Goal: Entertainment & Leisure: Browse casually

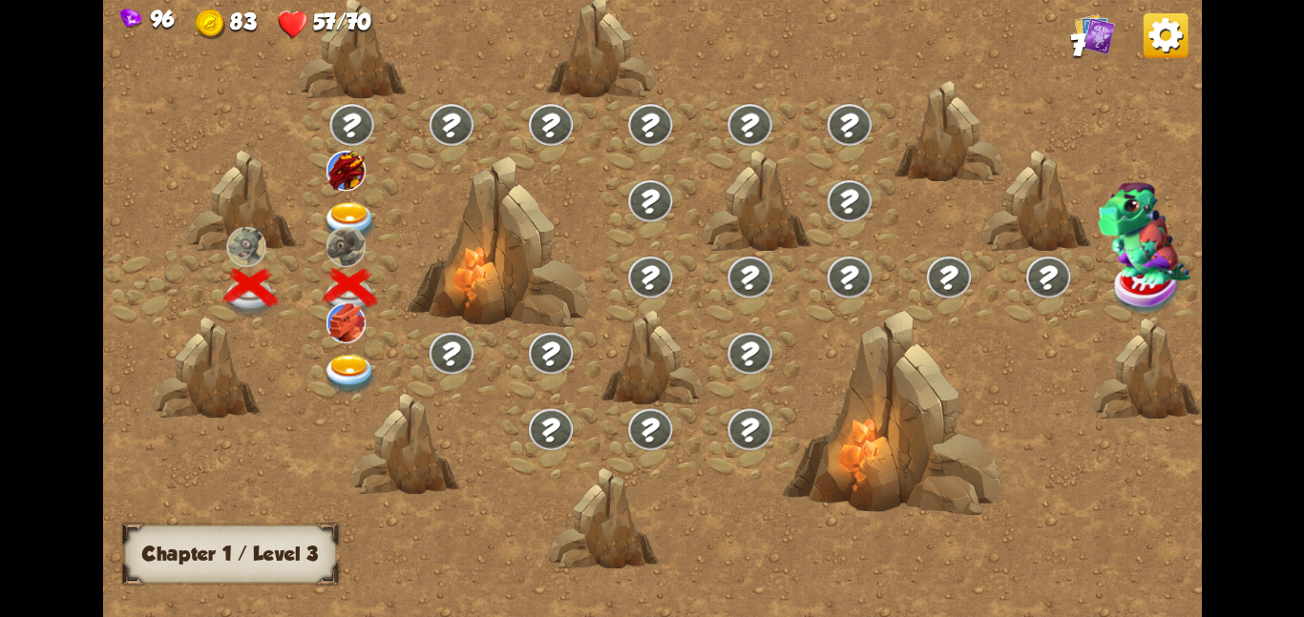
click at [324, 351] on div at bounding box center [351, 363] width 99 height 76
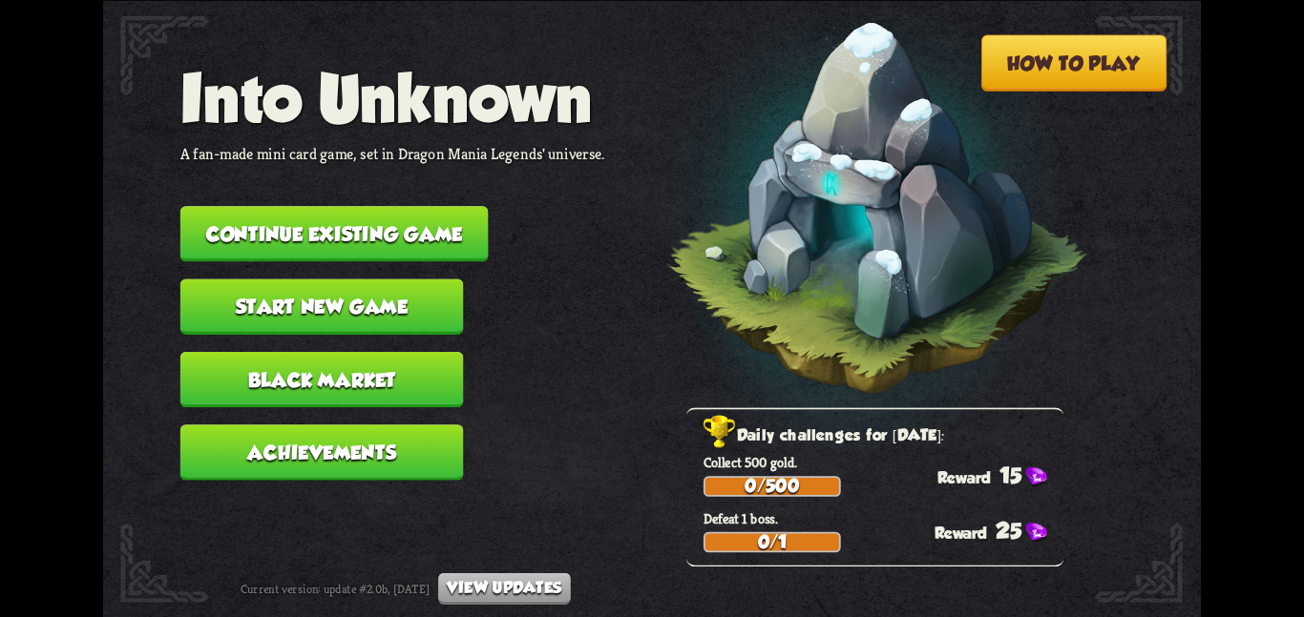
click at [208, 206] on button "Continue existing game" at bounding box center [334, 233] width 308 height 55
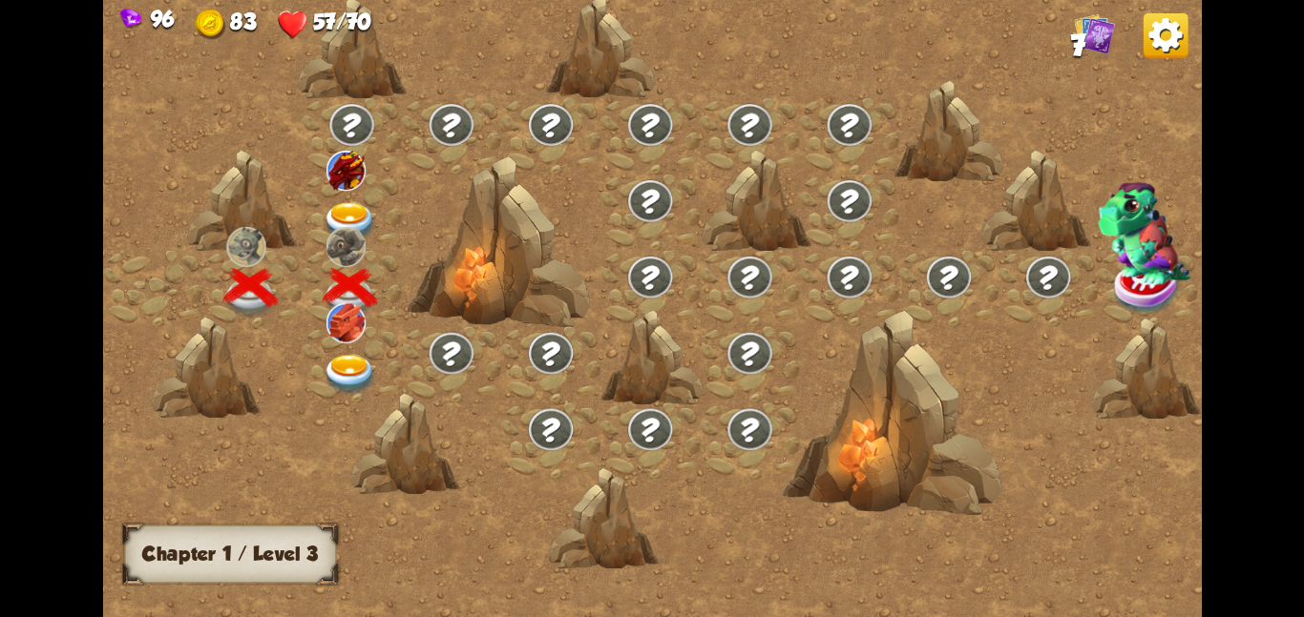
click at [325, 201] on img at bounding box center [350, 221] width 55 height 40
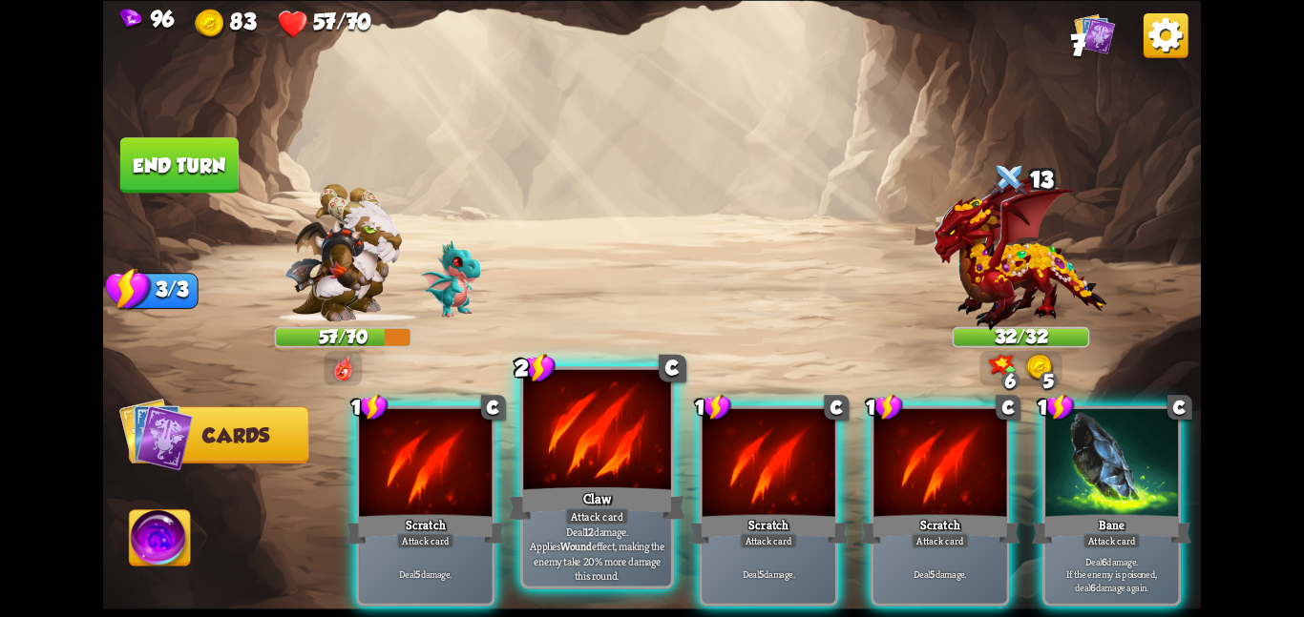
click at [603, 437] on div at bounding box center [597, 431] width 148 height 124
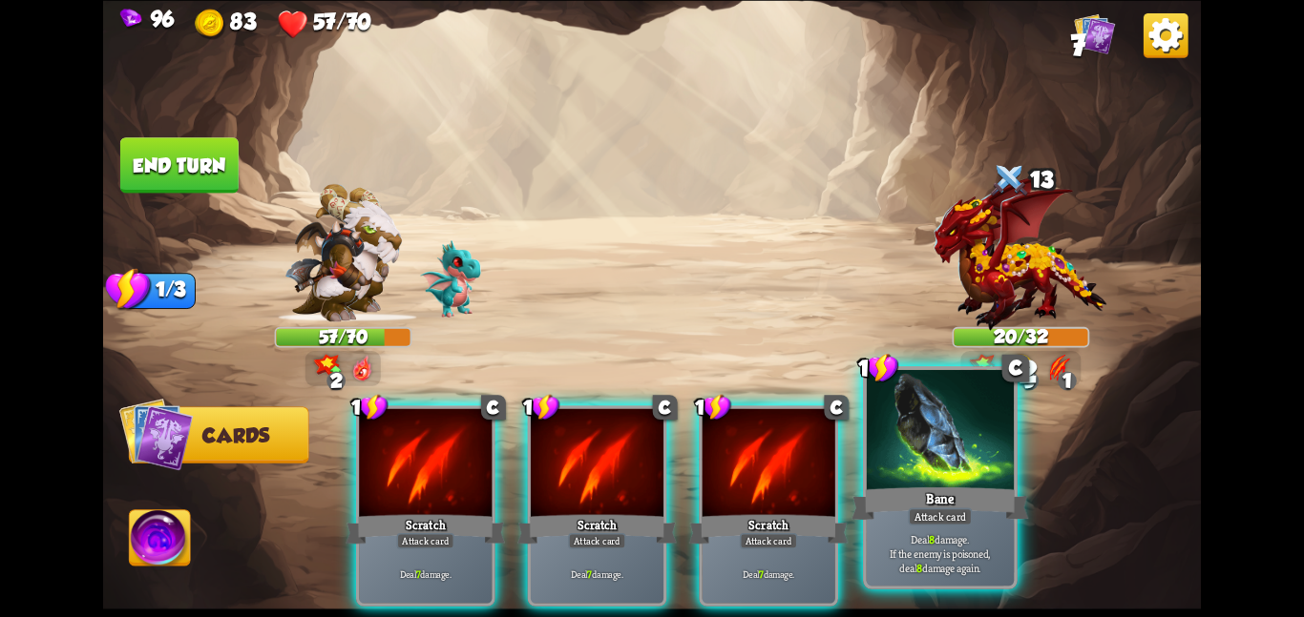
click at [923, 465] on div at bounding box center [941, 431] width 148 height 124
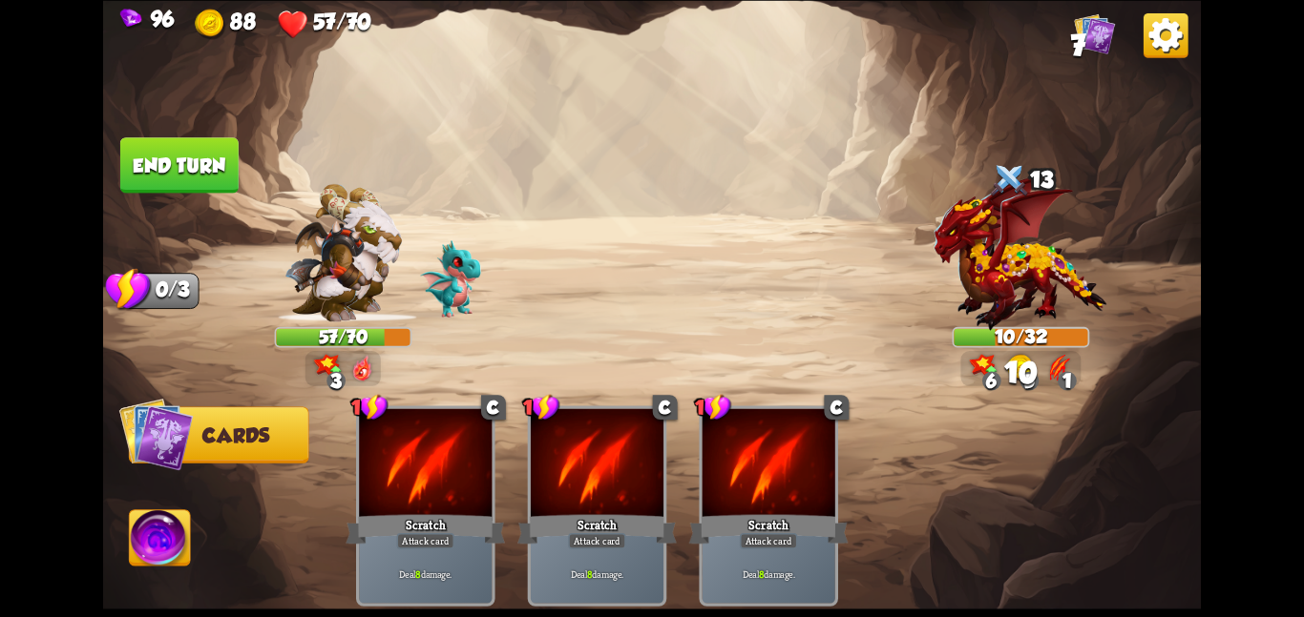
click at [157, 529] on img at bounding box center [160, 542] width 61 height 62
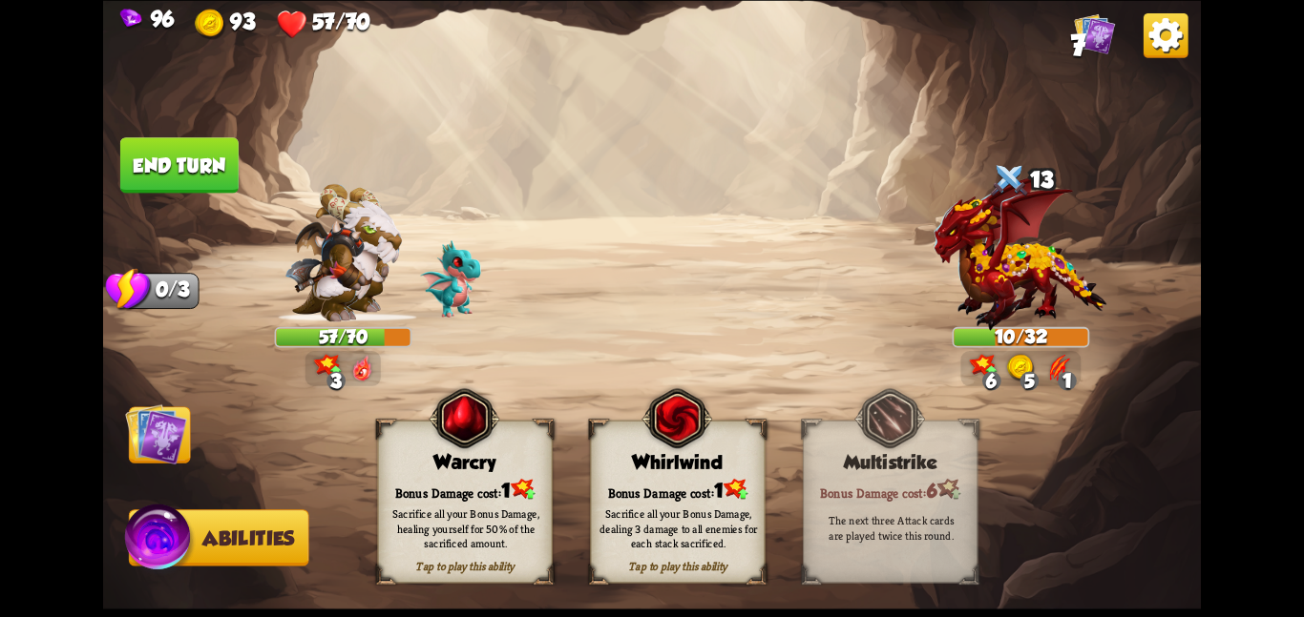
click at [648, 454] on img at bounding box center [676, 419] width 71 height 72
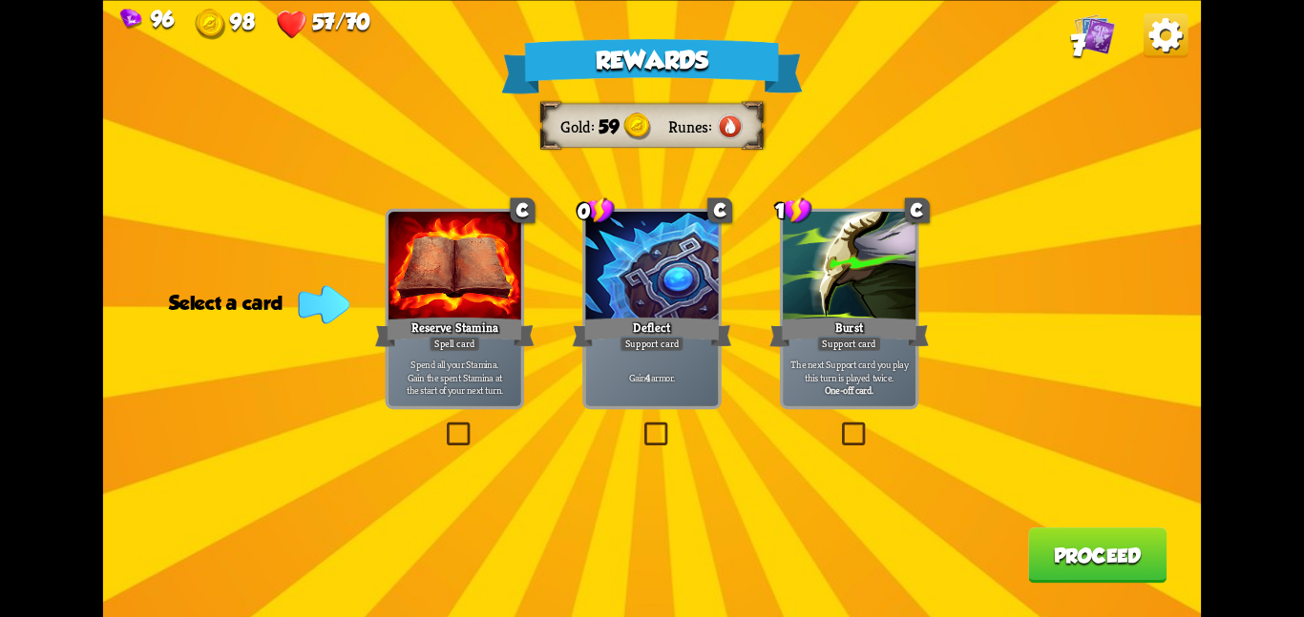
click at [608, 276] on div at bounding box center [651, 268] width 133 height 112
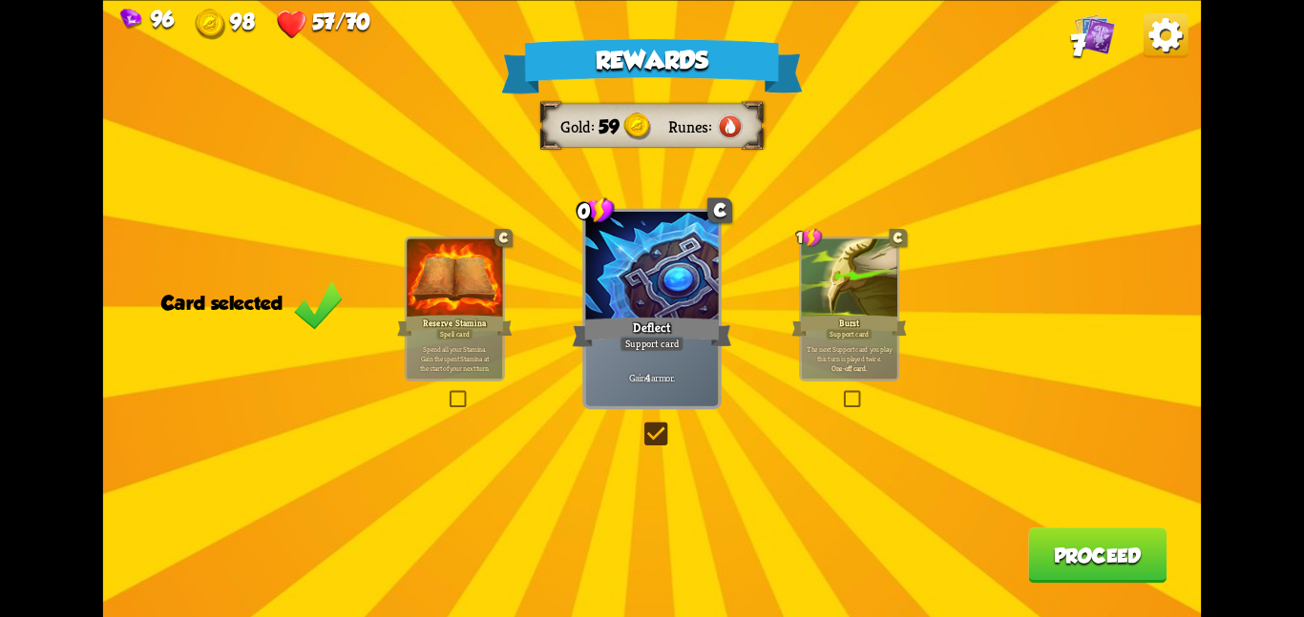
click at [1048, 535] on button "Proceed" at bounding box center [1097, 555] width 138 height 55
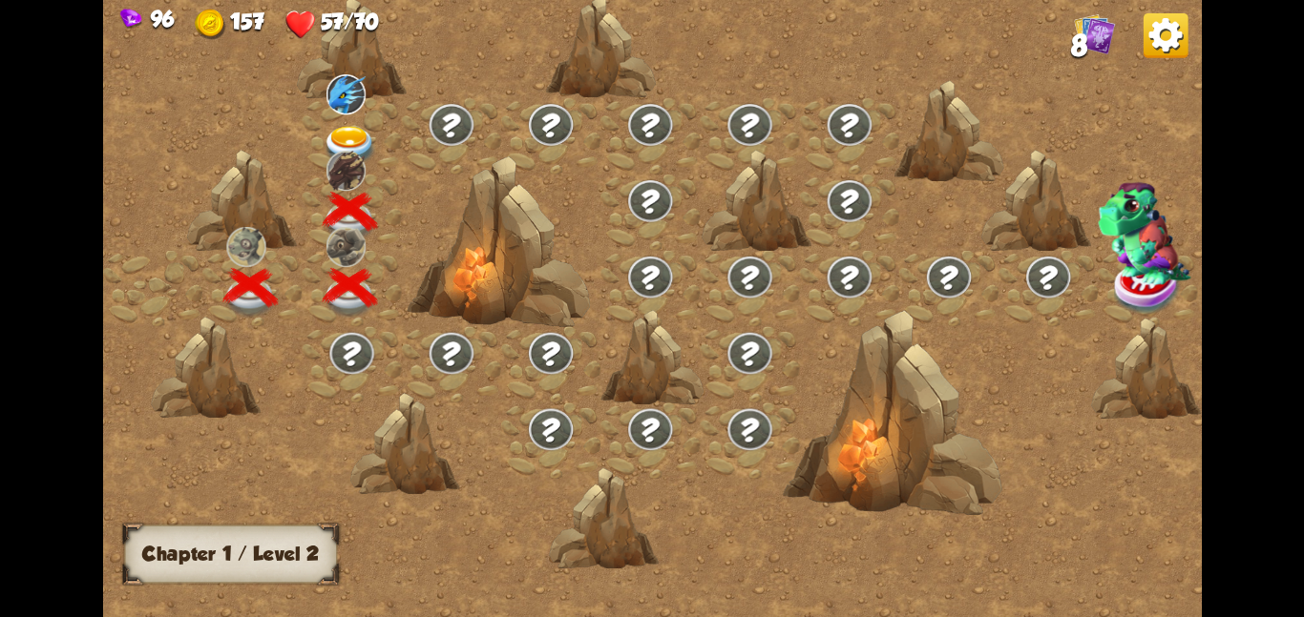
click at [378, 152] on div at bounding box center [351, 135] width 99 height 76
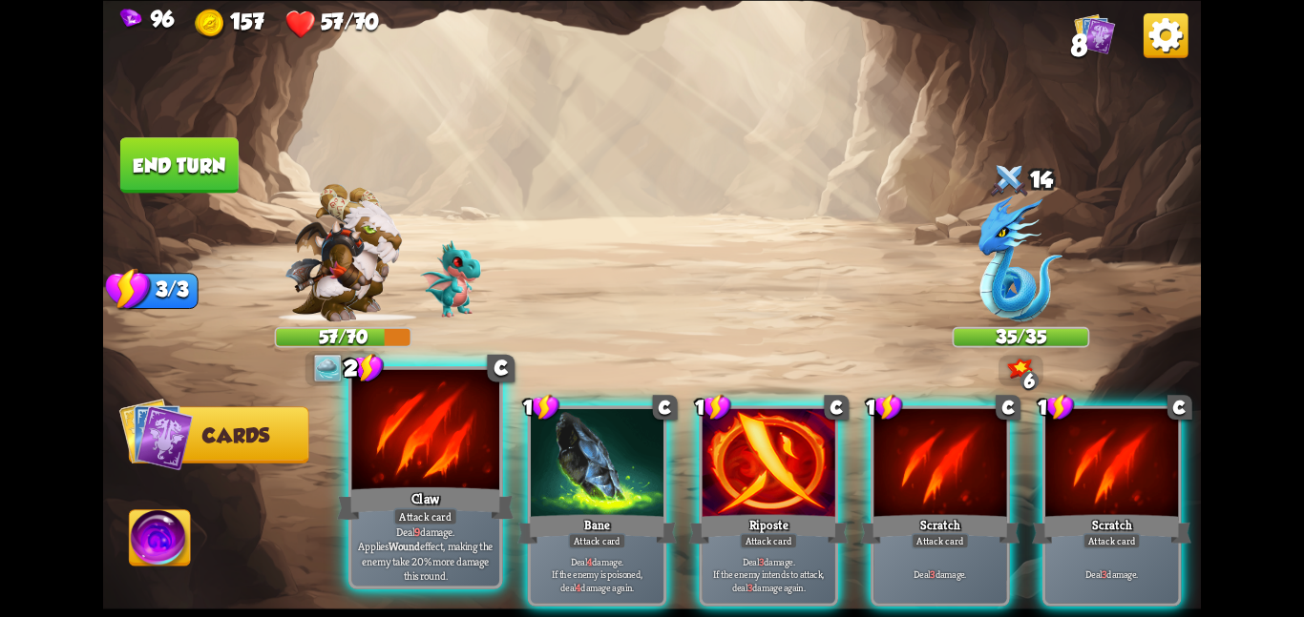
click at [447, 471] on div at bounding box center [425, 431] width 148 height 124
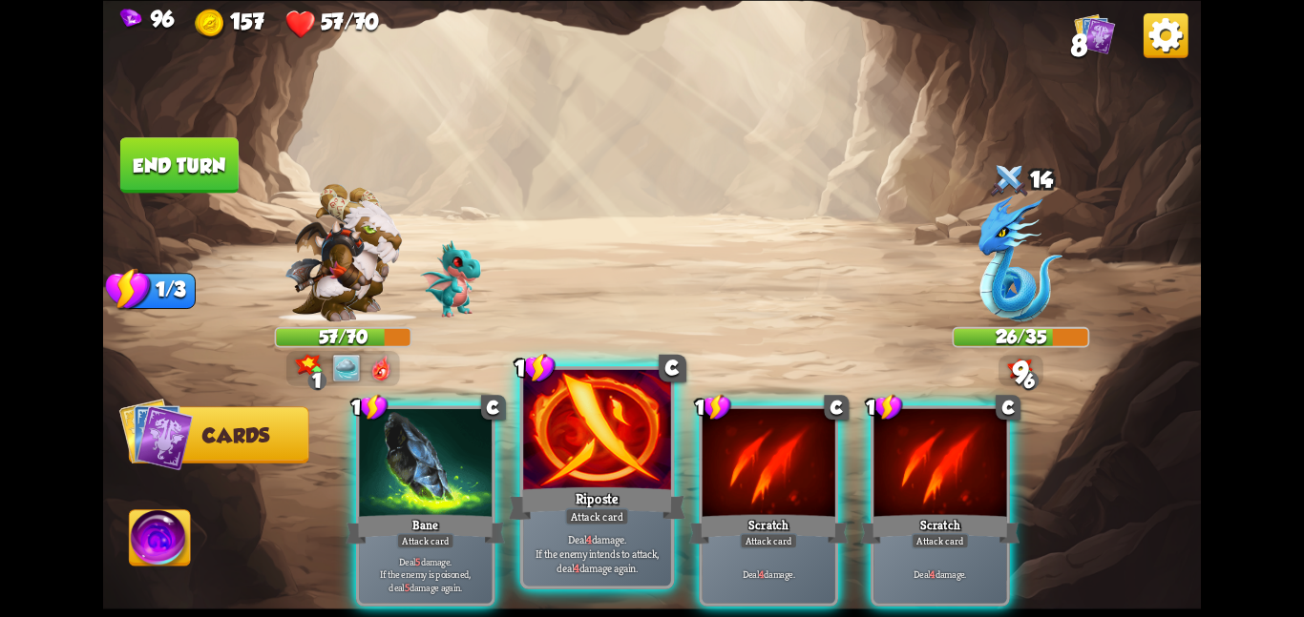
click at [635, 488] on div "Riposte" at bounding box center [597, 503] width 177 height 39
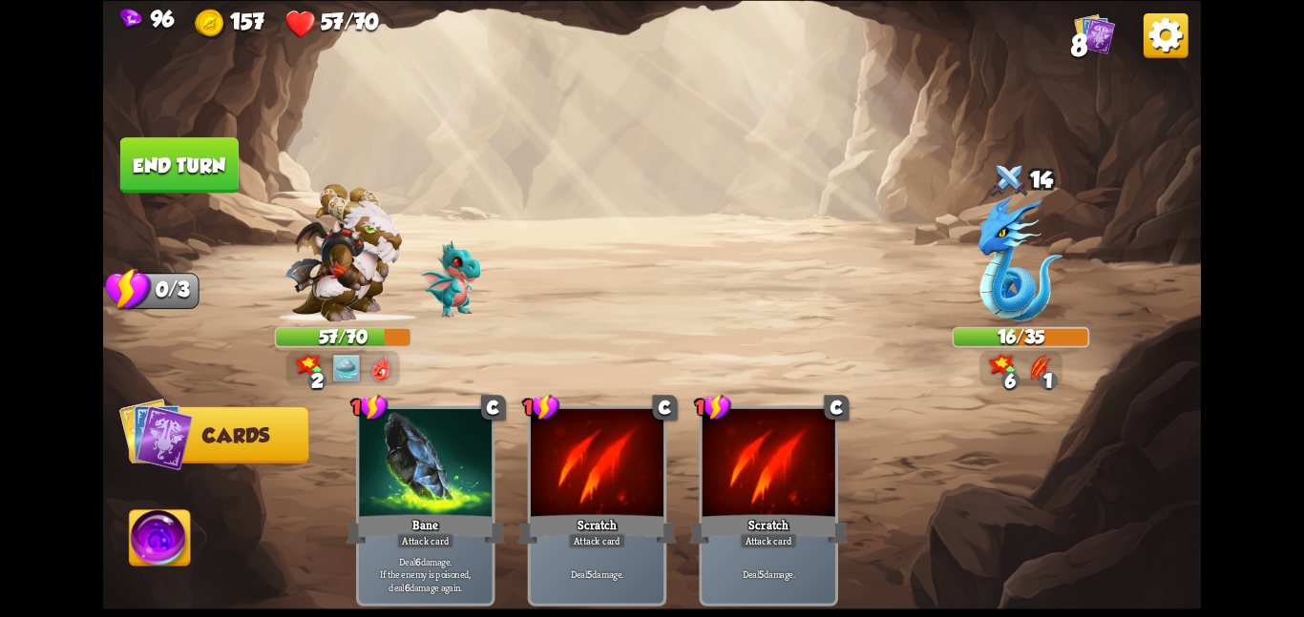
click at [120, 157] on button "End turn" at bounding box center [179, 164] width 118 height 55
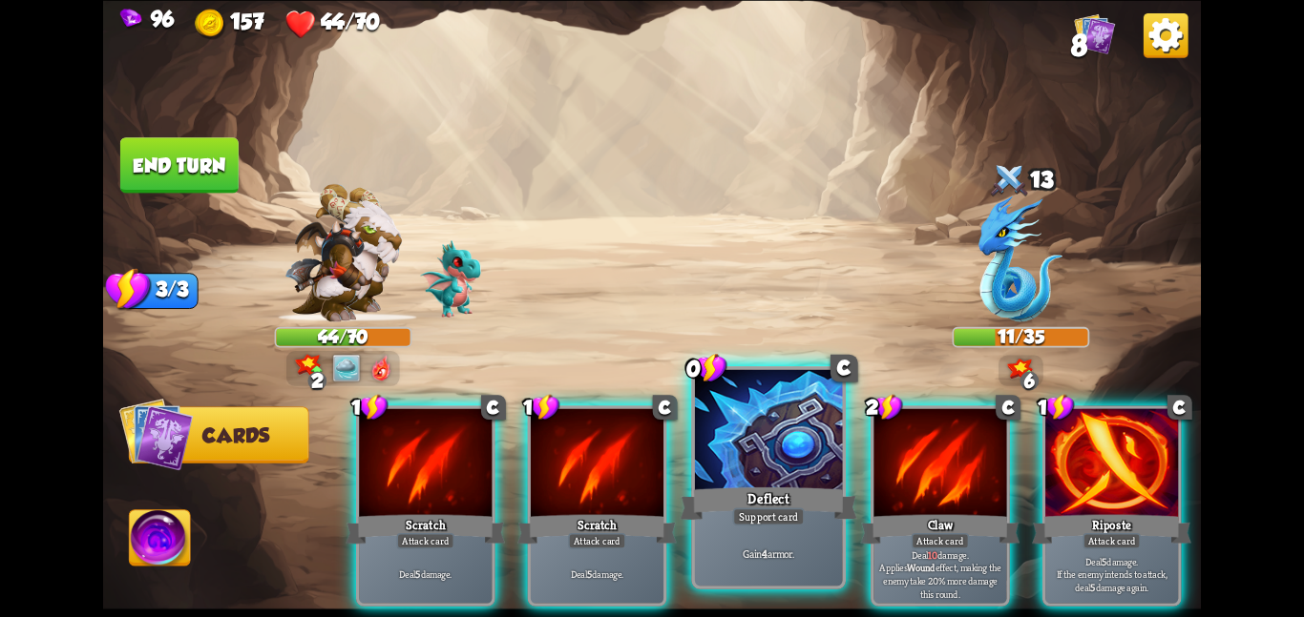
click at [782, 429] on div at bounding box center [769, 431] width 148 height 124
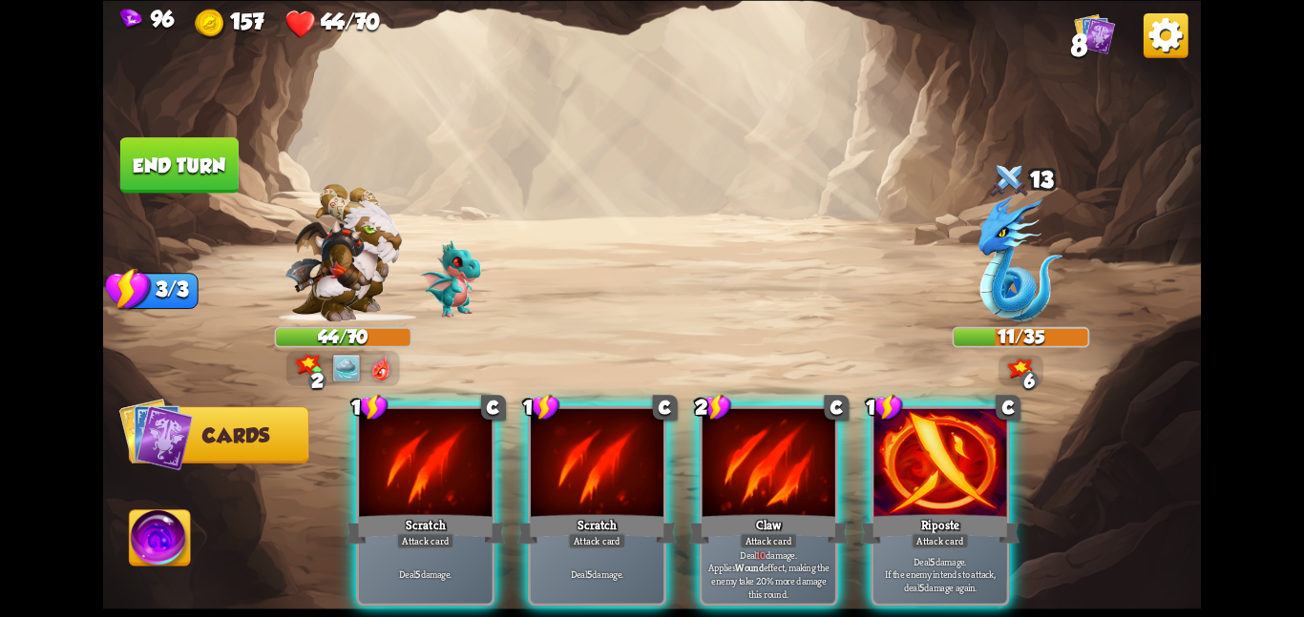
click at [782, 429] on div at bounding box center [768, 464] width 133 height 112
click at [873, 429] on div at bounding box center [939, 464] width 133 height 112
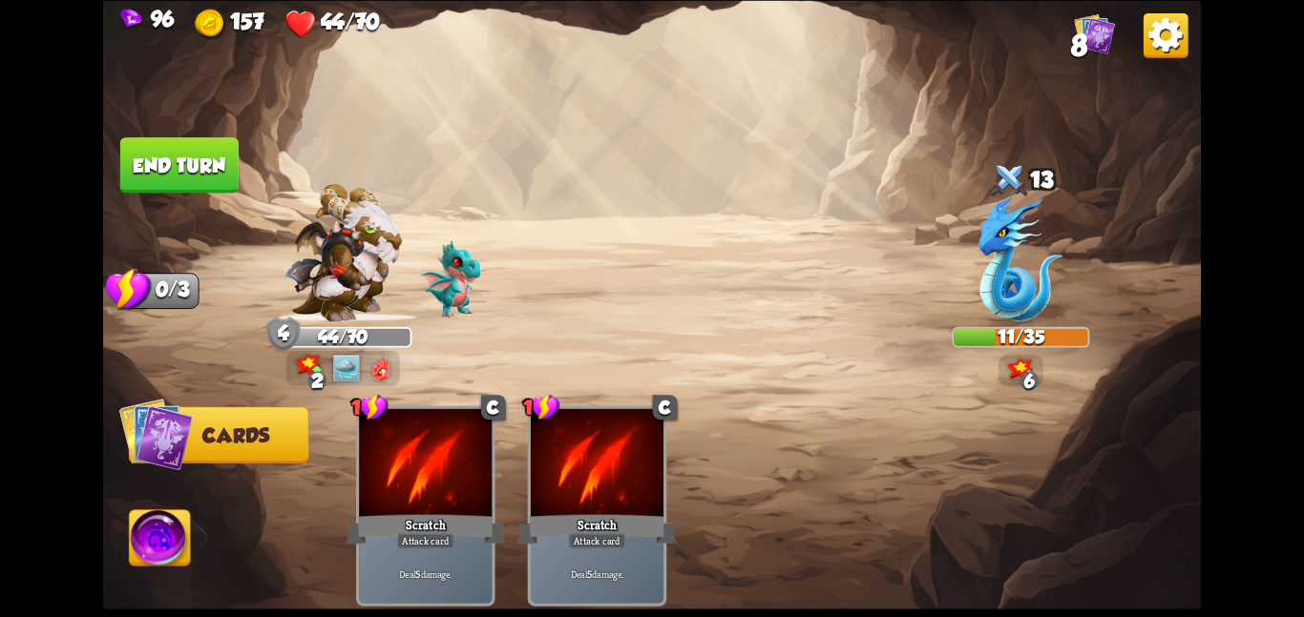
click at [782, 429] on div "1 C Scratch Attack card Deal 5 damage. 1 C Scratch Attack card Deal 5 damage." at bounding box center [762, 480] width 878 height 275
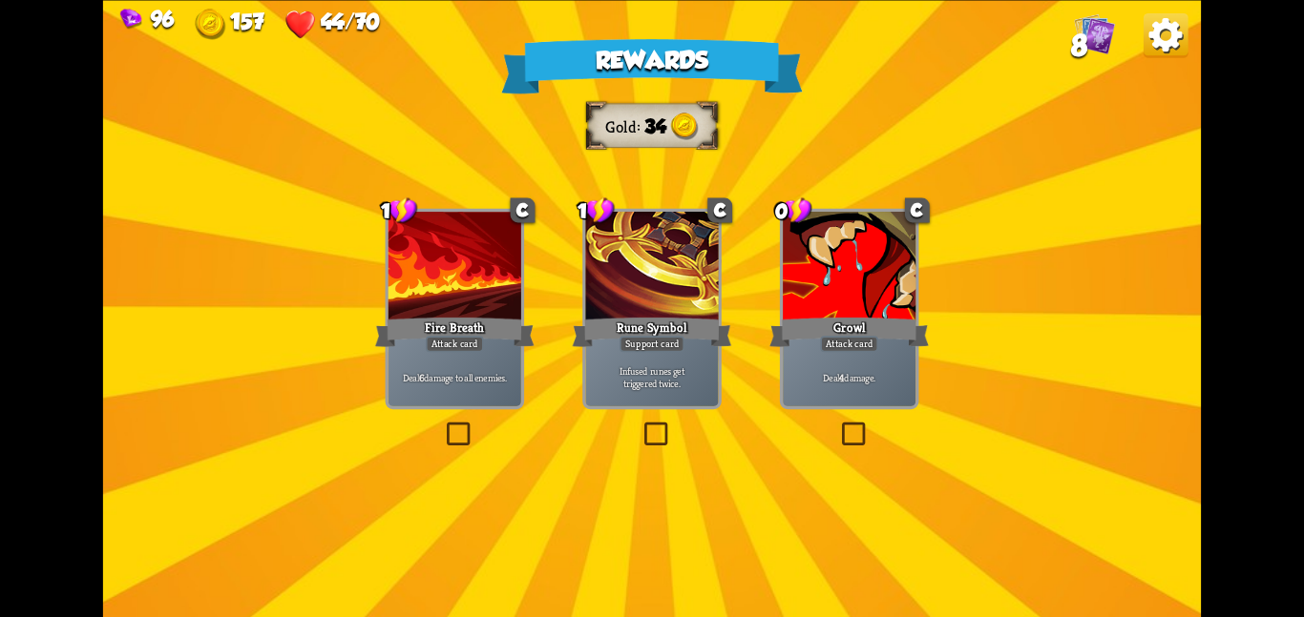
click at [479, 353] on div "Deal 6 damage to all enemies." at bounding box center [454, 377] width 133 height 58
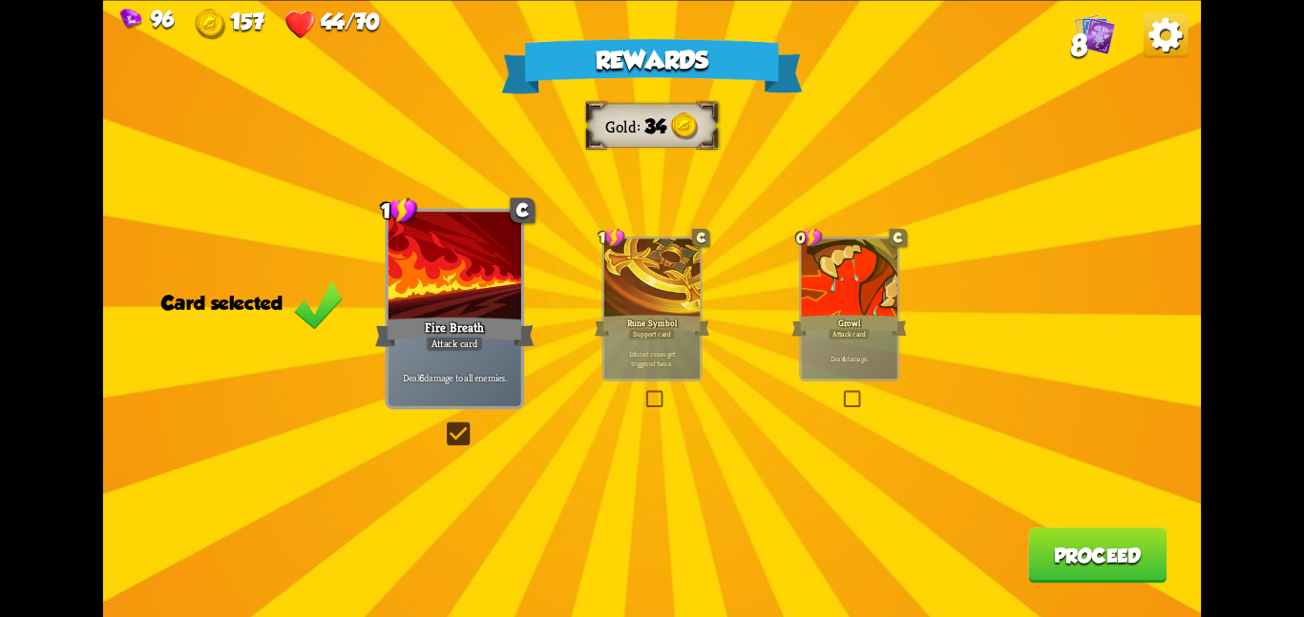
click at [1069, 549] on button "Proceed" at bounding box center [1097, 555] width 138 height 55
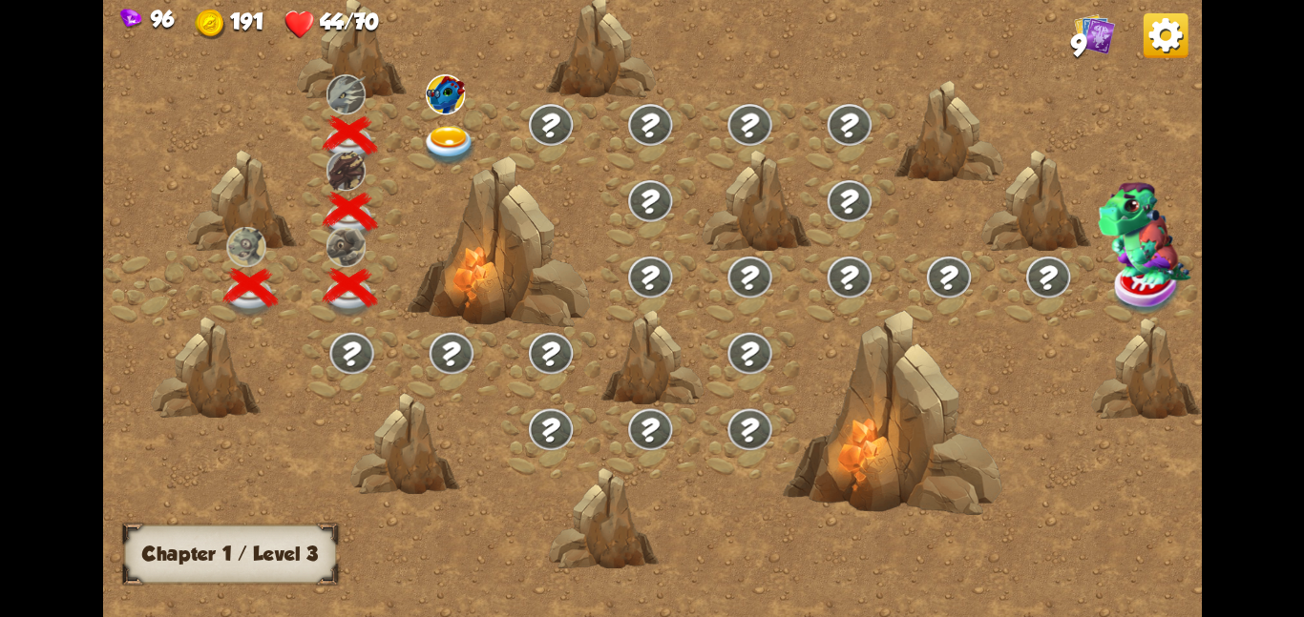
click at [442, 136] on img at bounding box center [449, 145] width 55 height 40
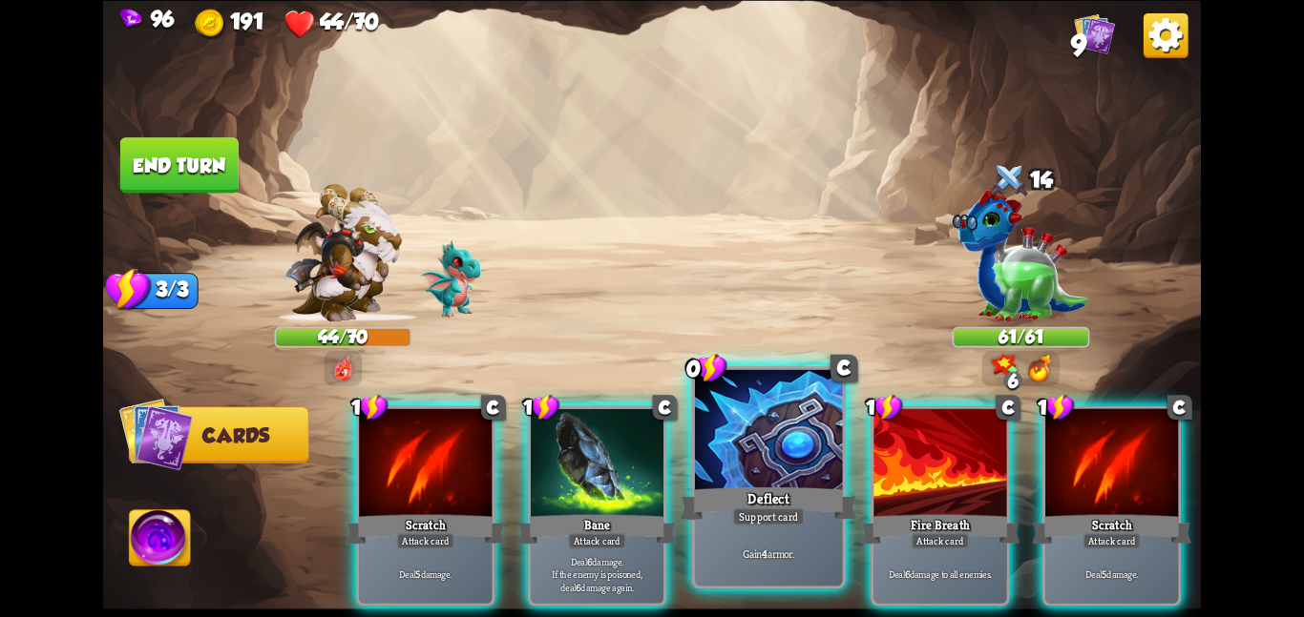
click at [702, 447] on div at bounding box center [769, 431] width 148 height 124
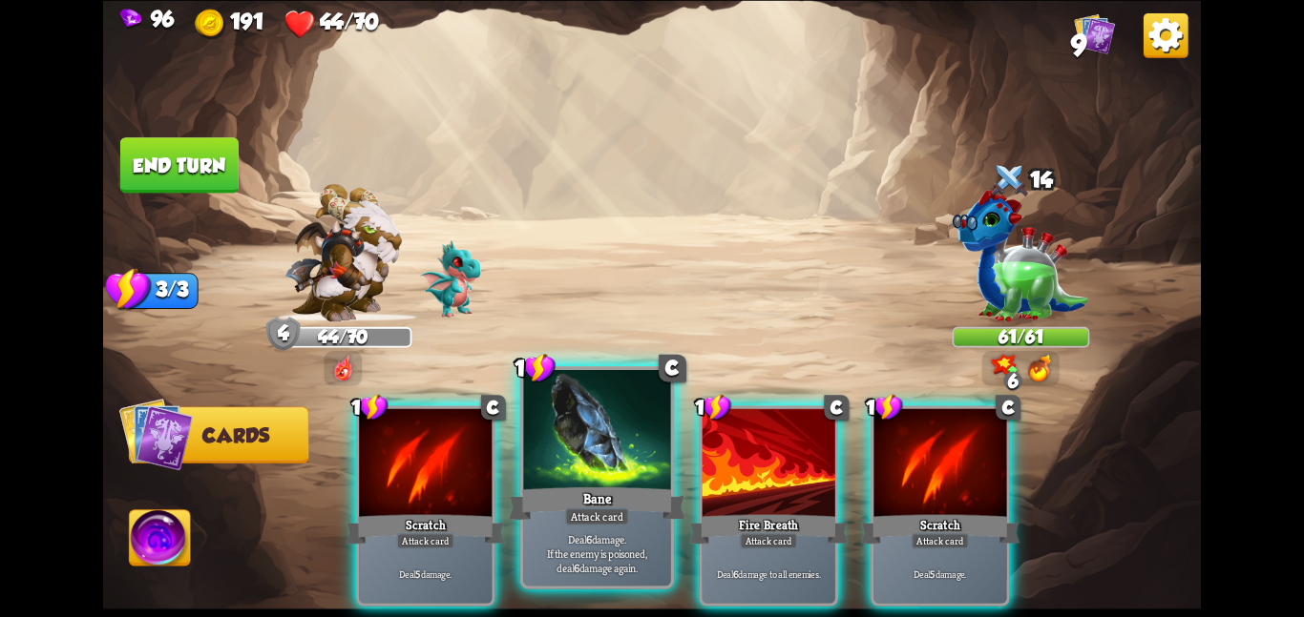
click at [564, 441] on div at bounding box center [597, 431] width 148 height 124
click at [564, 441] on div "1 C Scratch Attack card Deal 5 damage. 1 C Bane Attack card Deal 6 damage. If t…" at bounding box center [762, 480] width 878 height 275
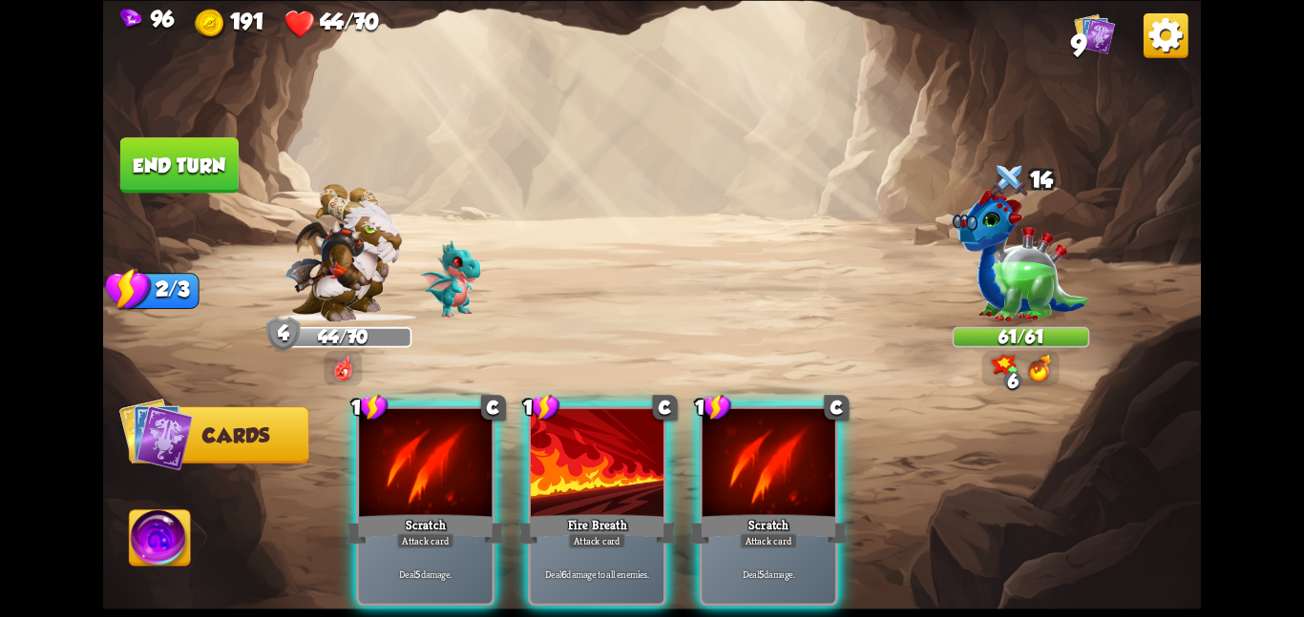
click at [564, 441] on div at bounding box center [597, 464] width 133 height 112
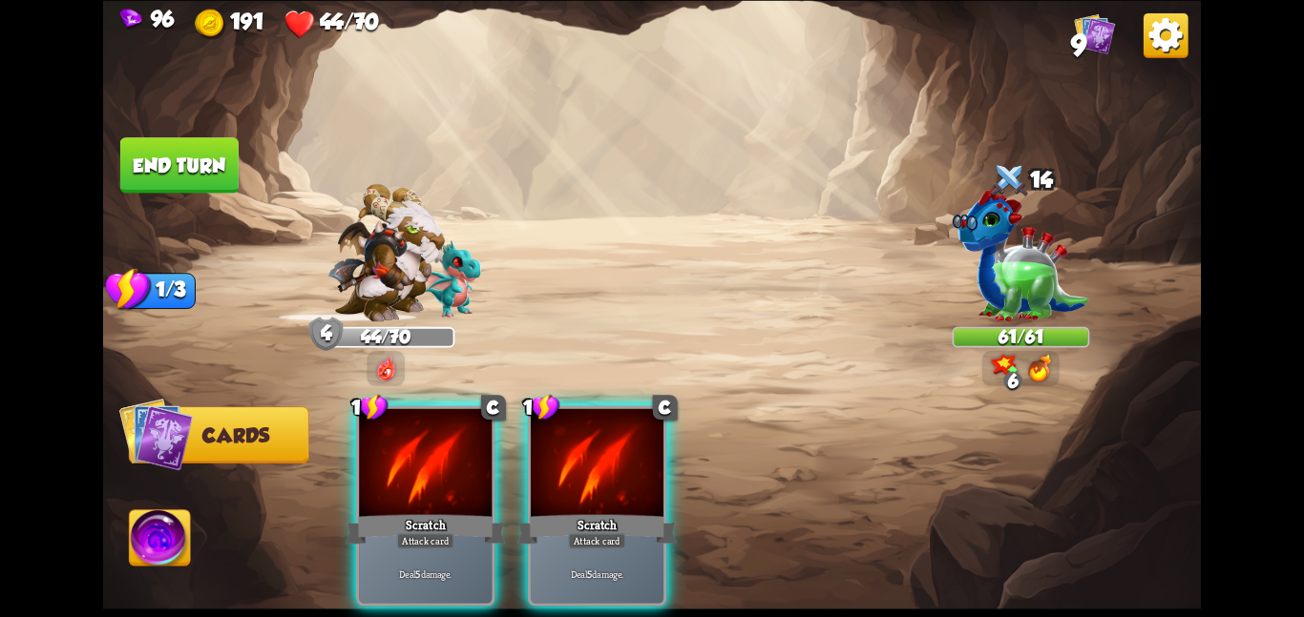
click at [564, 441] on div at bounding box center [597, 464] width 133 height 112
click at [564, 441] on div "1 C Scratch Attack card Deal 5 damage. 1 C Scratch Attack card Deal 5 damage." at bounding box center [762, 480] width 878 height 275
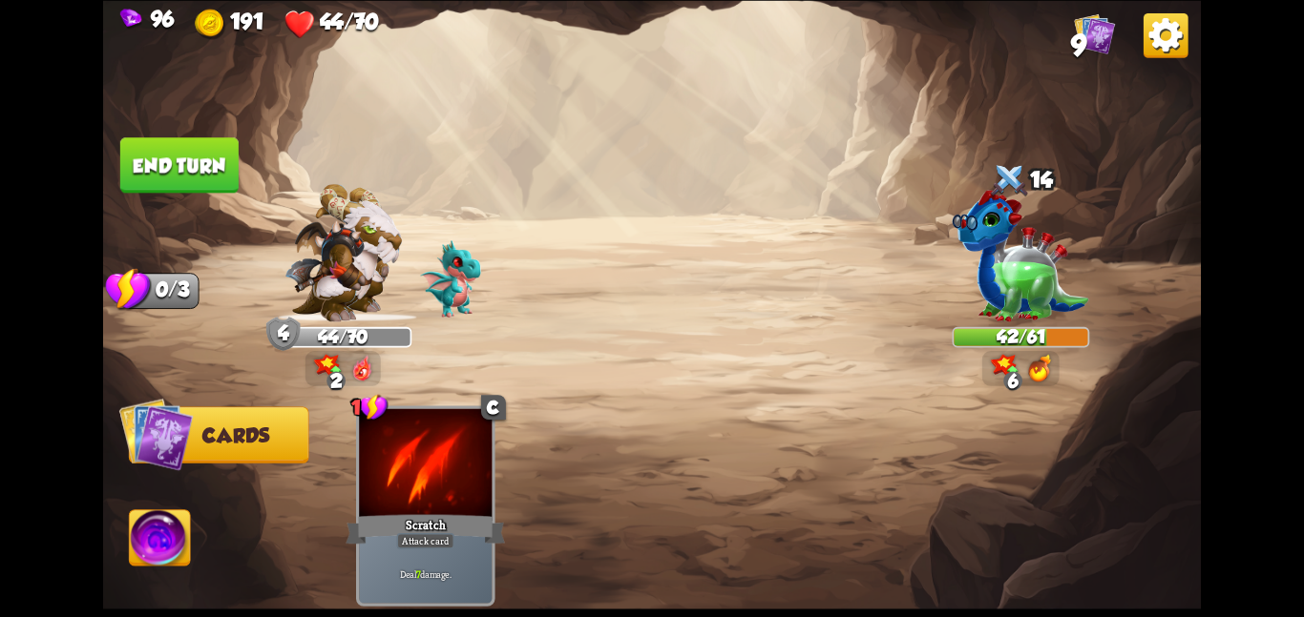
click at [147, 152] on button "End turn" at bounding box center [179, 164] width 118 height 55
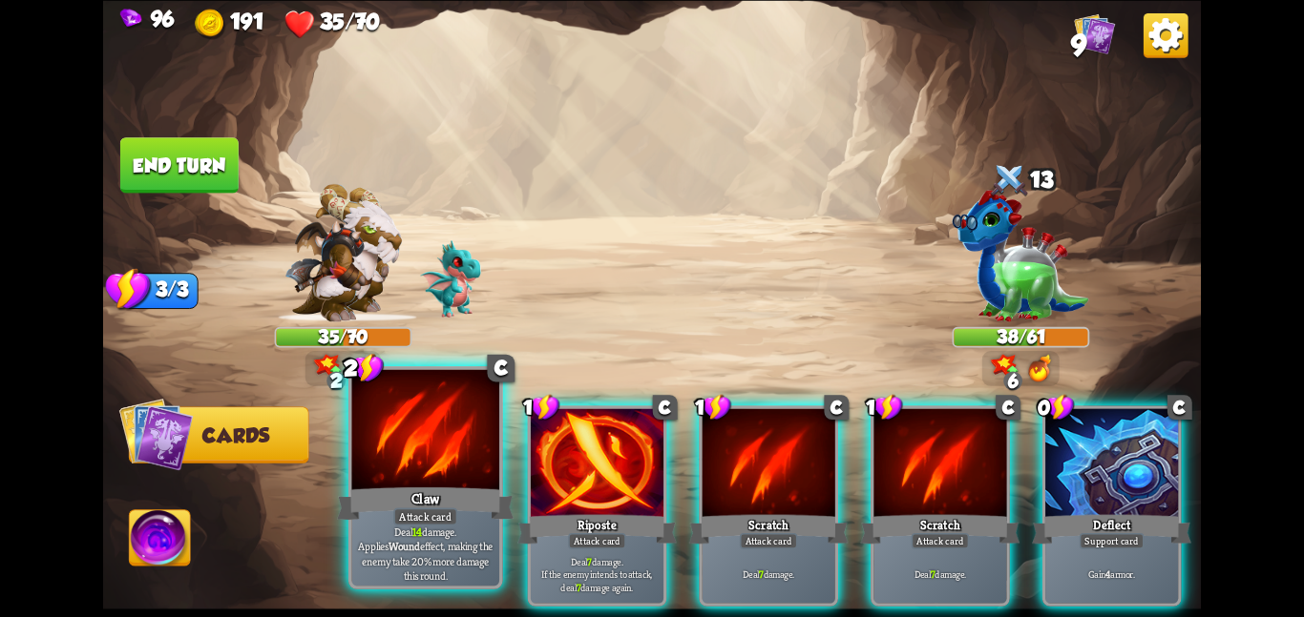
click at [434, 428] on div at bounding box center [425, 431] width 148 height 124
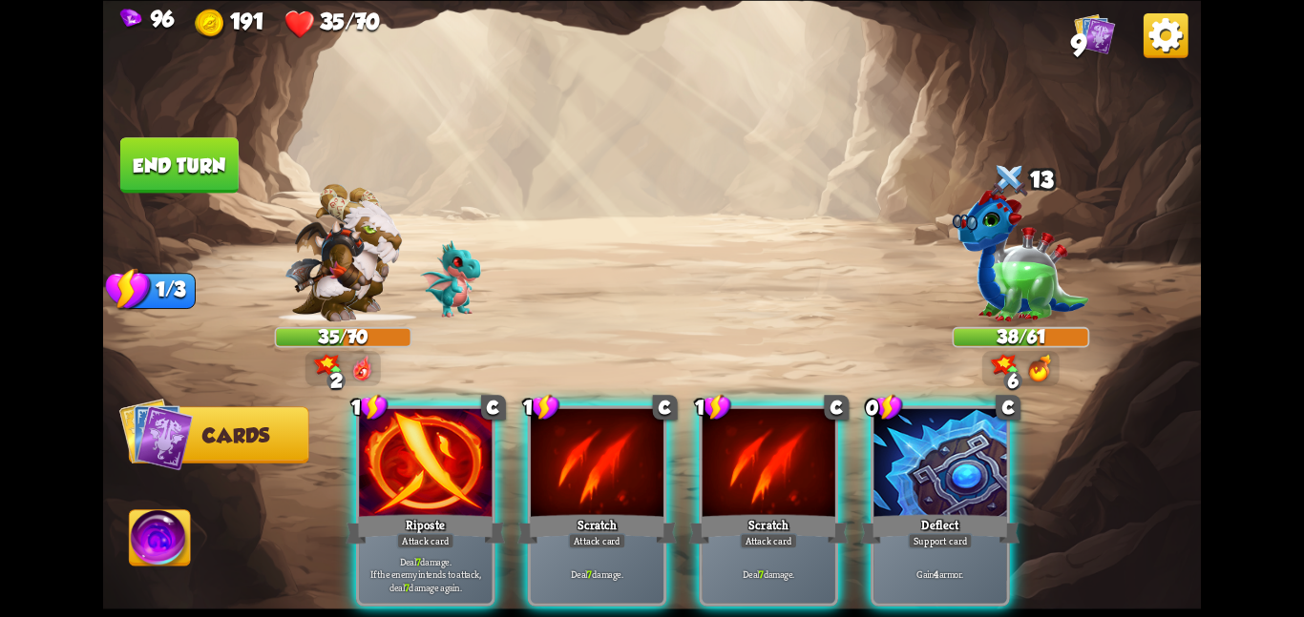
click at [434, 428] on div at bounding box center [425, 464] width 133 height 112
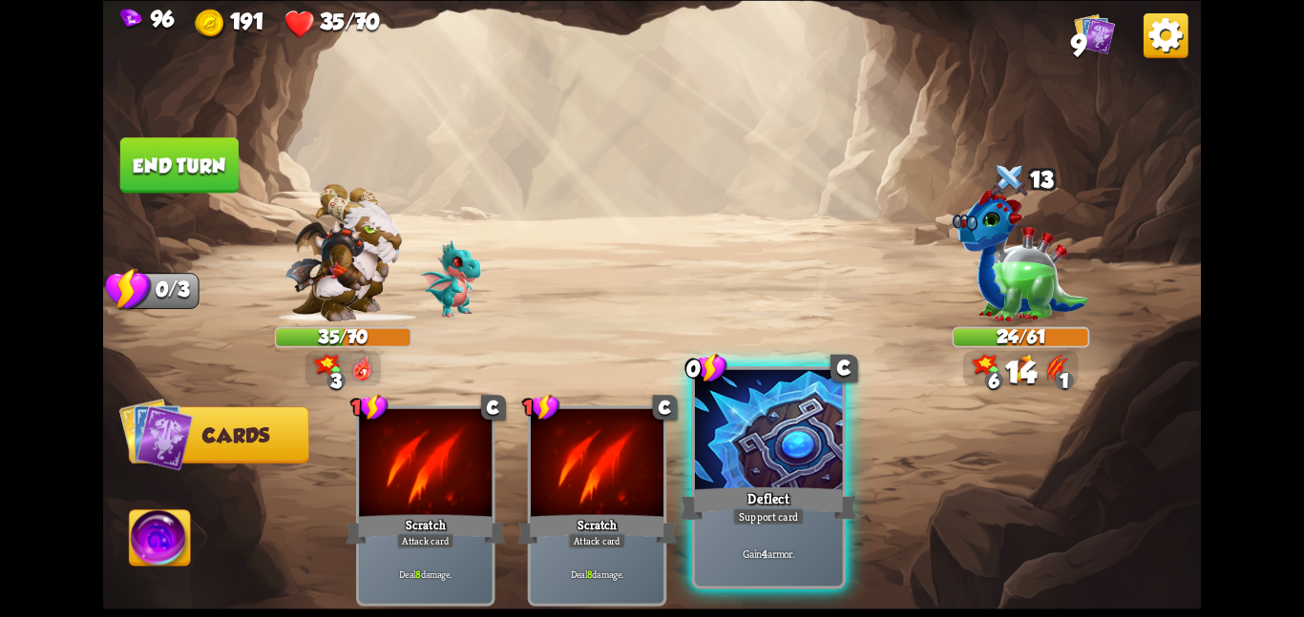
click at [758, 484] on div "Deflect" at bounding box center [767, 503] width 177 height 39
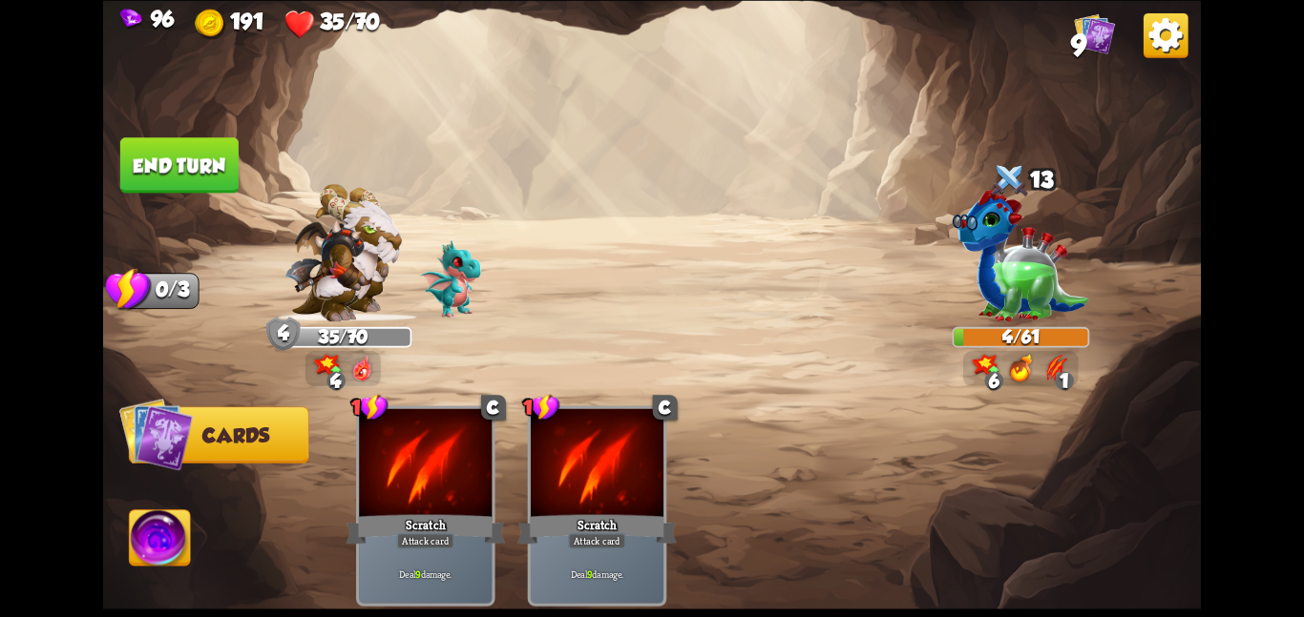
click at [202, 169] on button "End turn" at bounding box center [179, 164] width 118 height 55
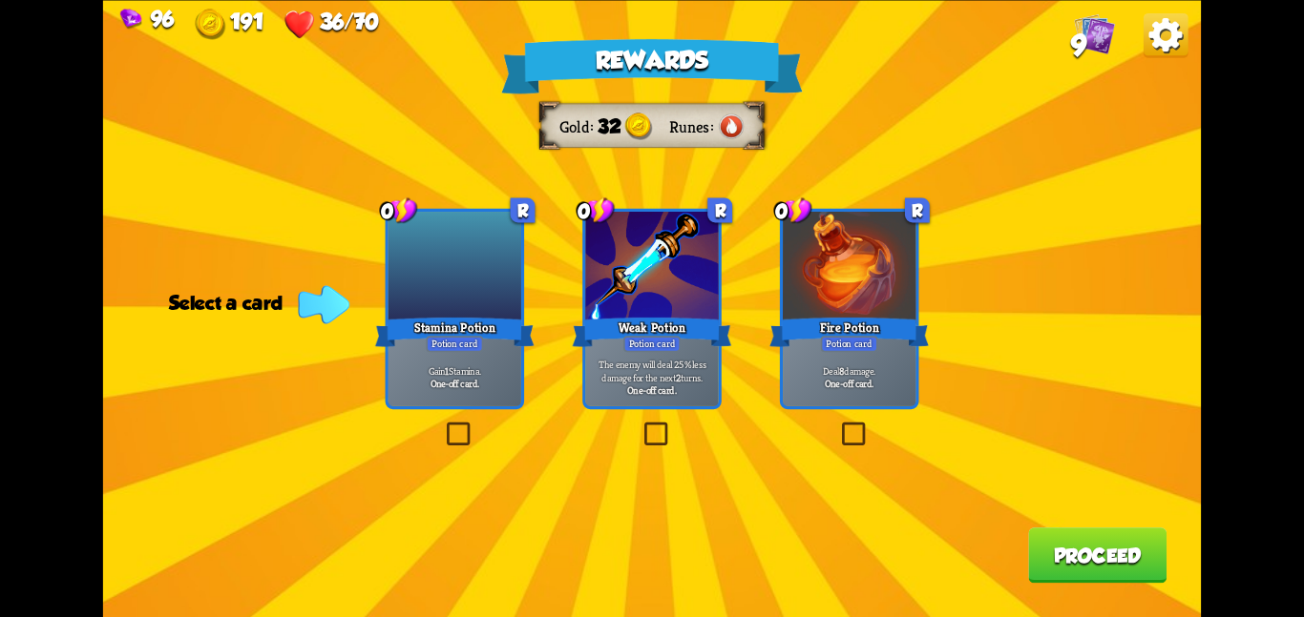
click at [513, 291] on div at bounding box center [454, 268] width 133 height 112
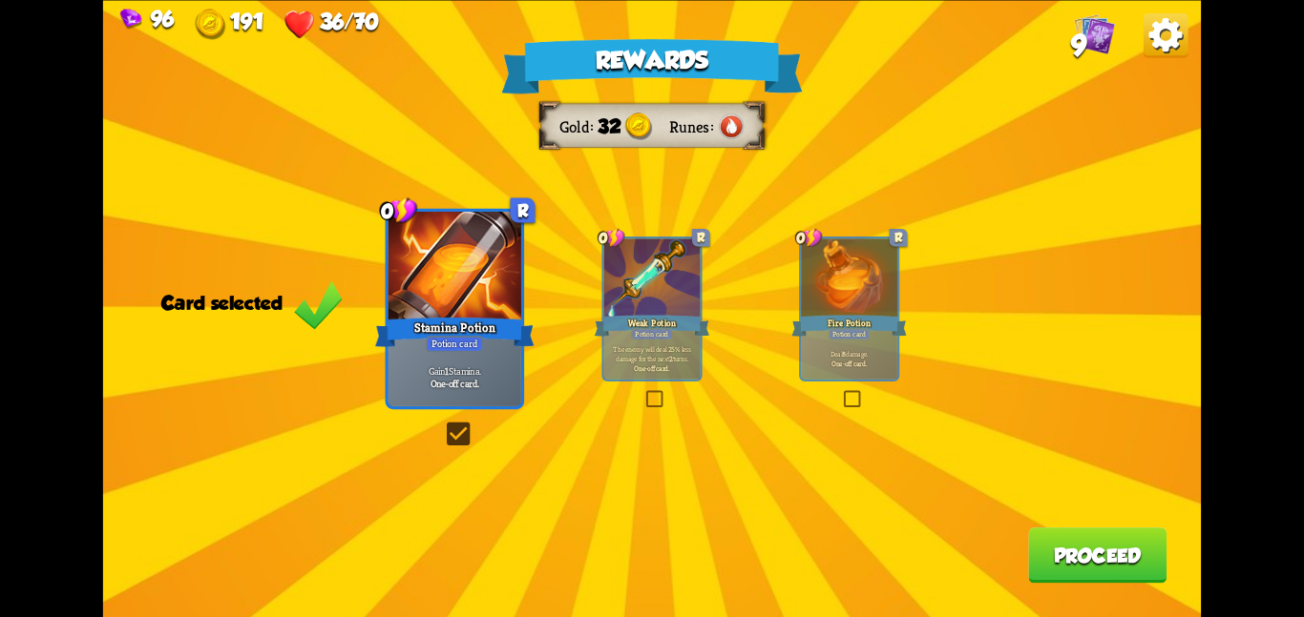
click at [1097, 552] on button "Proceed" at bounding box center [1097, 555] width 138 height 55
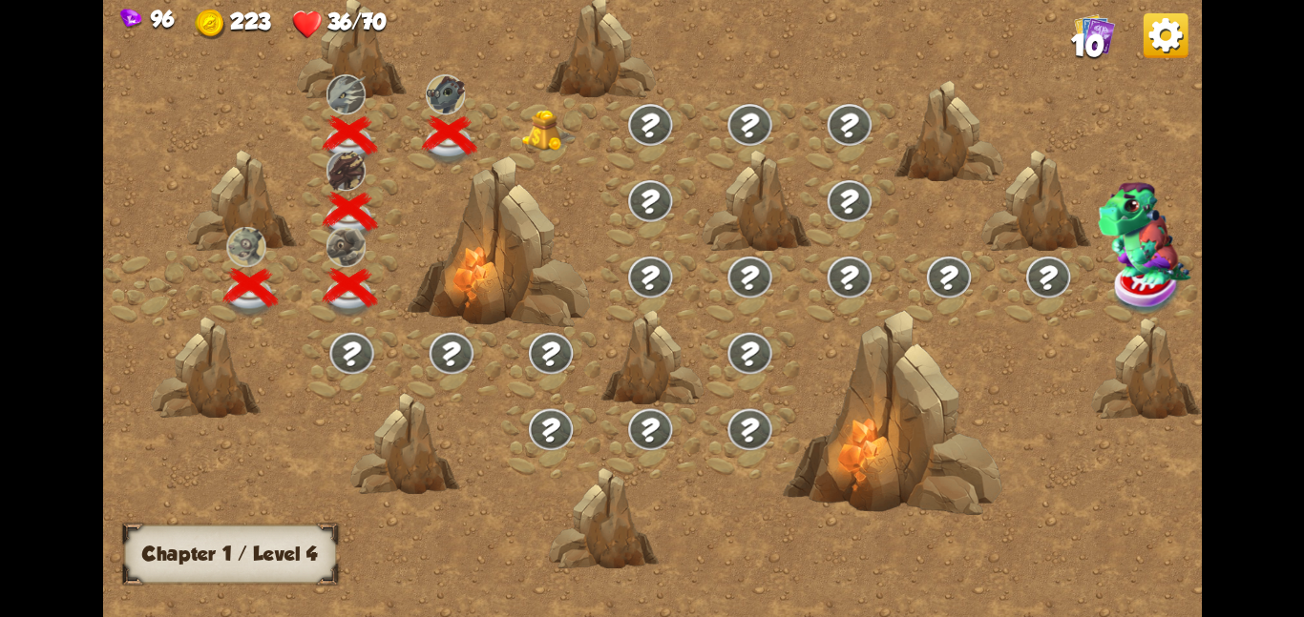
click at [521, 109] on img at bounding box center [548, 130] width 55 height 42
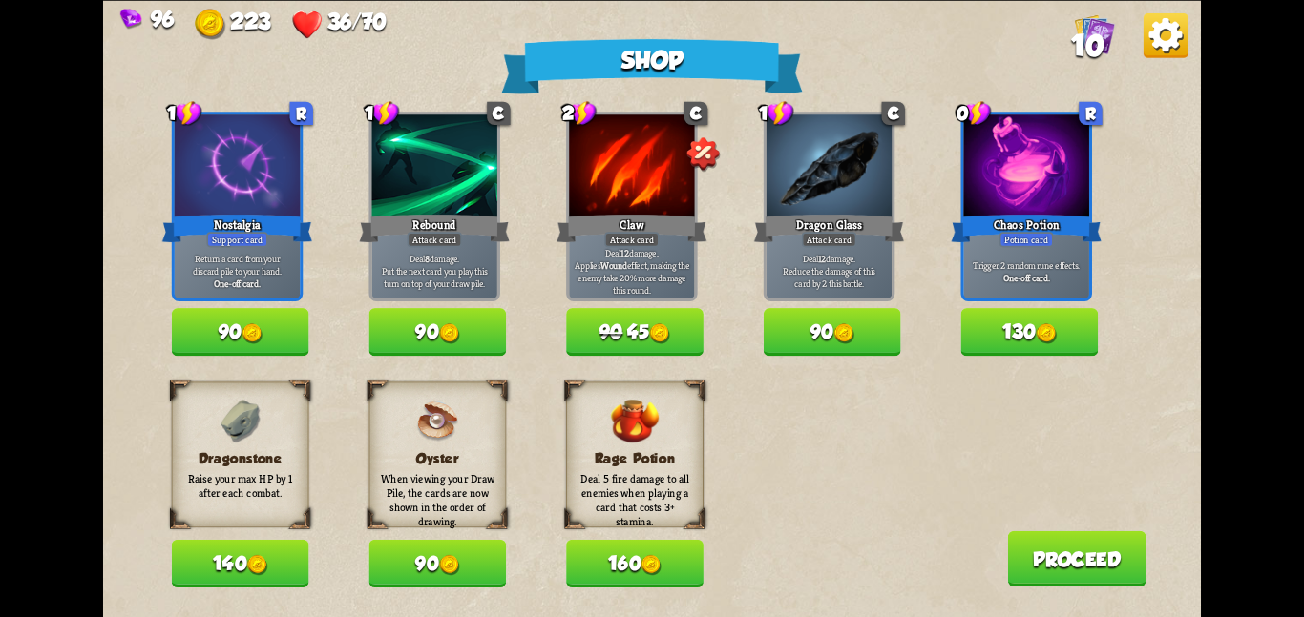
click at [228, 555] on button "140" at bounding box center [240, 564] width 137 height 48
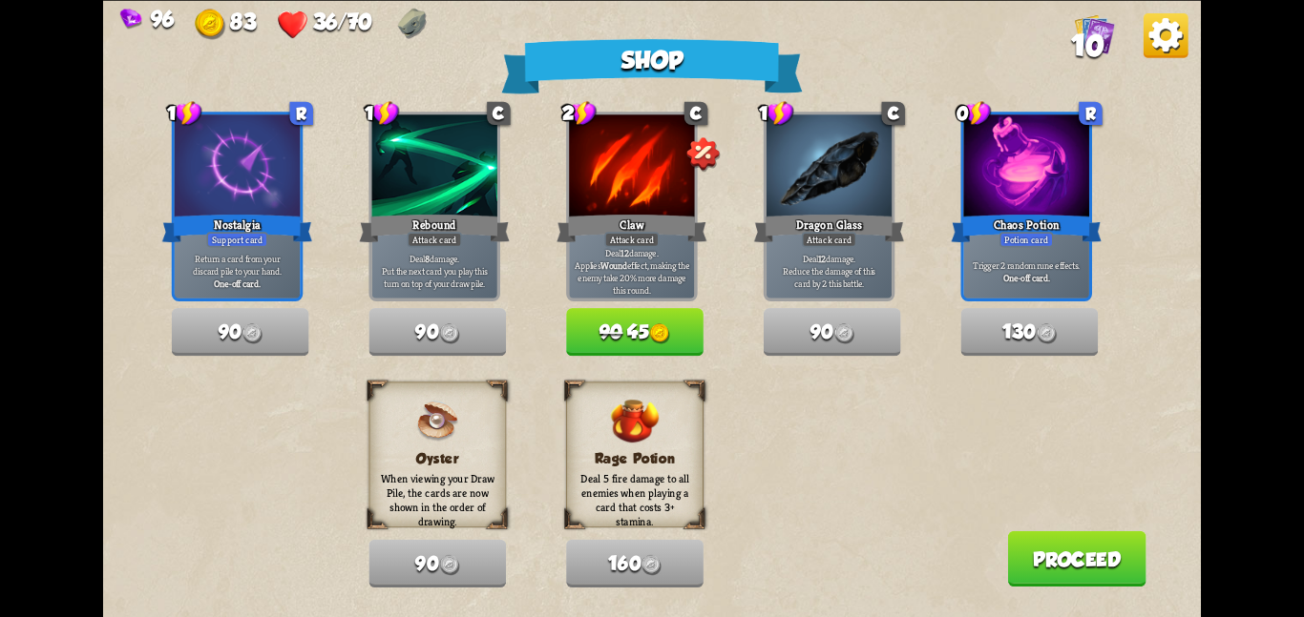
click at [1016, 544] on button "Proceed" at bounding box center [1076, 558] width 138 height 55
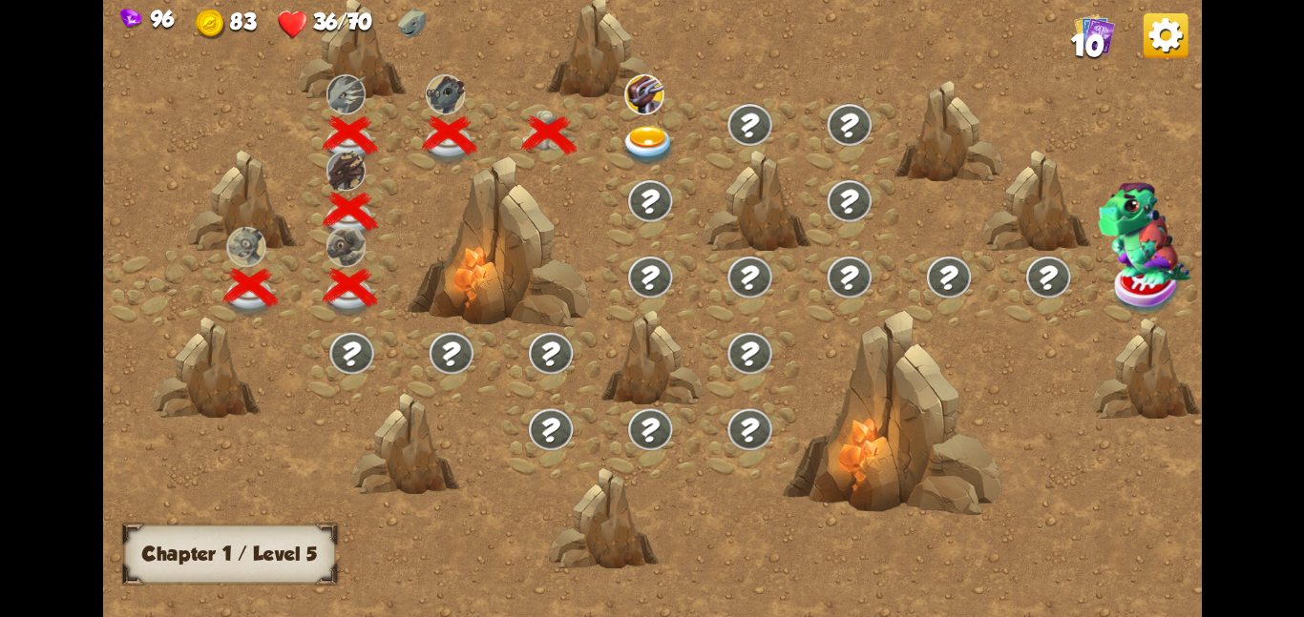
click at [625, 114] on div at bounding box center [649, 135] width 99 height 76
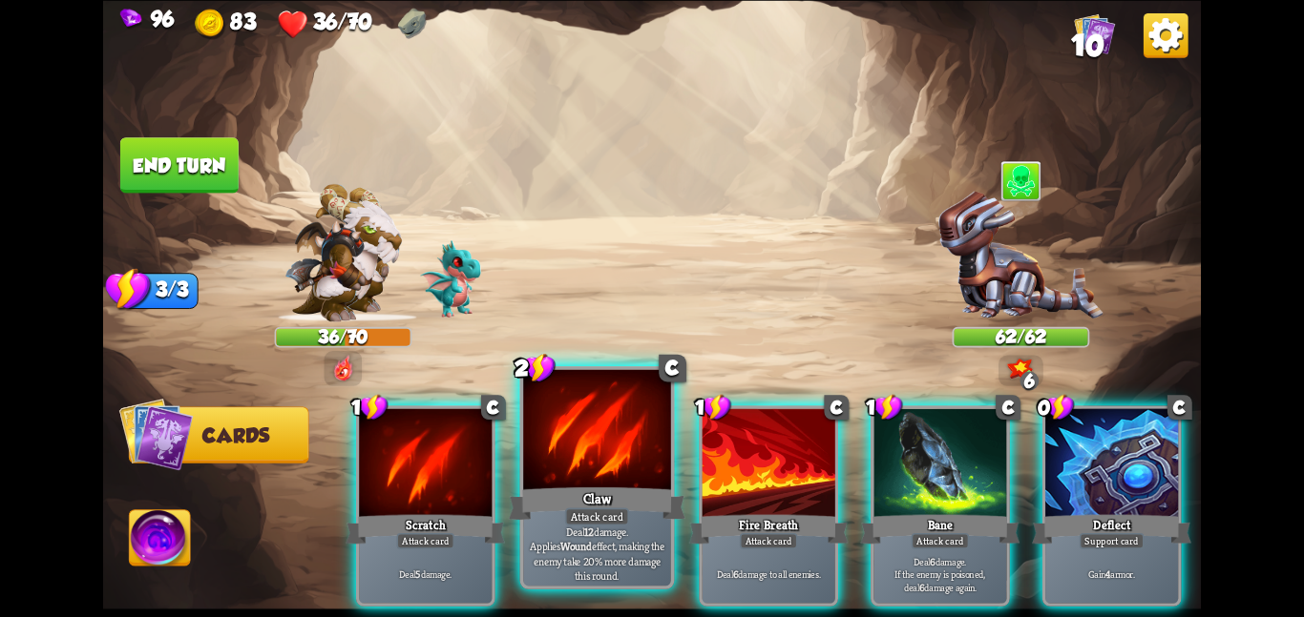
click at [586, 489] on div "Claw" at bounding box center [597, 503] width 177 height 39
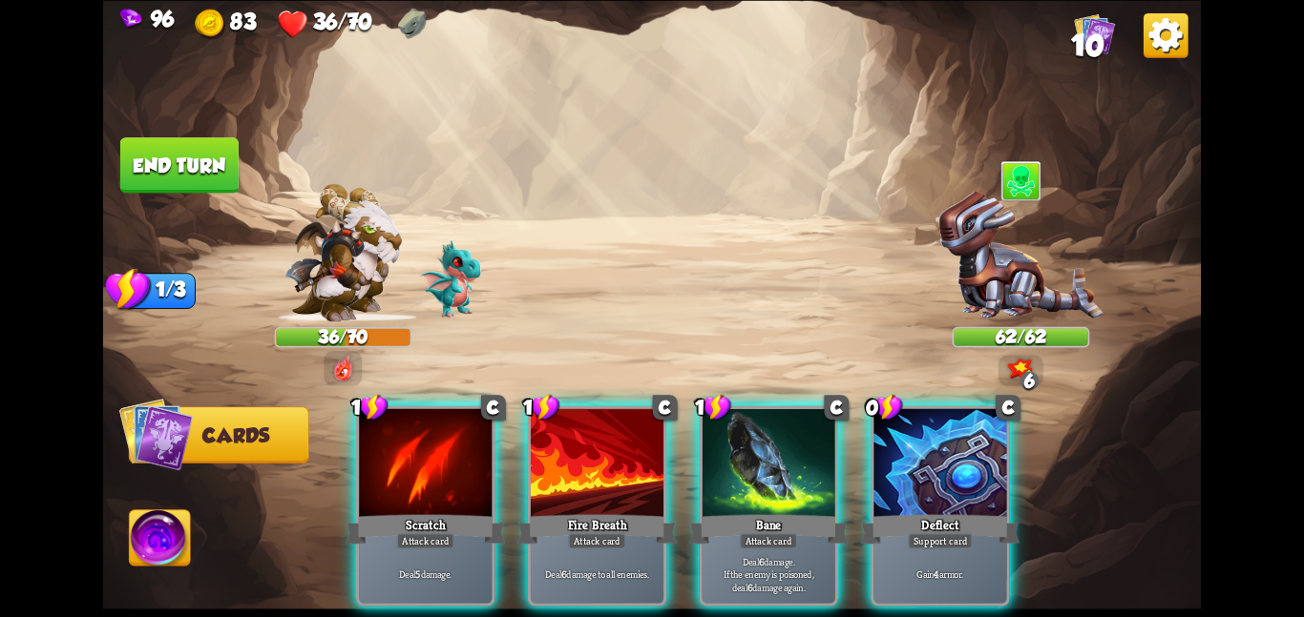
click at [586, 512] on div "Fire Breath" at bounding box center [596, 529] width 159 height 35
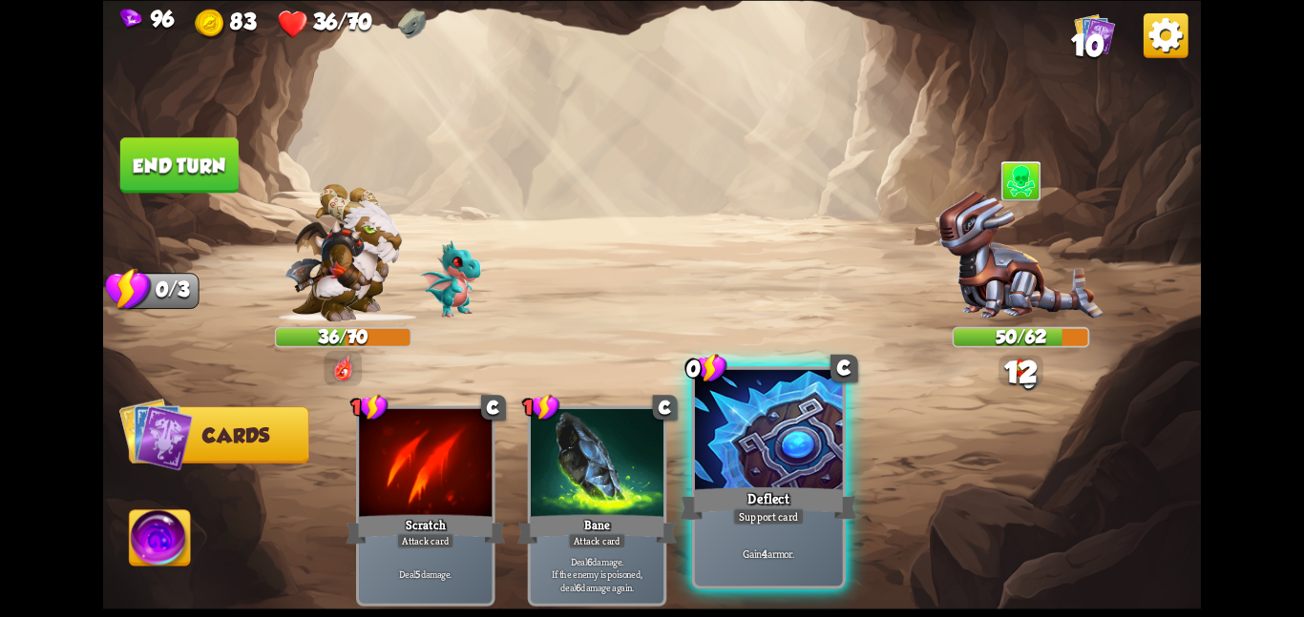
click at [713, 457] on div at bounding box center [769, 431] width 148 height 124
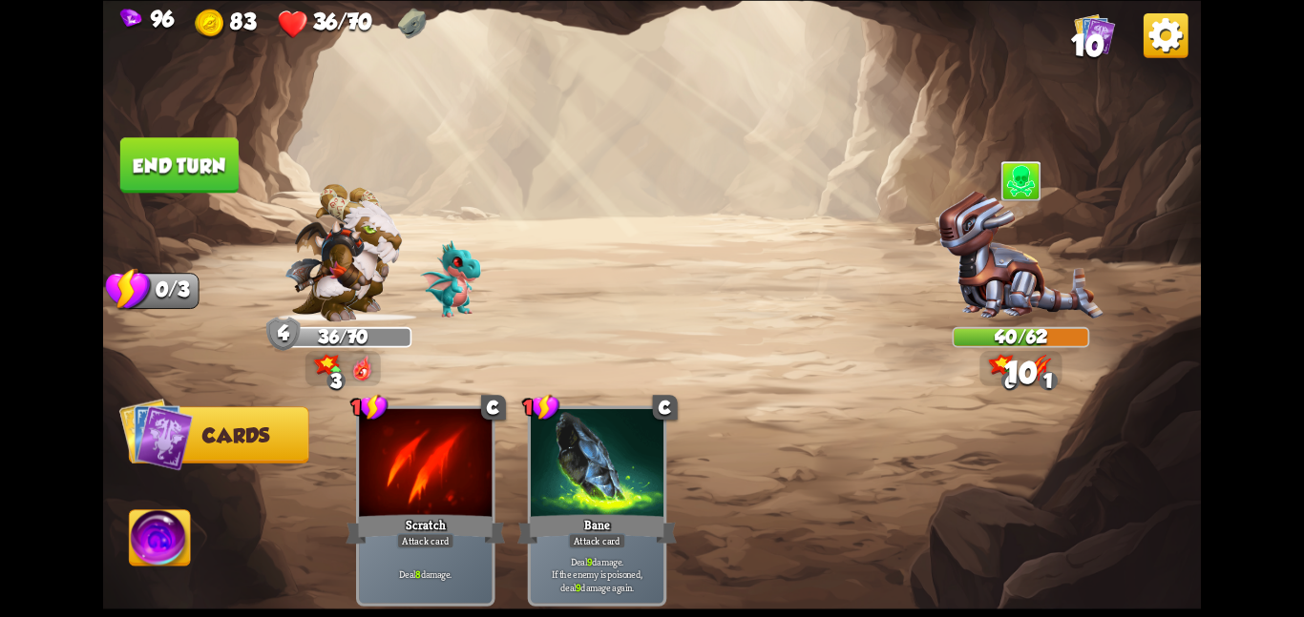
click at [150, 160] on button "End turn" at bounding box center [179, 164] width 118 height 55
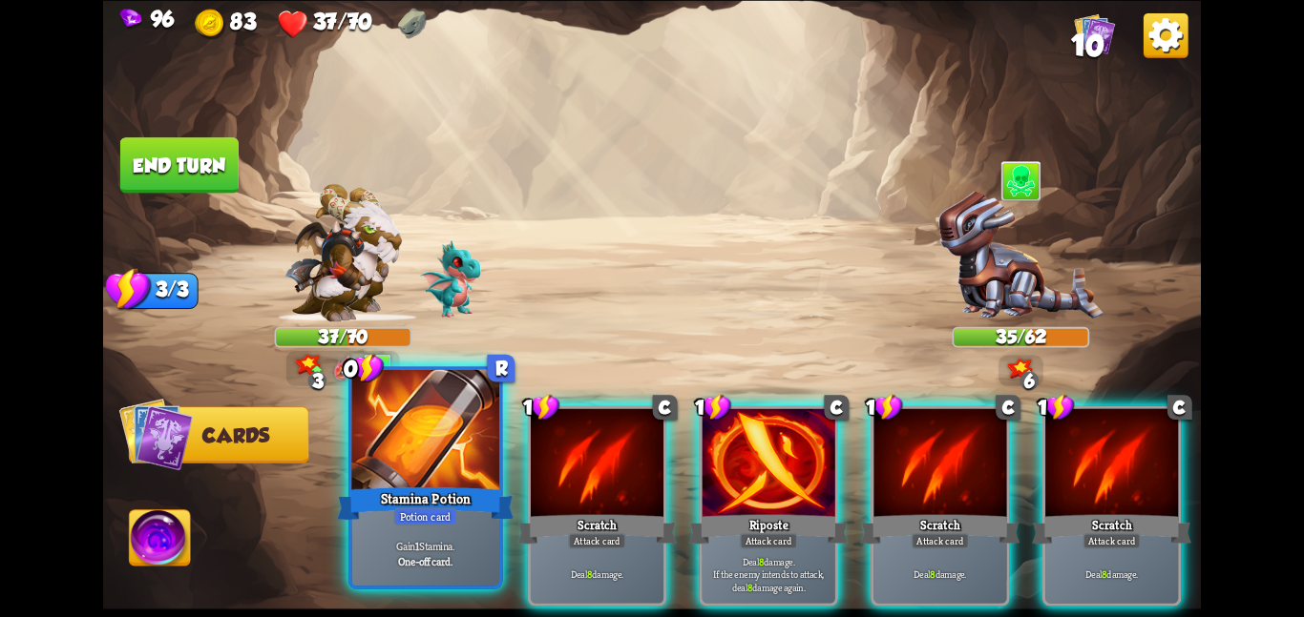
click at [461, 425] on div at bounding box center [425, 431] width 148 height 124
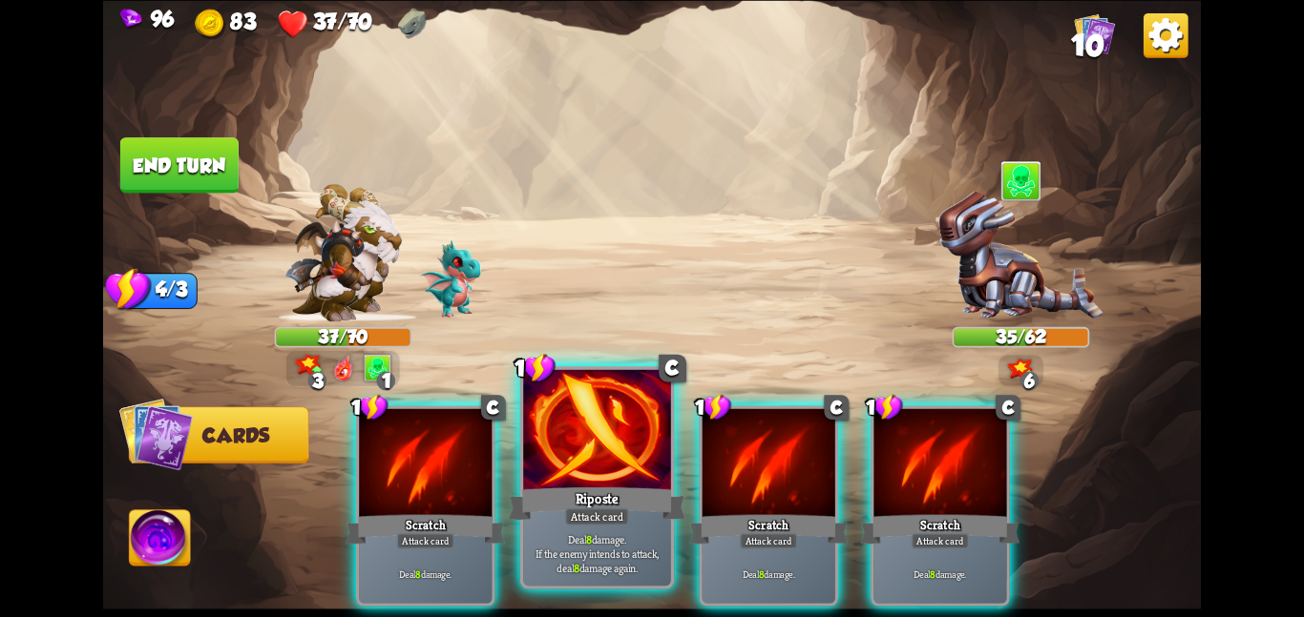
click at [556, 438] on div at bounding box center [597, 431] width 148 height 124
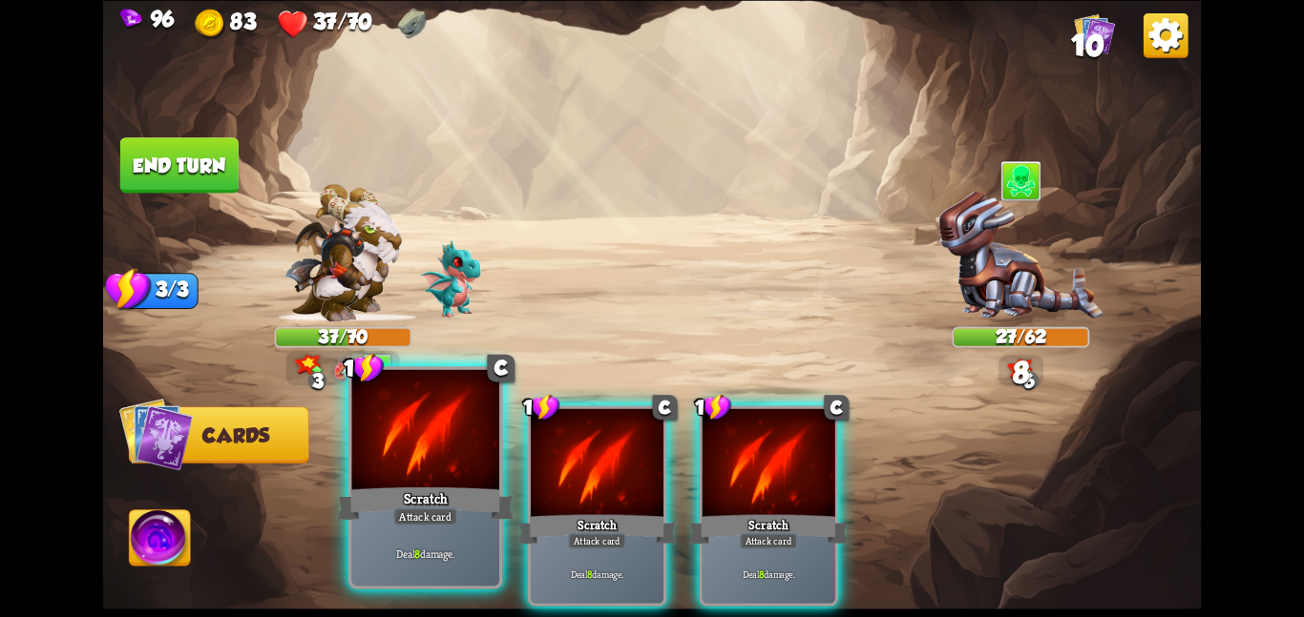
click at [461, 448] on div at bounding box center [425, 431] width 148 height 124
click at [531, 448] on div at bounding box center [597, 464] width 133 height 112
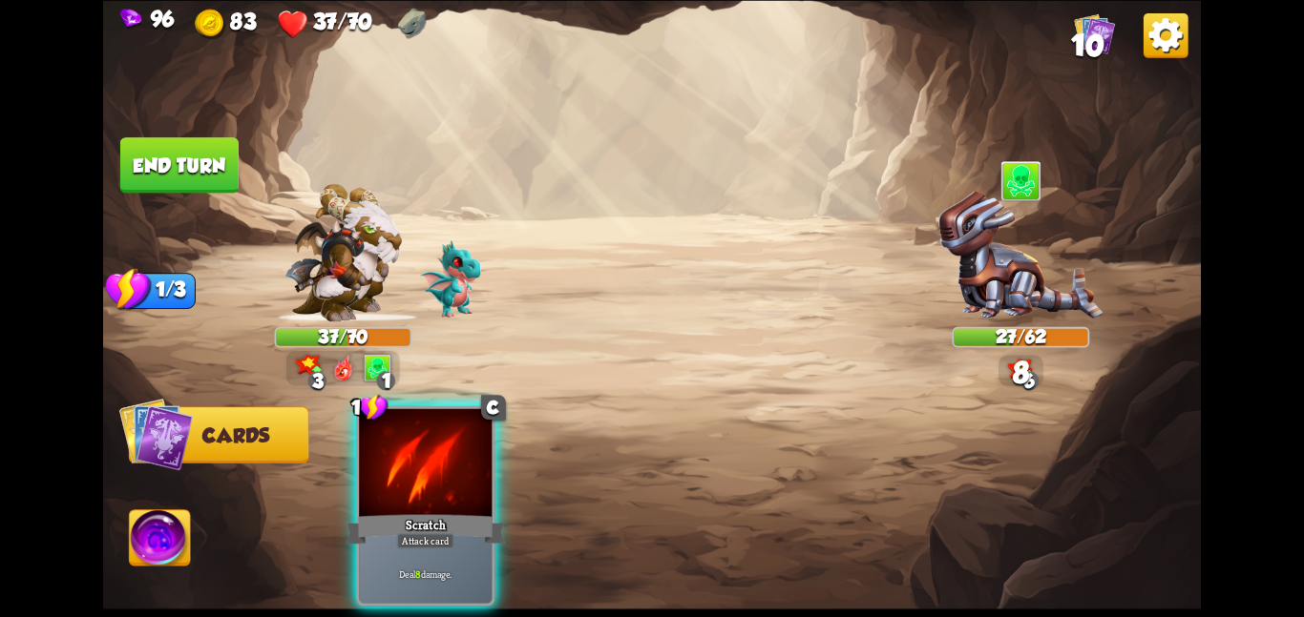
click at [461, 448] on div at bounding box center [425, 464] width 133 height 112
click at [461, 448] on div "1 C Scratch Attack card Deal 8 damage." at bounding box center [762, 480] width 878 height 275
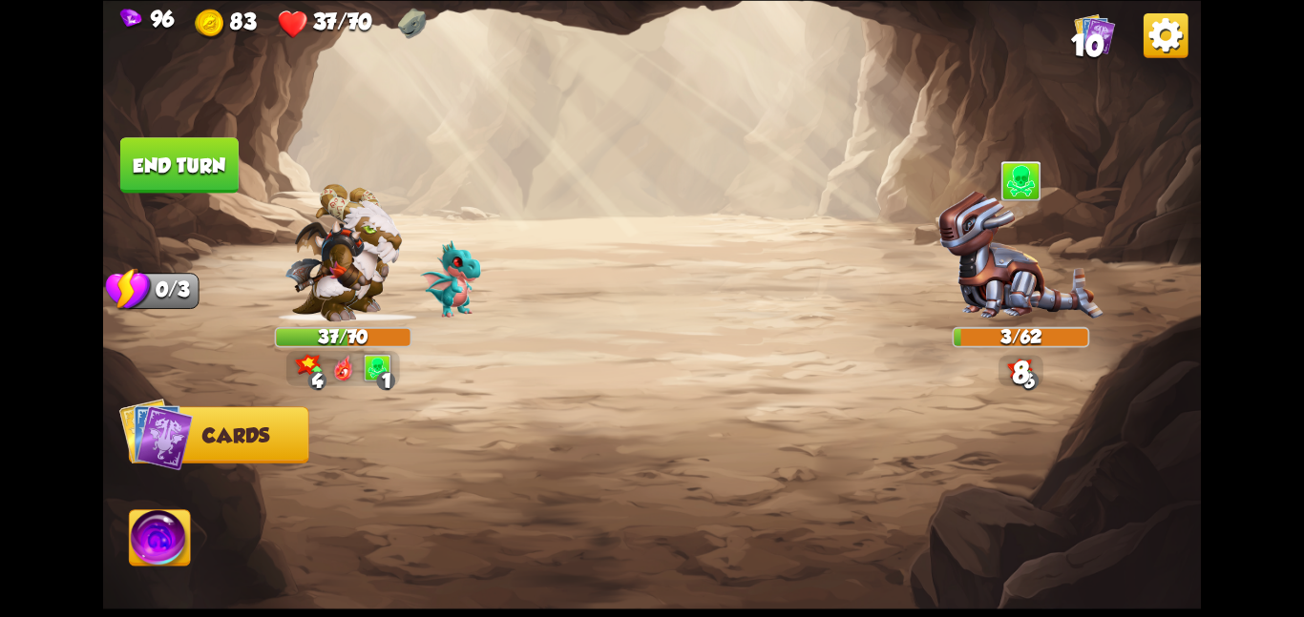
click at [178, 164] on button "End turn" at bounding box center [179, 164] width 118 height 55
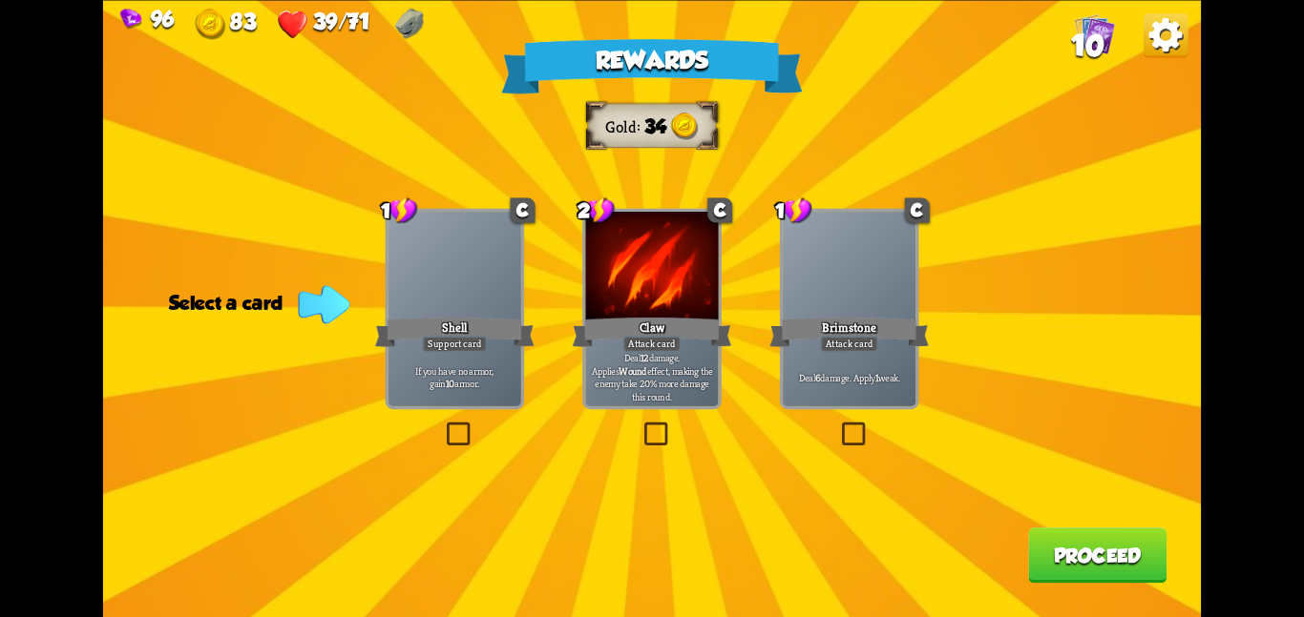
click at [427, 294] on div at bounding box center [454, 268] width 133 height 112
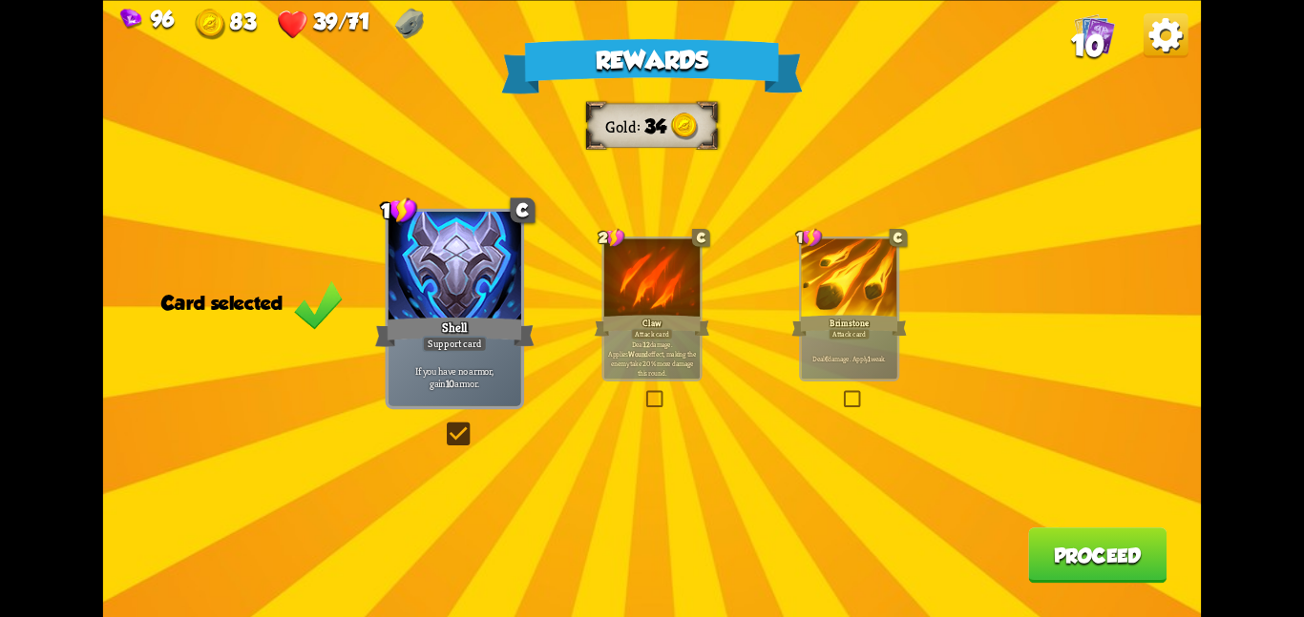
click at [1037, 535] on button "Proceed" at bounding box center [1097, 555] width 138 height 55
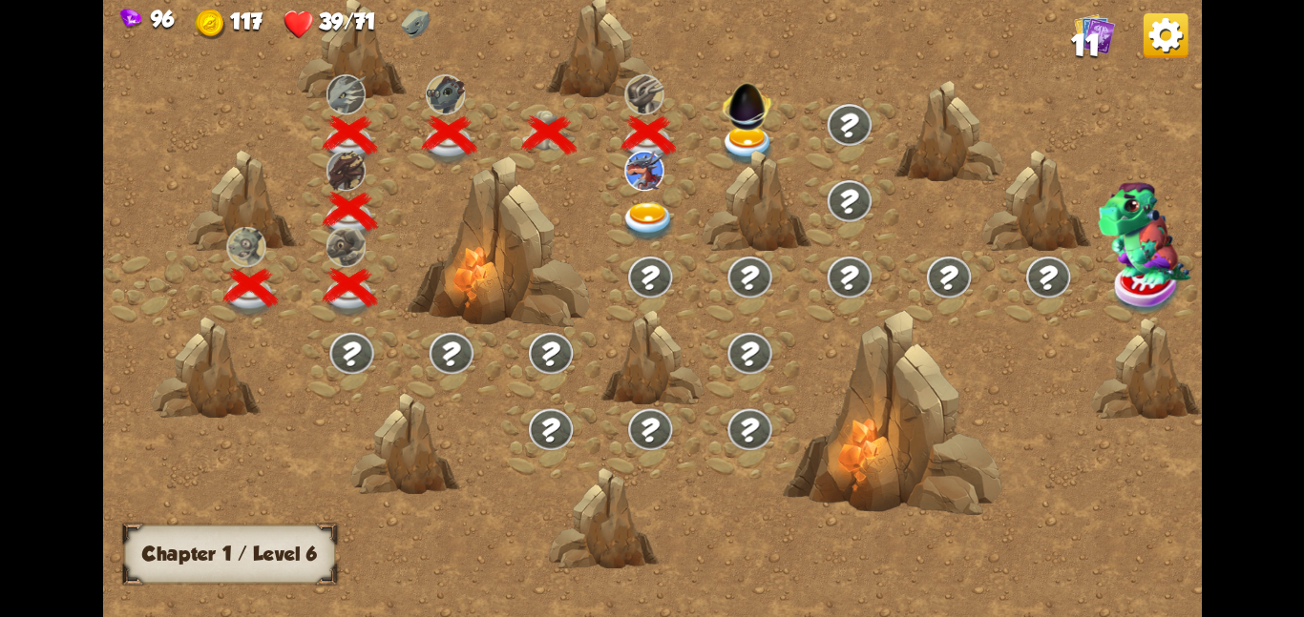
click at [653, 201] on img at bounding box center [648, 221] width 55 height 40
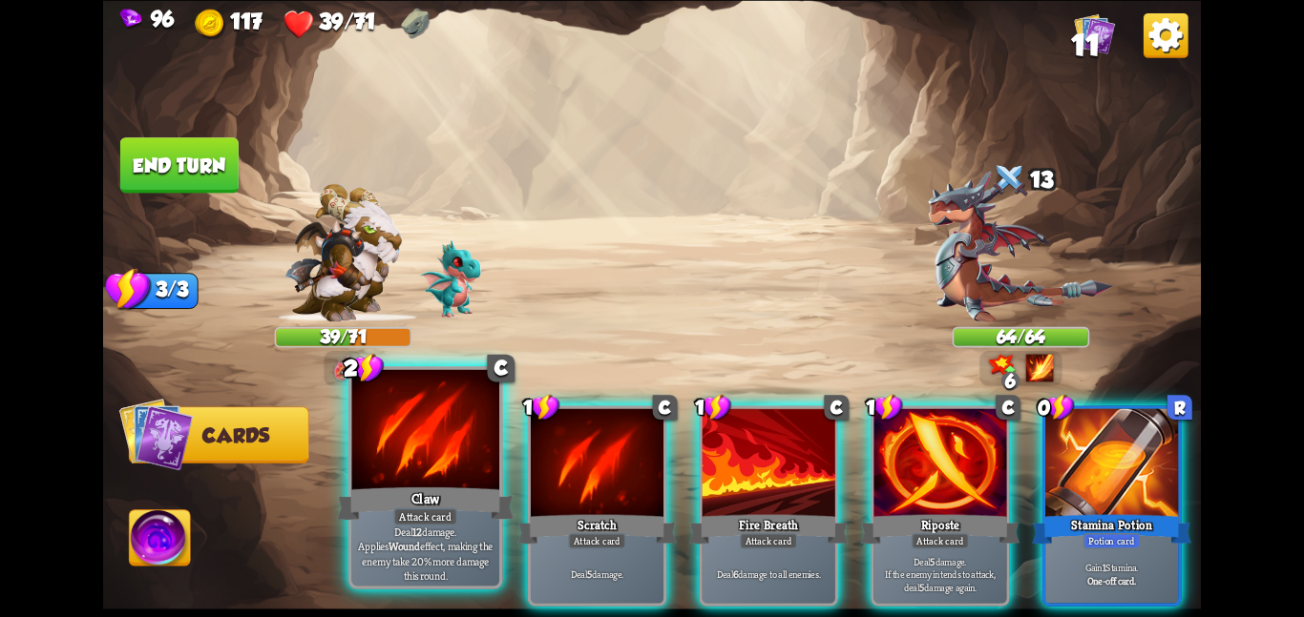
click at [381, 516] on div "Claw" at bounding box center [425, 503] width 177 height 39
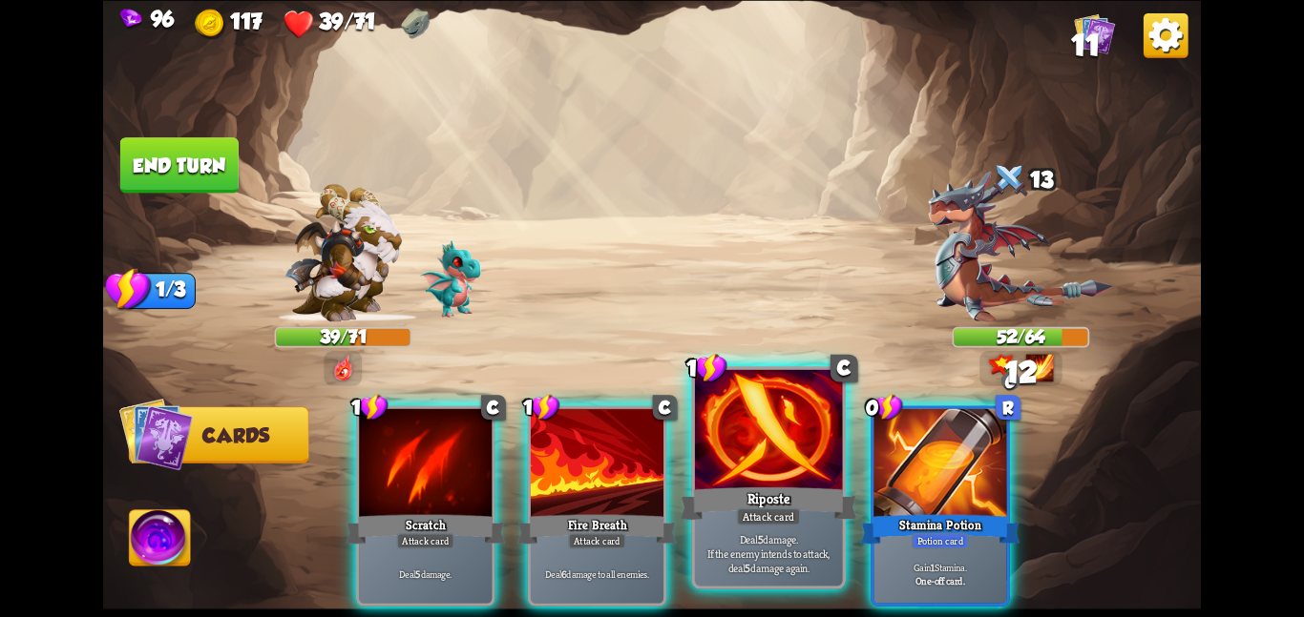
click at [723, 481] on div at bounding box center [769, 431] width 148 height 124
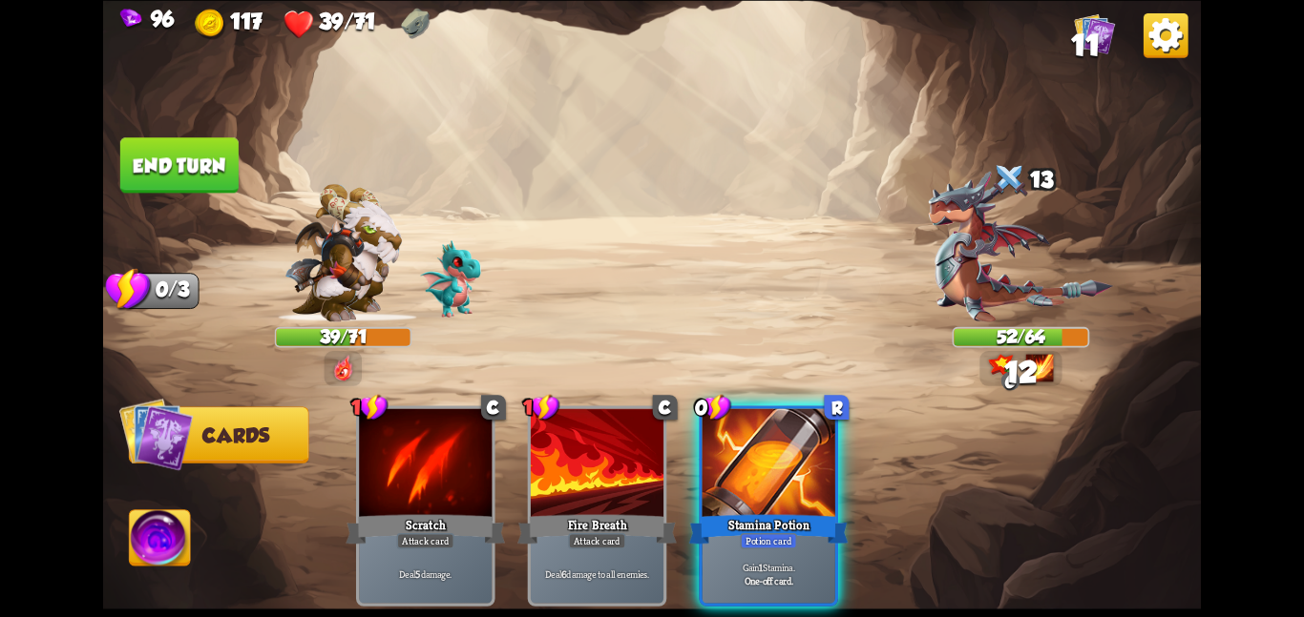
click at [723, 481] on div at bounding box center [768, 464] width 133 height 112
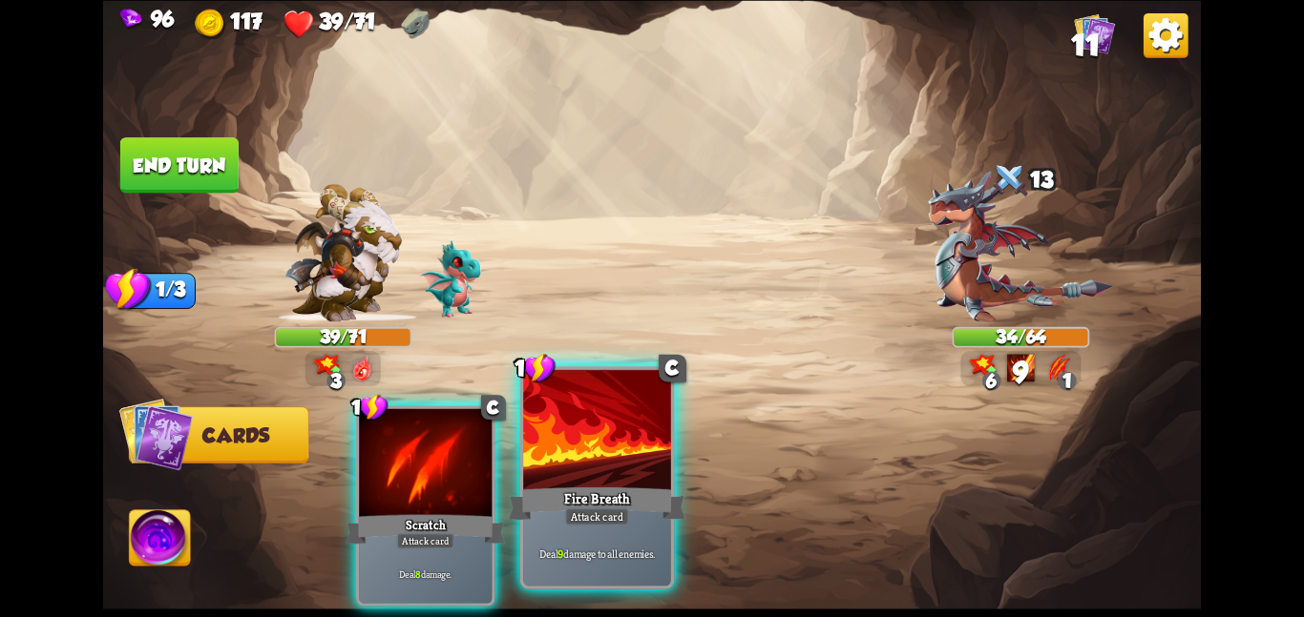
click at [590, 439] on div at bounding box center [597, 431] width 148 height 124
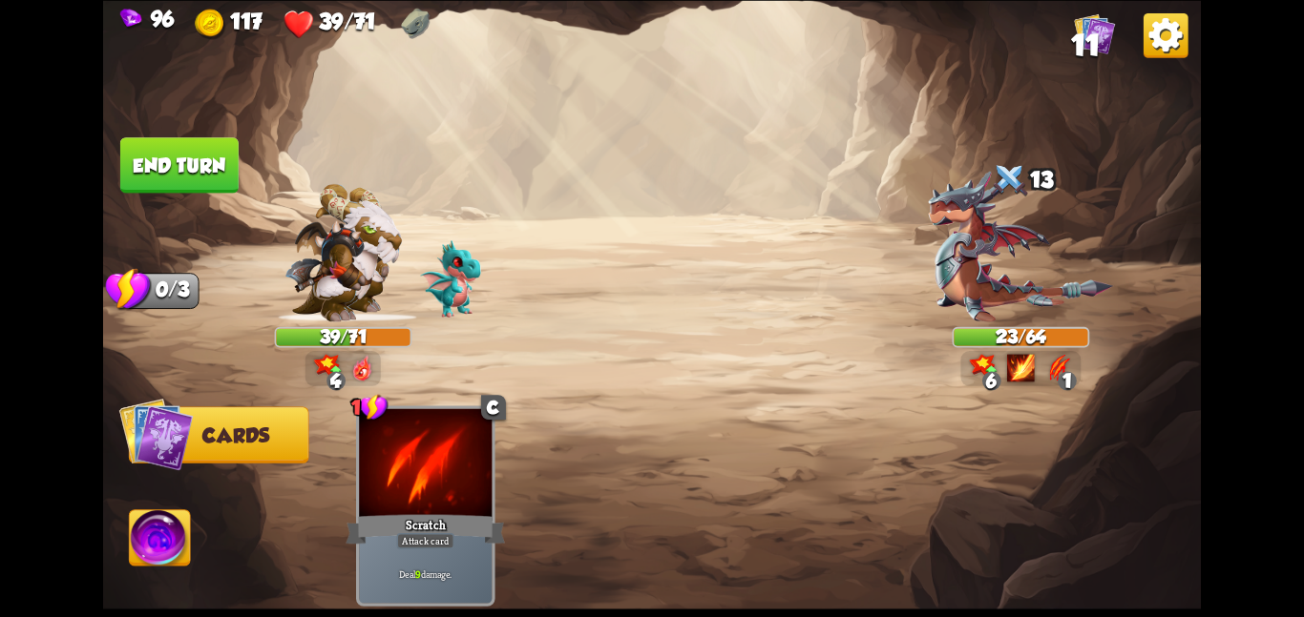
click at [154, 525] on img at bounding box center [160, 542] width 61 height 62
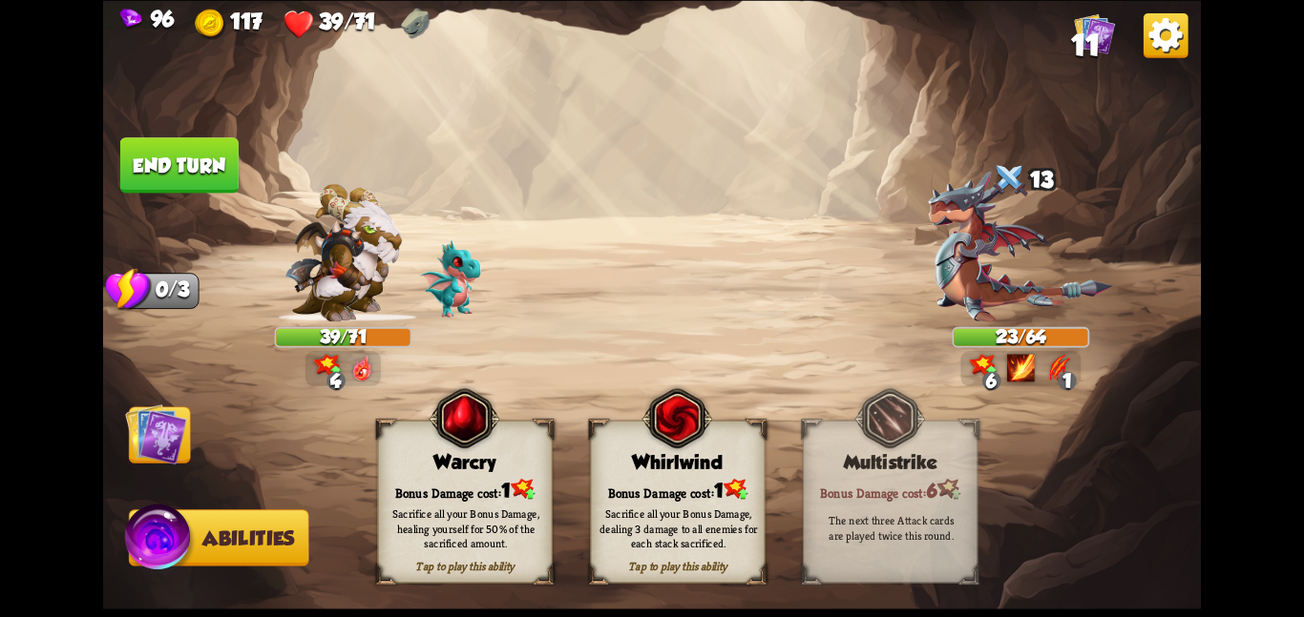
click at [690, 475] on div "Tap to play this ability Whirlwind Bonus Damage cost: 1 Sacrifice all your Bonu…" at bounding box center [677, 501] width 175 height 163
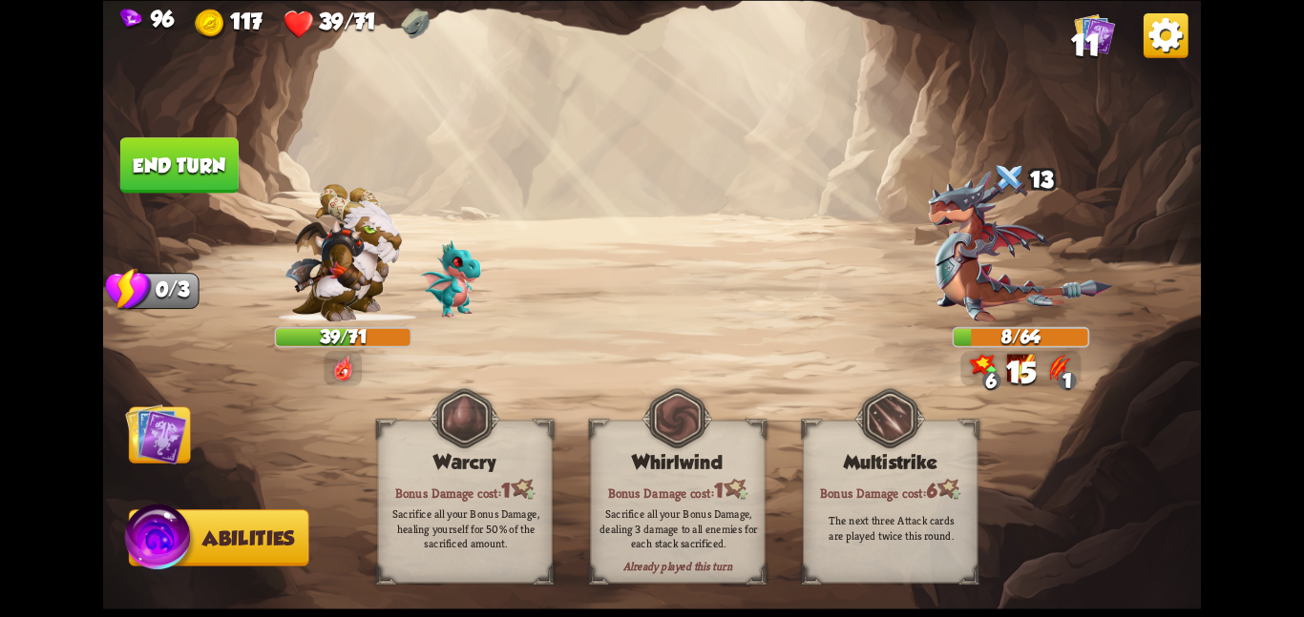
click at [178, 424] on img at bounding box center [156, 434] width 62 height 62
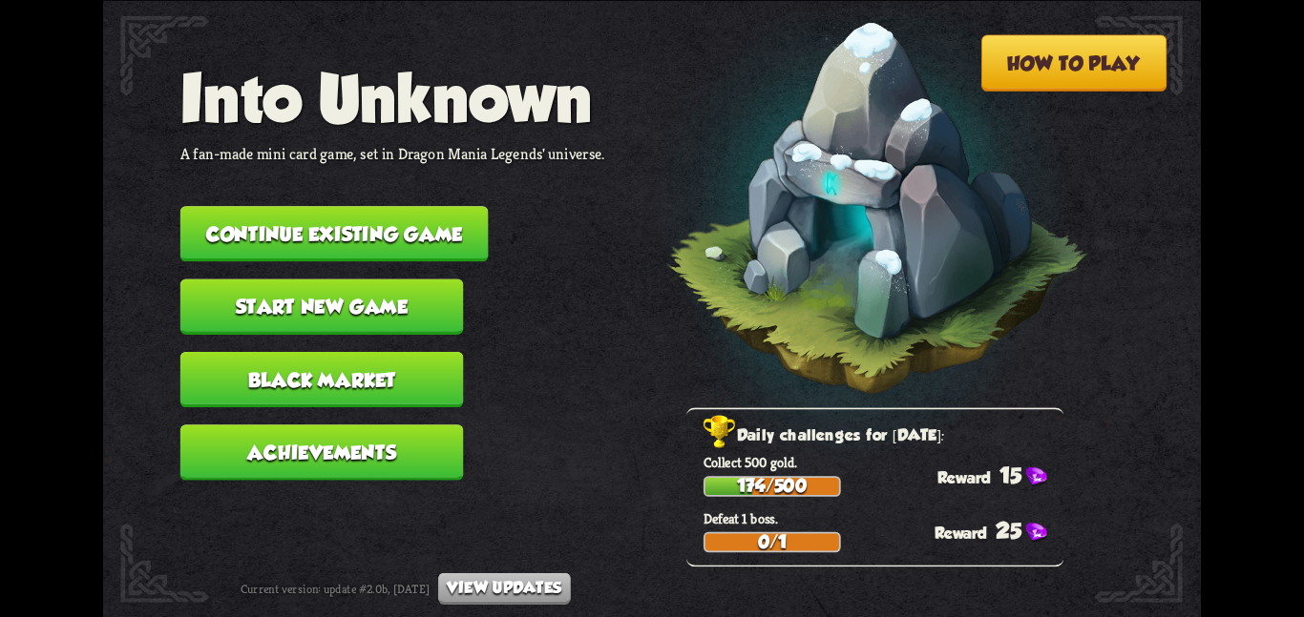
click at [320, 226] on button "Continue existing game" at bounding box center [334, 233] width 308 height 55
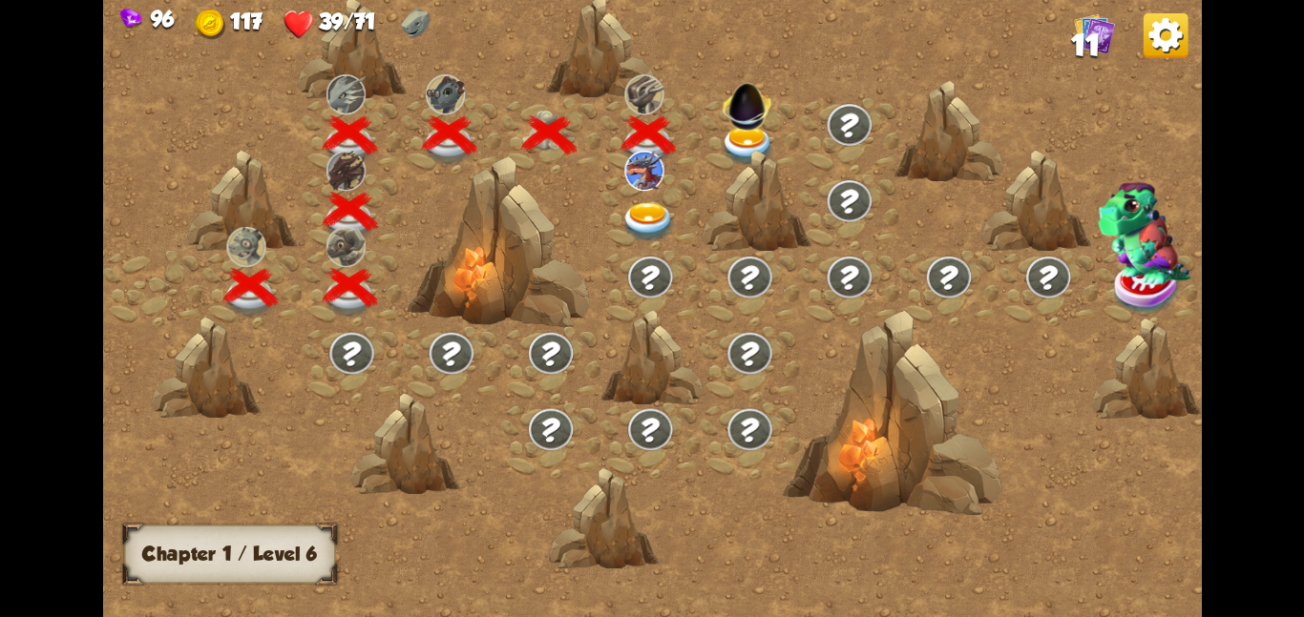
click at [715, 120] on div at bounding box center [749, 135] width 99 height 76
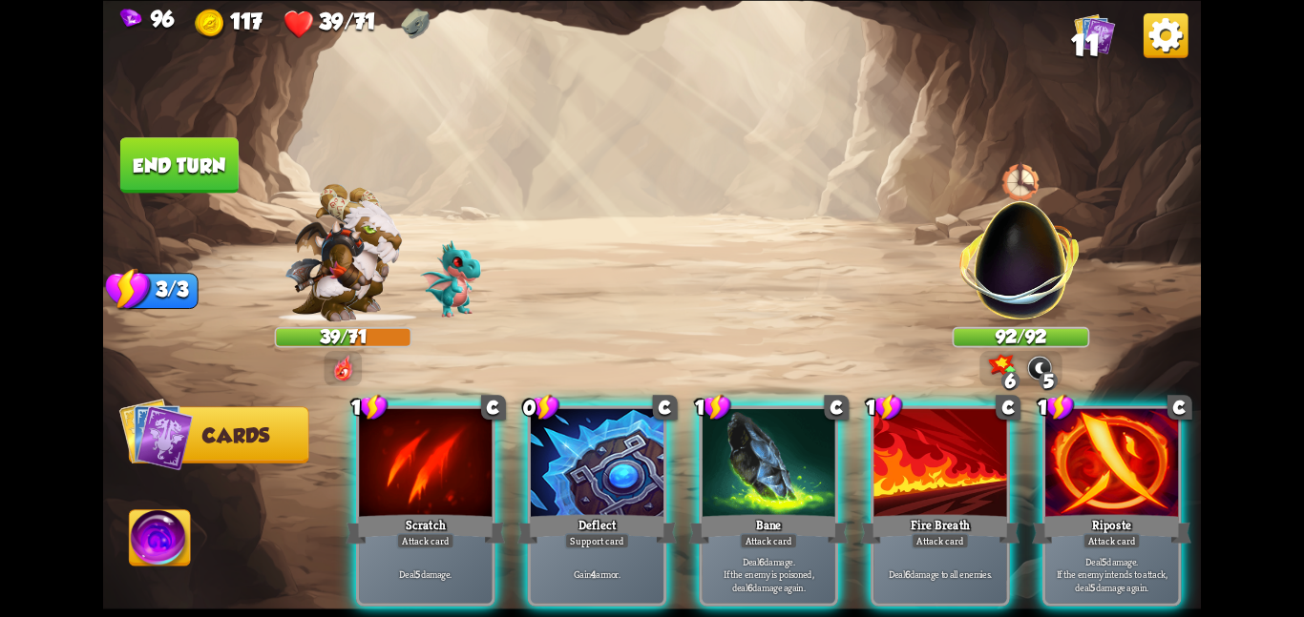
click at [1040, 447] on div "1 C Scratch Attack card Deal 5 damage. 0 C Deflect Support card Gain 4 armor. 1…" at bounding box center [762, 480] width 878 height 275
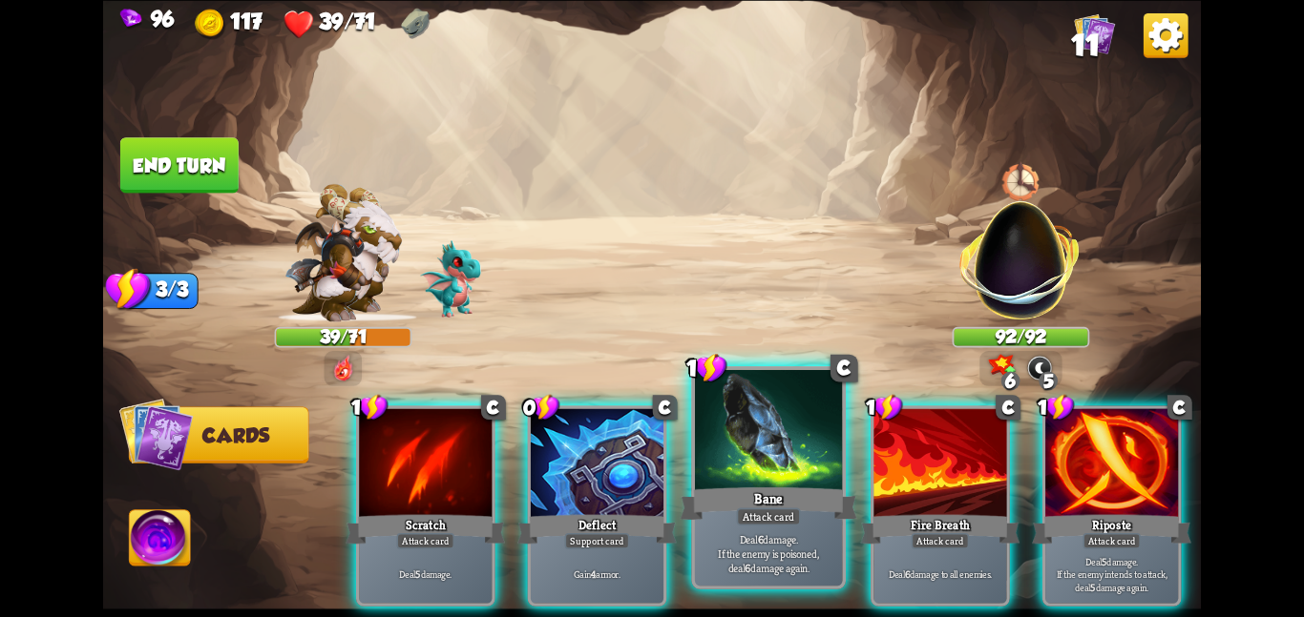
click at [806, 465] on div at bounding box center [769, 431] width 148 height 124
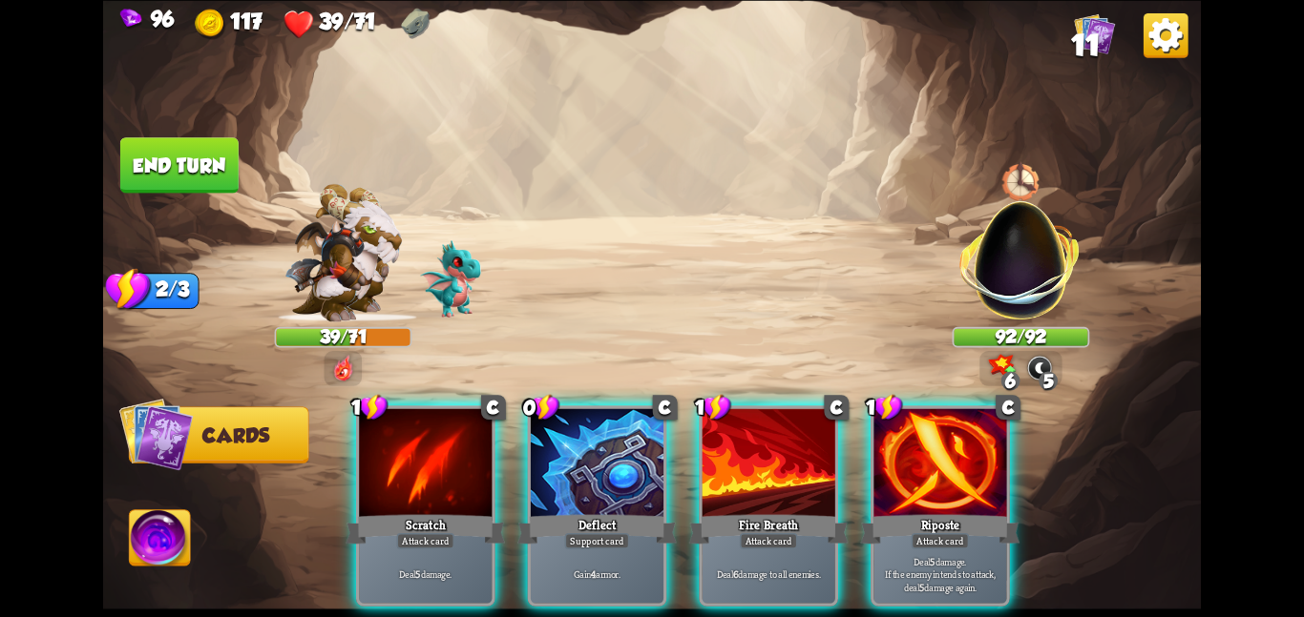
click at [806, 465] on div at bounding box center [768, 464] width 133 height 112
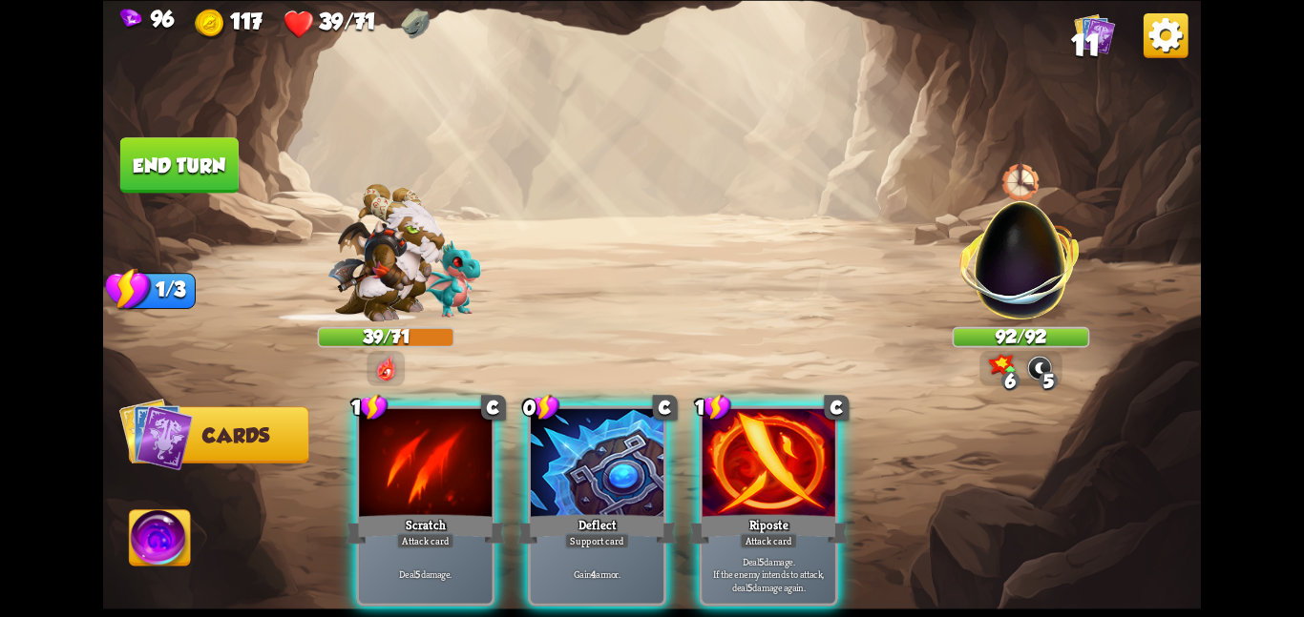
click at [806, 465] on div at bounding box center [768, 464] width 133 height 112
click at [806, 465] on div "1 C Scratch Attack card Deal 5 damage. 0 C Deflect Support card Gain 4 armor. 1…" at bounding box center [762, 480] width 878 height 275
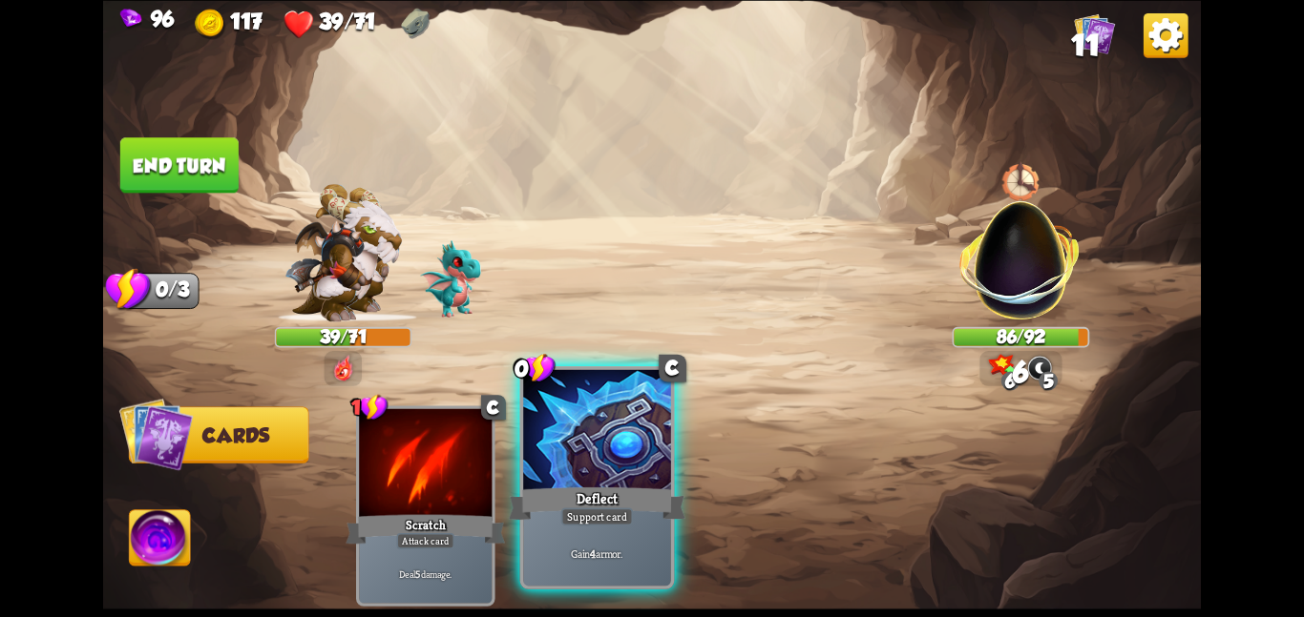
click at [647, 452] on div at bounding box center [597, 431] width 148 height 124
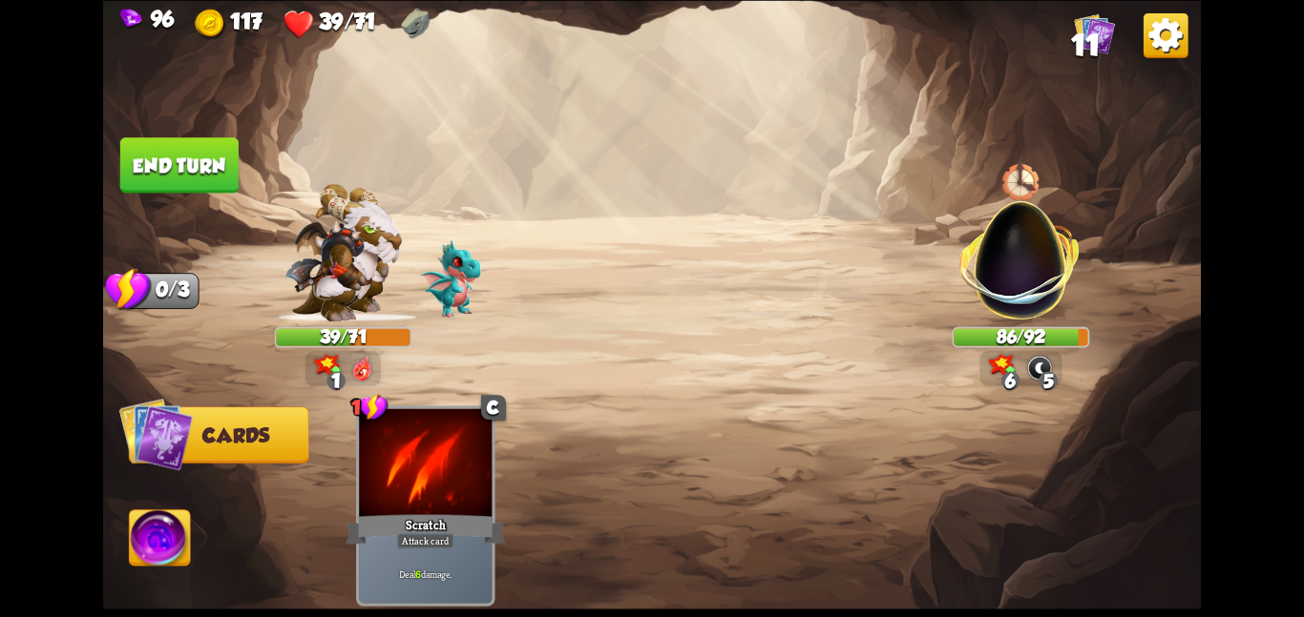
click at [193, 162] on button "End turn" at bounding box center [179, 164] width 118 height 55
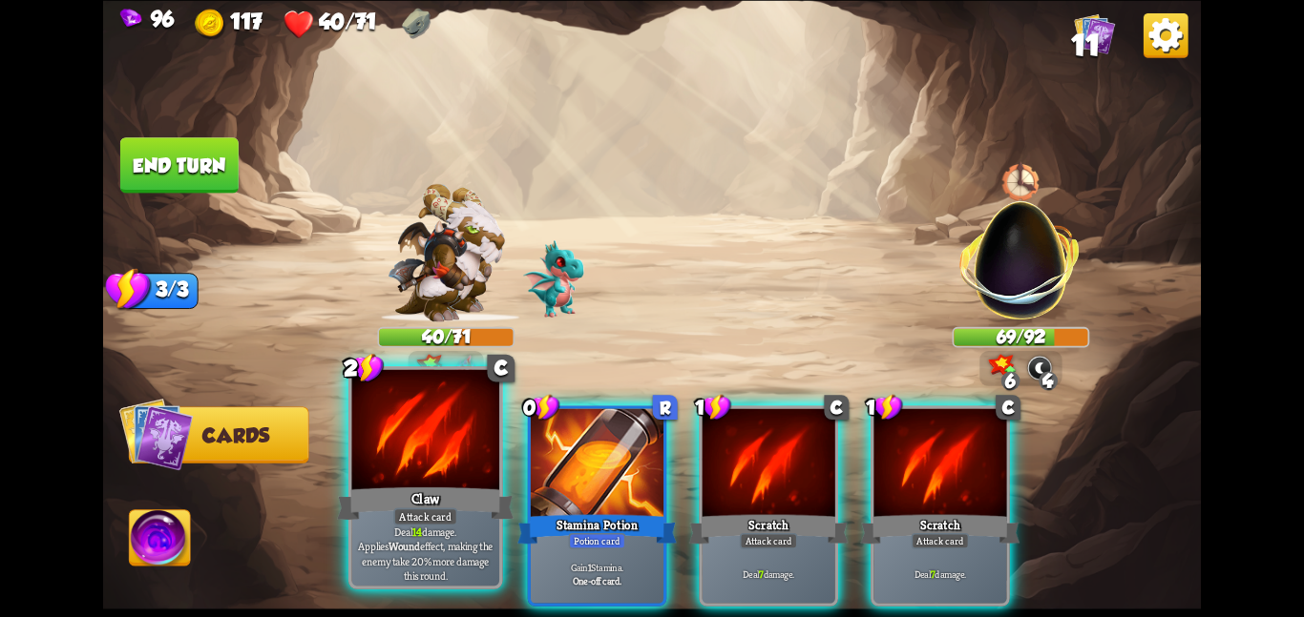
click at [448, 466] on div at bounding box center [425, 431] width 148 height 124
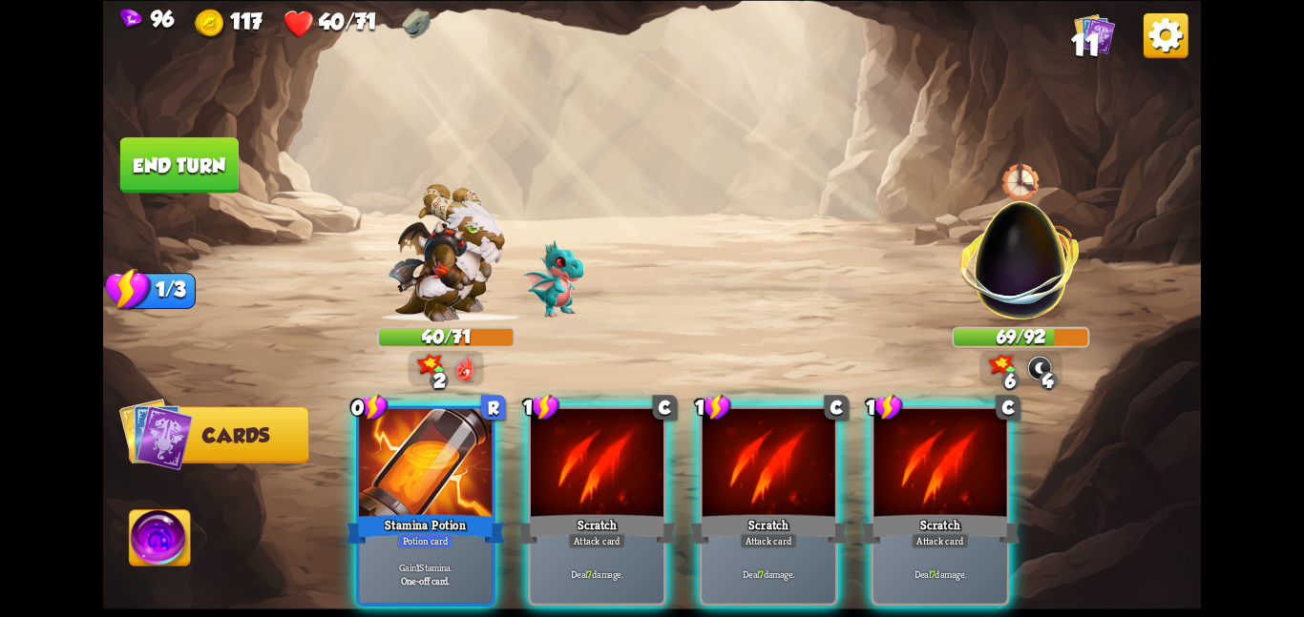
click at [448, 466] on div at bounding box center [425, 464] width 133 height 112
click at [531, 466] on div at bounding box center [597, 464] width 133 height 112
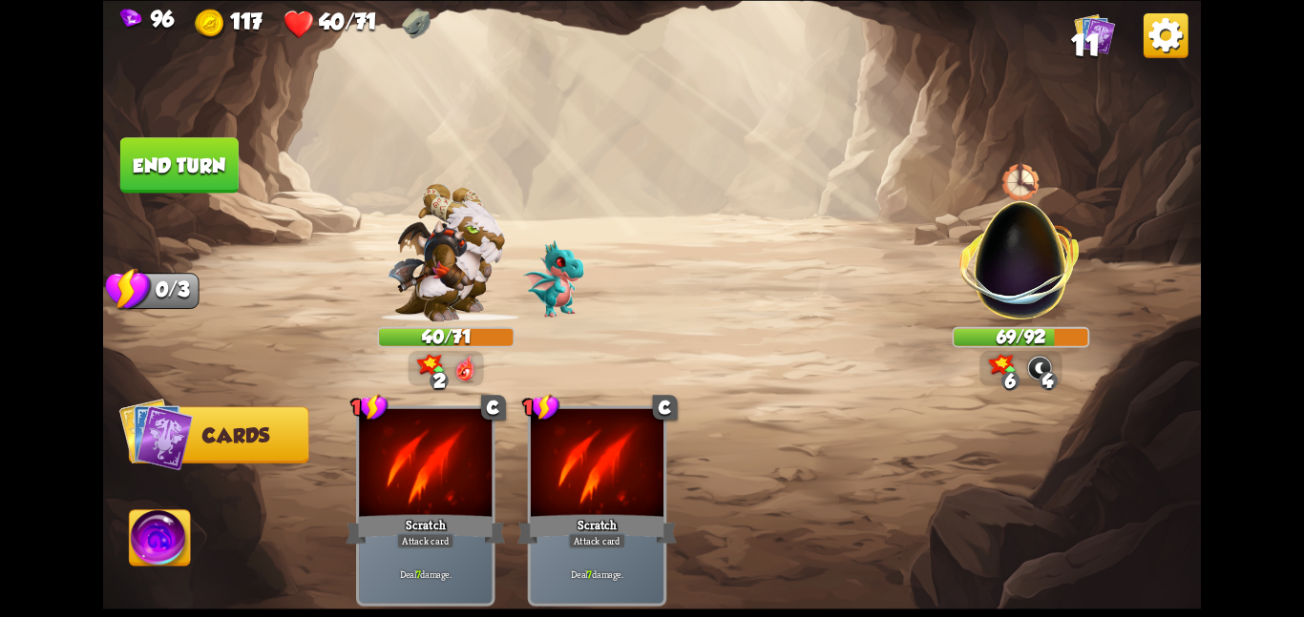
click at [448, 466] on div at bounding box center [425, 464] width 133 height 112
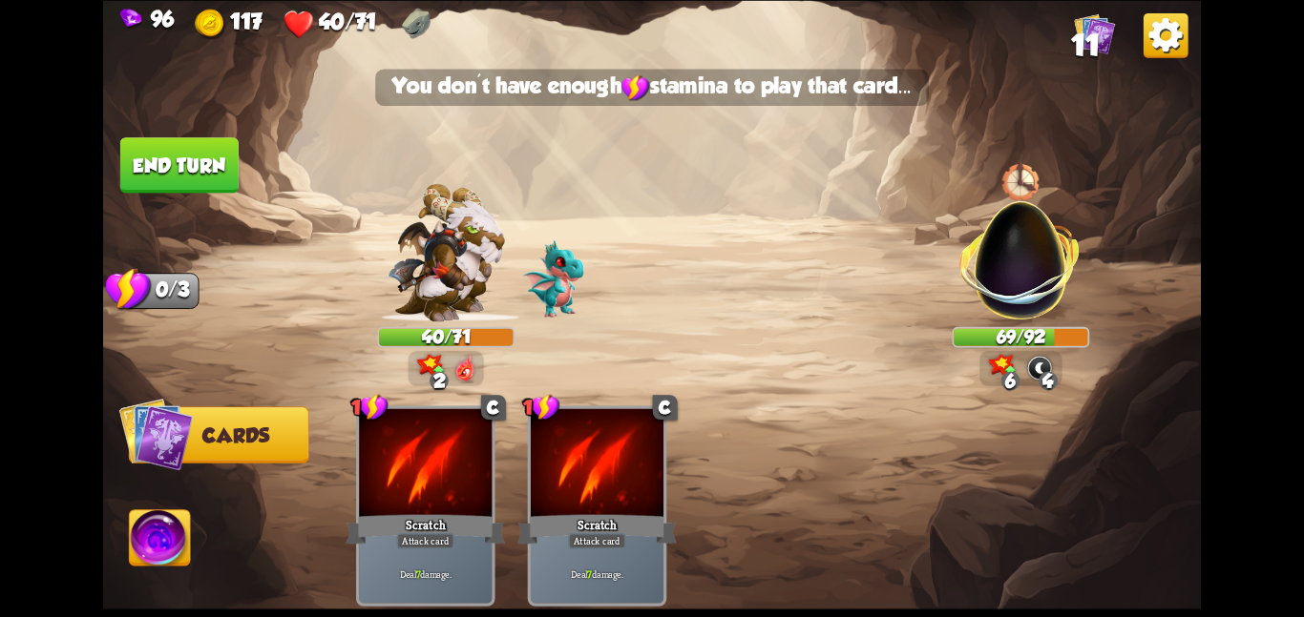
click at [448, 466] on div at bounding box center [425, 464] width 133 height 112
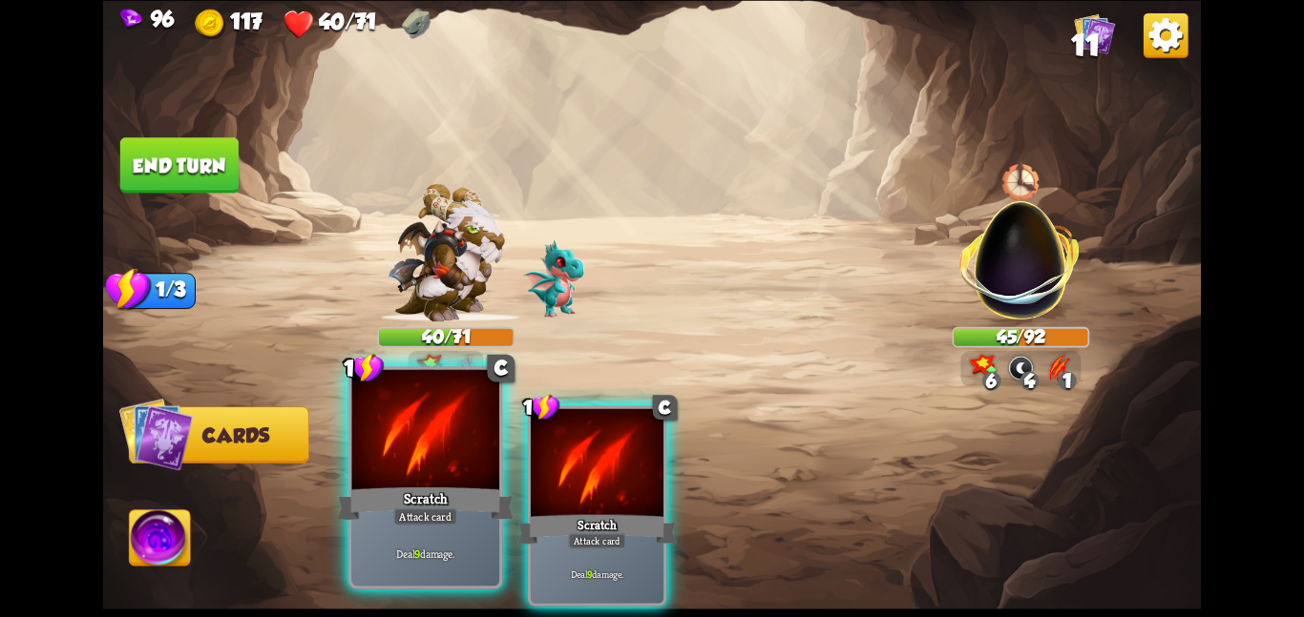
click at [429, 441] on div at bounding box center [425, 431] width 148 height 124
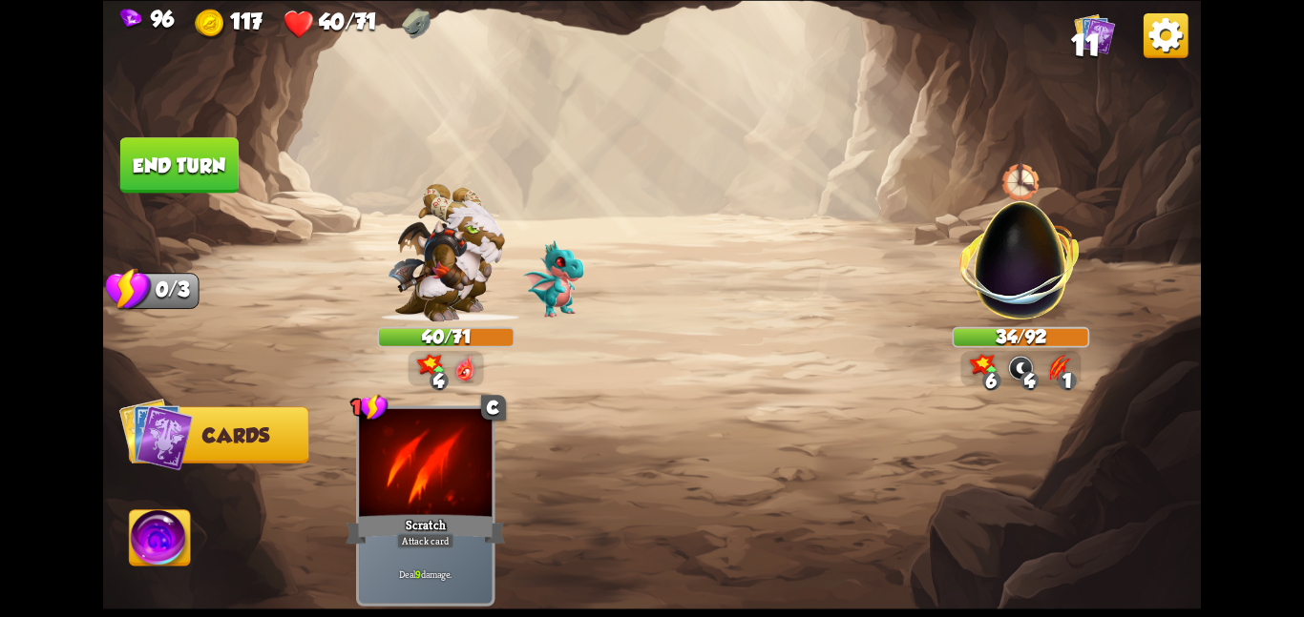
click at [154, 146] on button "End turn" at bounding box center [179, 164] width 118 height 55
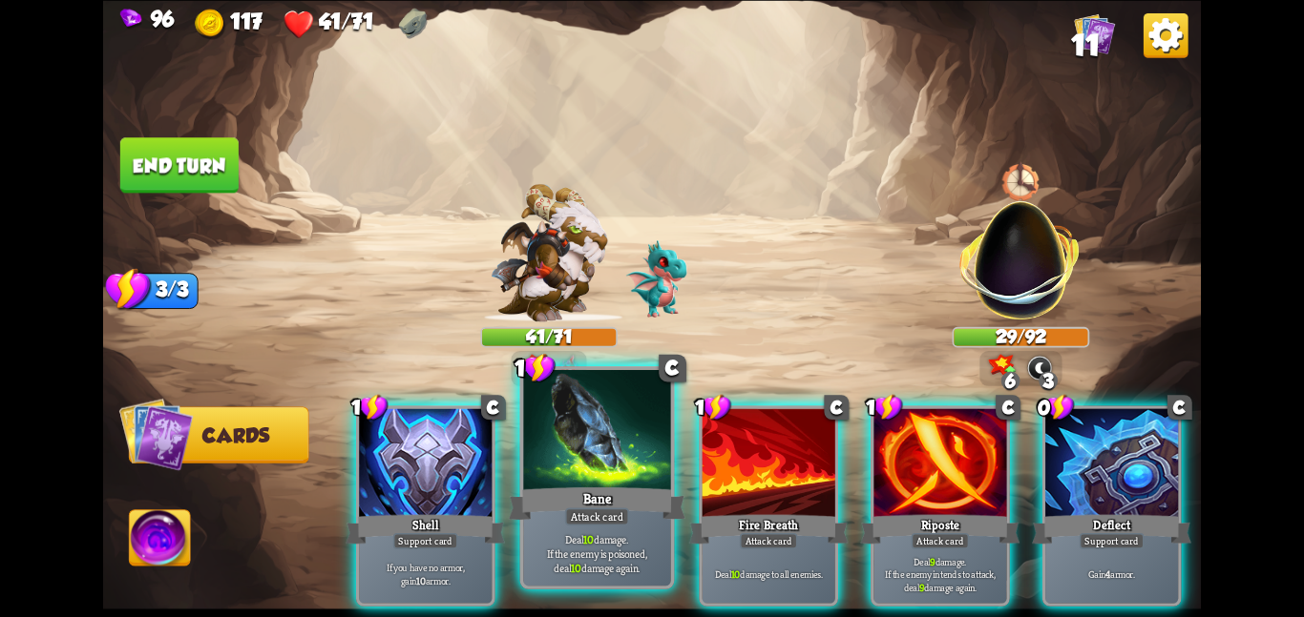
click at [572, 448] on div at bounding box center [597, 431] width 148 height 124
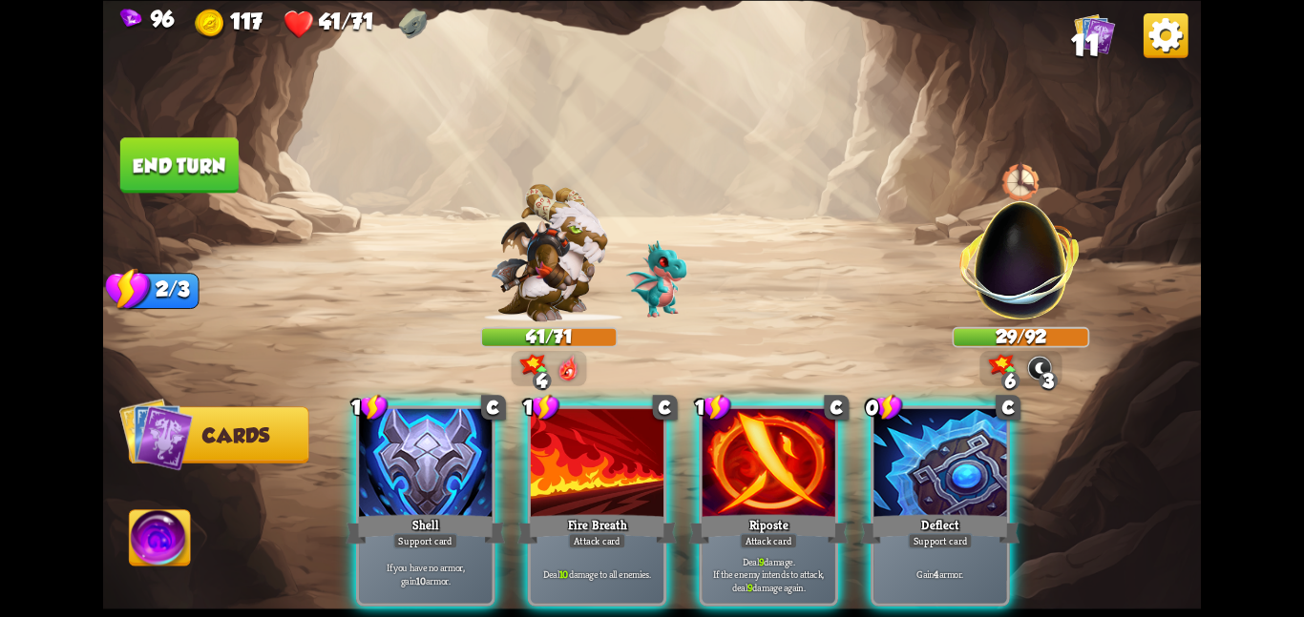
click at [572, 448] on div at bounding box center [597, 464] width 133 height 112
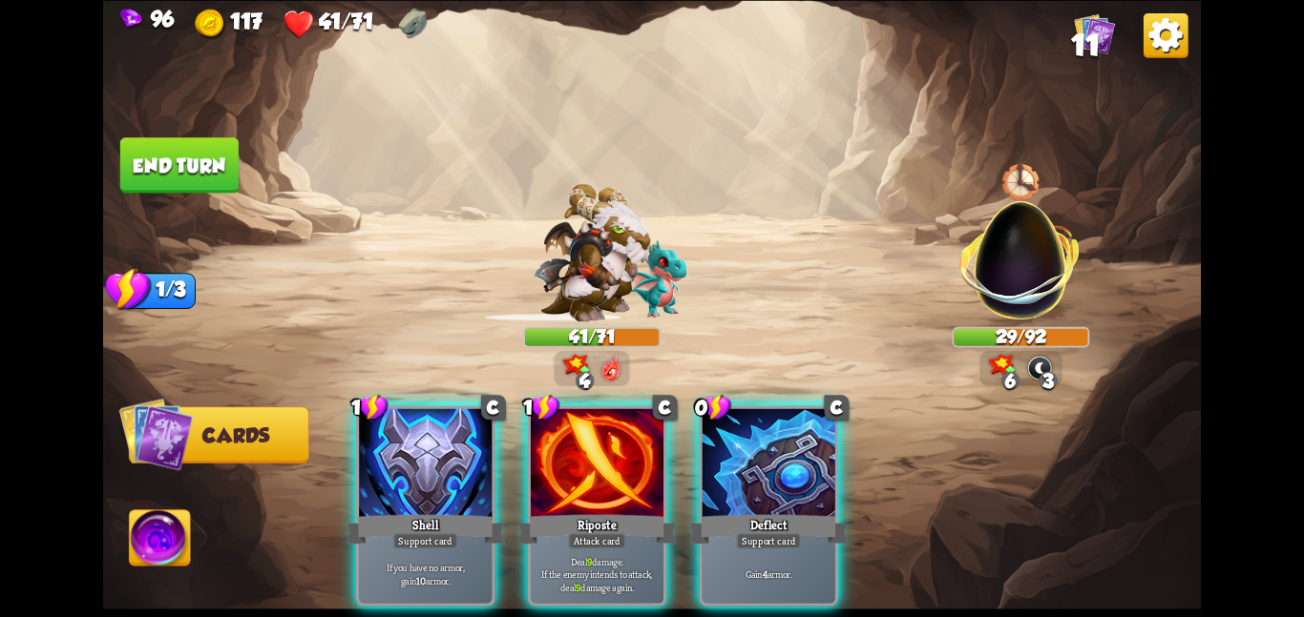
click at [572, 448] on div at bounding box center [597, 464] width 133 height 112
click at [572, 448] on div "1 C Shell Support card If you have no armor, gain 10 armor. 1 C Riposte Attack …" at bounding box center [762, 480] width 878 height 275
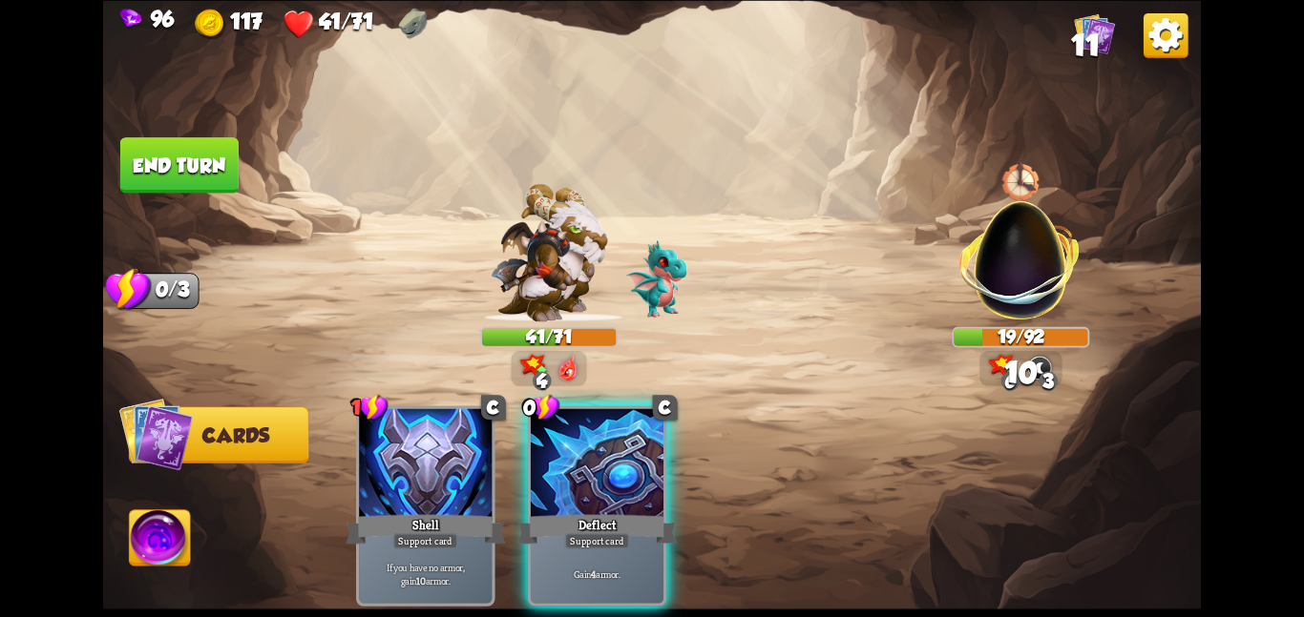
click at [572, 448] on div at bounding box center [597, 464] width 133 height 112
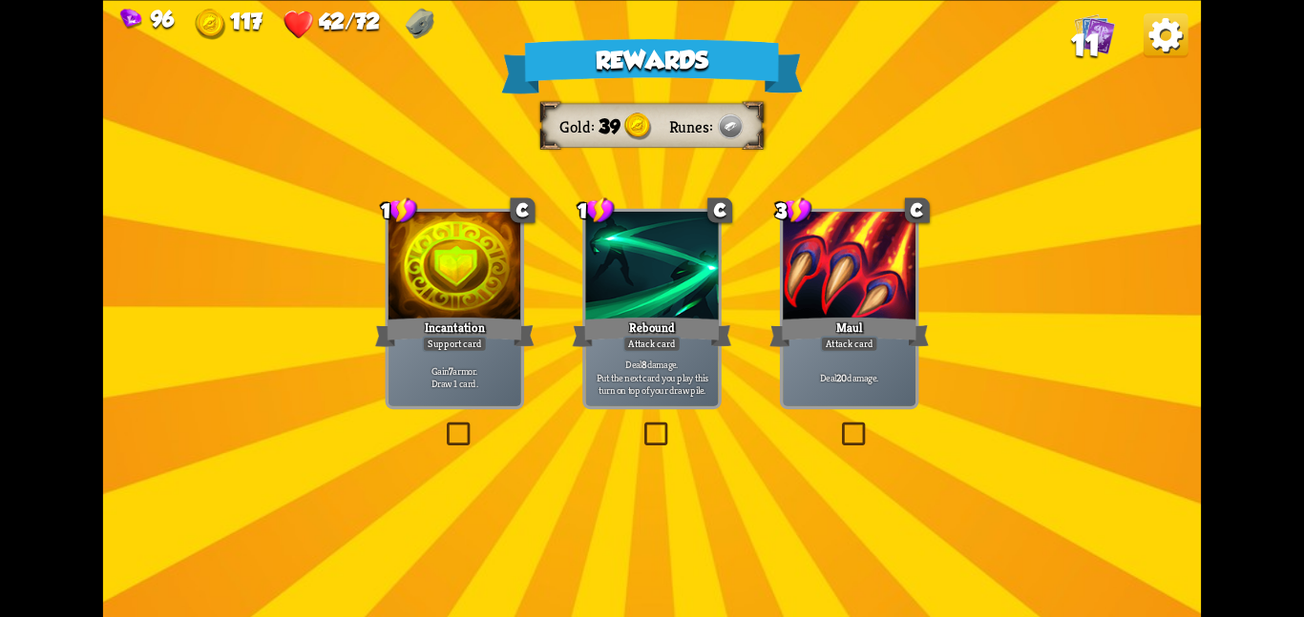
click at [466, 252] on div at bounding box center [454, 268] width 133 height 112
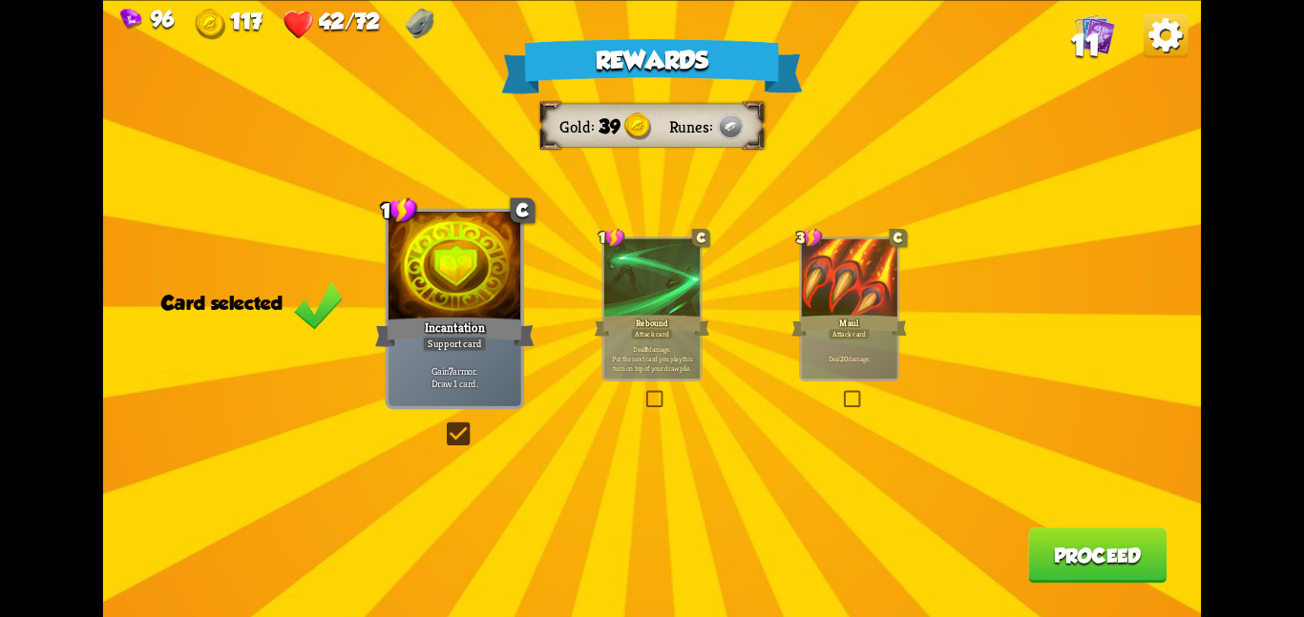
click at [1123, 559] on button "Proceed" at bounding box center [1097, 555] width 138 height 55
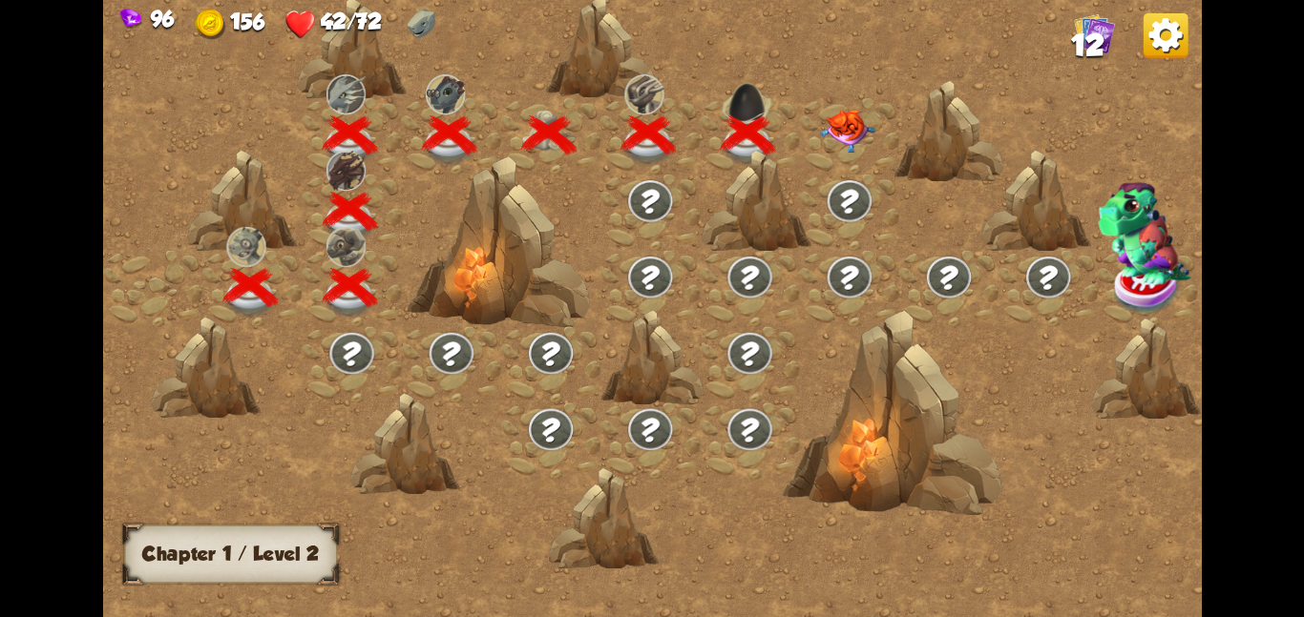
click at [848, 107] on div at bounding box center [849, 135] width 99 height 76
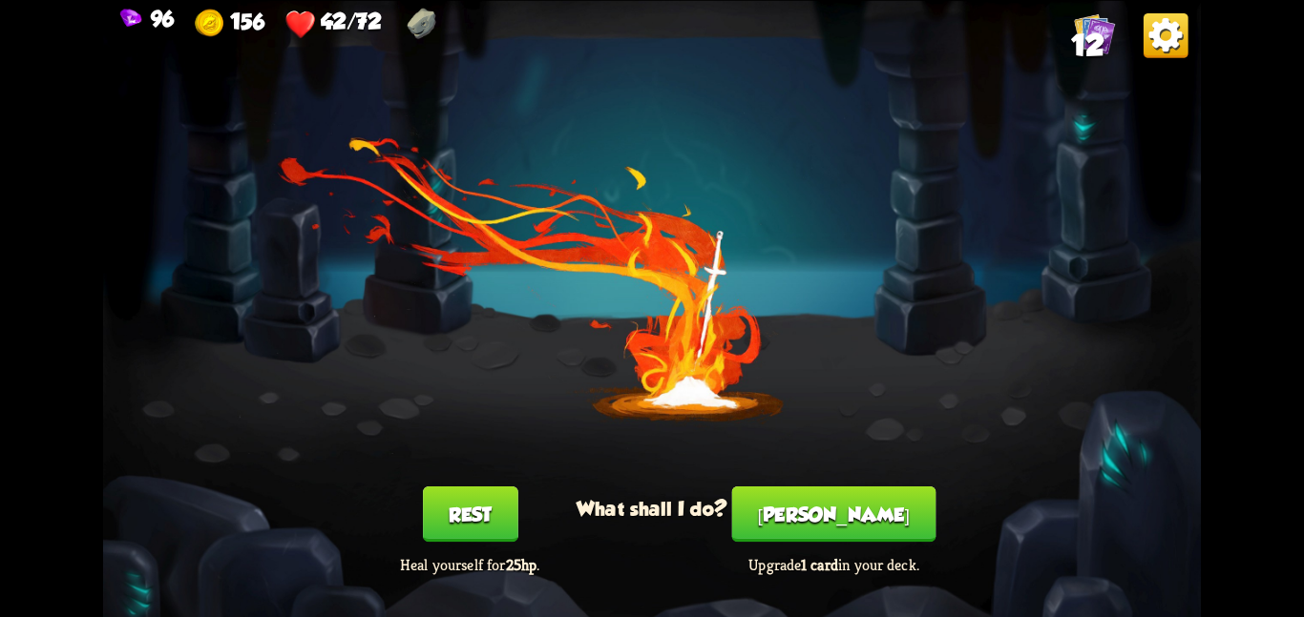
click at [454, 532] on button "Rest" at bounding box center [470, 514] width 95 height 55
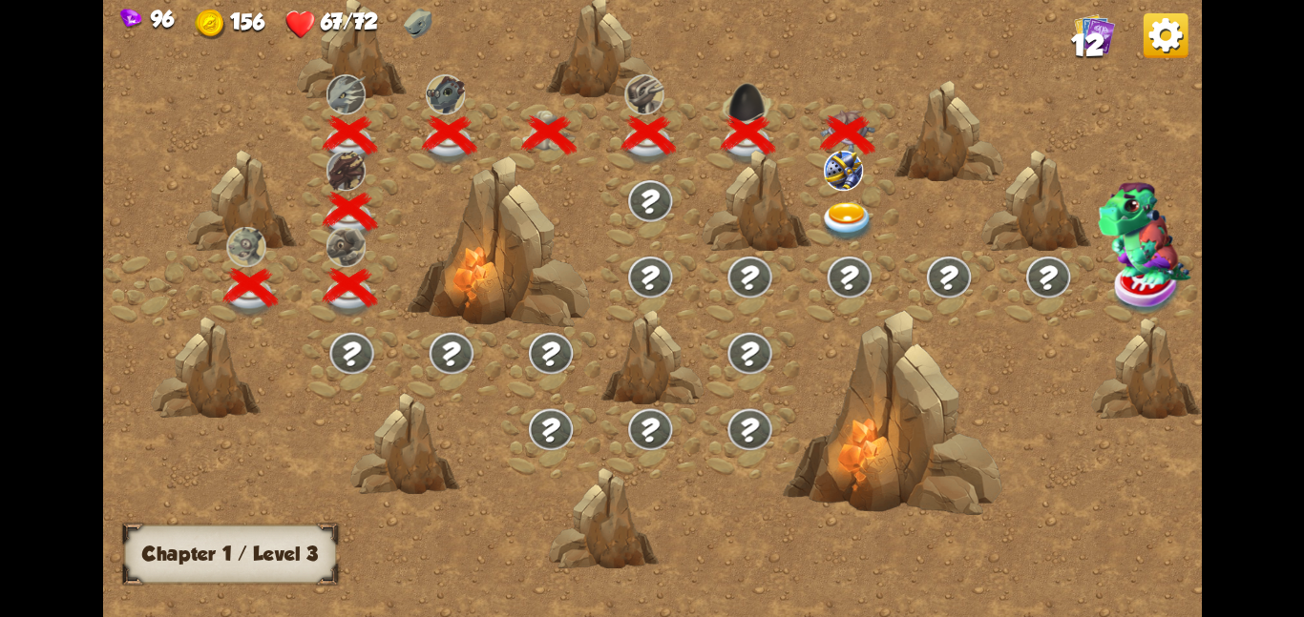
click at [827, 209] on img at bounding box center [847, 221] width 55 height 40
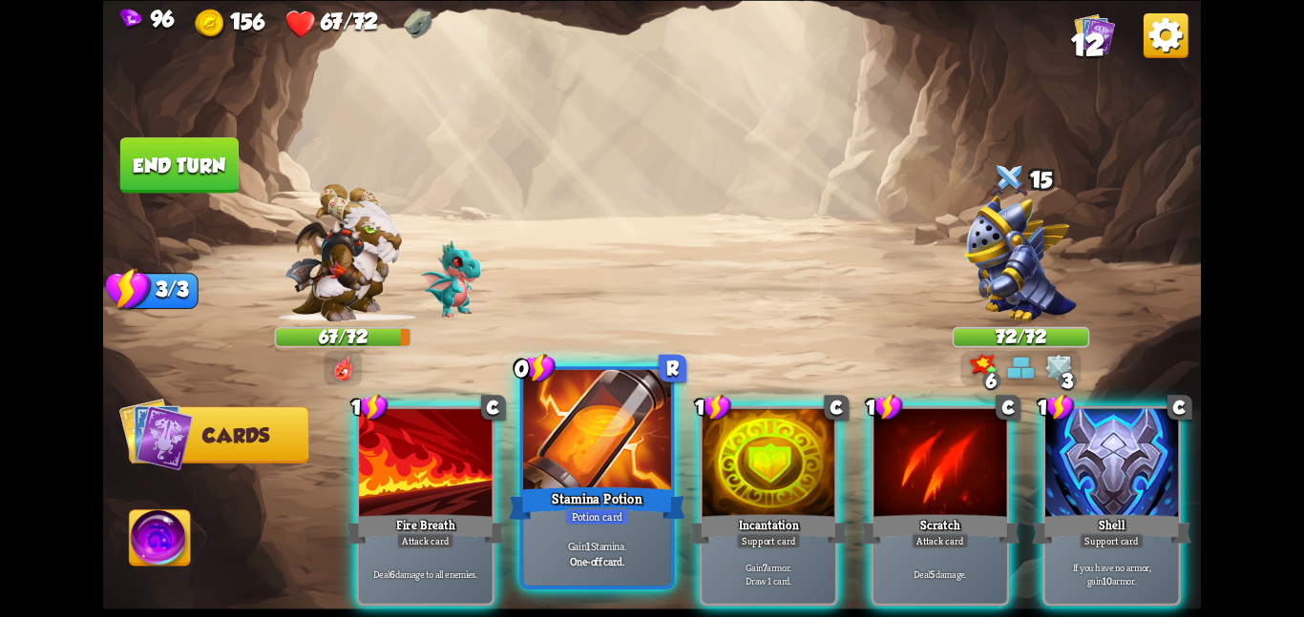
click at [617, 458] on div at bounding box center [597, 431] width 148 height 124
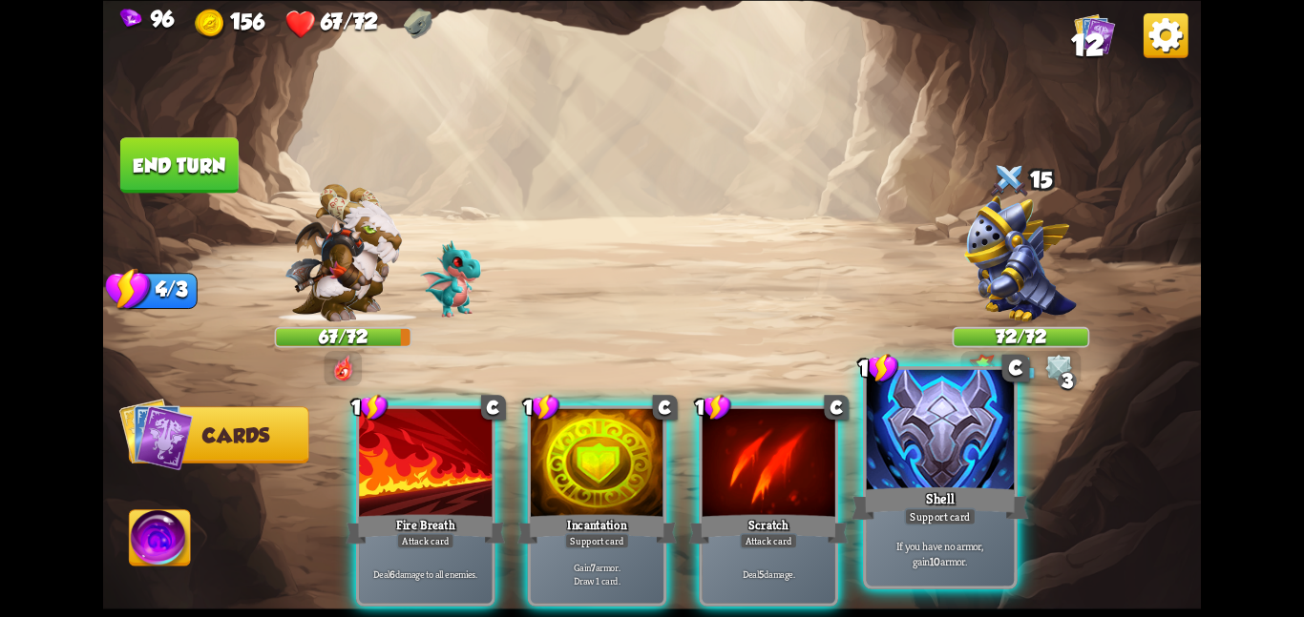
click at [881, 459] on div at bounding box center [941, 431] width 148 height 124
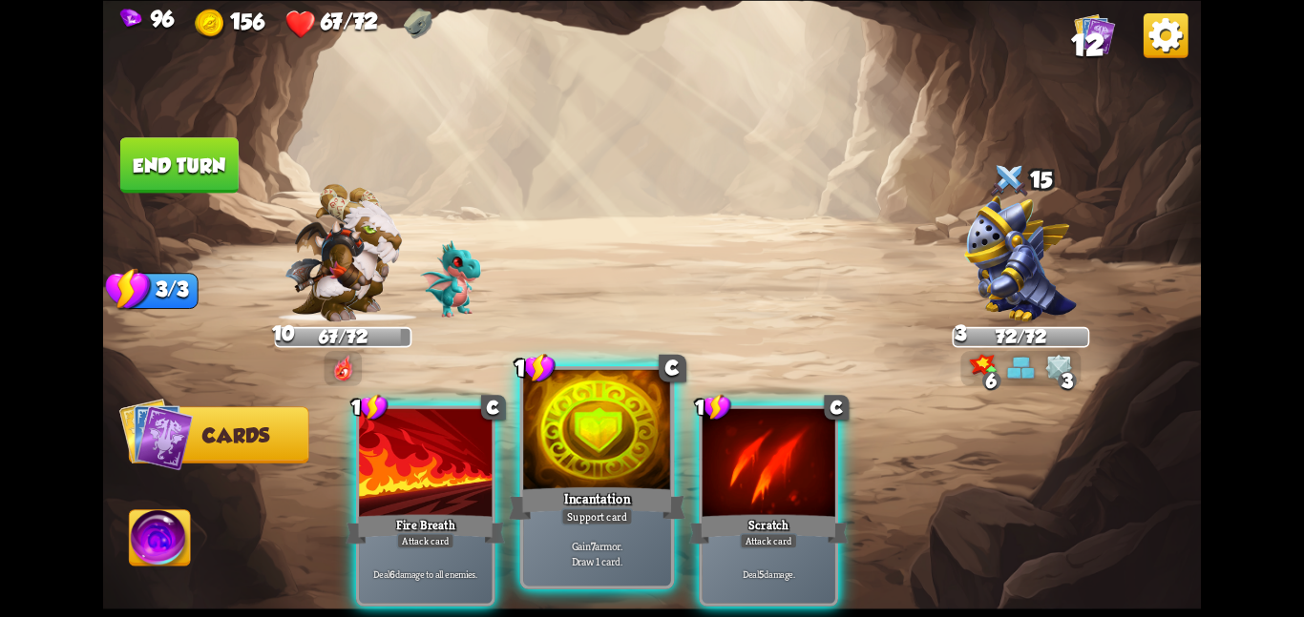
click at [581, 485] on div "Incantation" at bounding box center [597, 503] width 177 height 39
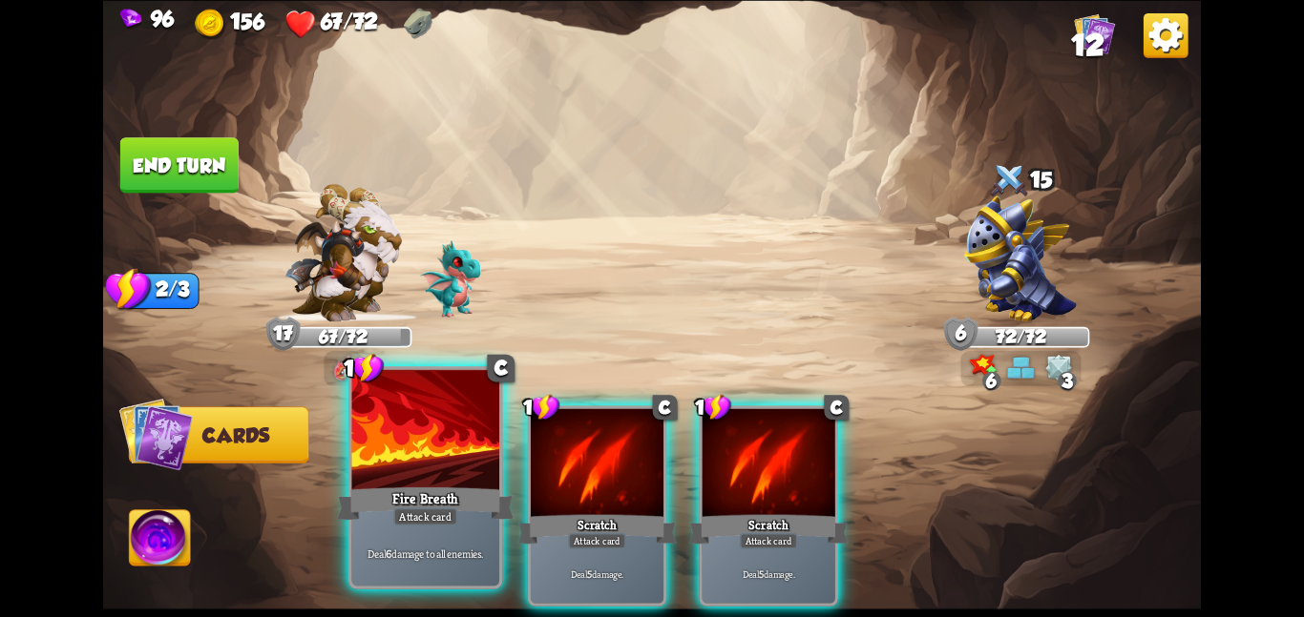
click at [385, 431] on div at bounding box center [425, 431] width 148 height 124
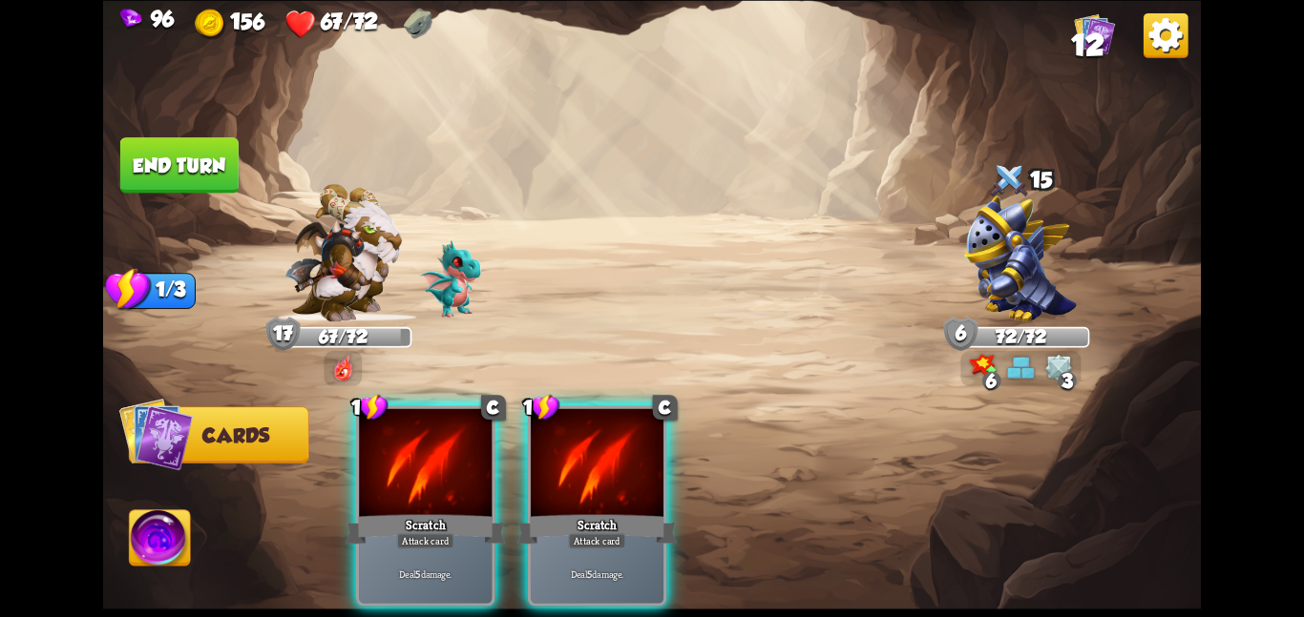
click at [385, 431] on div at bounding box center [425, 464] width 133 height 112
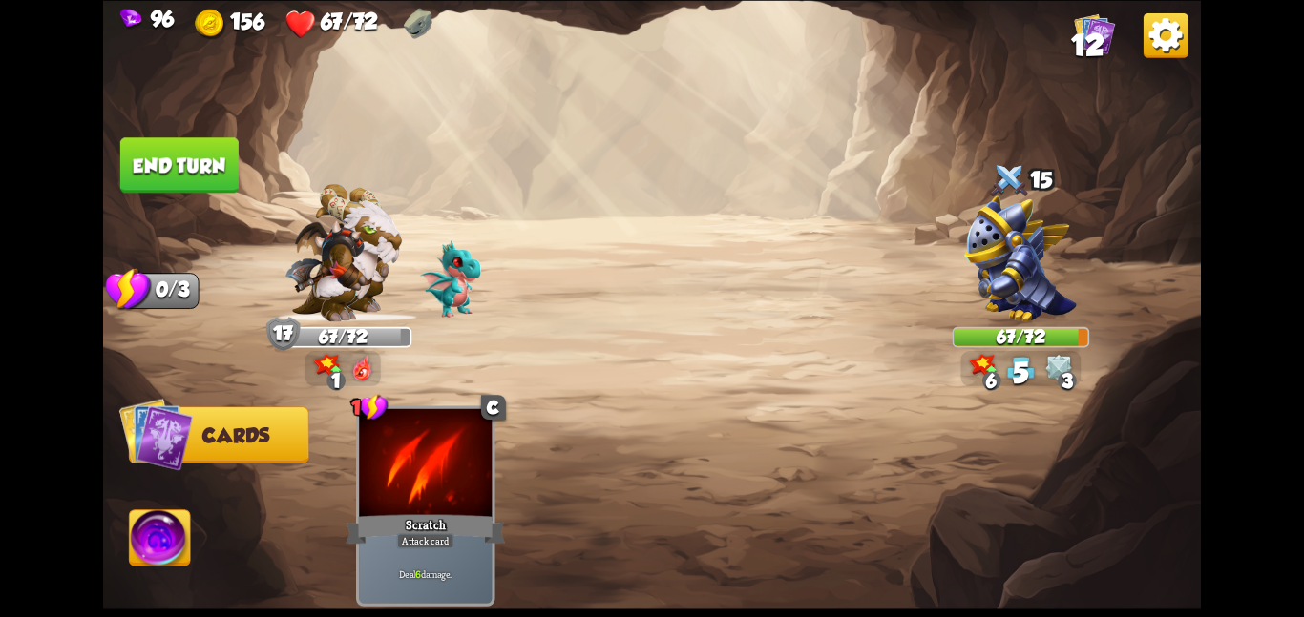
click at [184, 150] on button "End turn" at bounding box center [179, 164] width 118 height 55
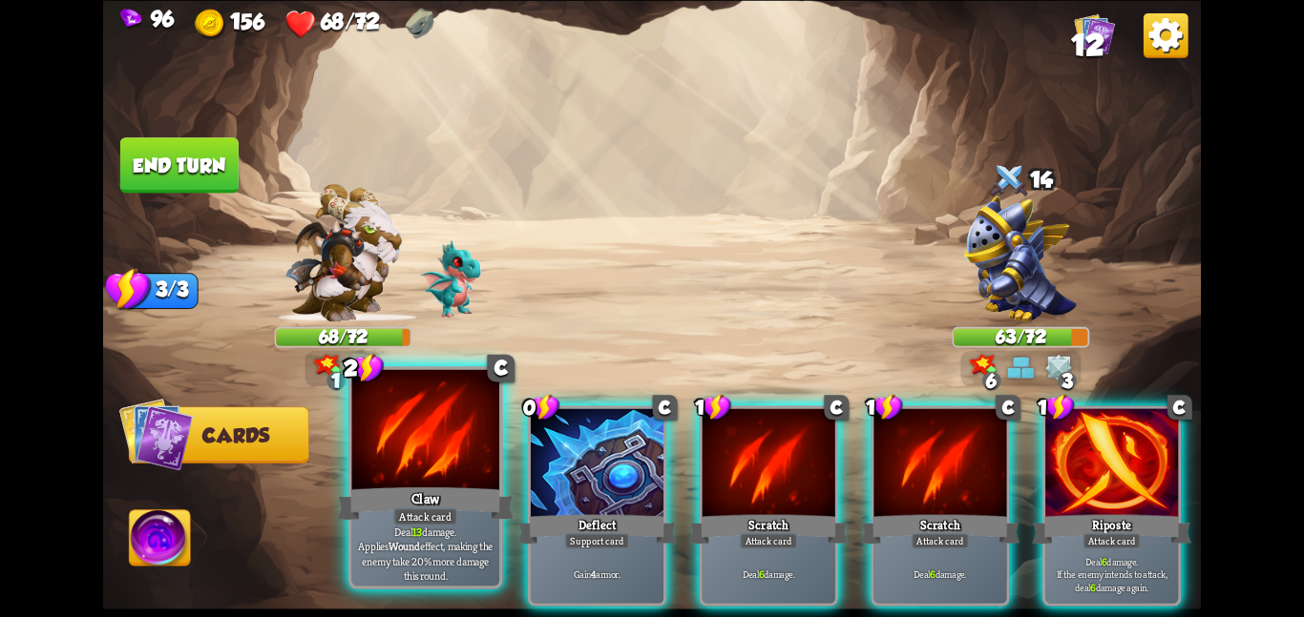
click at [412, 485] on div "Claw" at bounding box center [425, 503] width 177 height 39
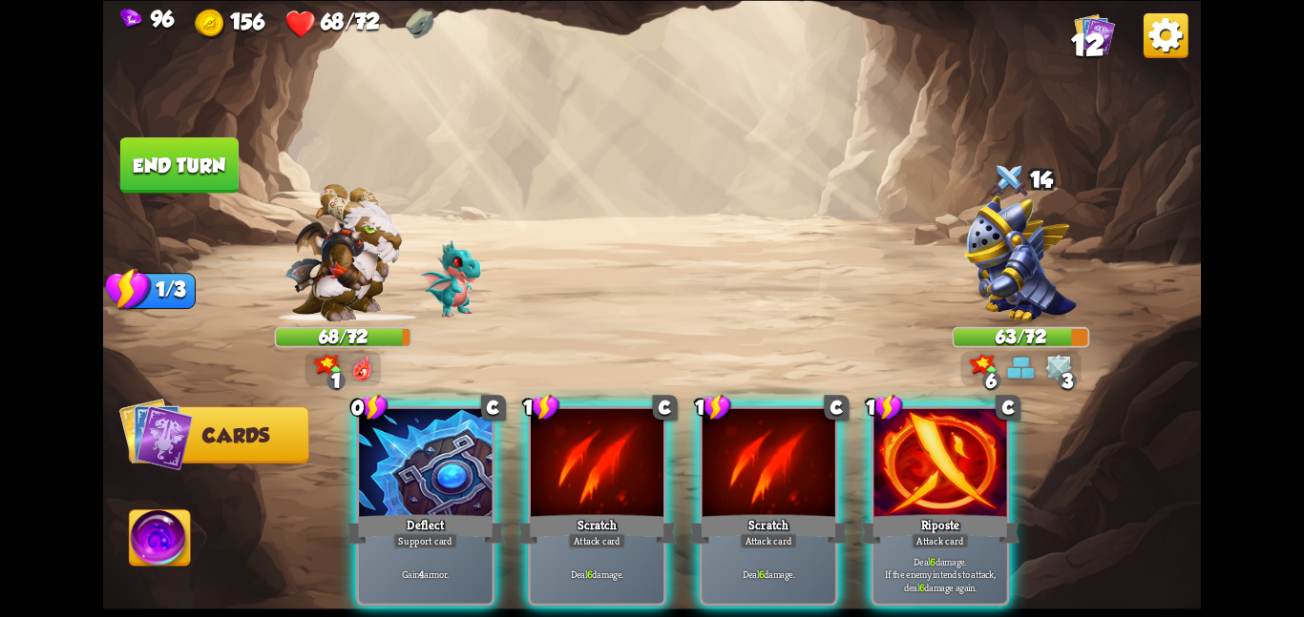
click at [412, 512] on div "Deflect" at bounding box center [424, 529] width 159 height 35
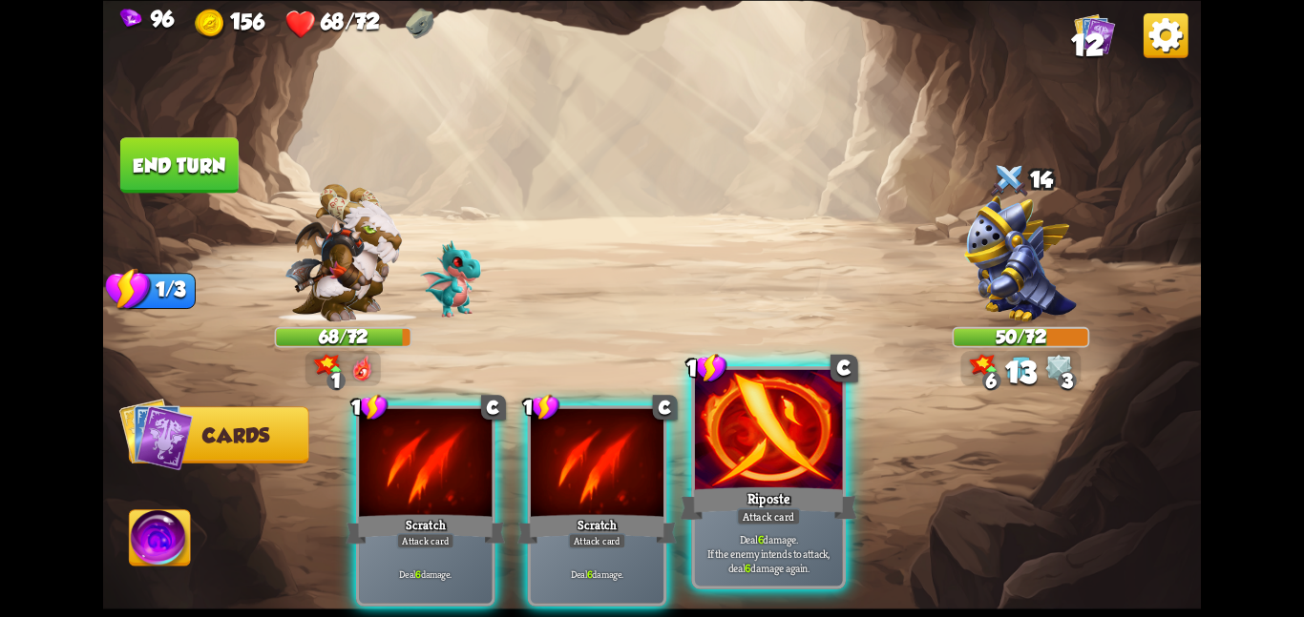
click at [763, 462] on div at bounding box center [769, 431] width 148 height 124
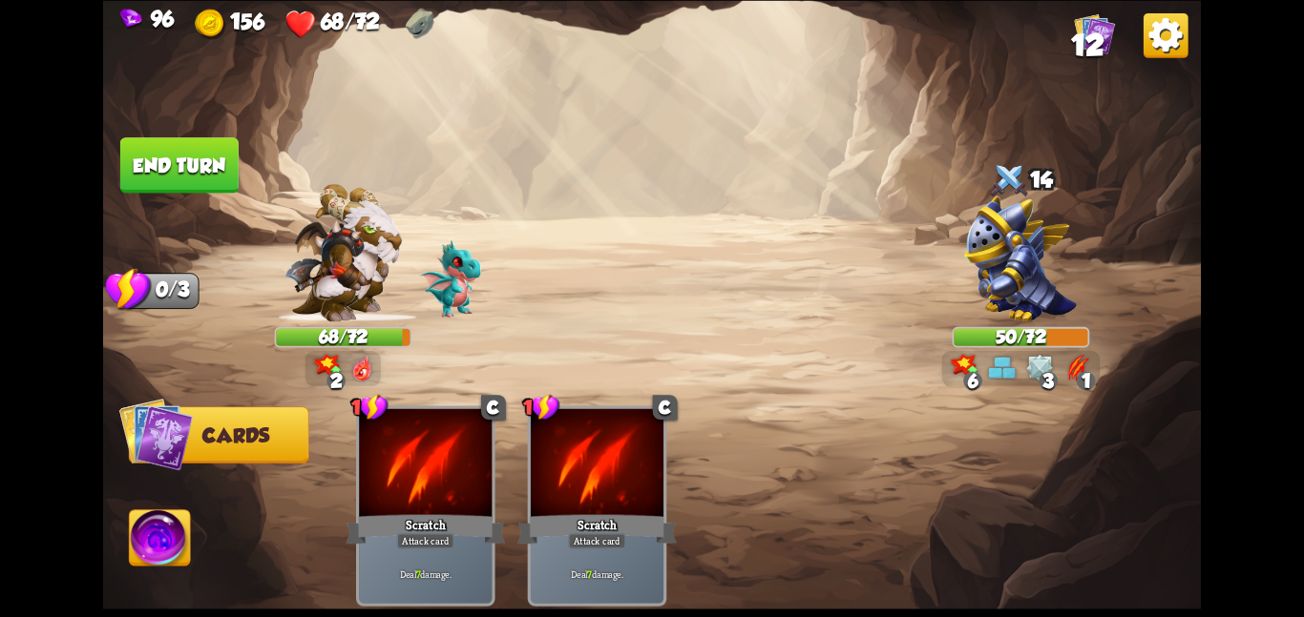
click at [157, 146] on button "End turn" at bounding box center [179, 164] width 118 height 55
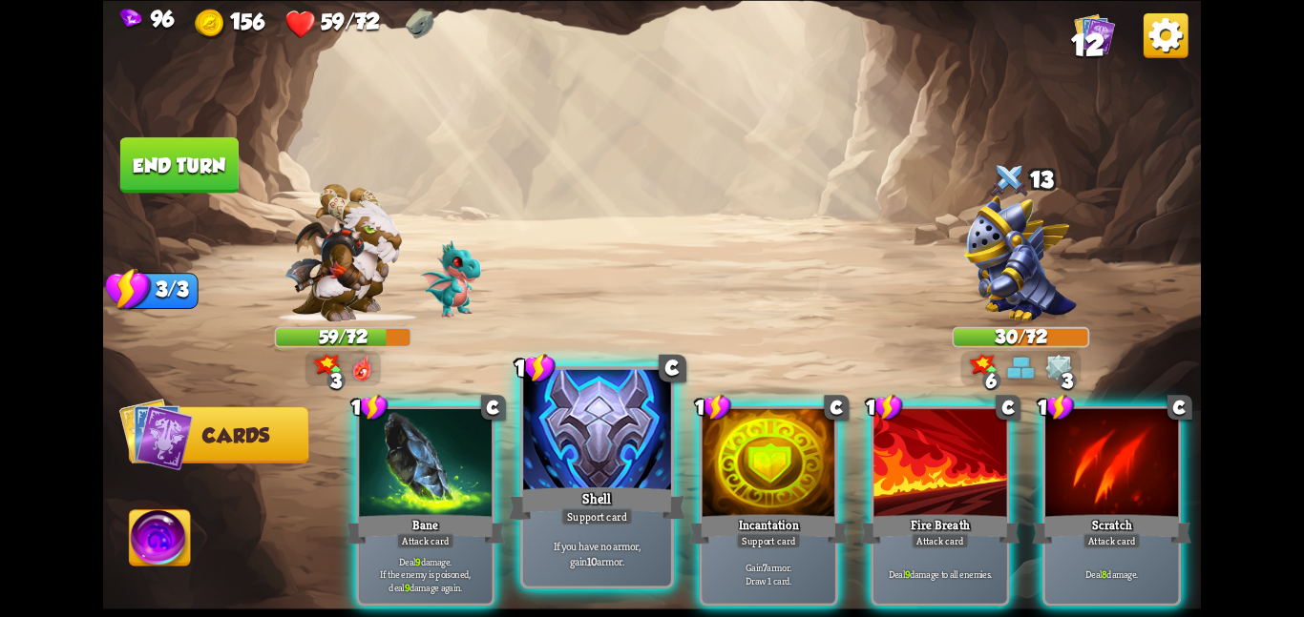
click at [609, 463] on div at bounding box center [597, 431] width 148 height 124
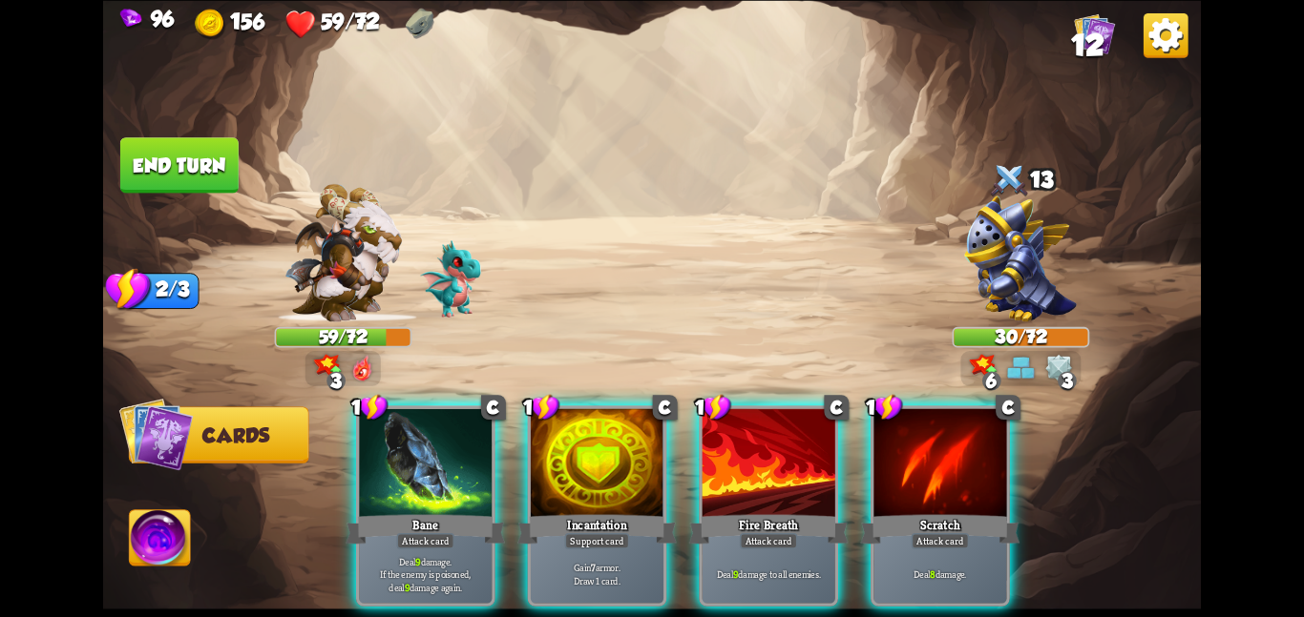
click at [609, 463] on div at bounding box center [597, 464] width 133 height 112
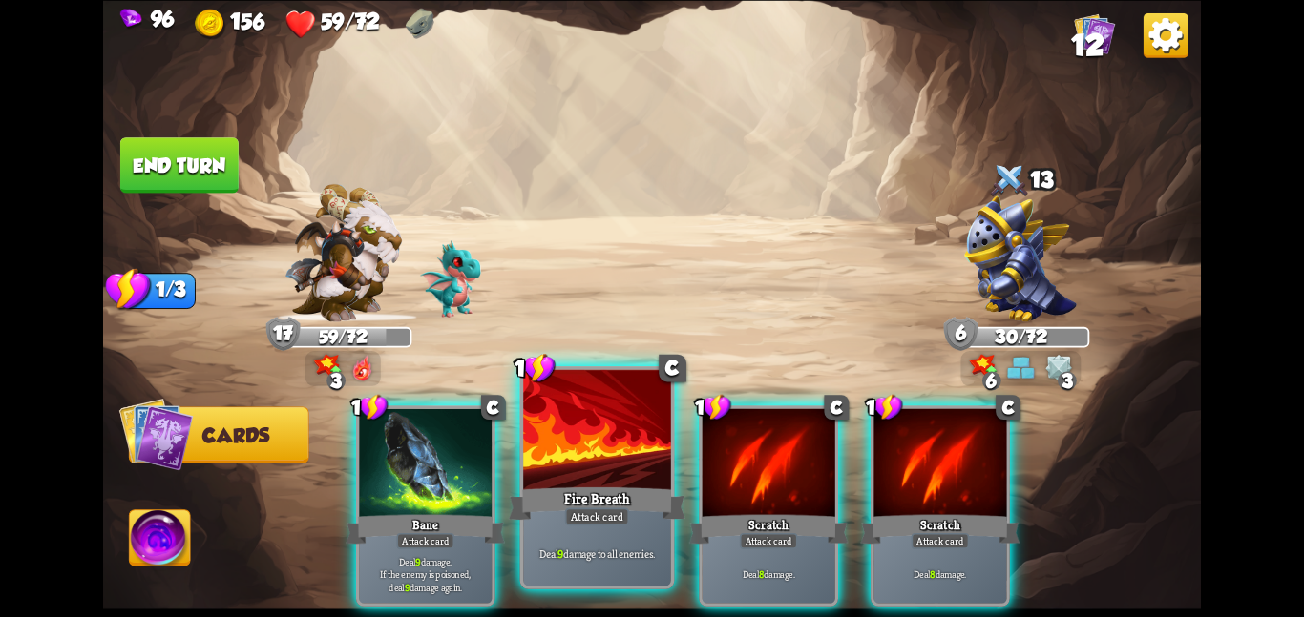
click at [570, 469] on div at bounding box center [597, 431] width 148 height 124
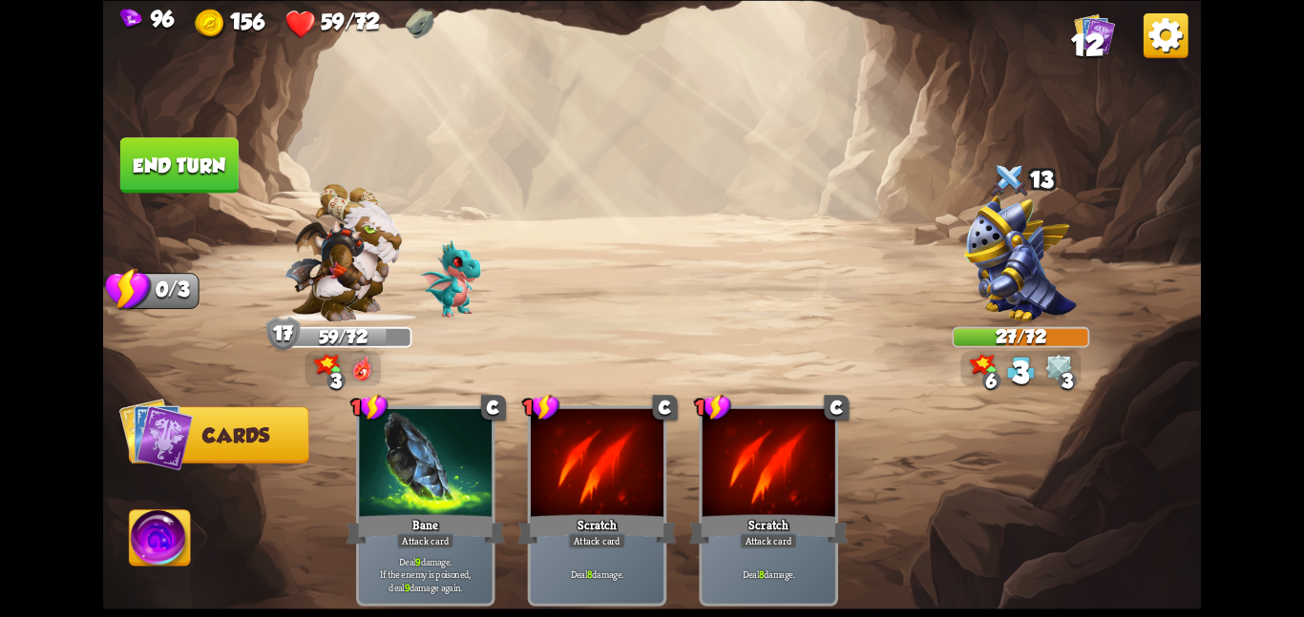
click at [178, 154] on button "End turn" at bounding box center [179, 164] width 118 height 55
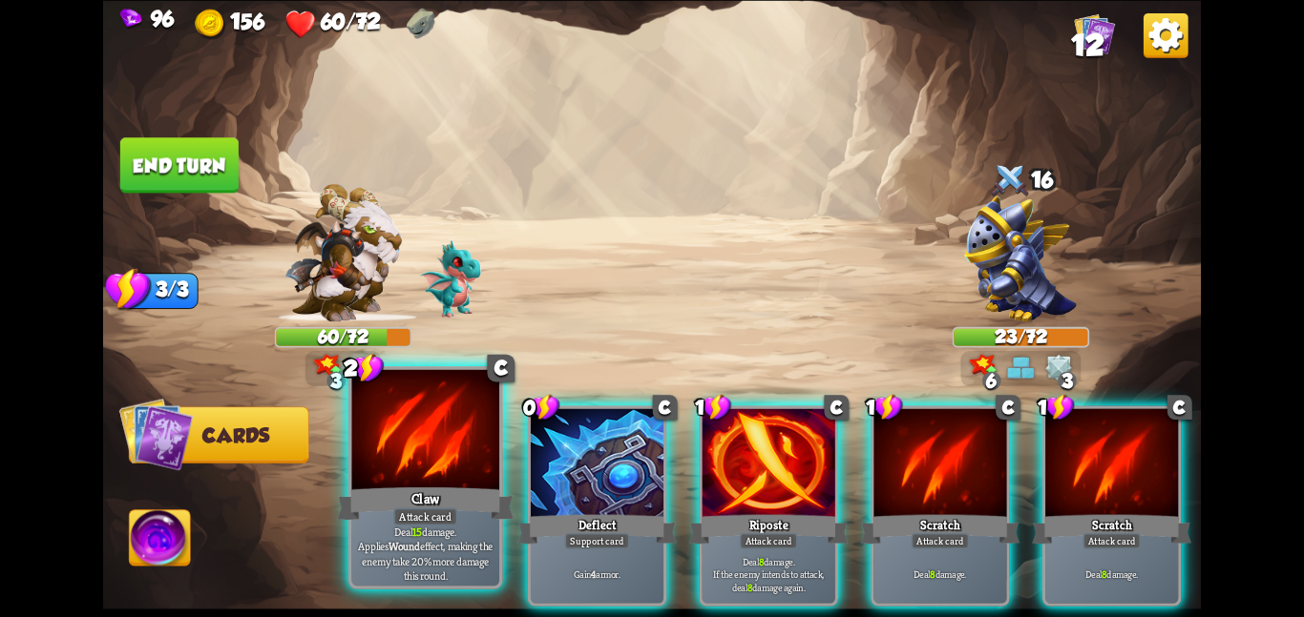
click at [371, 452] on div at bounding box center [425, 431] width 148 height 124
click at [371, 452] on div "2 C Claw Attack card Deal 15 damage. Applies Wound effect, making the enemy tak…" at bounding box center [762, 480] width 878 height 275
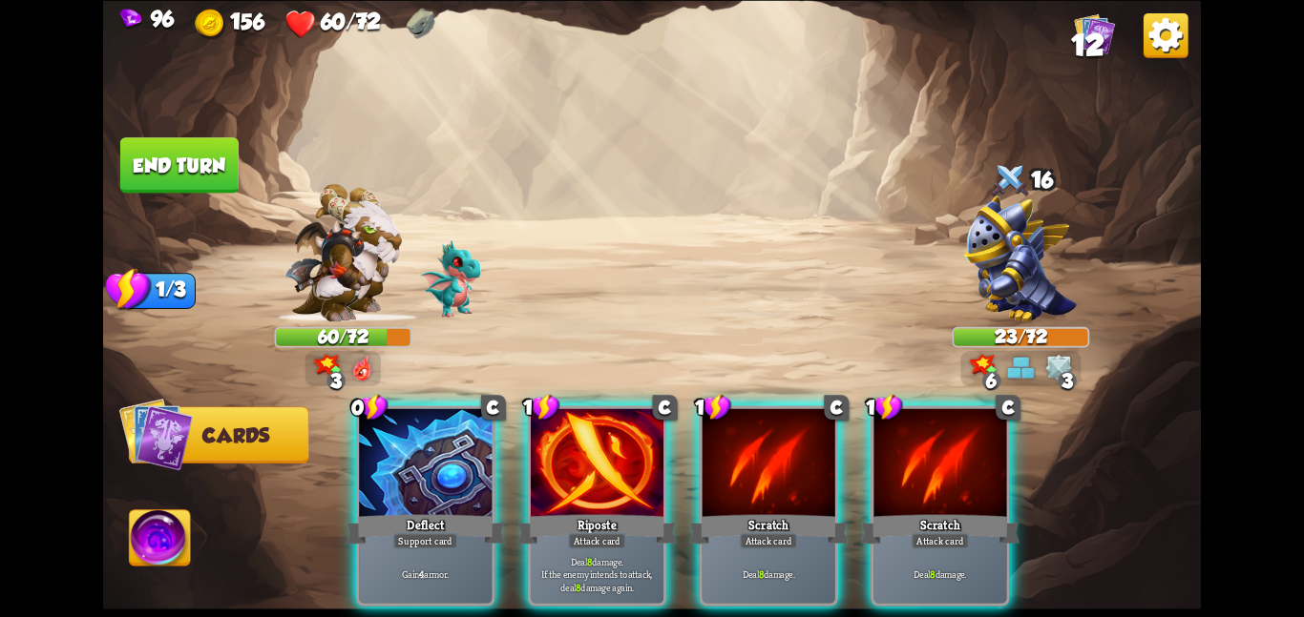
click at [371, 452] on div at bounding box center [425, 464] width 133 height 112
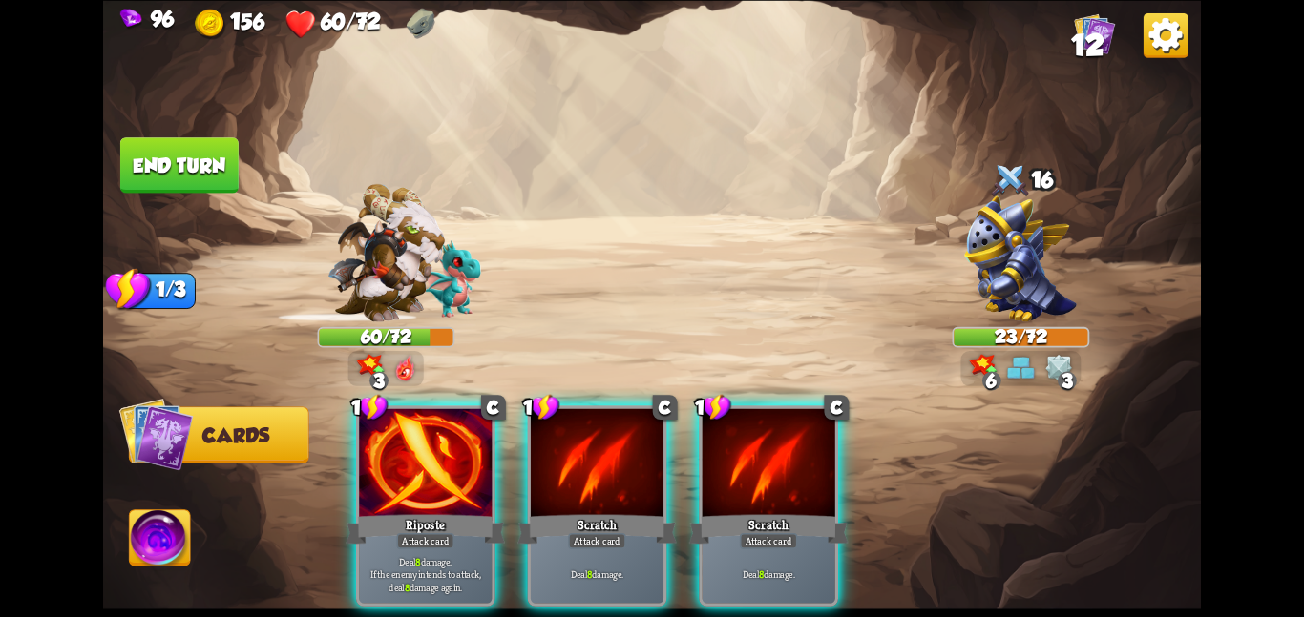
click at [371, 452] on div at bounding box center [425, 464] width 133 height 112
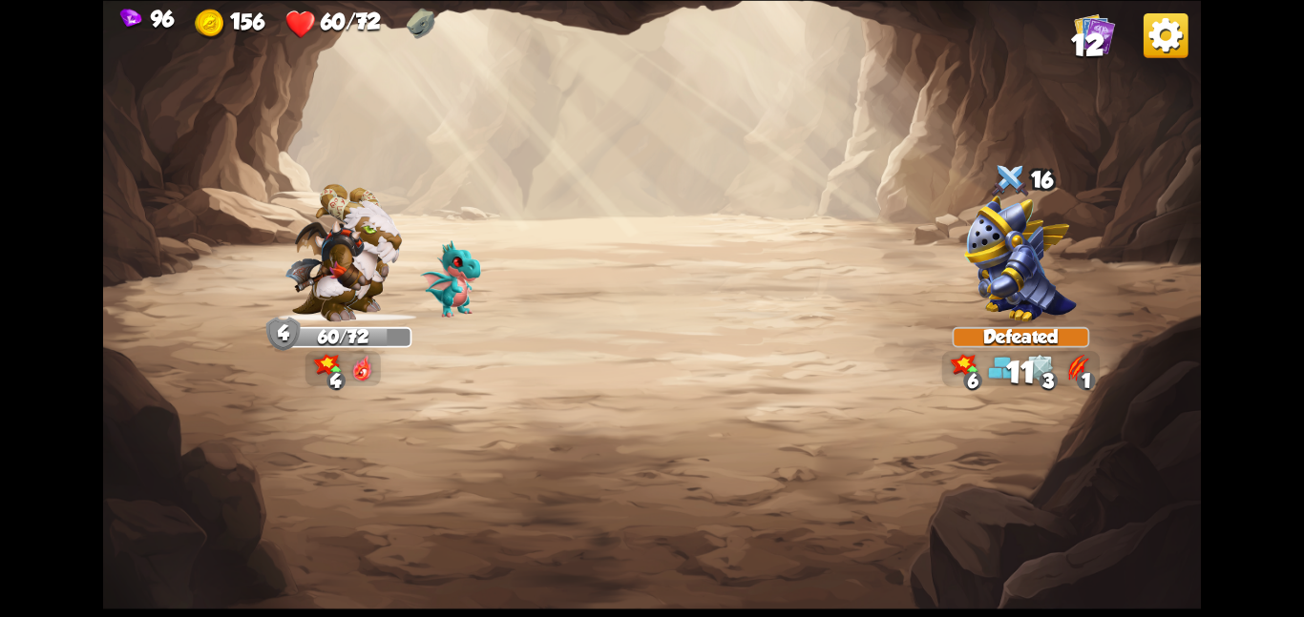
click at [174, 156] on img at bounding box center [651, 308] width 1097 height 617
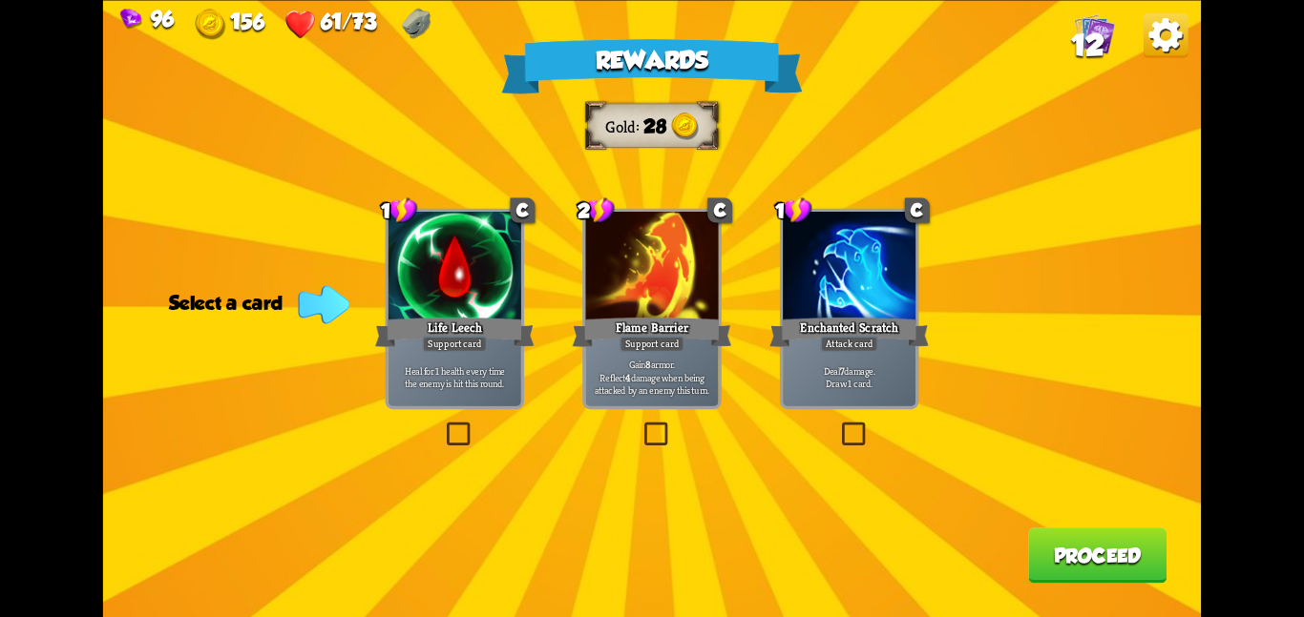
click at [715, 351] on div "Gain 8 armor. Reflect 4 damage when being attacked by an enemy this turn." at bounding box center [651, 377] width 133 height 58
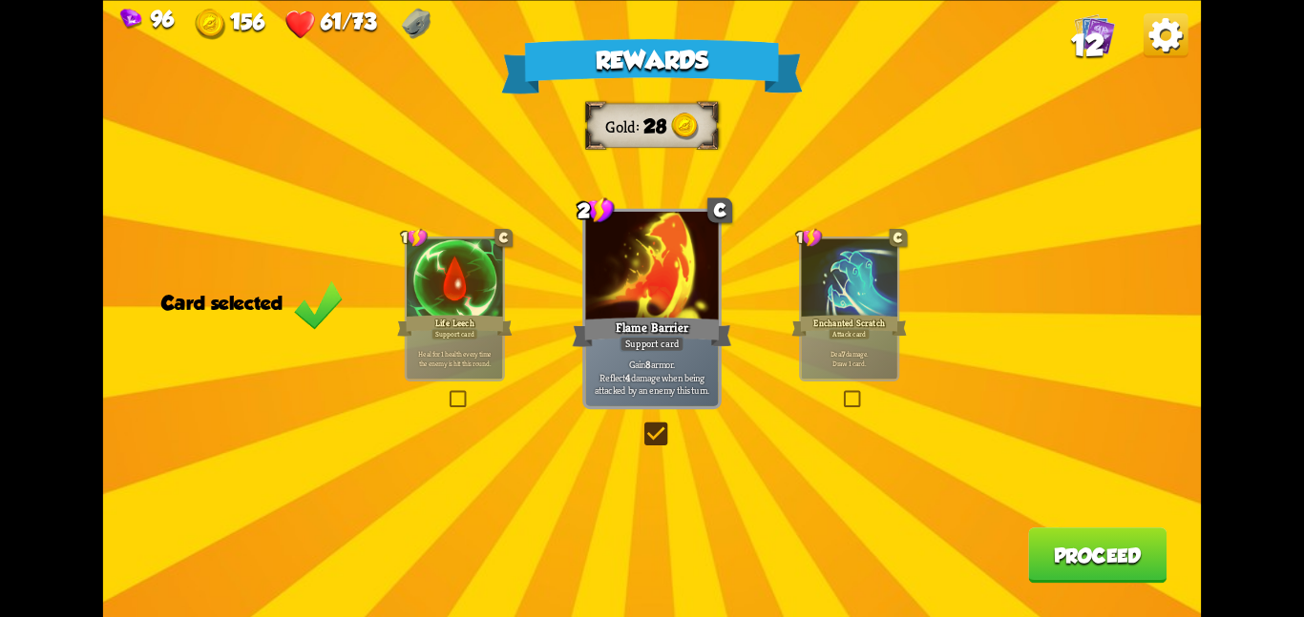
click at [715, 351] on div "Gain 8 armor. Reflect 4 damage when being attacked by an enemy this turn." at bounding box center [651, 377] width 133 height 58
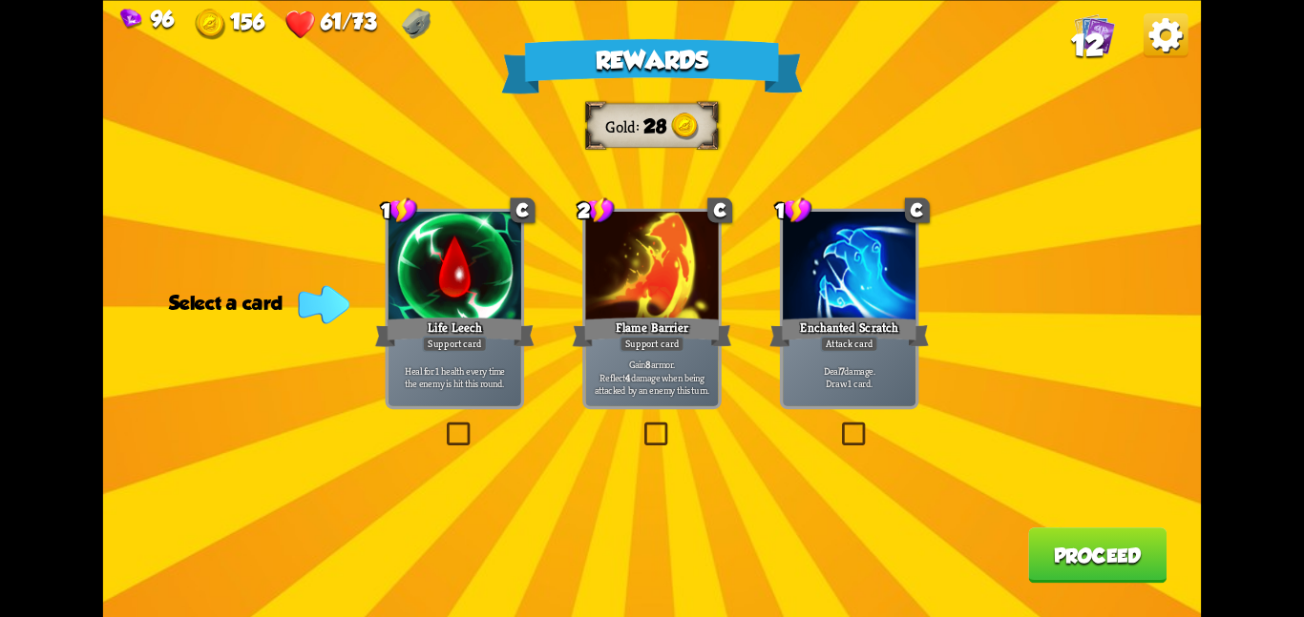
click at [715, 351] on div "Gain 8 armor. Reflect 4 damage when being attacked by an enemy this turn." at bounding box center [651, 377] width 133 height 58
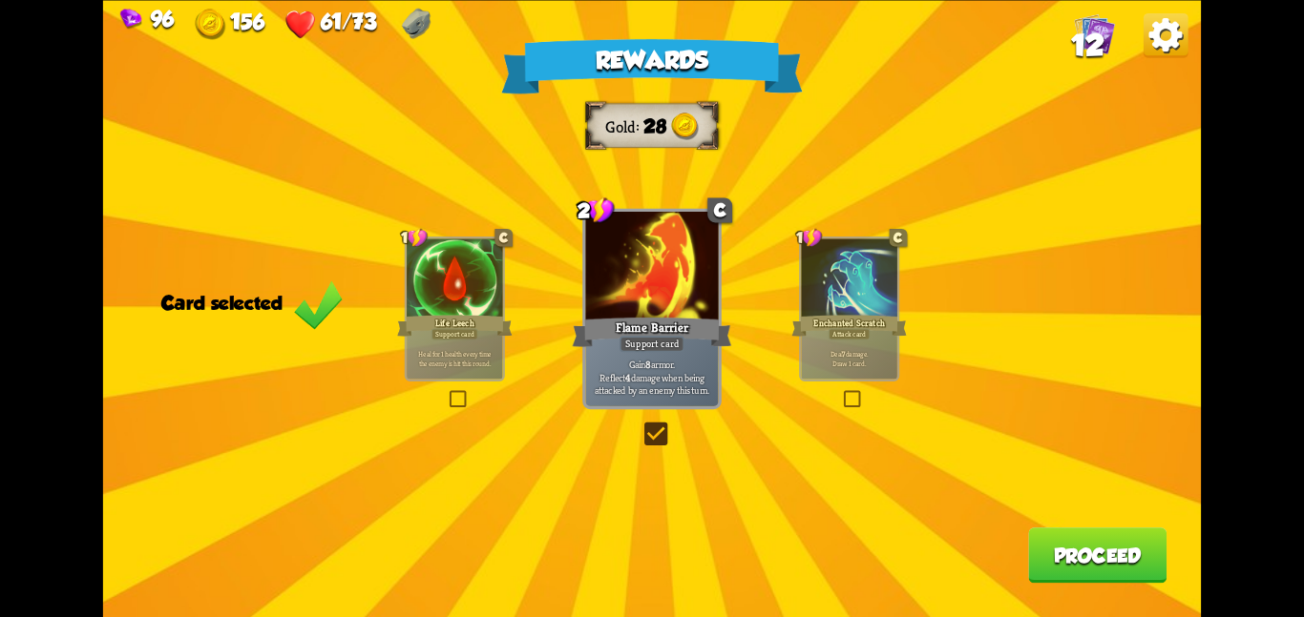
click at [1022, 562] on div "Rewards Gold 28 Card selected 1 C Life Leech Support card Heal for 1 health eve…" at bounding box center [651, 308] width 1097 height 617
click at [1035, 563] on button "Proceed" at bounding box center [1097, 555] width 138 height 55
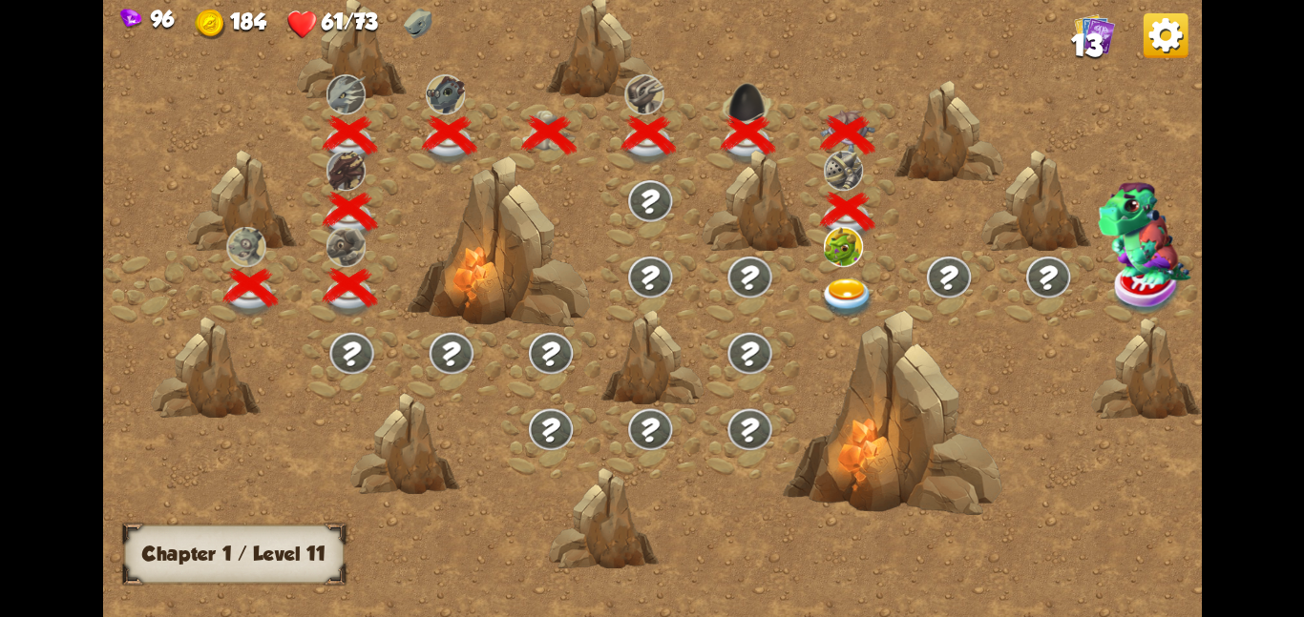
scroll to position [0, 290]
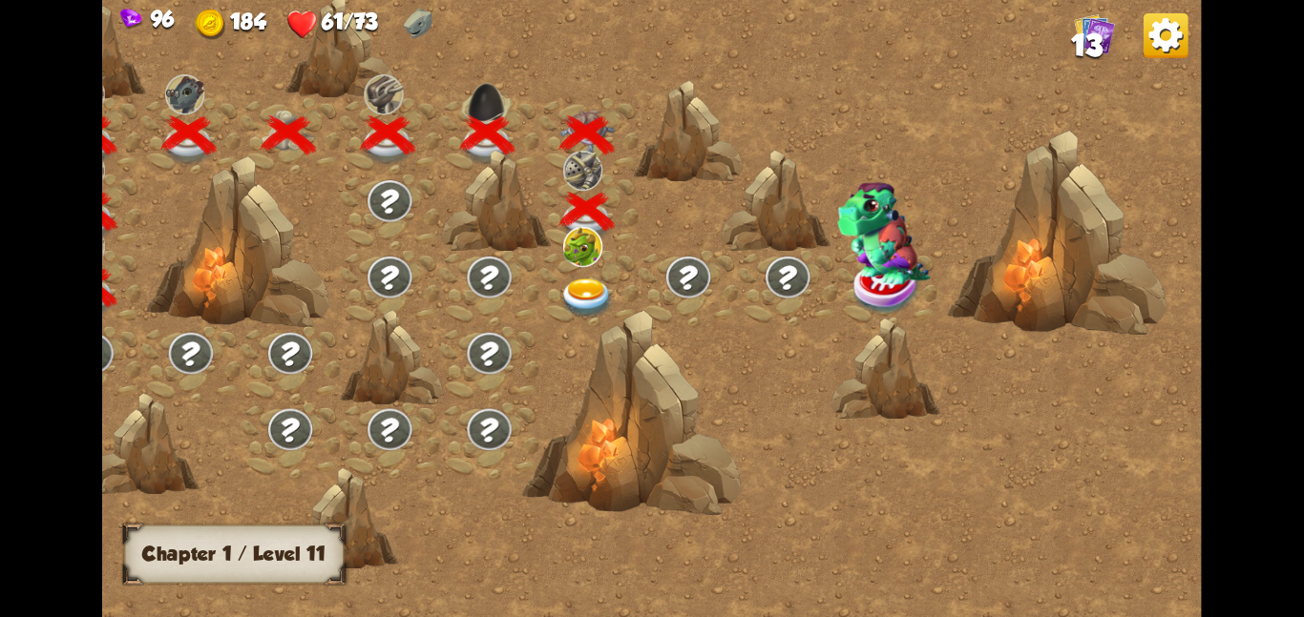
click at [593, 272] on div at bounding box center [587, 288] width 99 height 76
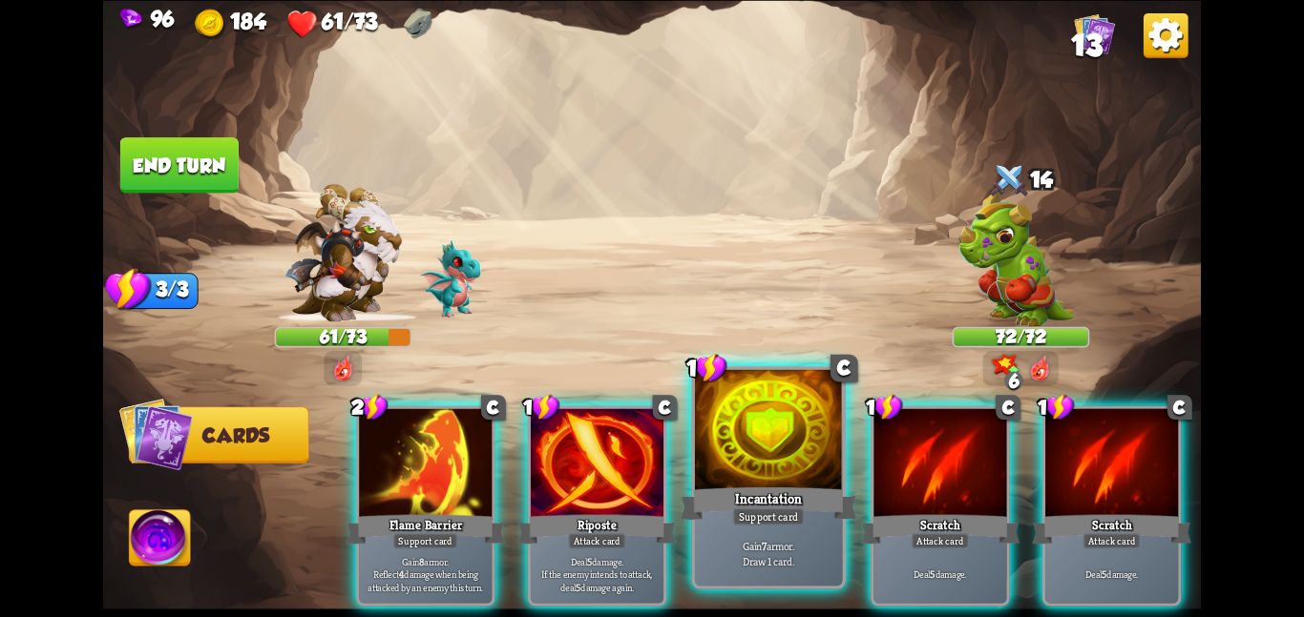
click at [742, 470] on div at bounding box center [769, 431] width 148 height 124
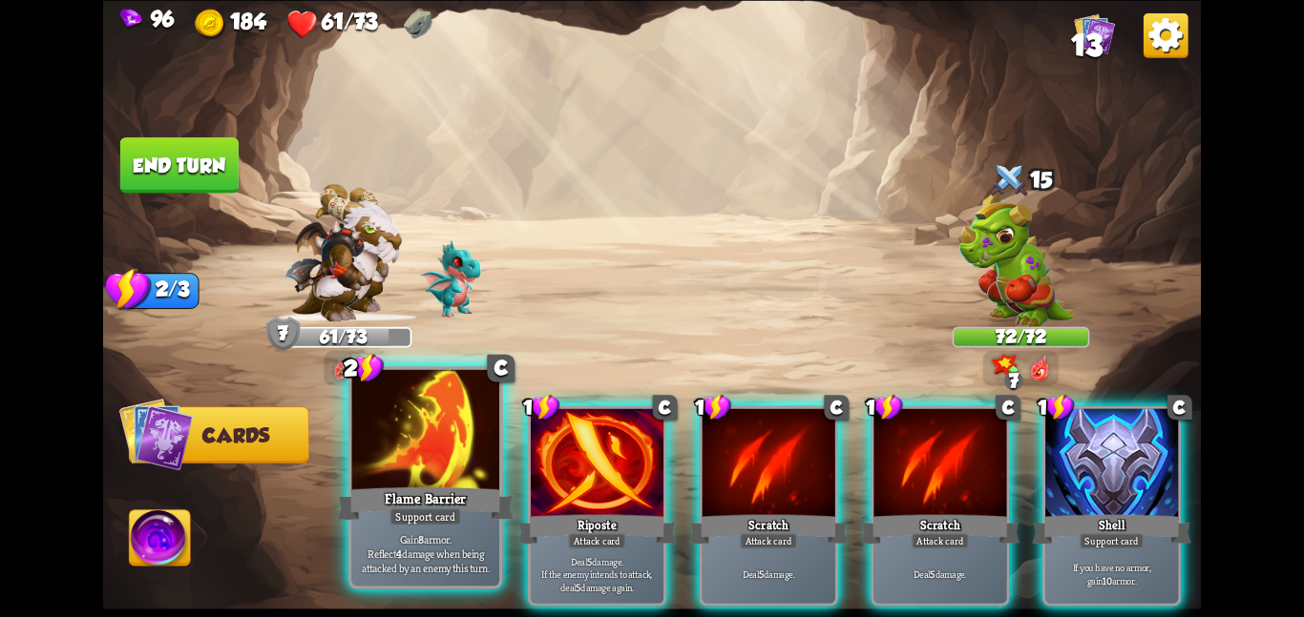
click at [478, 439] on div at bounding box center [425, 431] width 148 height 124
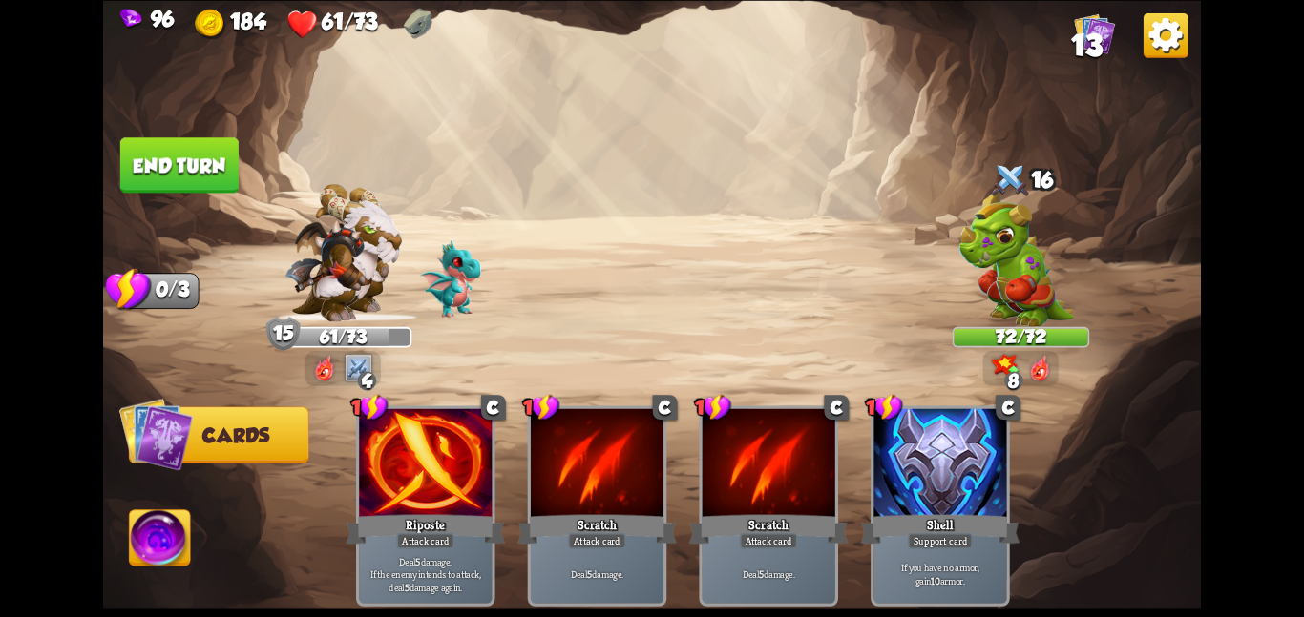
click at [202, 177] on button "End turn" at bounding box center [179, 164] width 118 height 55
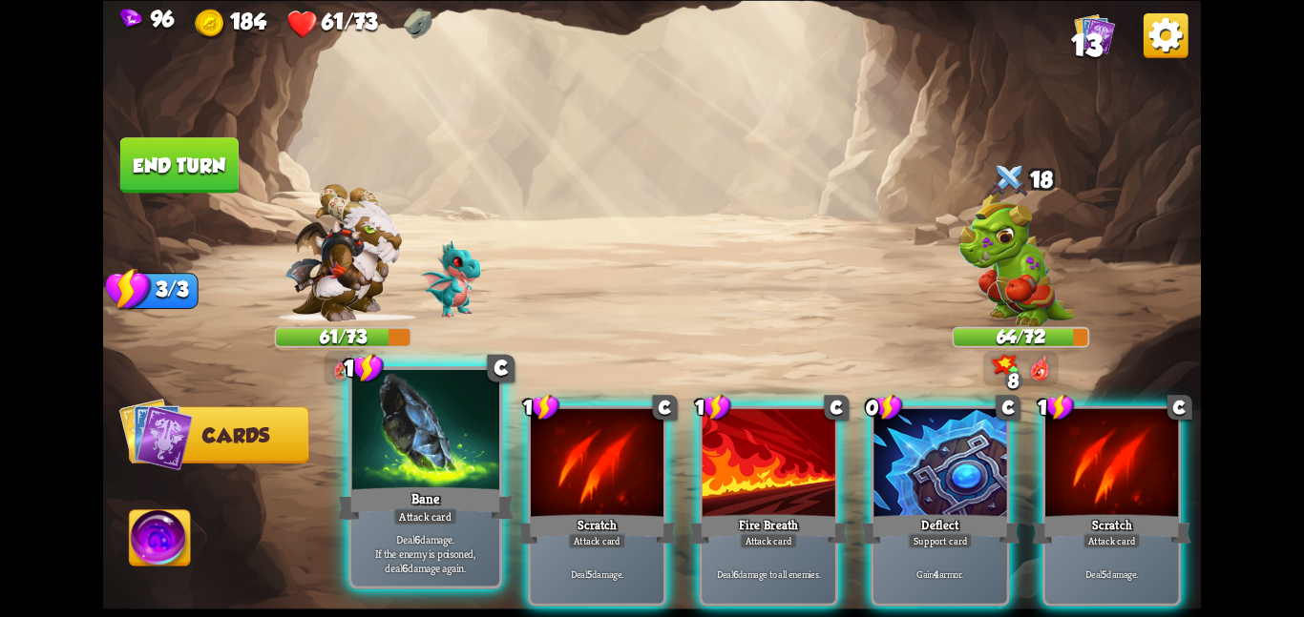
click at [428, 462] on div at bounding box center [425, 431] width 148 height 124
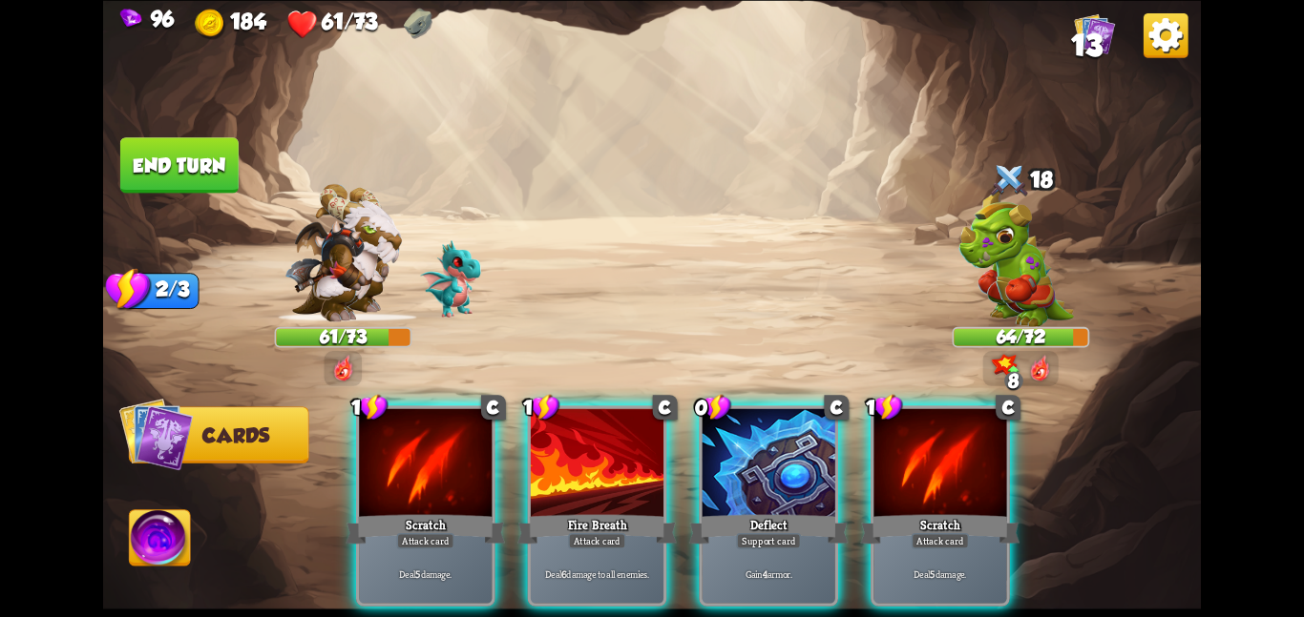
click at [428, 462] on div at bounding box center [425, 464] width 133 height 112
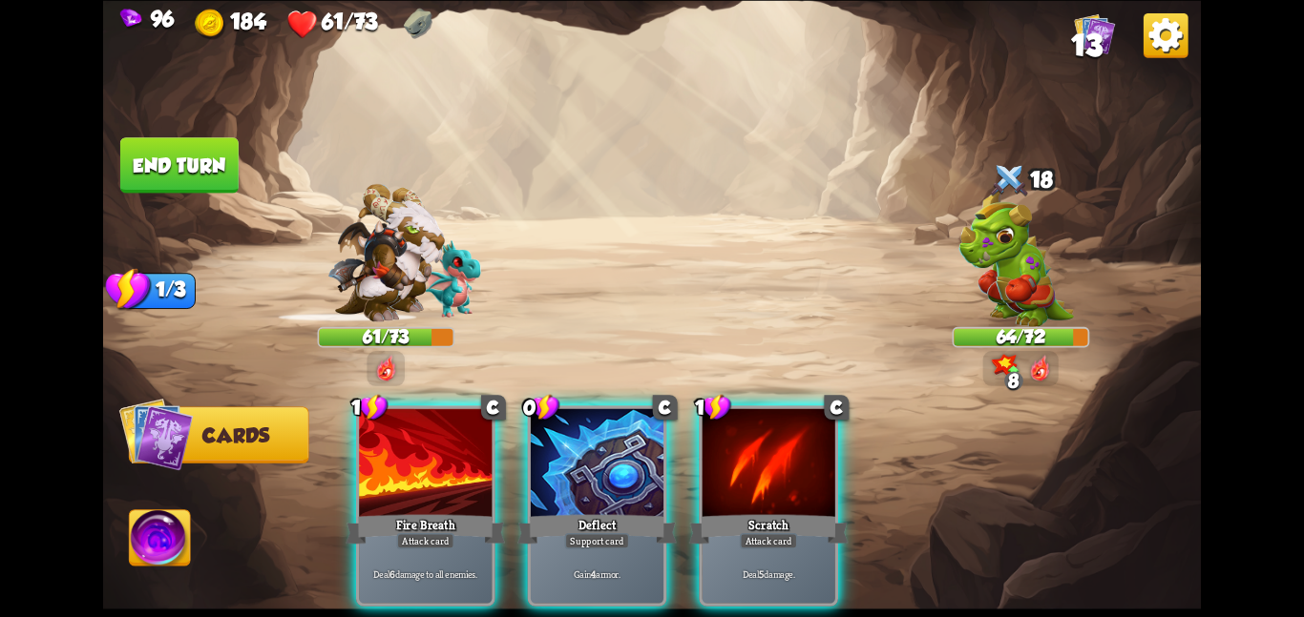
click at [428, 462] on div at bounding box center [425, 464] width 133 height 112
click at [531, 462] on div at bounding box center [597, 464] width 133 height 112
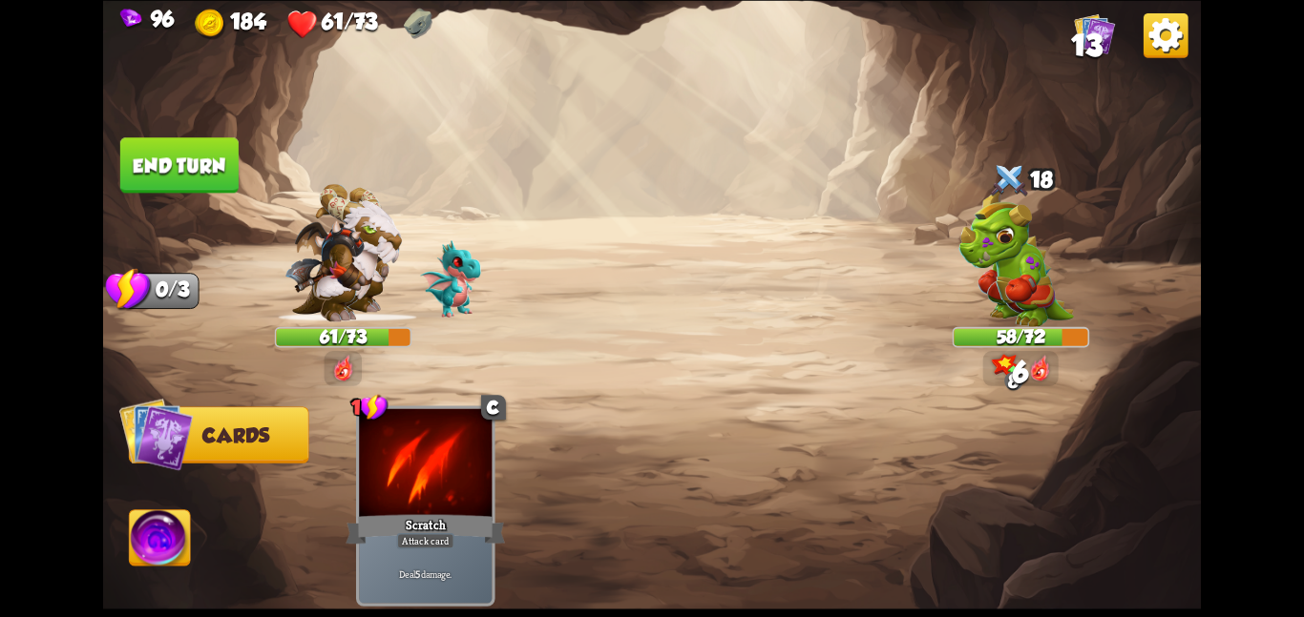
click at [428, 462] on div at bounding box center [425, 464] width 133 height 112
click at [221, 153] on button "End turn" at bounding box center [179, 164] width 118 height 55
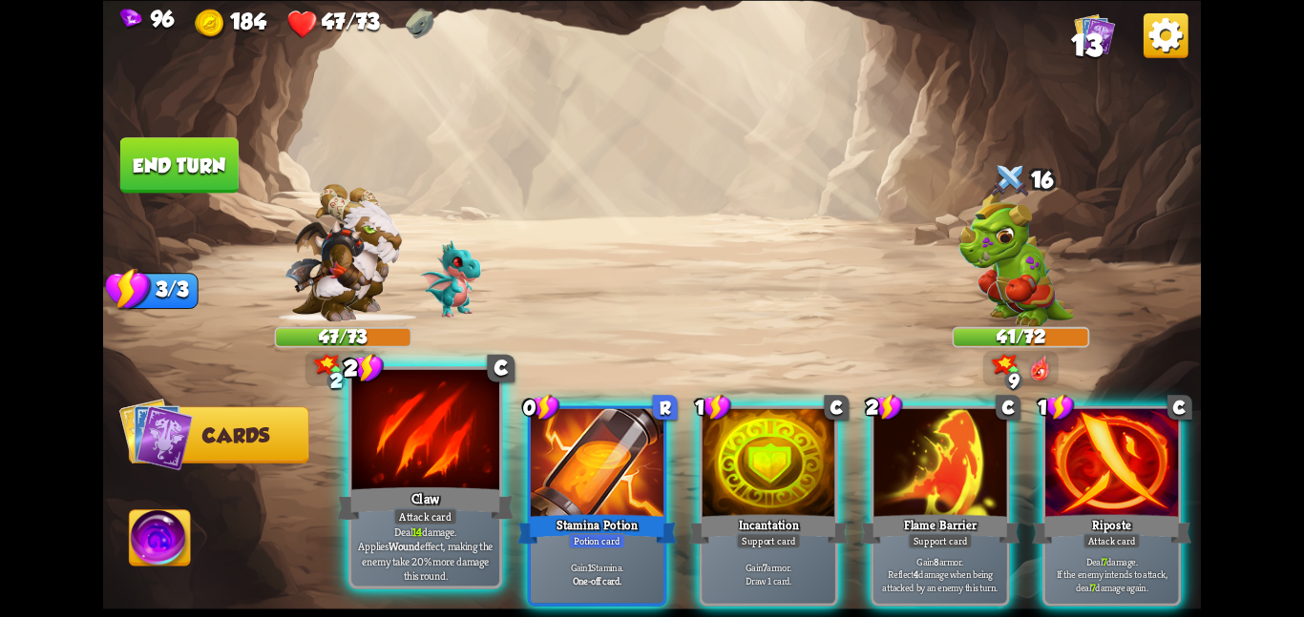
click at [432, 462] on div at bounding box center [425, 431] width 148 height 124
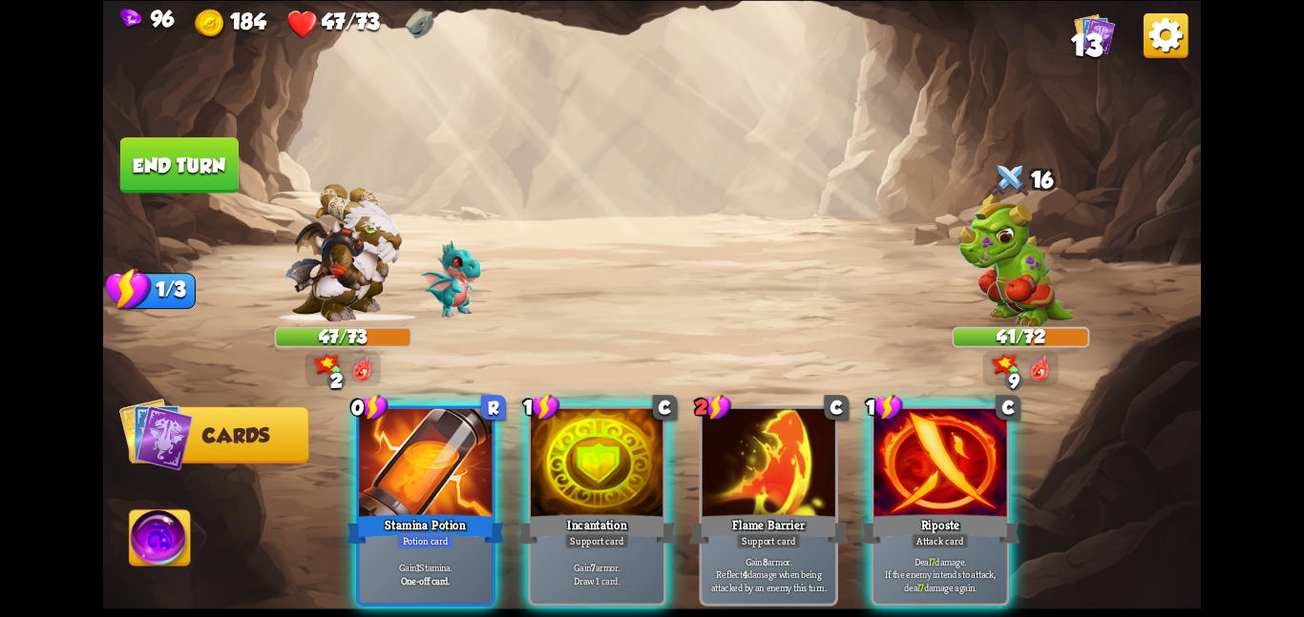
click at [432, 462] on div at bounding box center [425, 464] width 133 height 112
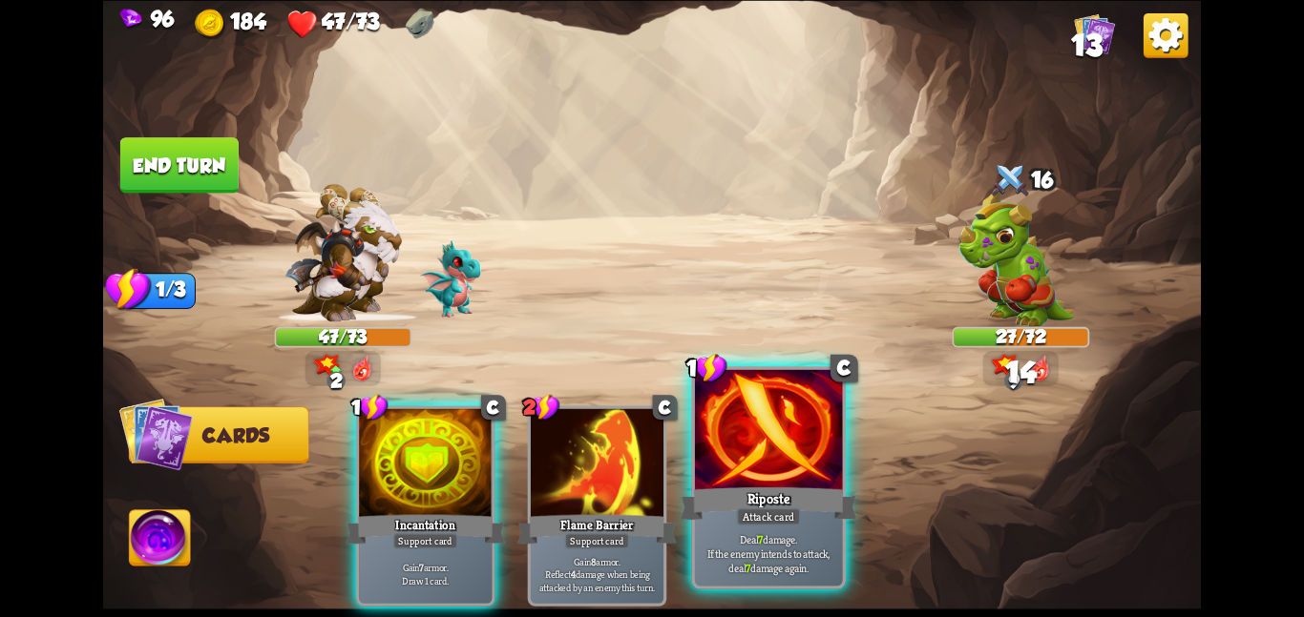
click at [751, 445] on div at bounding box center [769, 431] width 148 height 124
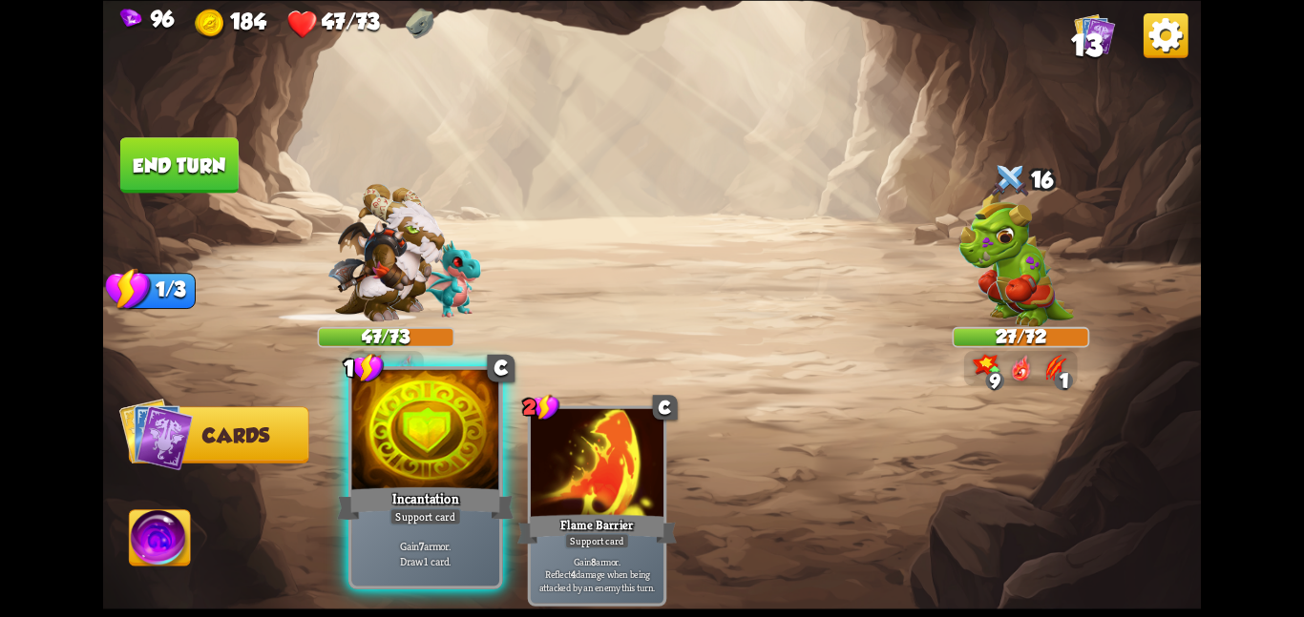
click at [447, 466] on div at bounding box center [425, 431] width 148 height 124
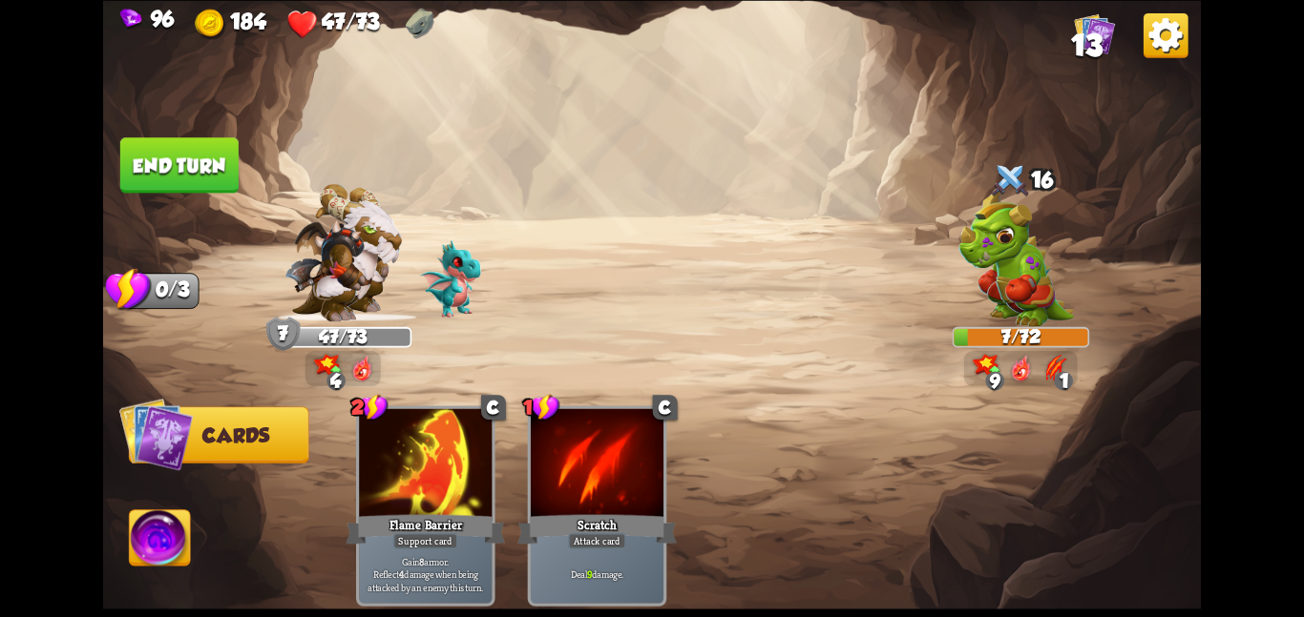
click at [173, 532] on img at bounding box center [160, 542] width 61 height 62
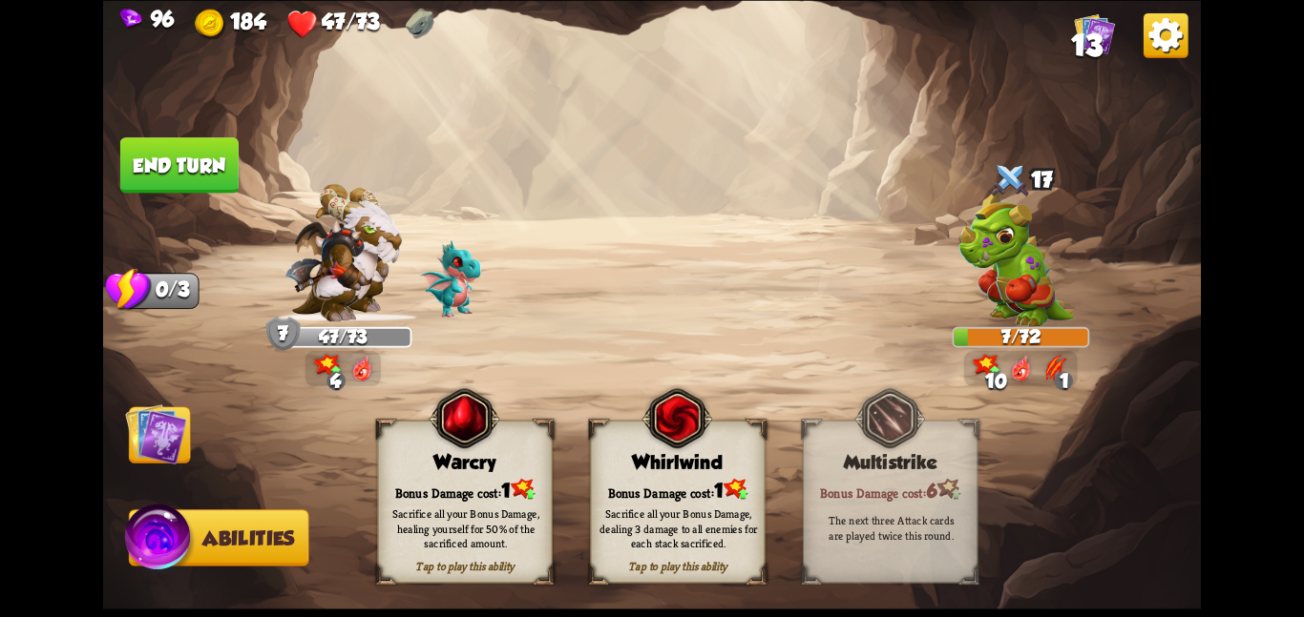
click at [643, 503] on div "Sacrifice all your Bonus Damage, dealing 3 damage to all enemies for each stack…" at bounding box center [678, 528] width 175 height 69
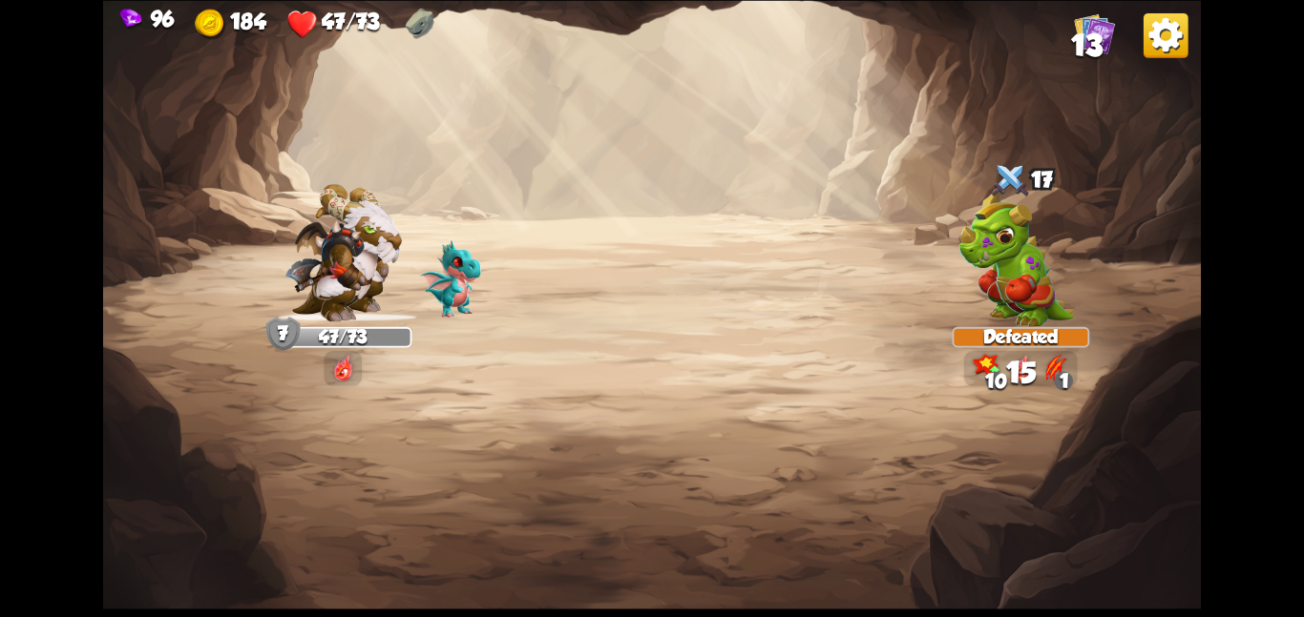
click at [146, 437] on img at bounding box center [651, 308] width 1097 height 617
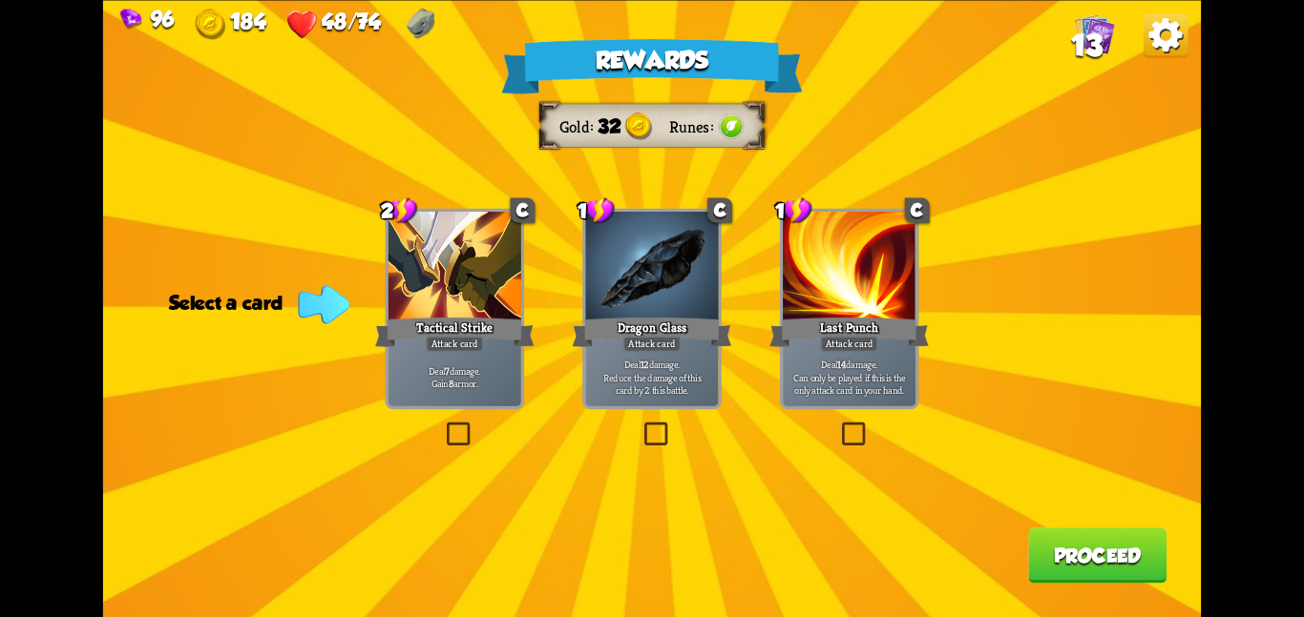
click at [434, 308] on div at bounding box center [454, 268] width 133 height 112
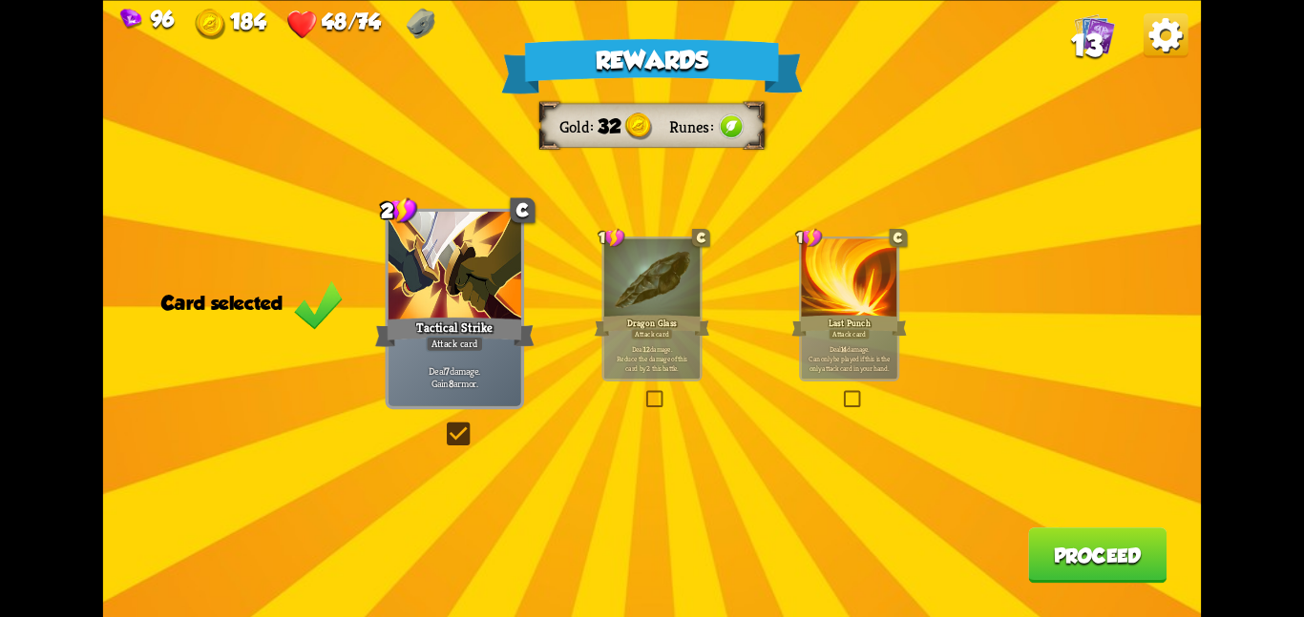
click at [1102, 575] on button "Proceed" at bounding box center [1097, 555] width 138 height 55
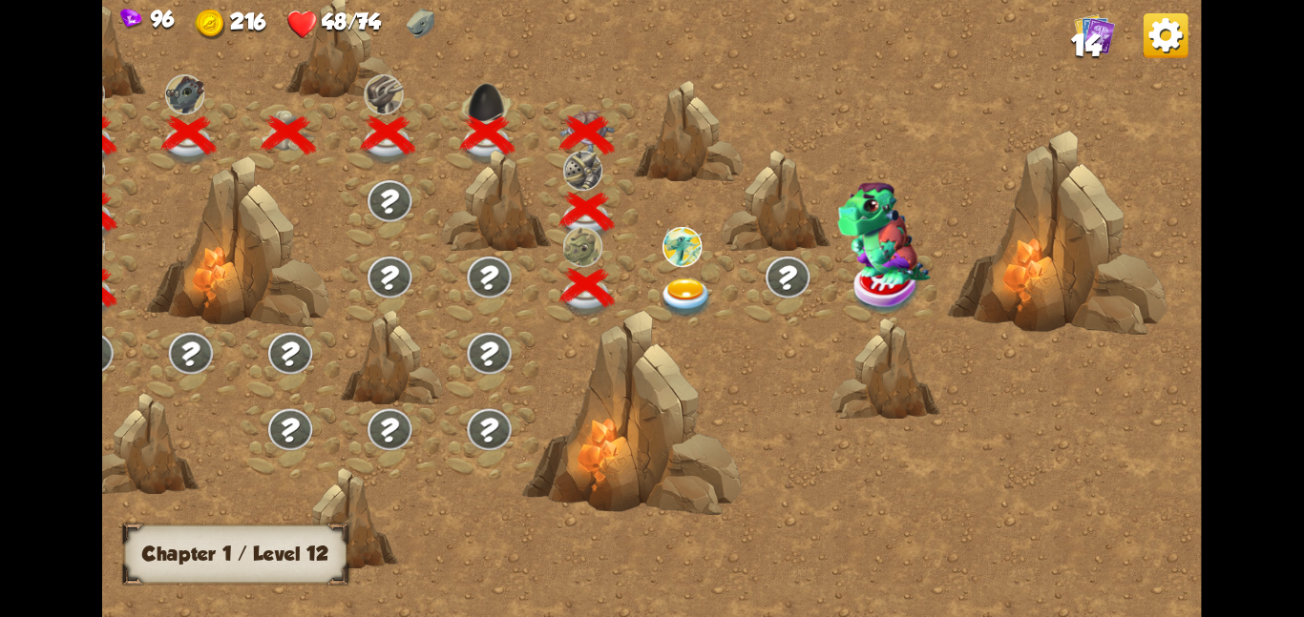
click at [706, 289] on img at bounding box center [685, 298] width 55 height 40
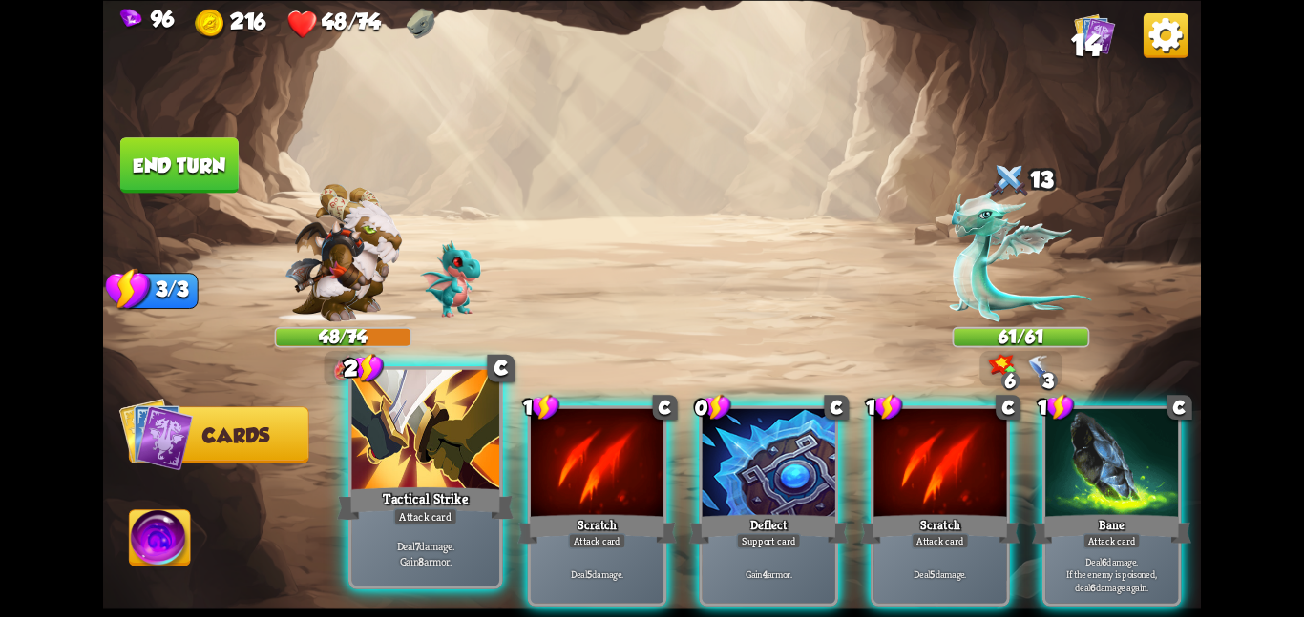
click at [437, 448] on div at bounding box center [425, 431] width 148 height 124
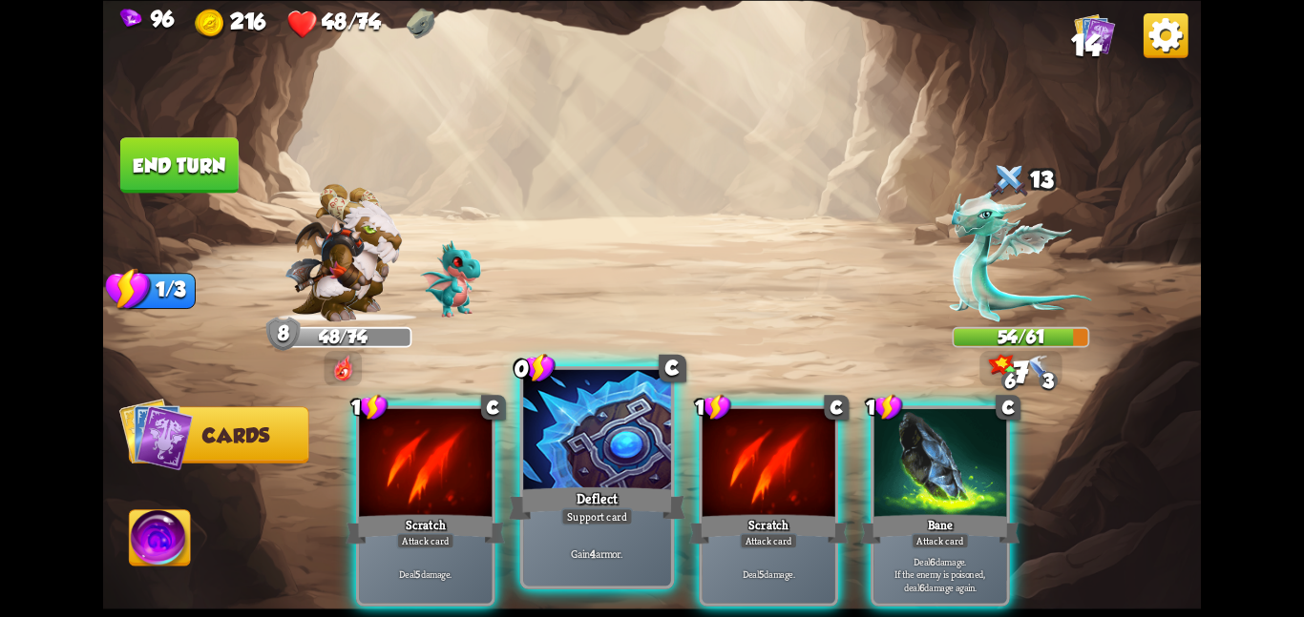
click at [625, 448] on div at bounding box center [597, 431] width 148 height 124
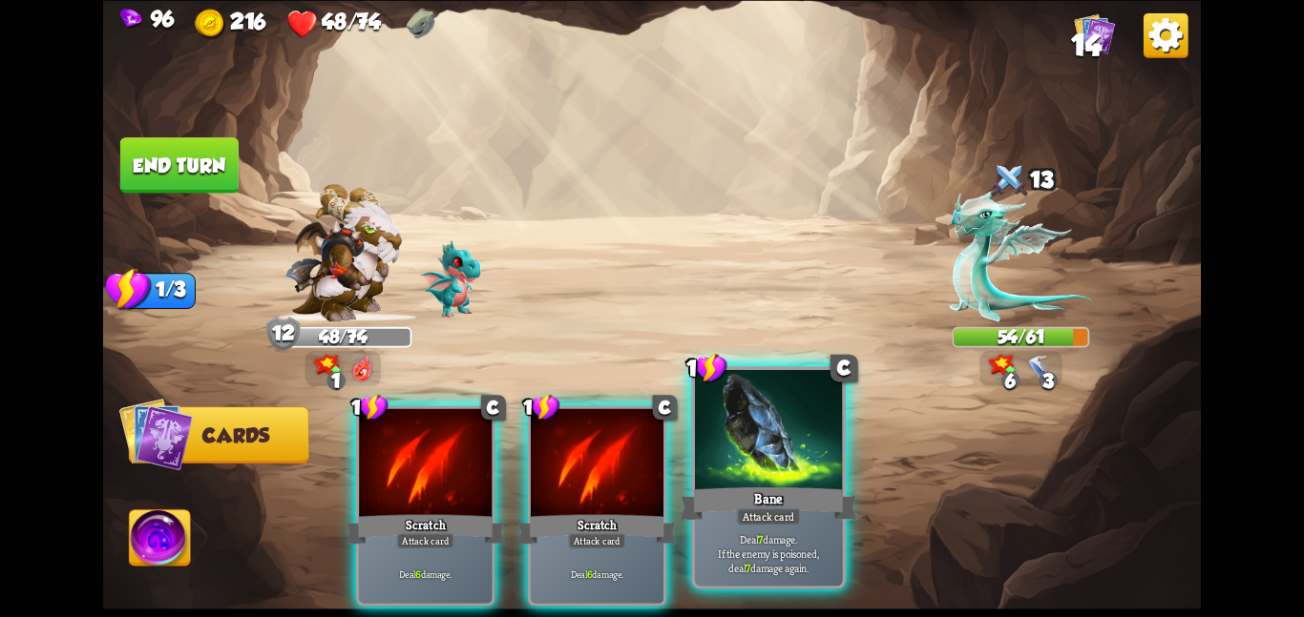
click at [698, 433] on div at bounding box center [769, 431] width 148 height 124
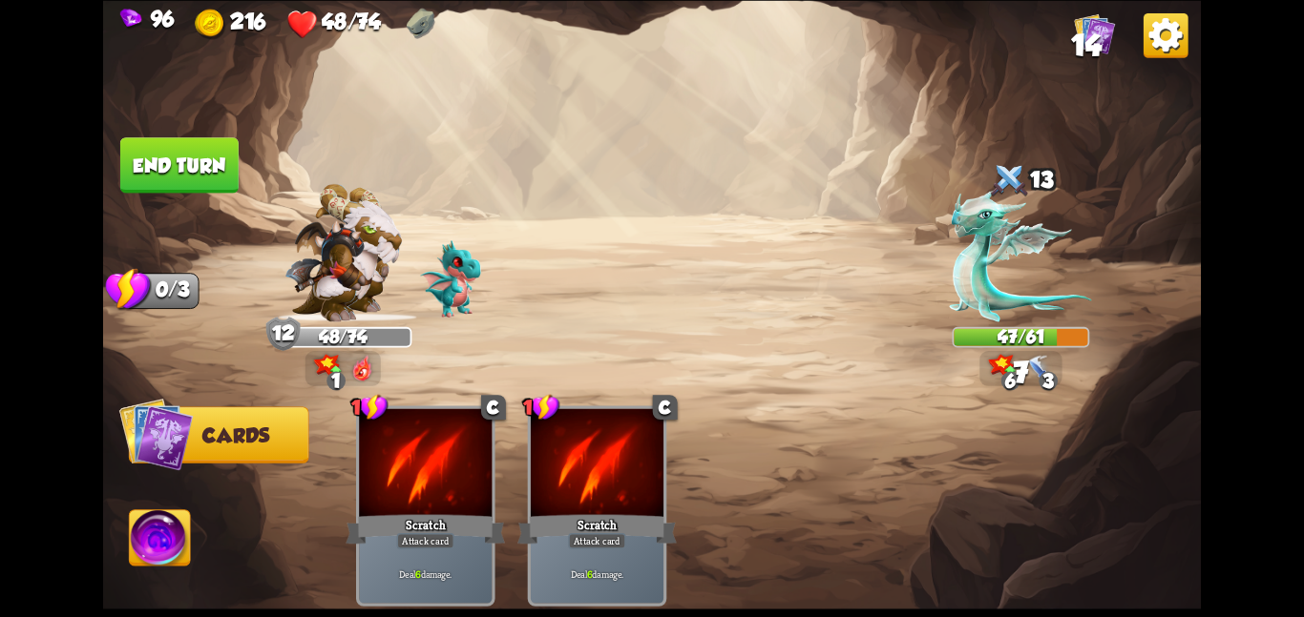
click at [184, 176] on button "End turn" at bounding box center [179, 164] width 118 height 55
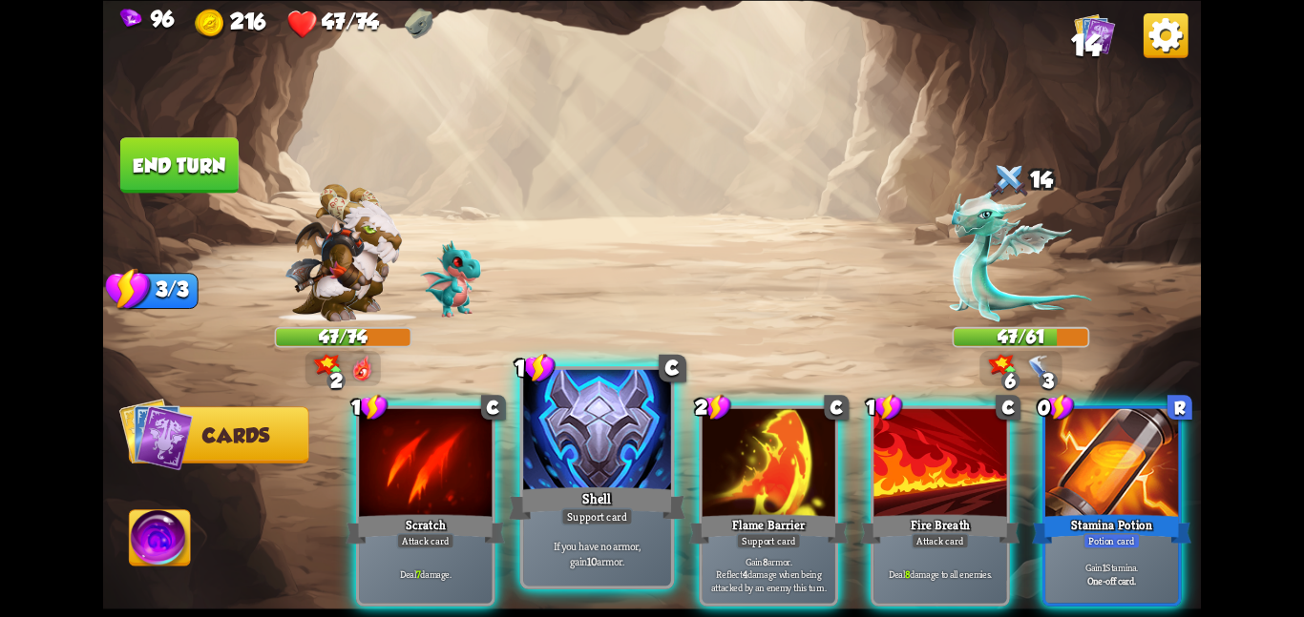
click at [644, 473] on div at bounding box center [597, 431] width 148 height 124
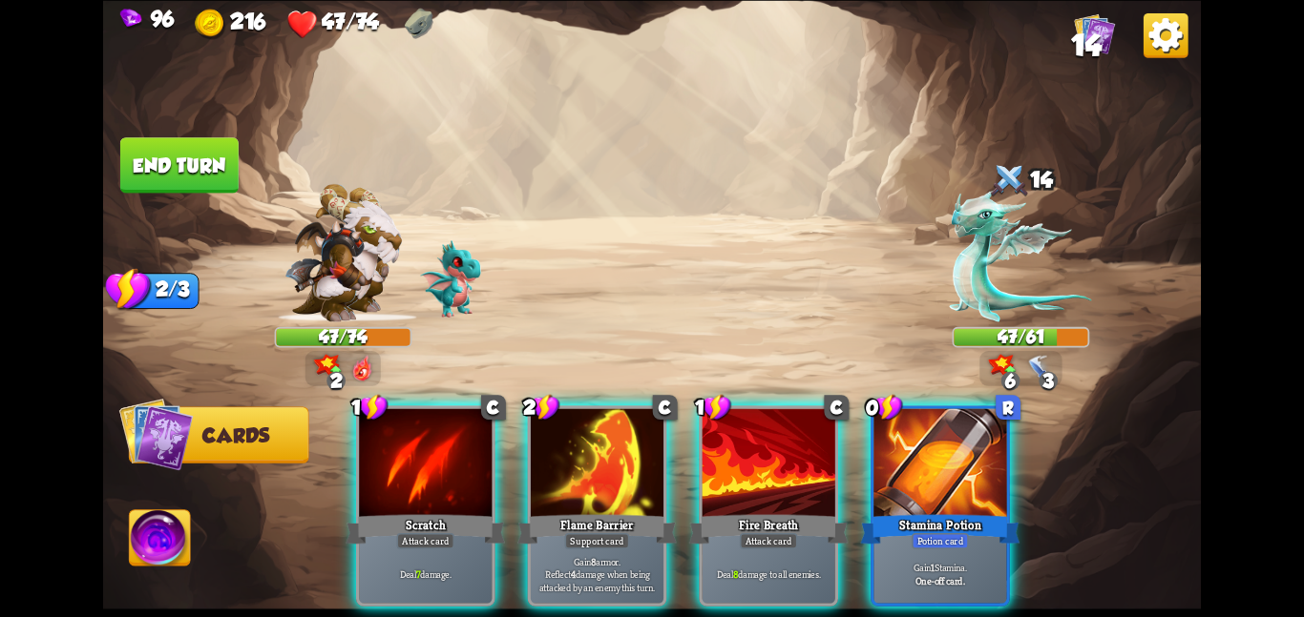
click at [644, 473] on div at bounding box center [597, 464] width 133 height 112
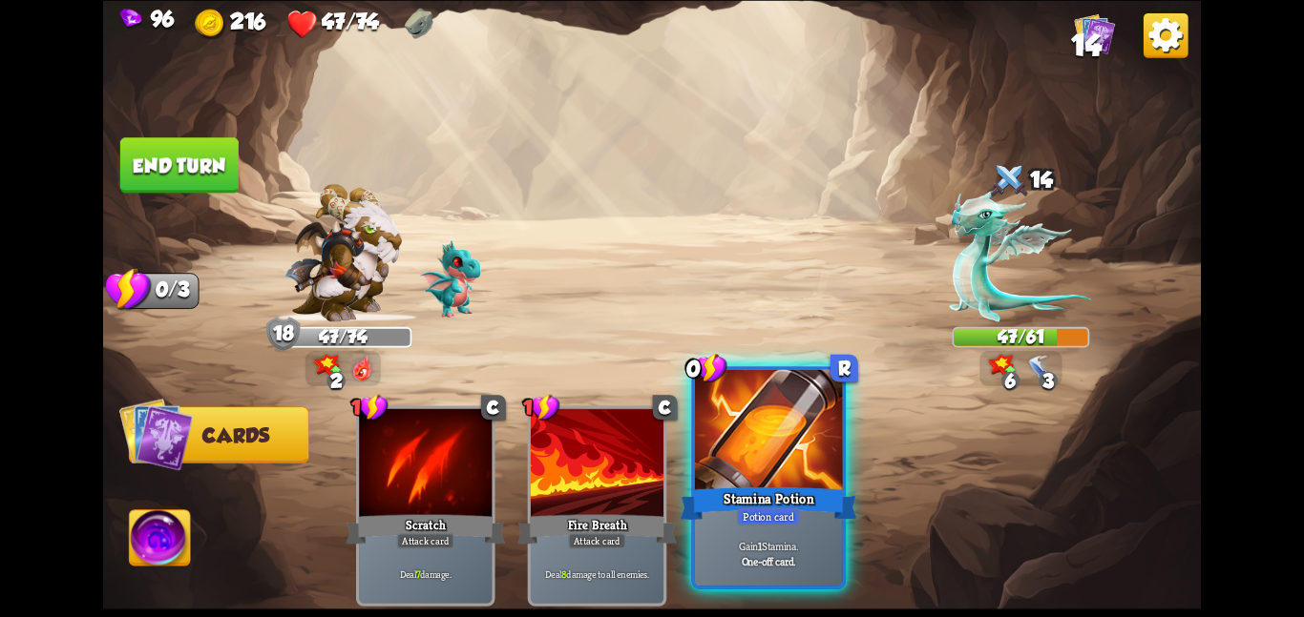
click at [747, 454] on div at bounding box center [769, 431] width 148 height 124
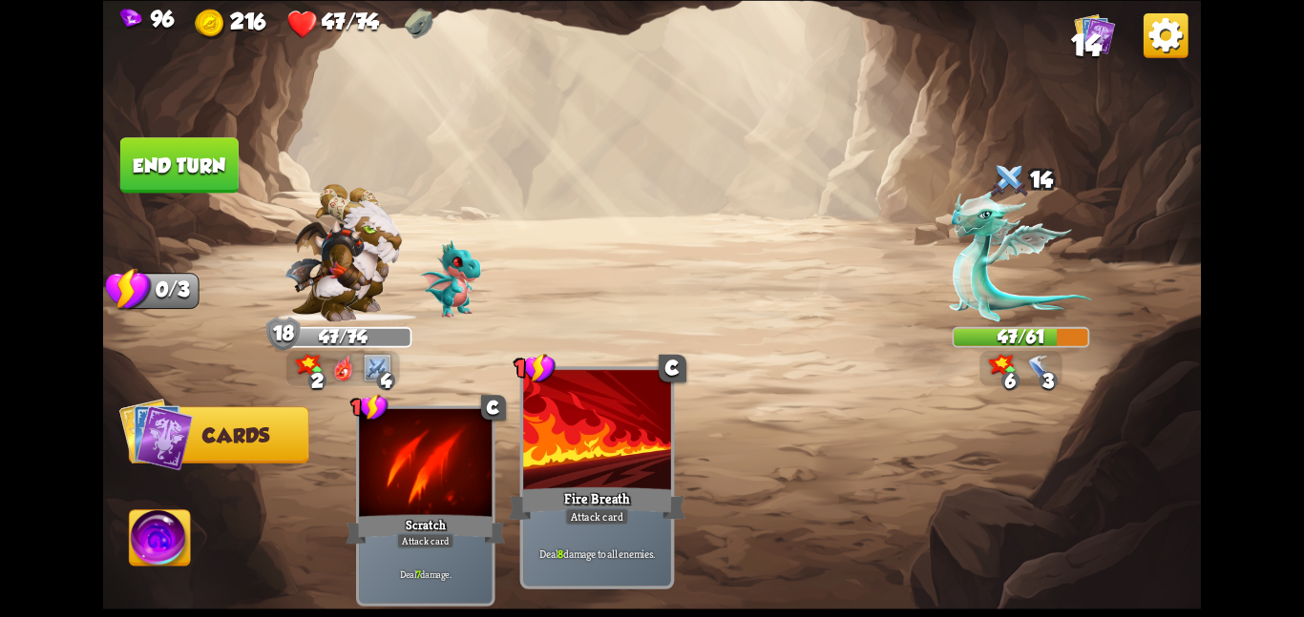
click at [643, 449] on div at bounding box center [597, 431] width 148 height 124
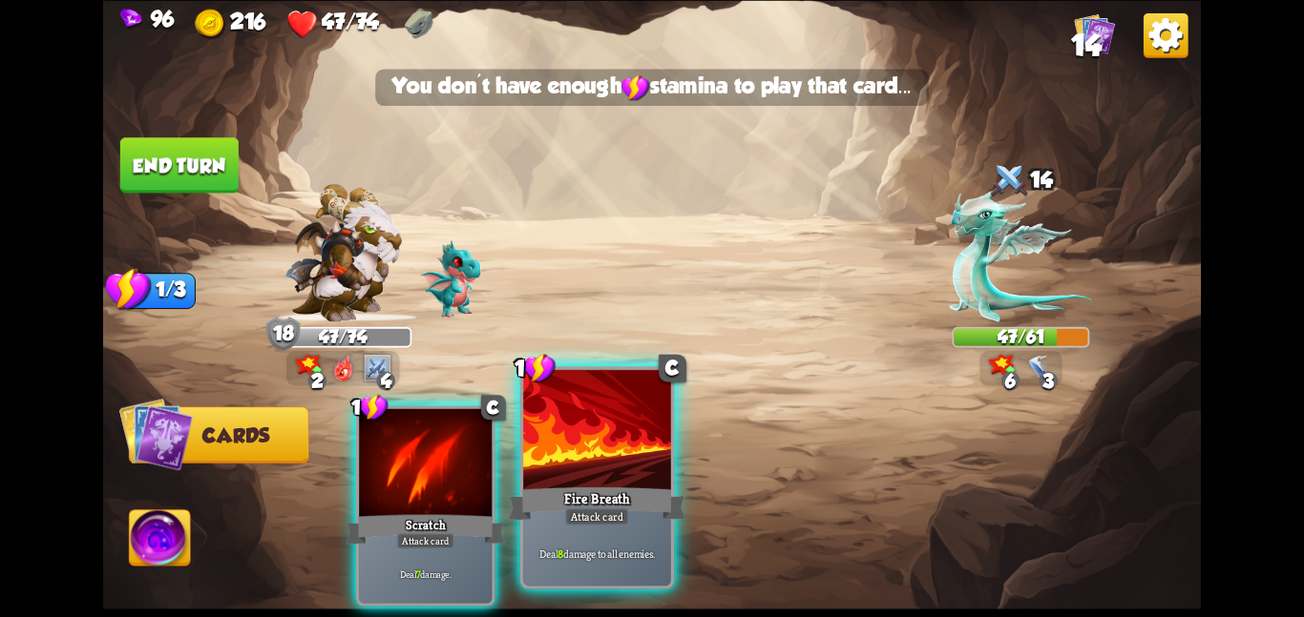
click at [643, 449] on div at bounding box center [597, 431] width 148 height 124
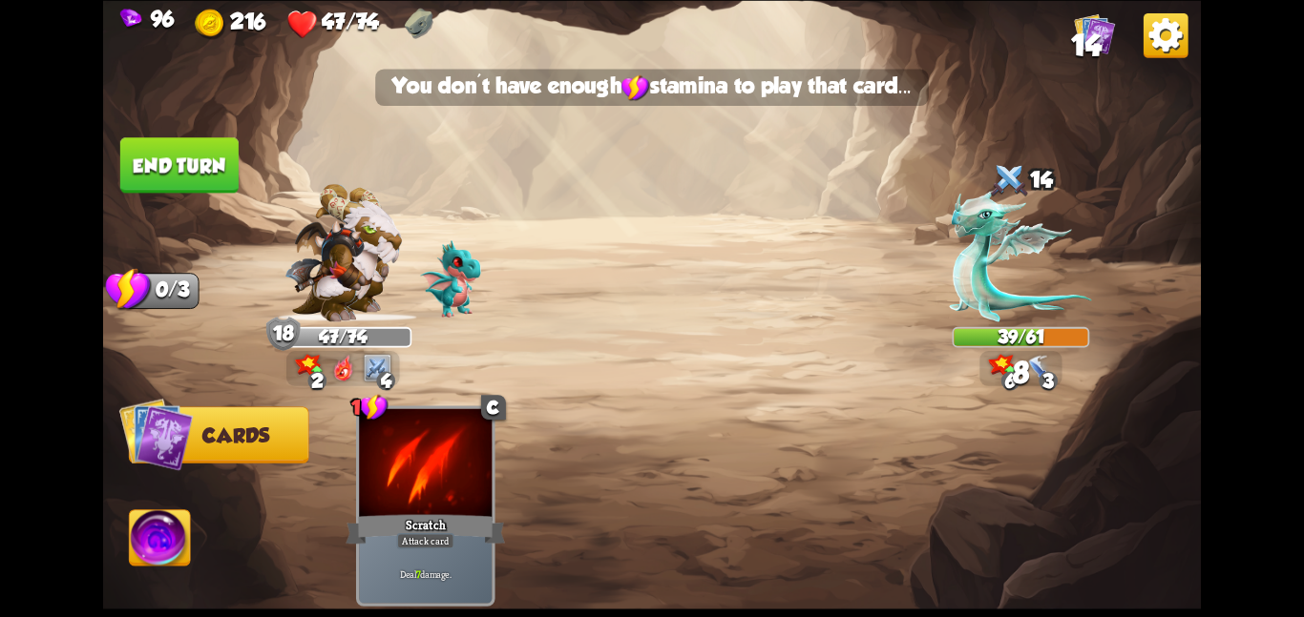
click at [191, 162] on button "End turn" at bounding box center [179, 164] width 118 height 55
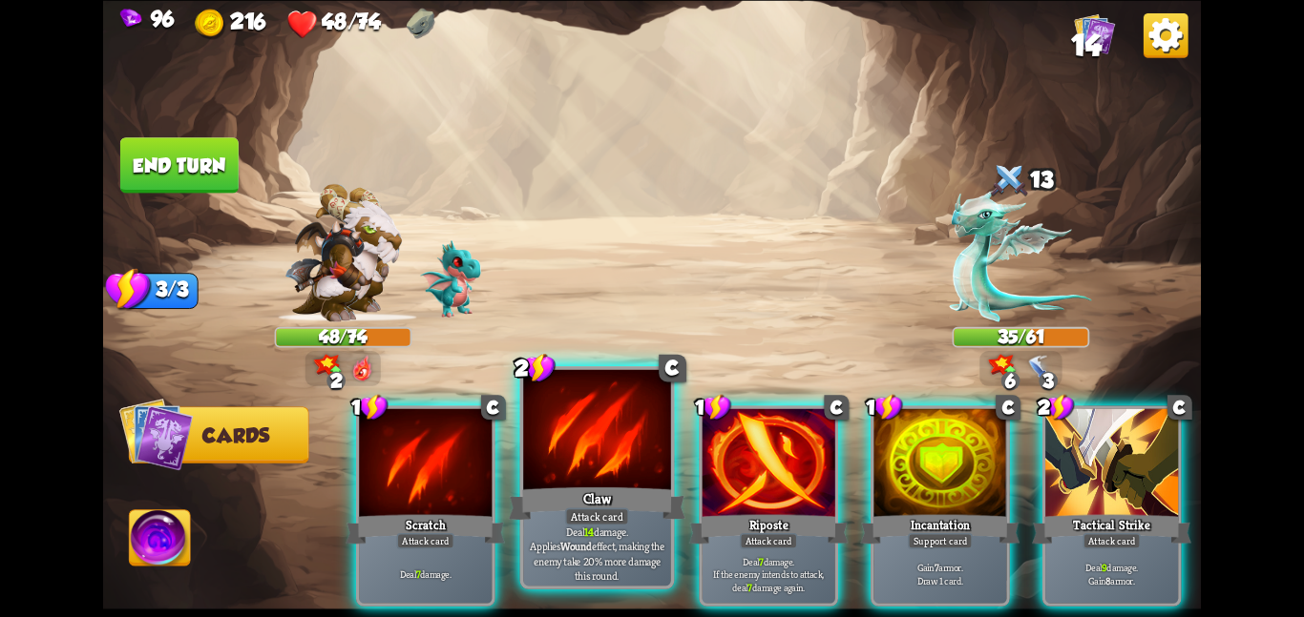
click at [541, 464] on div at bounding box center [597, 431] width 148 height 124
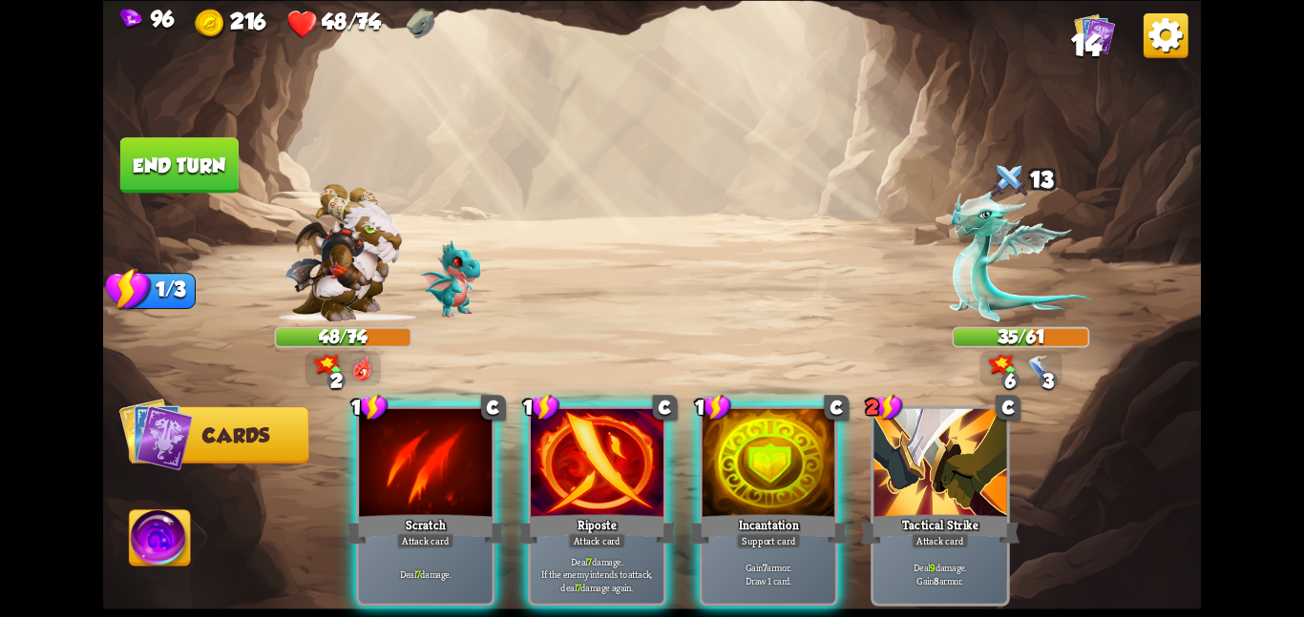
click at [541, 464] on div at bounding box center [597, 464] width 133 height 112
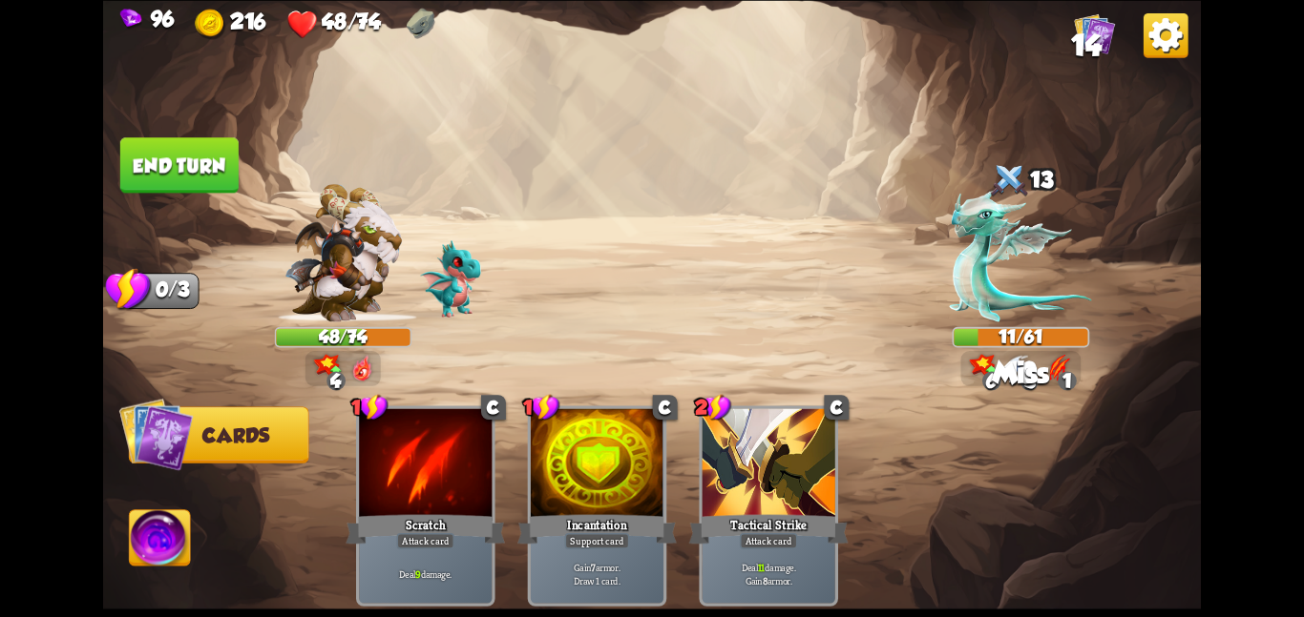
click at [168, 524] on img at bounding box center [160, 542] width 61 height 62
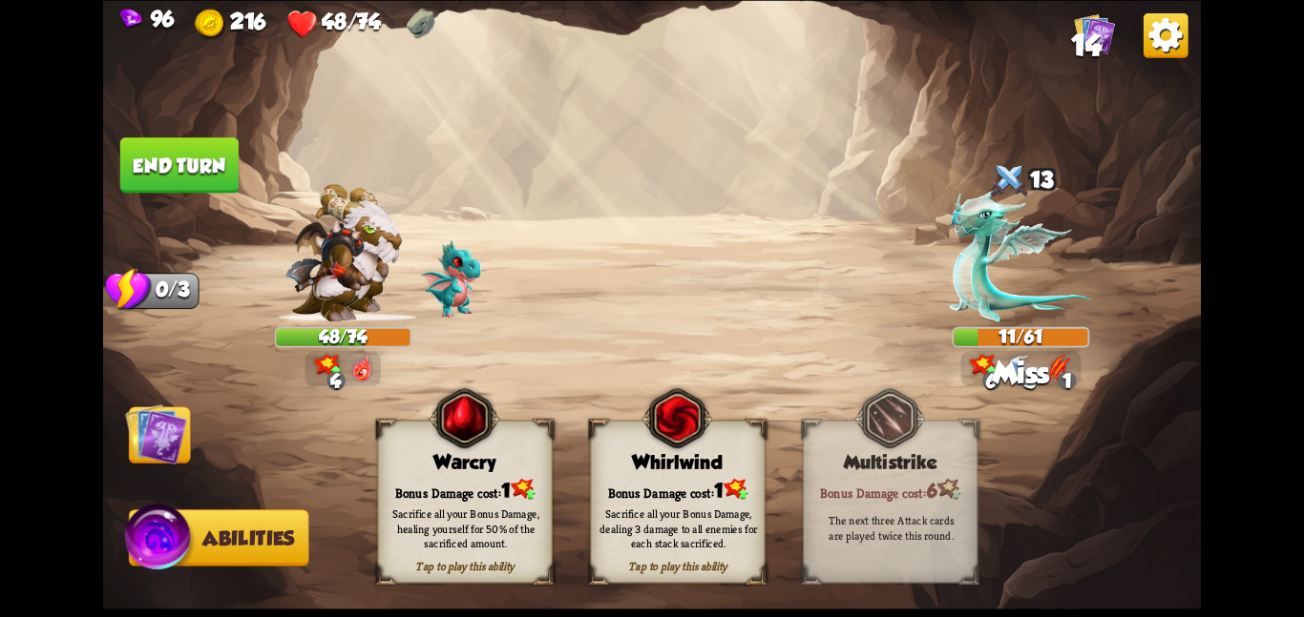
click at [666, 448] on img at bounding box center [676, 419] width 71 height 72
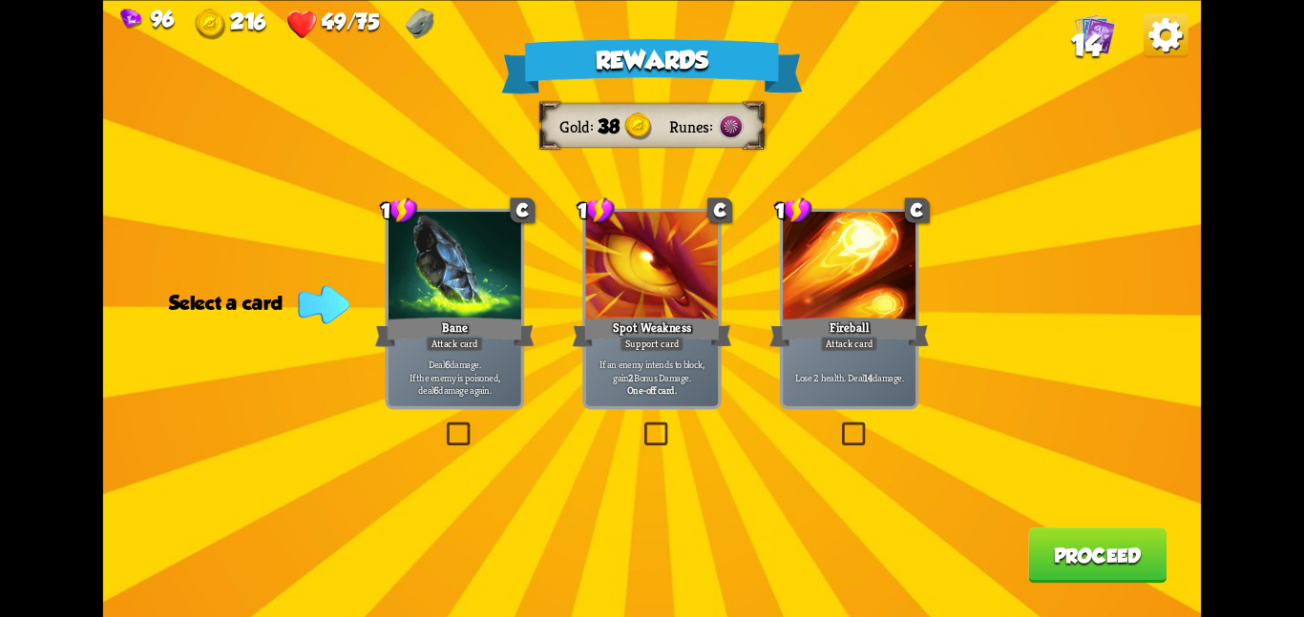
click at [466, 372] on p "Deal 6 damage. If the enemy is poisoned, deal 6 damage again." at bounding box center [454, 376] width 126 height 39
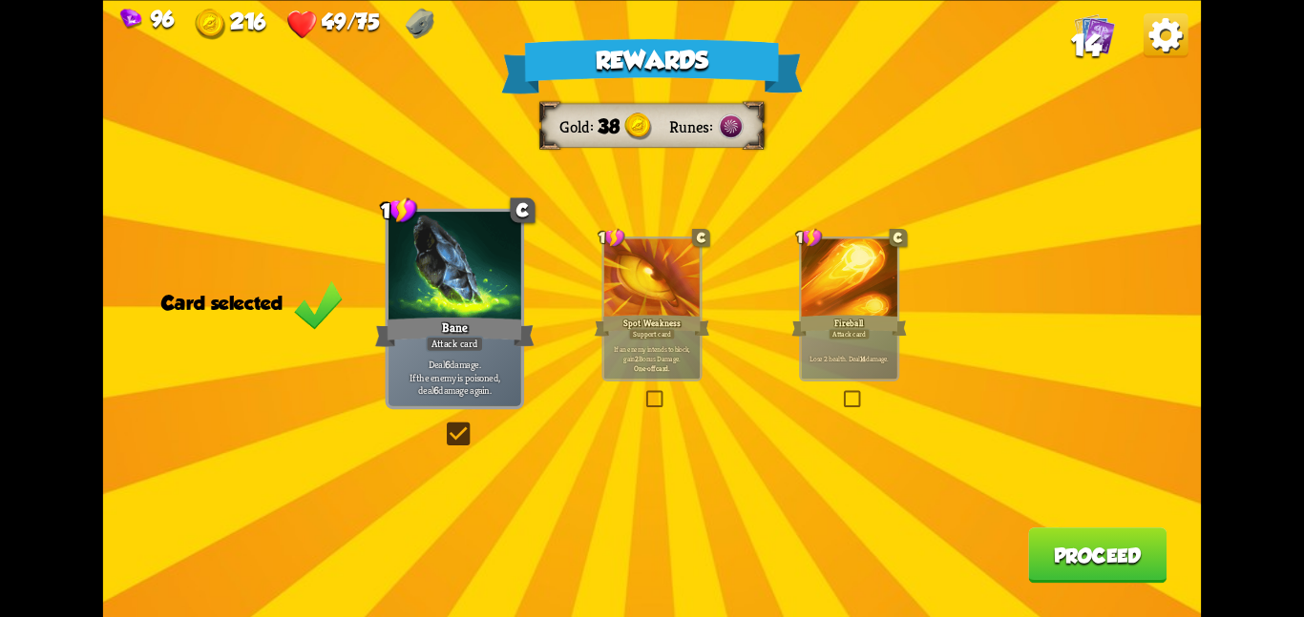
click at [1031, 547] on button "Proceed" at bounding box center [1097, 555] width 138 height 55
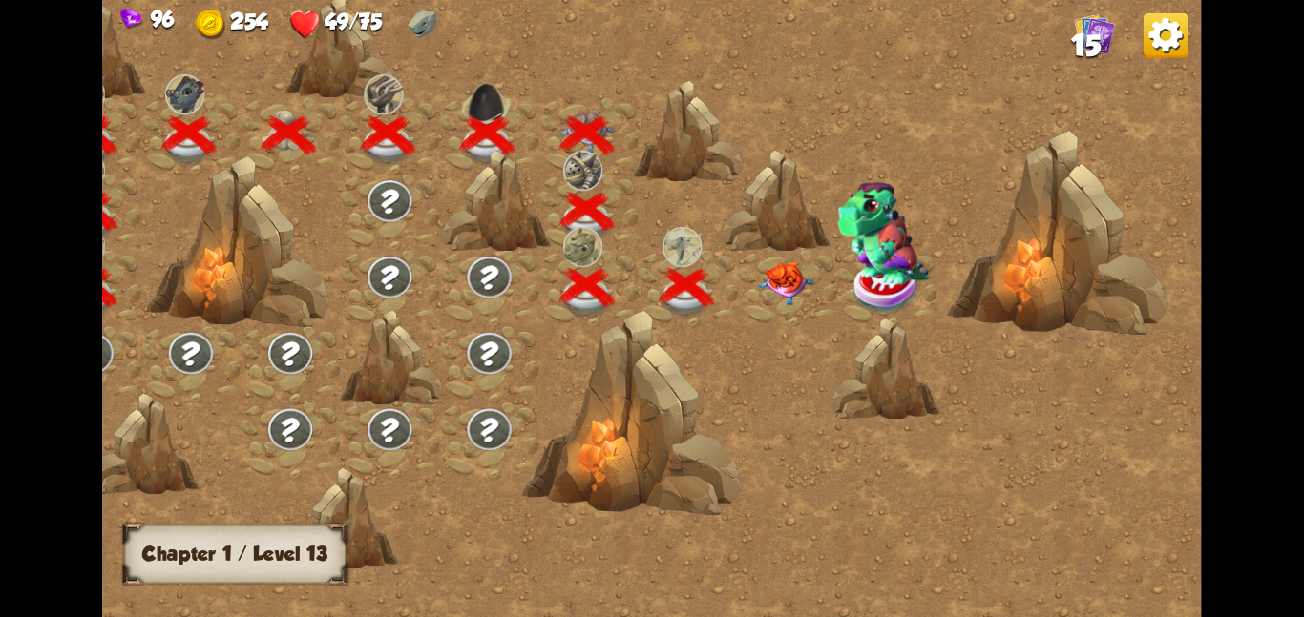
click at [790, 269] on img at bounding box center [785, 282] width 55 height 43
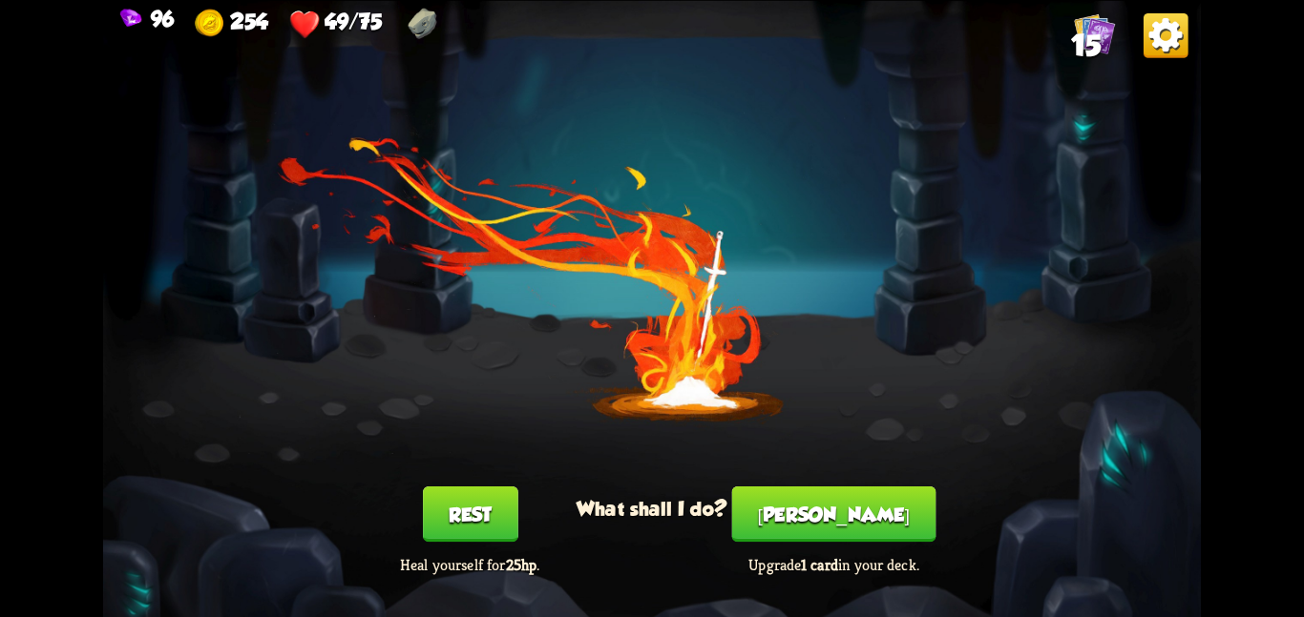
click at [438, 506] on button "Rest" at bounding box center [470, 514] width 95 height 55
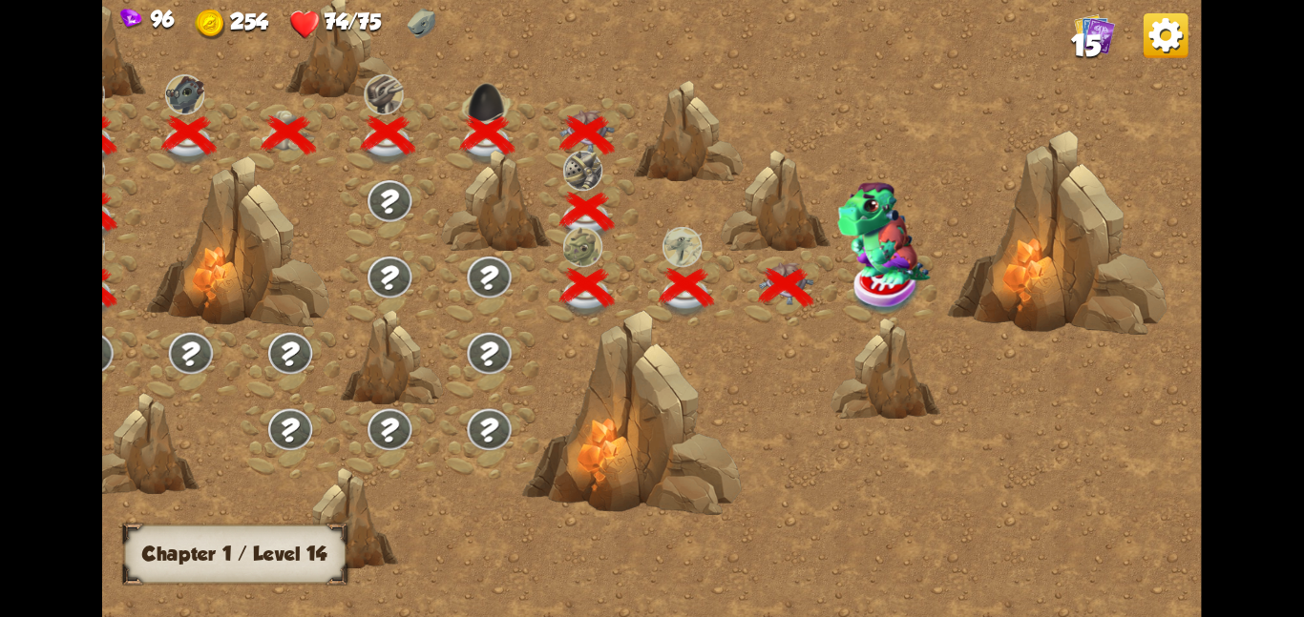
click at [861, 268] on img at bounding box center [883, 232] width 93 height 103
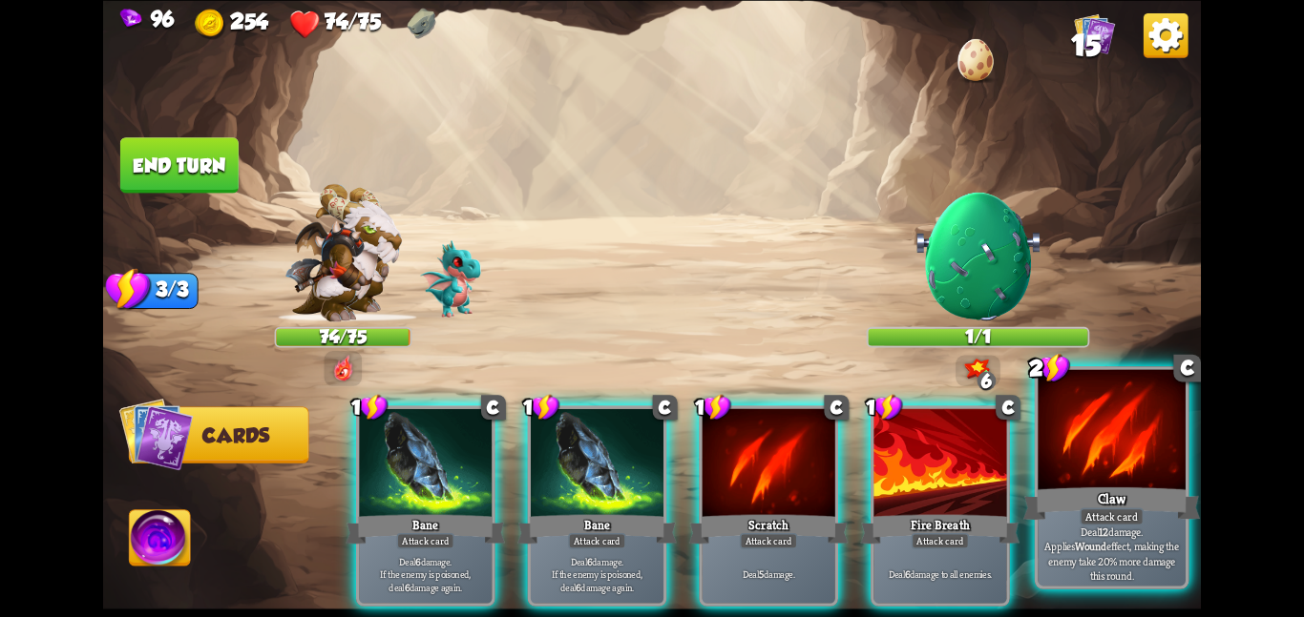
click at [1049, 492] on div "Claw" at bounding box center [1111, 503] width 177 height 39
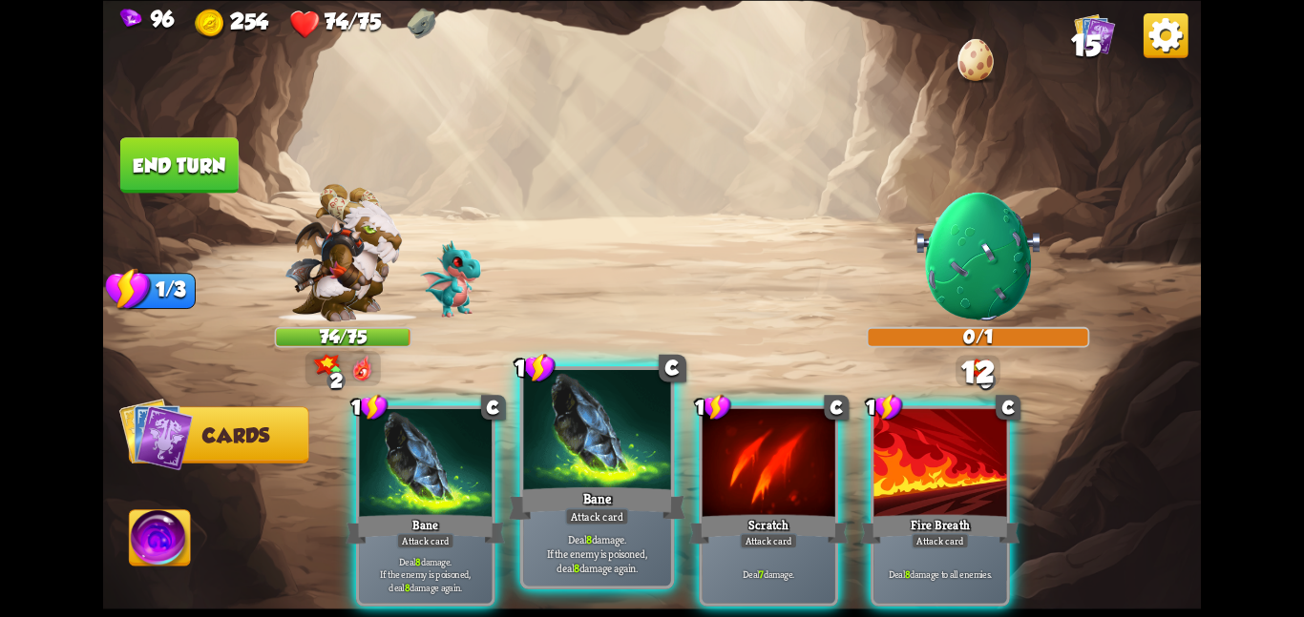
click at [588, 529] on div "Deal 8 damage. If the enemy is poisoned, deal 8 damage again." at bounding box center [597, 553] width 148 height 64
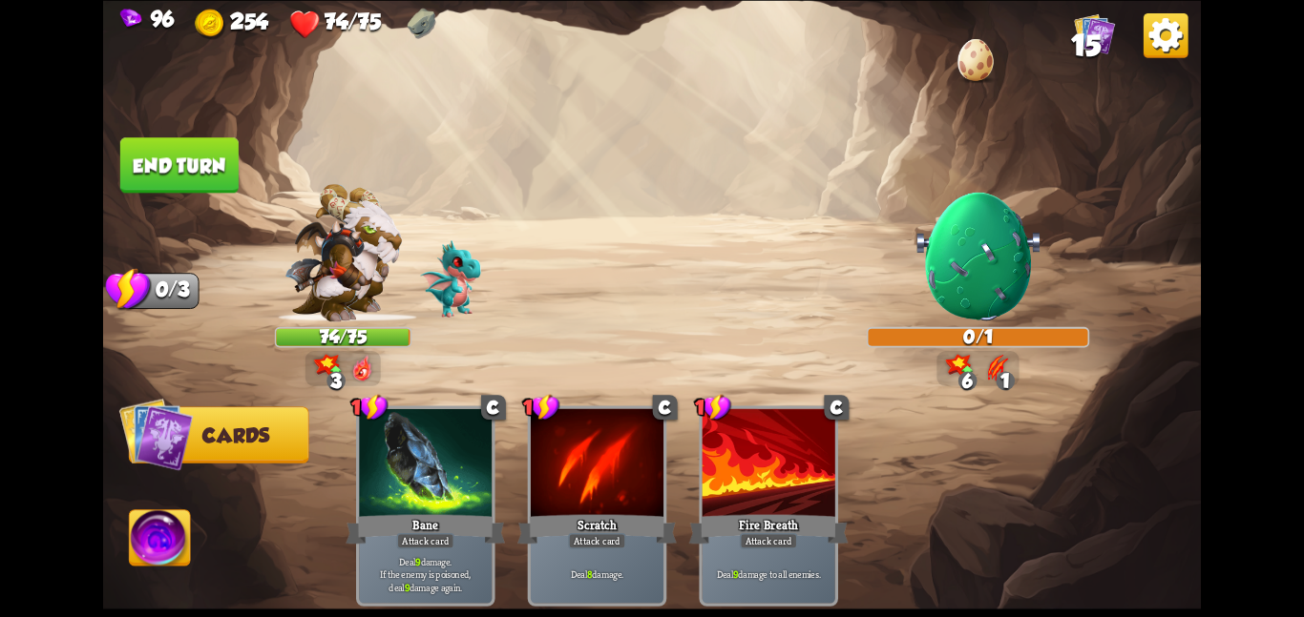
click at [219, 176] on button "End turn" at bounding box center [179, 164] width 118 height 55
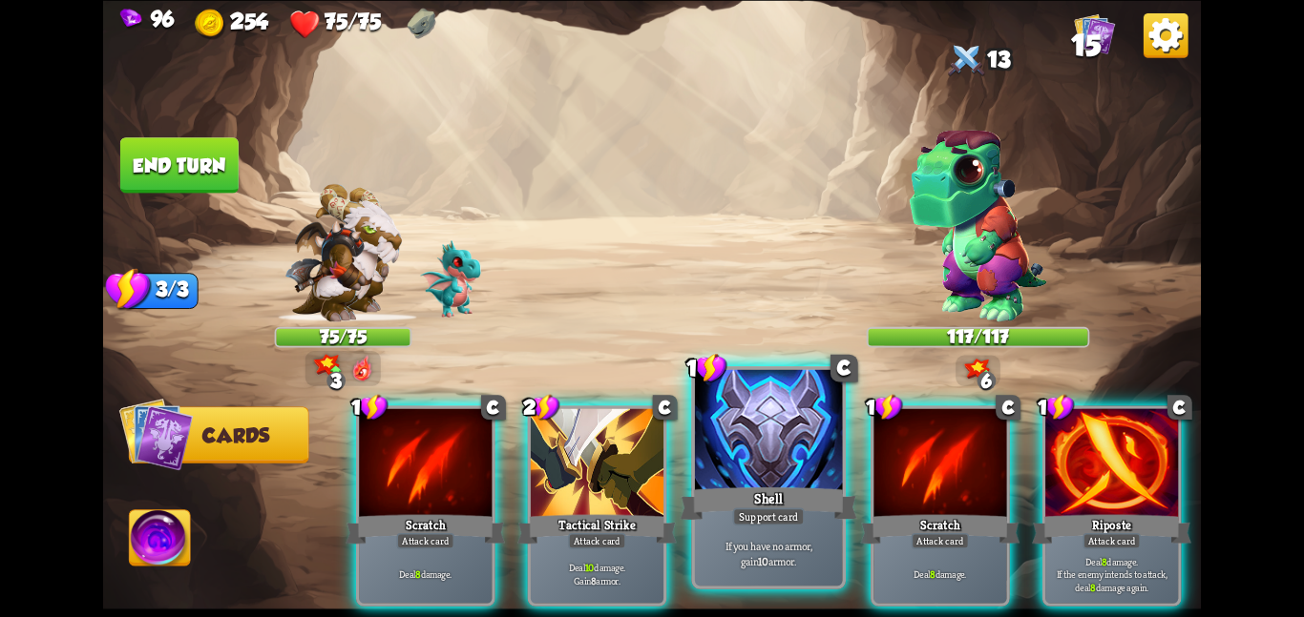
click at [724, 438] on div at bounding box center [769, 431] width 148 height 124
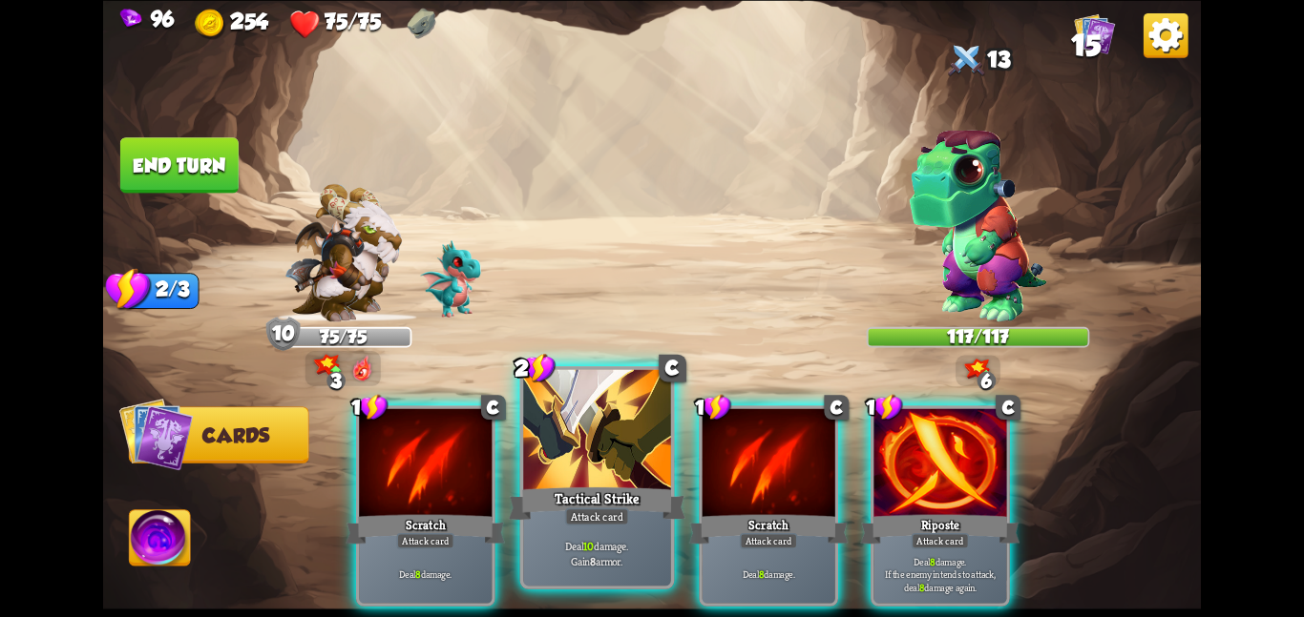
click at [611, 431] on div at bounding box center [597, 431] width 148 height 124
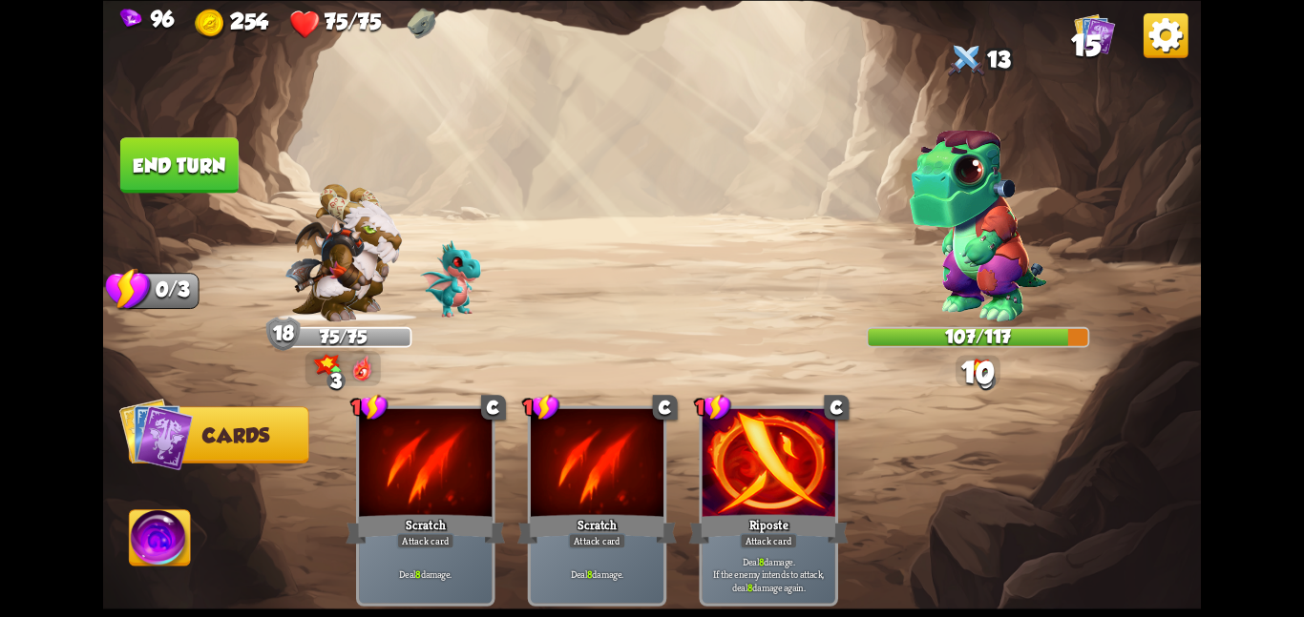
click at [178, 148] on button "End turn" at bounding box center [179, 164] width 118 height 55
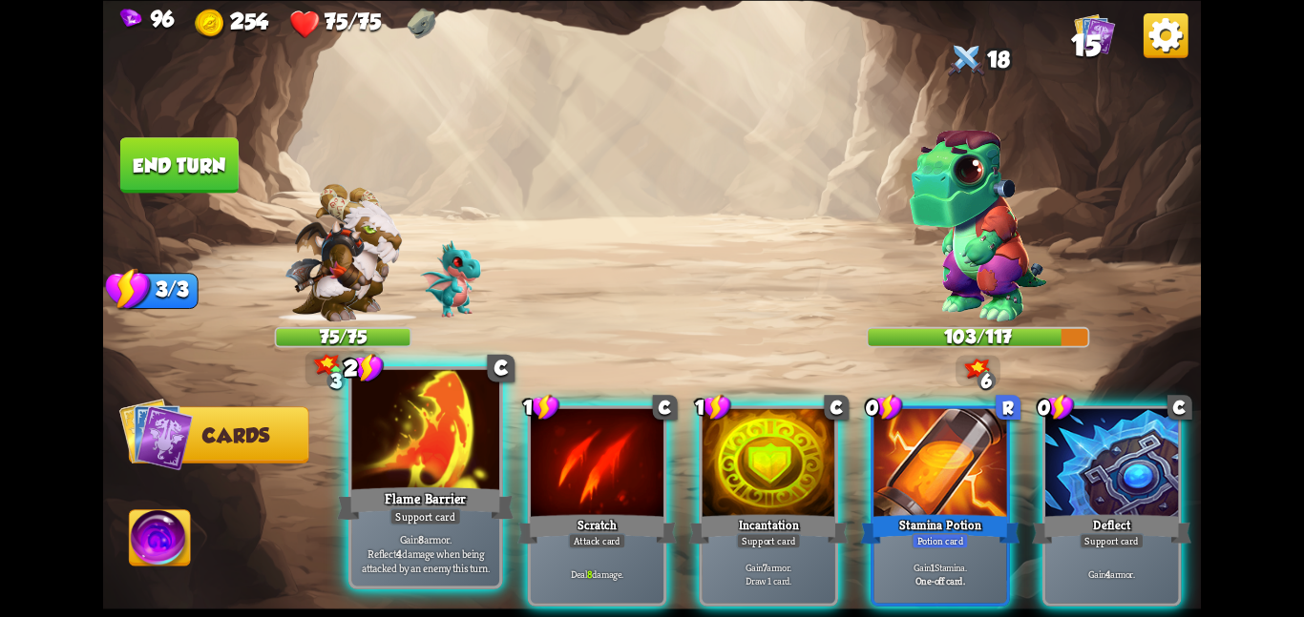
click at [434, 486] on div "Flame Barrier" at bounding box center [425, 503] width 177 height 39
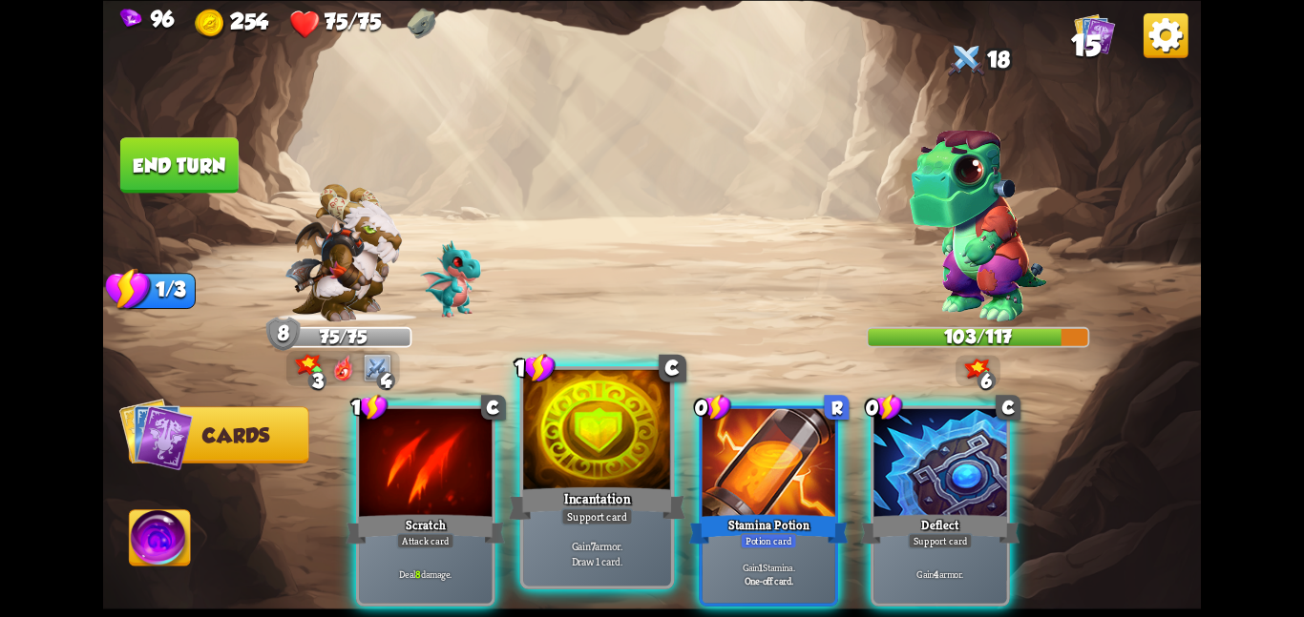
click at [590, 454] on div at bounding box center [597, 431] width 148 height 124
click at [702, 454] on div at bounding box center [768, 464] width 133 height 112
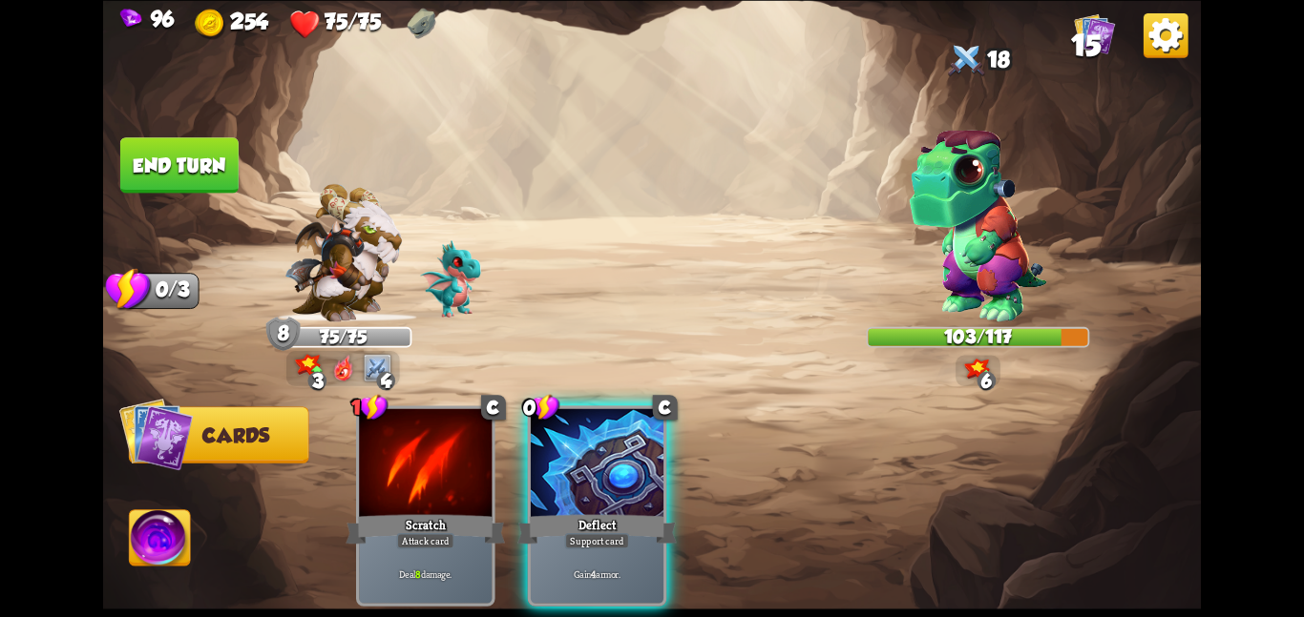
click at [590, 454] on div at bounding box center [597, 464] width 133 height 112
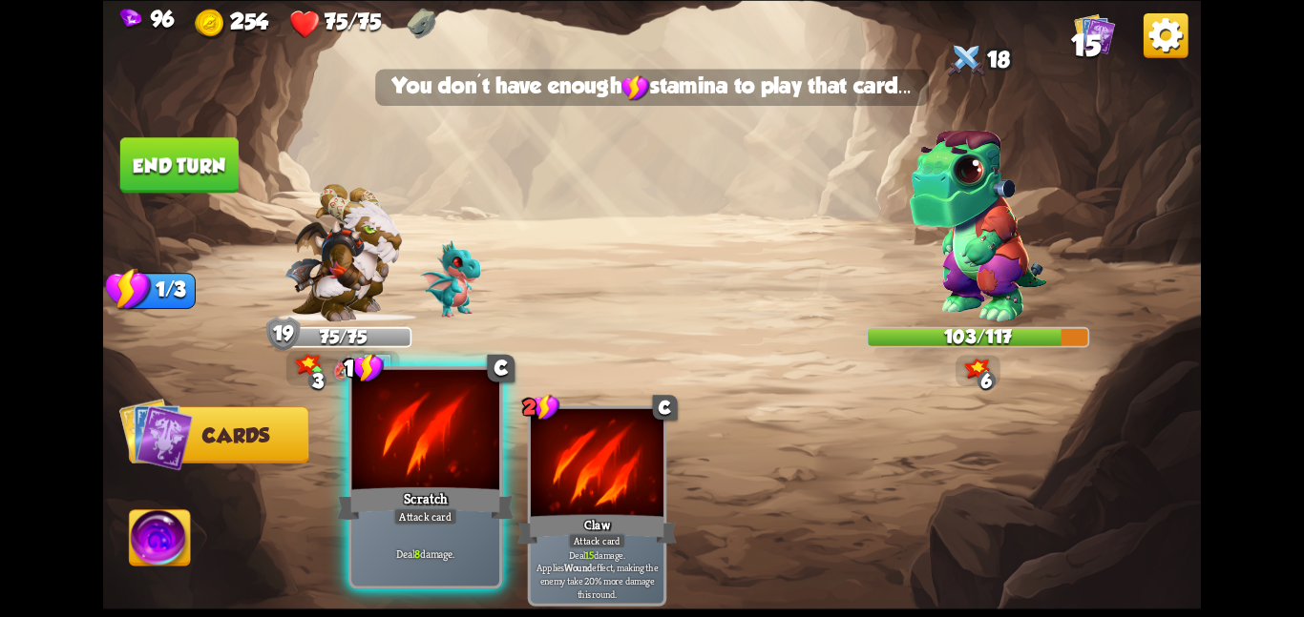
click at [429, 449] on div at bounding box center [425, 431] width 148 height 124
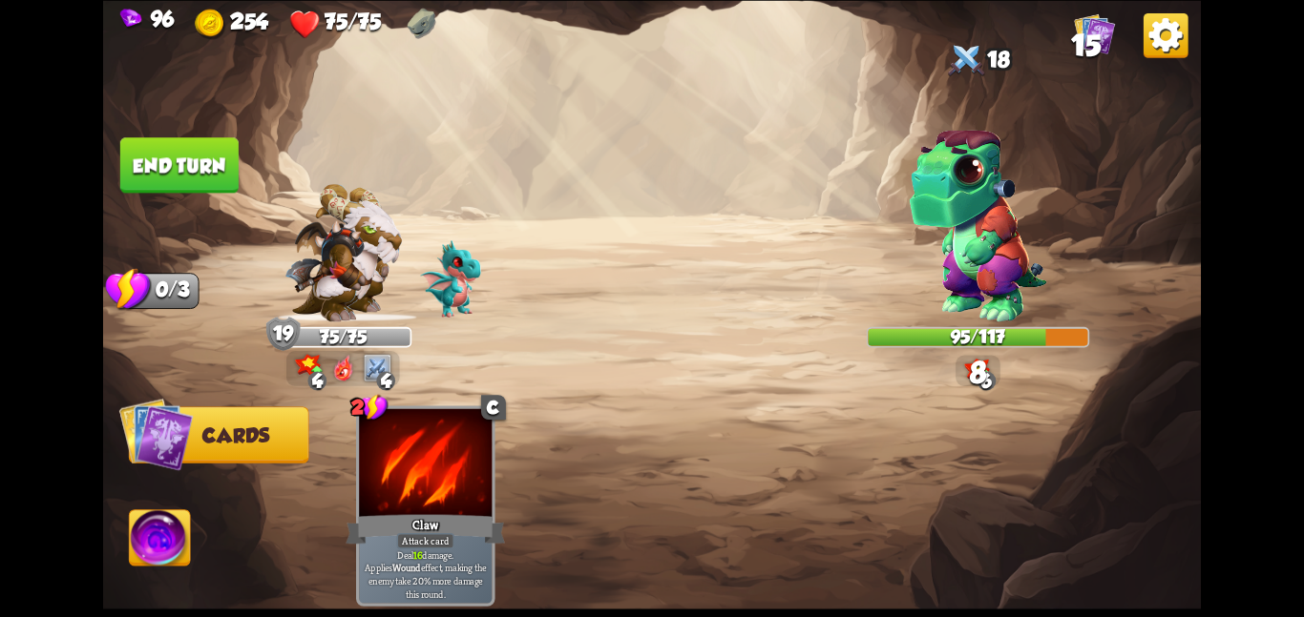
click at [199, 167] on button "End turn" at bounding box center [179, 164] width 118 height 55
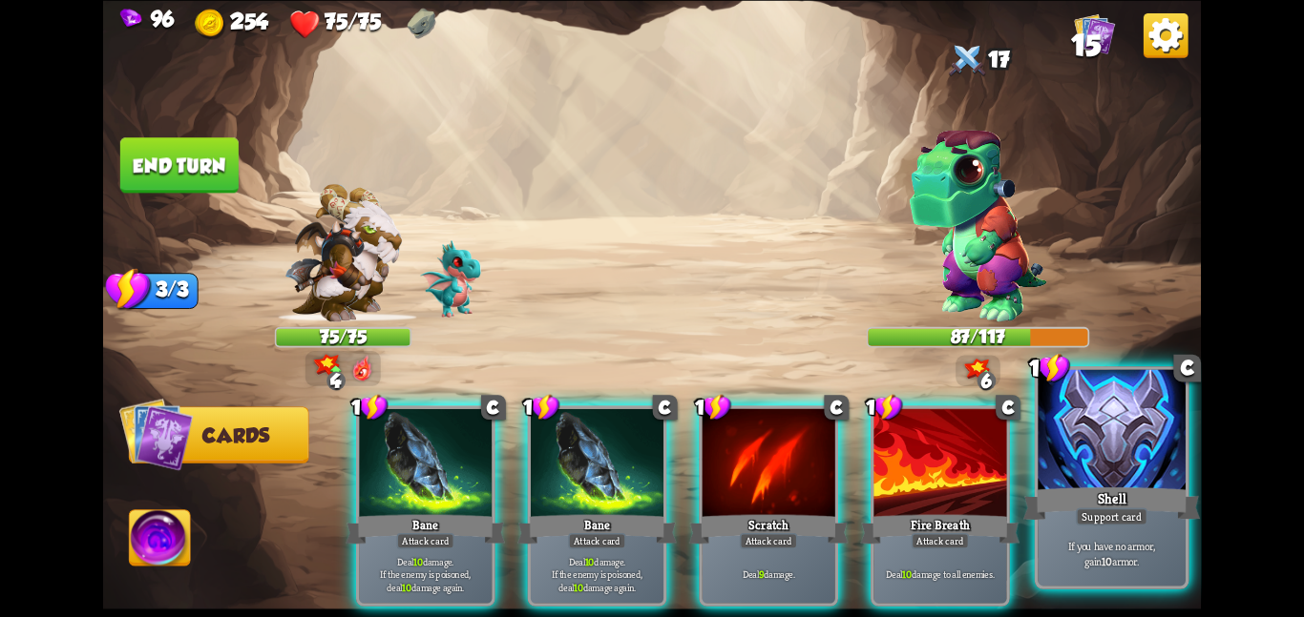
click at [1077, 453] on div at bounding box center [1111, 431] width 148 height 124
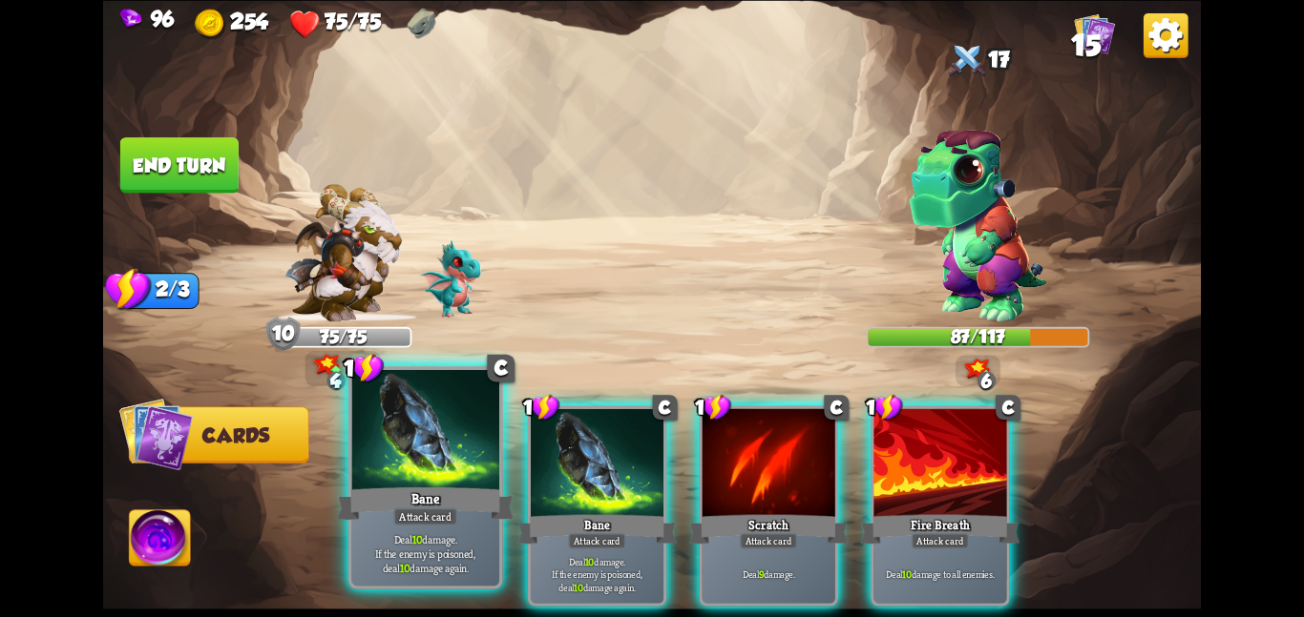
click at [393, 471] on div at bounding box center [425, 431] width 148 height 124
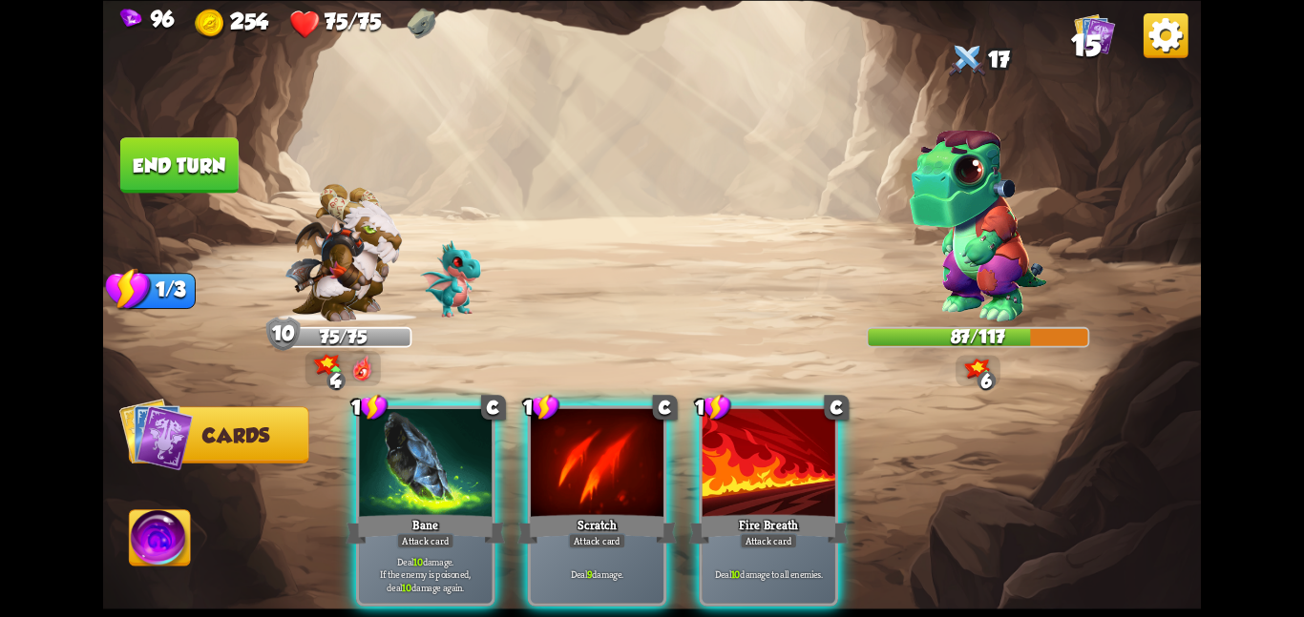
click at [393, 471] on div at bounding box center [425, 464] width 133 height 112
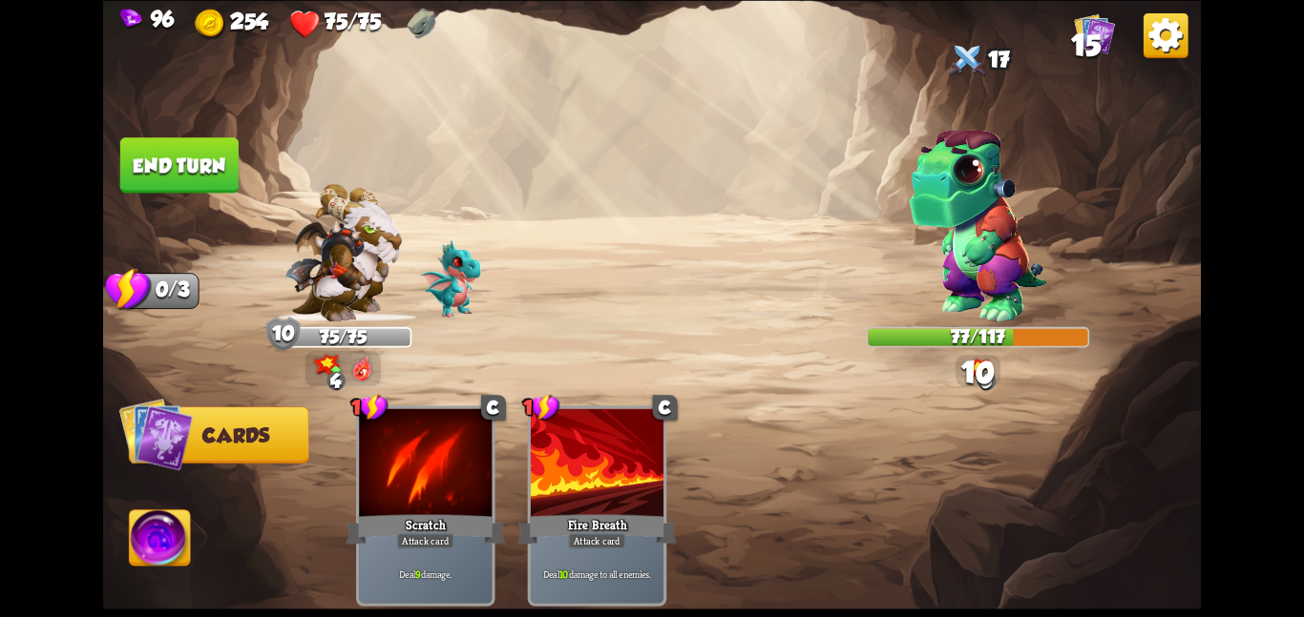
click at [157, 169] on button "End turn" at bounding box center [179, 164] width 118 height 55
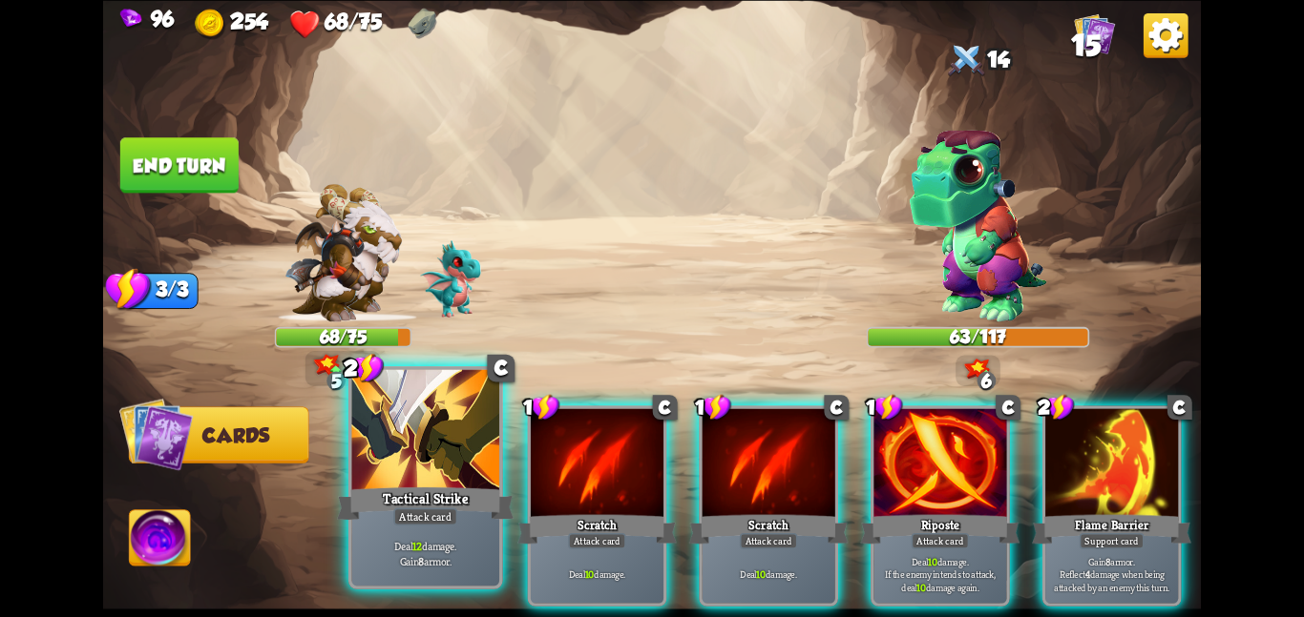
click at [429, 470] on div at bounding box center [425, 431] width 148 height 124
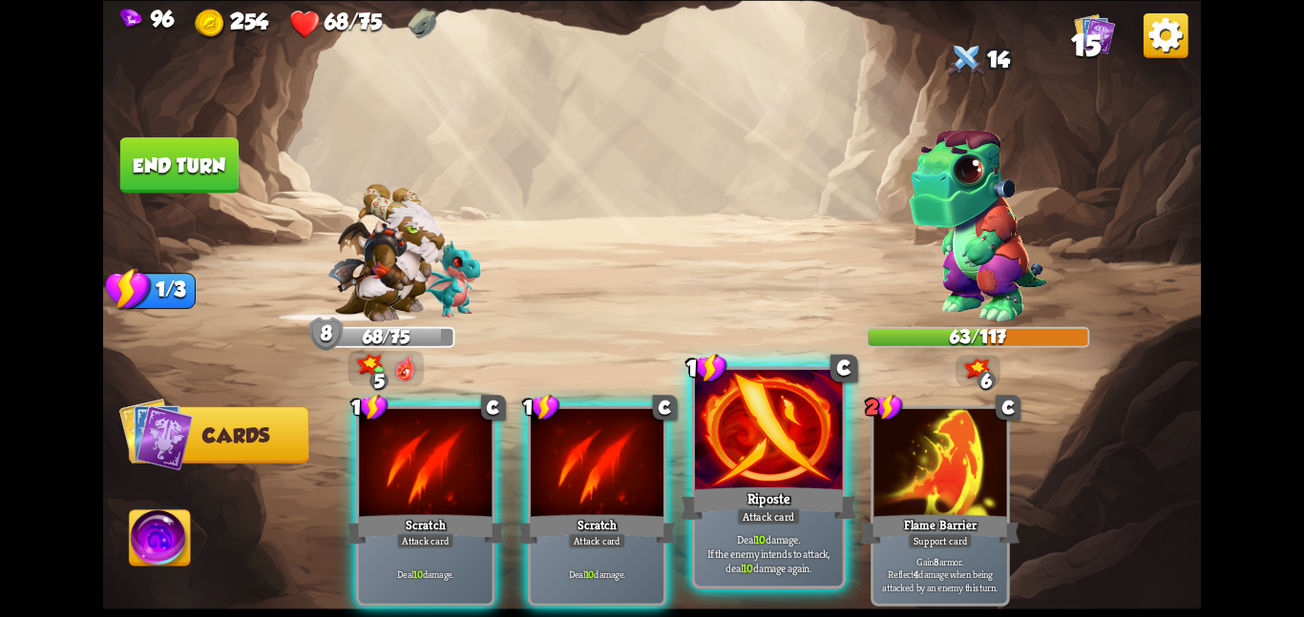
click at [821, 454] on div at bounding box center [769, 431] width 148 height 124
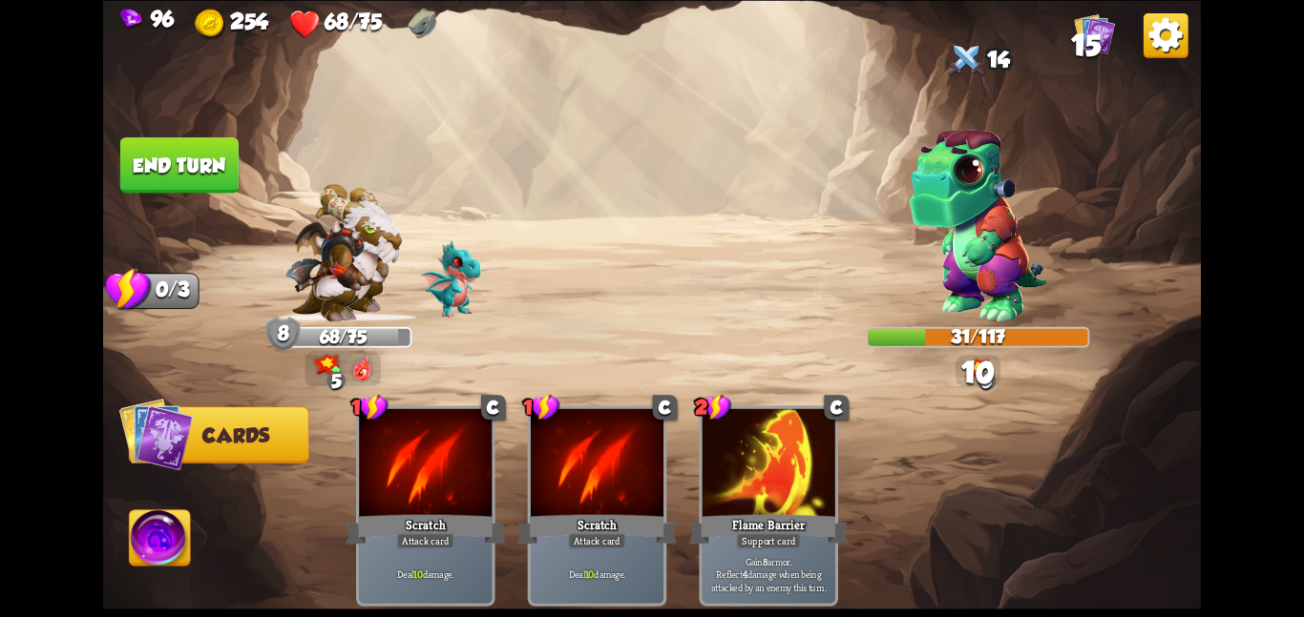
click at [190, 173] on button "End turn" at bounding box center [179, 164] width 118 height 55
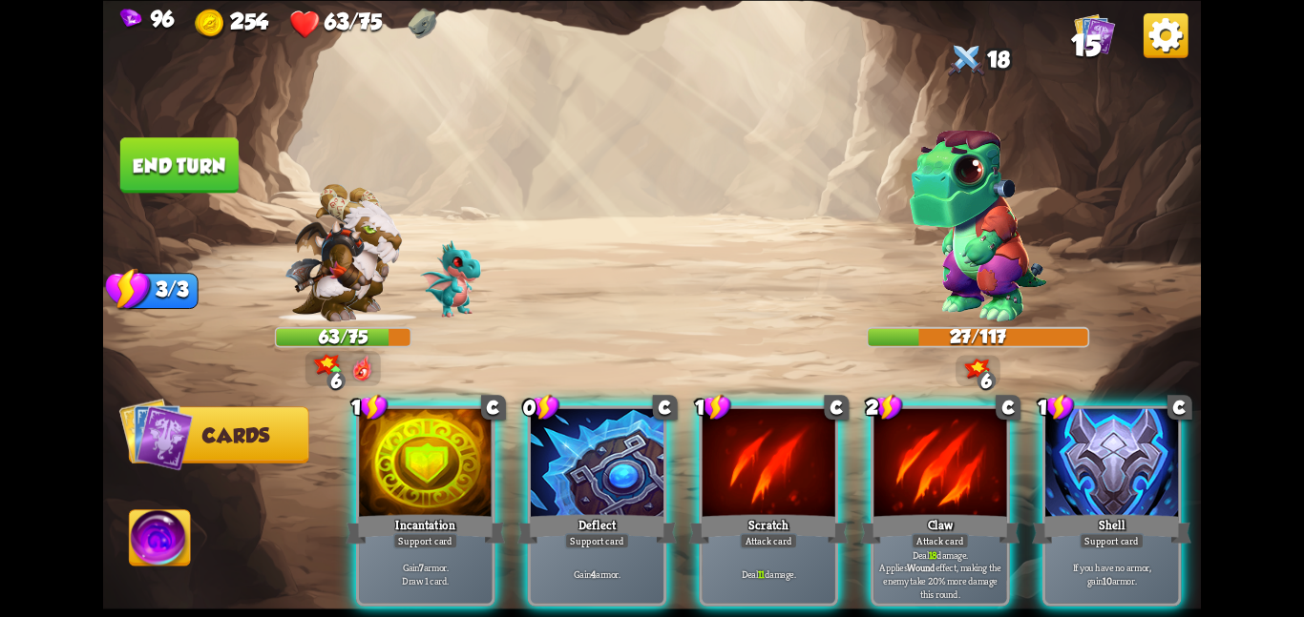
click at [1186, 550] on div "1 C Incantation Support card Gain 7 armor. Draw 1 card. 0 C Deflect Support car…" at bounding box center [762, 480] width 878 height 275
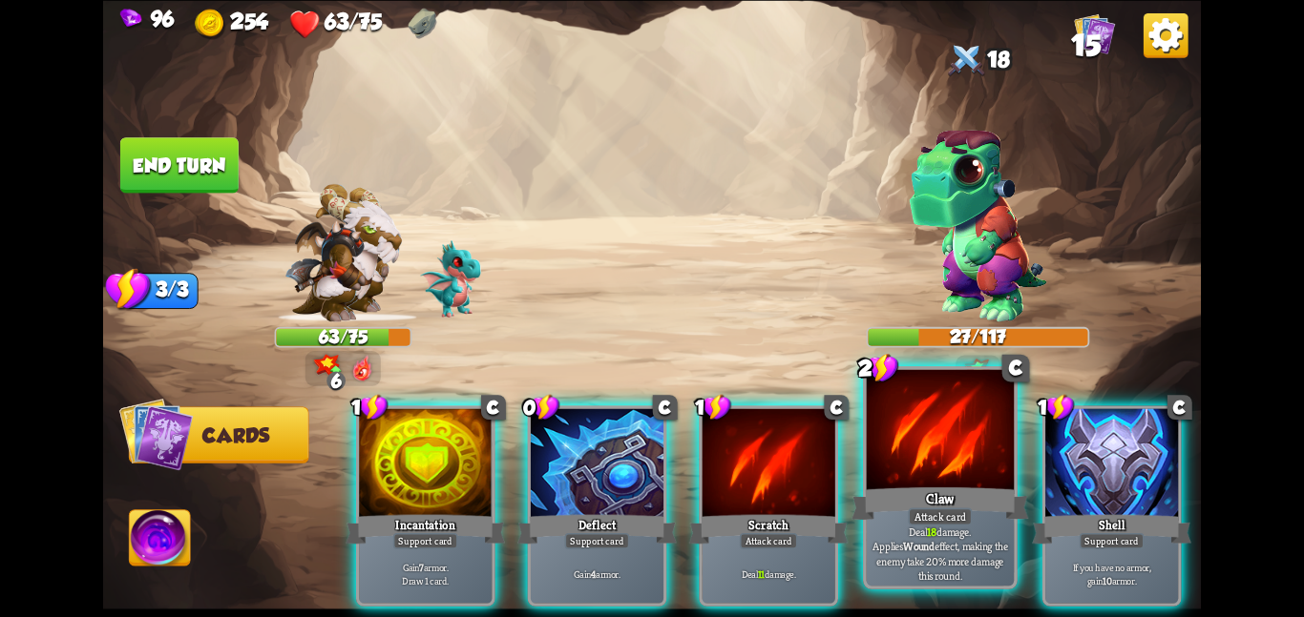
click at [969, 491] on div "Claw" at bounding box center [939, 503] width 177 height 39
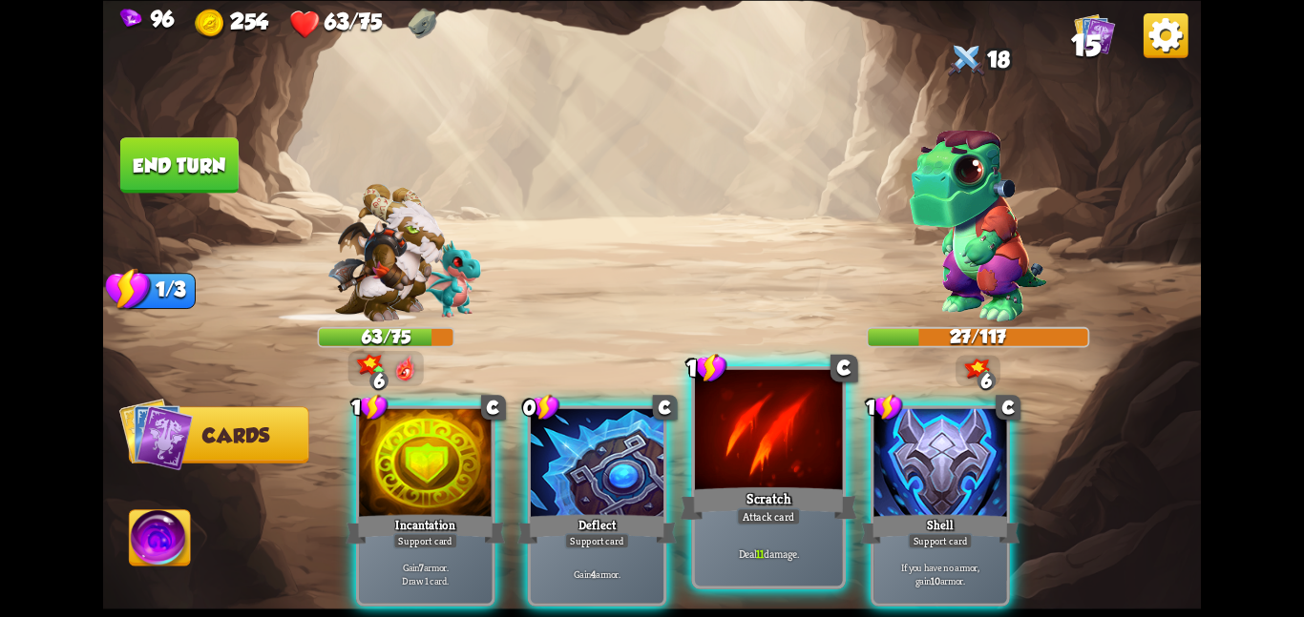
click at [770, 458] on div at bounding box center [769, 431] width 148 height 124
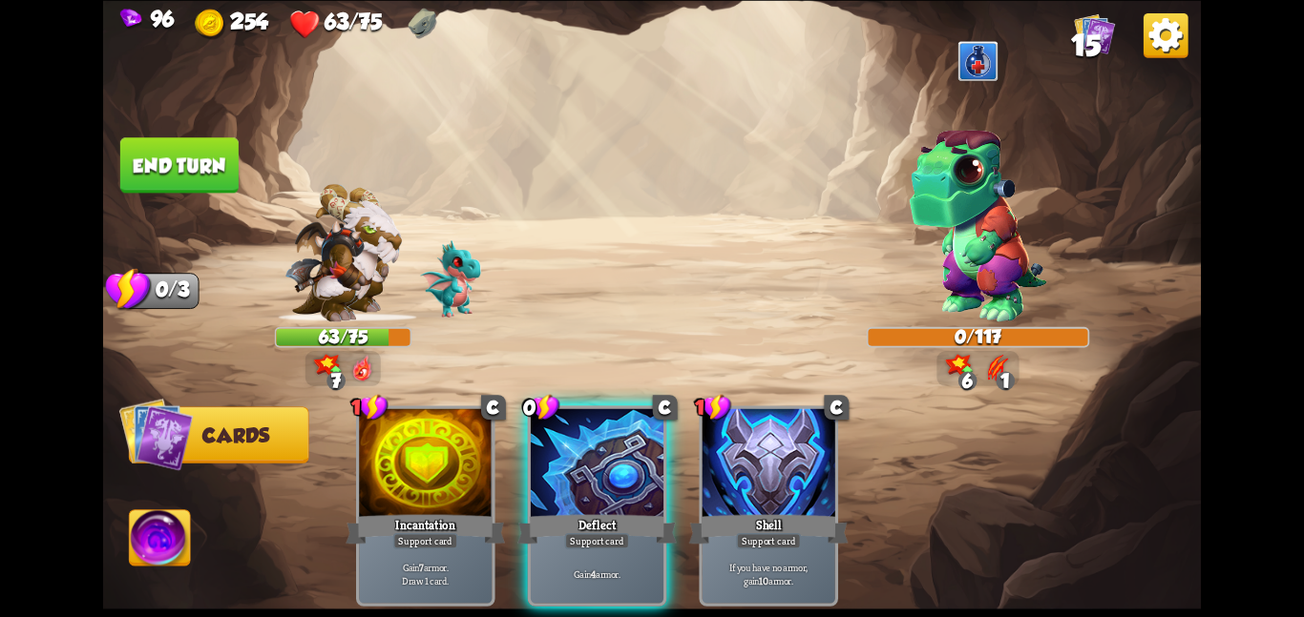
click at [233, 142] on button "End turn" at bounding box center [179, 164] width 118 height 55
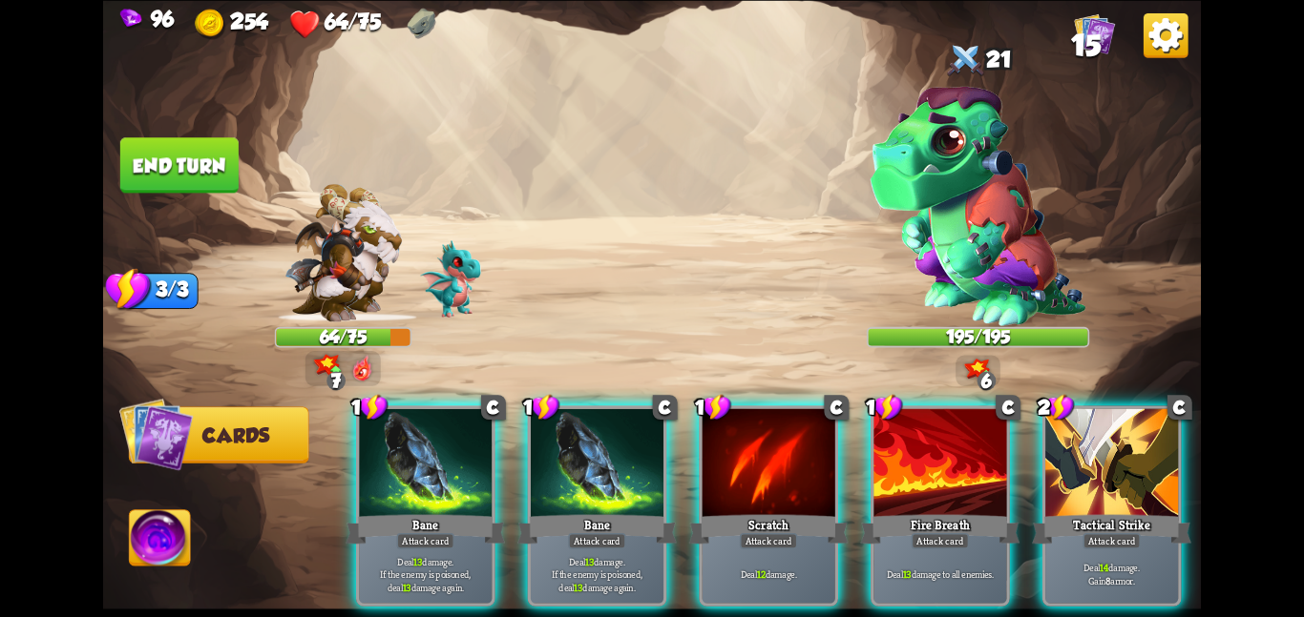
click at [1063, 512] on div "Tactical Strike" at bounding box center [1111, 529] width 159 height 35
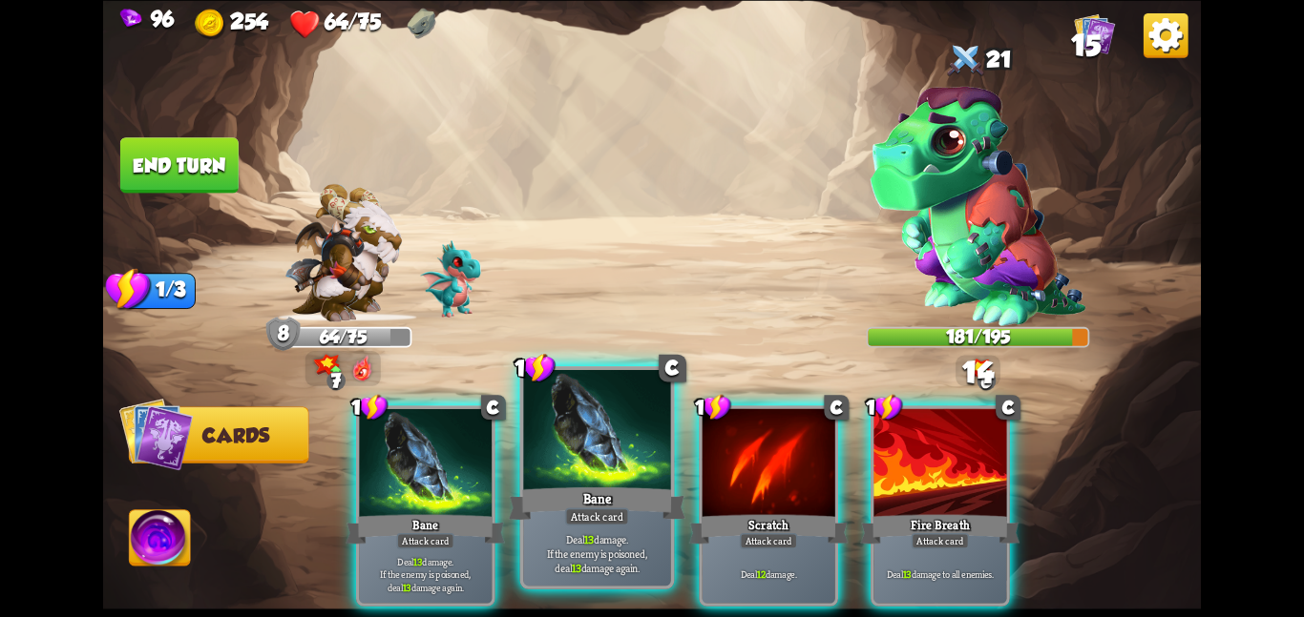
click at [627, 444] on div at bounding box center [597, 431] width 148 height 124
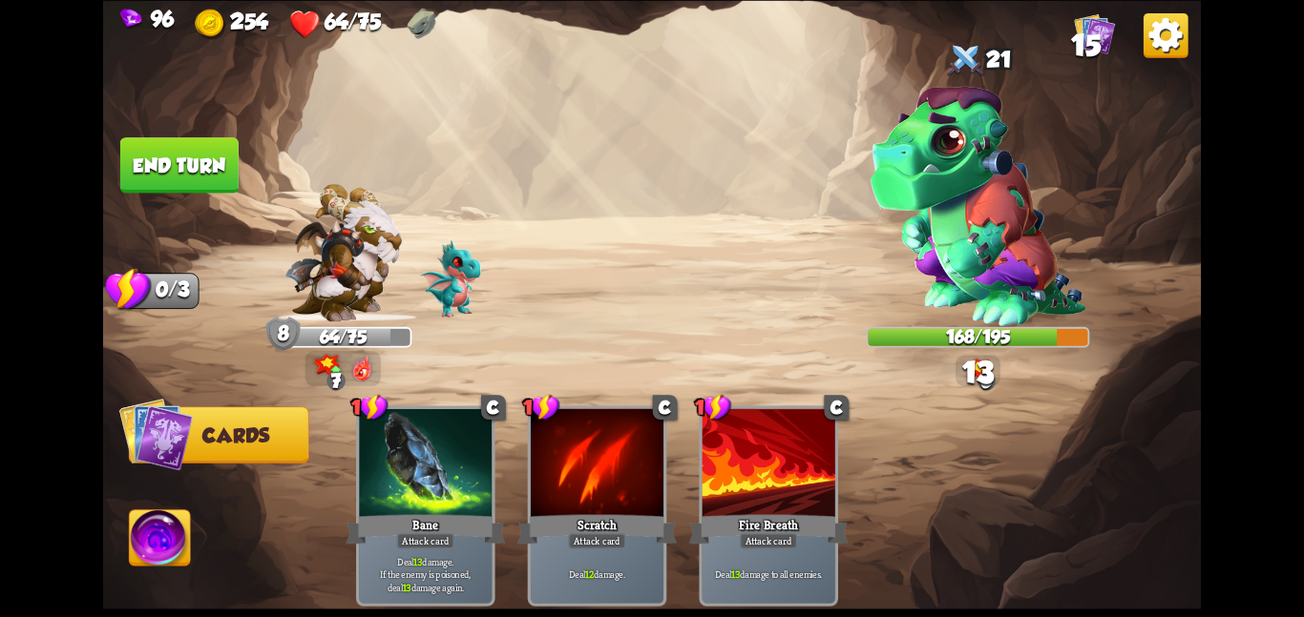
click at [227, 144] on button "End turn" at bounding box center [179, 164] width 118 height 55
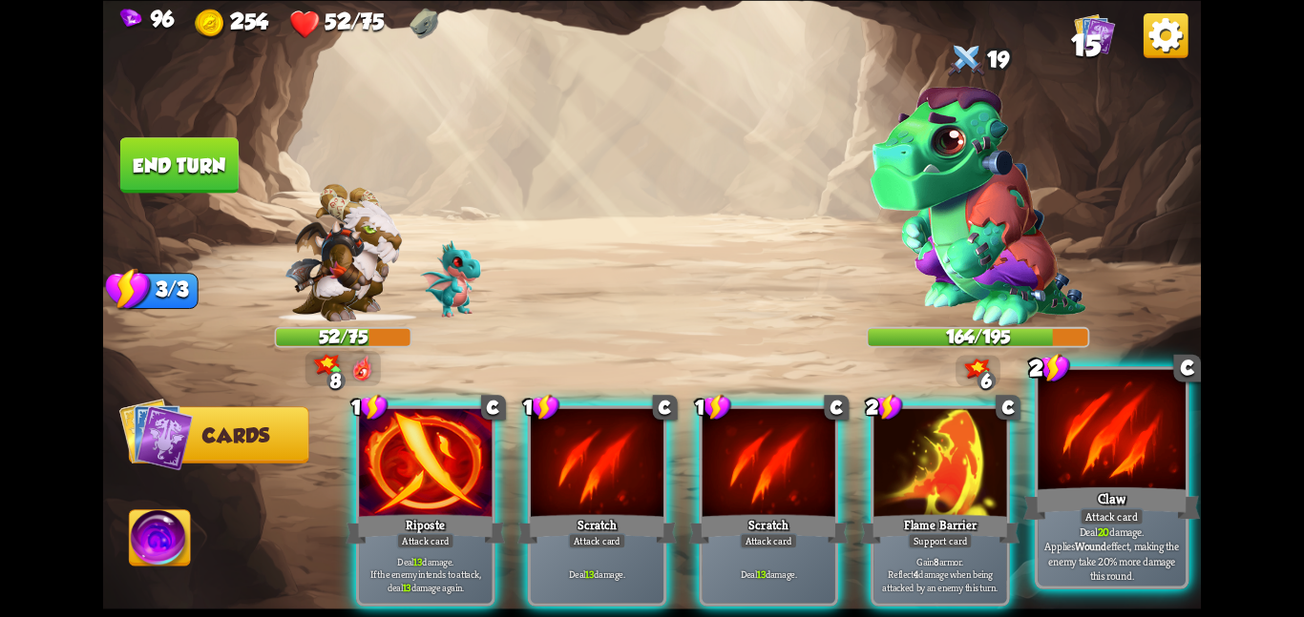
click at [1177, 480] on div at bounding box center [1111, 431] width 148 height 124
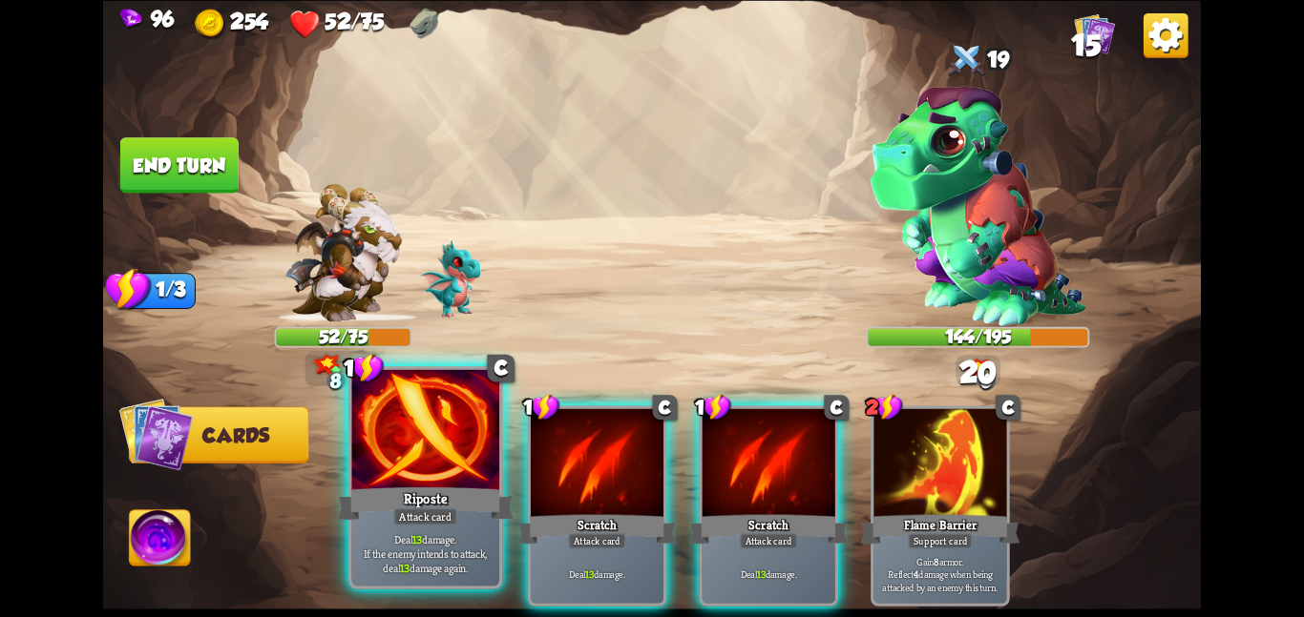
click at [414, 471] on div at bounding box center [425, 431] width 148 height 124
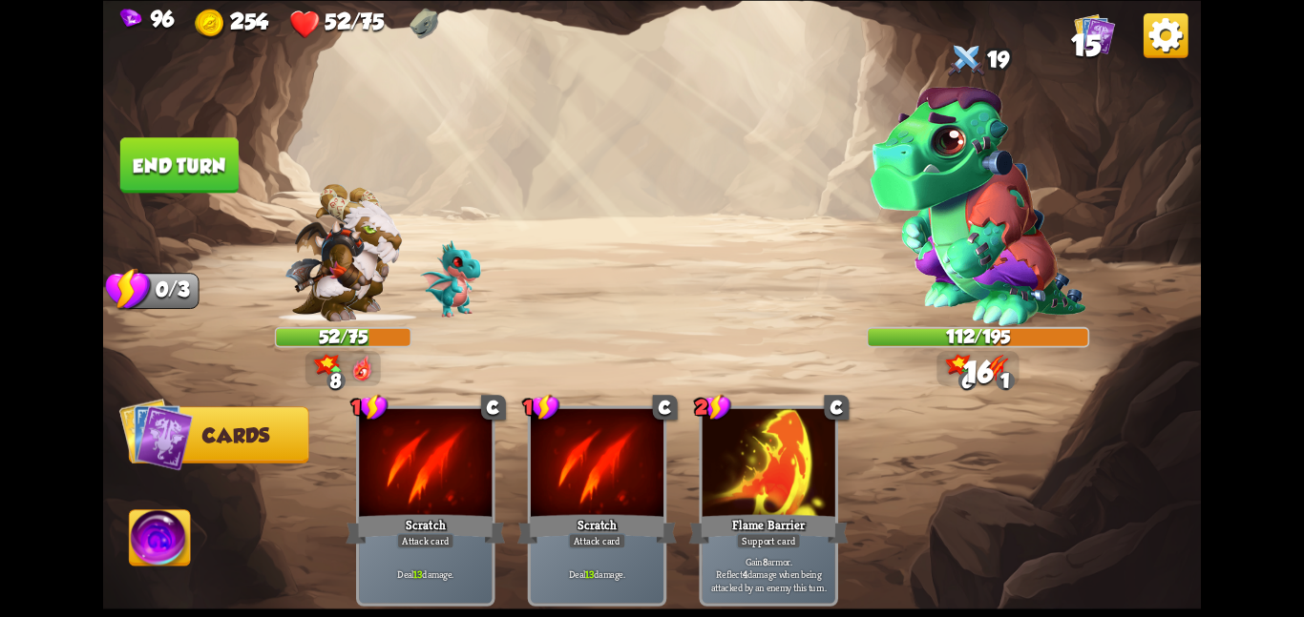
click at [179, 169] on button "End turn" at bounding box center [179, 164] width 118 height 55
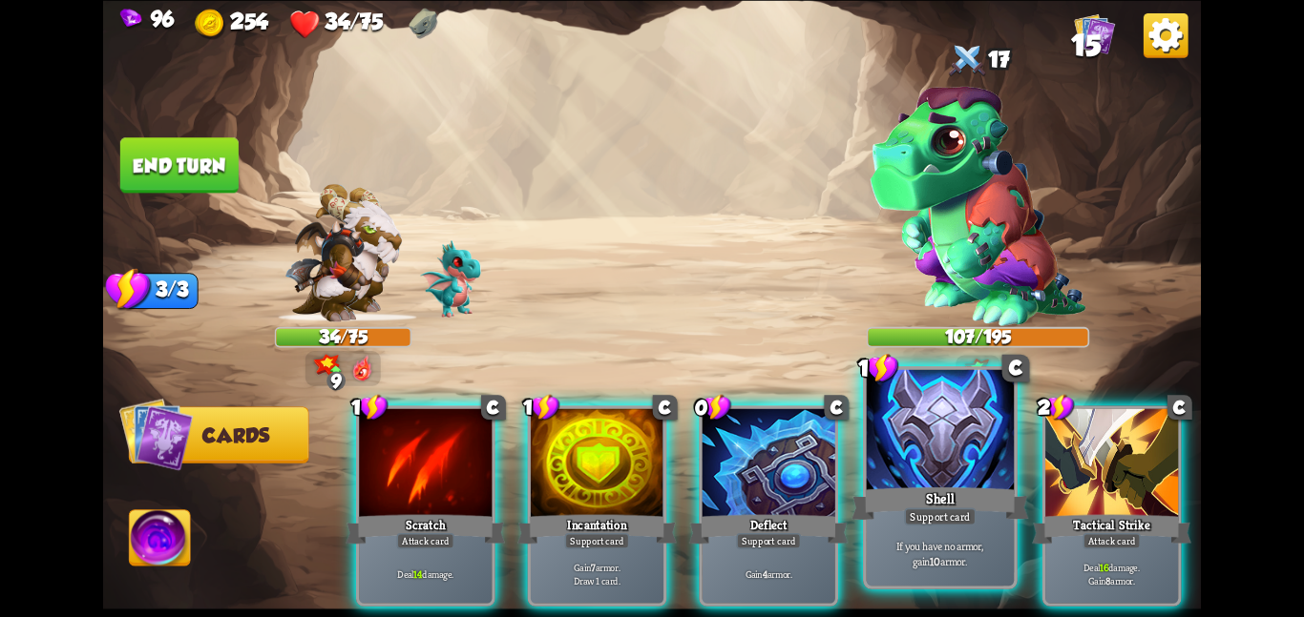
click at [1004, 507] on div "Shell" at bounding box center [939, 503] width 177 height 39
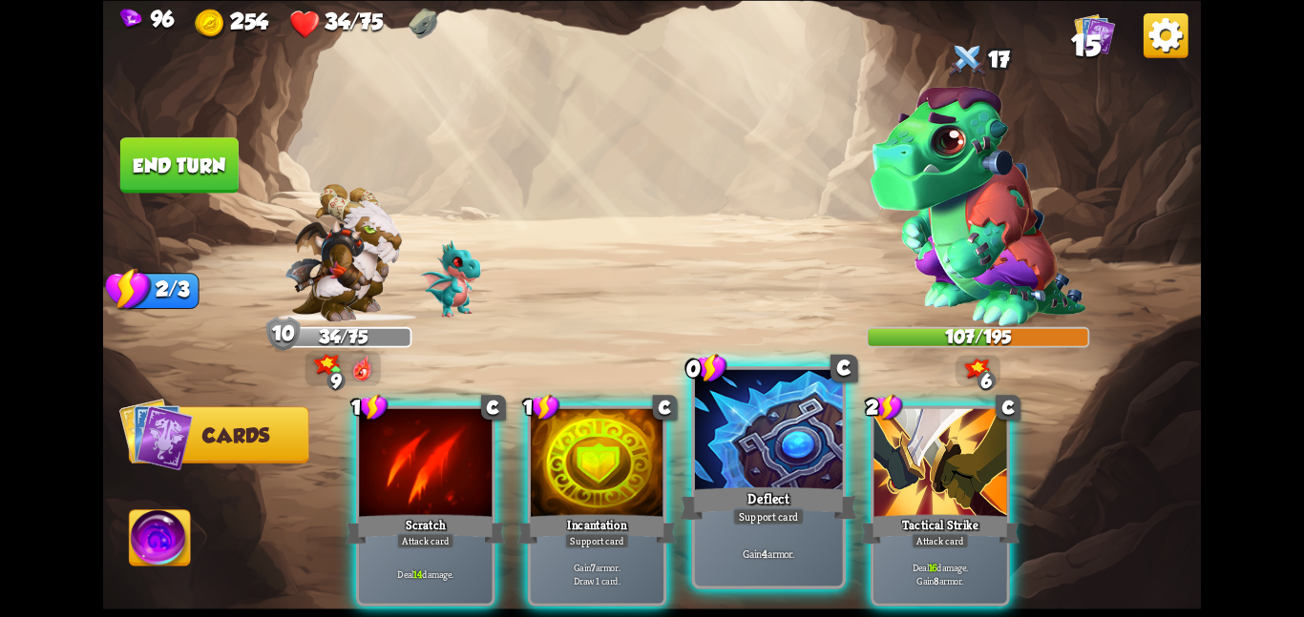
click at [719, 451] on div at bounding box center [769, 431] width 148 height 124
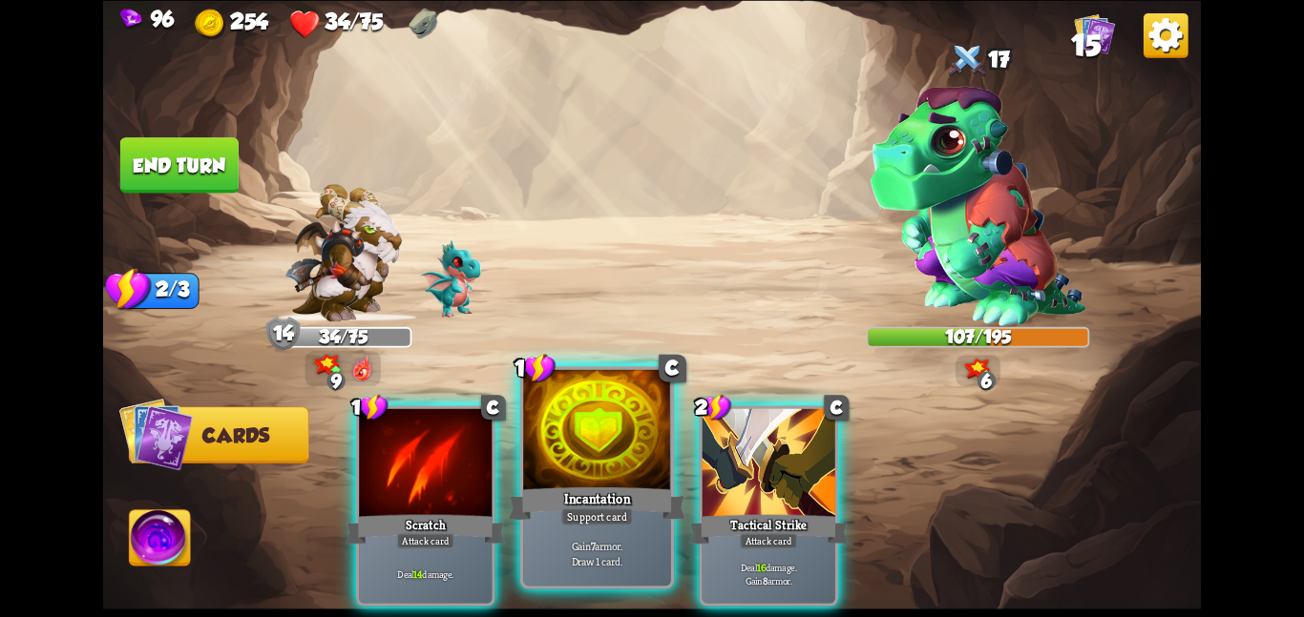
click at [605, 426] on div at bounding box center [597, 431] width 148 height 124
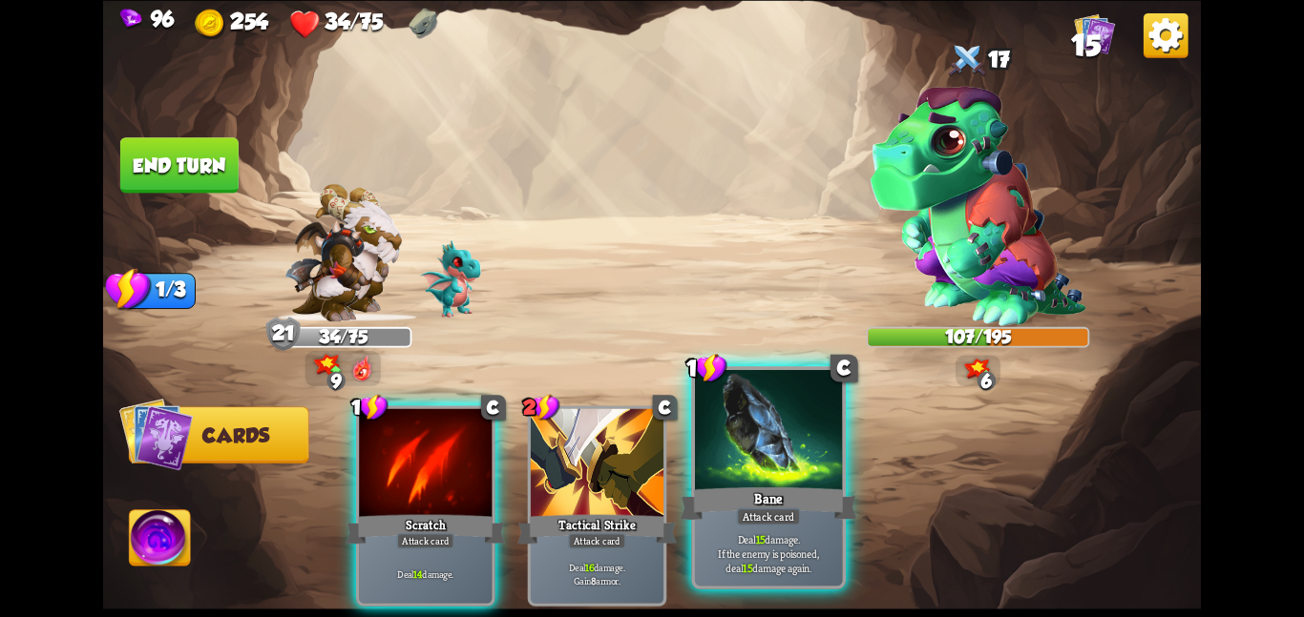
click at [780, 441] on div at bounding box center [769, 431] width 148 height 124
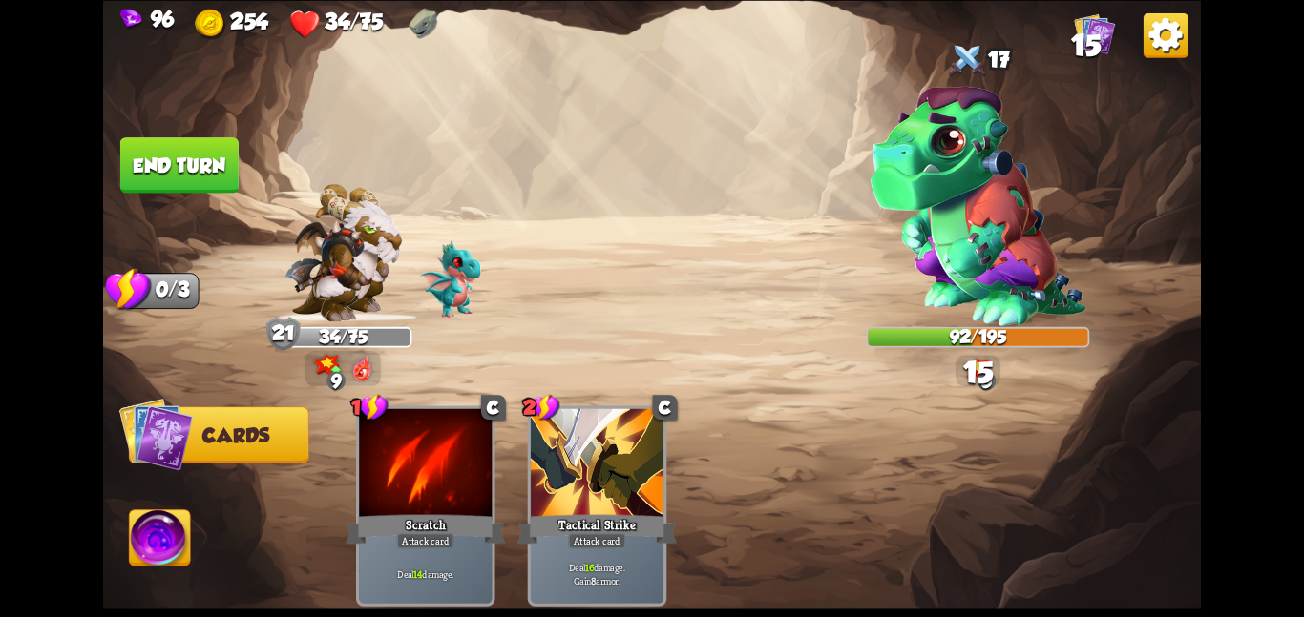
click at [201, 174] on button "End turn" at bounding box center [179, 164] width 118 height 55
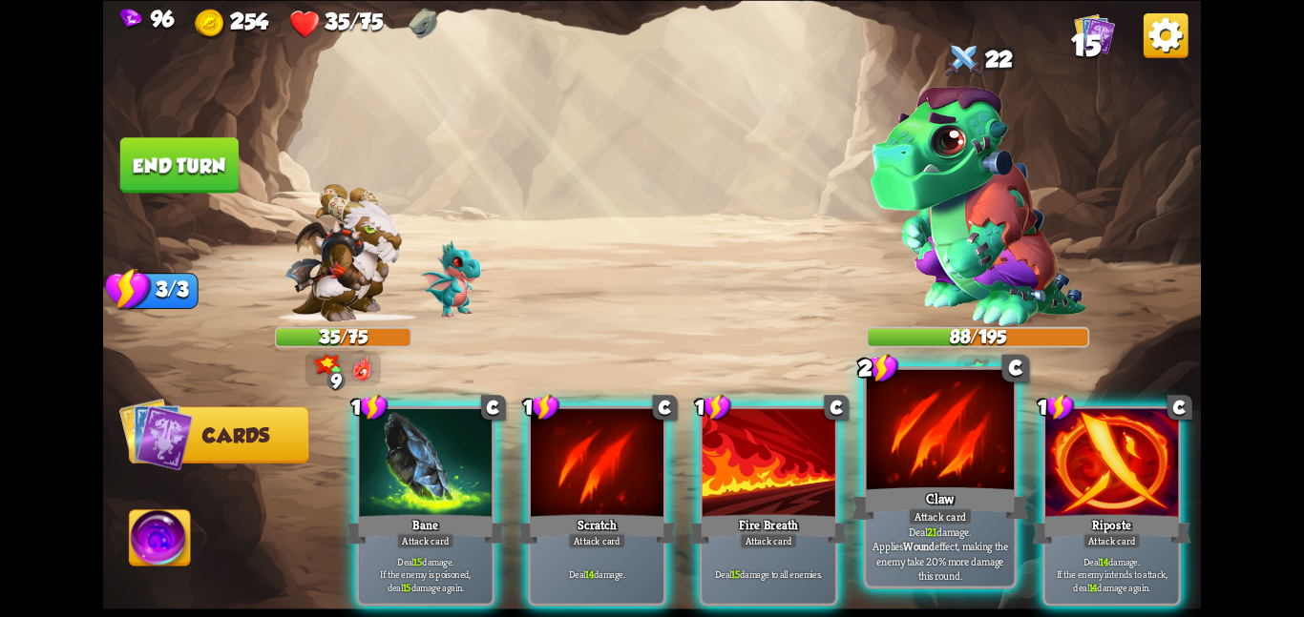
click at [906, 491] on div "Claw" at bounding box center [939, 503] width 177 height 39
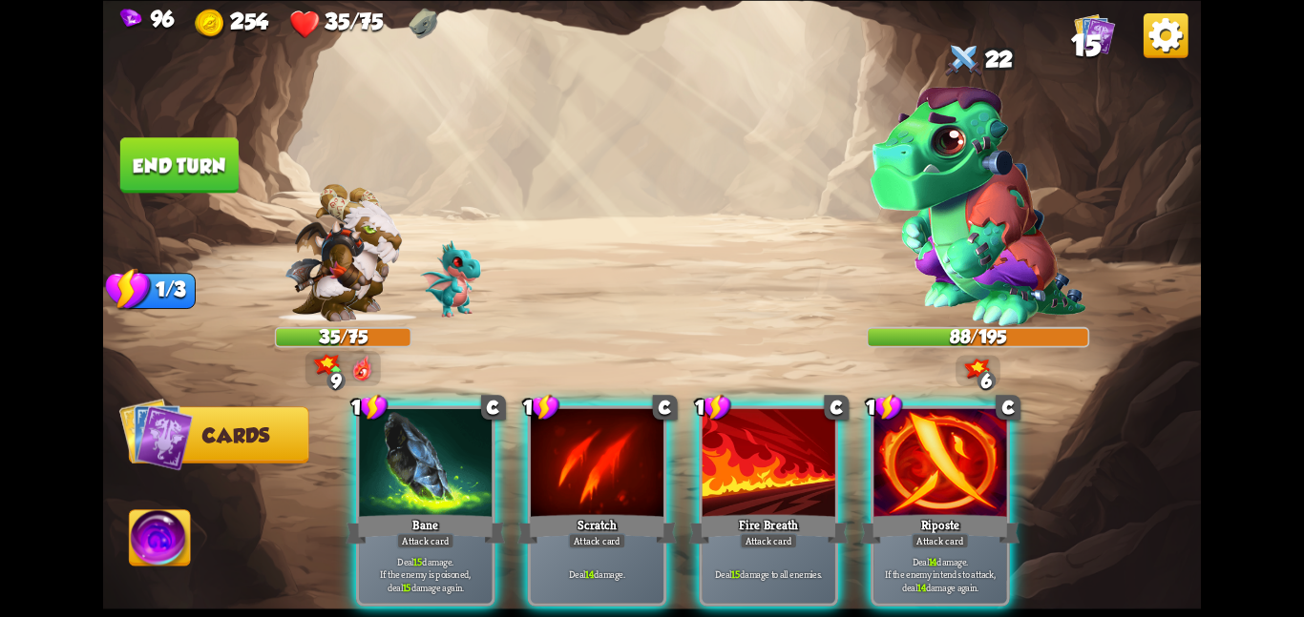
click at [906, 512] on div "Riposte" at bounding box center [939, 529] width 159 height 35
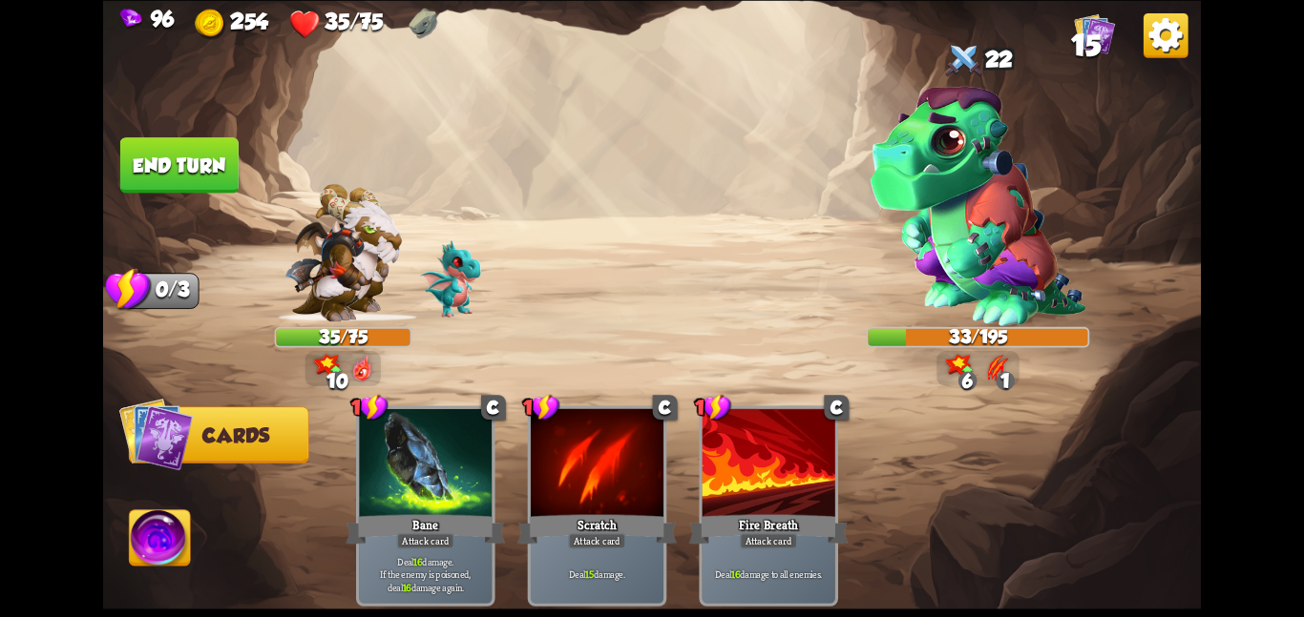
click at [168, 537] on img at bounding box center [160, 542] width 61 height 62
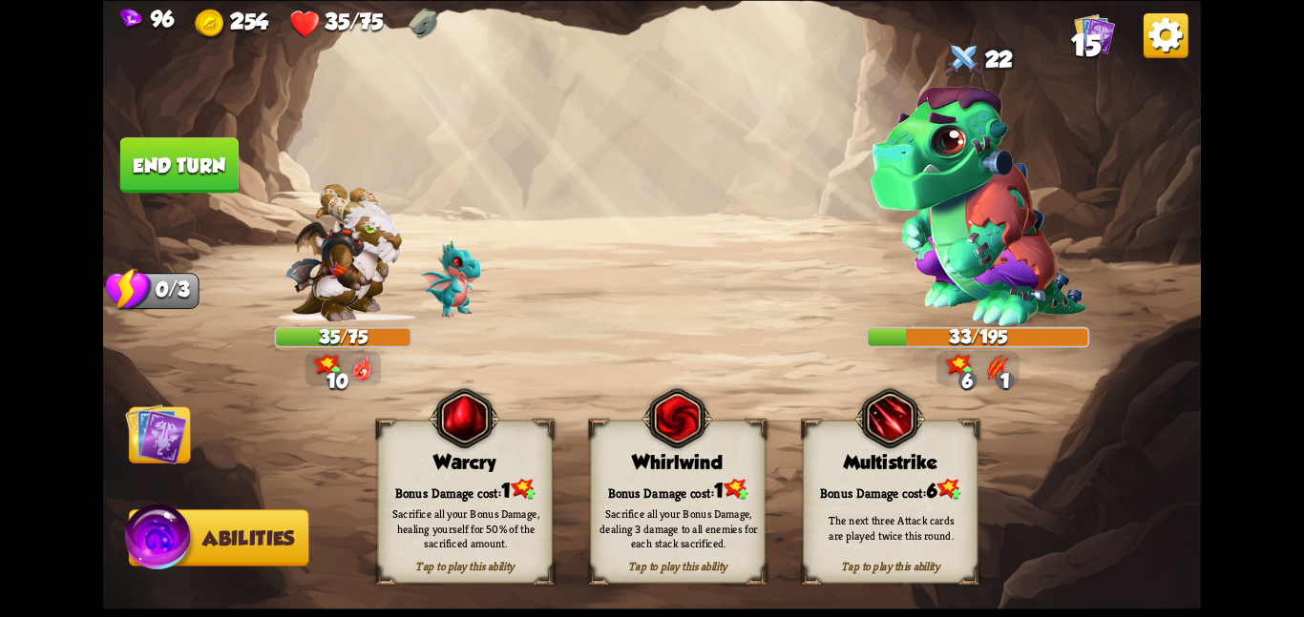
click at [638, 460] on div "Whirlwind" at bounding box center [678, 462] width 174 height 22
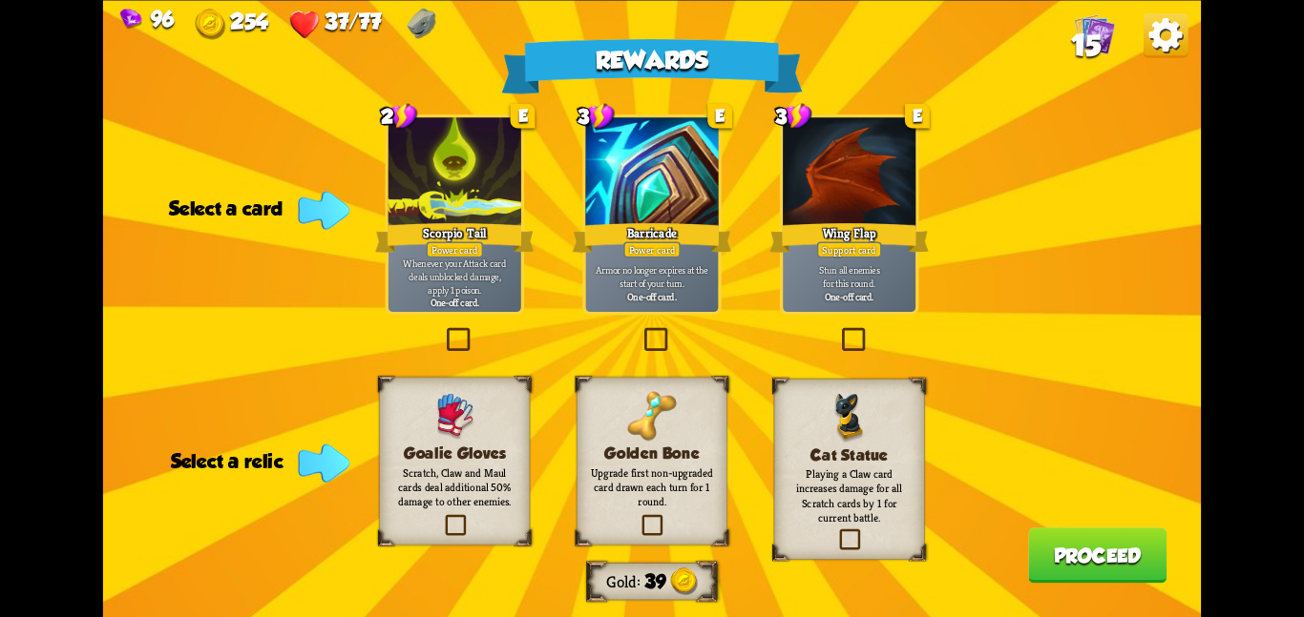
click at [412, 453] on h3 "Goalie Gloves" at bounding box center [454, 453] width 122 height 18
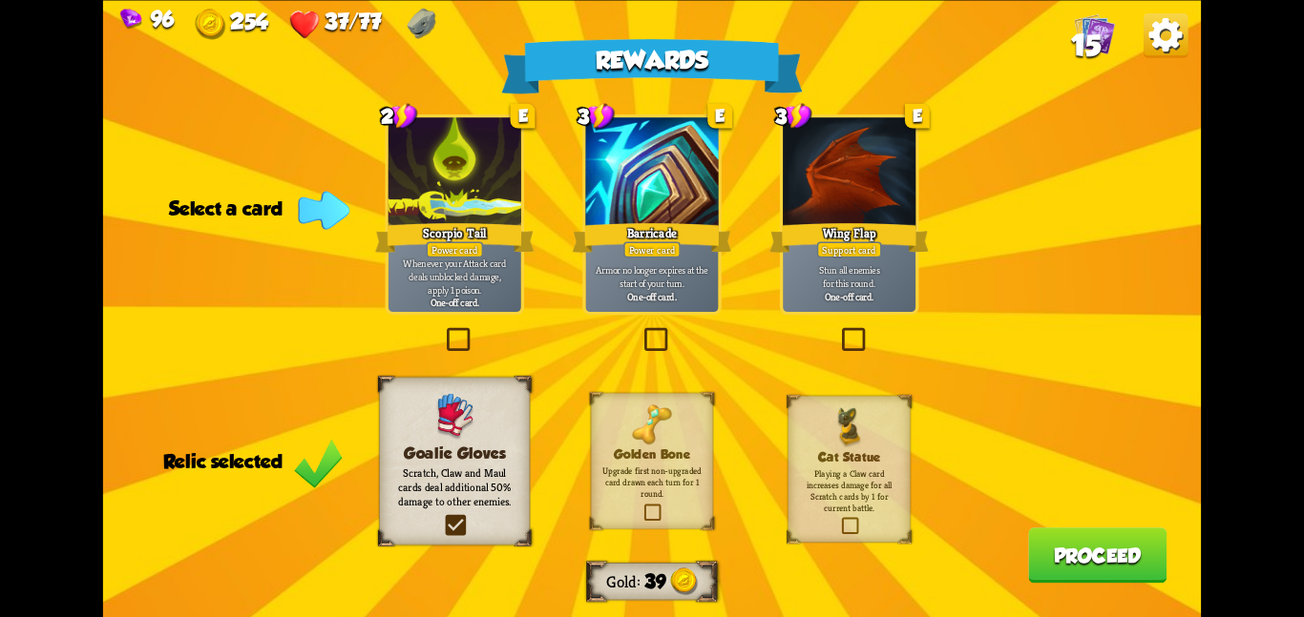
click at [444, 251] on div "Power card" at bounding box center [454, 249] width 57 height 16
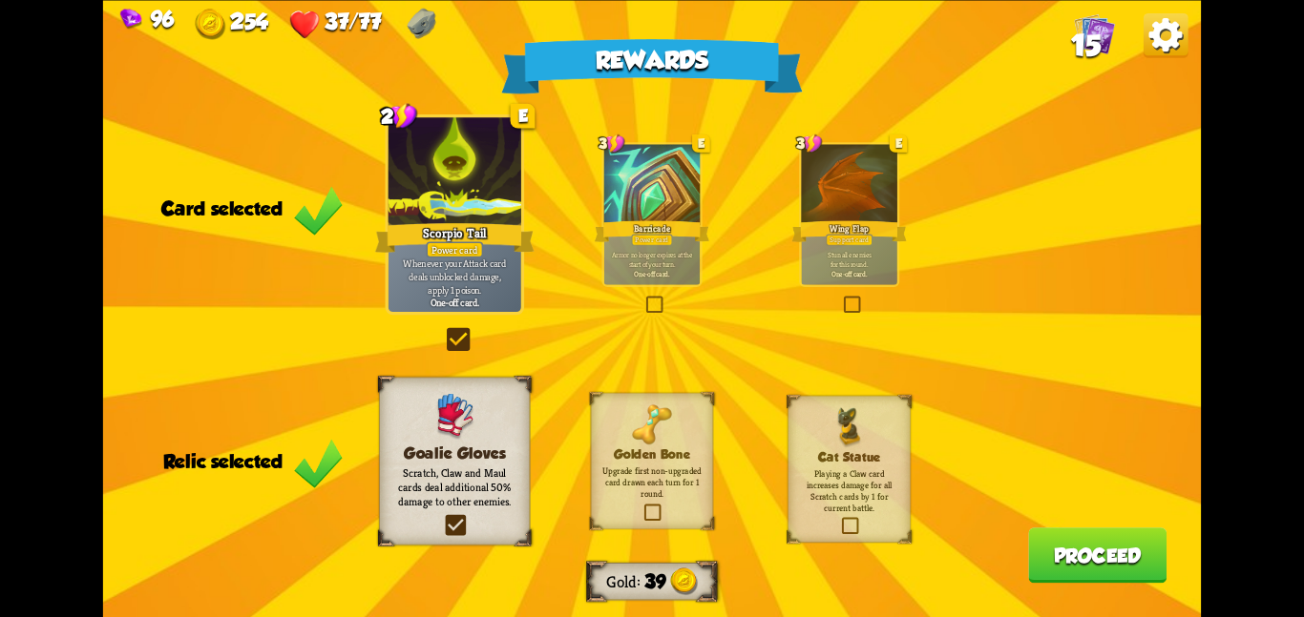
click at [1048, 550] on button "Proceed" at bounding box center [1097, 555] width 138 height 55
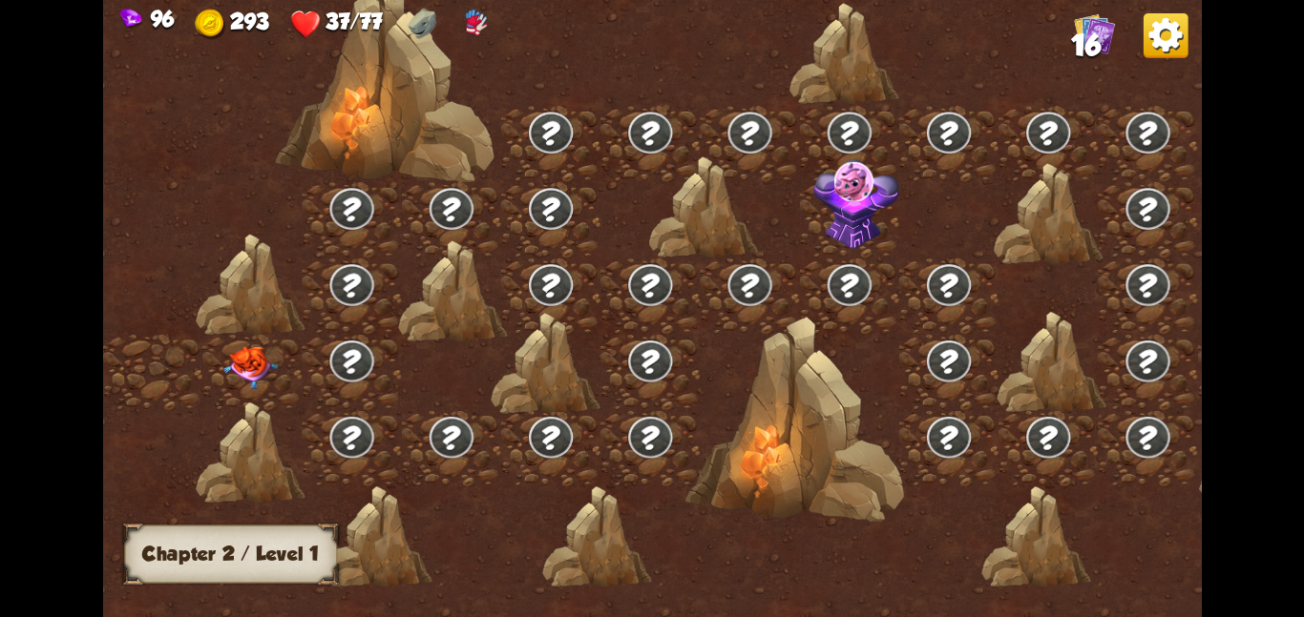
click at [237, 347] on img at bounding box center [250, 366] width 55 height 43
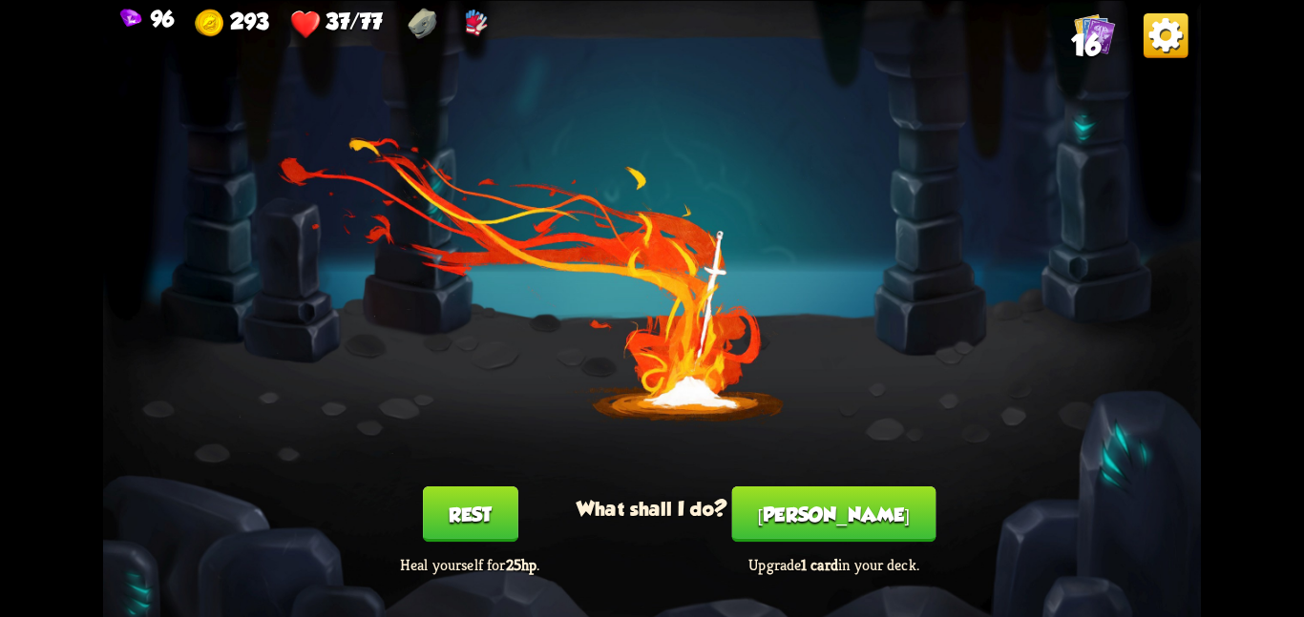
click at [454, 491] on button "Rest" at bounding box center [470, 514] width 95 height 55
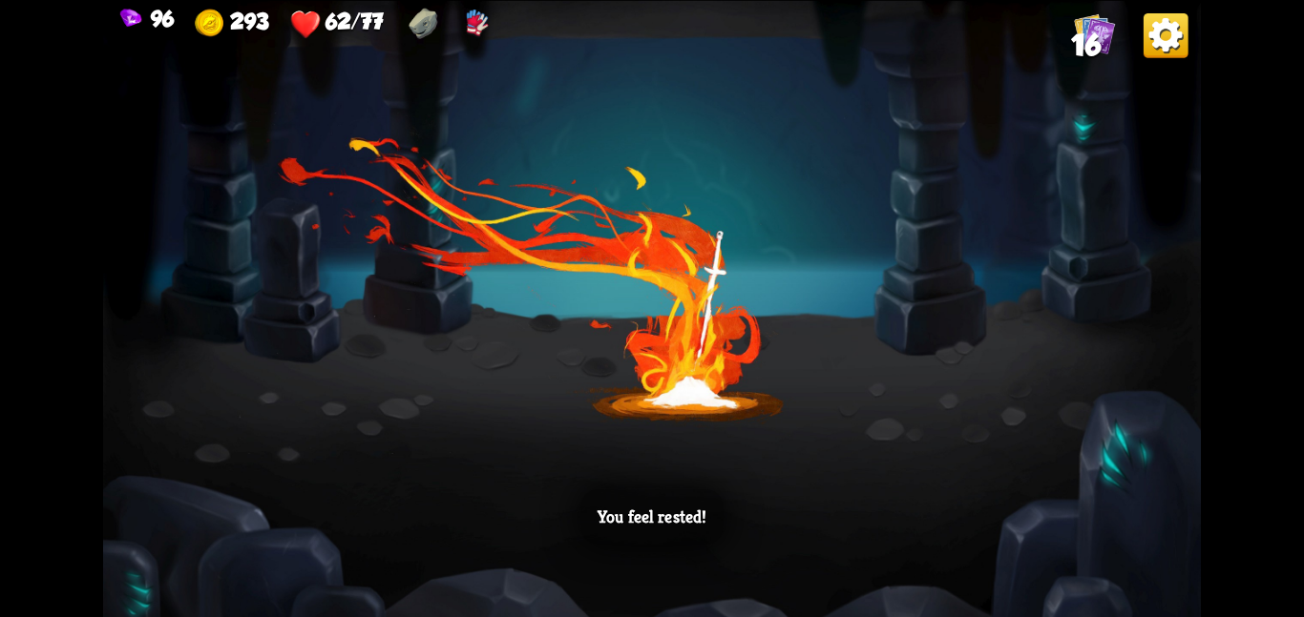
click at [282, 262] on div "You feel rested!" at bounding box center [651, 308] width 1097 height 617
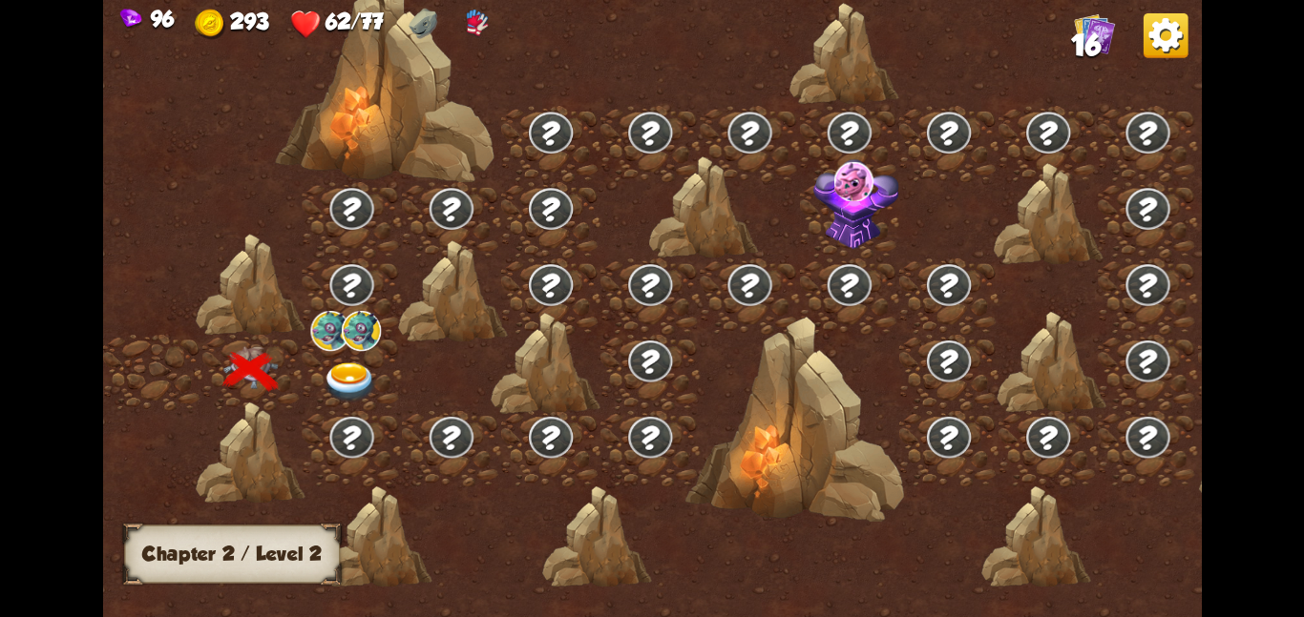
click at [344, 346] on img at bounding box center [361, 330] width 39 height 40
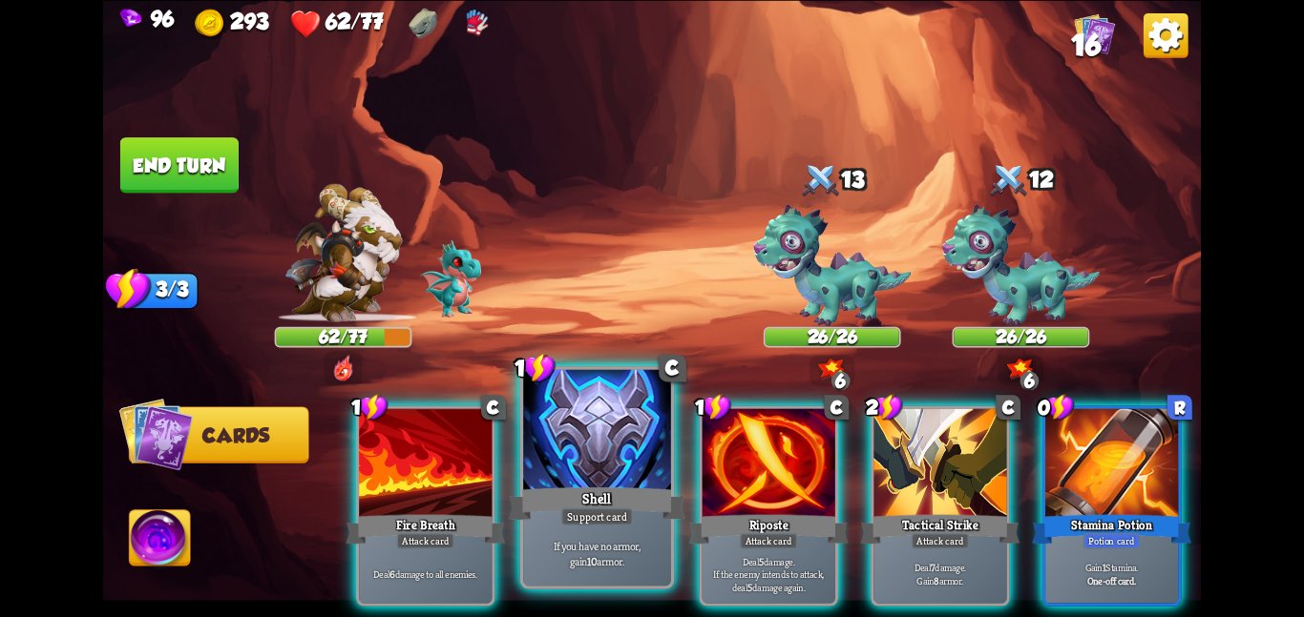
click at [637, 438] on div at bounding box center [597, 431] width 148 height 124
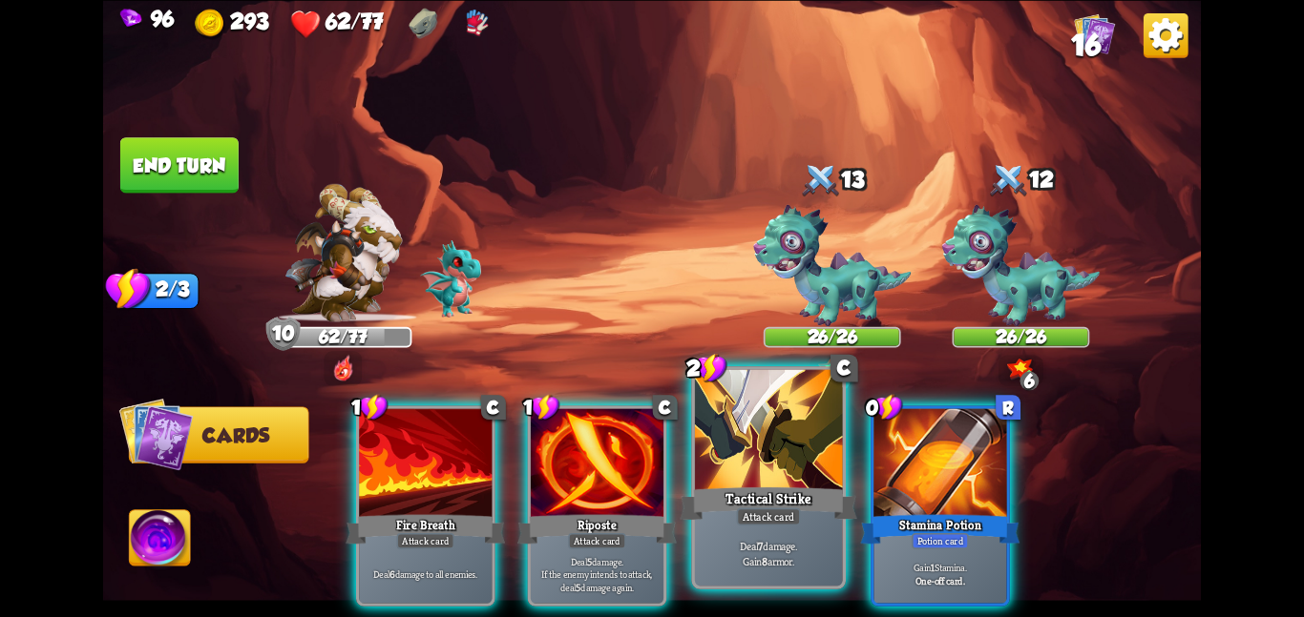
click at [737, 452] on div at bounding box center [769, 431] width 148 height 124
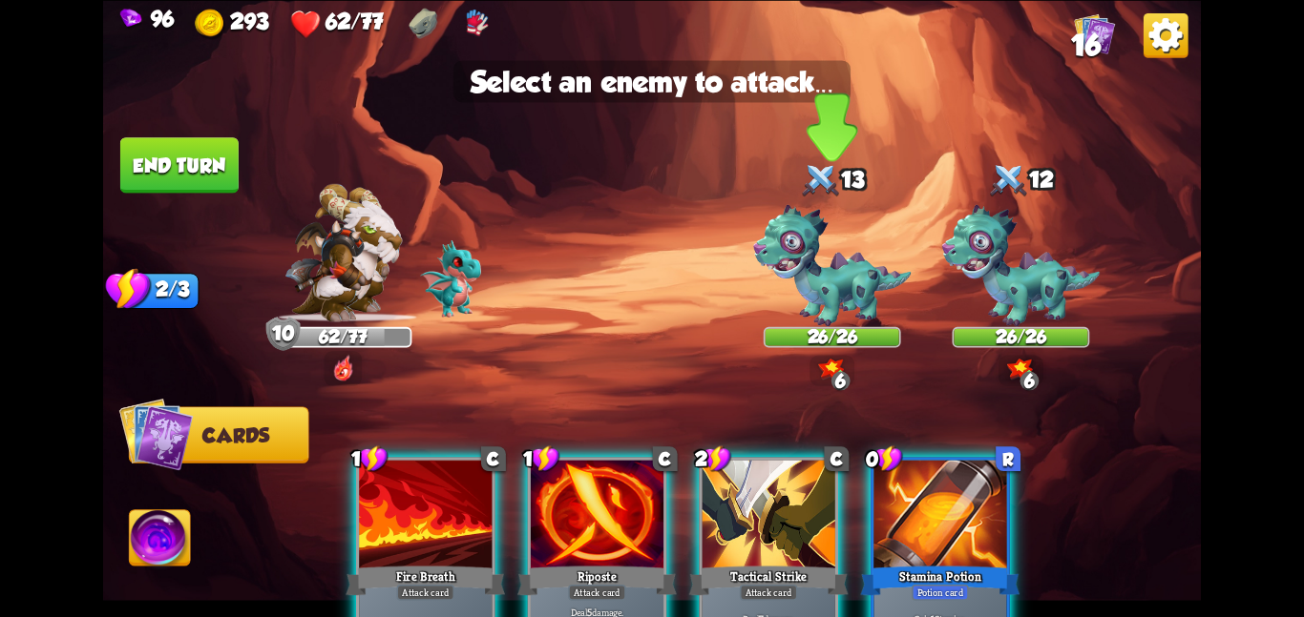
click at [797, 317] on img at bounding box center [831, 265] width 157 height 122
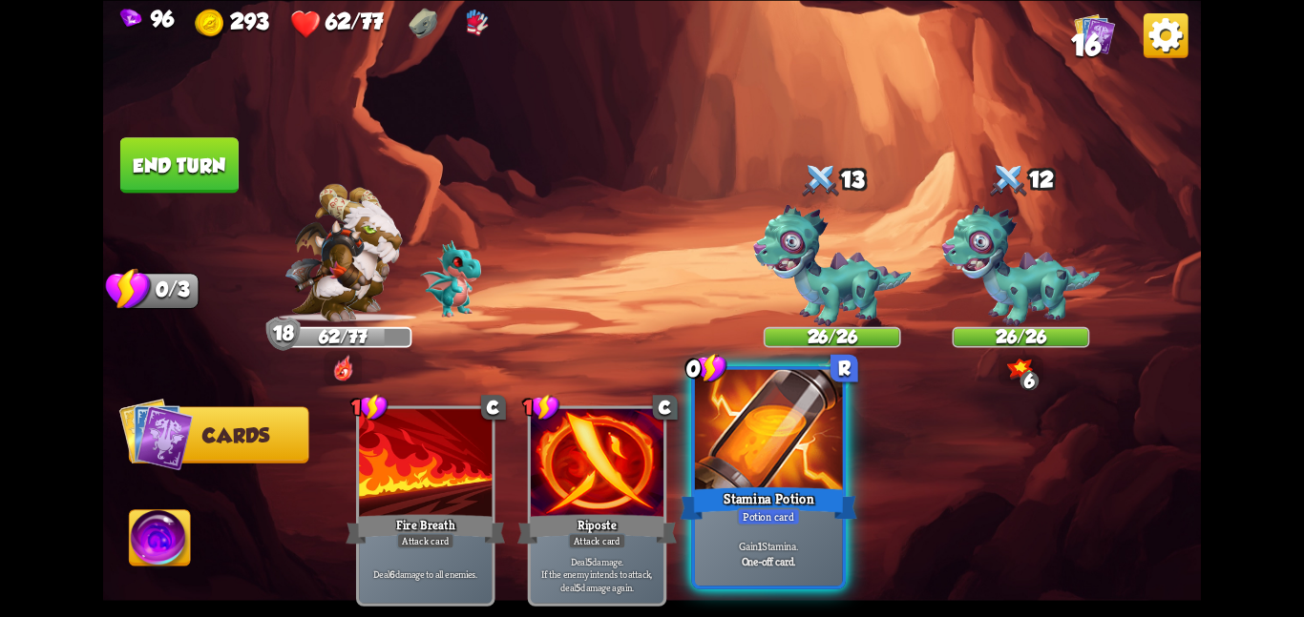
click at [763, 474] on div at bounding box center [769, 431] width 148 height 124
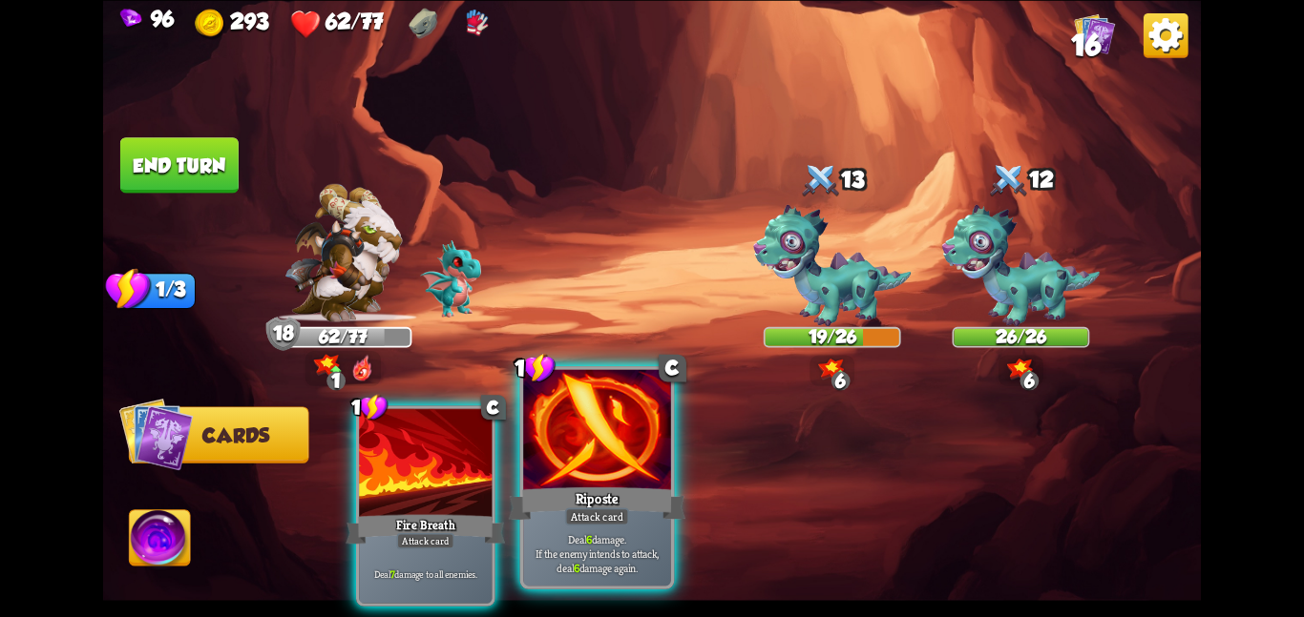
click at [627, 436] on div at bounding box center [597, 431] width 148 height 124
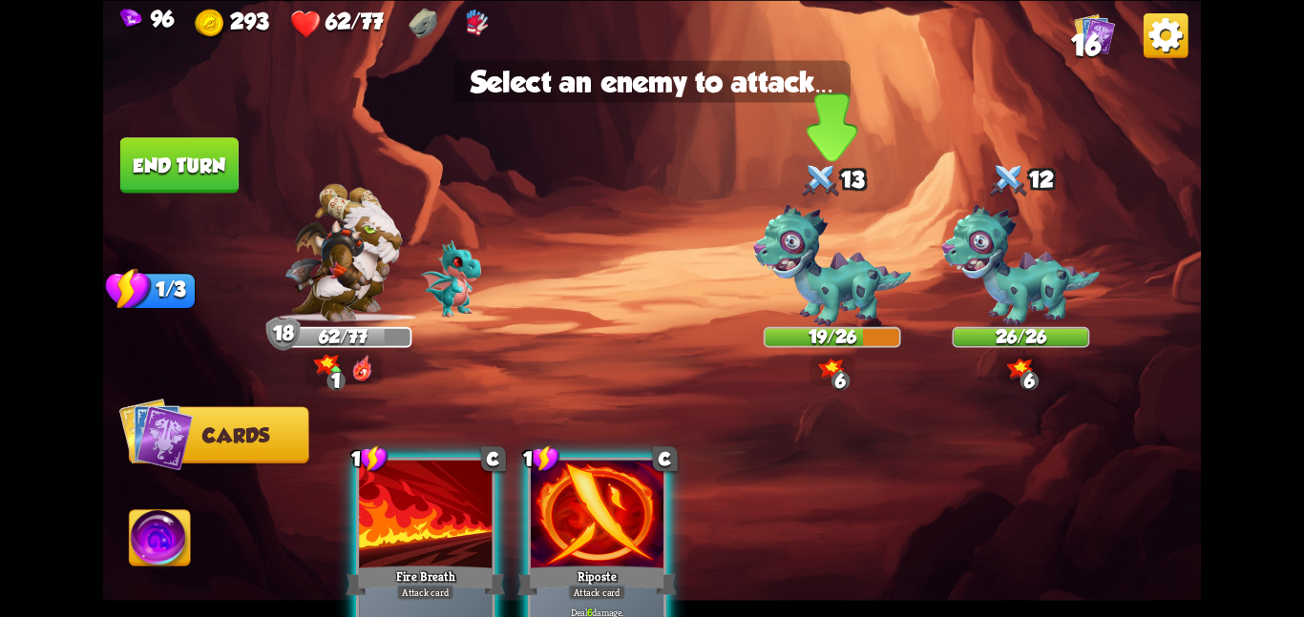
click at [784, 310] on img at bounding box center [831, 265] width 157 height 122
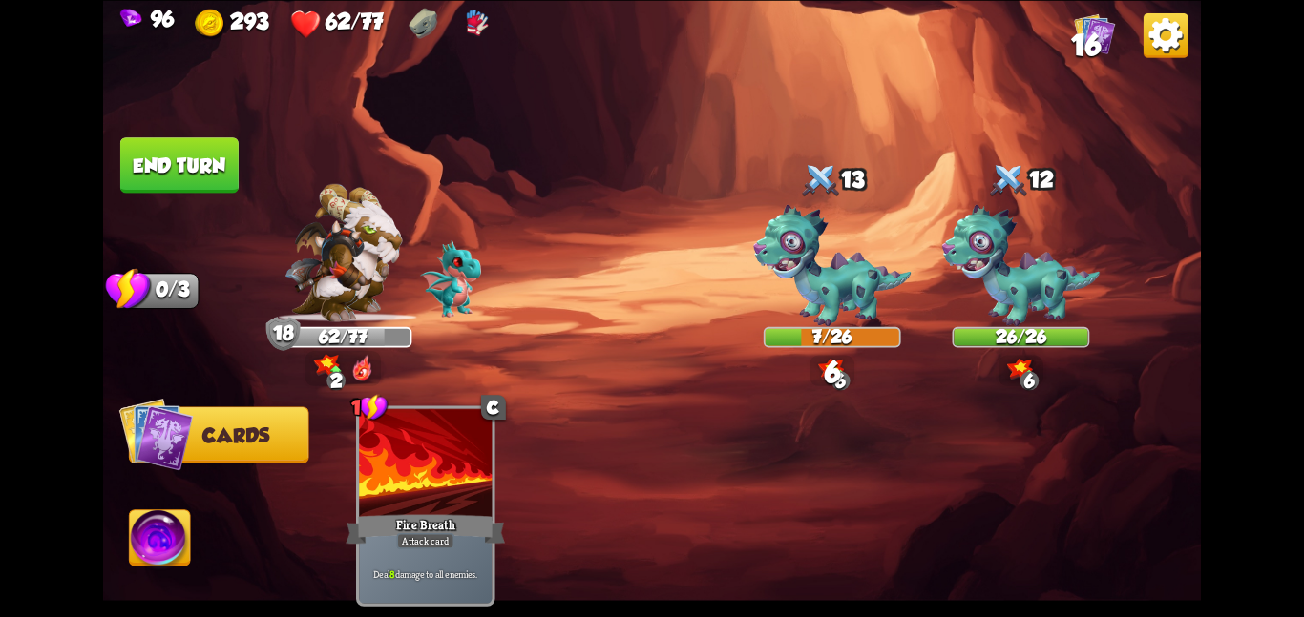
click at [179, 149] on button "End turn" at bounding box center [179, 164] width 118 height 55
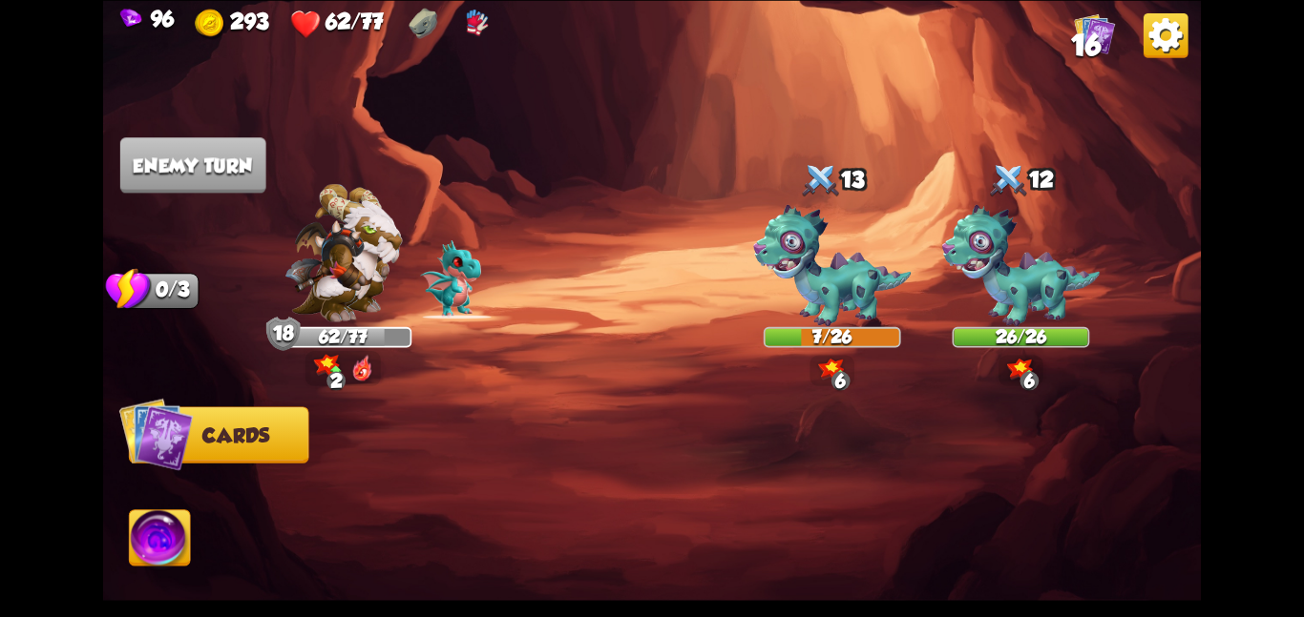
click at [168, 527] on img at bounding box center [160, 542] width 61 height 62
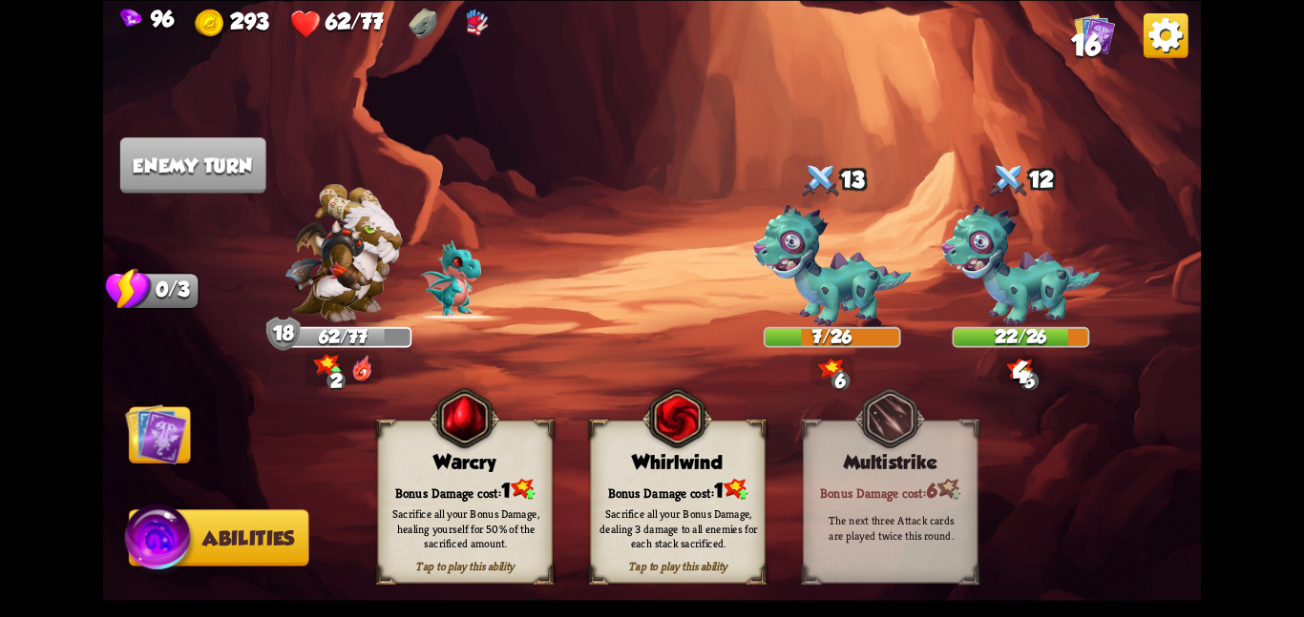
click at [622, 466] on div "Whirlwind" at bounding box center [678, 462] width 174 height 22
click at [151, 435] on img at bounding box center [156, 434] width 62 height 62
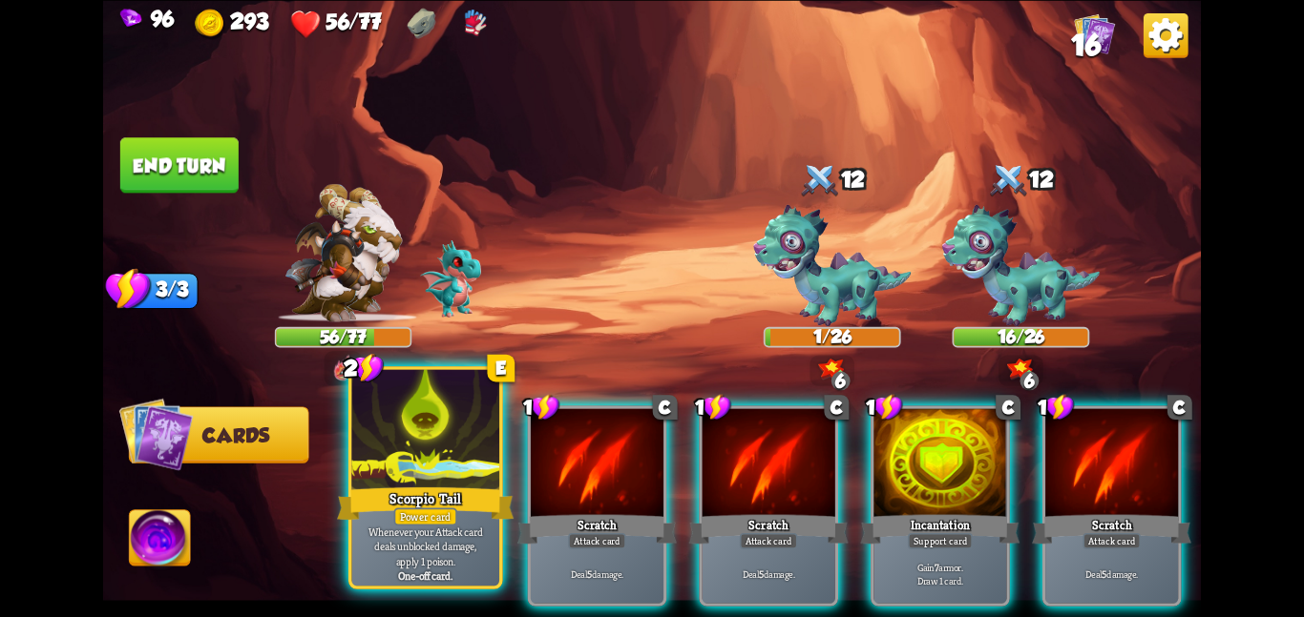
click at [363, 423] on div at bounding box center [425, 431] width 148 height 124
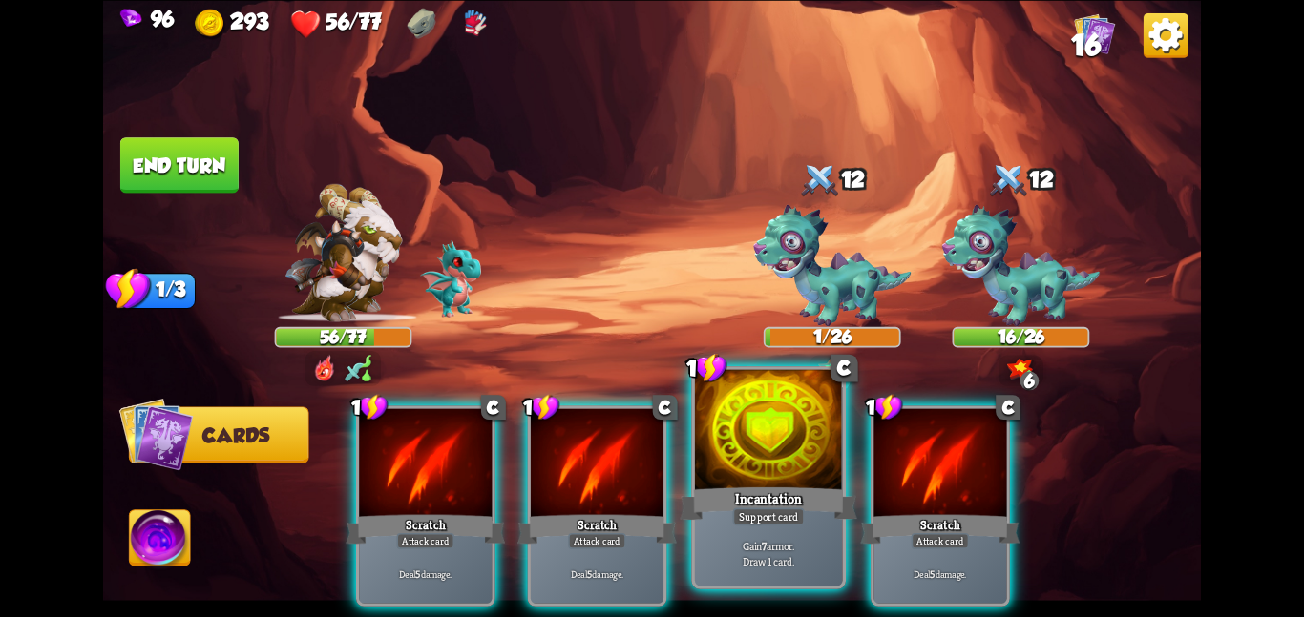
click at [748, 468] on div at bounding box center [769, 431] width 148 height 124
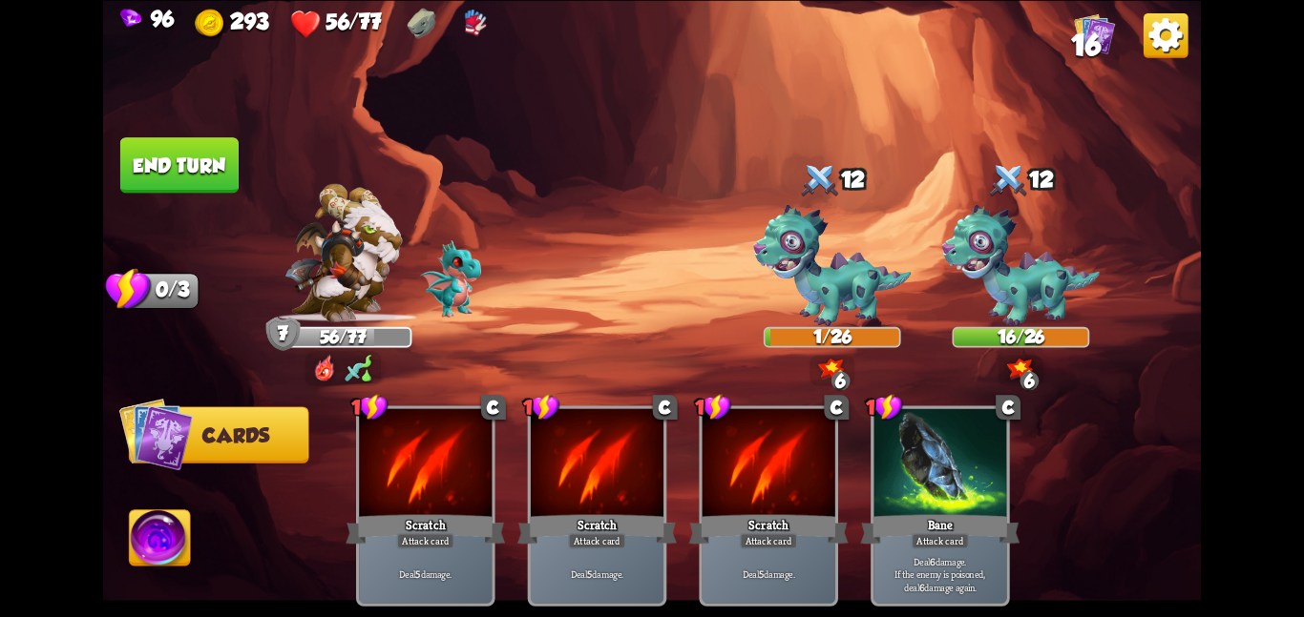
click at [181, 171] on button "End turn" at bounding box center [179, 164] width 118 height 55
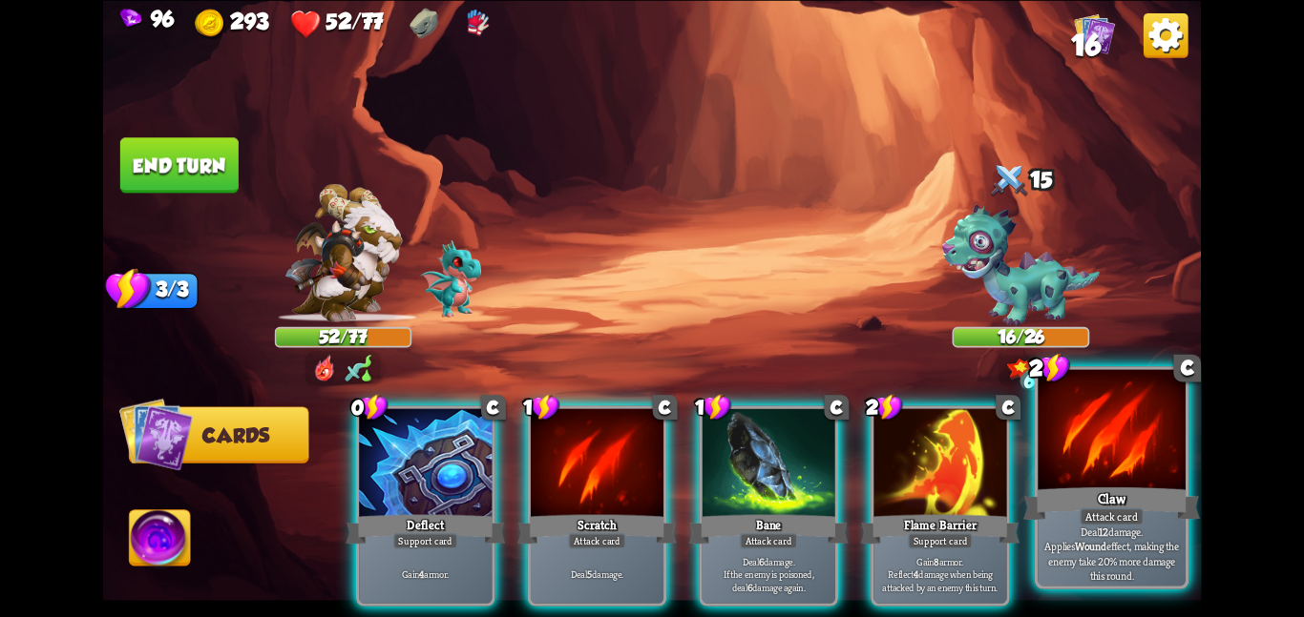
click at [1059, 466] on div at bounding box center [1111, 431] width 148 height 124
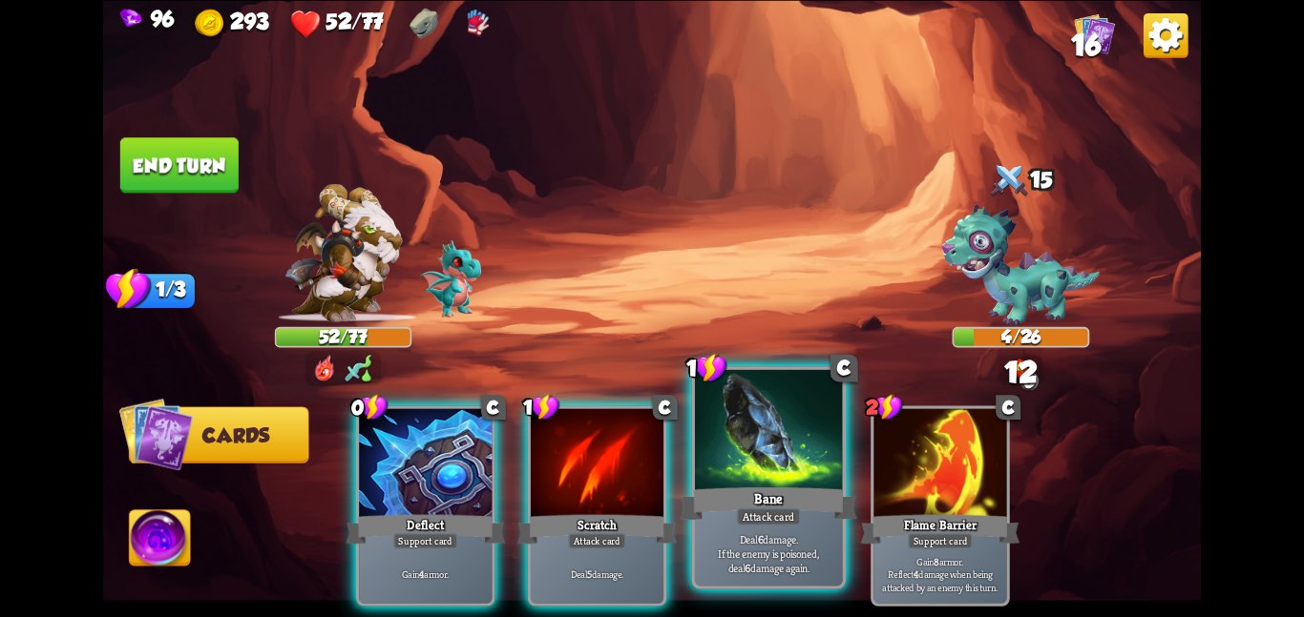
click at [711, 432] on div at bounding box center [769, 431] width 148 height 124
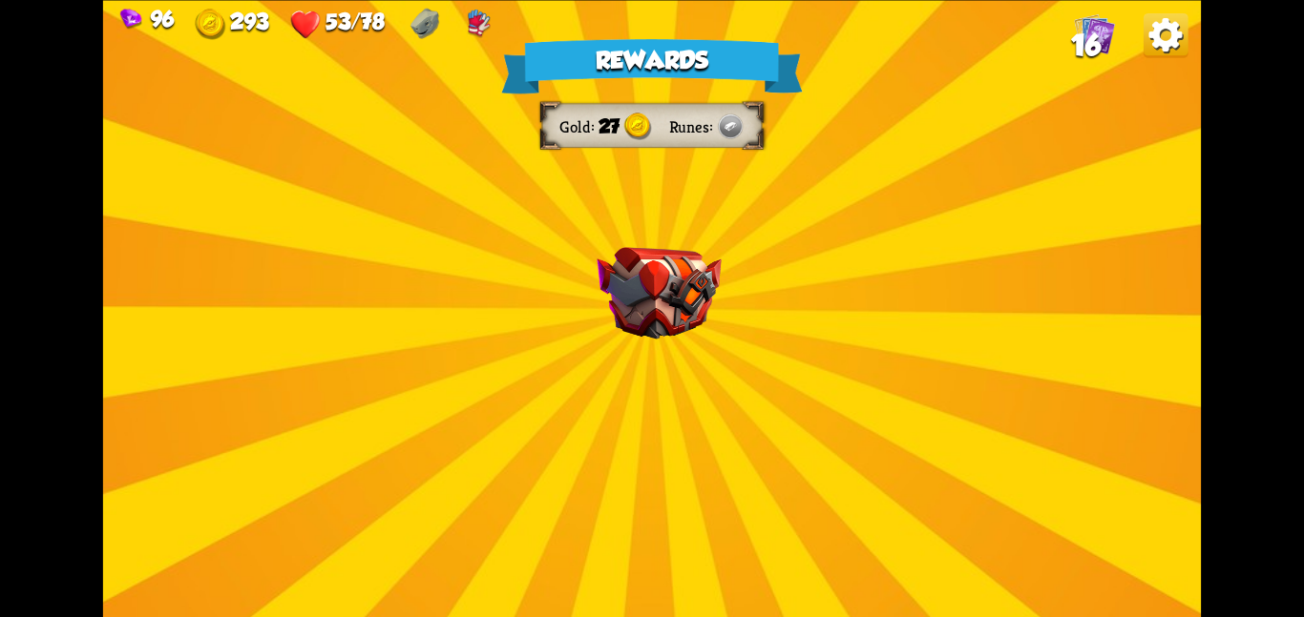
click at [576, 363] on div "Rewards Gold 27 Runes Select a card 1 C Dragon Glass Attack card Deal 12 damage…" at bounding box center [651, 308] width 1097 height 617
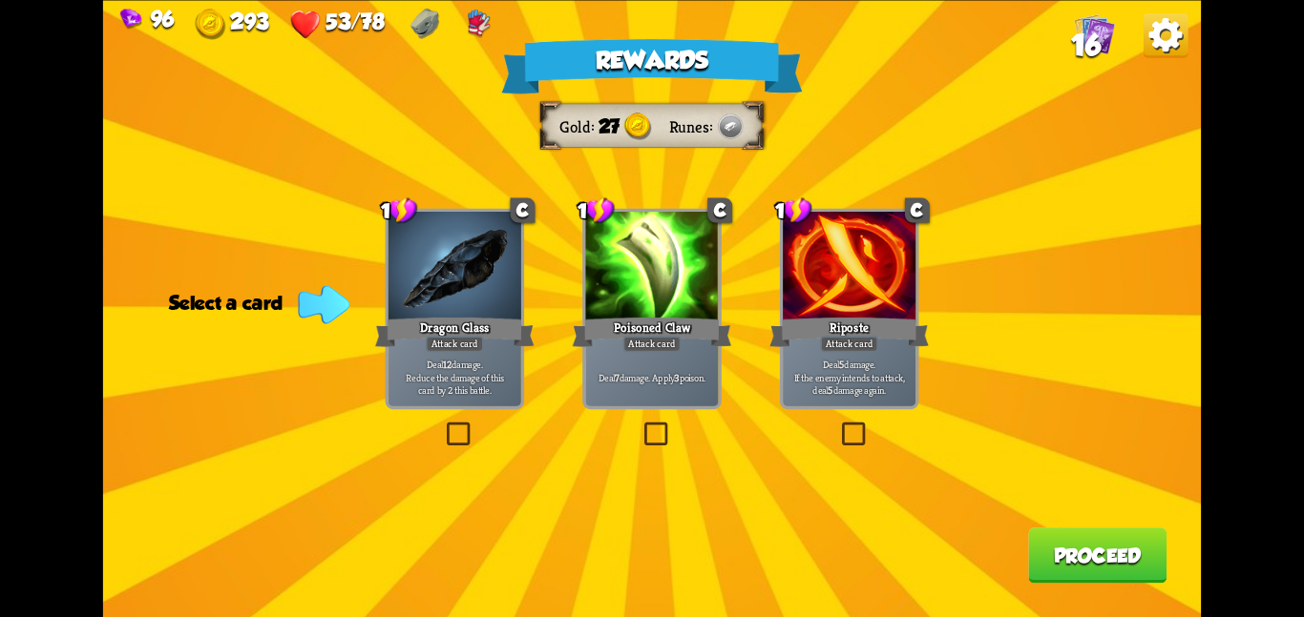
click at [632, 377] on p "Deal 7 damage. Apply 3 poison." at bounding box center [652, 376] width 126 height 13
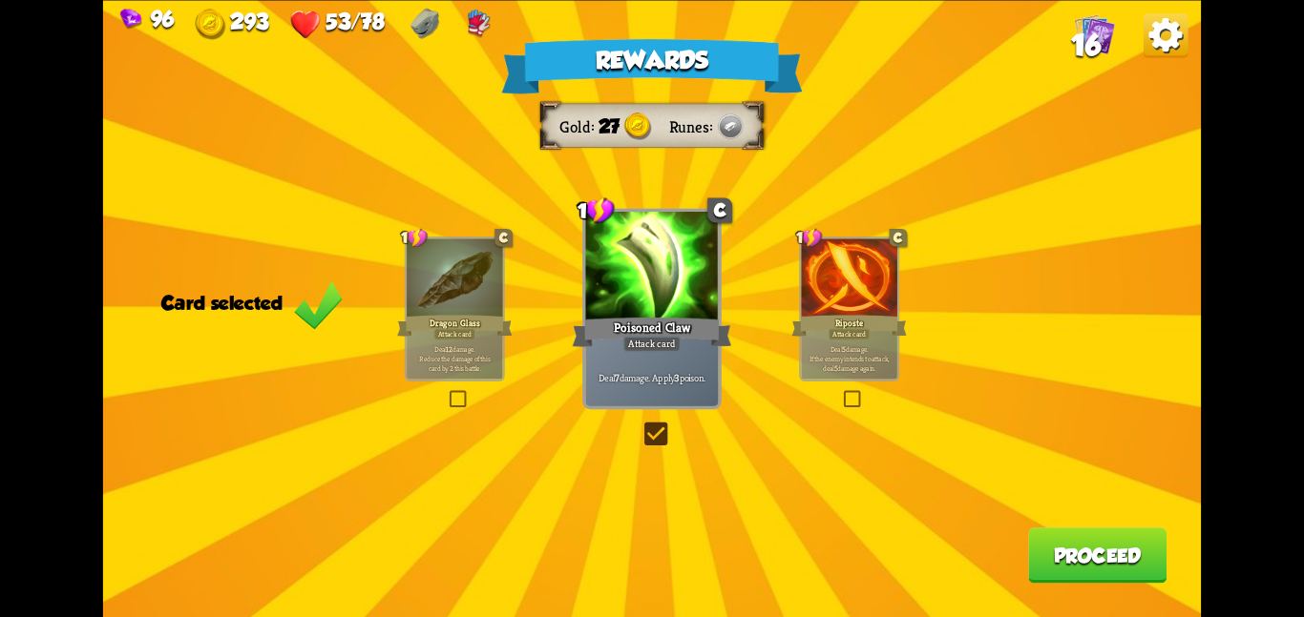
click at [1085, 550] on button "Proceed" at bounding box center [1097, 555] width 138 height 55
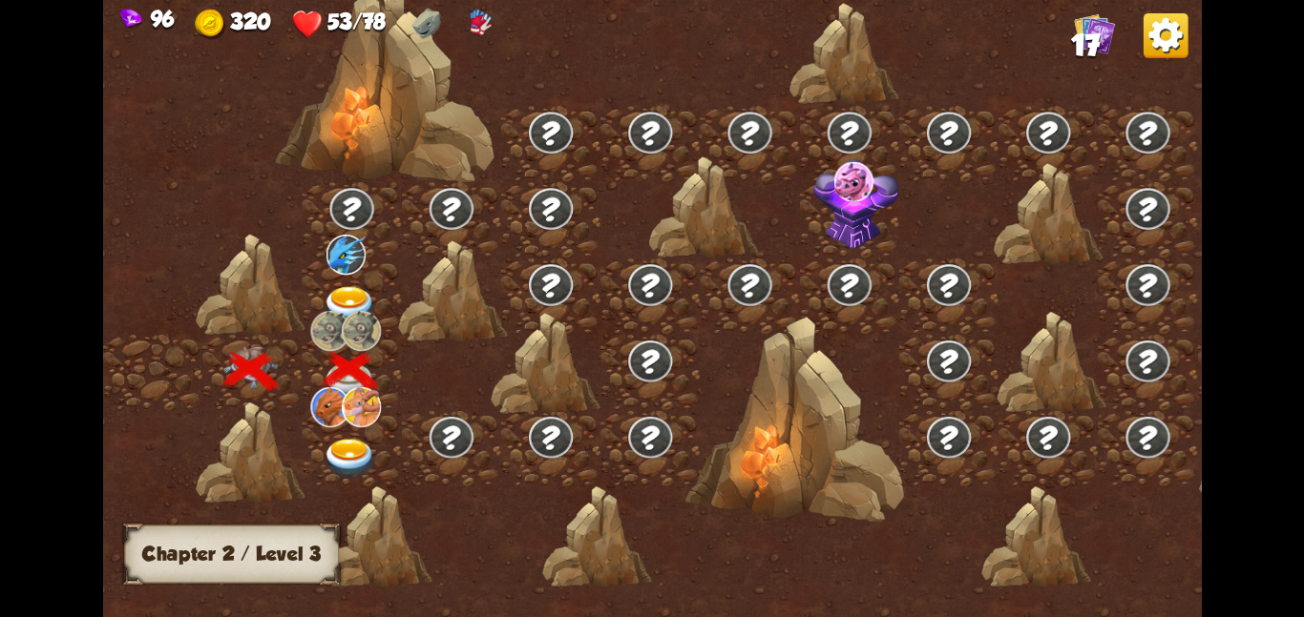
click at [348, 296] on img at bounding box center [350, 305] width 55 height 40
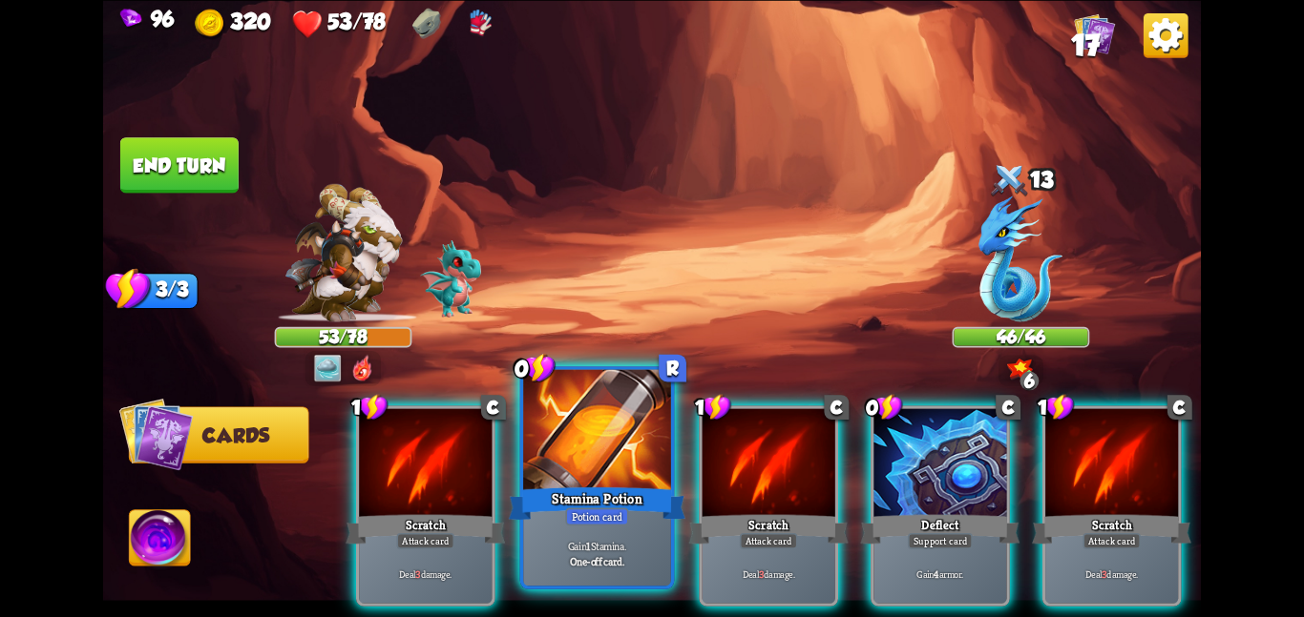
click at [604, 457] on div at bounding box center [597, 431] width 148 height 124
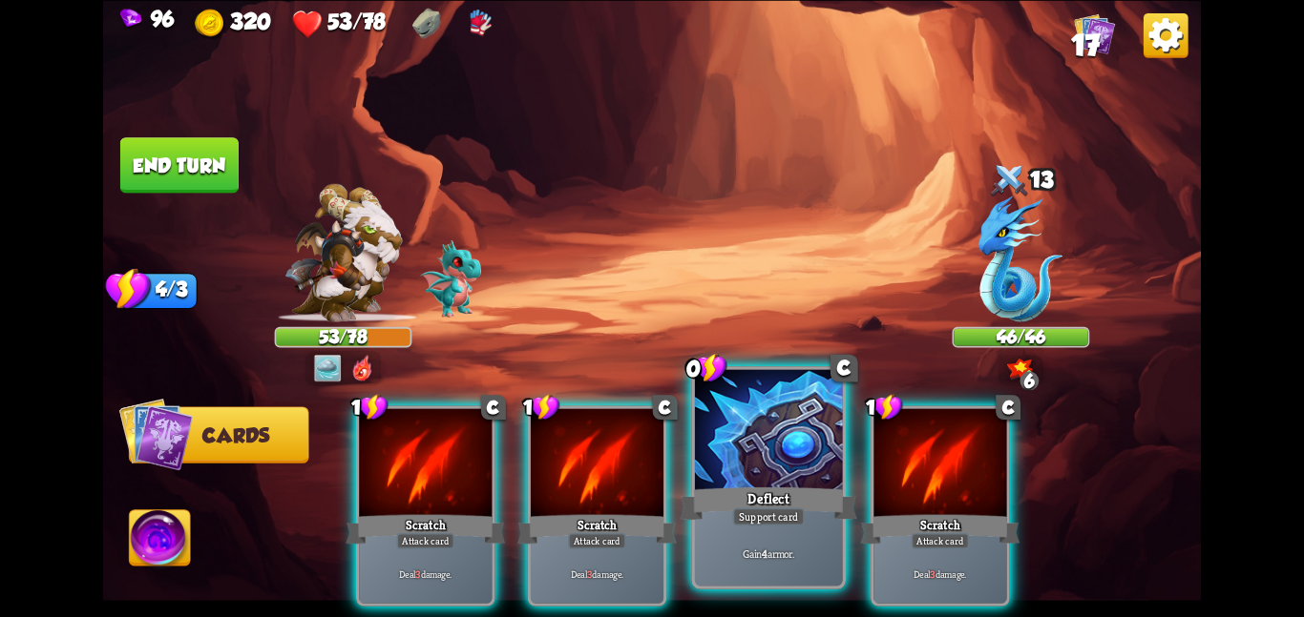
click at [711, 467] on div at bounding box center [769, 431] width 148 height 124
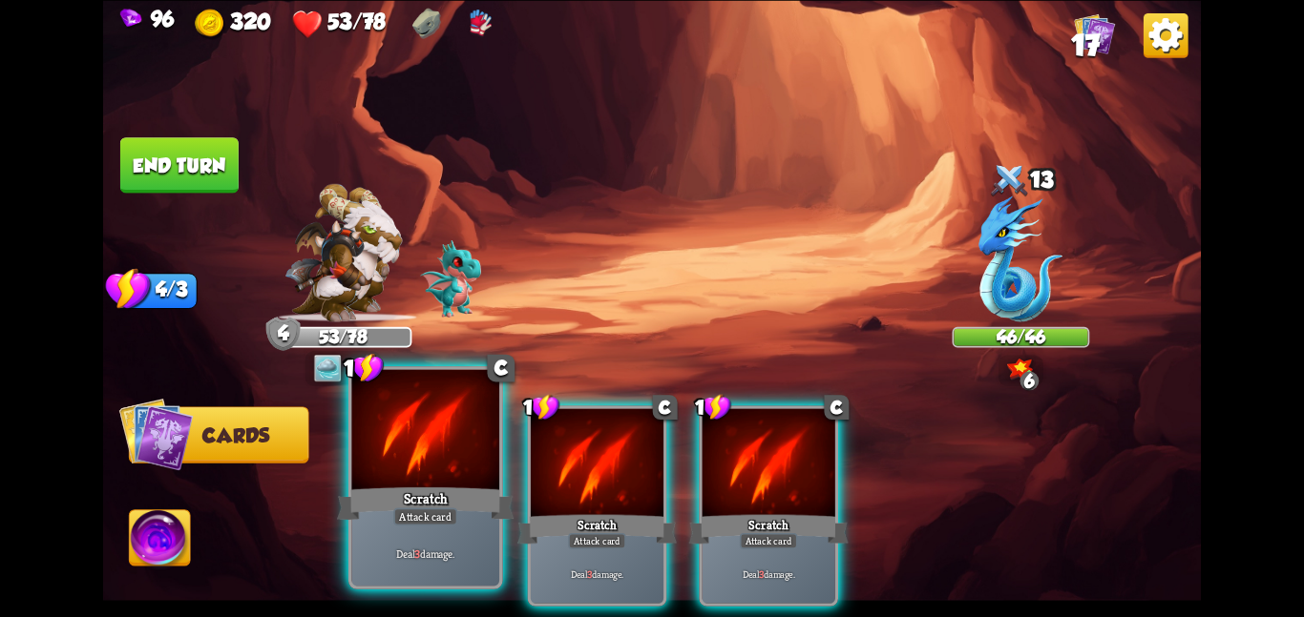
click at [462, 442] on div at bounding box center [425, 431] width 148 height 124
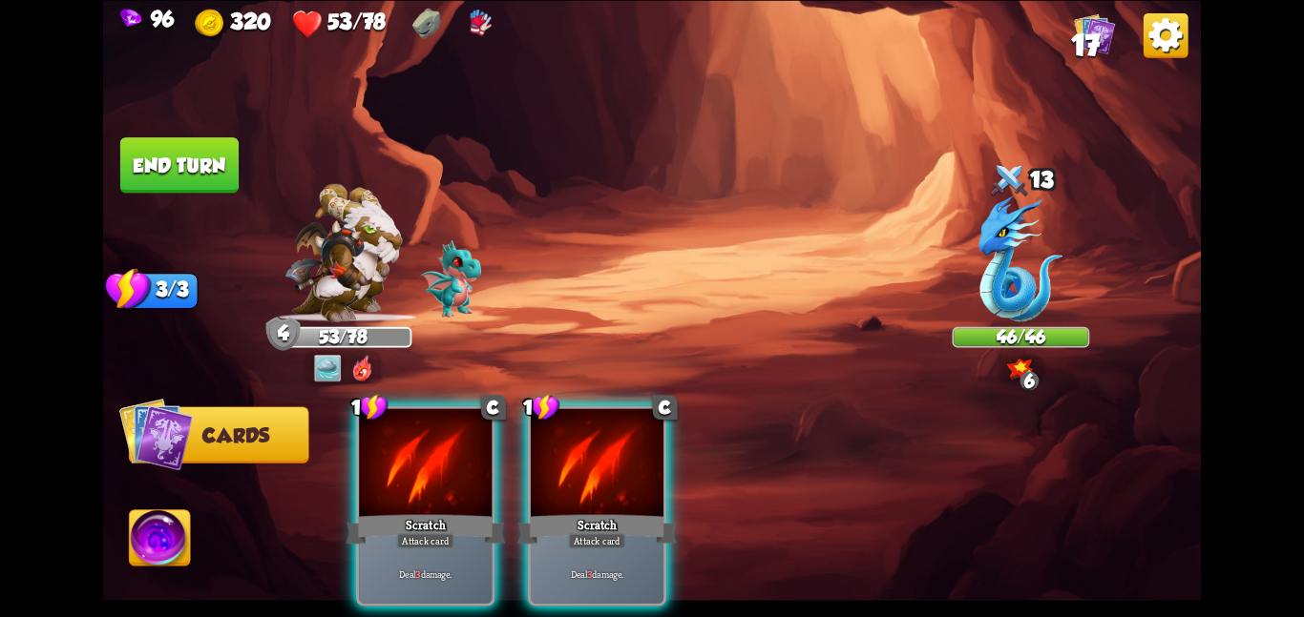
click at [462, 442] on div at bounding box center [425, 464] width 133 height 112
click at [531, 442] on div at bounding box center [597, 464] width 133 height 112
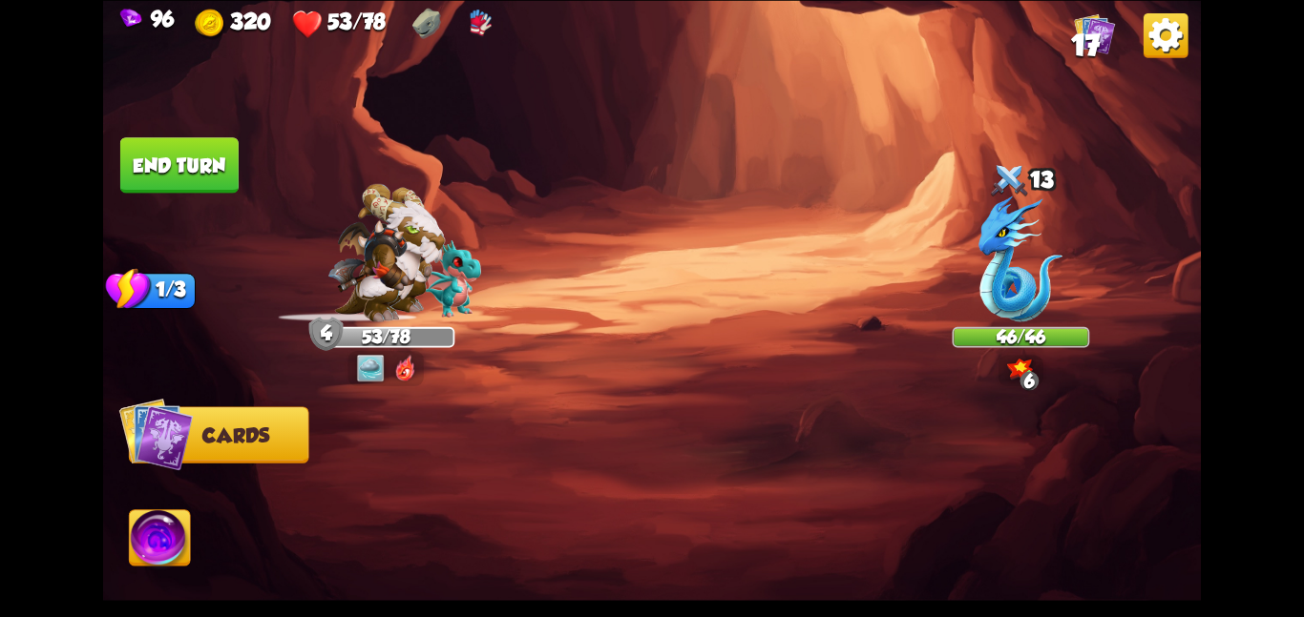
click at [462, 442] on div at bounding box center [762, 480] width 878 height 275
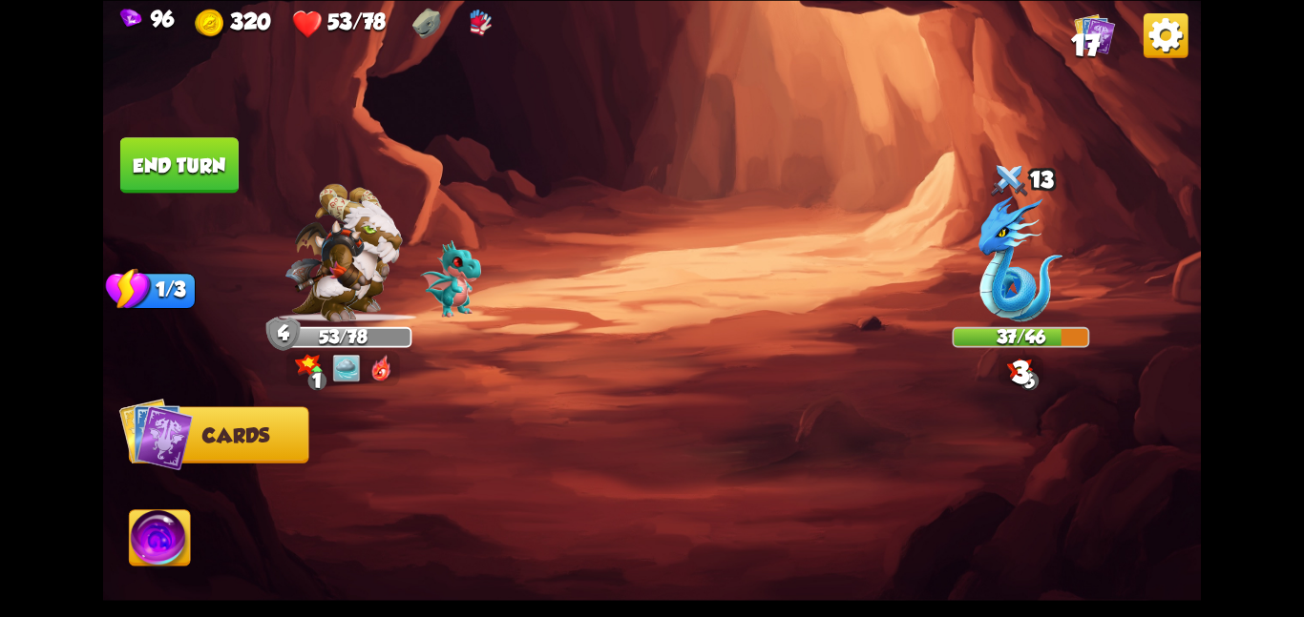
click at [485, 17] on img at bounding box center [480, 23] width 31 height 31
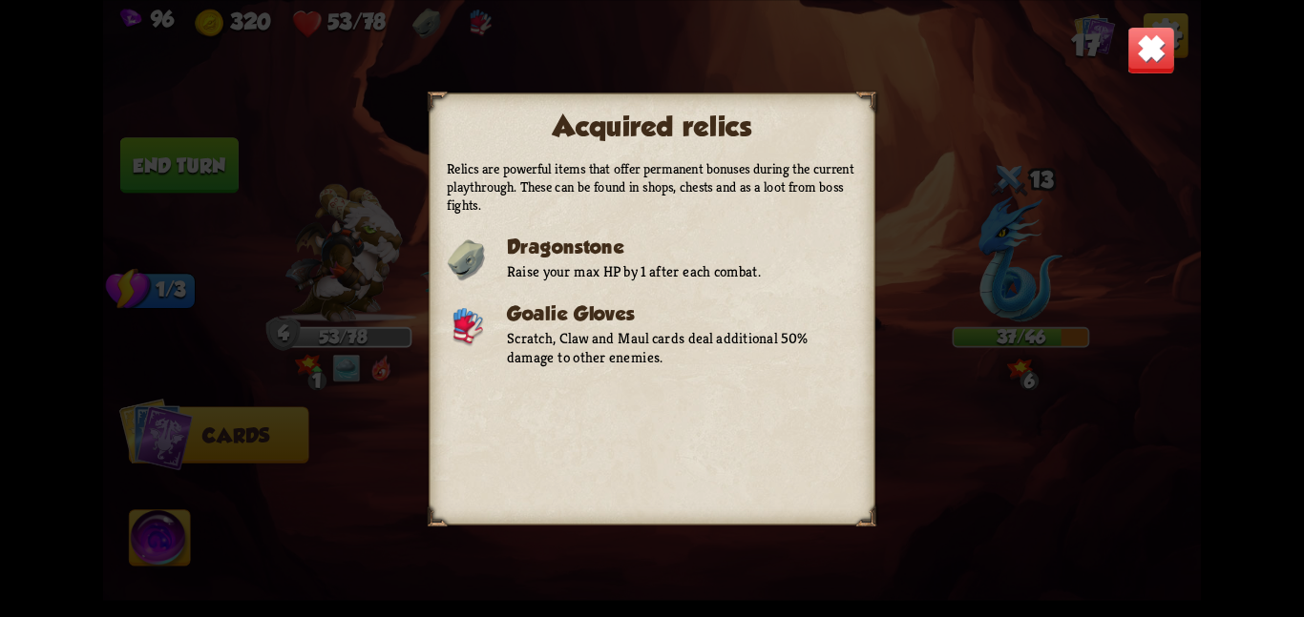
click at [1147, 49] on img at bounding box center [1151, 50] width 48 height 48
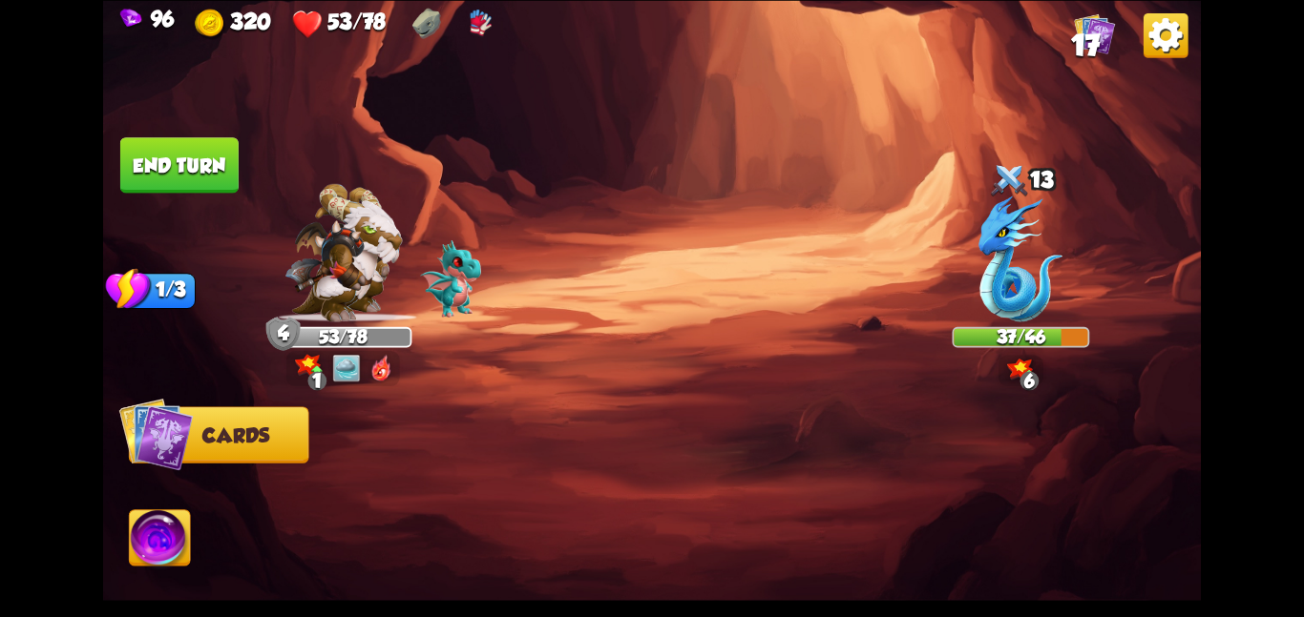
click at [200, 172] on button "End turn" at bounding box center [179, 164] width 118 height 55
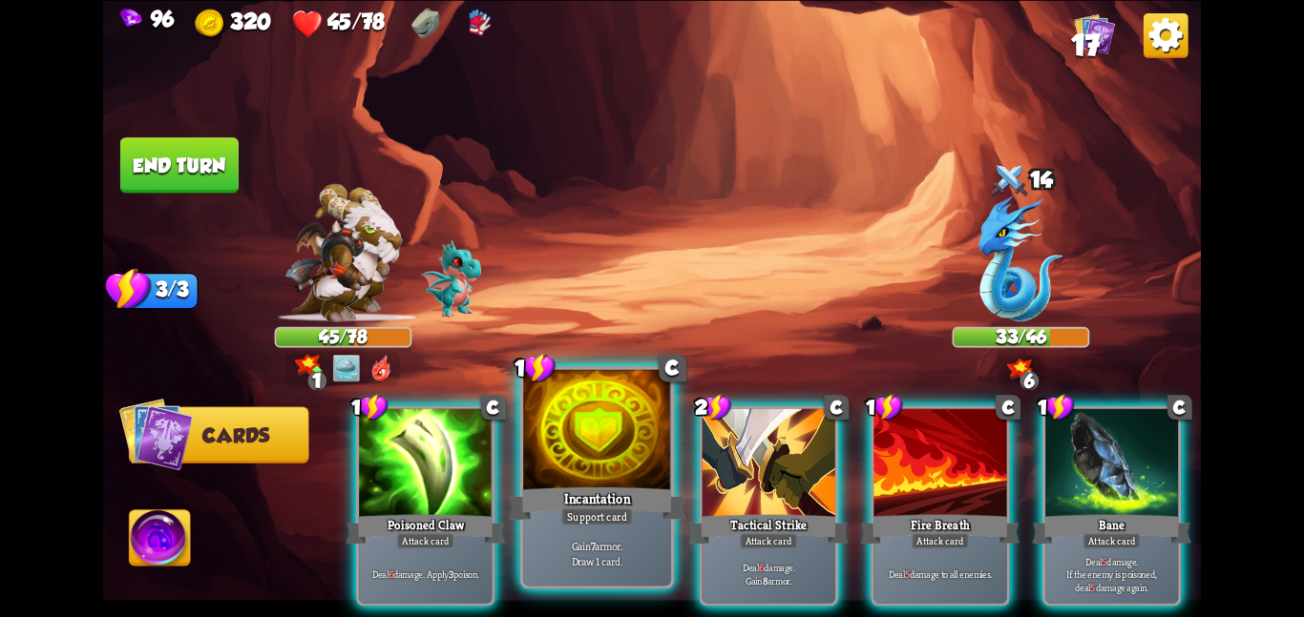
click at [575, 460] on div at bounding box center [597, 431] width 148 height 124
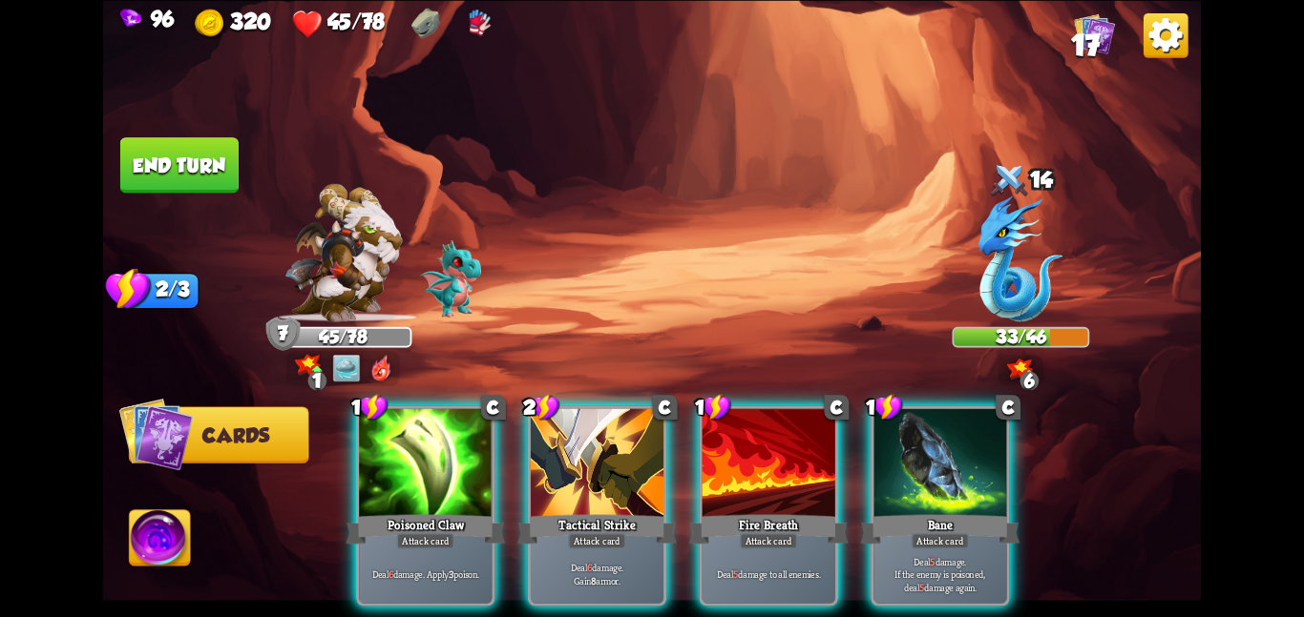
click at [575, 460] on div at bounding box center [597, 464] width 133 height 112
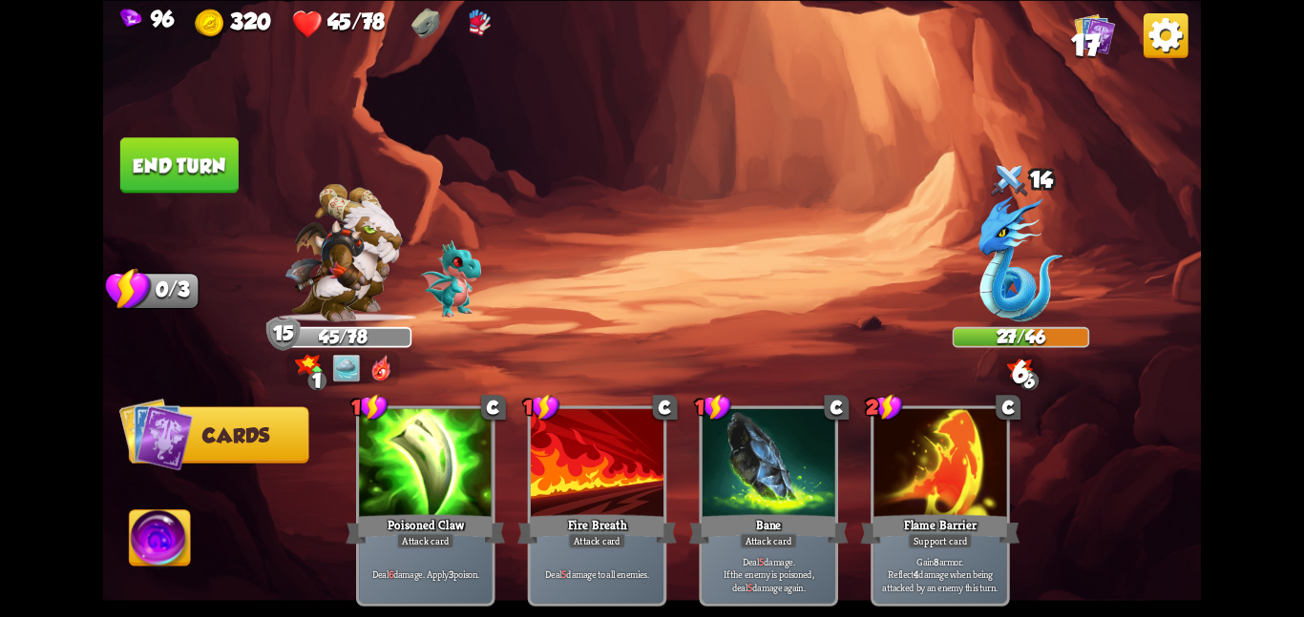
click at [185, 148] on button "End turn" at bounding box center [179, 164] width 118 height 55
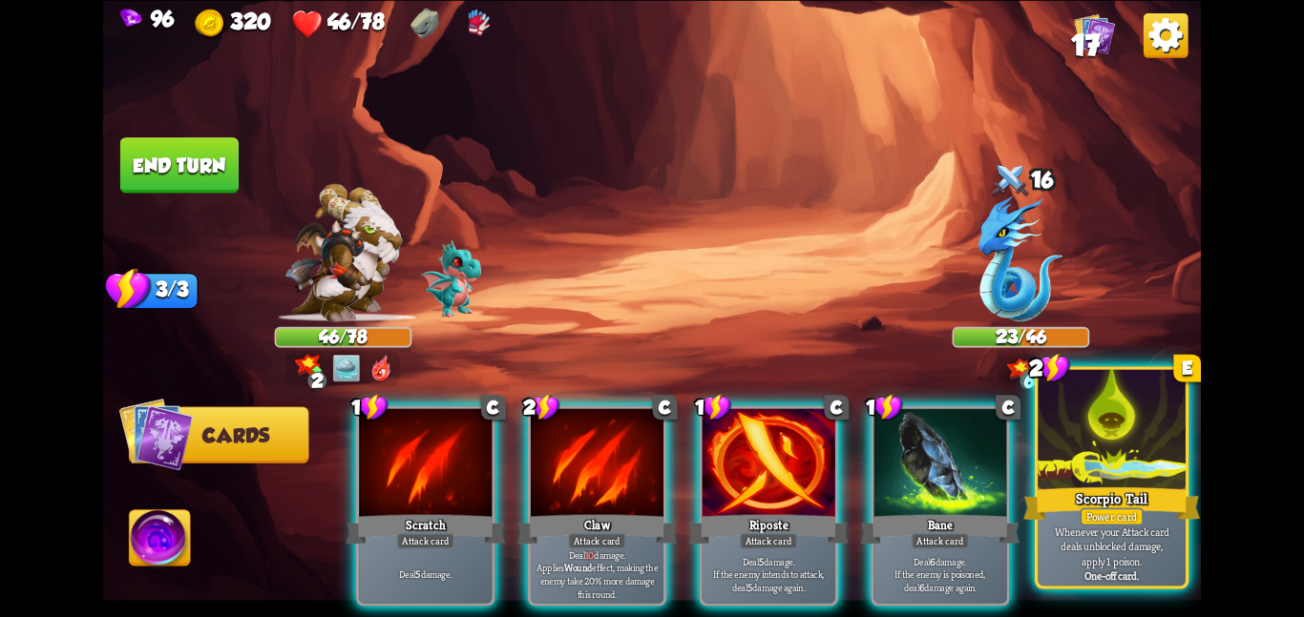
click at [1151, 447] on div at bounding box center [1111, 431] width 148 height 124
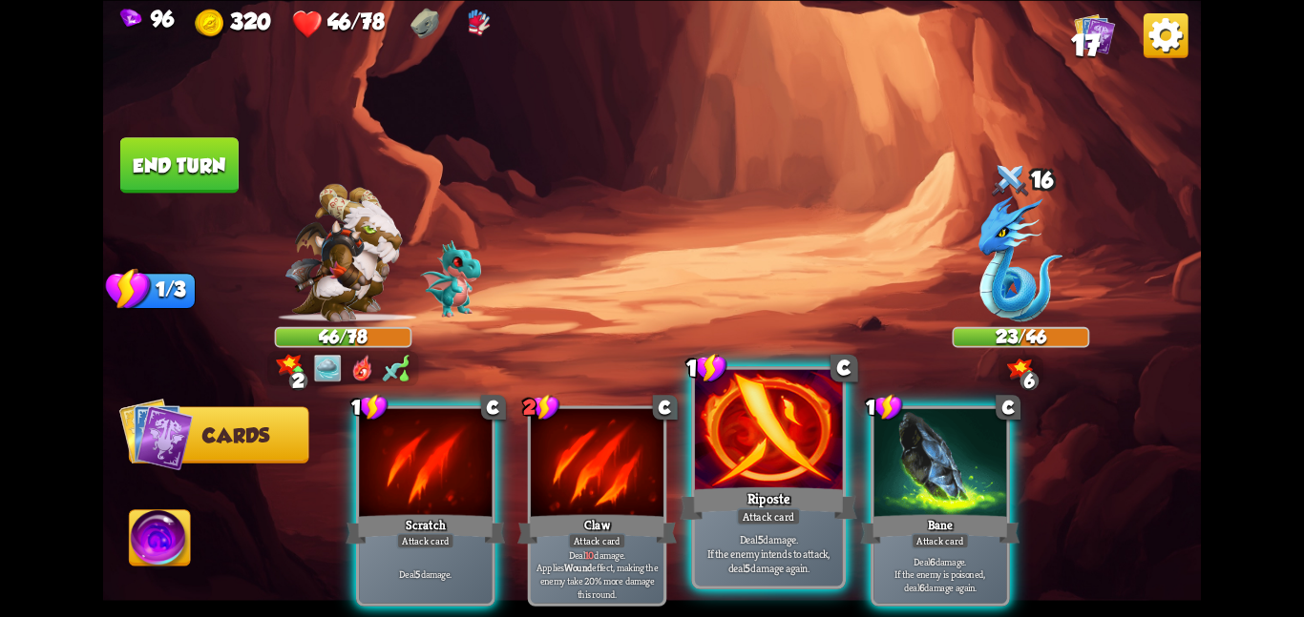
click at [778, 442] on div at bounding box center [769, 431] width 148 height 124
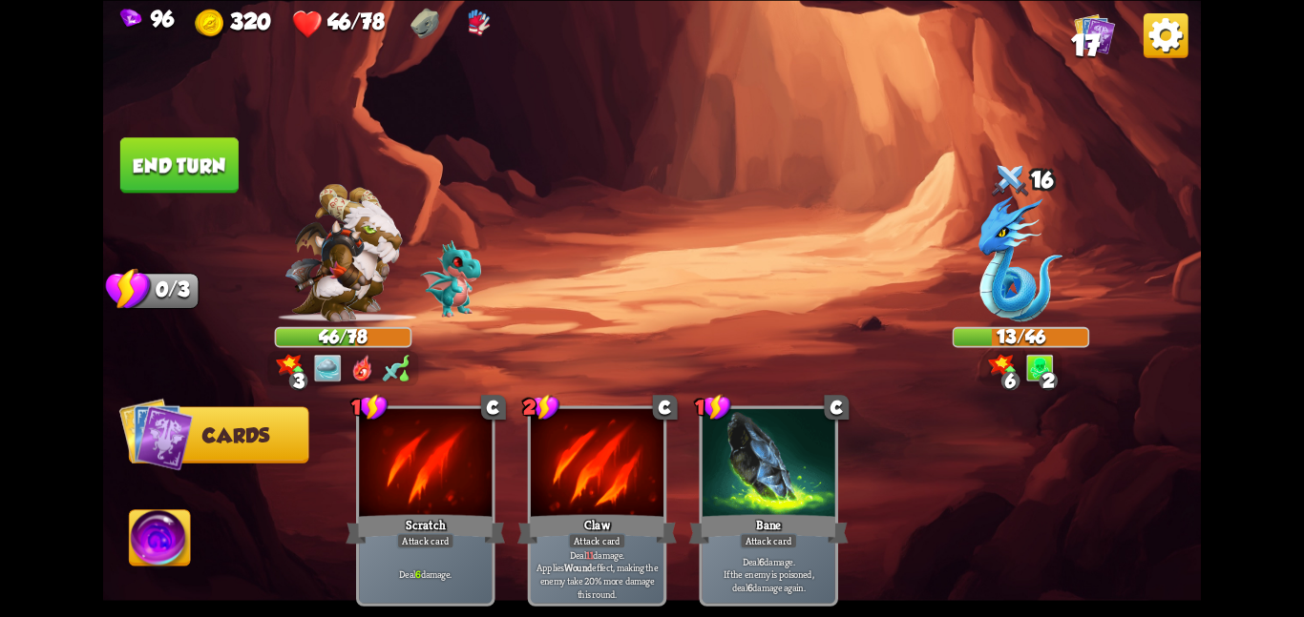
click at [174, 533] on img at bounding box center [160, 542] width 61 height 62
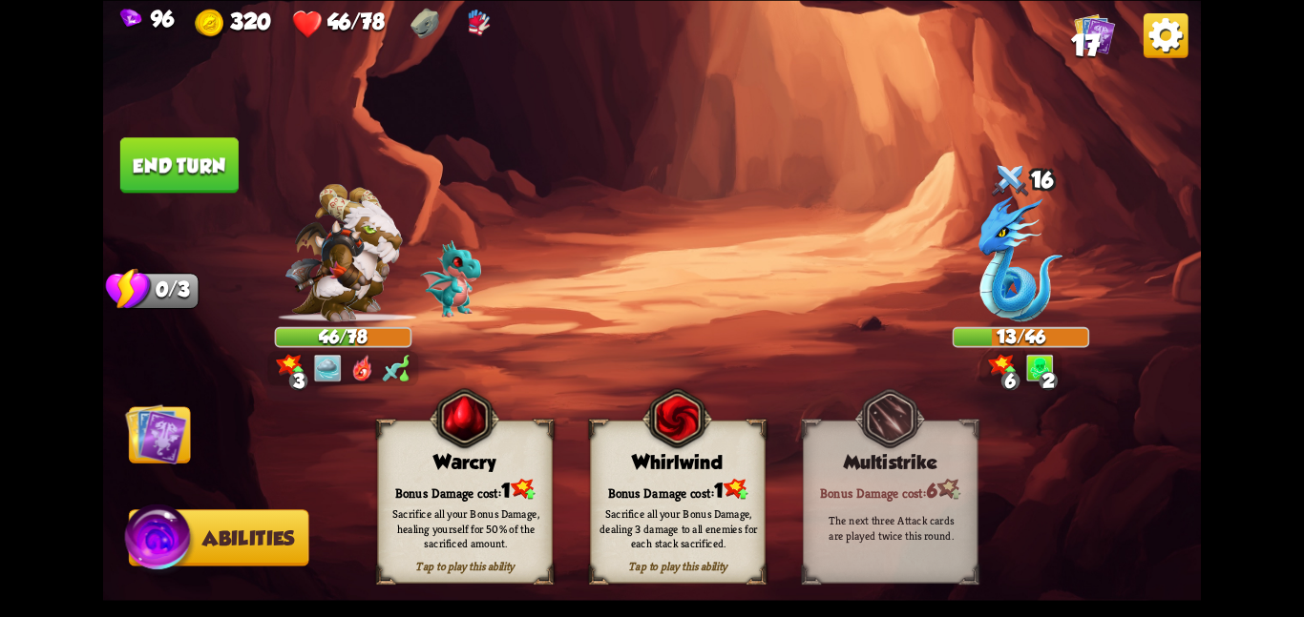
click at [669, 478] on div "Bonus Damage cost: 1" at bounding box center [678, 489] width 174 height 25
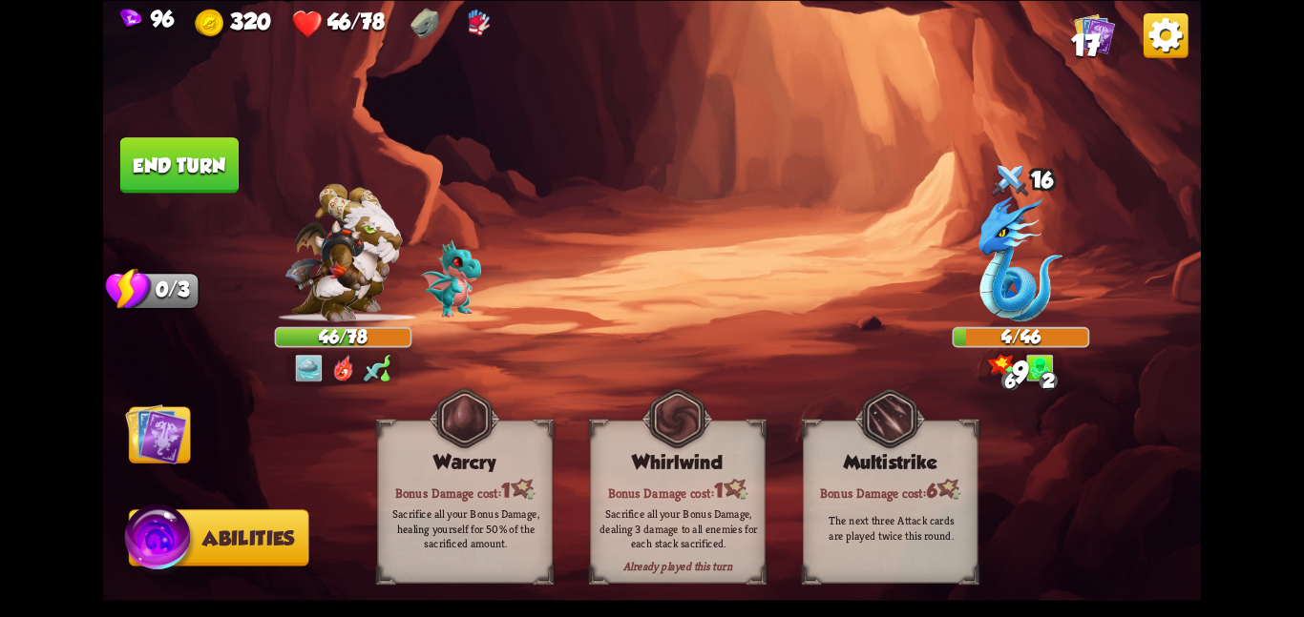
click at [185, 448] on img at bounding box center [156, 434] width 62 height 62
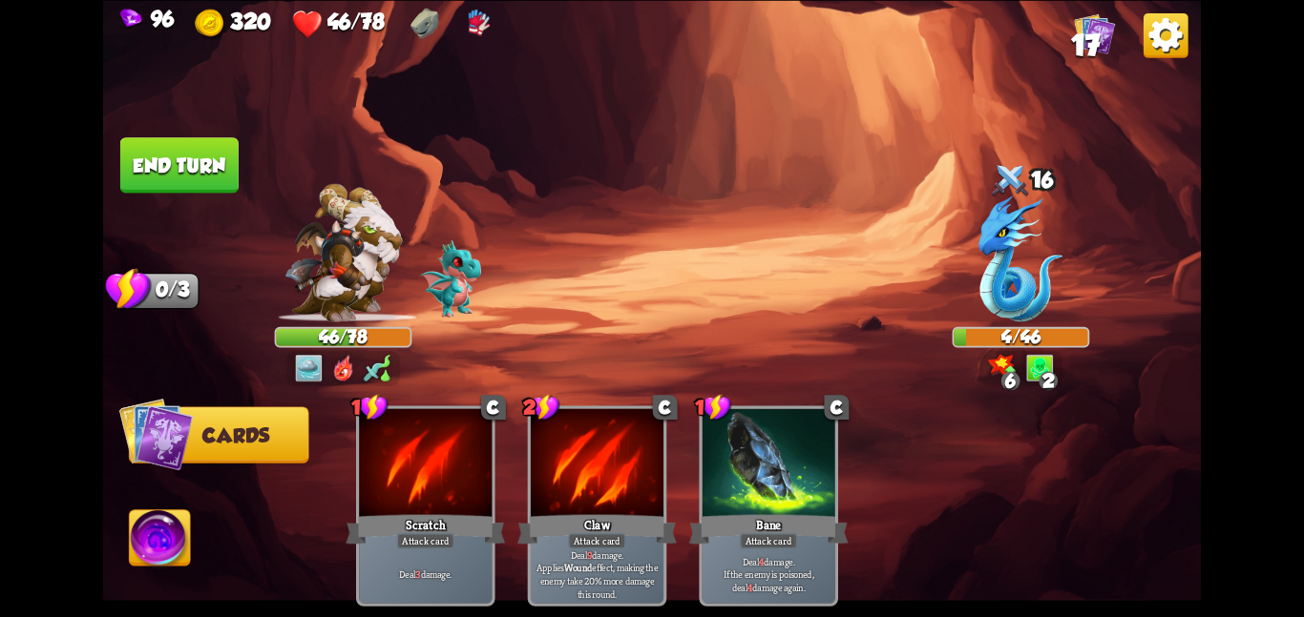
click at [189, 156] on button "End turn" at bounding box center [179, 164] width 118 height 55
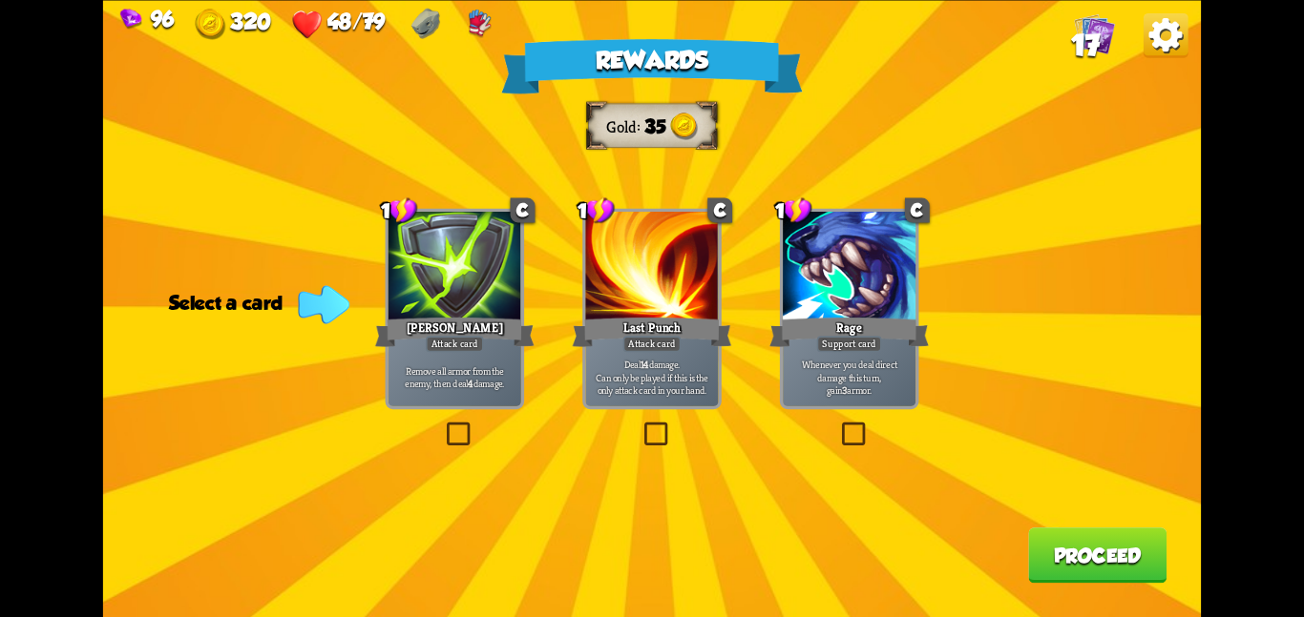
click at [460, 350] on div "Attack card" at bounding box center [455, 344] width 58 height 16
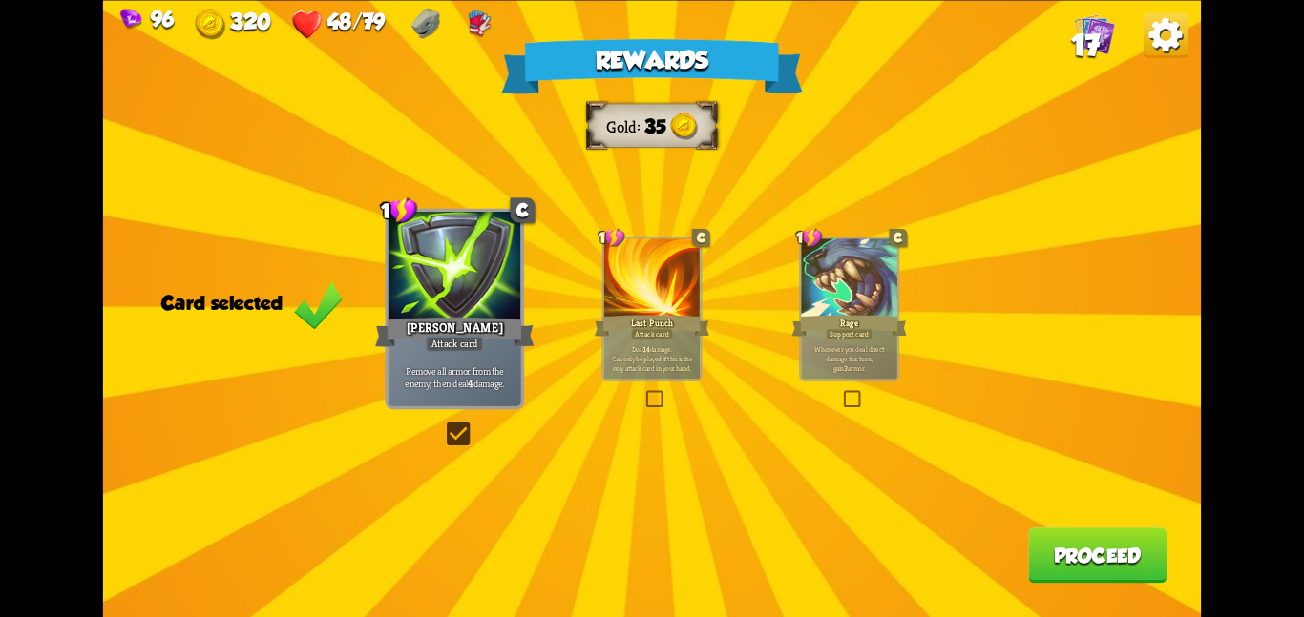
click at [1041, 550] on button "Proceed" at bounding box center [1097, 555] width 138 height 55
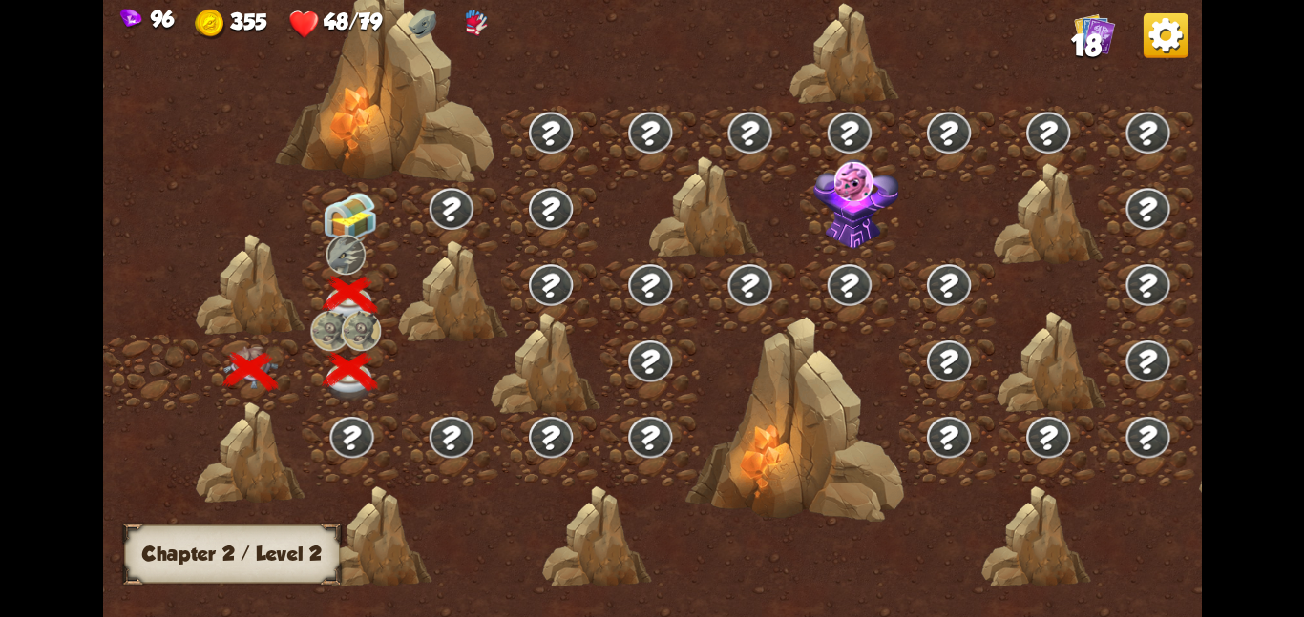
click at [331, 234] on img at bounding box center [345, 254] width 39 height 40
click at [340, 225] on img at bounding box center [350, 218] width 55 height 52
click at [334, 218] on img at bounding box center [350, 218] width 55 height 52
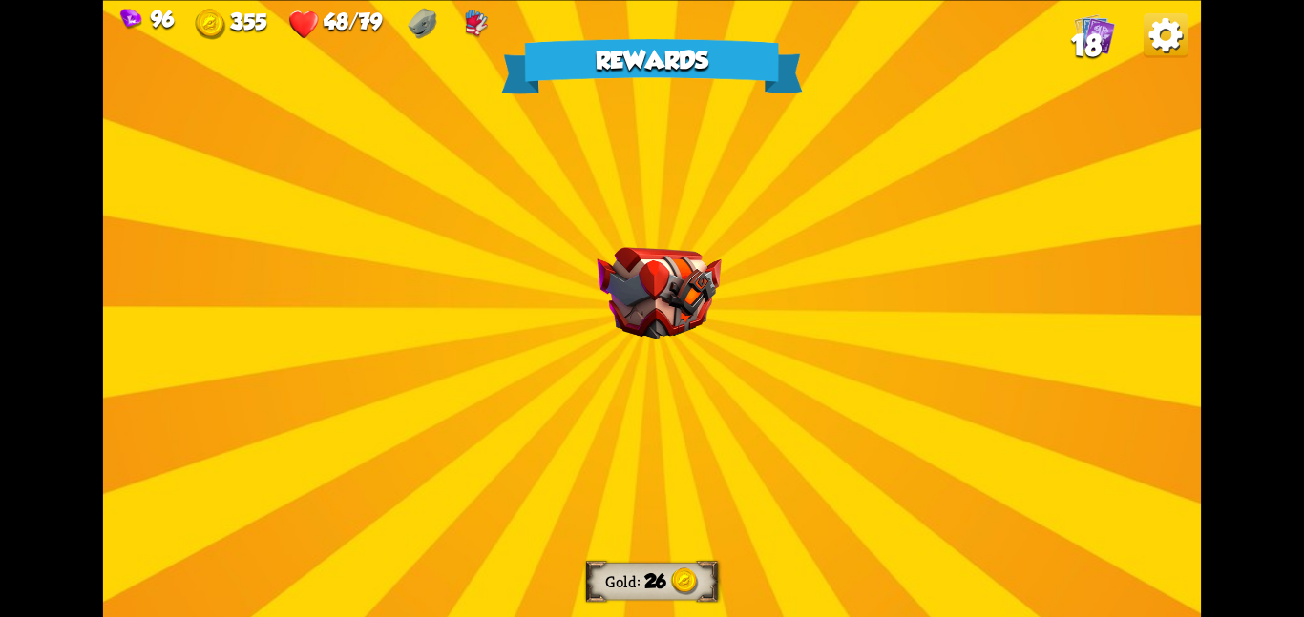
click at [334, 218] on div "Rewards Gold 26 Select a card 1 R Catalyst Support card Multiply enemy's poison…" at bounding box center [651, 308] width 1097 height 617
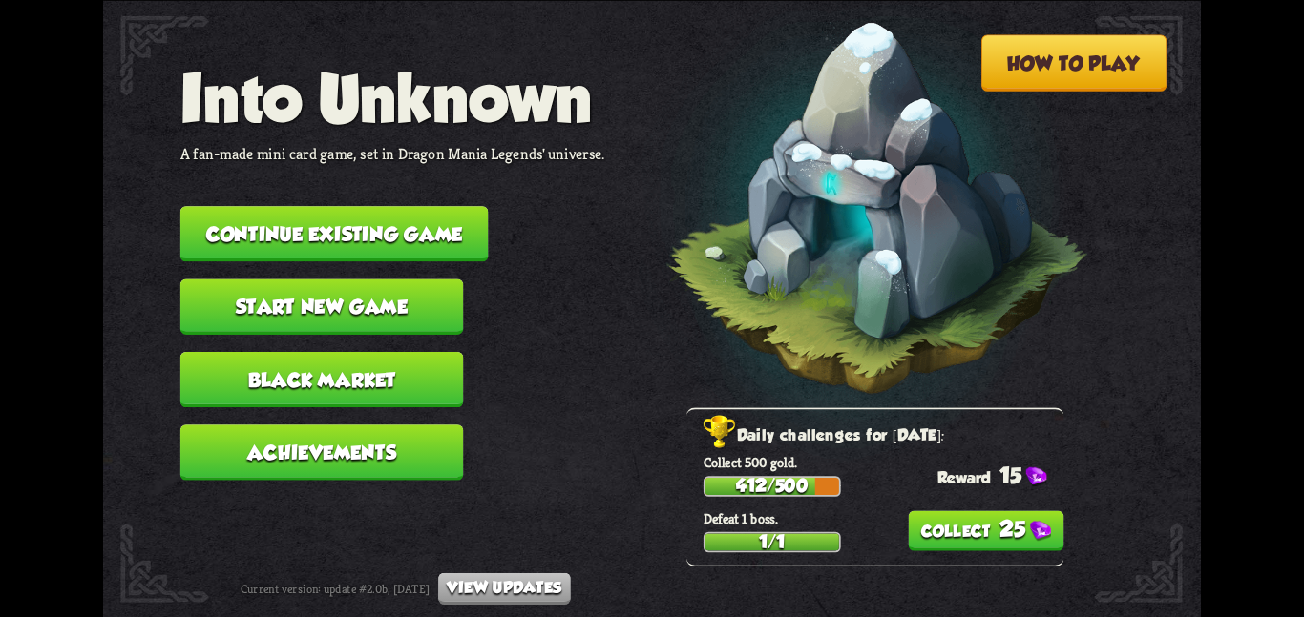
click at [246, 206] on button "Continue existing game" at bounding box center [334, 233] width 308 height 55
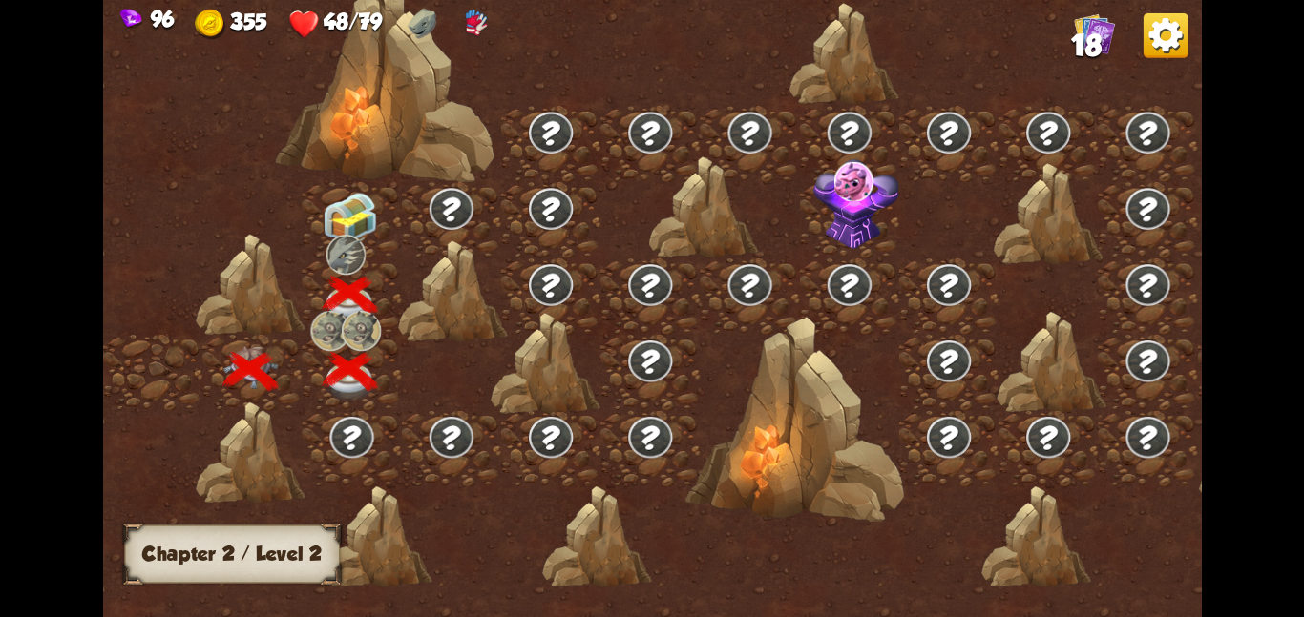
click at [349, 208] on img at bounding box center [350, 218] width 55 height 52
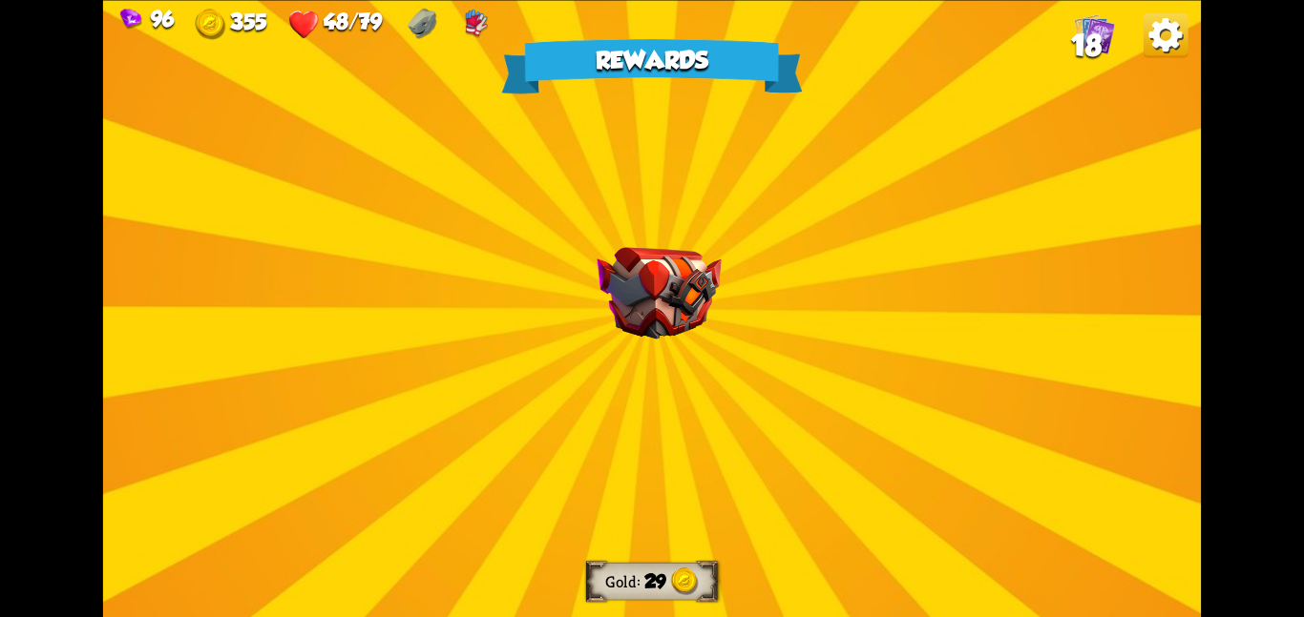
click at [316, 206] on div "Rewards Gold 29 Select a card 1 R Body Slam Attack card Deal damage equal to 50…" at bounding box center [651, 308] width 1097 height 617
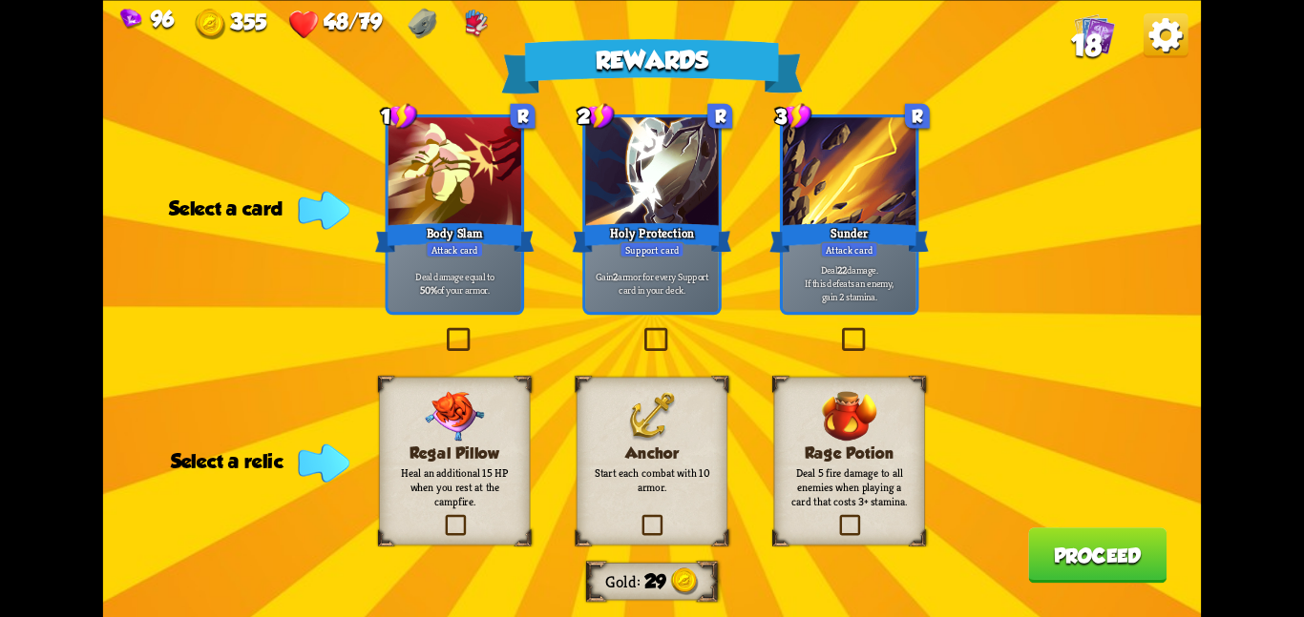
click at [444, 388] on div "Regal Pillow Heal an additional 15 HP when you rest at the campfire." at bounding box center [454, 461] width 151 height 168
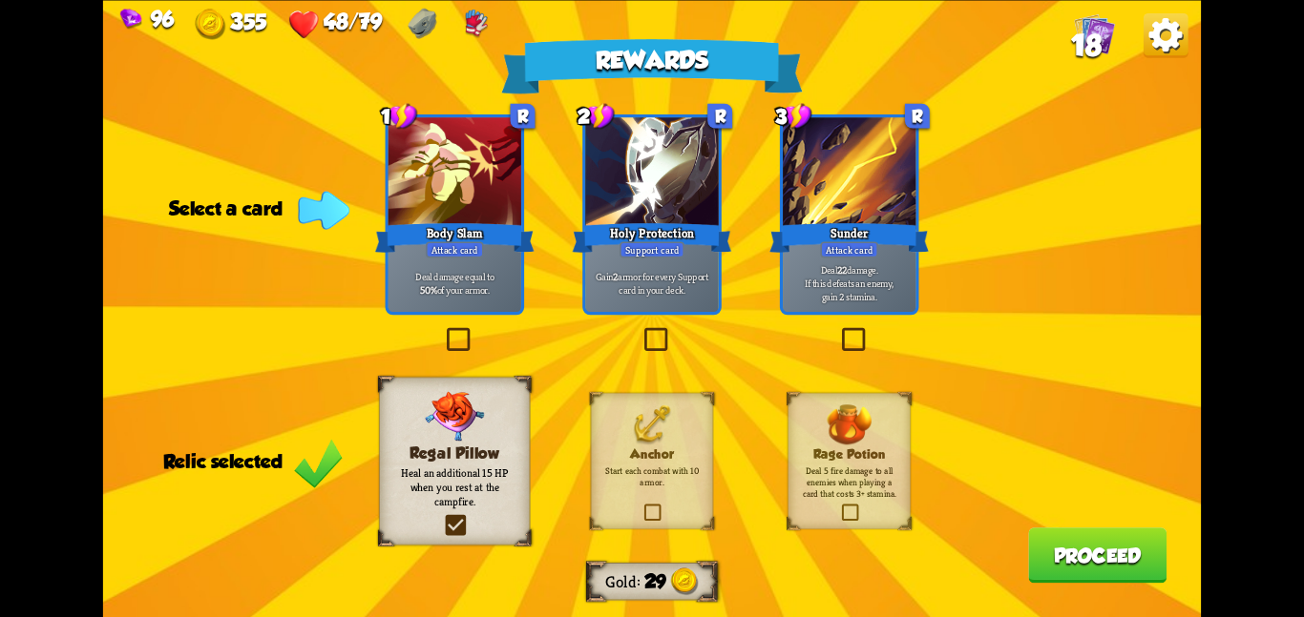
click at [852, 178] on div at bounding box center [849, 173] width 133 height 112
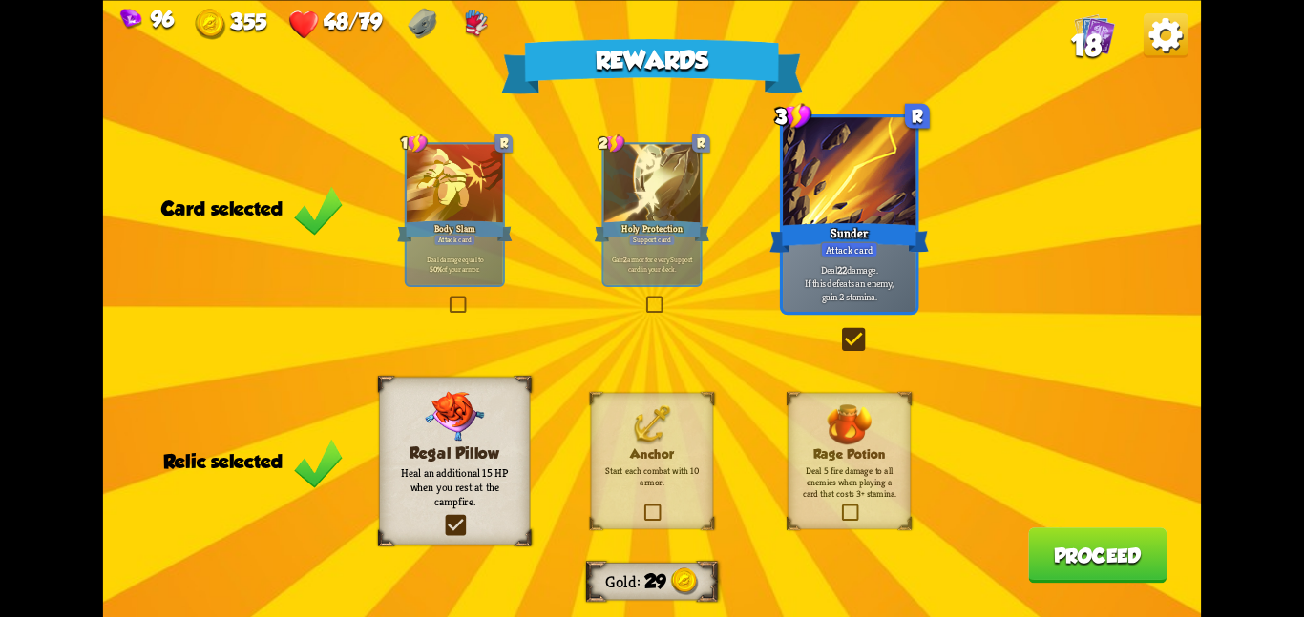
click at [1085, 549] on button "Proceed" at bounding box center [1097, 555] width 138 height 55
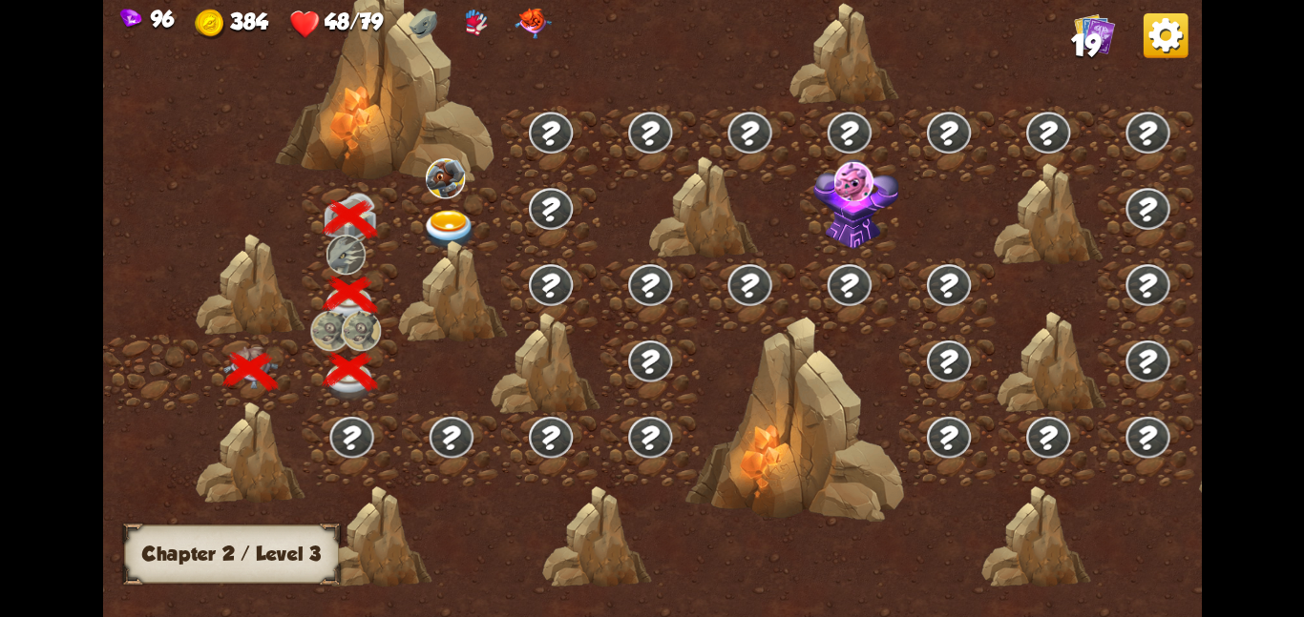
click at [428, 185] on img at bounding box center [445, 177] width 39 height 40
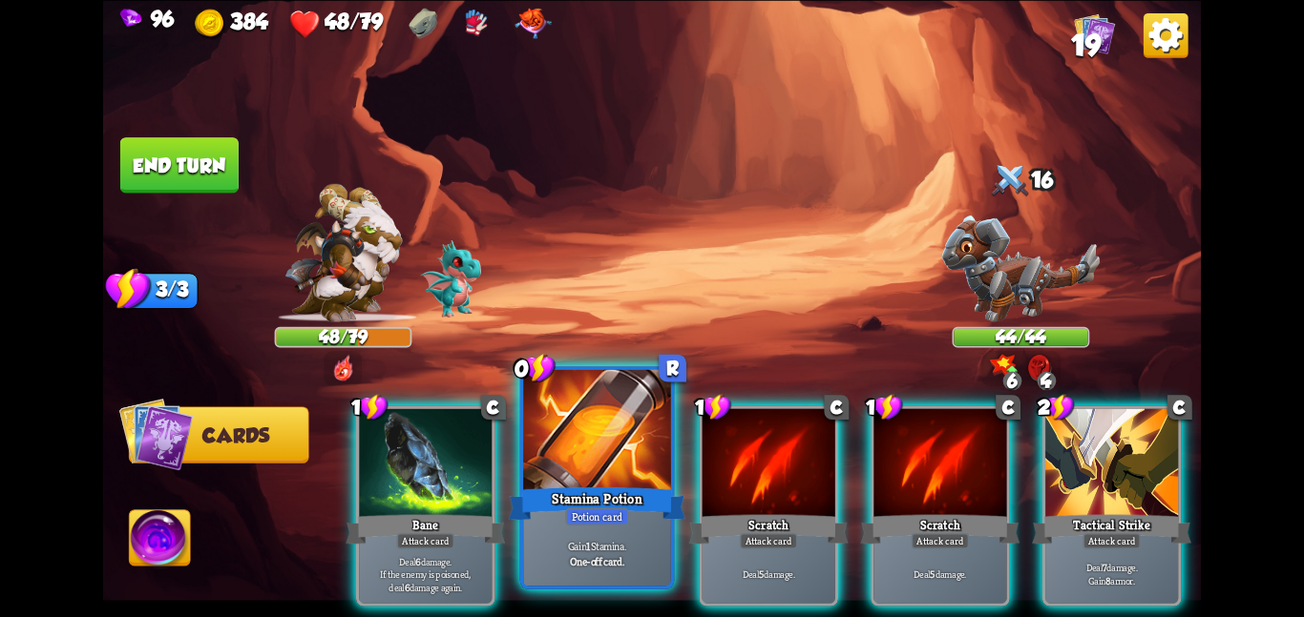
click at [585, 494] on div "Stamina Potion" at bounding box center [597, 503] width 177 height 39
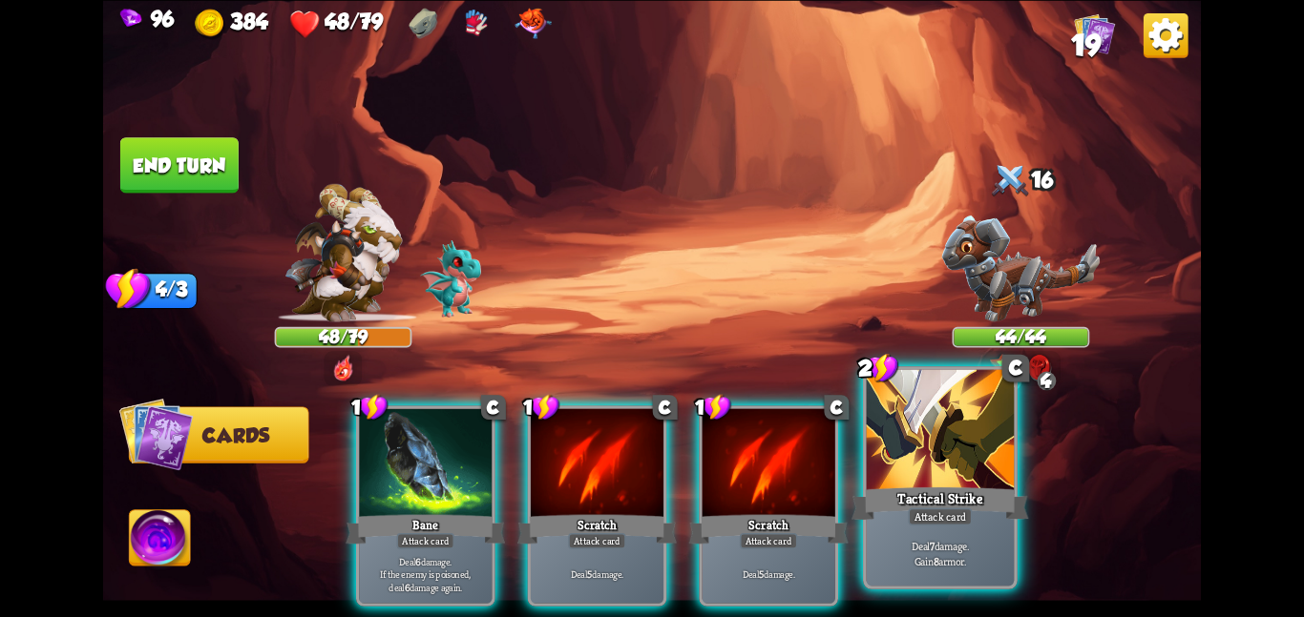
click at [860, 520] on div "Tactical Strike" at bounding box center [939, 503] width 177 height 39
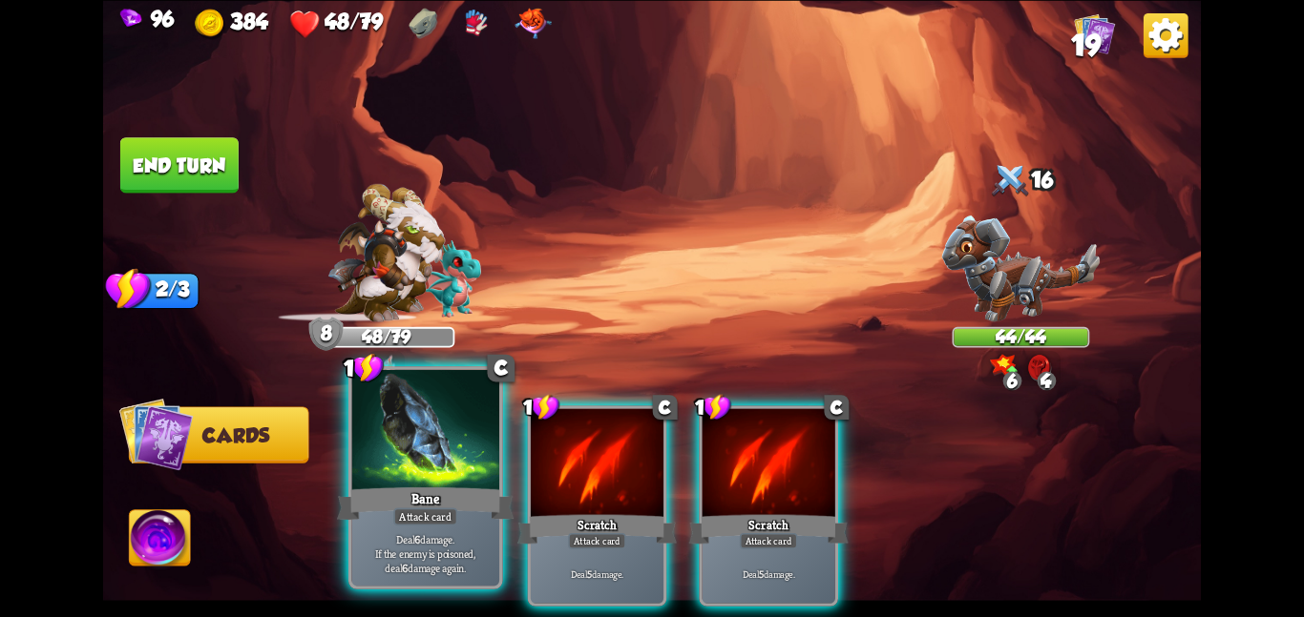
click at [432, 481] on div at bounding box center [425, 431] width 148 height 124
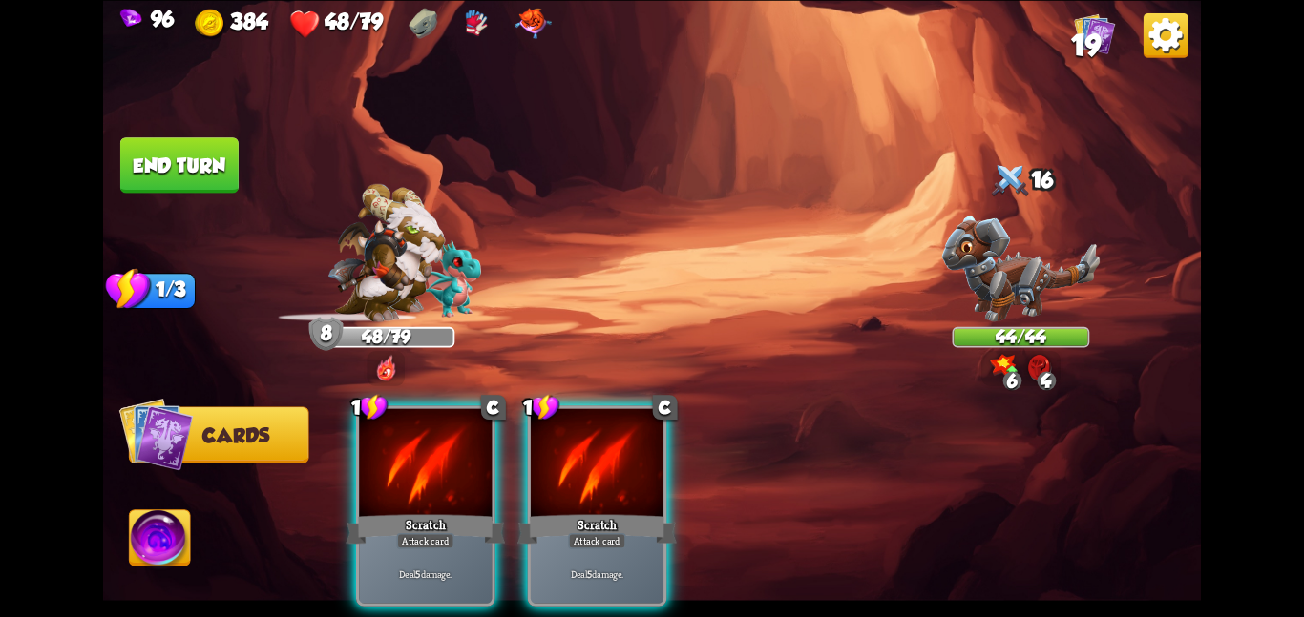
click at [432, 481] on div at bounding box center [425, 464] width 133 height 112
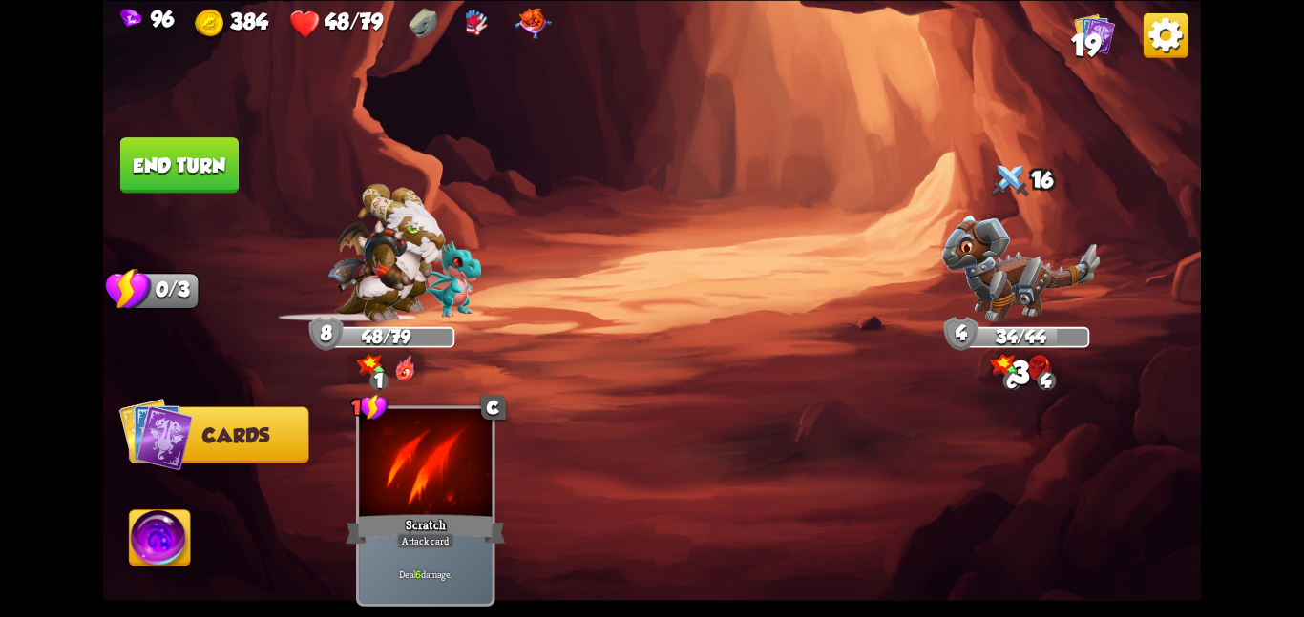
click at [192, 165] on button "End turn" at bounding box center [179, 164] width 118 height 55
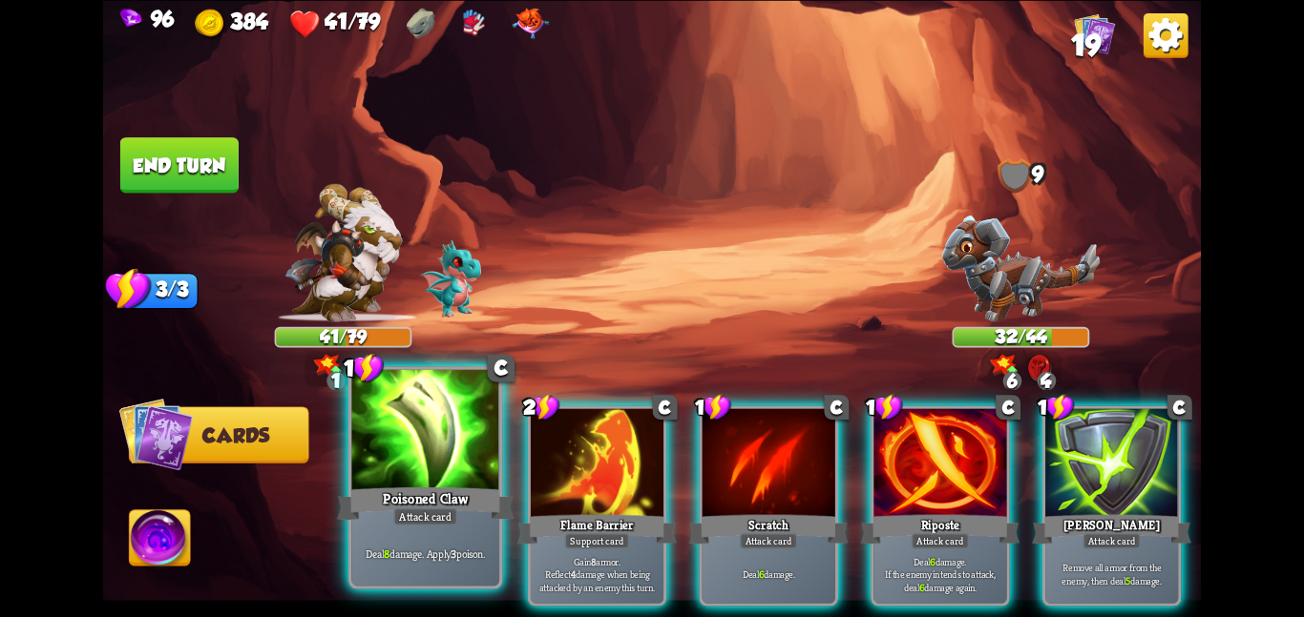
click at [416, 433] on div at bounding box center [425, 431] width 148 height 124
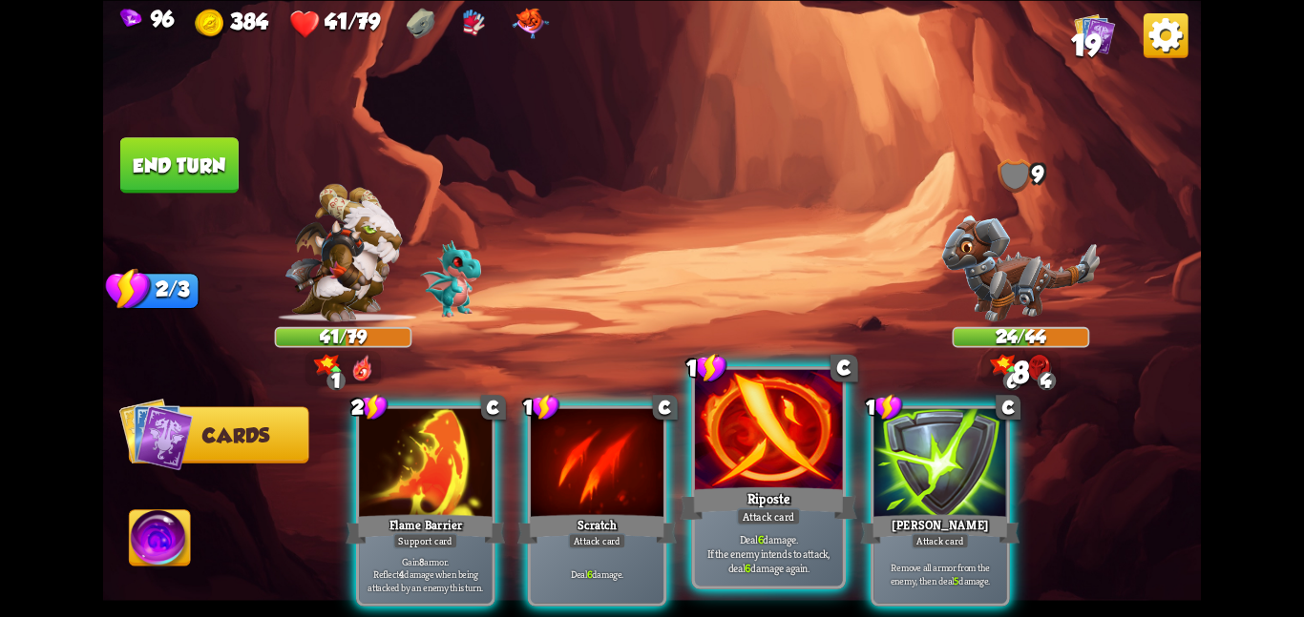
click at [713, 454] on div at bounding box center [769, 431] width 148 height 124
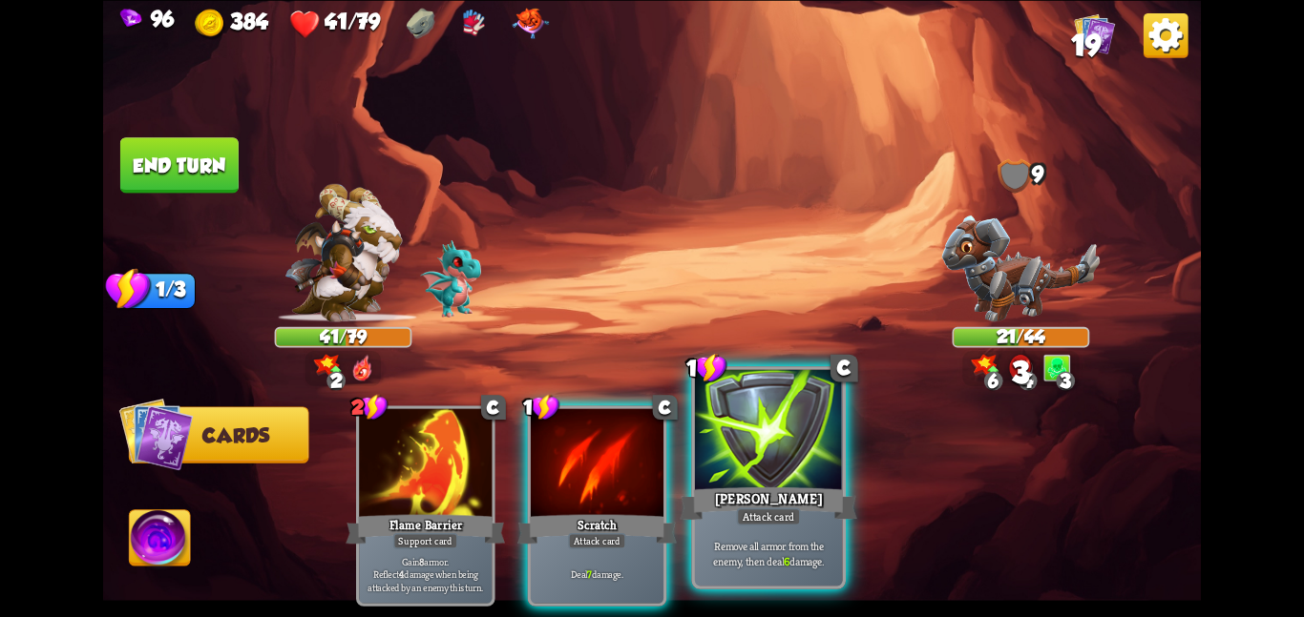
click at [707, 451] on div at bounding box center [769, 431] width 148 height 124
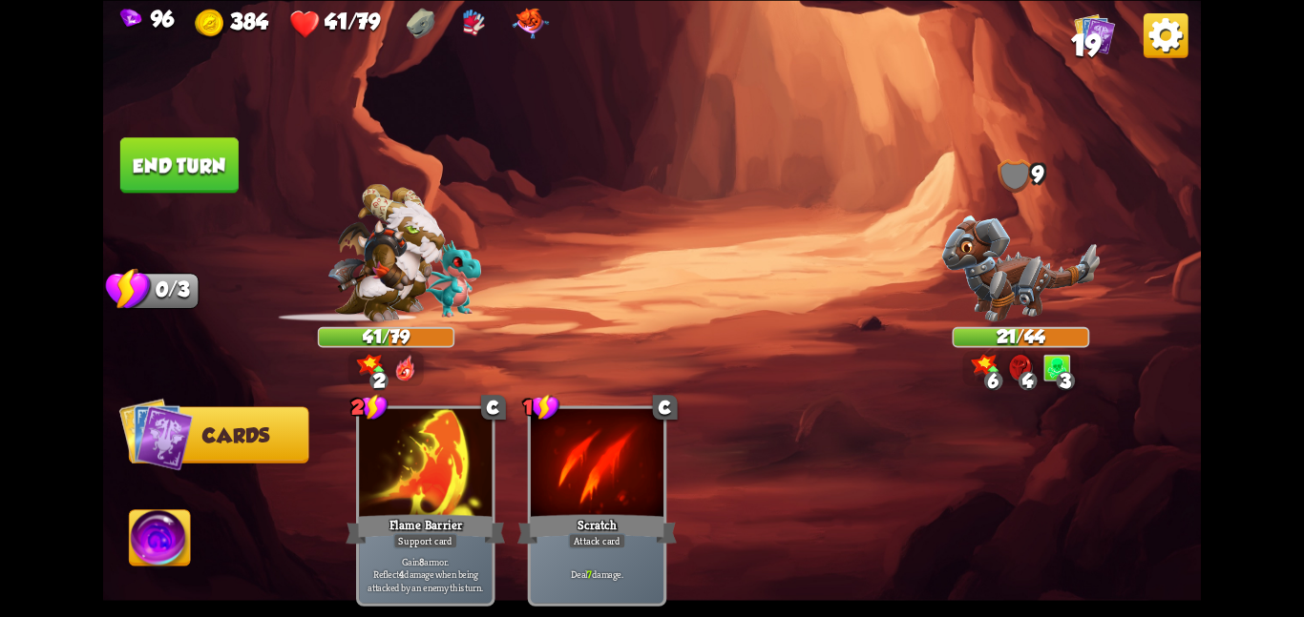
click at [217, 187] on button "End turn" at bounding box center [179, 164] width 118 height 55
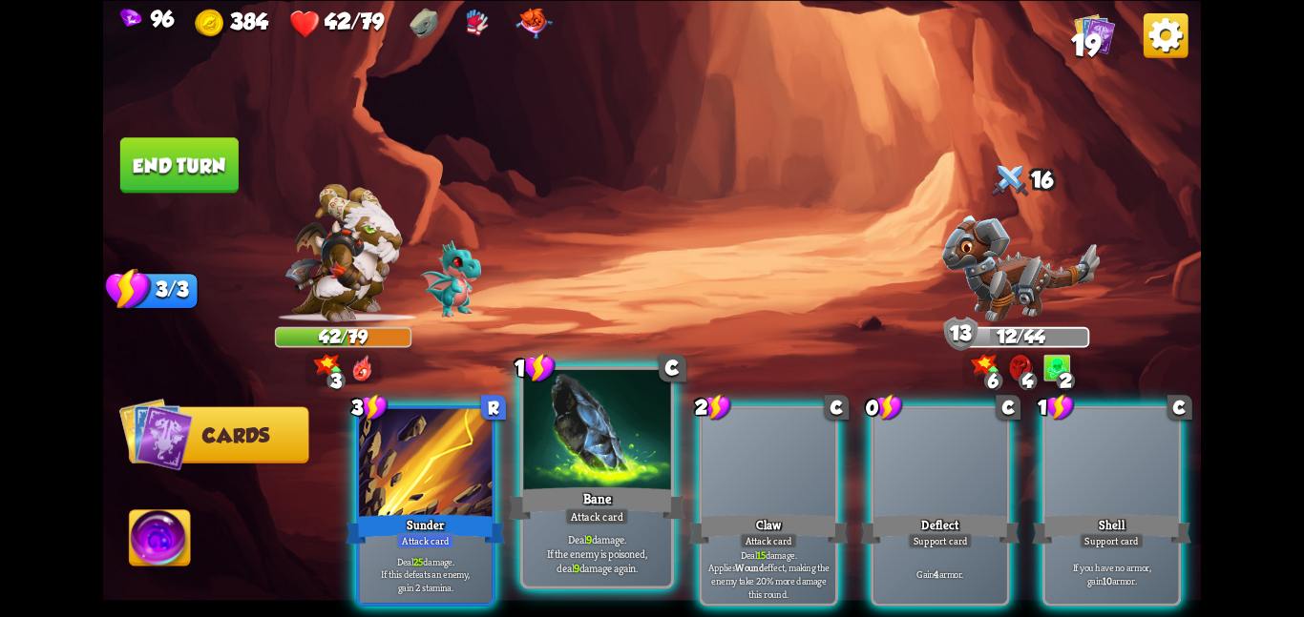
click at [629, 442] on div at bounding box center [597, 431] width 148 height 124
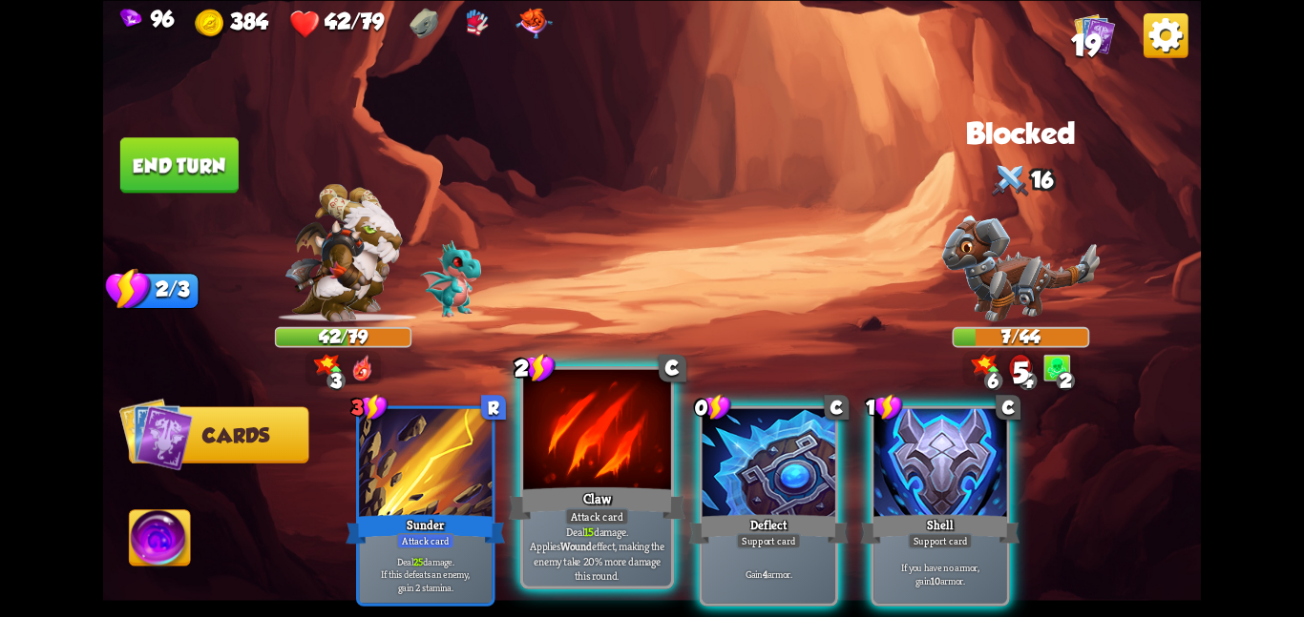
click at [611, 465] on div at bounding box center [597, 431] width 148 height 124
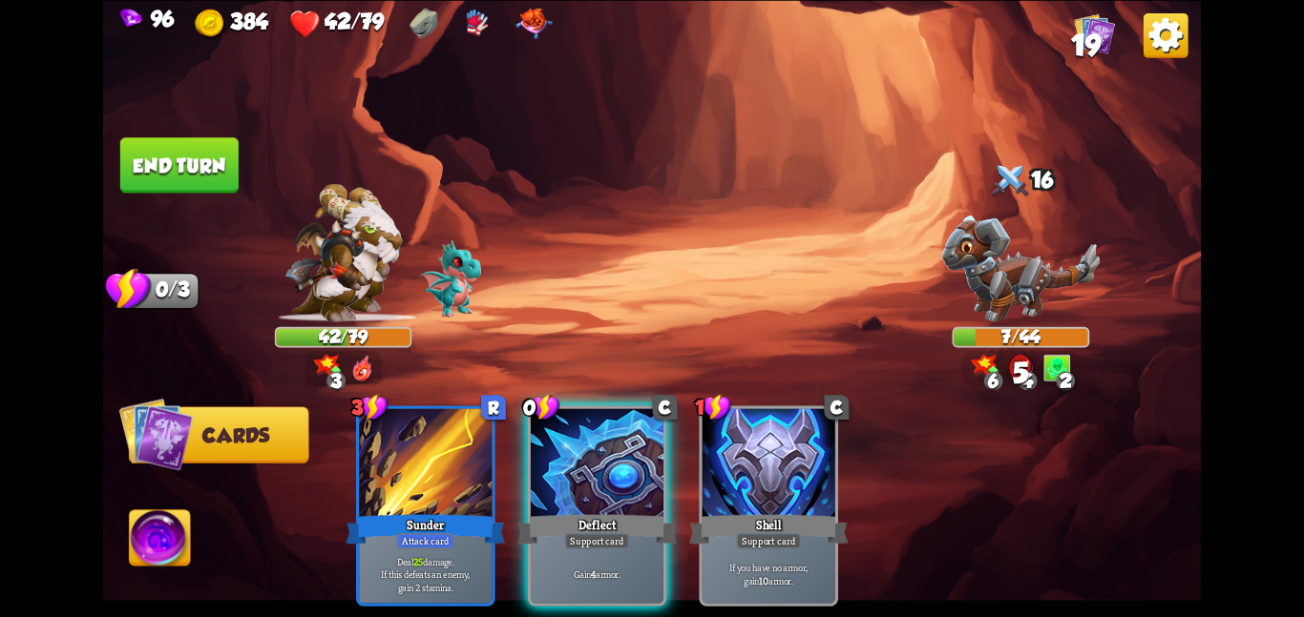
click at [611, 465] on div at bounding box center [597, 464] width 133 height 112
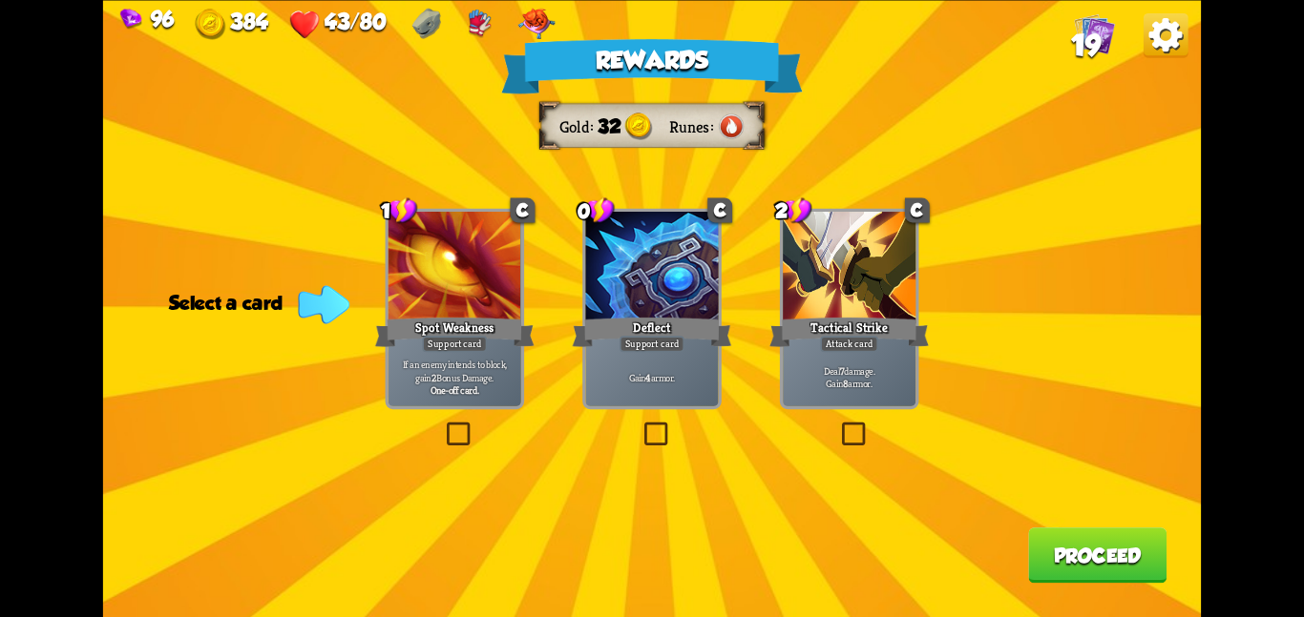
click at [935, 324] on div "Rewards Gold 32 Runes Select a card 1 C Spot Weakness Support card If an enemy …" at bounding box center [651, 308] width 1097 height 617
click at [843, 316] on div "Tactical Strike" at bounding box center [848, 331] width 159 height 35
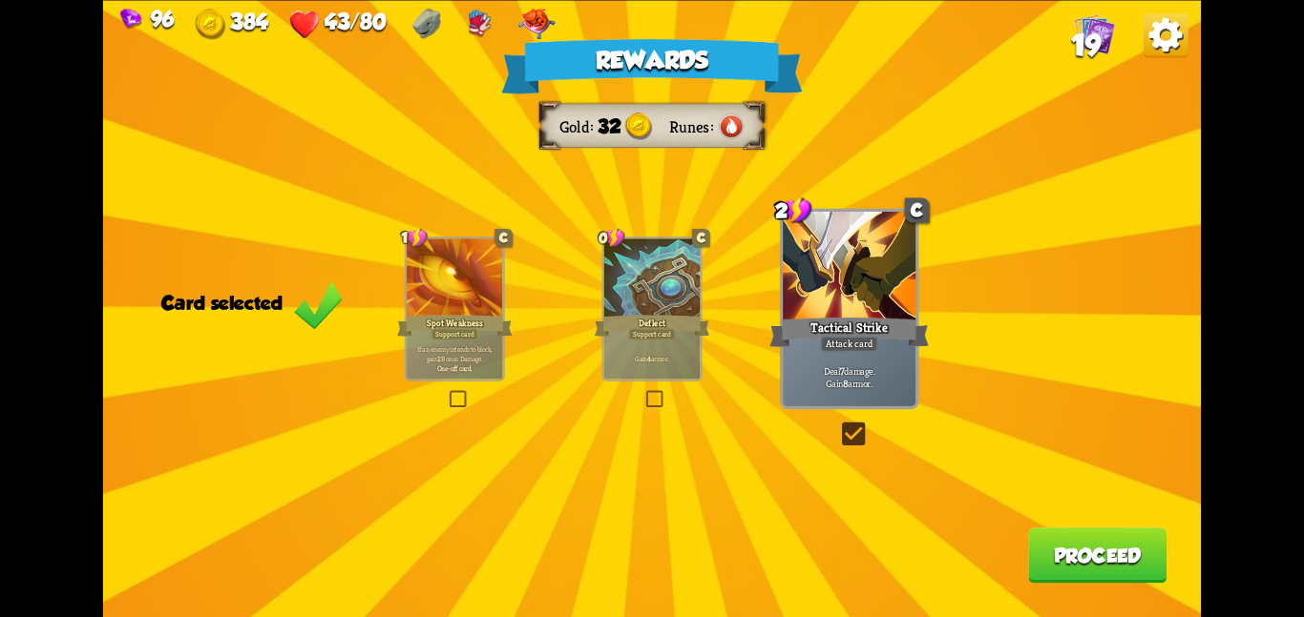
click at [1051, 533] on button "Proceed" at bounding box center [1097, 555] width 138 height 55
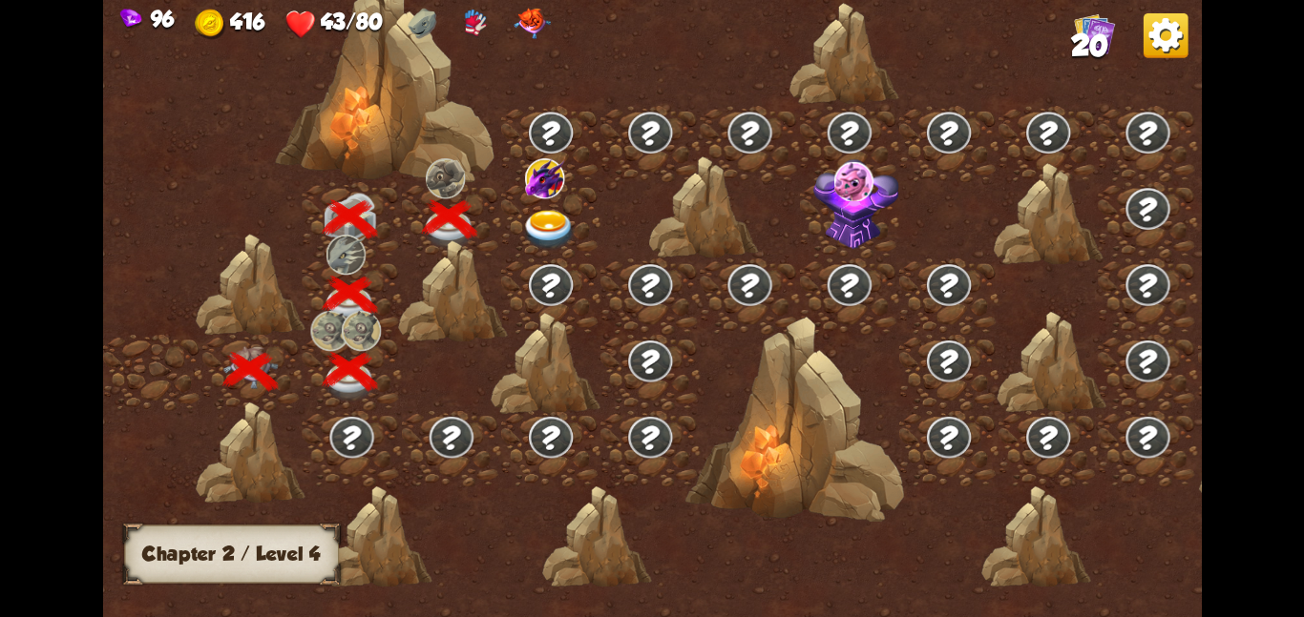
click at [570, 214] on img at bounding box center [548, 229] width 55 height 40
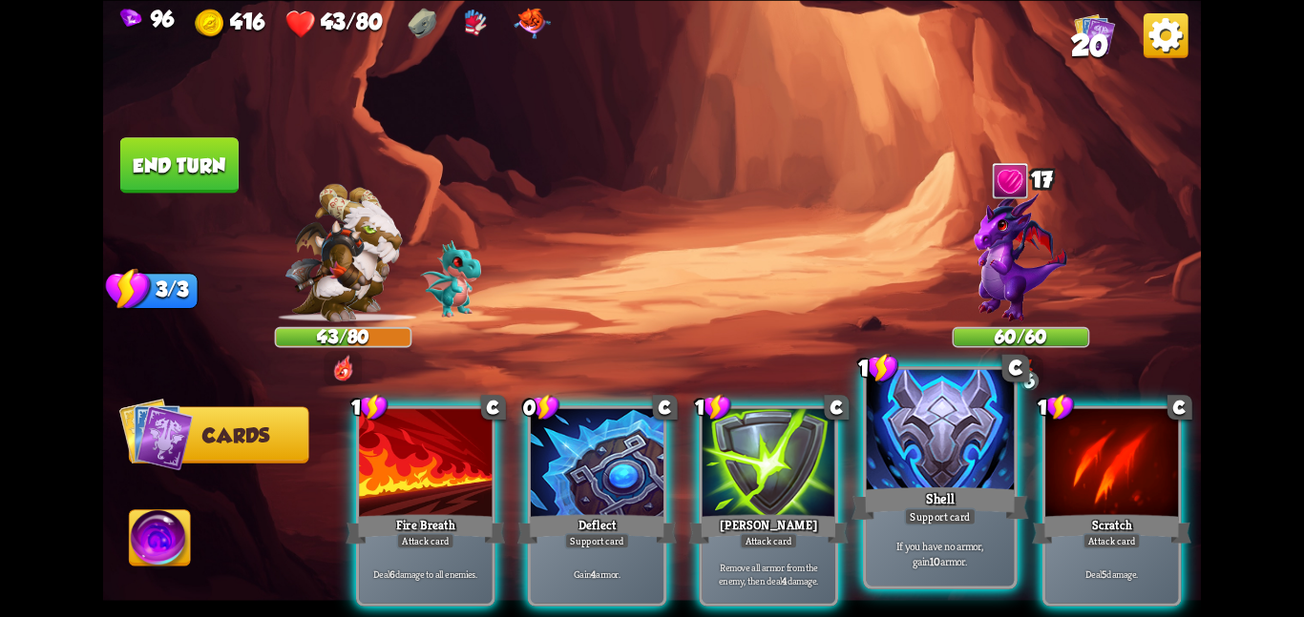
click at [875, 440] on div at bounding box center [941, 431] width 148 height 124
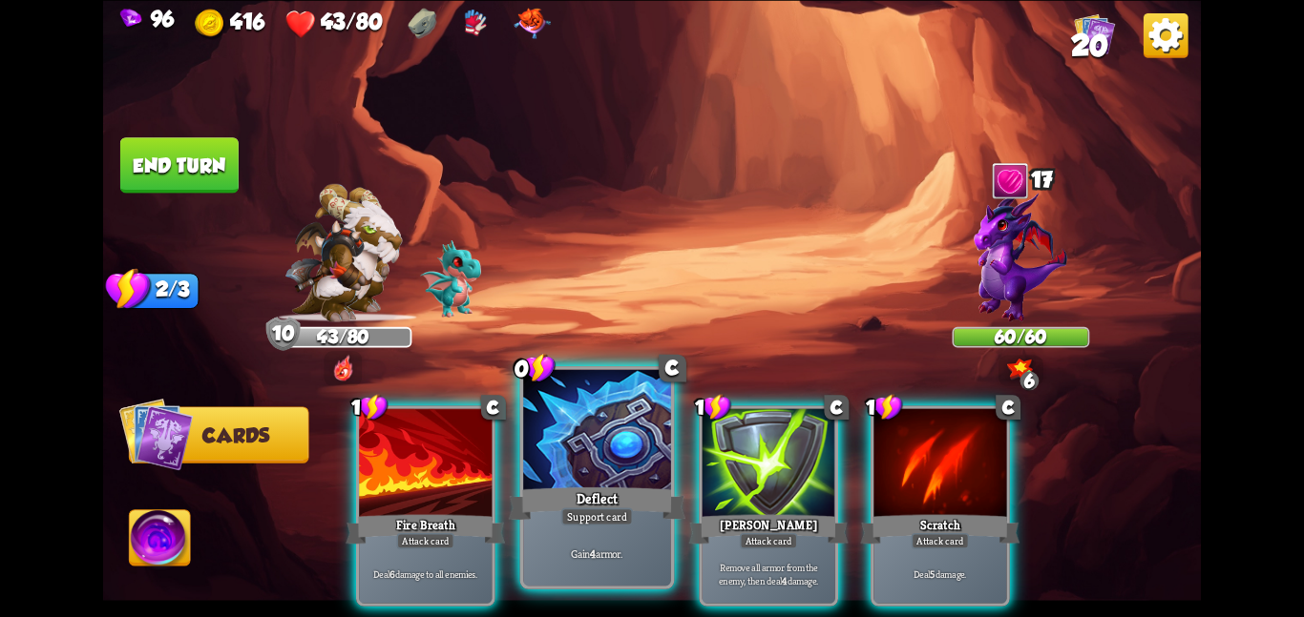
click at [552, 451] on div at bounding box center [597, 431] width 148 height 124
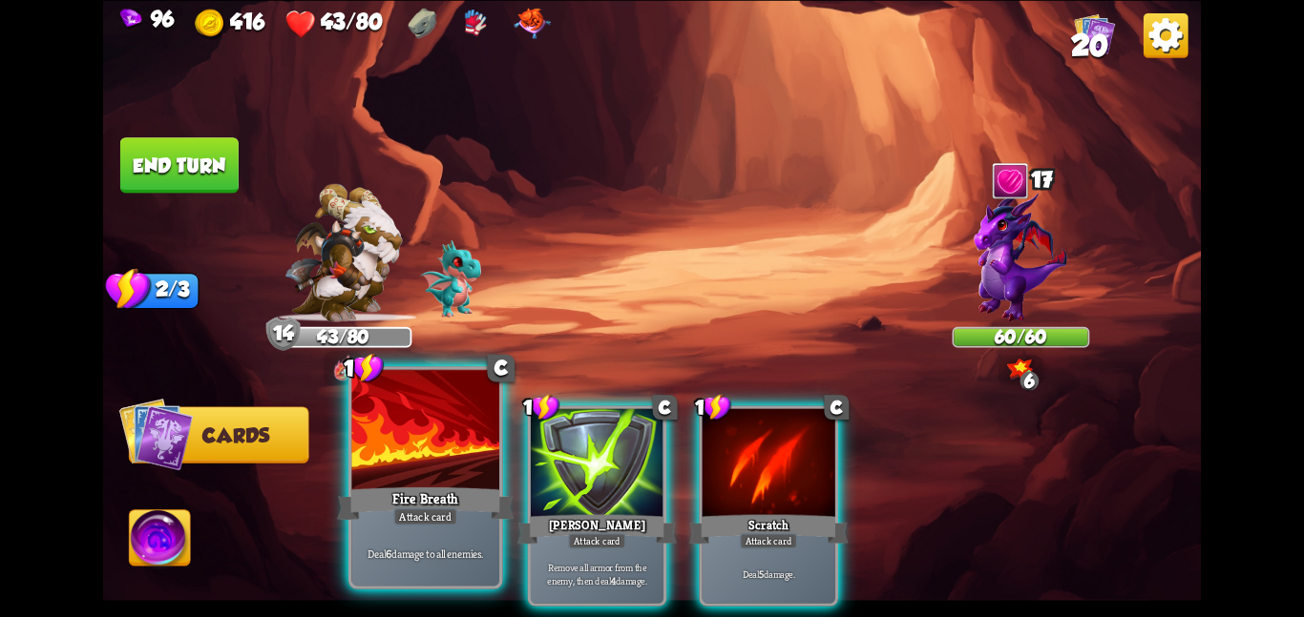
click at [442, 469] on div at bounding box center [425, 431] width 148 height 124
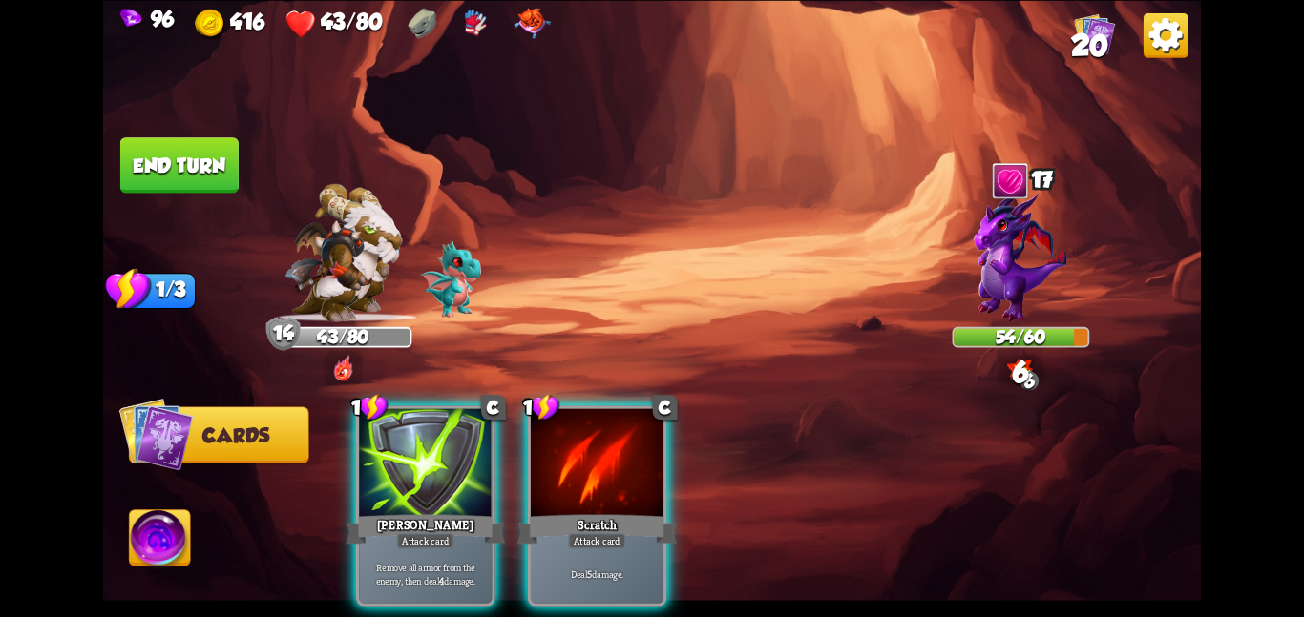
click at [677, 481] on div "1 C Pierce Attack card Remove all armor from the enemy, then deal 4 damage. 1 C…" at bounding box center [762, 480] width 878 height 275
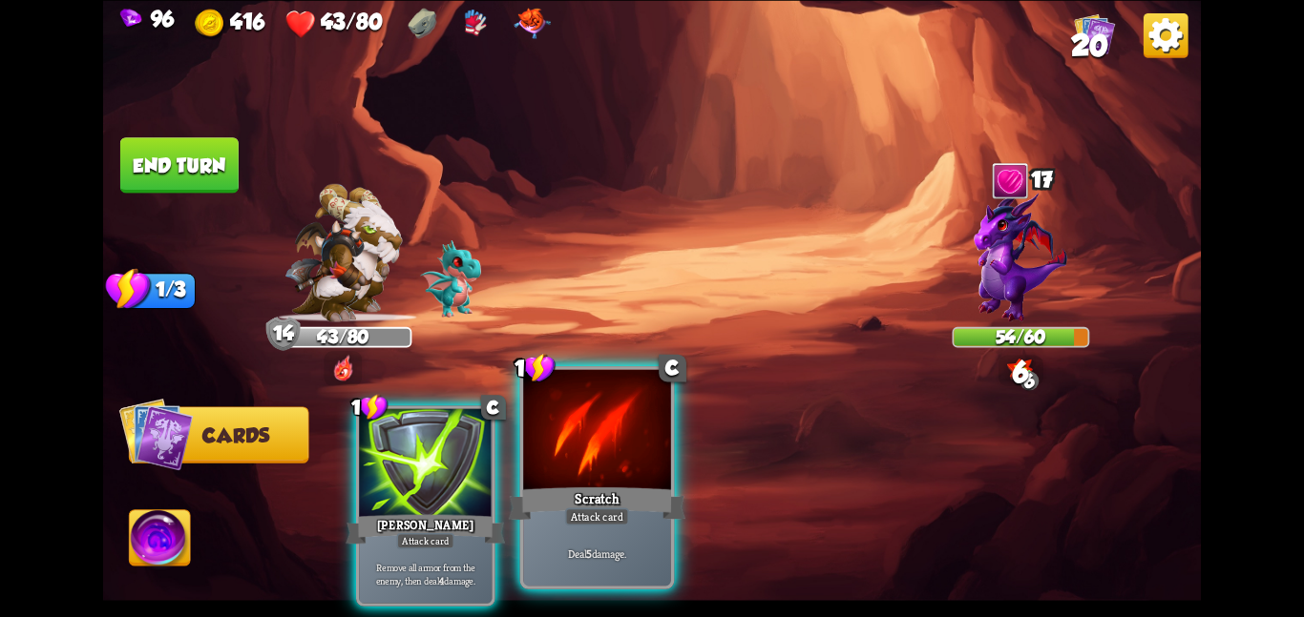
click at [633, 454] on div at bounding box center [597, 431] width 148 height 124
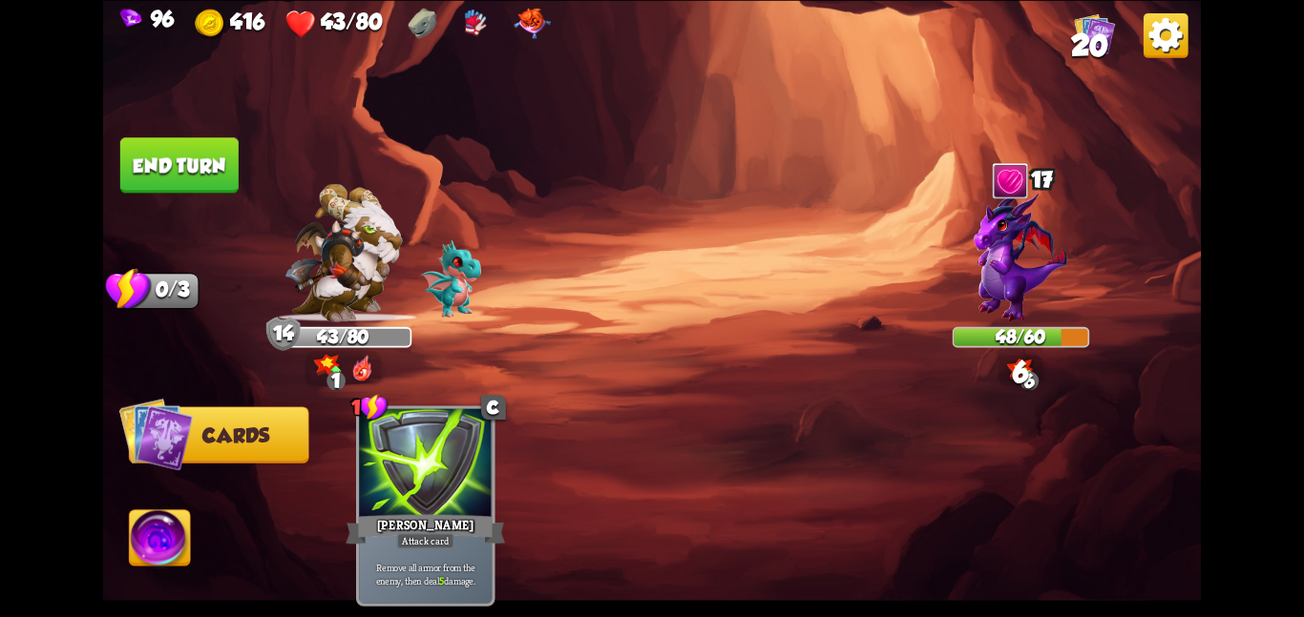
click at [217, 157] on button "End turn" at bounding box center [179, 164] width 118 height 55
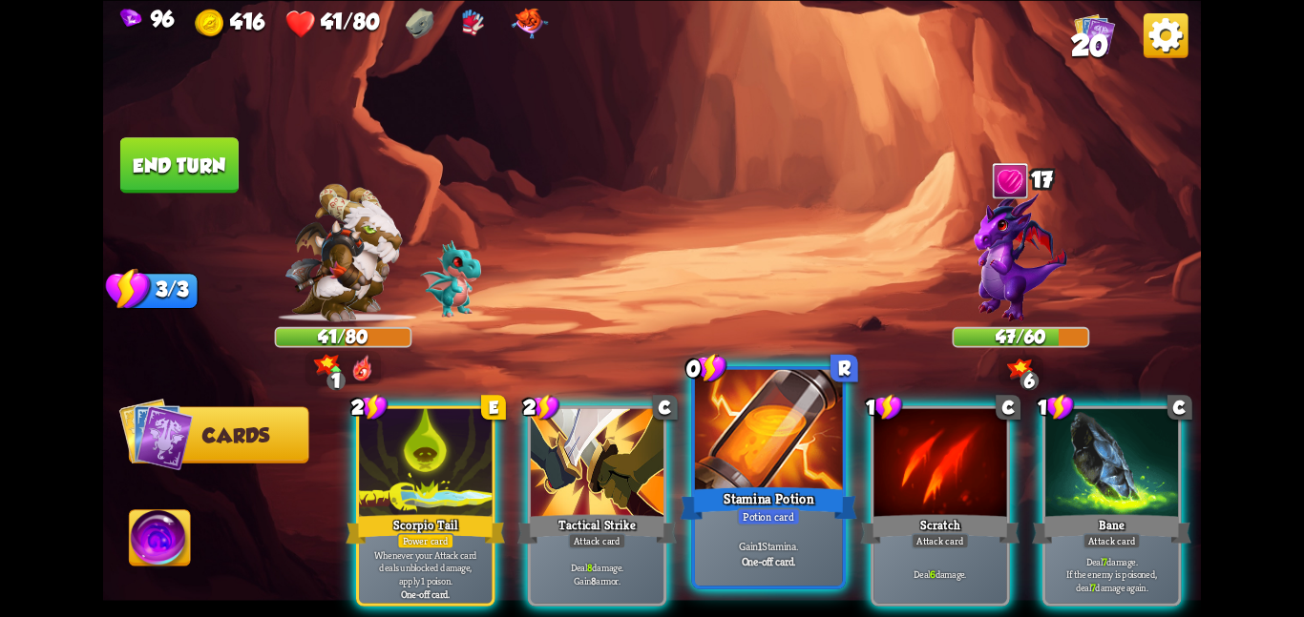
click at [709, 440] on div at bounding box center [769, 431] width 148 height 124
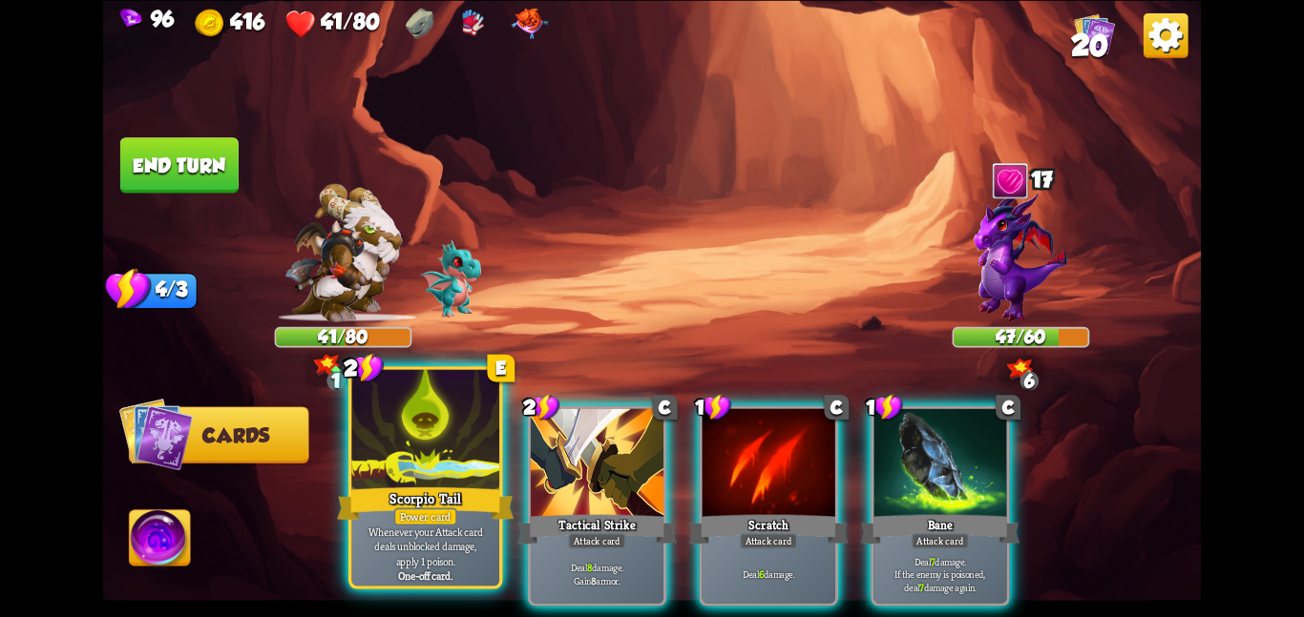
click at [452, 481] on div at bounding box center [425, 431] width 148 height 124
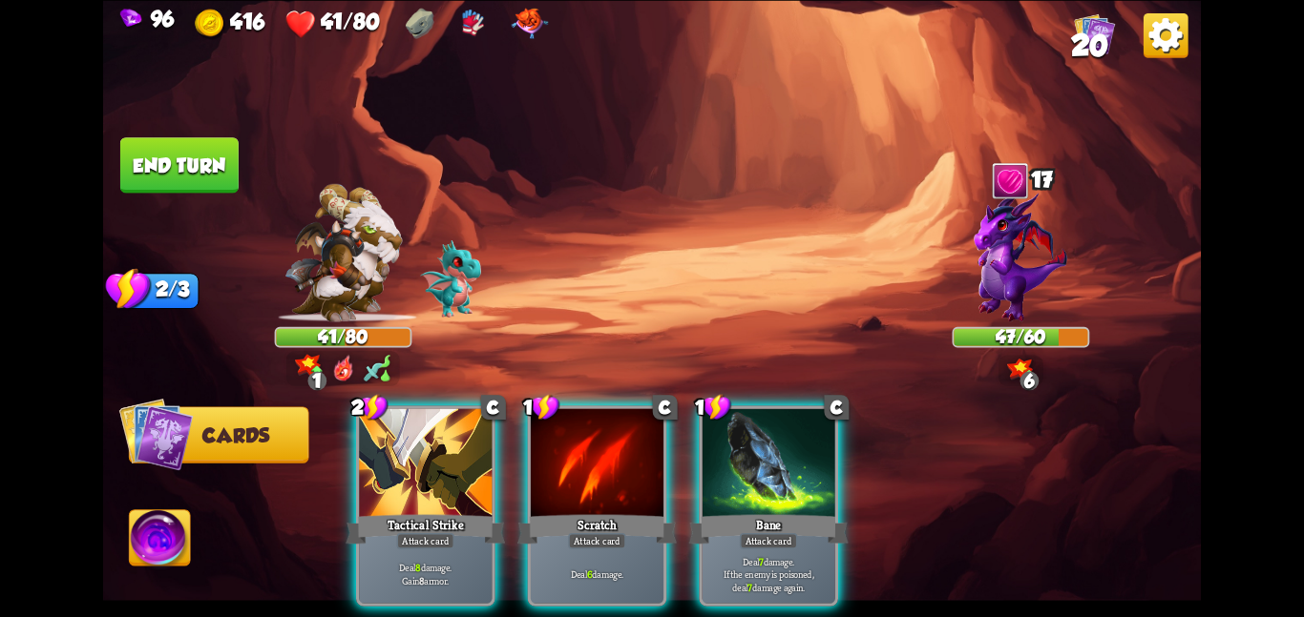
click at [452, 481] on div at bounding box center [425, 464] width 133 height 112
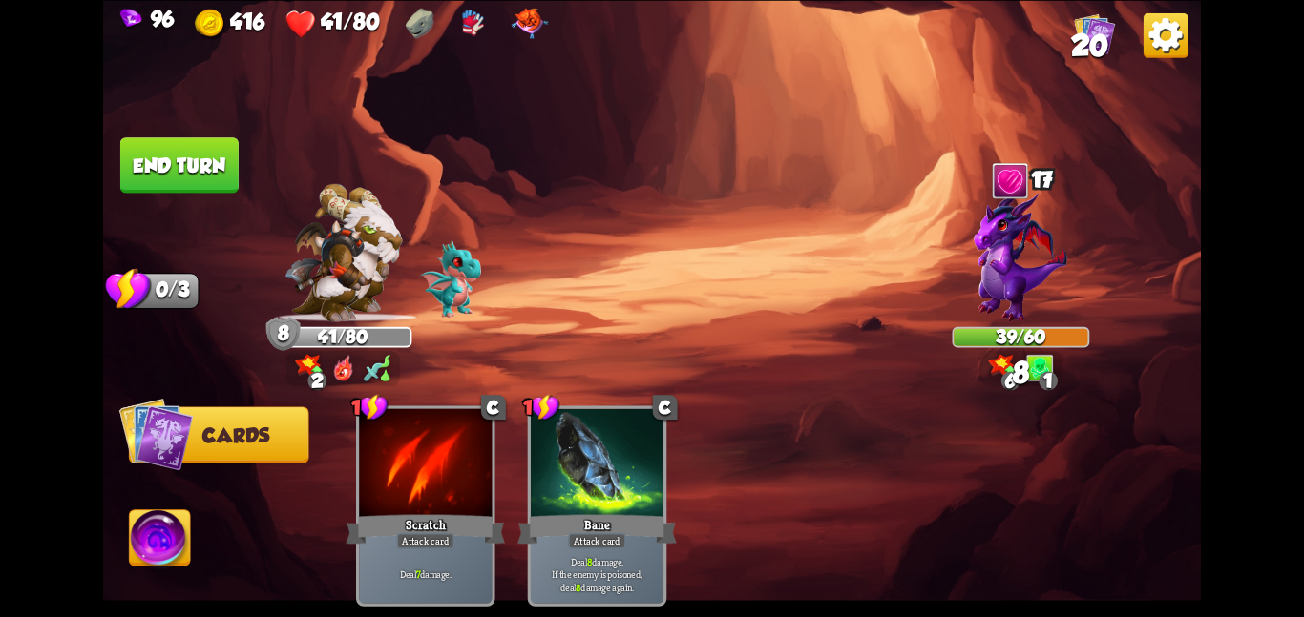
click at [155, 155] on button "End turn" at bounding box center [179, 164] width 118 height 55
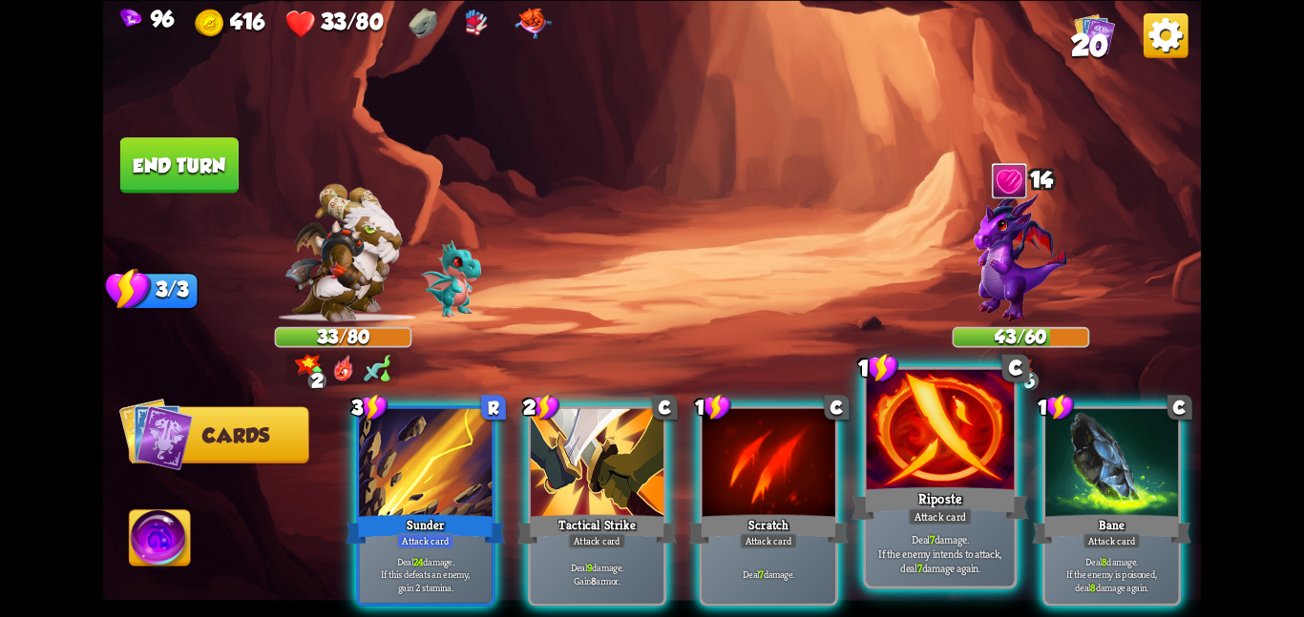
click at [1004, 451] on div at bounding box center [941, 431] width 148 height 124
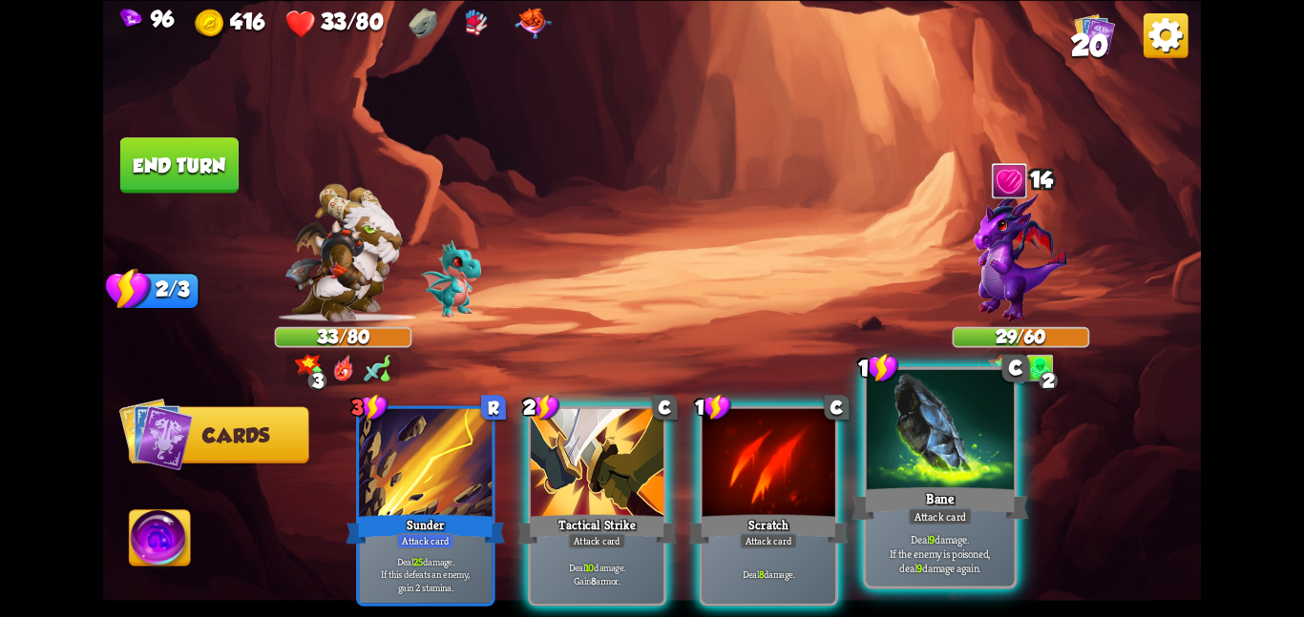
click at [899, 444] on div at bounding box center [941, 431] width 148 height 124
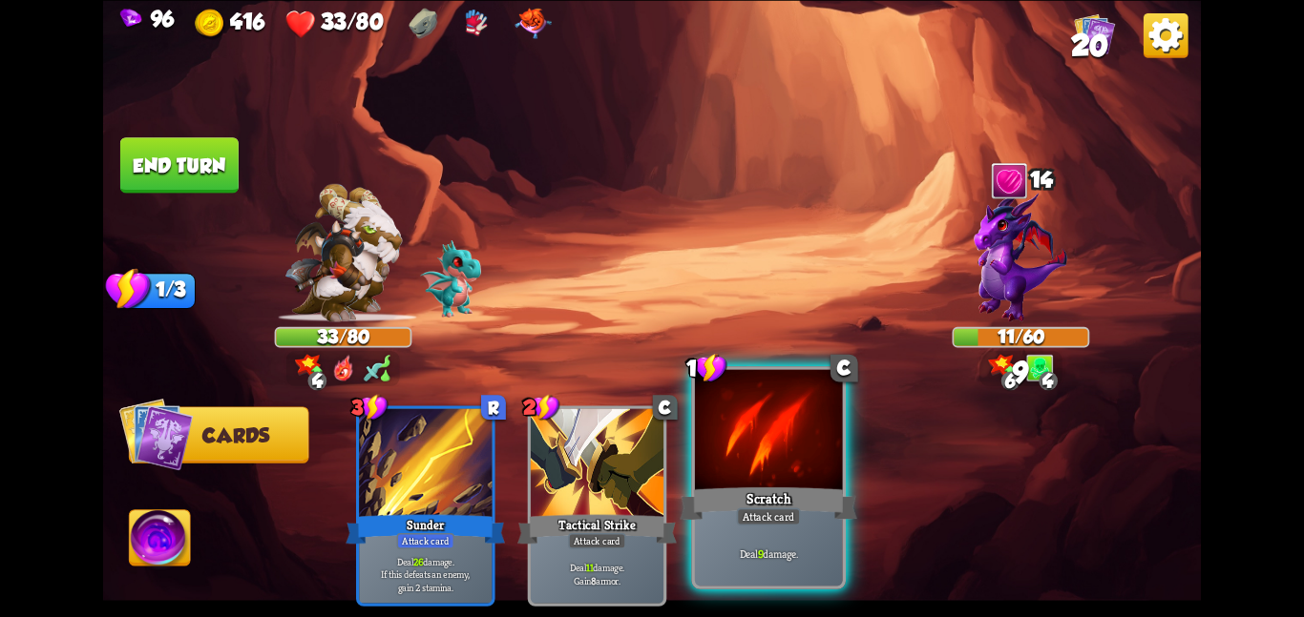
click at [788, 545] on div "Deal 9 damage." at bounding box center [769, 553] width 148 height 64
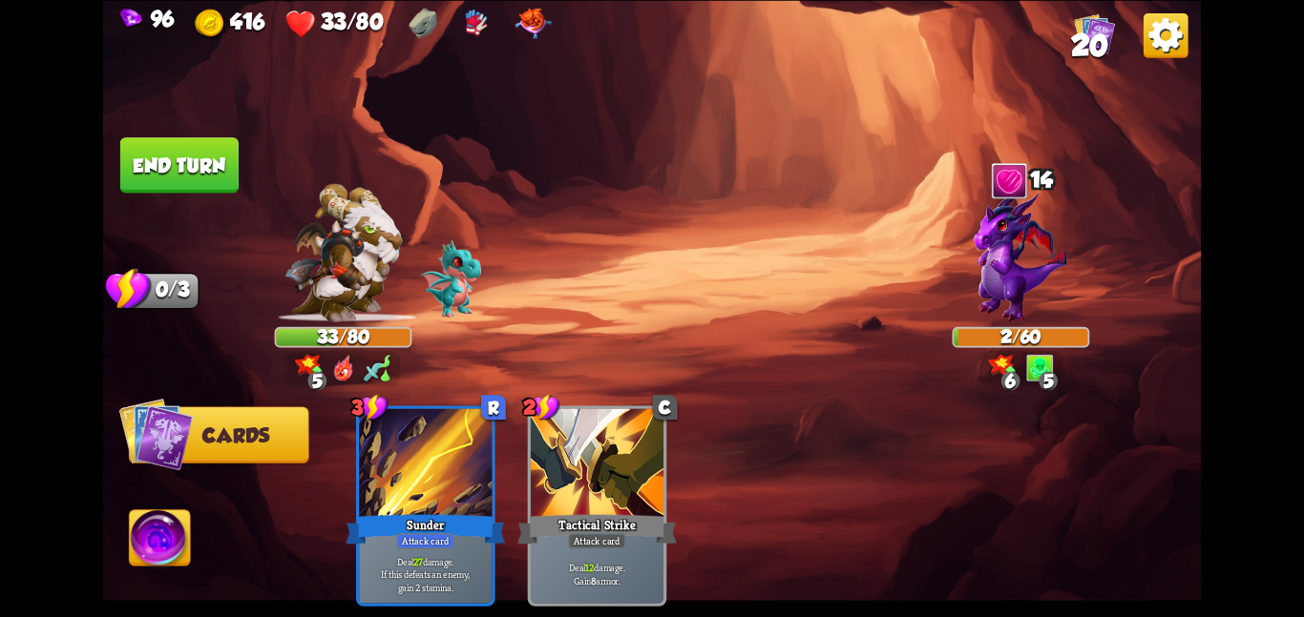
click at [219, 193] on img at bounding box center [651, 308] width 1097 height 617
click at [169, 146] on button "End turn" at bounding box center [179, 164] width 118 height 55
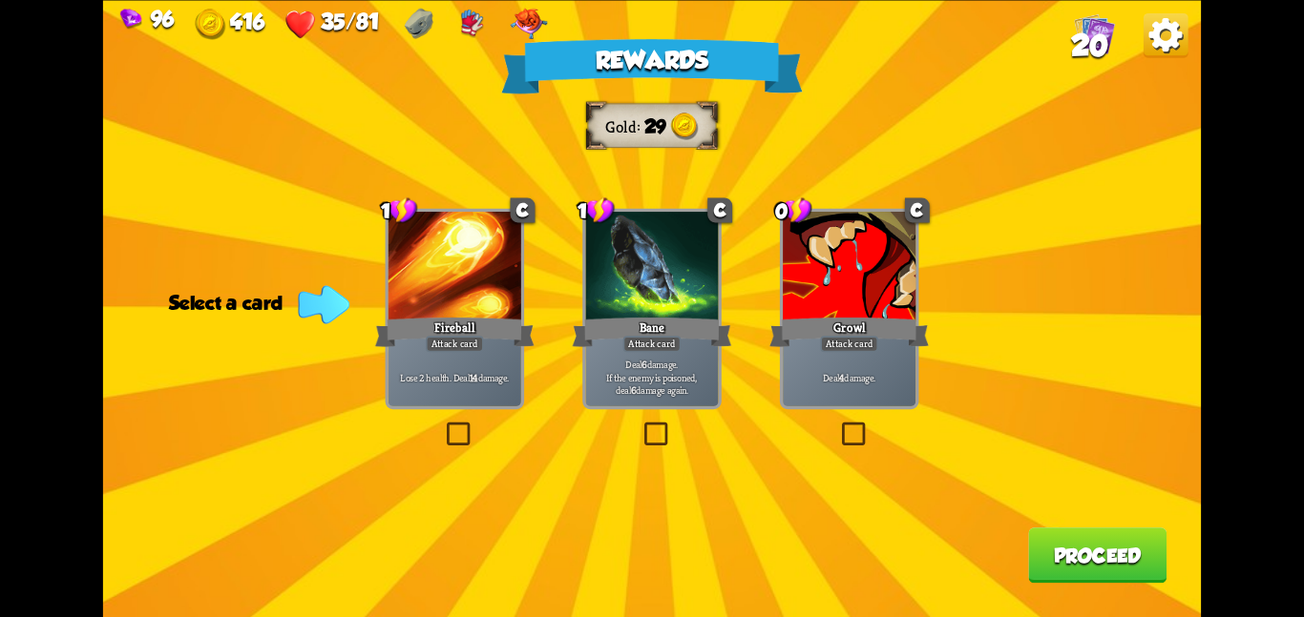
click at [722, 308] on div "Rewards Gold 29 Select a card 1 C Fireball Attack card Lose 2 health. Deal 14 d…" at bounding box center [651, 308] width 1097 height 617
click at [689, 305] on div at bounding box center [651, 268] width 133 height 112
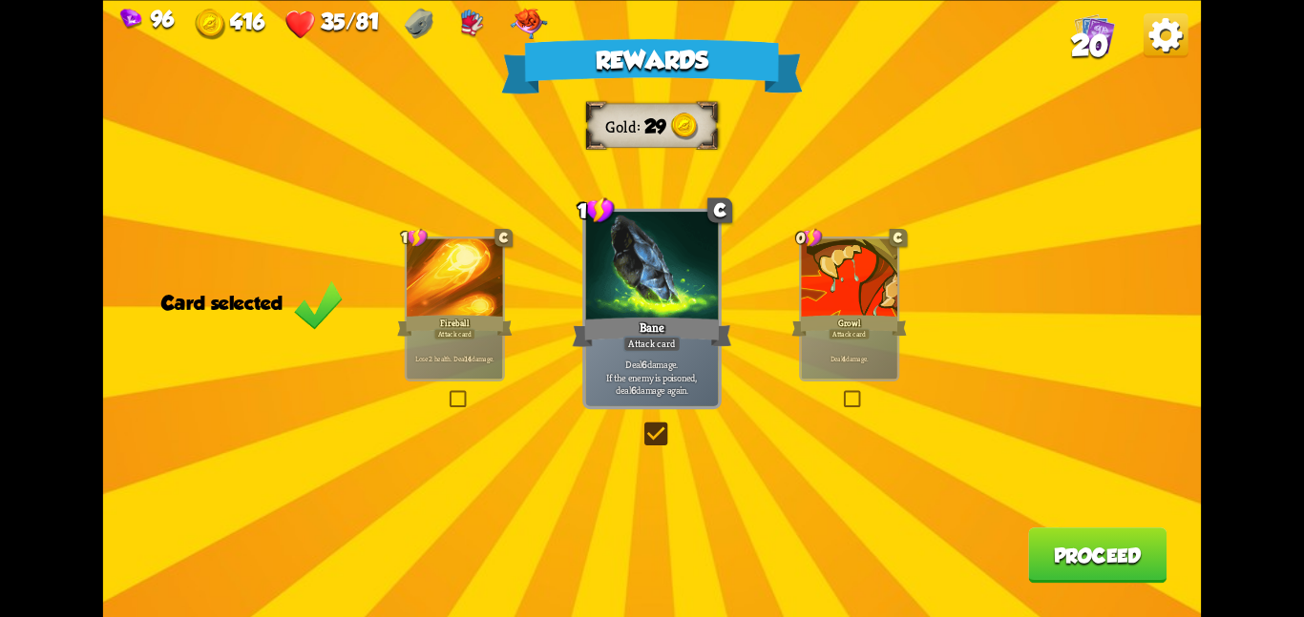
click at [1091, 542] on button "Proceed" at bounding box center [1097, 555] width 138 height 55
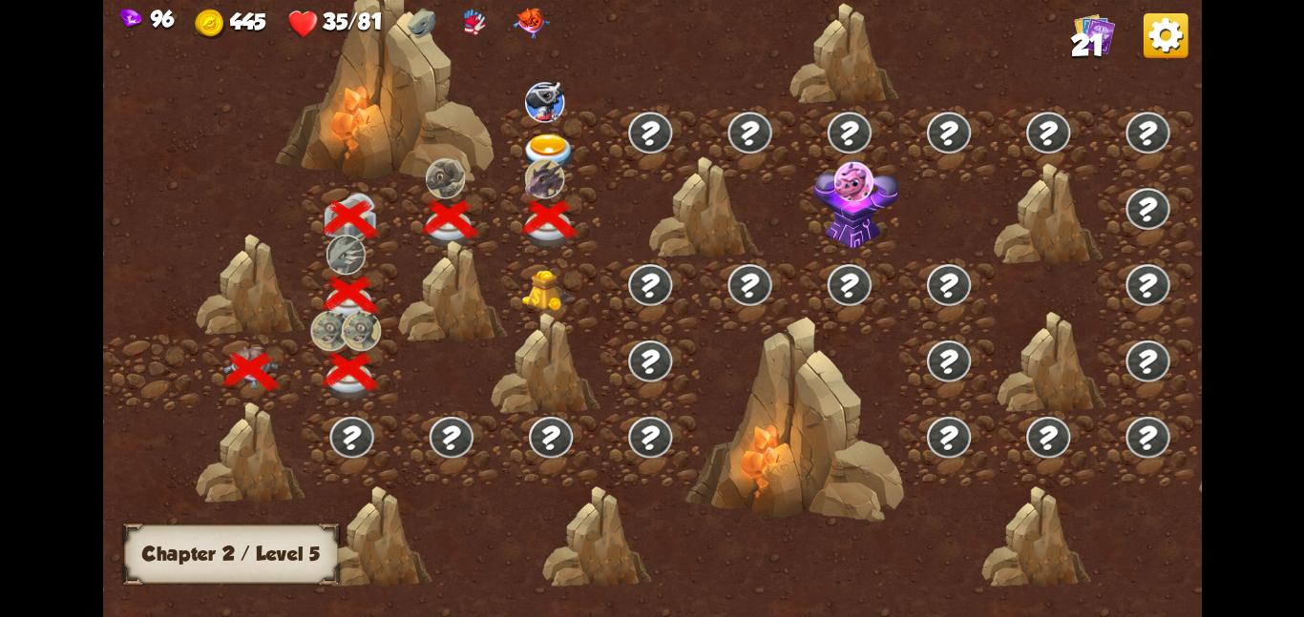
click at [549, 269] on img at bounding box center [548, 290] width 55 height 42
click at [587, 287] on div at bounding box center [550, 296] width 99 height 76
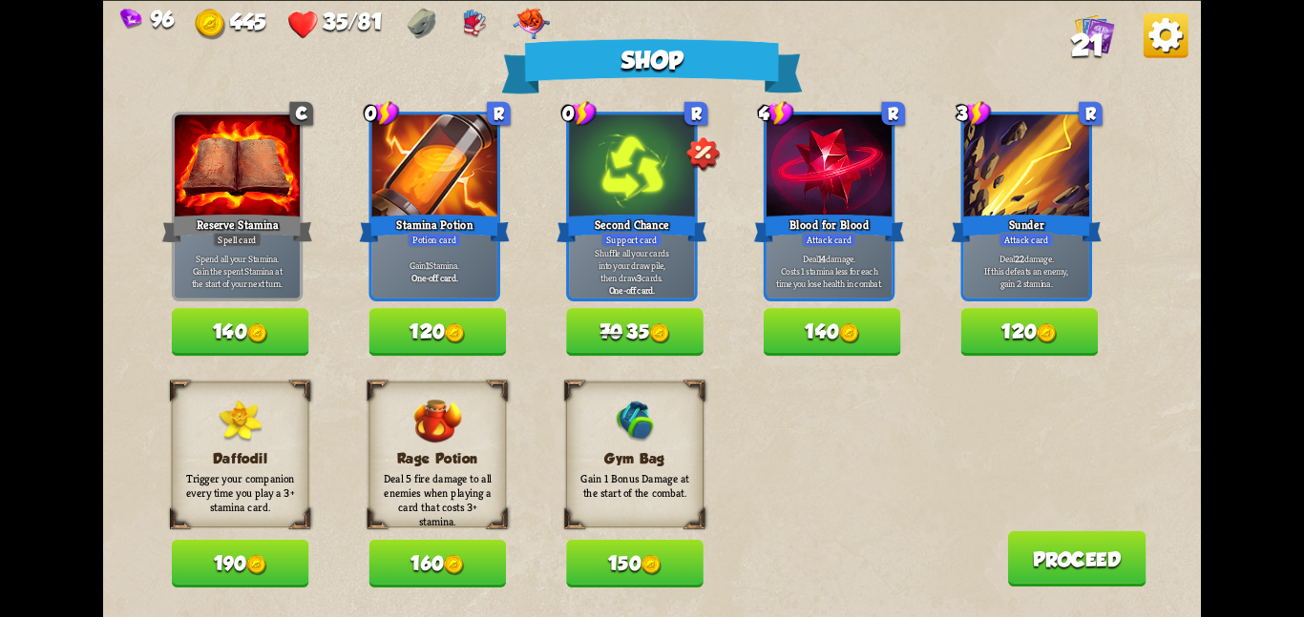
click at [575, 545] on button "150" at bounding box center [634, 564] width 137 height 48
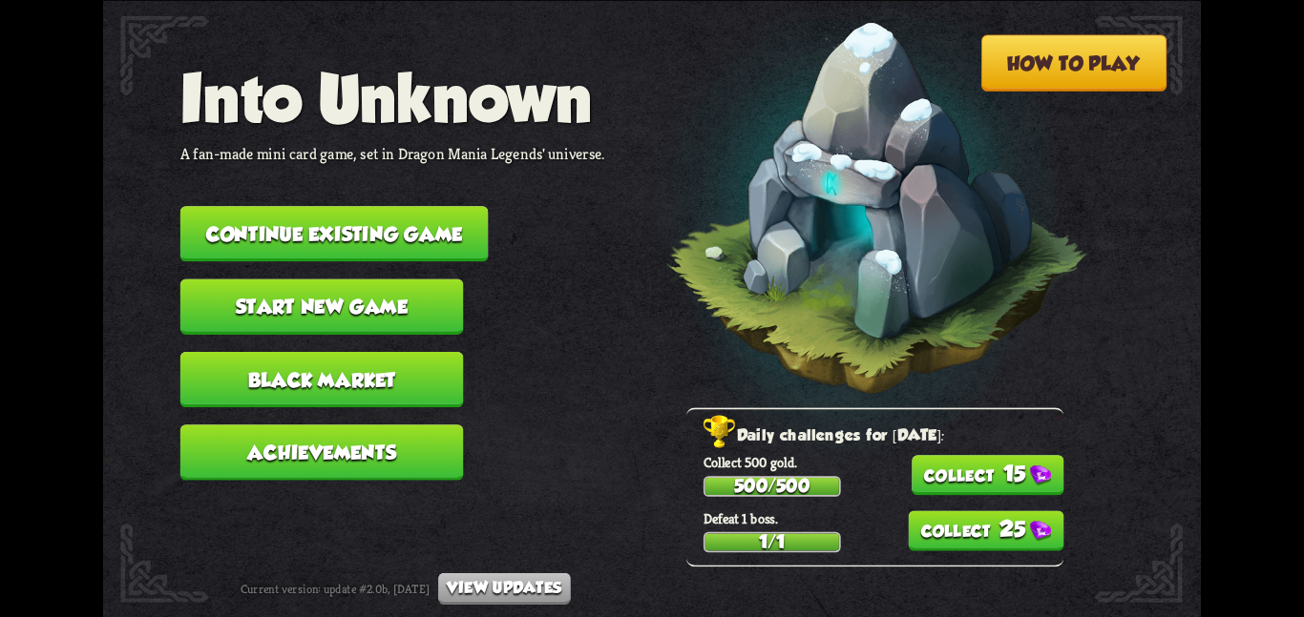
click at [927, 460] on button "15" at bounding box center [987, 475] width 153 height 40
click at [949, 539] on button "25" at bounding box center [986, 531] width 156 height 40
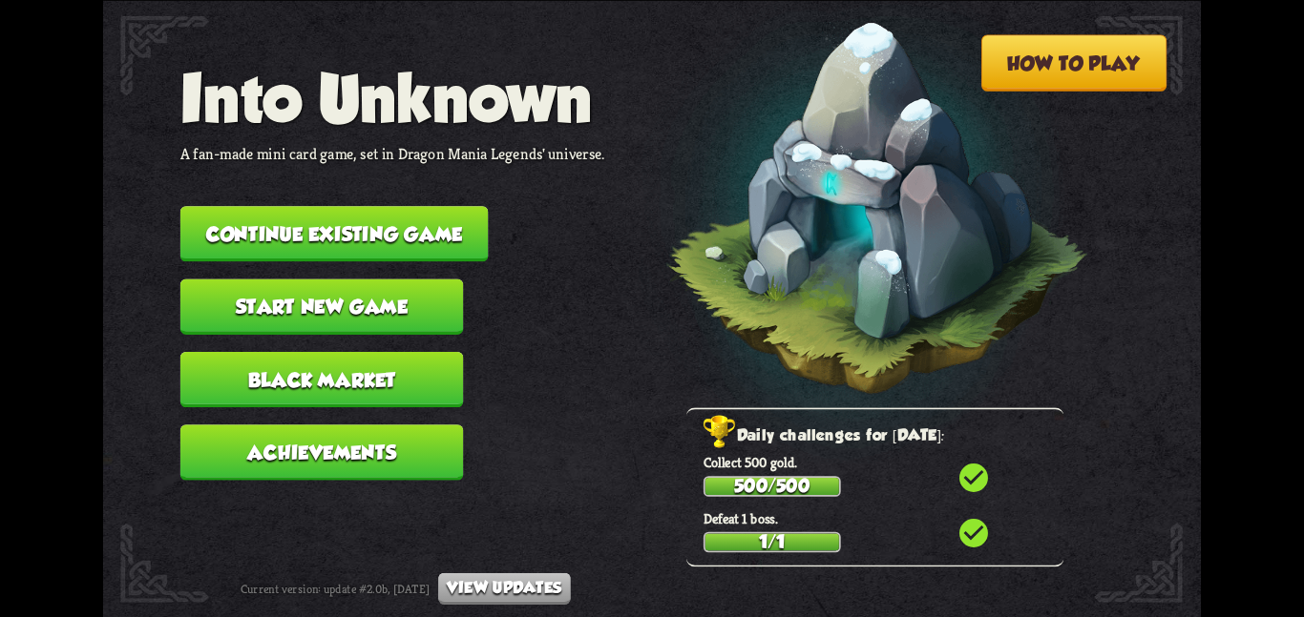
click at [391, 228] on button "Continue existing game" at bounding box center [334, 233] width 308 height 55
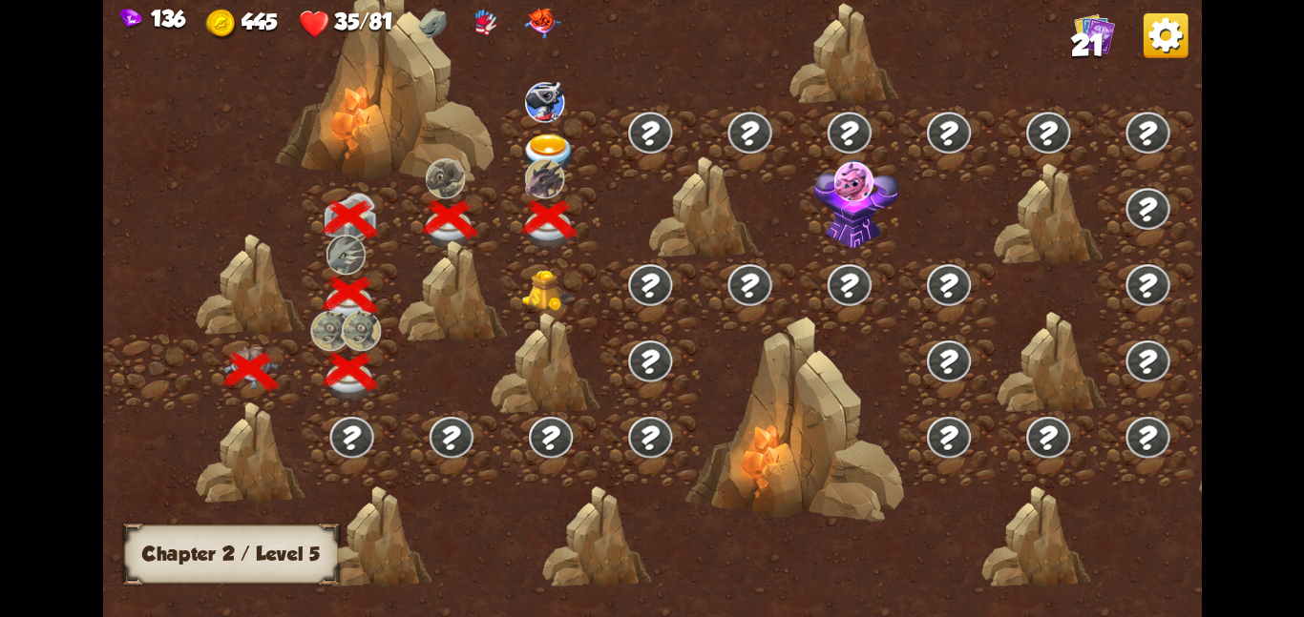
click at [550, 284] on img at bounding box center [548, 290] width 55 height 42
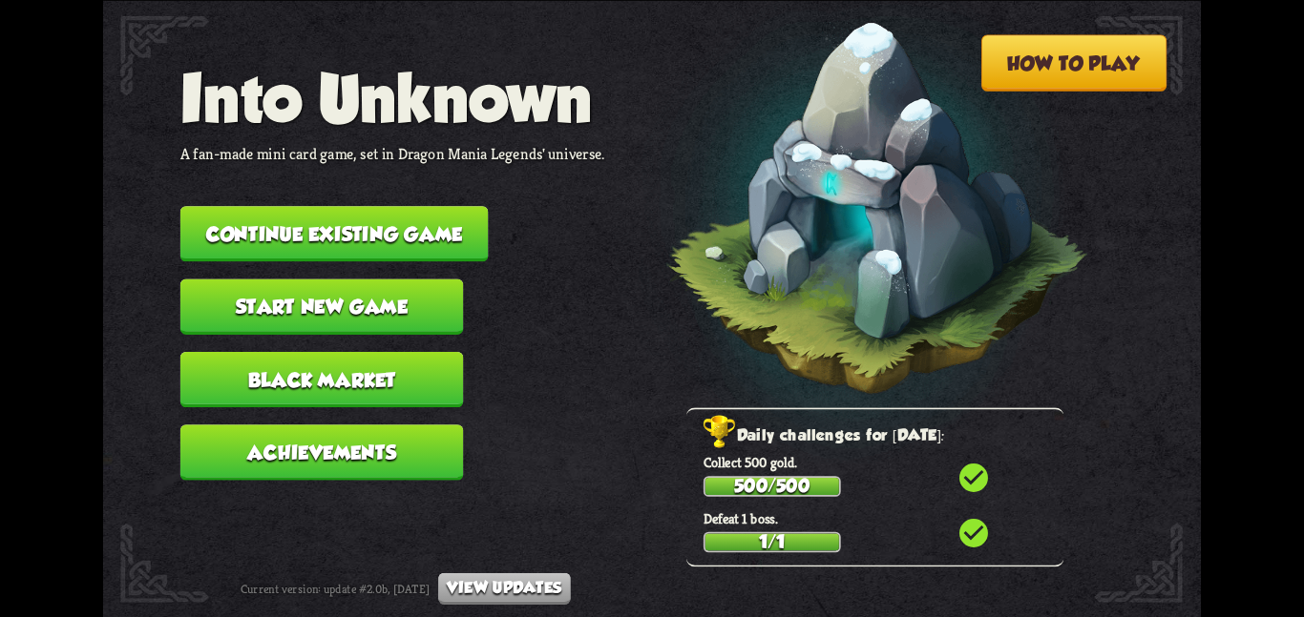
click at [361, 219] on button "Continue existing game" at bounding box center [334, 233] width 308 height 55
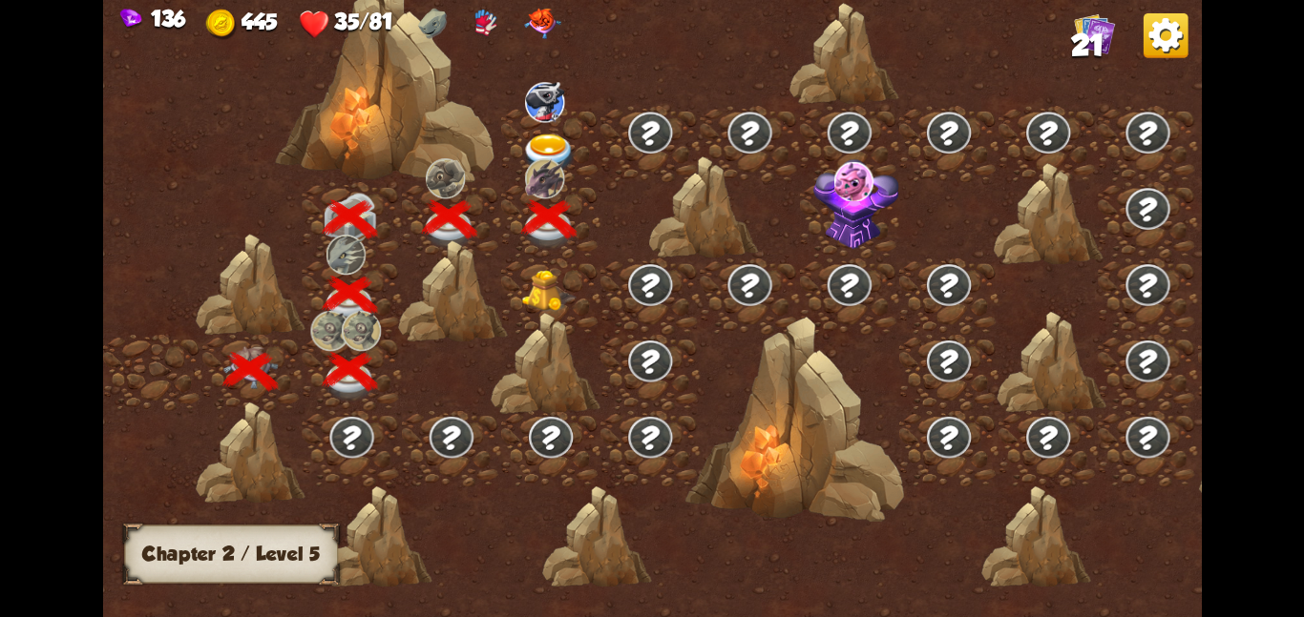
click at [527, 273] on img at bounding box center [548, 290] width 55 height 42
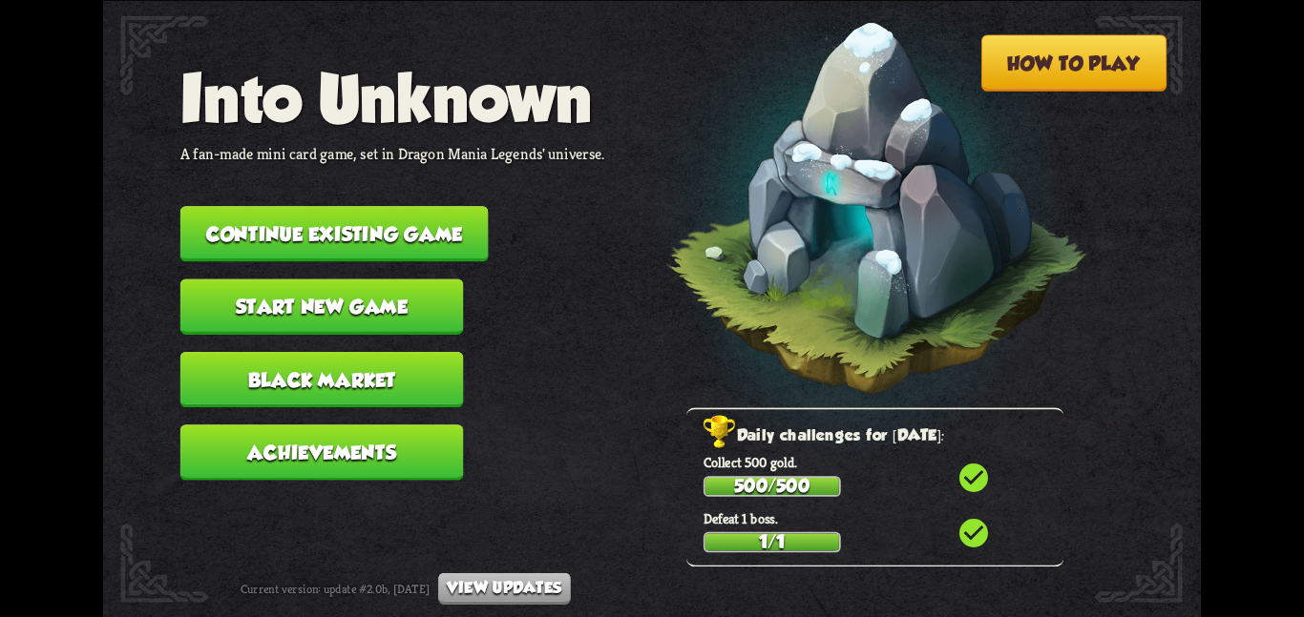
click at [294, 219] on button "Continue existing game" at bounding box center [334, 233] width 308 height 55
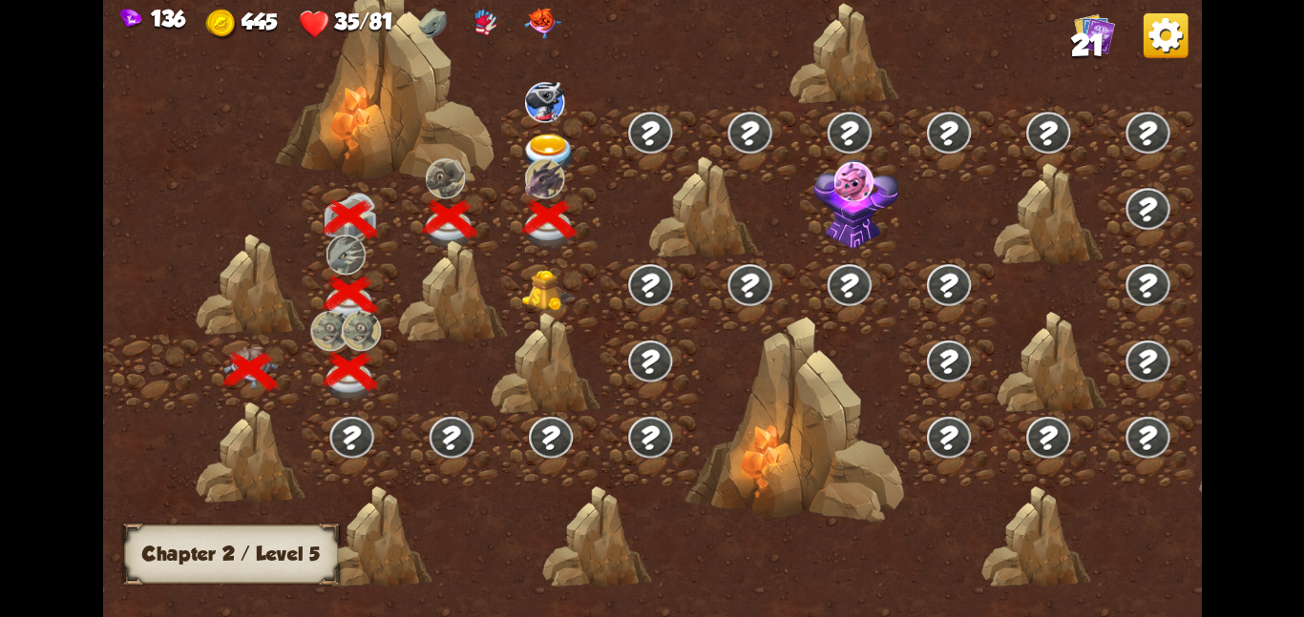
click at [554, 286] on img at bounding box center [548, 290] width 55 height 42
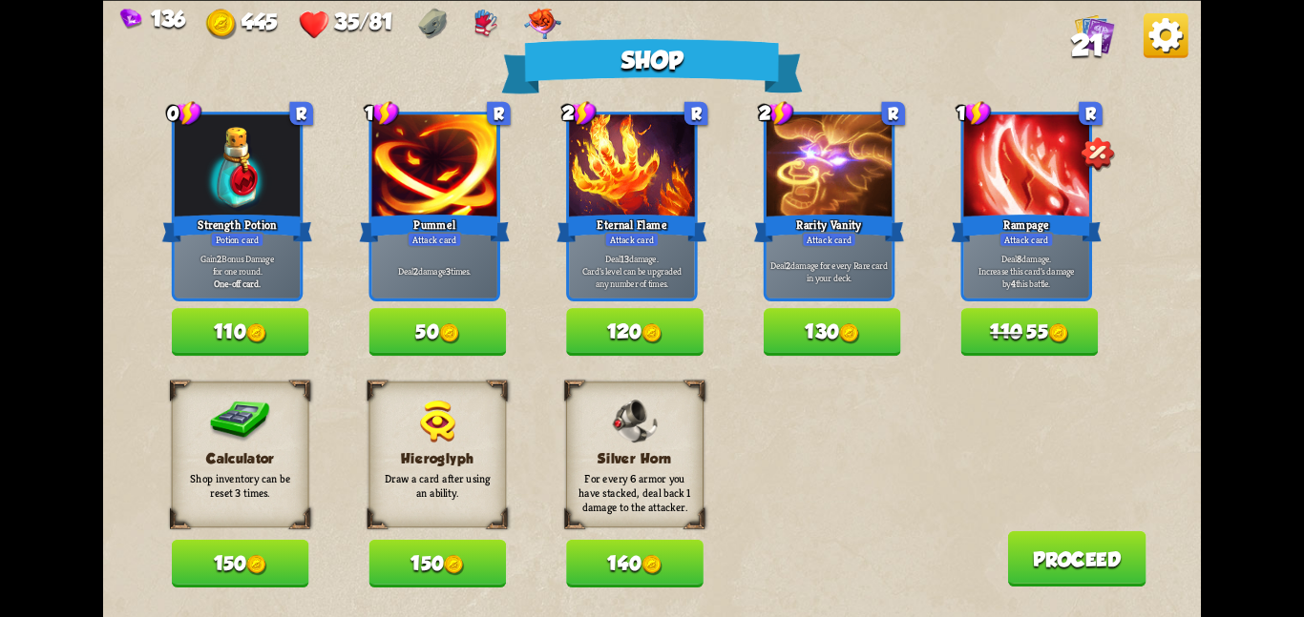
click at [228, 583] on button "150" at bounding box center [240, 564] width 137 height 48
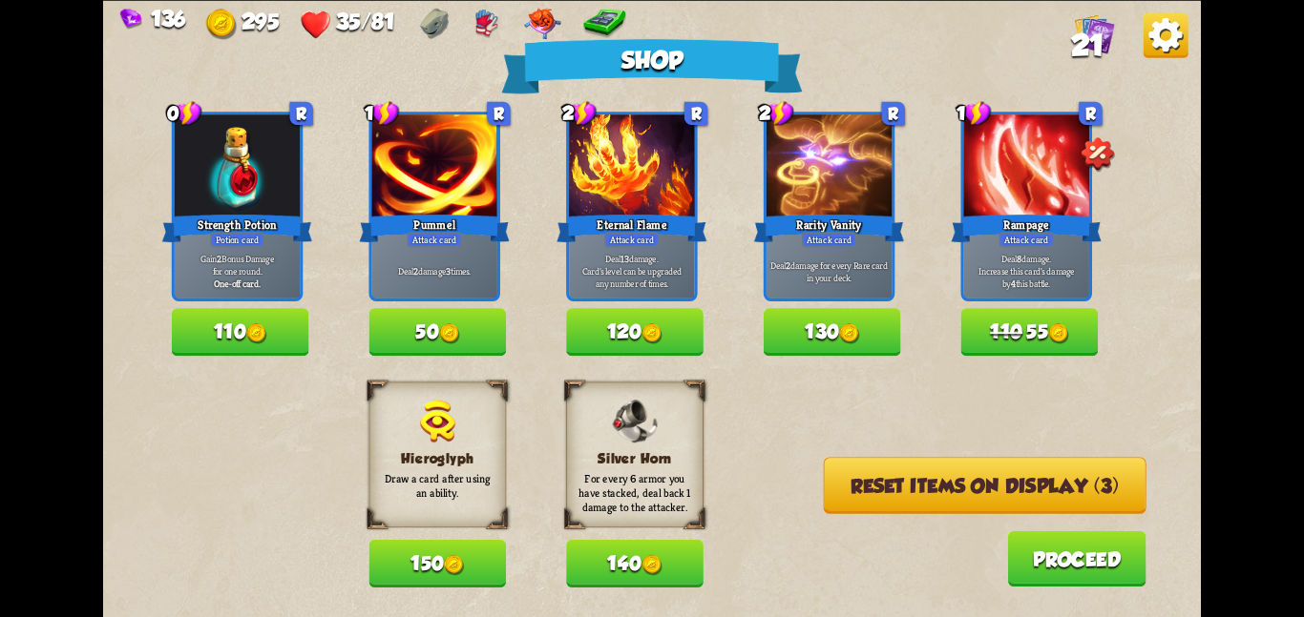
click at [853, 490] on button "Reset items on display (3)" at bounding box center [985, 485] width 323 height 56
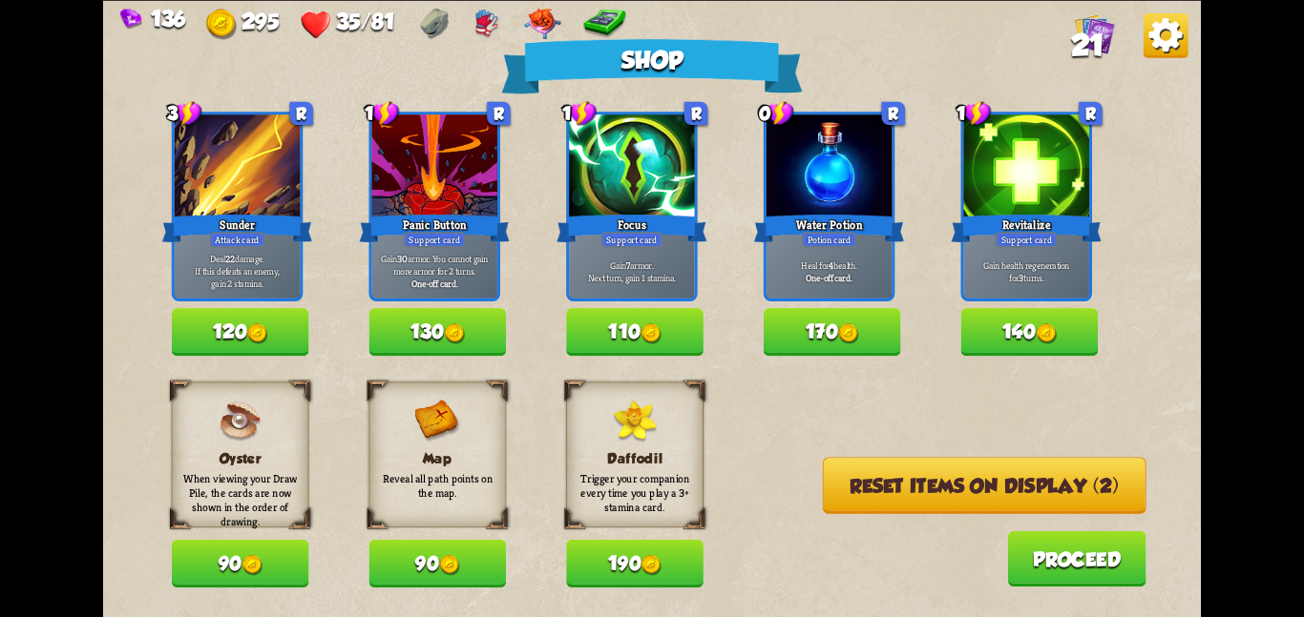
click at [853, 490] on button "Reset items on display (2)" at bounding box center [985, 485] width 324 height 56
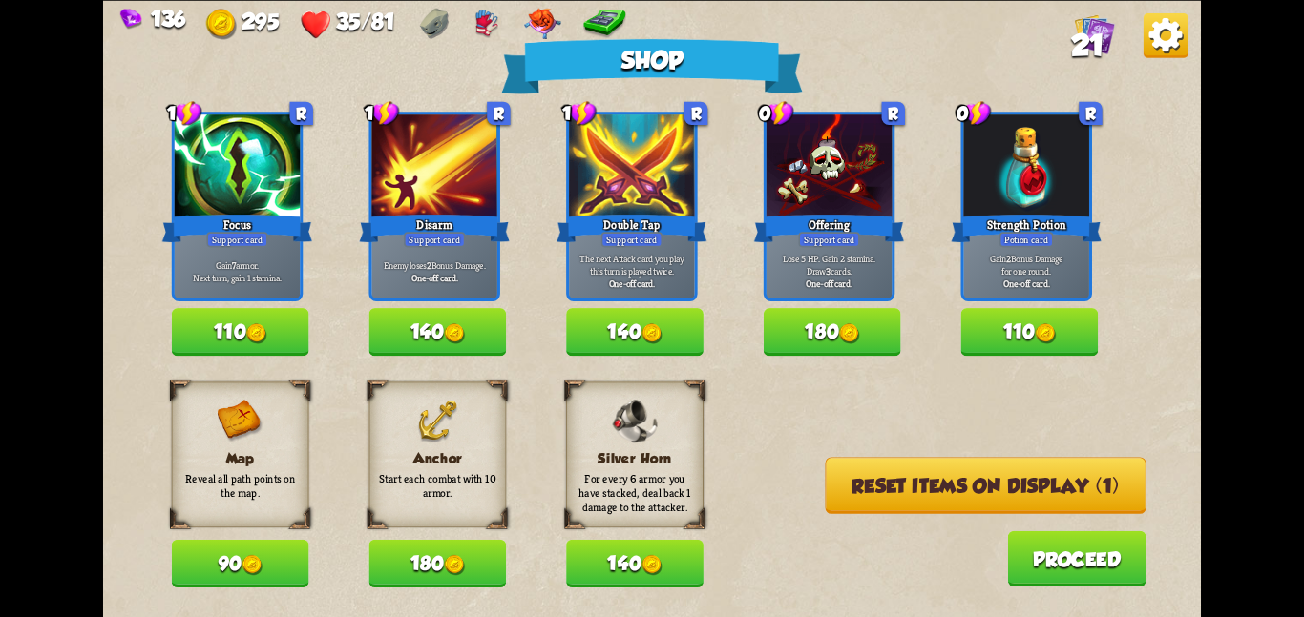
click at [853, 490] on button "Reset items on display (1)" at bounding box center [985, 485] width 321 height 56
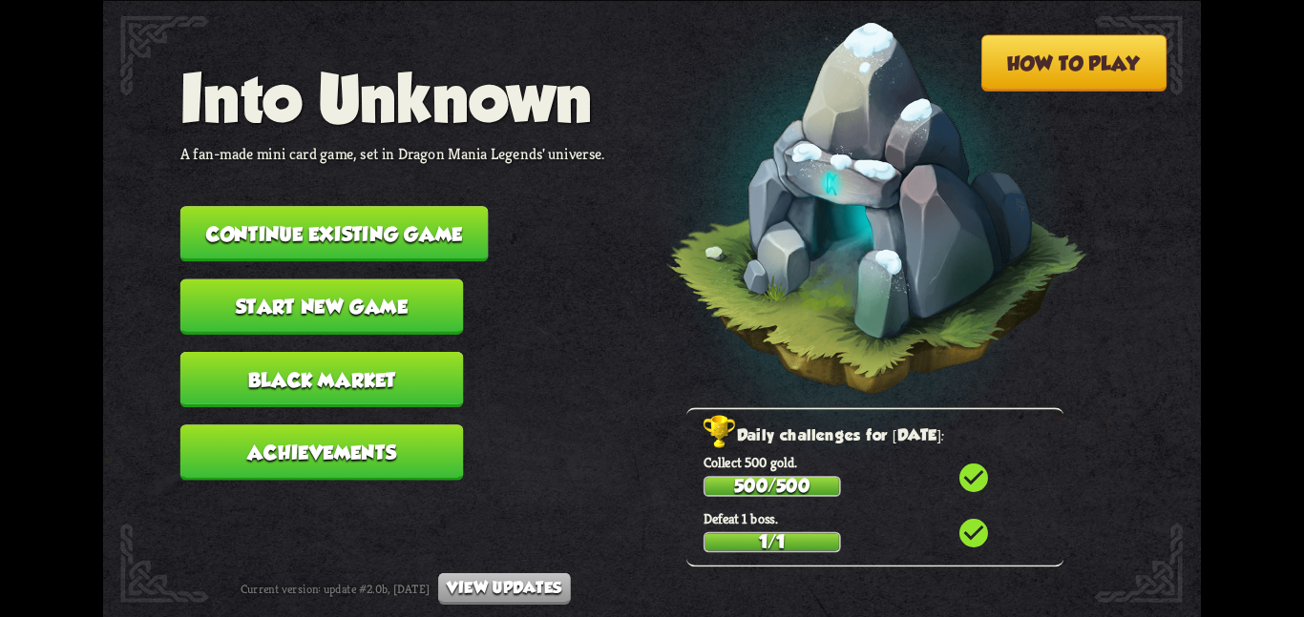
click at [353, 233] on button "Continue existing game" at bounding box center [334, 233] width 308 height 55
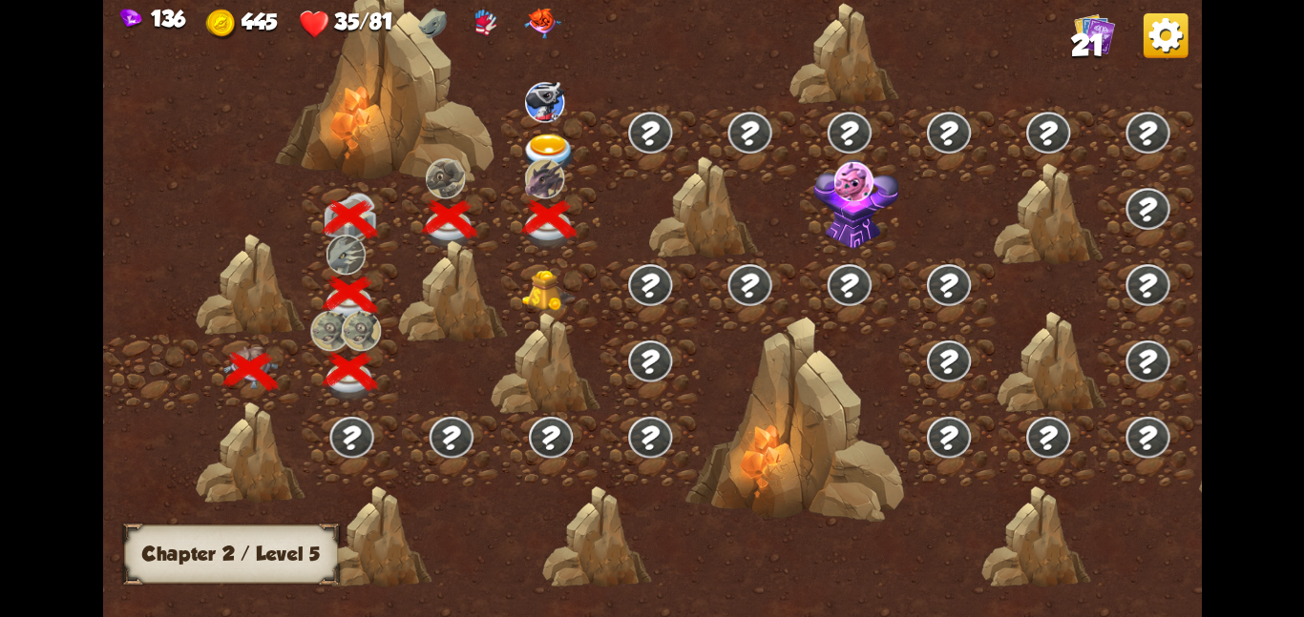
click at [552, 306] on img at bounding box center [548, 290] width 55 height 42
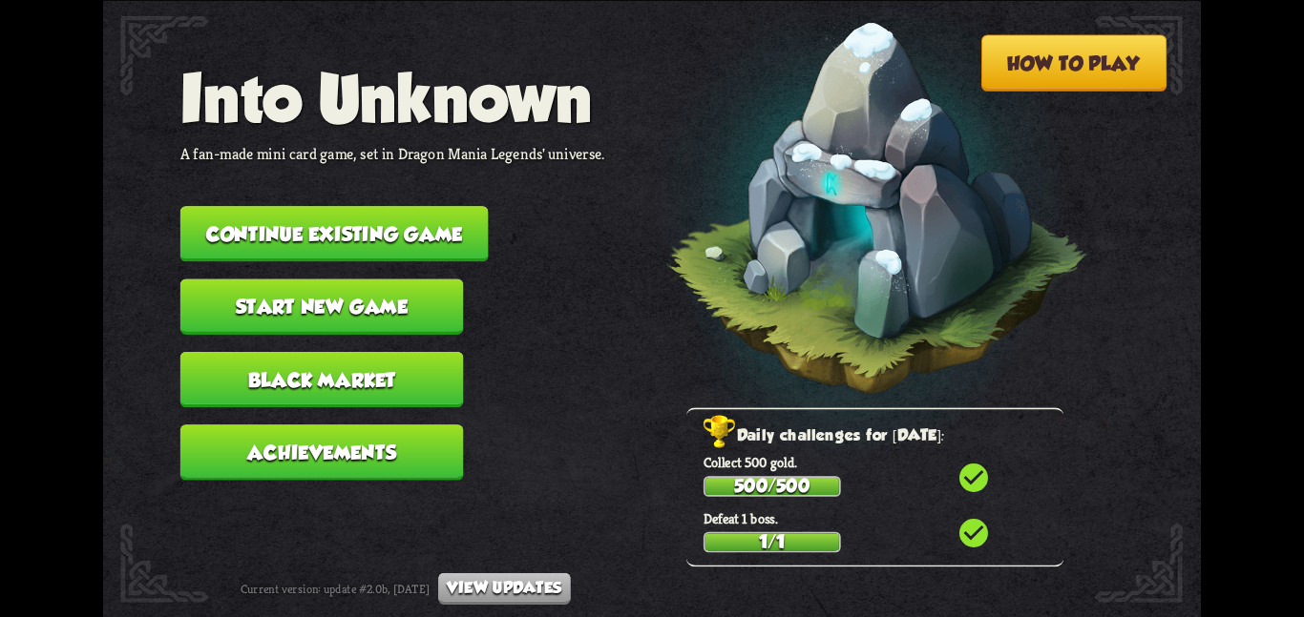
click at [279, 212] on button "Continue existing game" at bounding box center [334, 233] width 308 height 55
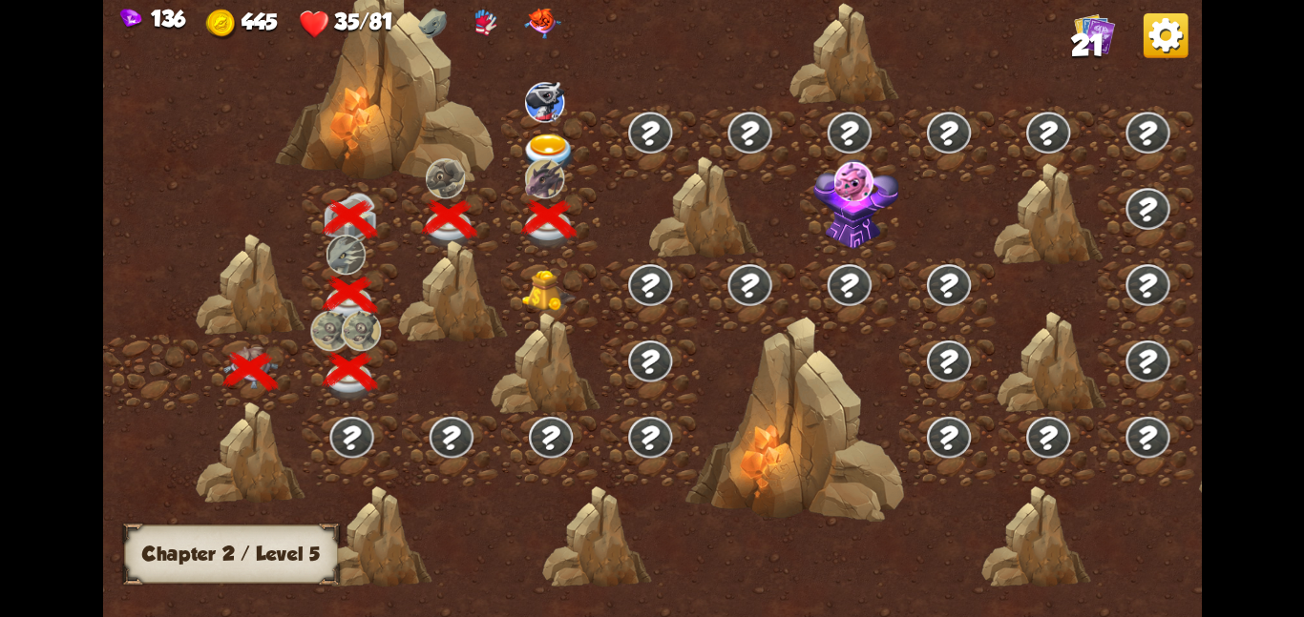
click at [532, 270] on img at bounding box center [548, 290] width 55 height 42
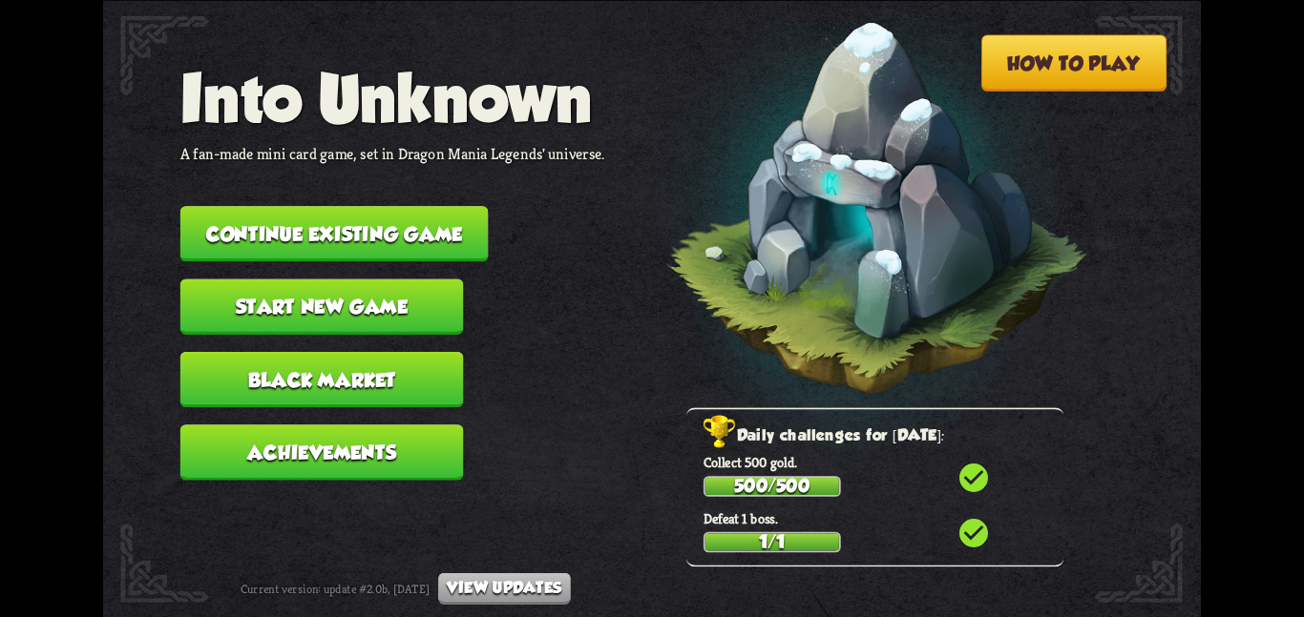
click at [285, 206] on button "Continue existing game" at bounding box center [334, 233] width 308 height 55
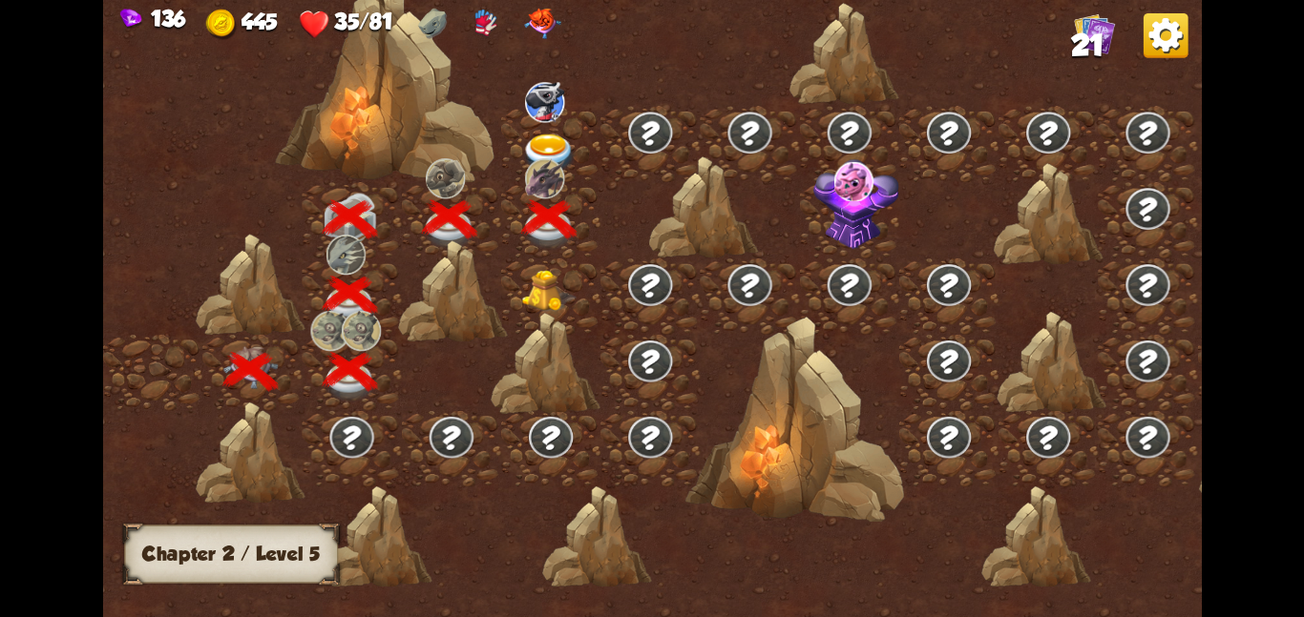
click at [564, 280] on img at bounding box center [548, 290] width 55 height 42
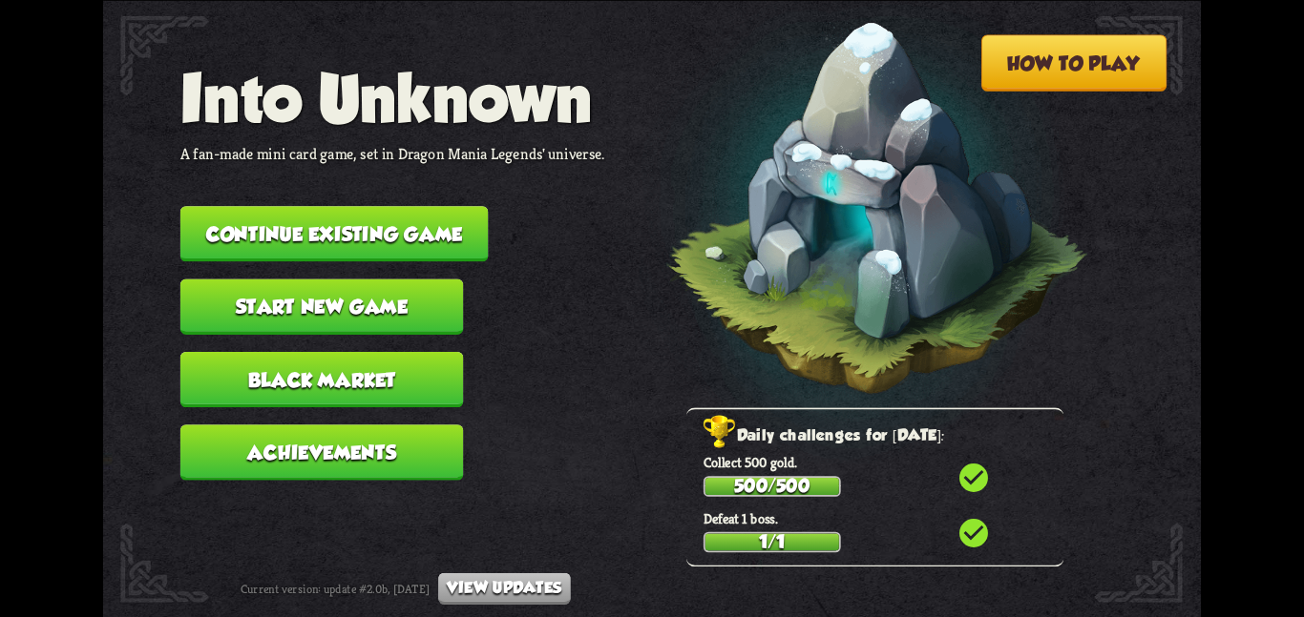
click at [331, 224] on button "Continue existing game" at bounding box center [334, 233] width 308 height 55
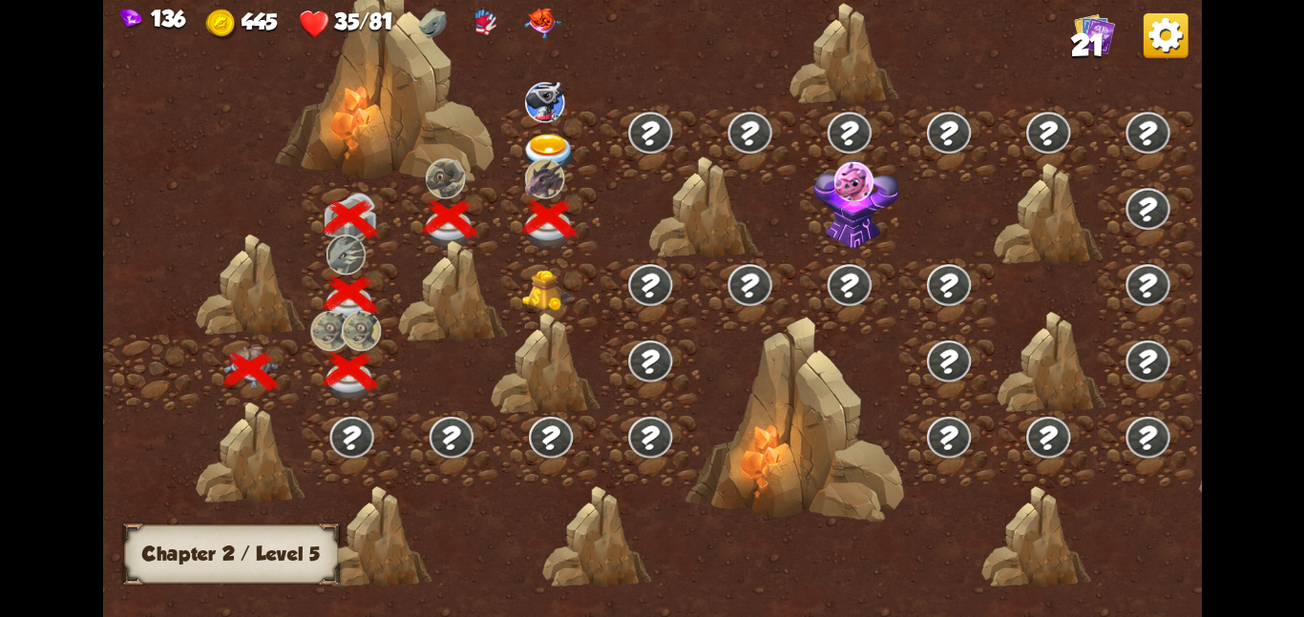
click at [525, 265] on div at bounding box center [550, 296] width 99 height 76
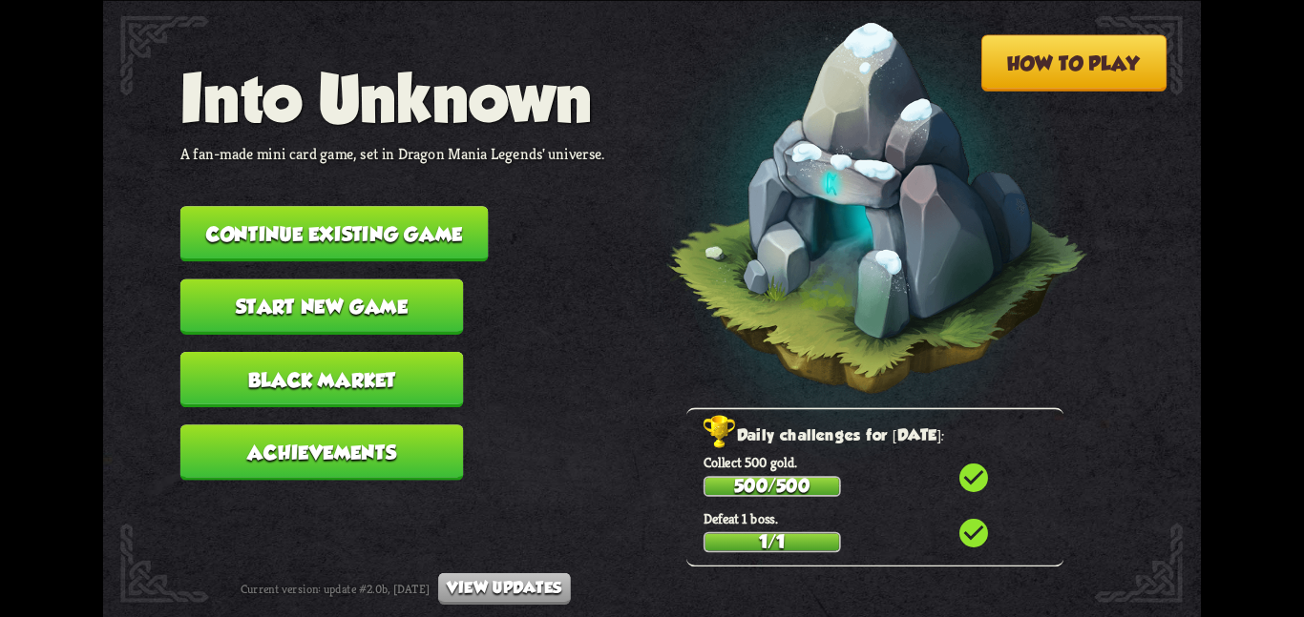
click at [326, 225] on button "Continue existing game" at bounding box center [334, 233] width 308 height 55
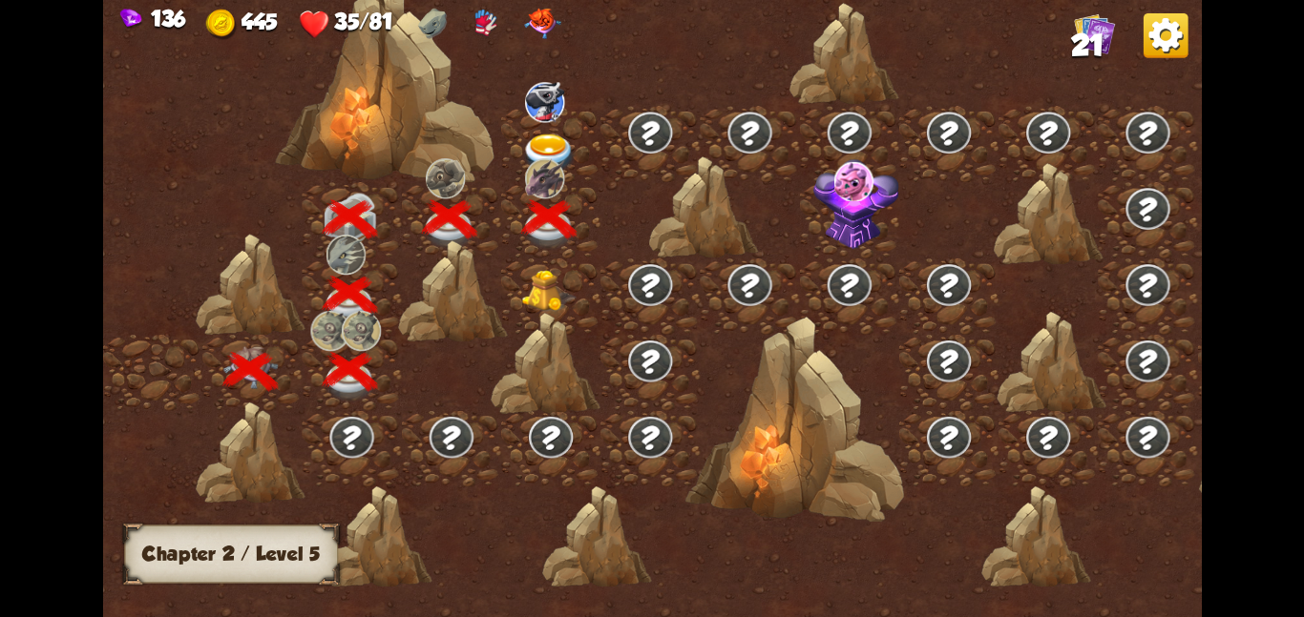
click at [517, 297] on div at bounding box center [550, 296] width 99 height 76
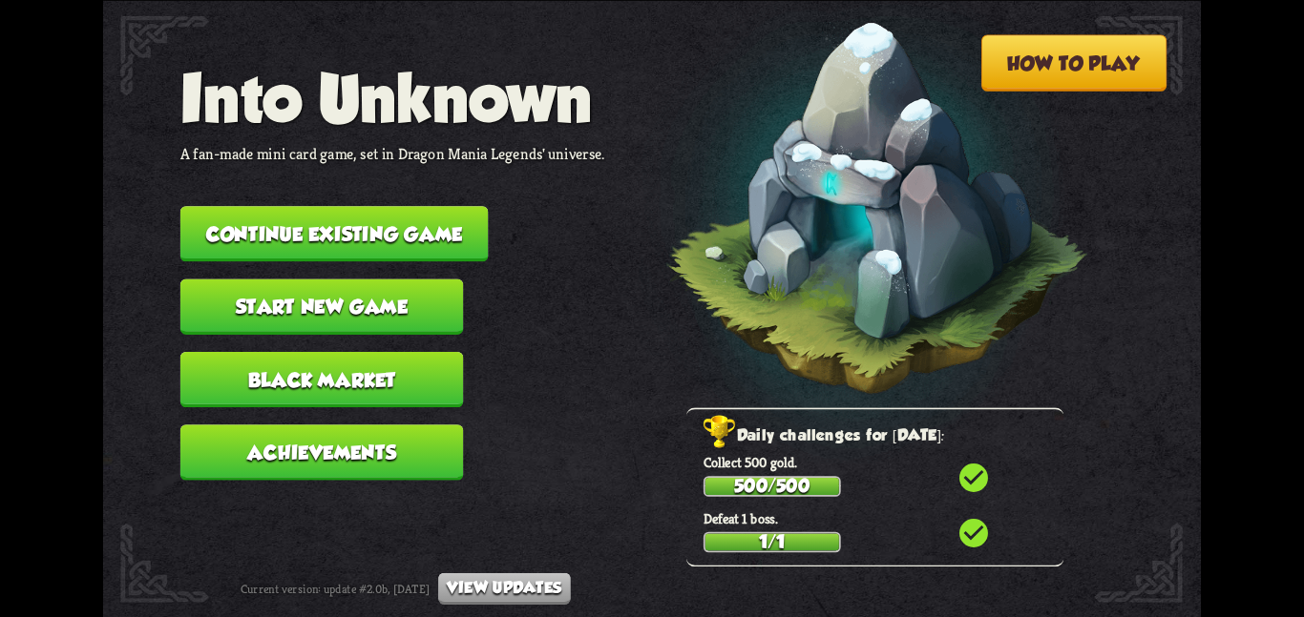
click at [409, 227] on button "Continue existing game" at bounding box center [334, 233] width 308 height 55
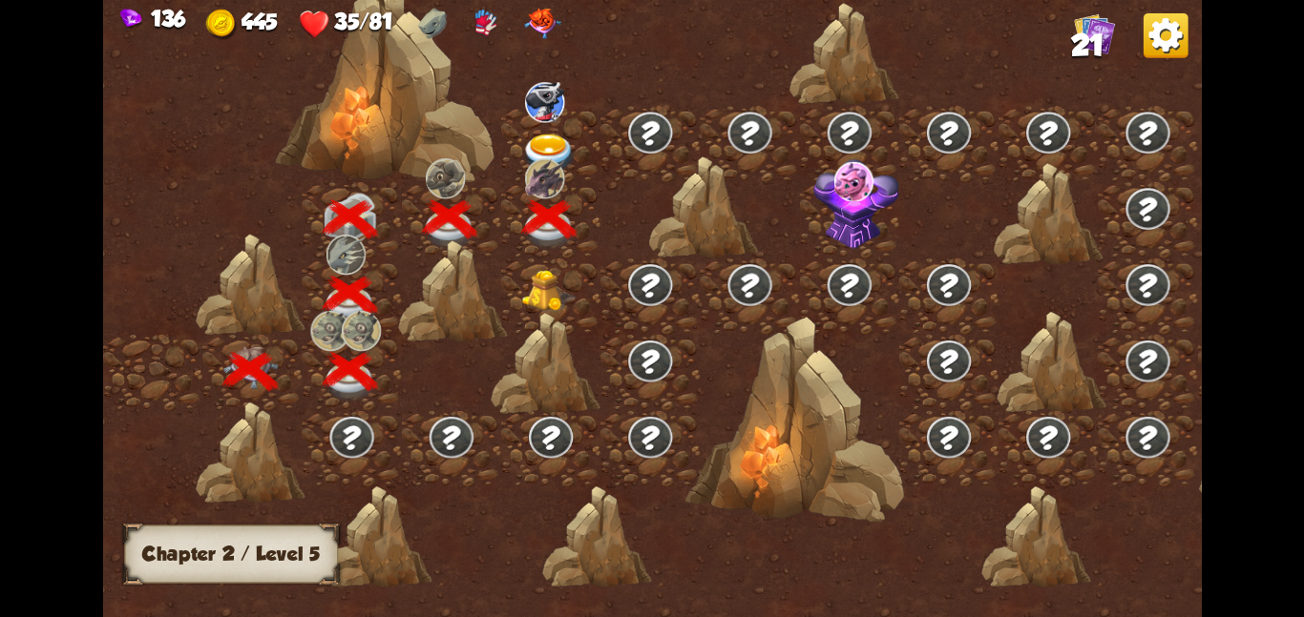
click at [538, 303] on img at bounding box center [548, 290] width 55 height 42
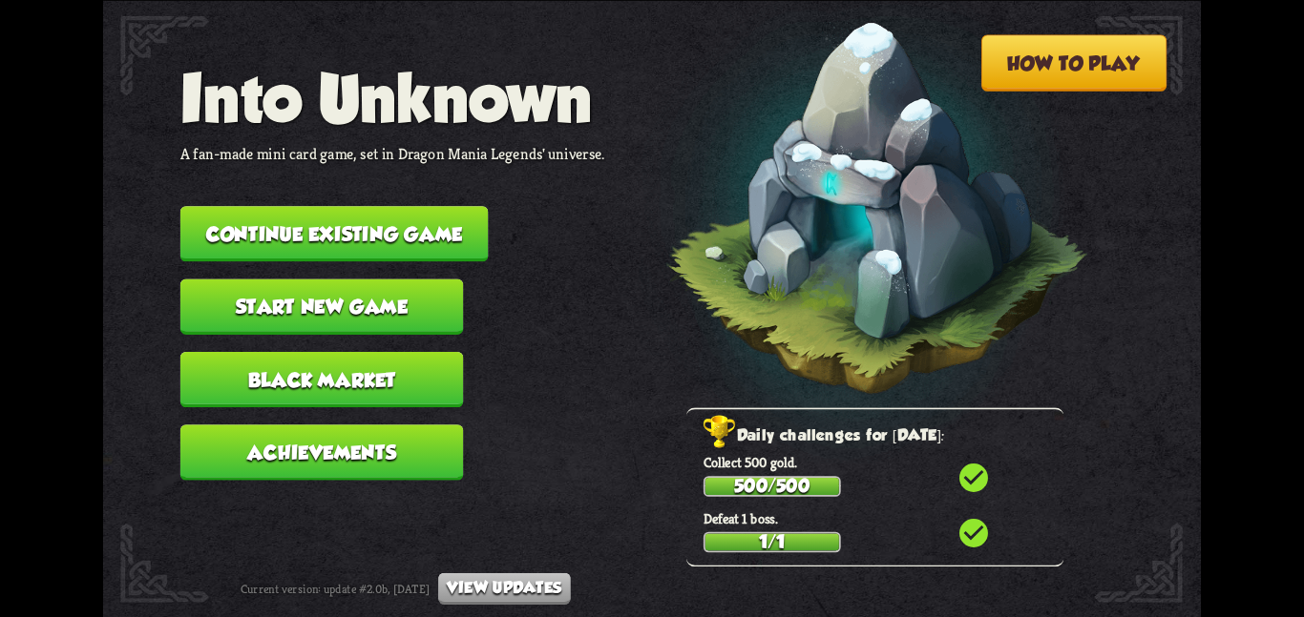
click at [237, 222] on button "Continue existing game" at bounding box center [334, 233] width 308 height 55
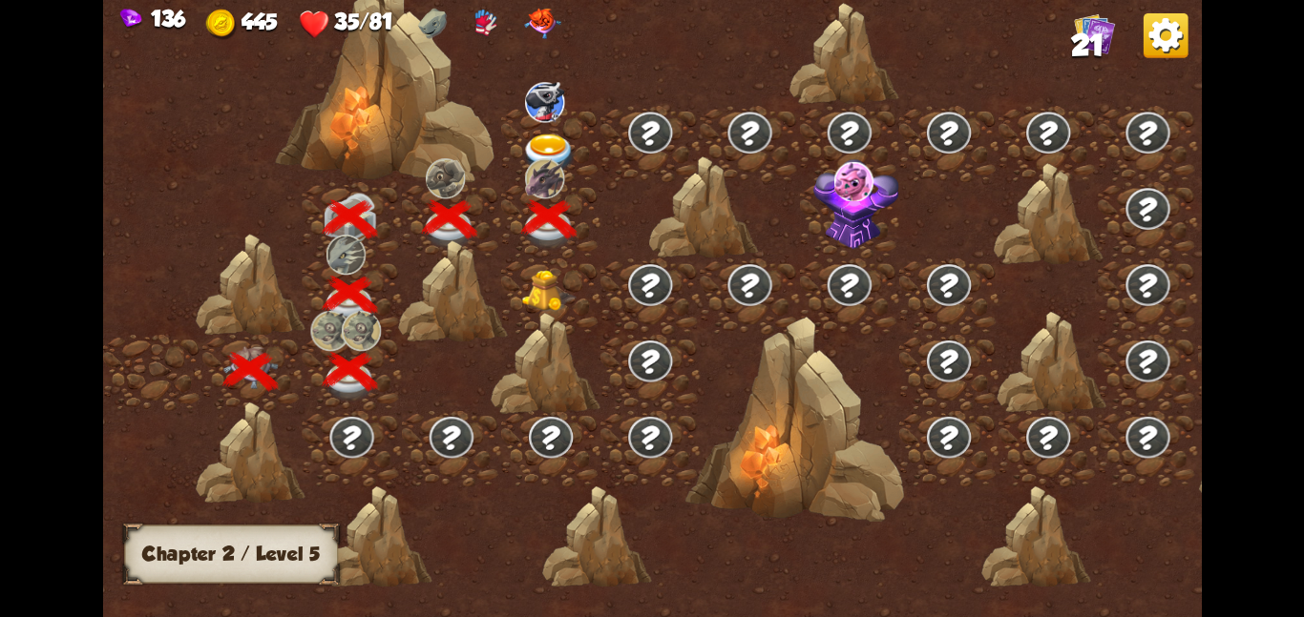
click at [520, 258] on div at bounding box center [550, 296] width 99 height 76
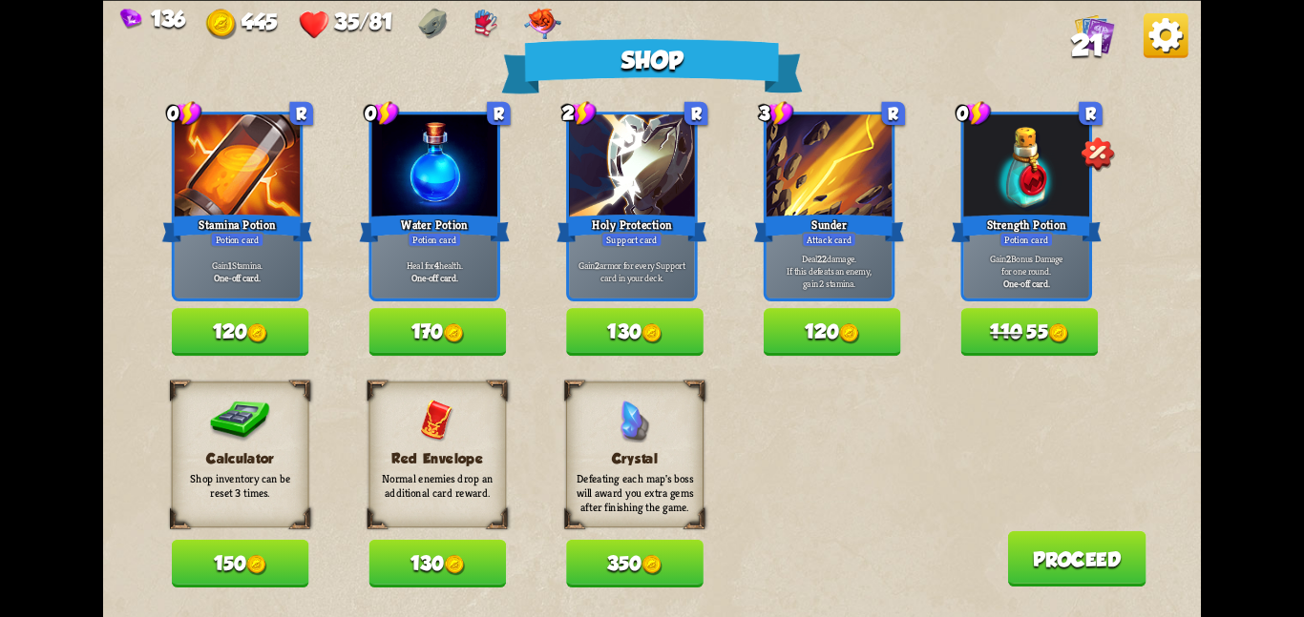
click at [264, 586] on button "150" at bounding box center [240, 564] width 137 height 48
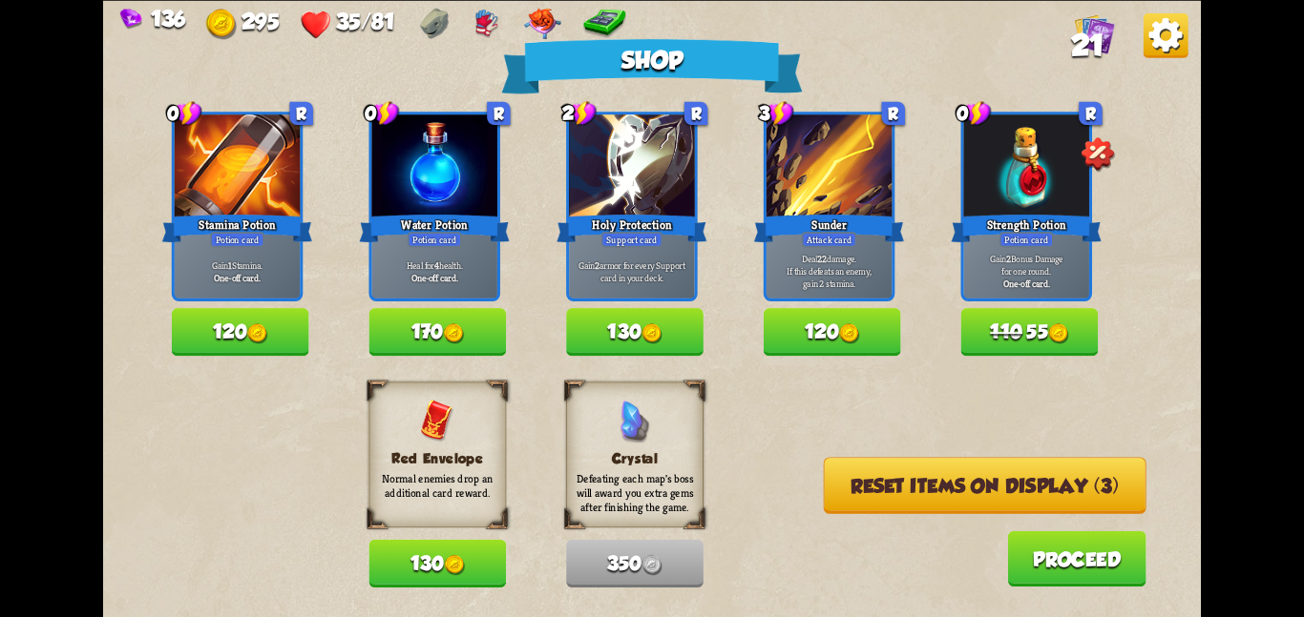
click at [850, 488] on button "Reset items on display (3)" at bounding box center [985, 485] width 323 height 56
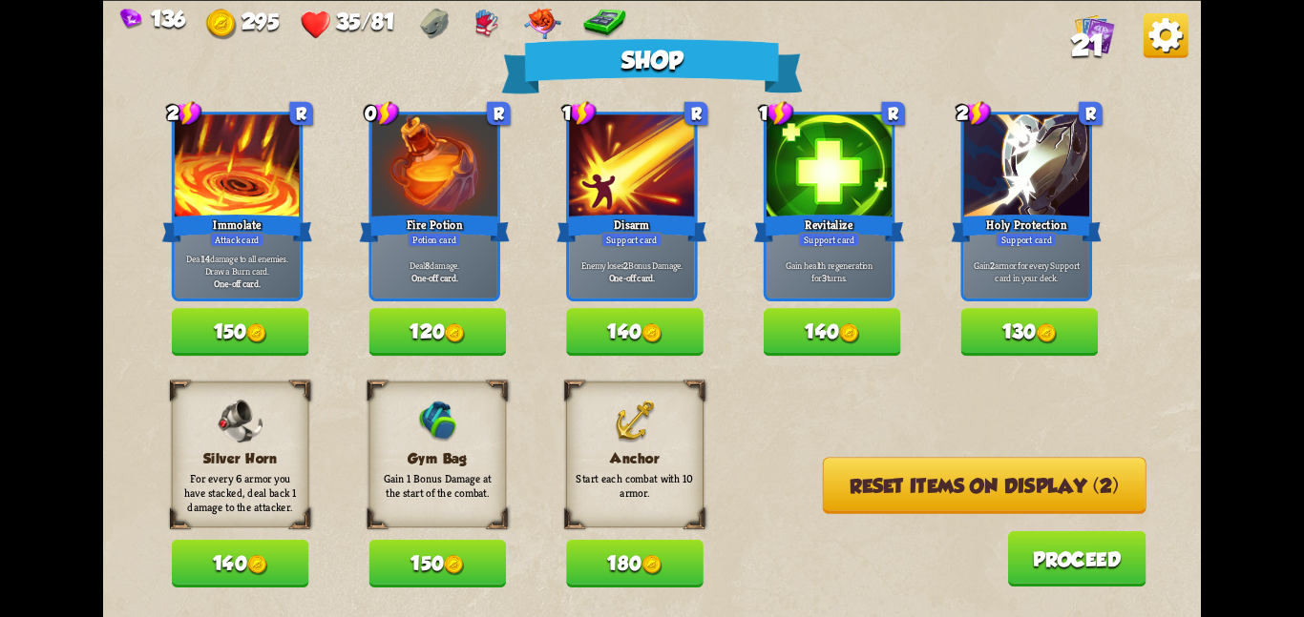
click at [465, 555] on img at bounding box center [454, 564] width 21 height 21
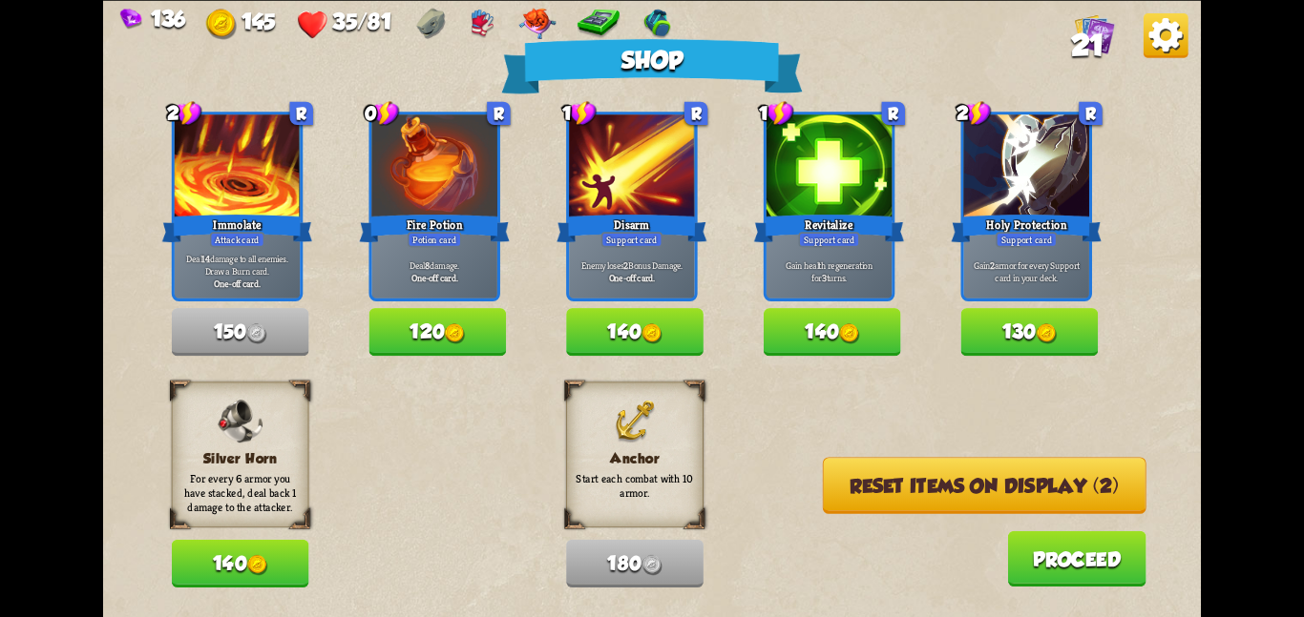
click at [818, 505] on div "Silver Horn For every 6 armor you have stacked, deal back 1 damage to the attac…" at bounding box center [686, 485] width 1029 height 206
click at [834, 498] on button "Reset items on display (2)" at bounding box center [985, 485] width 324 height 56
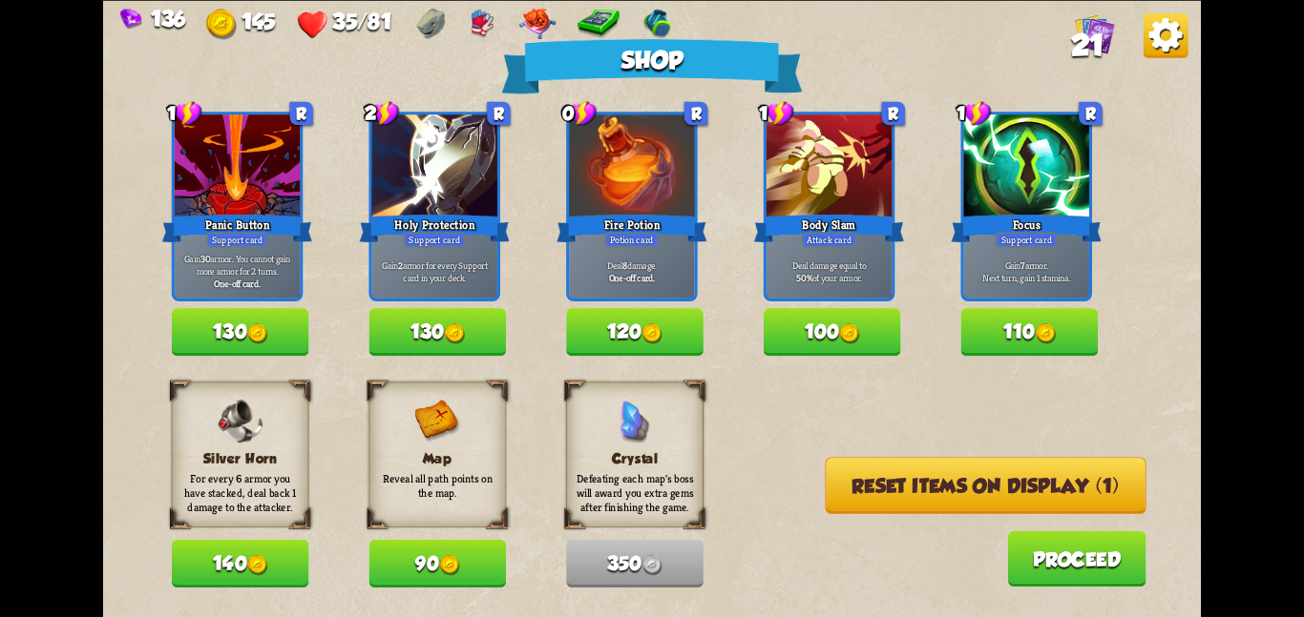
click at [471, 546] on button "90" at bounding box center [436, 564] width 137 height 48
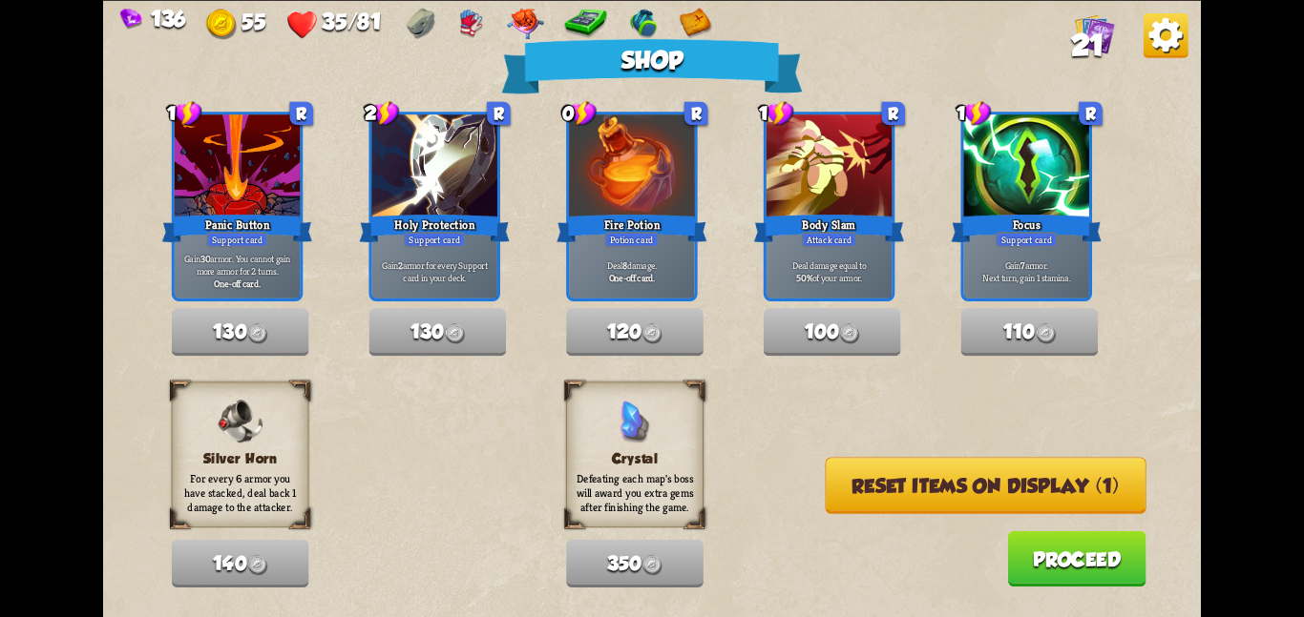
click at [948, 477] on button "Reset items on display (1)" at bounding box center [985, 485] width 321 height 56
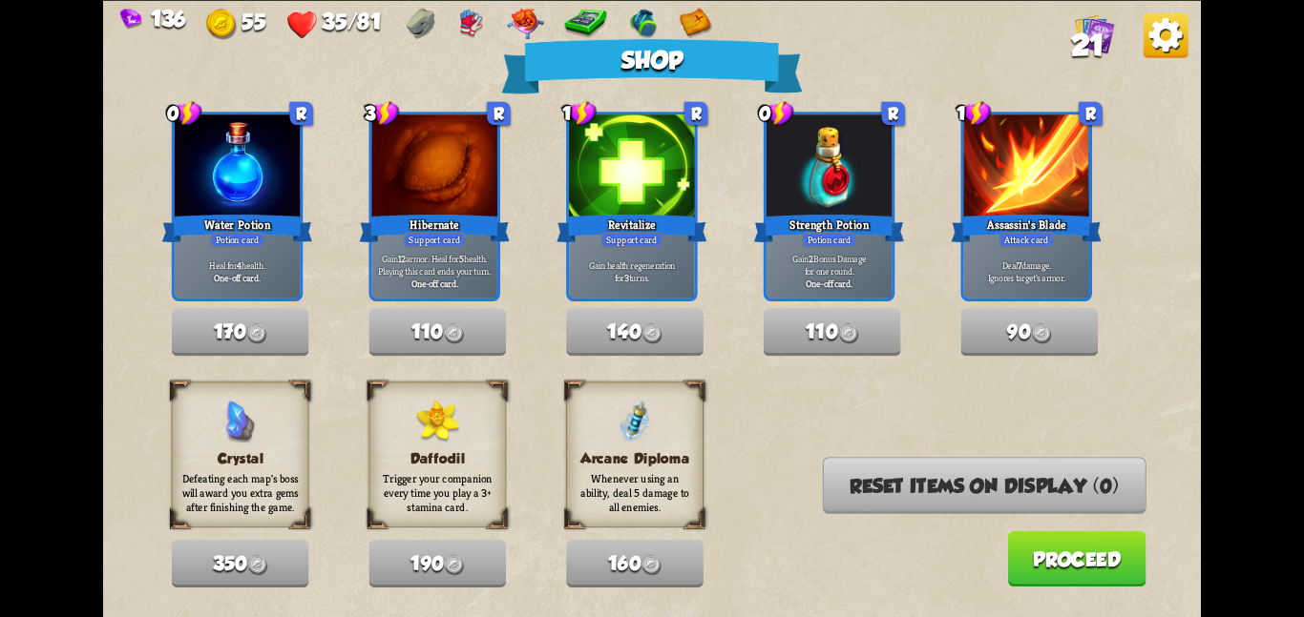
click at [1009, 552] on button "Proceed" at bounding box center [1076, 558] width 138 height 55
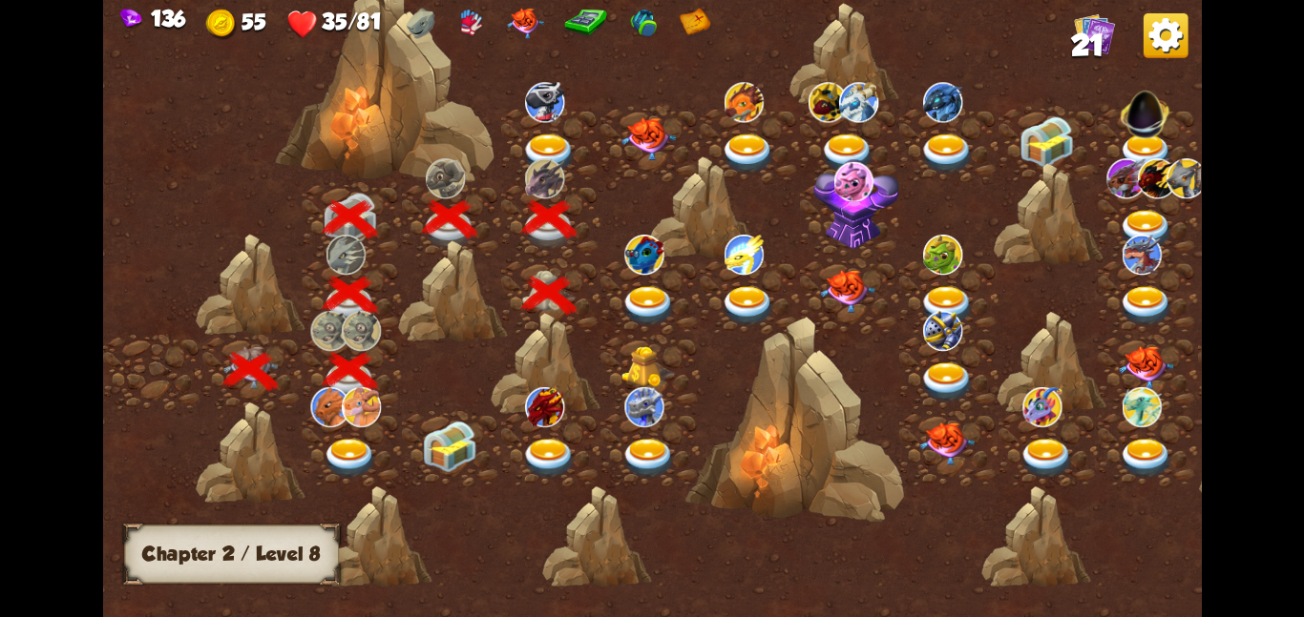
click at [635, 289] on img at bounding box center [648, 305] width 55 height 40
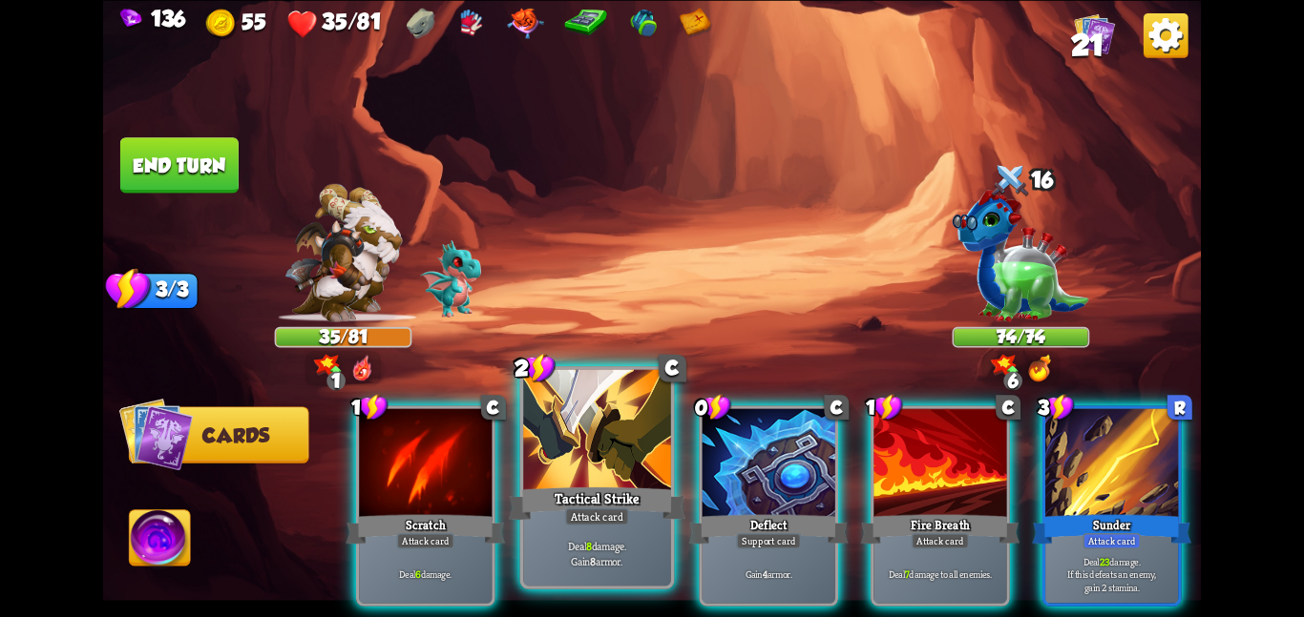
click at [582, 453] on div at bounding box center [597, 431] width 148 height 124
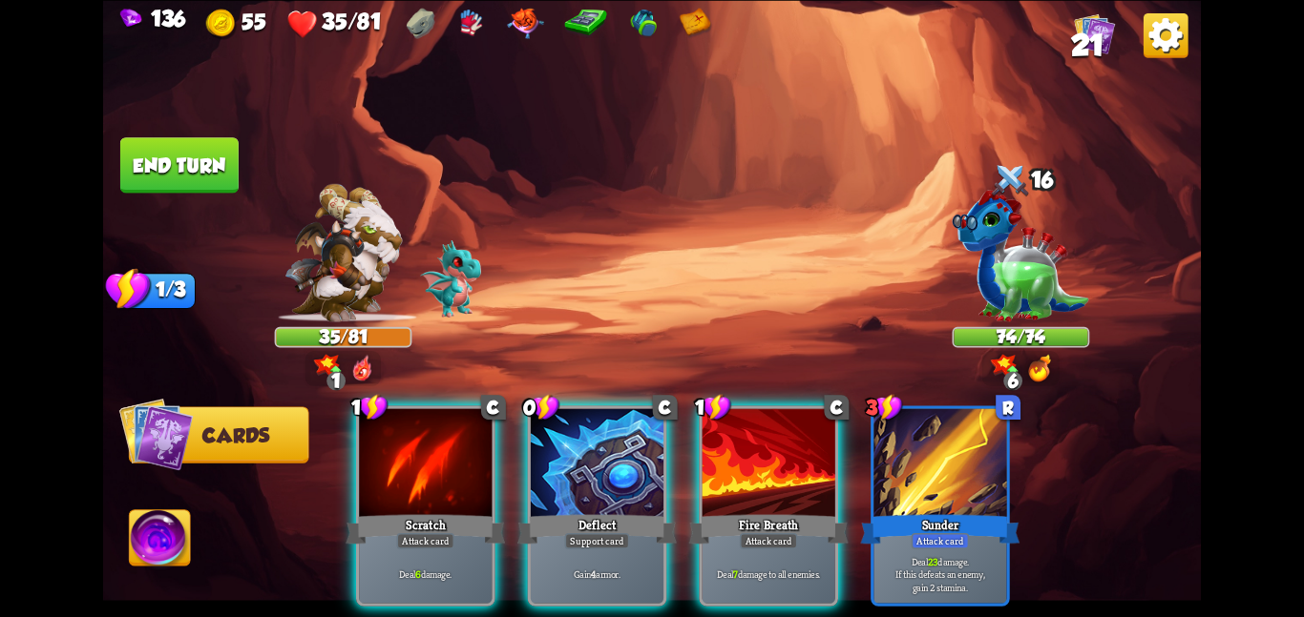
click at [582, 453] on div at bounding box center [597, 464] width 133 height 112
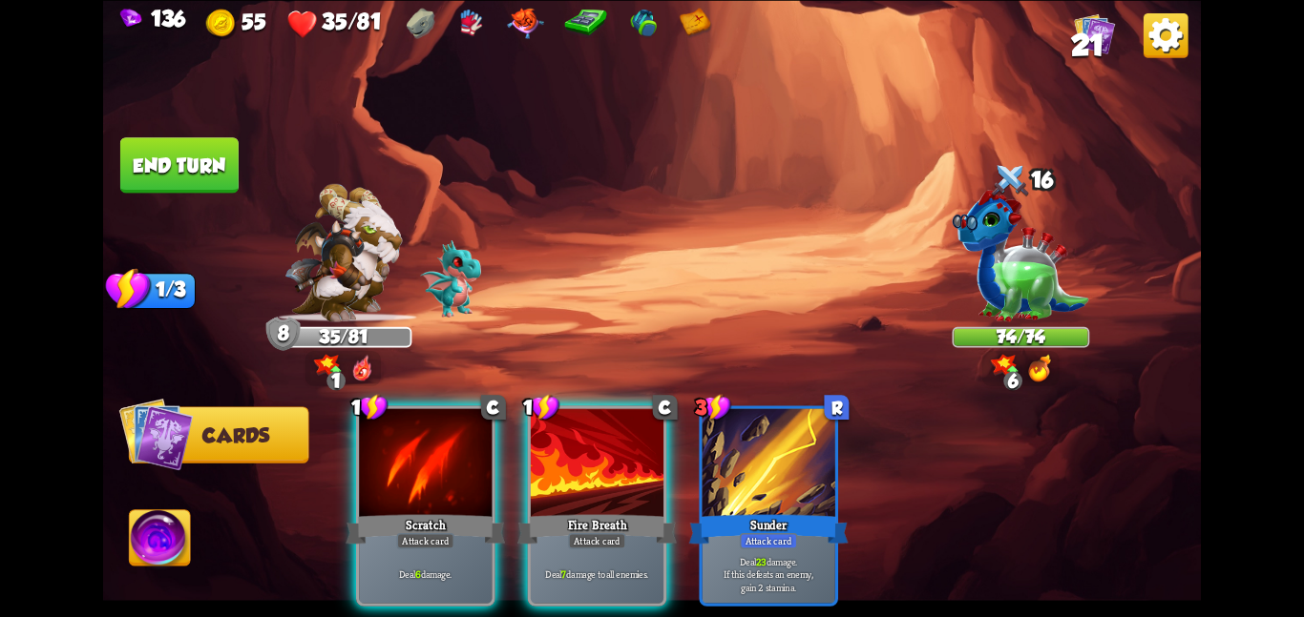
click at [582, 453] on div "1 C Scratch Attack card Deal 6 damage. 1 C Fire Breath Attack card Deal 7 damag…" at bounding box center [762, 480] width 878 height 275
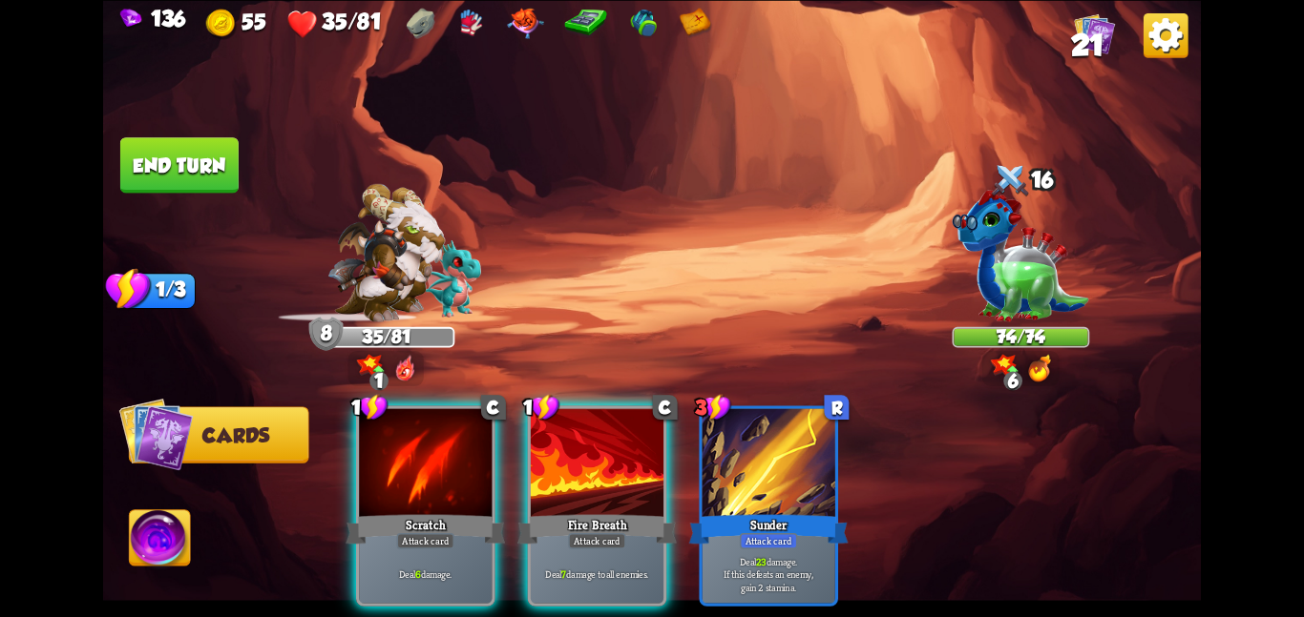
click at [582, 453] on div at bounding box center [597, 464] width 133 height 112
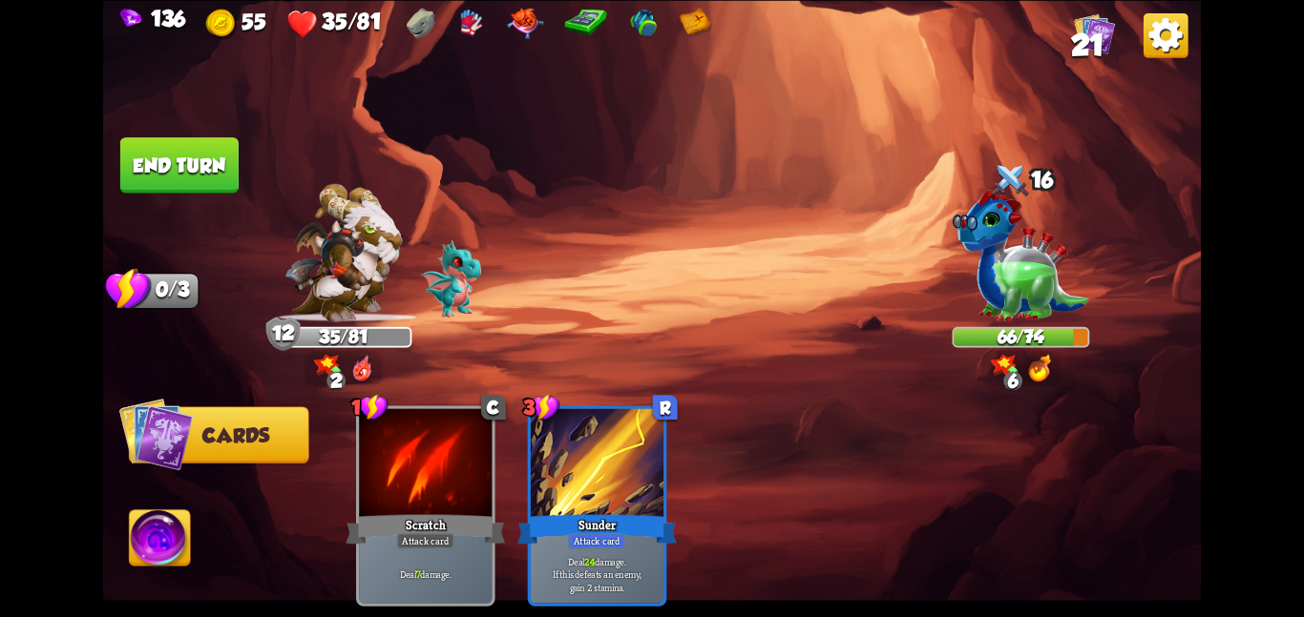
click at [204, 179] on button "End turn" at bounding box center [179, 164] width 118 height 55
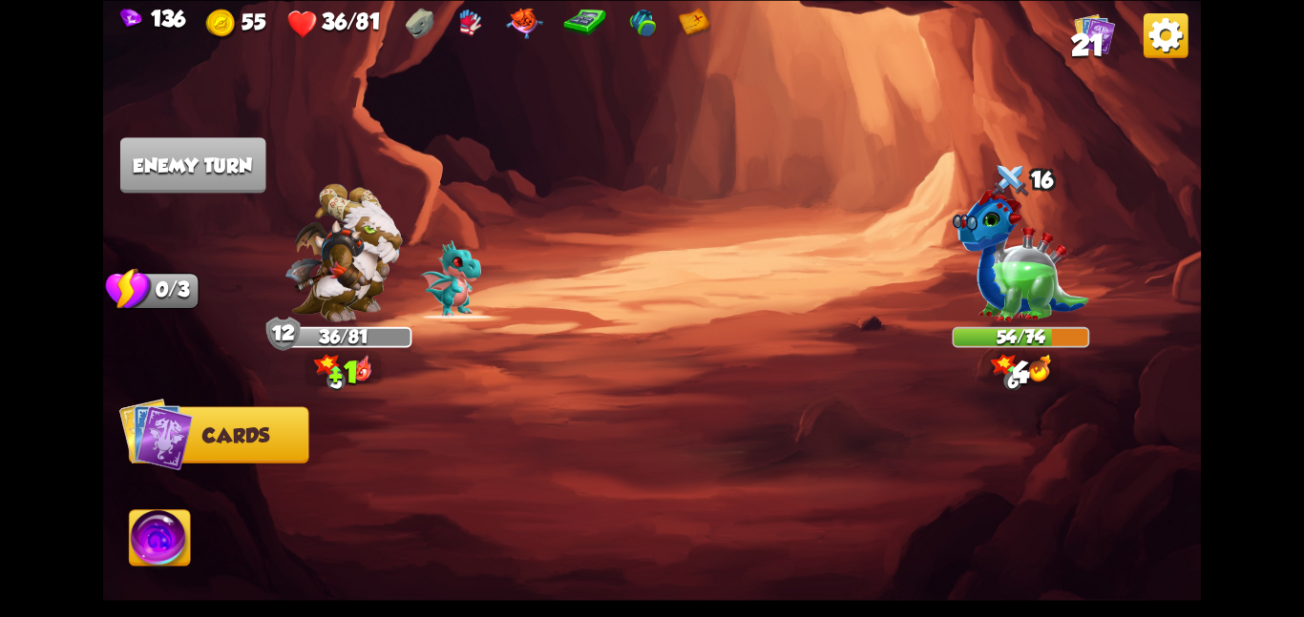
click at [476, 11] on img at bounding box center [469, 23] width 31 height 31
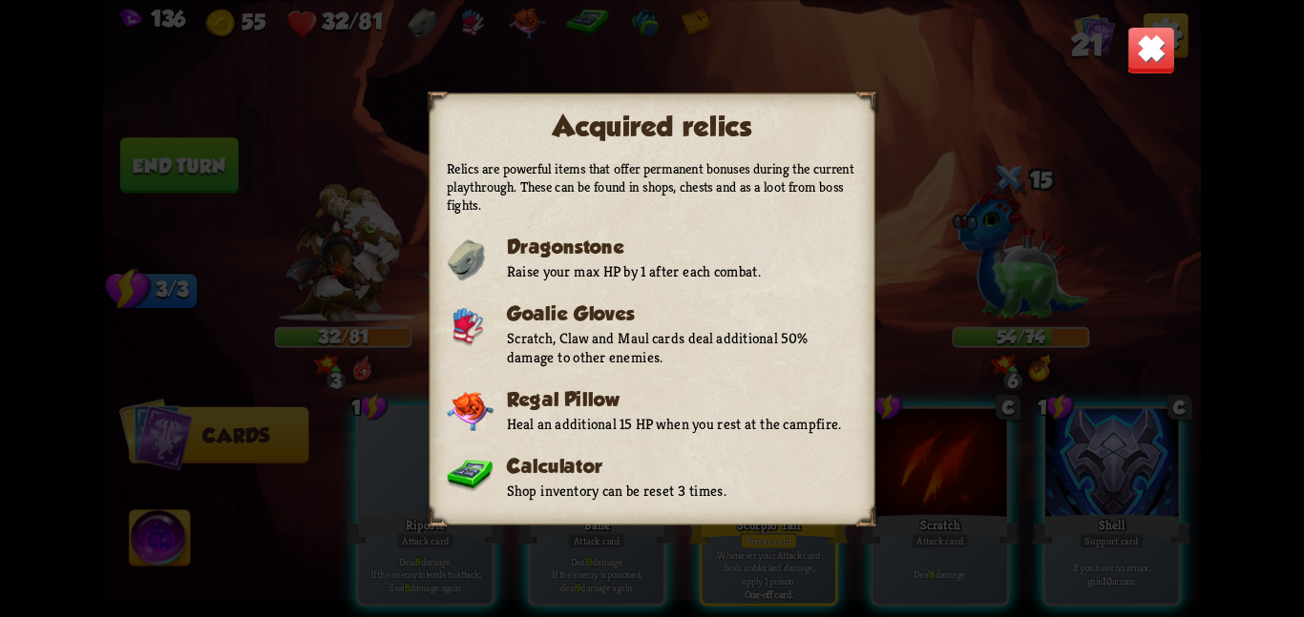
click at [1150, 62] on img at bounding box center [1151, 50] width 48 height 48
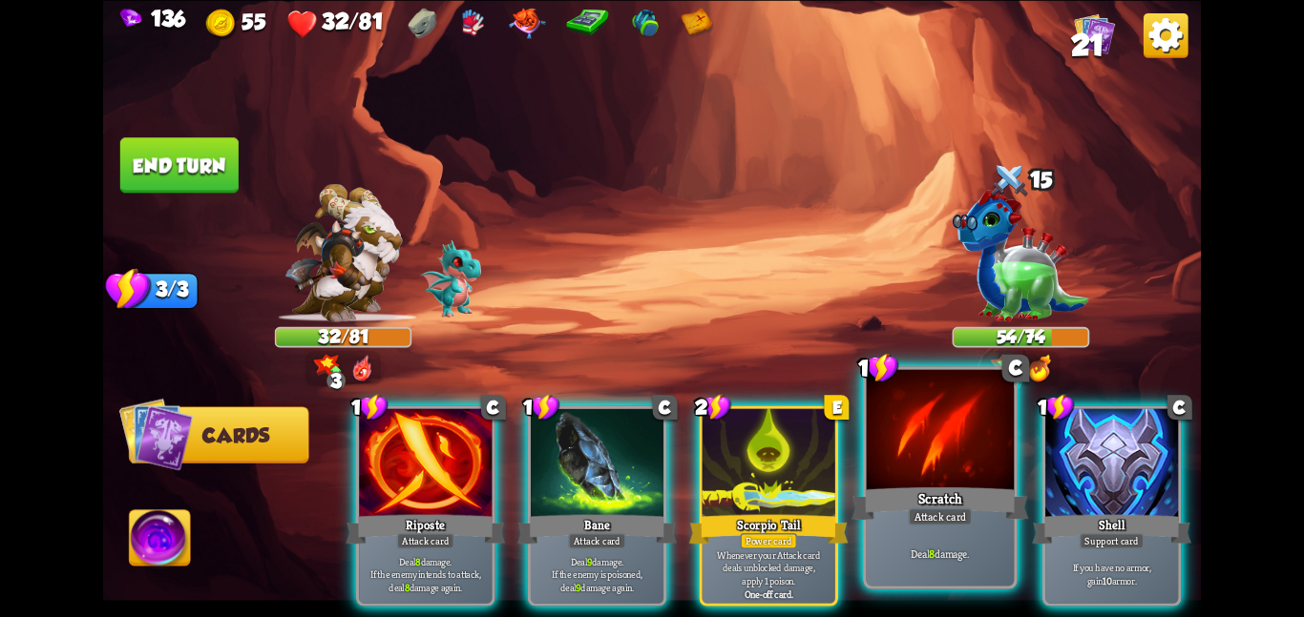
click at [996, 463] on div at bounding box center [941, 431] width 148 height 124
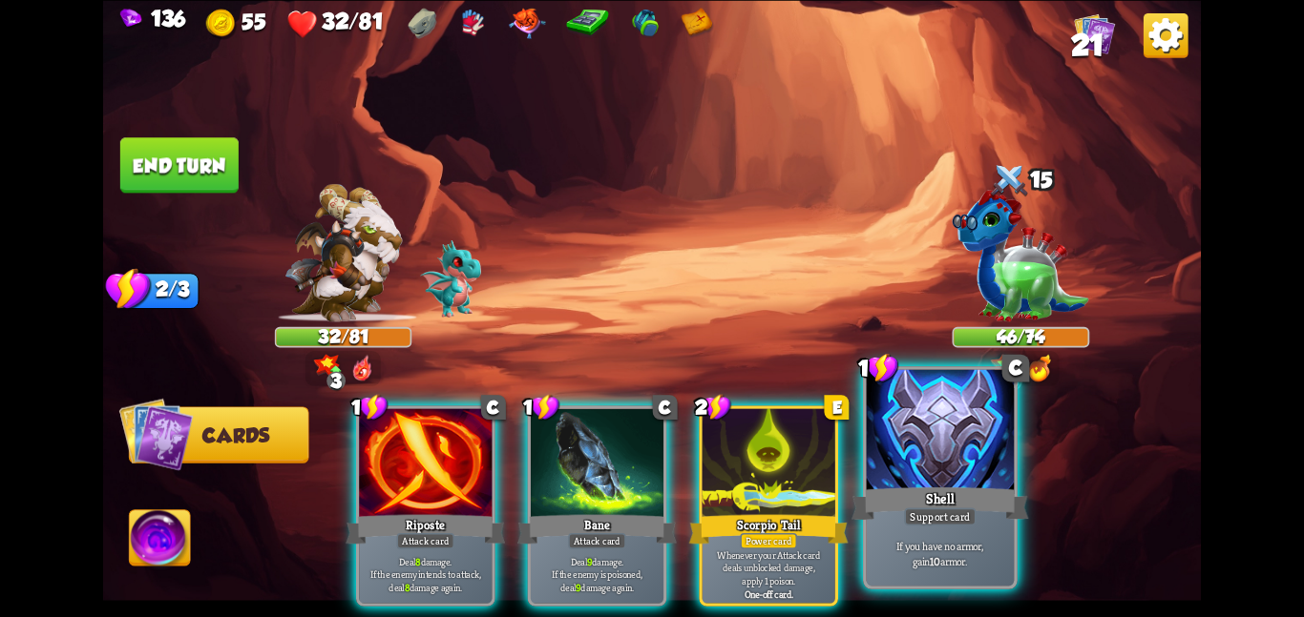
click at [892, 487] on div "Shell" at bounding box center [939, 503] width 177 height 39
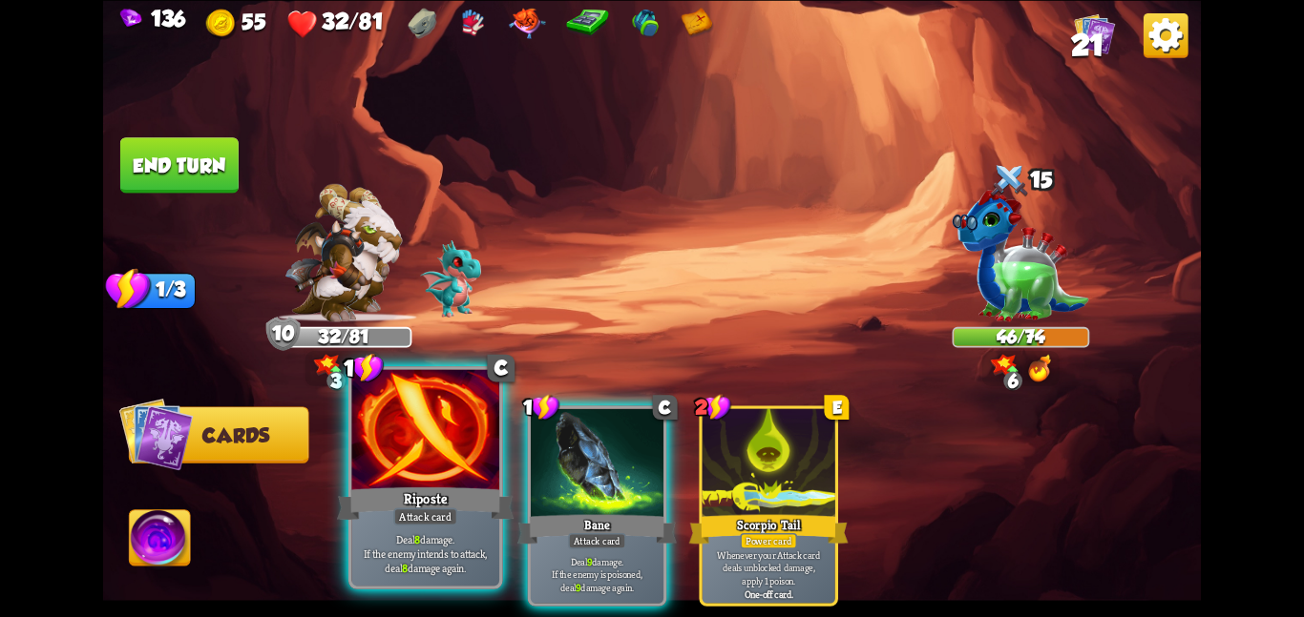
click at [482, 460] on div at bounding box center [425, 431] width 148 height 124
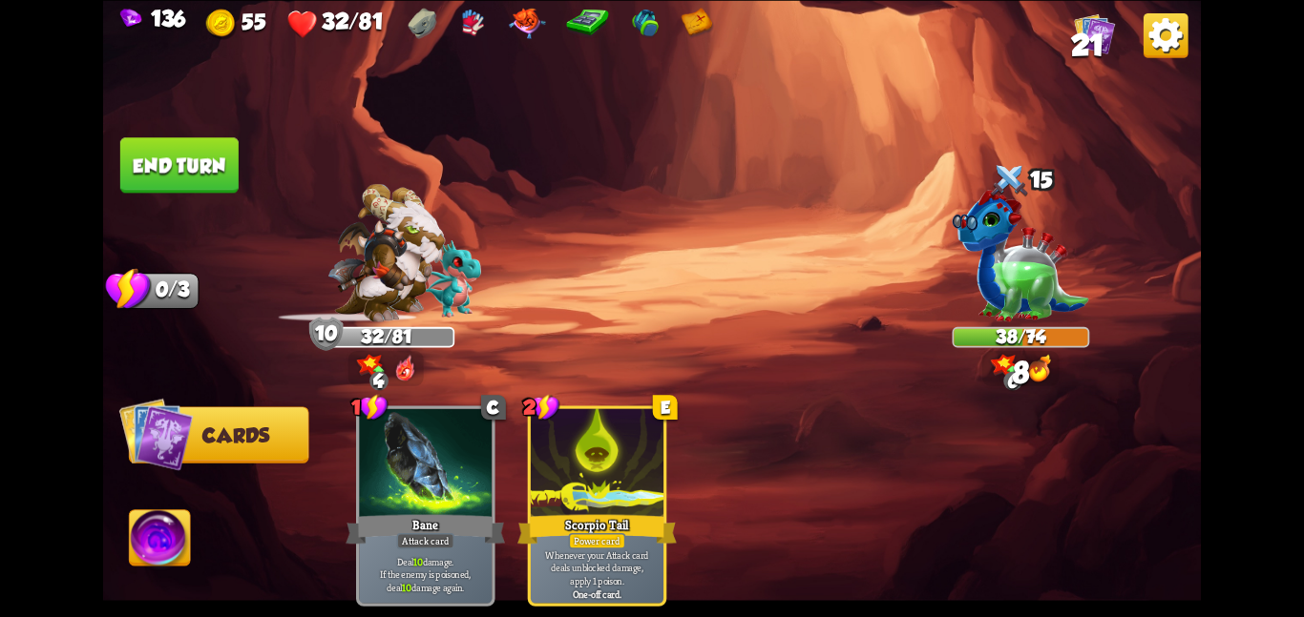
click at [185, 170] on button "End turn" at bounding box center [179, 164] width 118 height 55
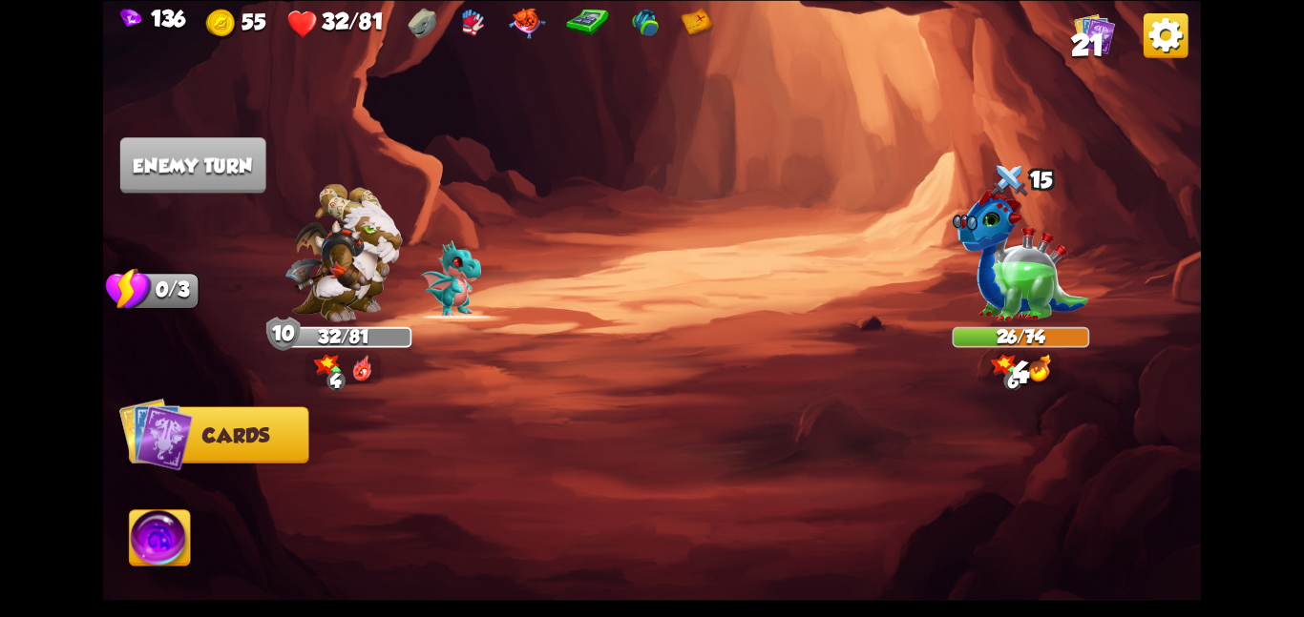
click at [1102, 25] on img at bounding box center [1094, 32] width 41 height 41
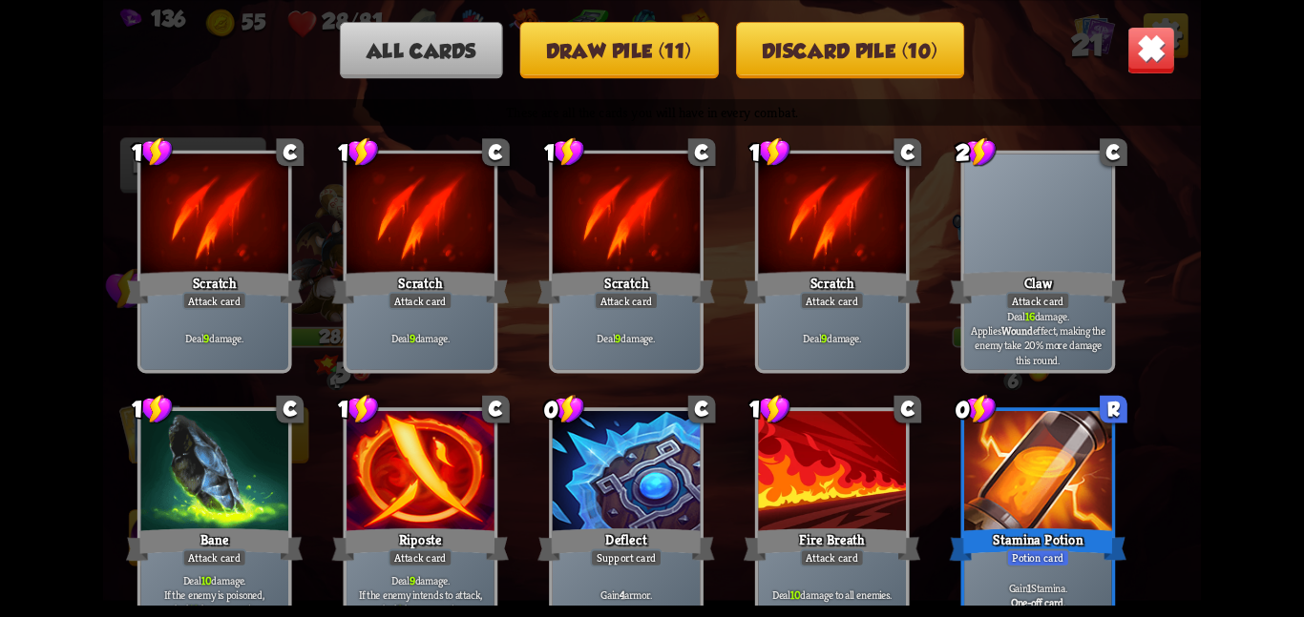
click at [1144, 52] on img at bounding box center [1151, 50] width 48 height 48
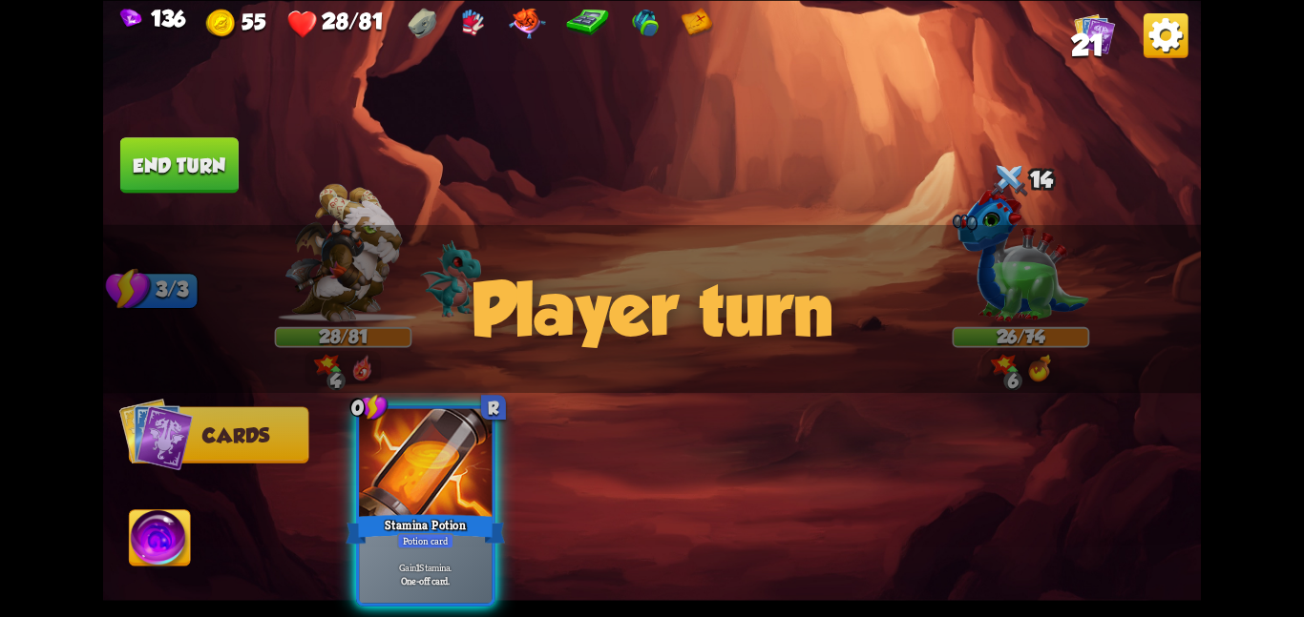
click at [1090, 42] on span "21" at bounding box center [1087, 45] width 33 height 33
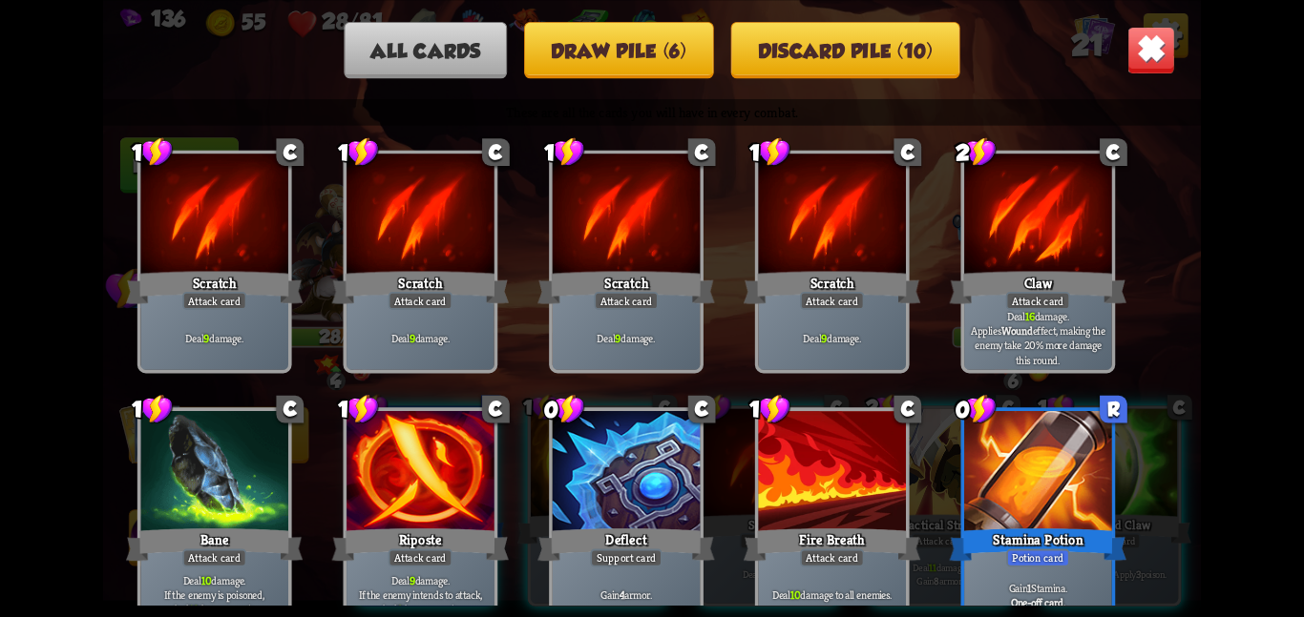
click at [1158, 65] on img at bounding box center [1151, 50] width 48 height 48
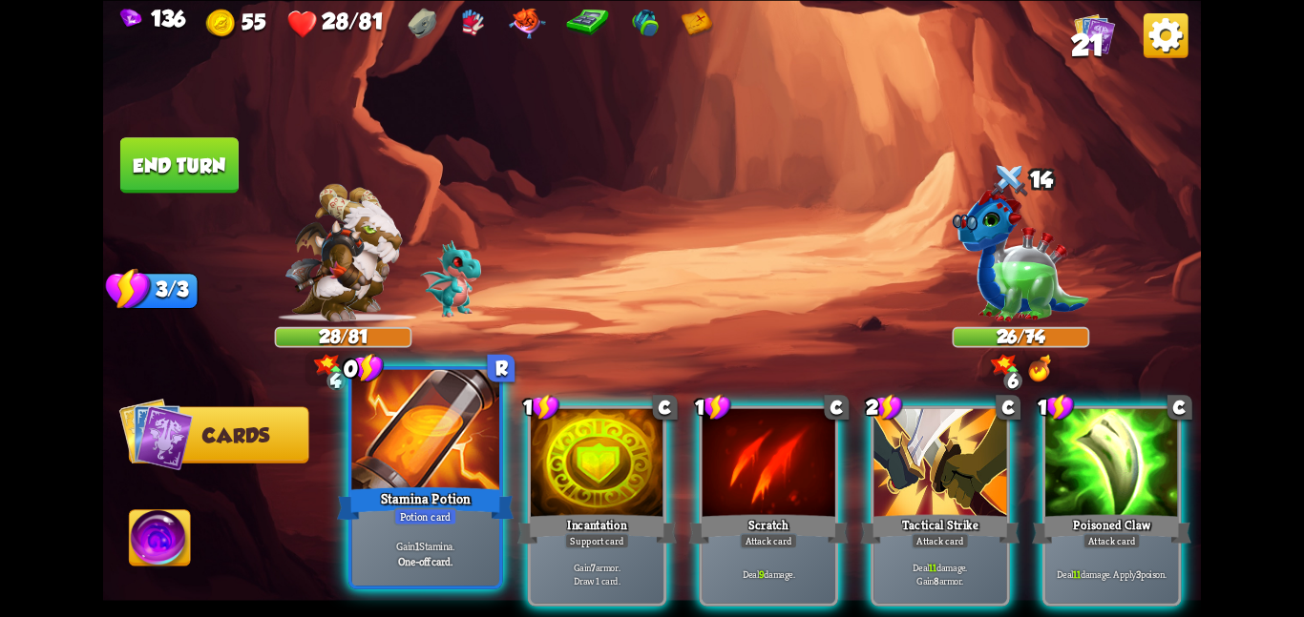
click at [433, 461] on div at bounding box center [425, 431] width 148 height 124
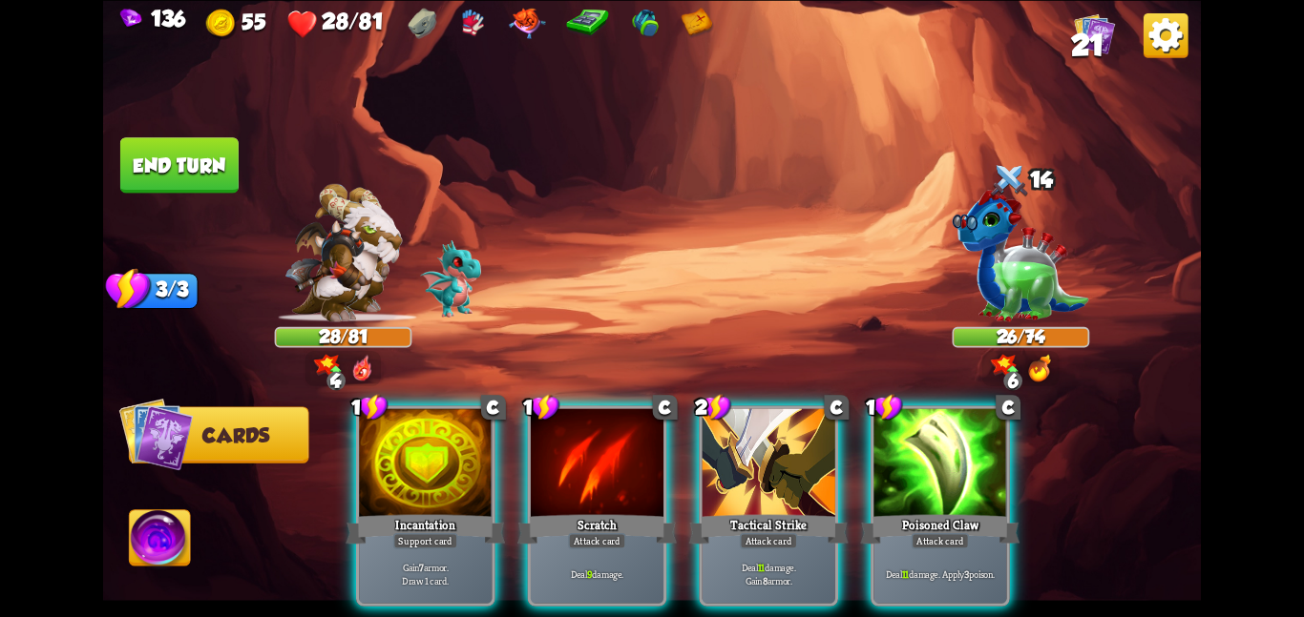
click at [433, 461] on div at bounding box center [425, 464] width 133 height 112
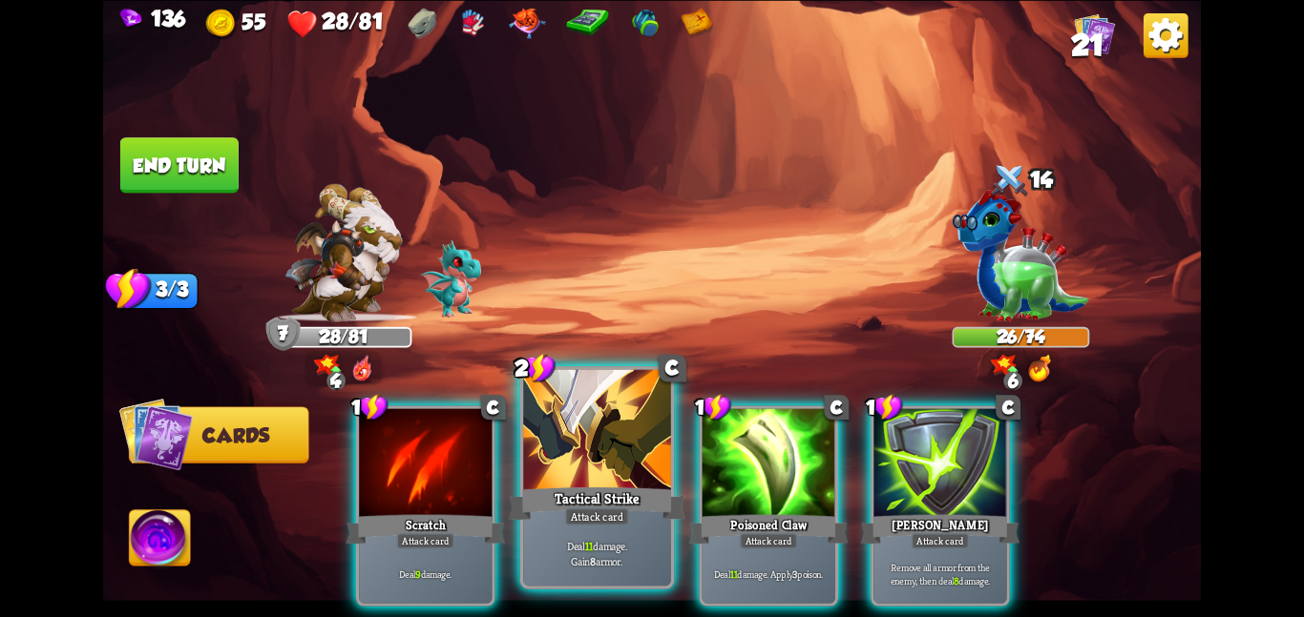
click at [609, 419] on div at bounding box center [597, 431] width 148 height 124
click at [702, 419] on div at bounding box center [768, 464] width 133 height 112
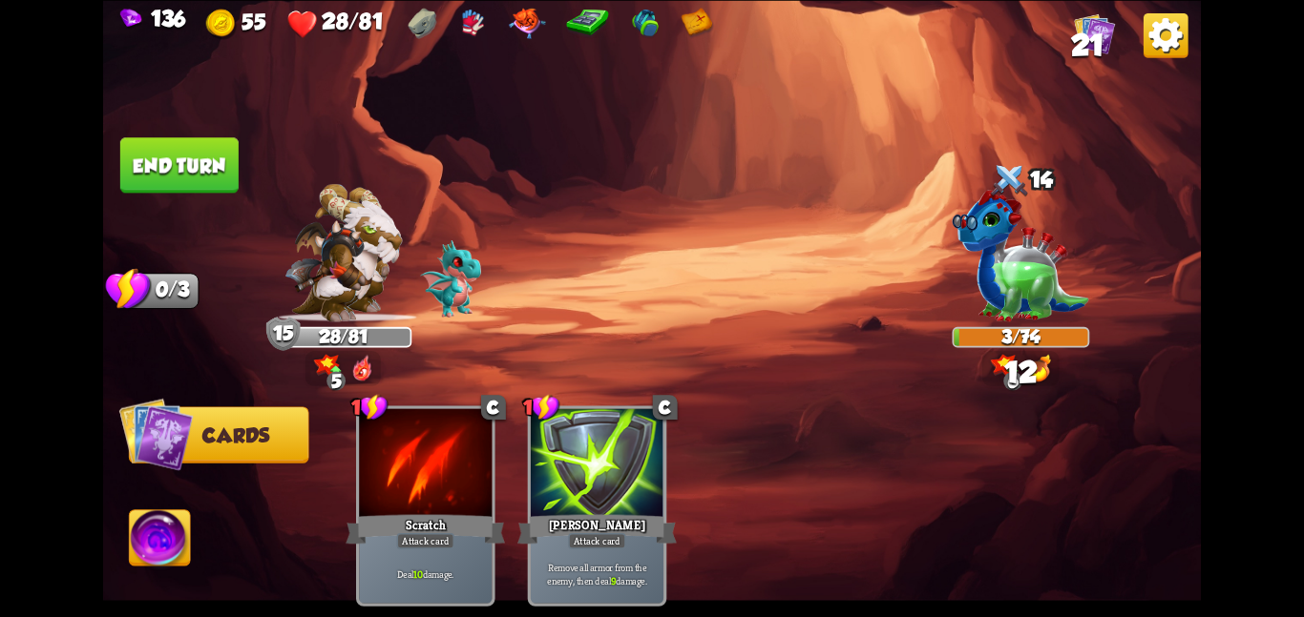
click at [223, 165] on button "End turn" at bounding box center [179, 164] width 118 height 55
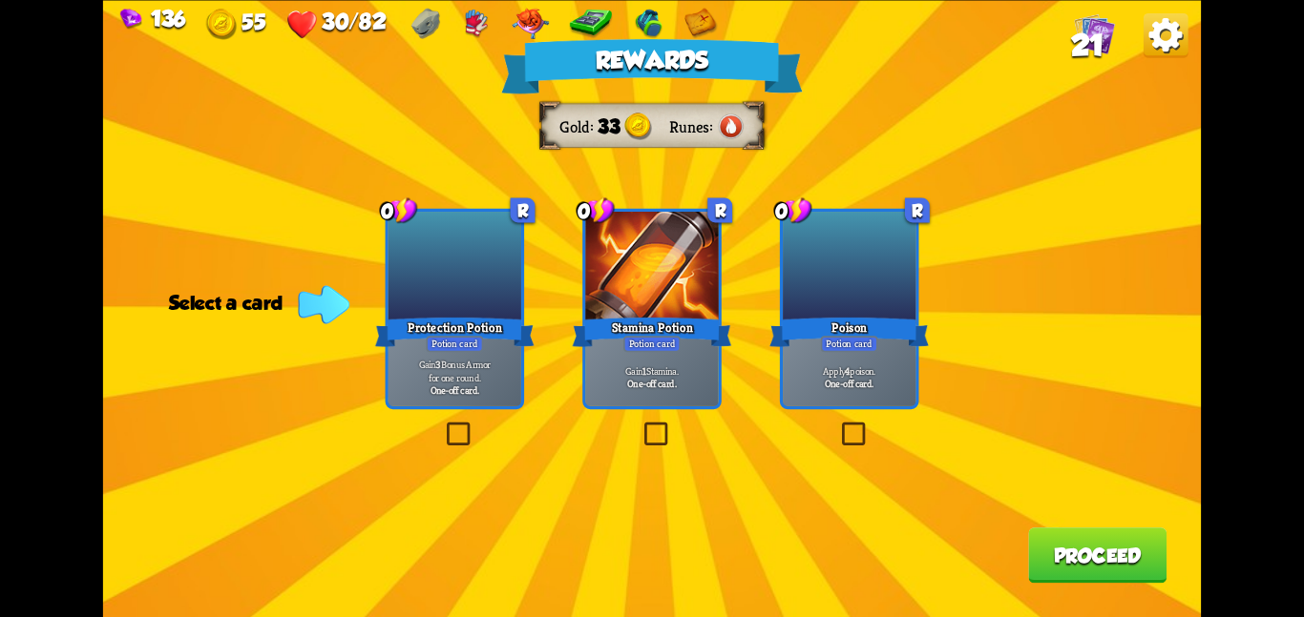
click at [687, 345] on div "Stamina Potion" at bounding box center [652, 331] width 159 height 35
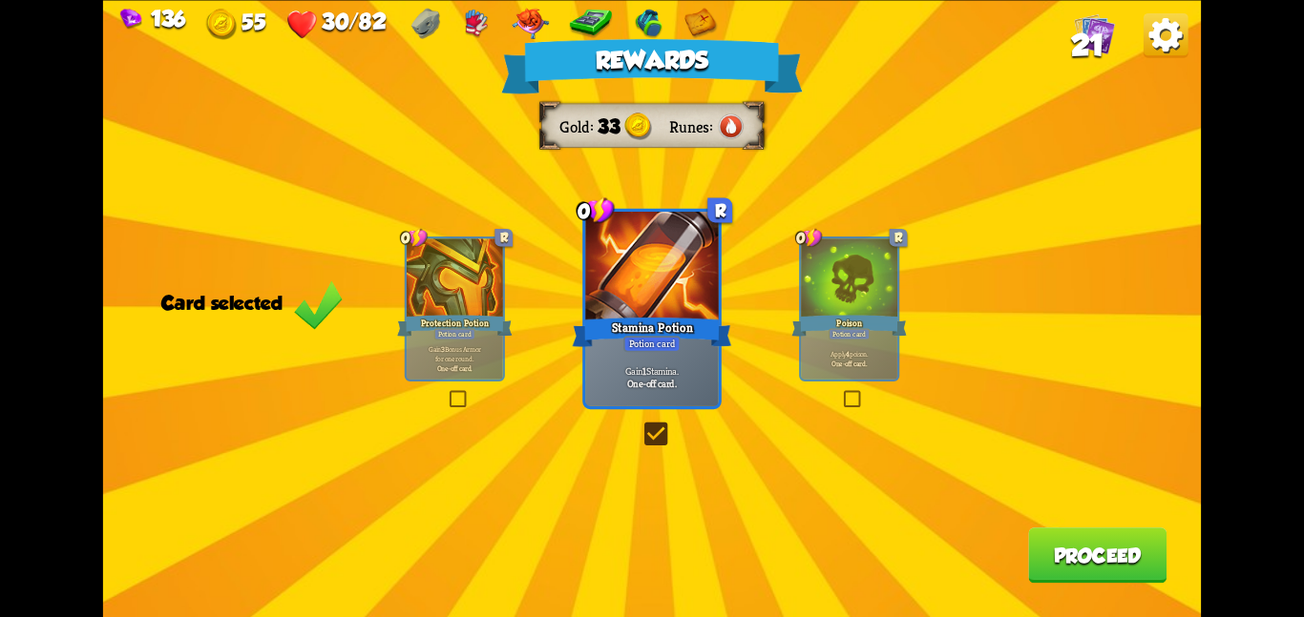
click at [1029, 548] on button "Proceed" at bounding box center [1097, 555] width 138 height 55
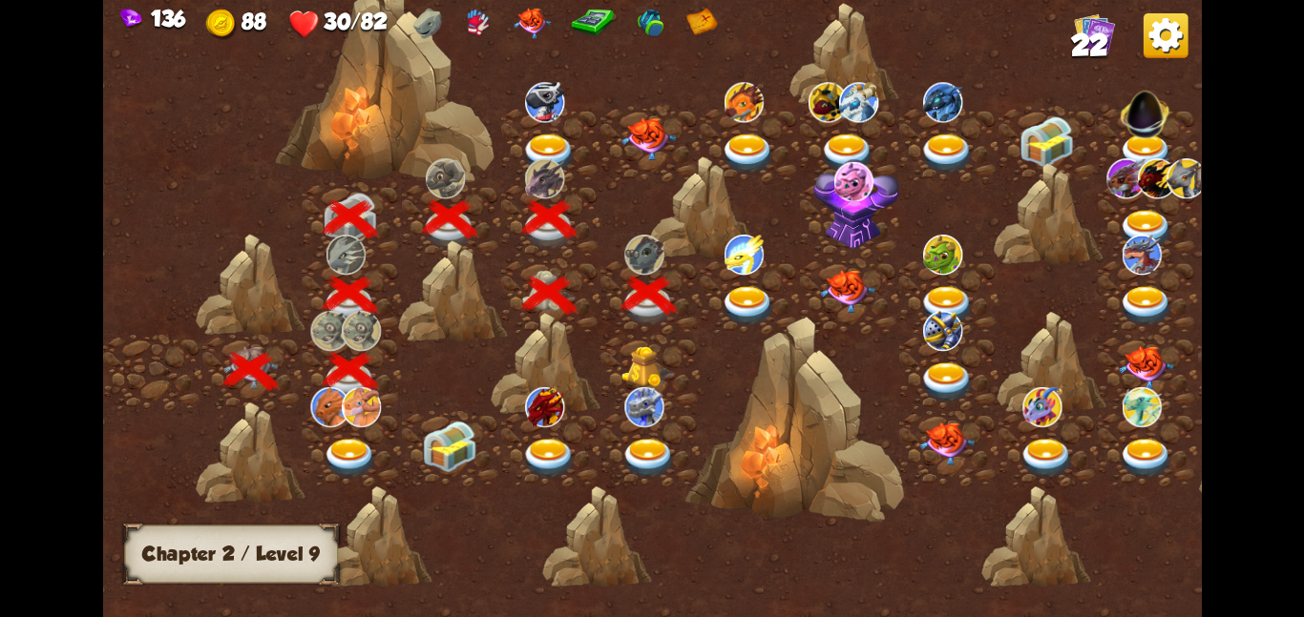
click at [750, 301] on img at bounding box center [748, 305] width 55 height 40
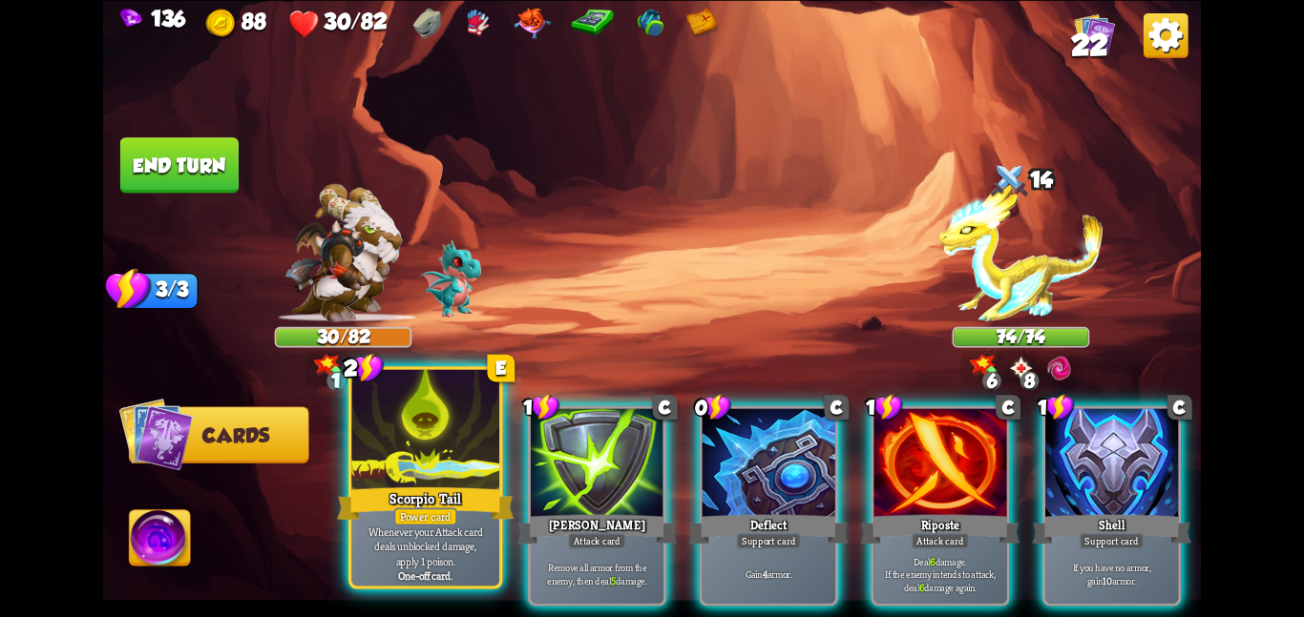
click at [472, 421] on div at bounding box center [425, 431] width 148 height 124
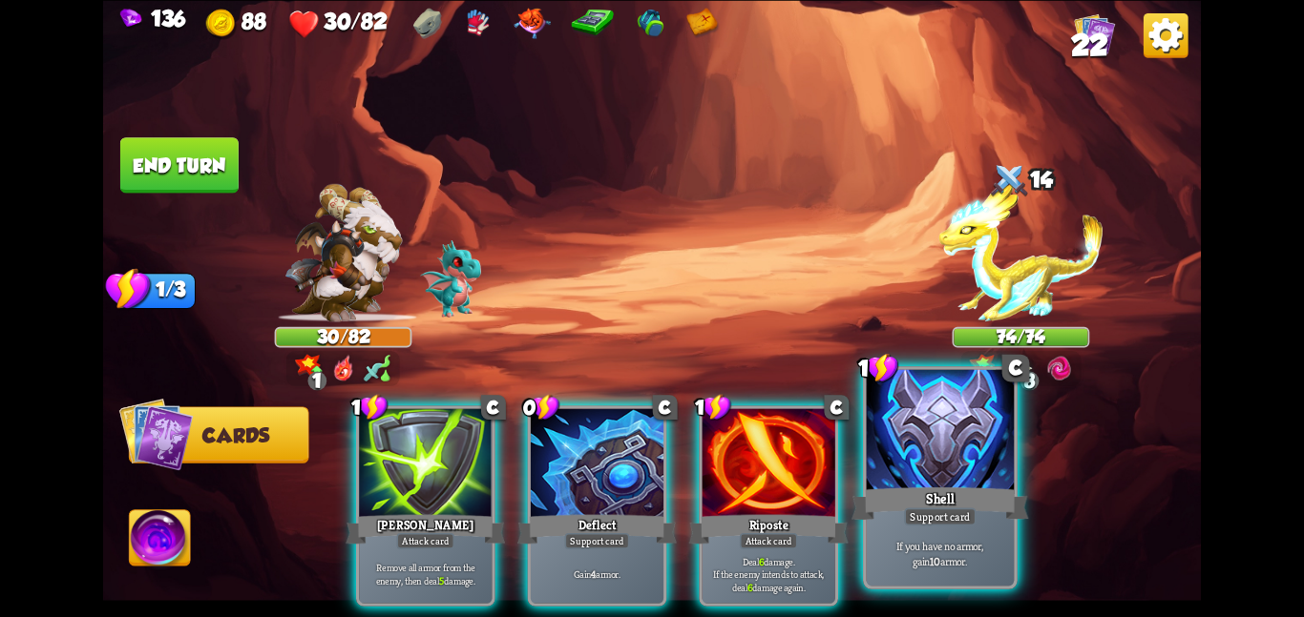
click at [871, 443] on div at bounding box center [941, 431] width 148 height 124
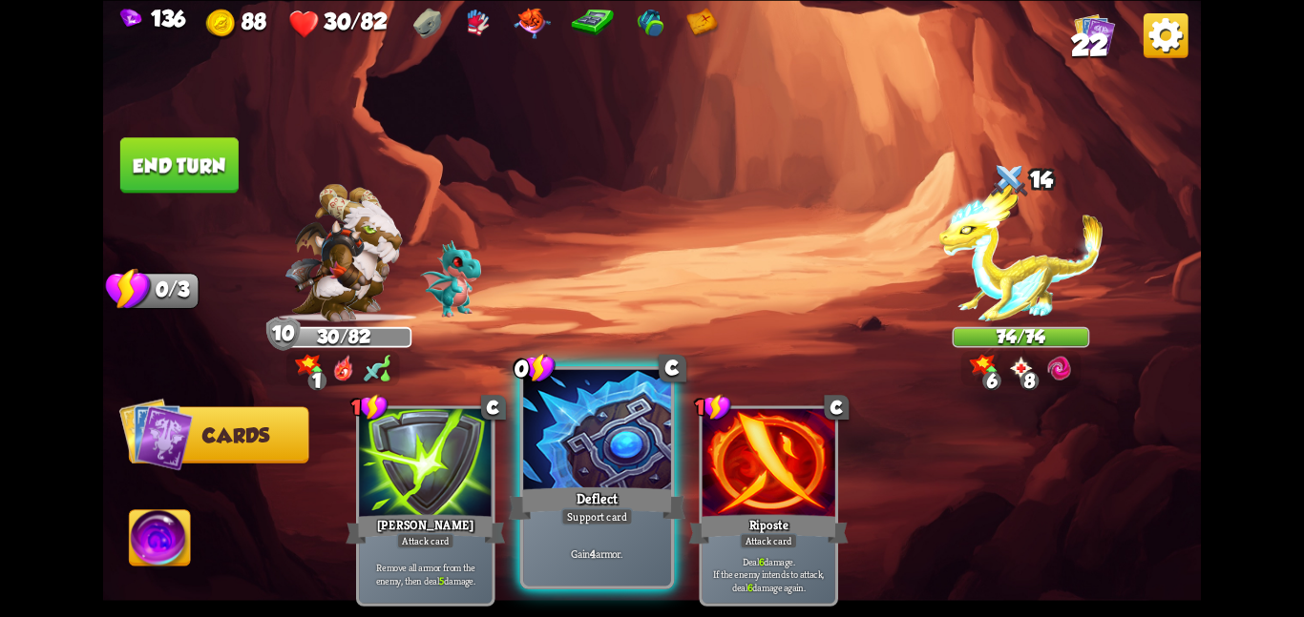
click at [606, 459] on div at bounding box center [597, 431] width 148 height 124
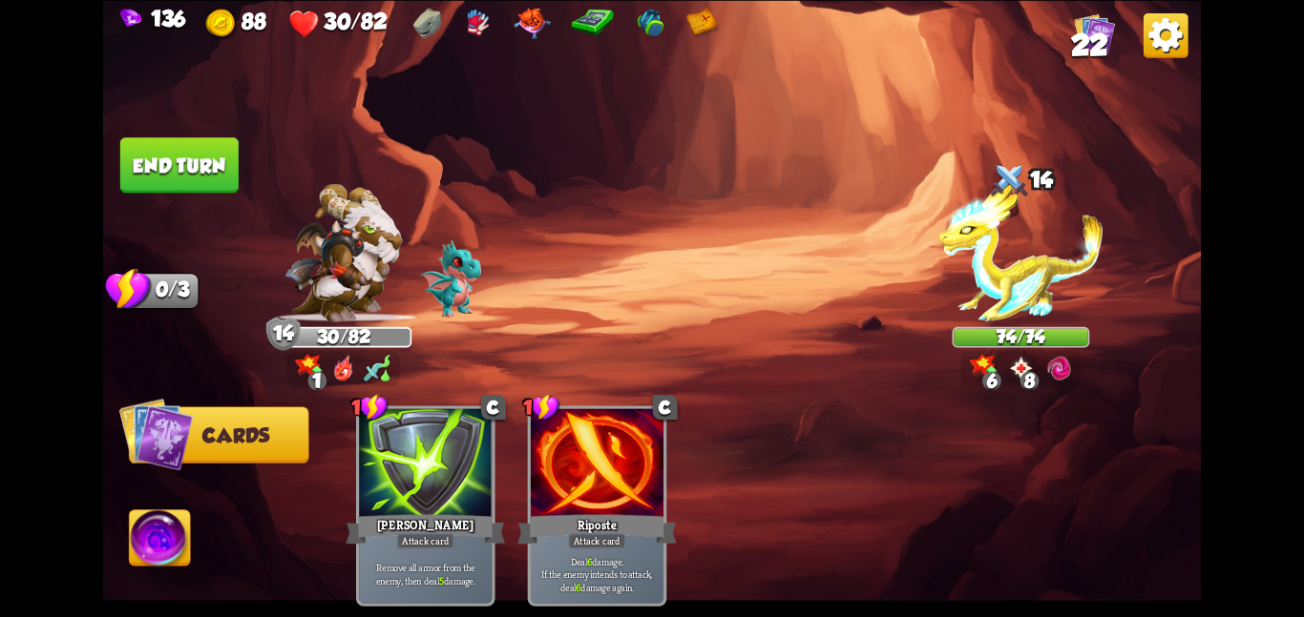
click at [182, 174] on button "End turn" at bounding box center [179, 164] width 118 height 55
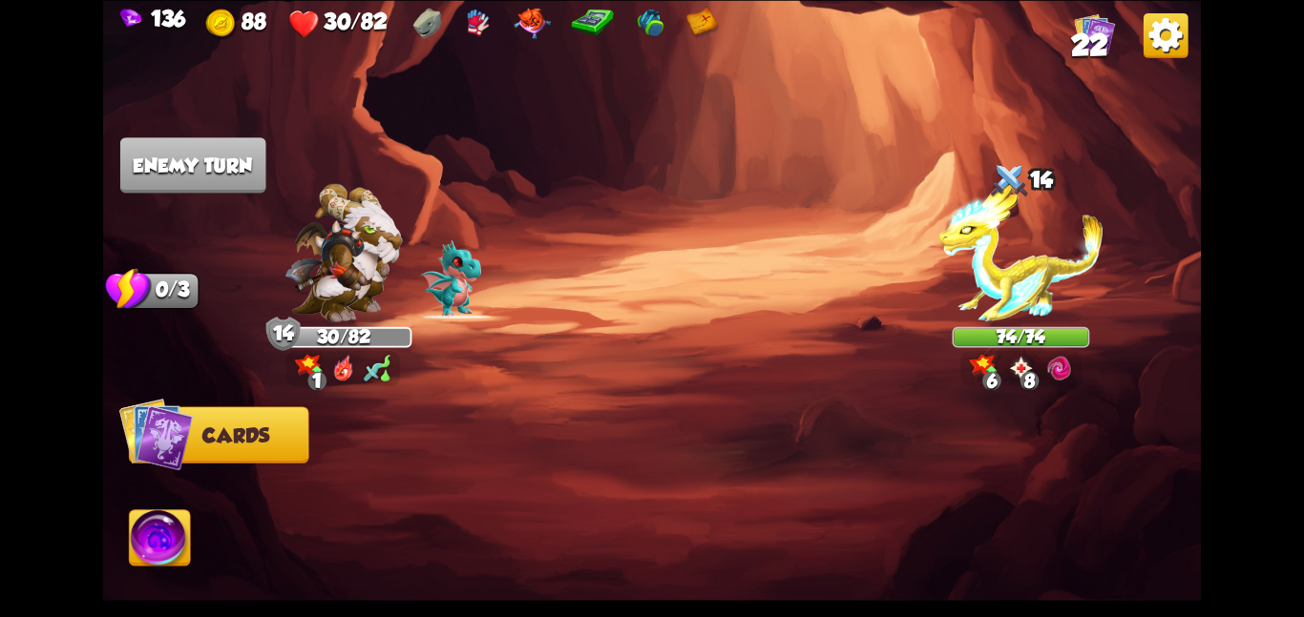
click at [333, 282] on img at bounding box center [342, 252] width 117 height 138
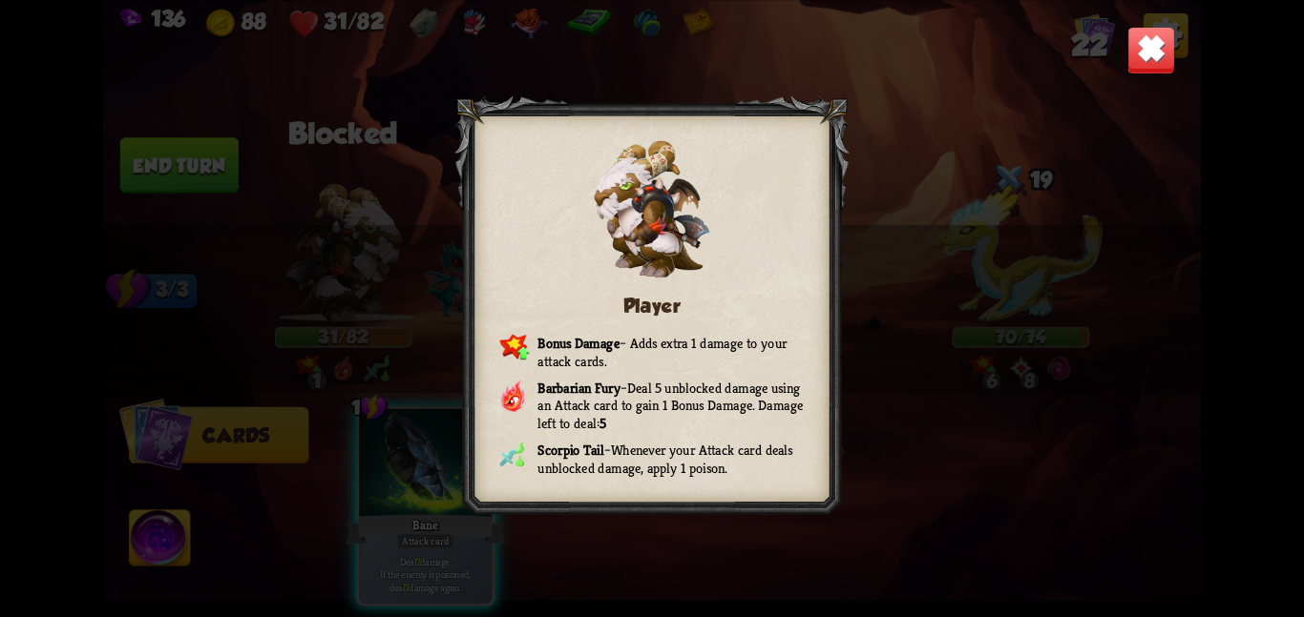
click at [1153, 65] on img at bounding box center [1151, 50] width 48 height 48
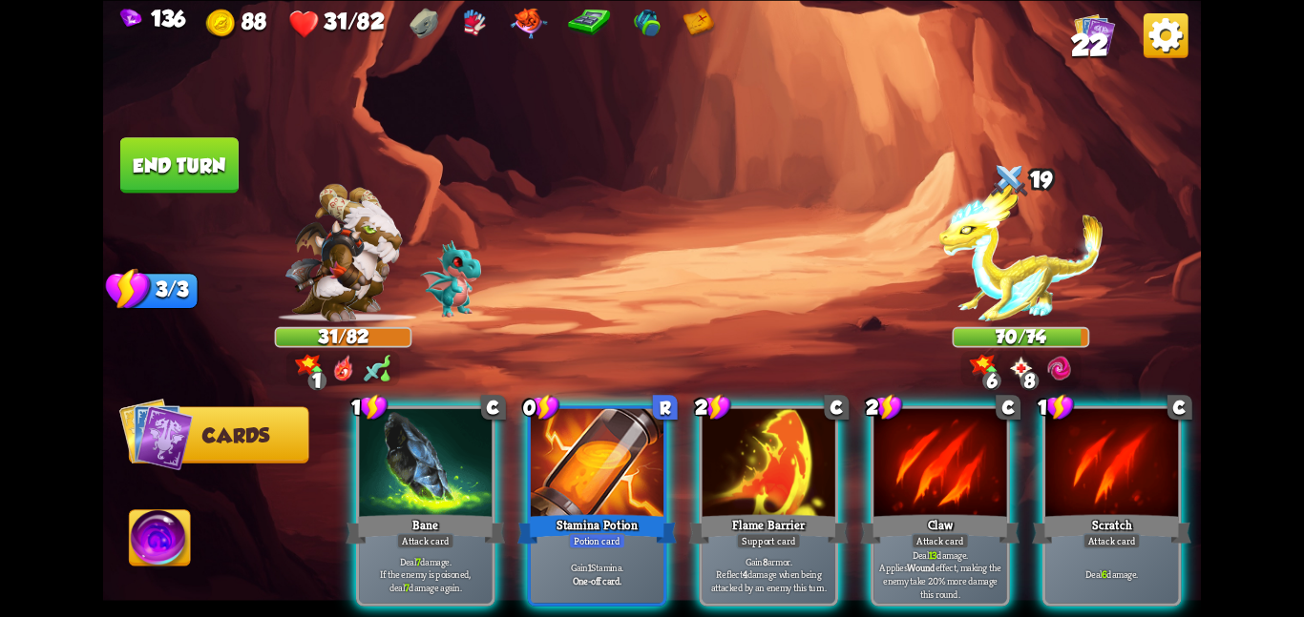
click at [374, 372] on img at bounding box center [378, 368] width 28 height 28
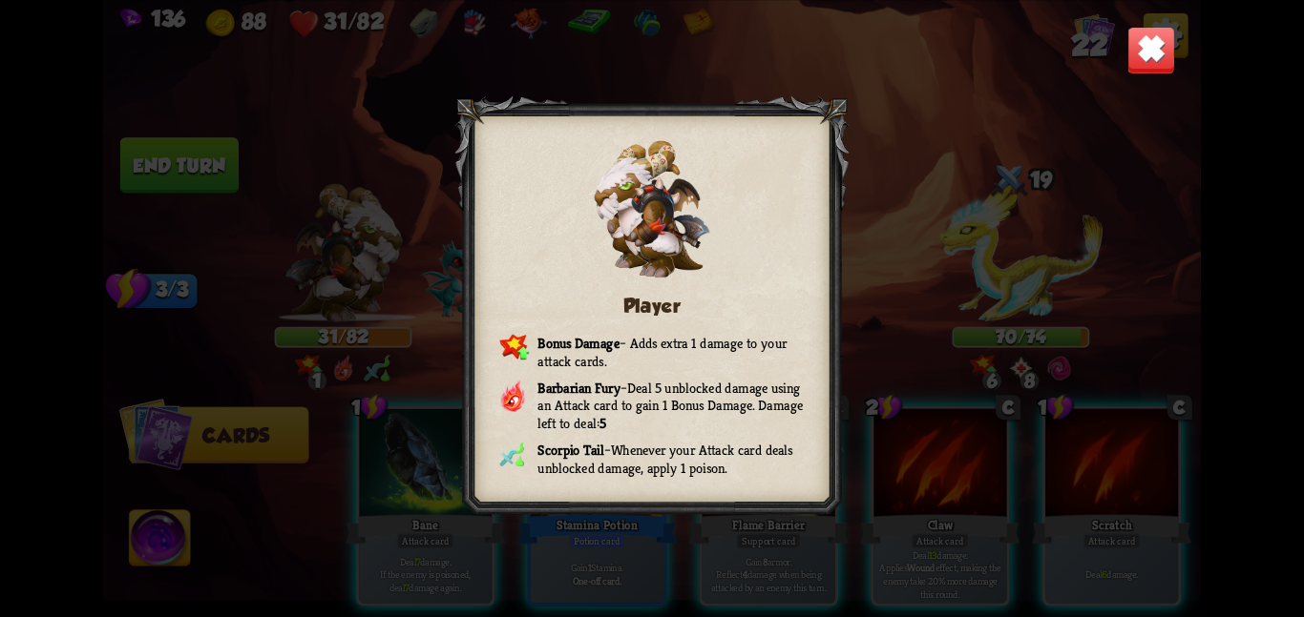
click at [1156, 59] on img at bounding box center [1151, 50] width 48 height 48
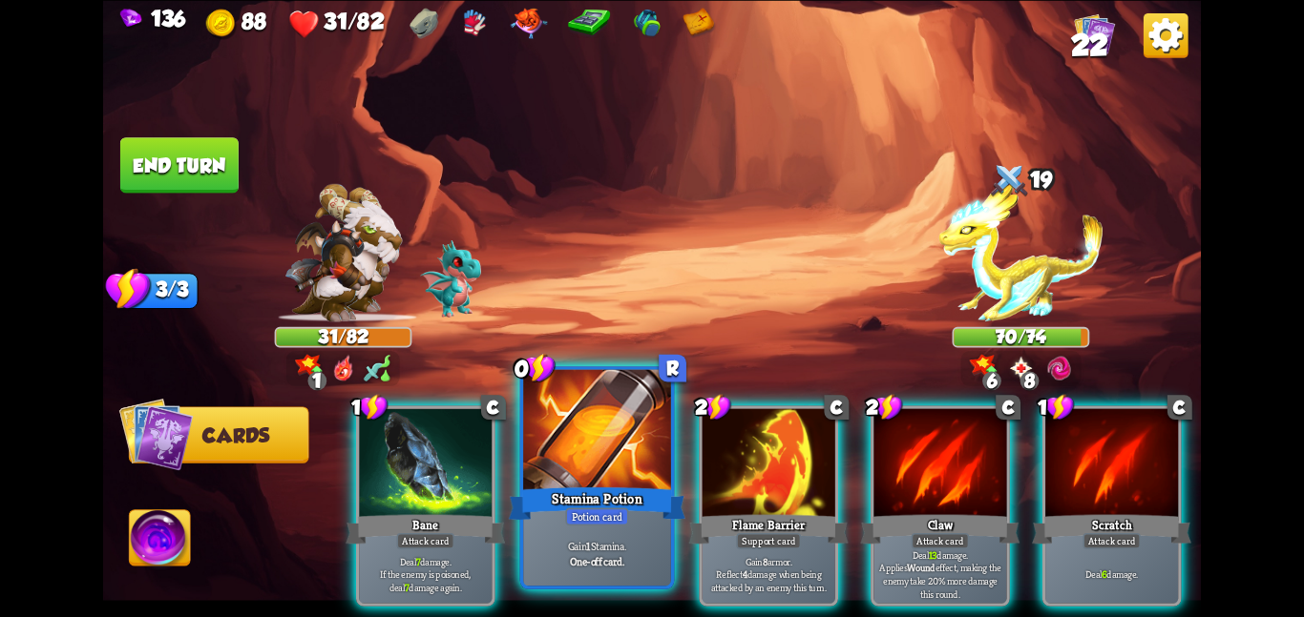
click at [628, 427] on div at bounding box center [597, 431] width 148 height 124
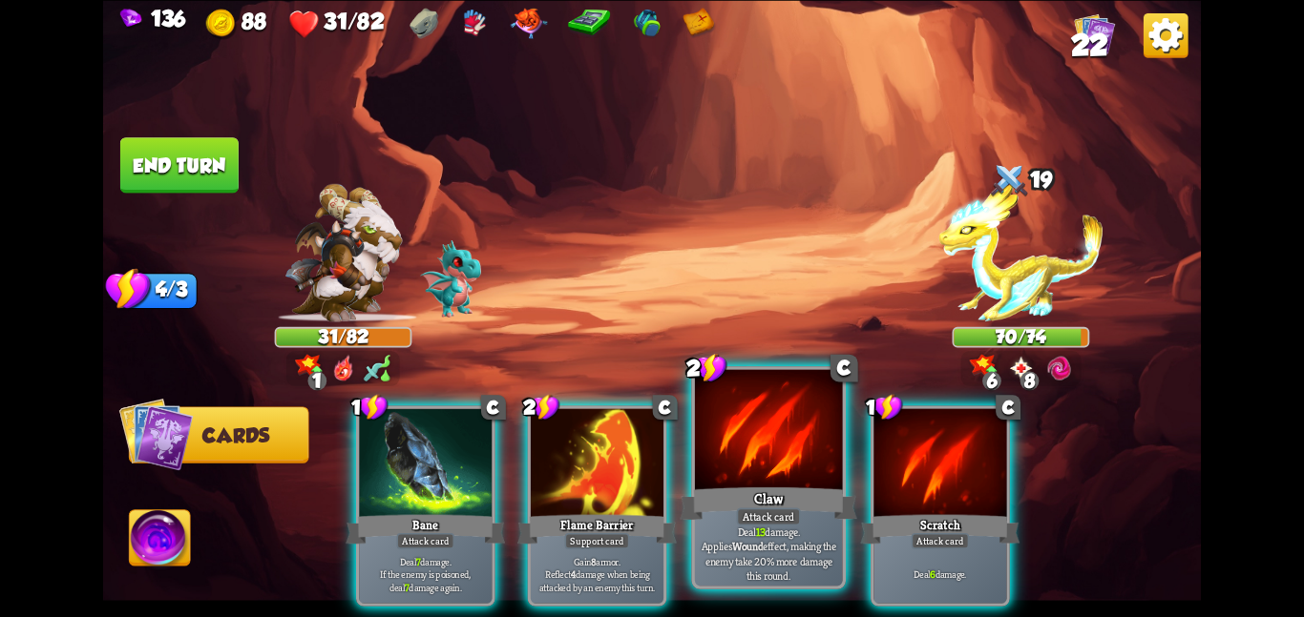
click at [715, 458] on div at bounding box center [769, 431] width 148 height 124
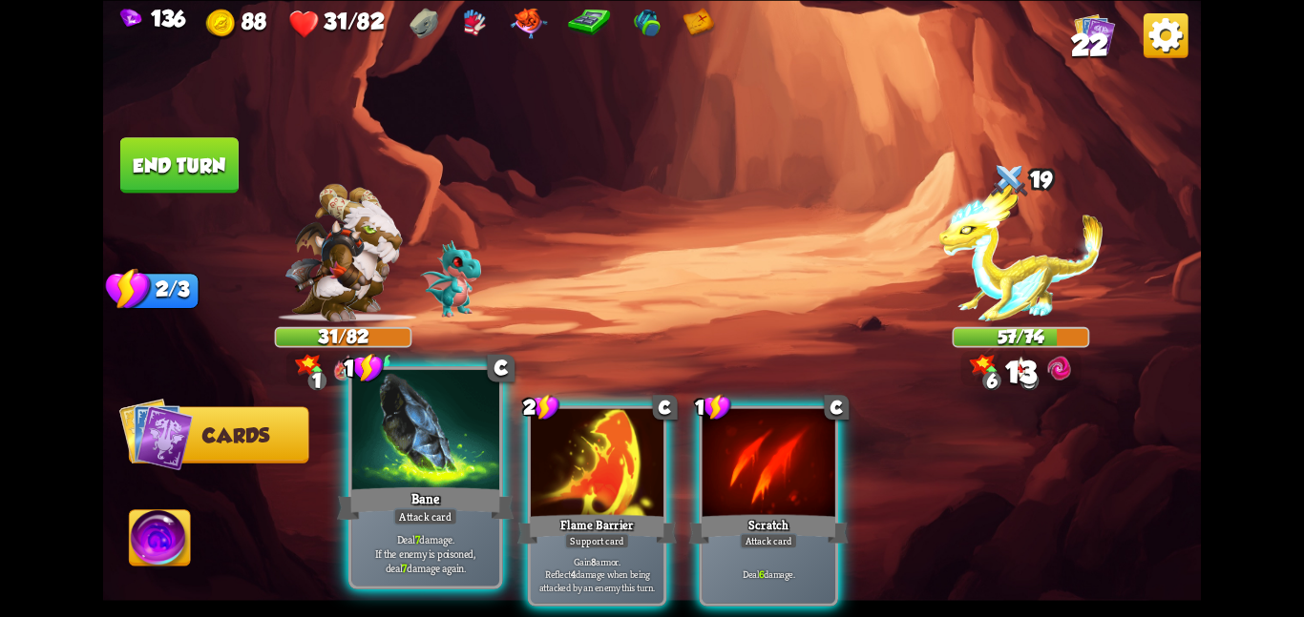
click at [434, 446] on div at bounding box center [425, 431] width 148 height 124
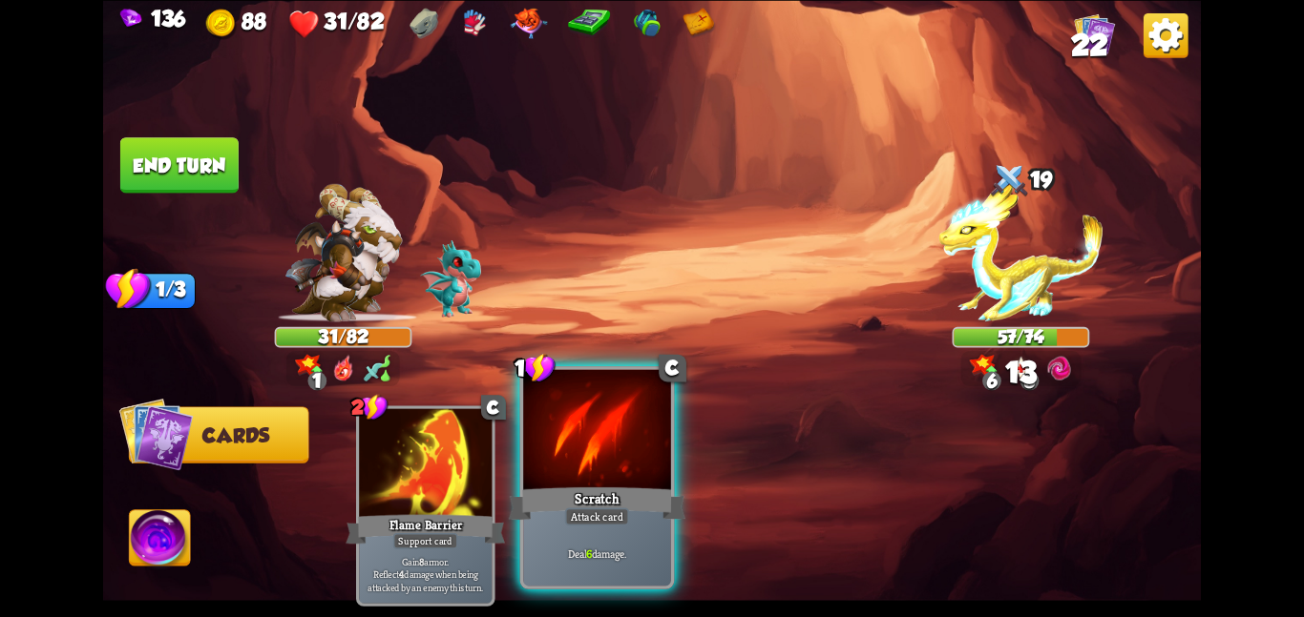
click at [549, 439] on div at bounding box center [597, 431] width 148 height 124
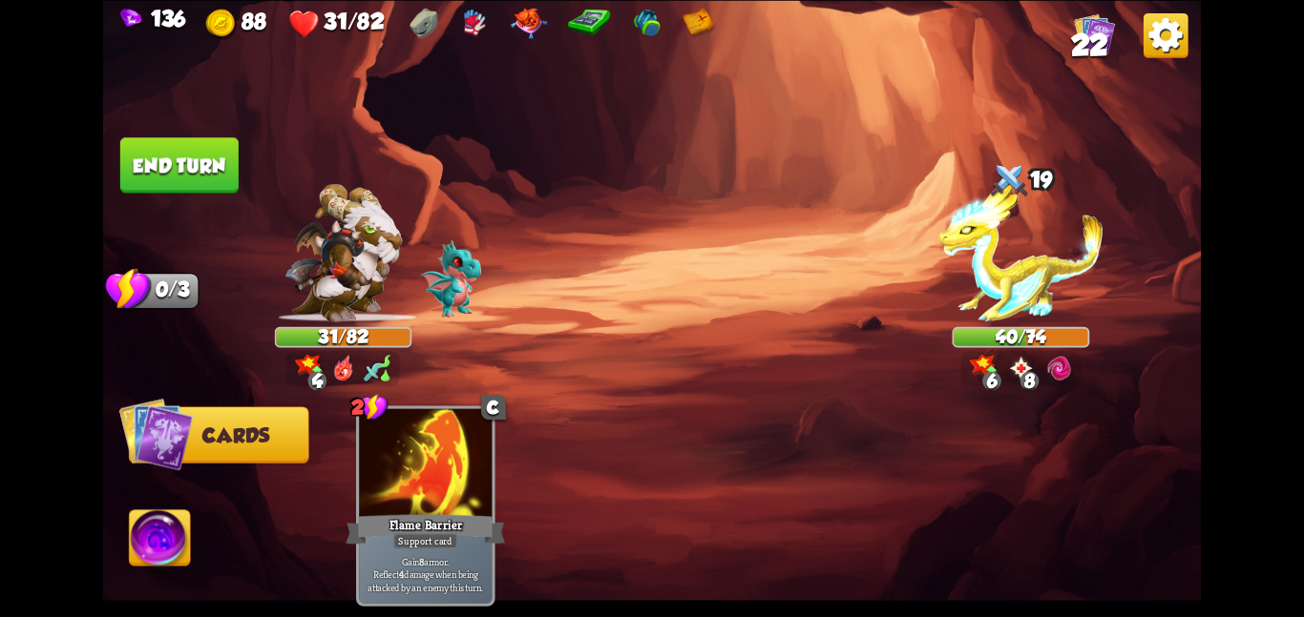
click at [228, 171] on button "End turn" at bounding box center [179, 164] width 118 height 55
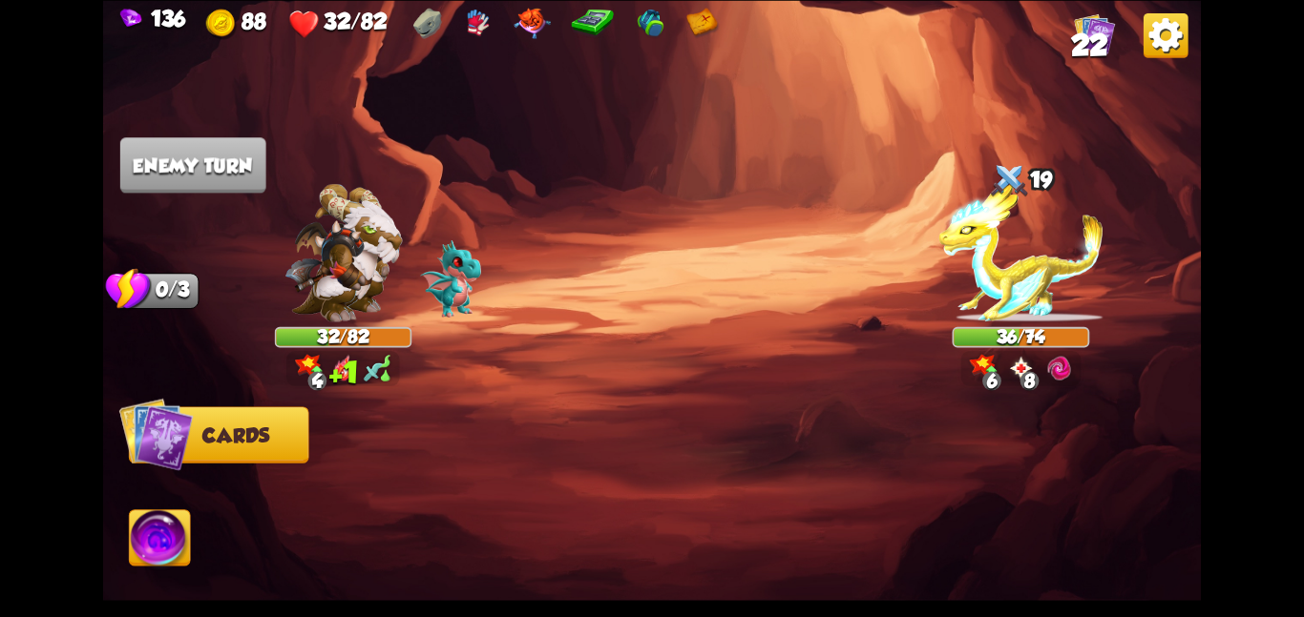
click at [1041, 253] on img at bounding box center [1020, 252] width 165 height 137
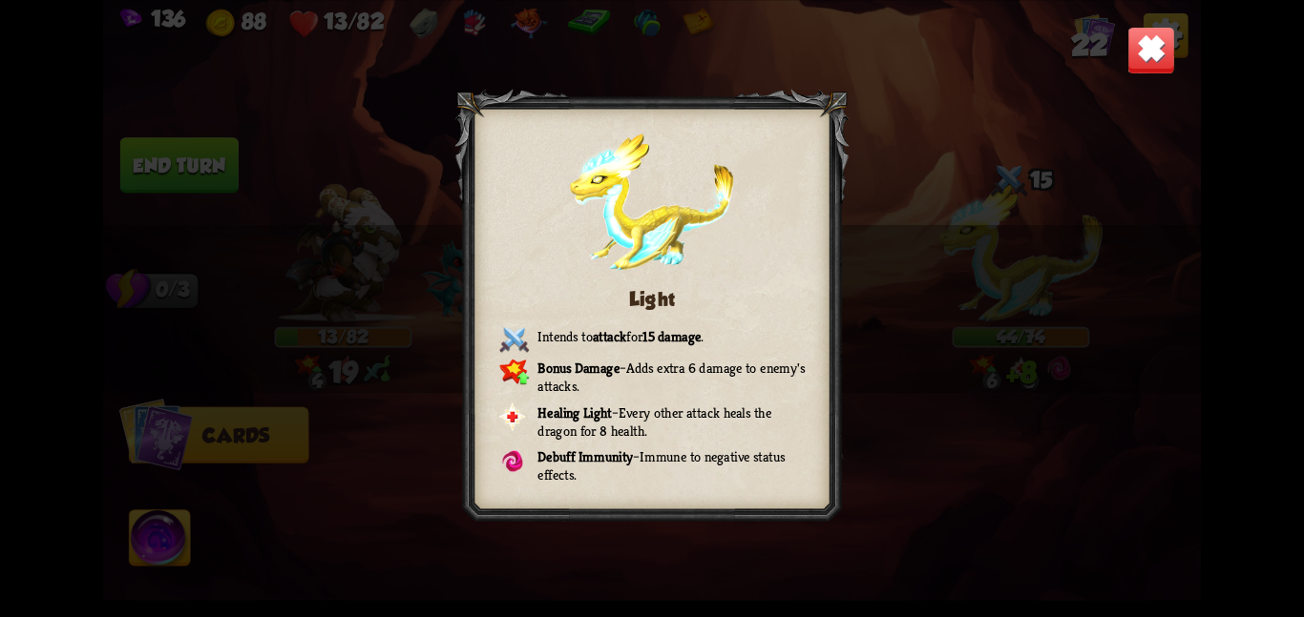
click at [1134, 65] on img at bounding box center [1151, 50] width 48 height 48
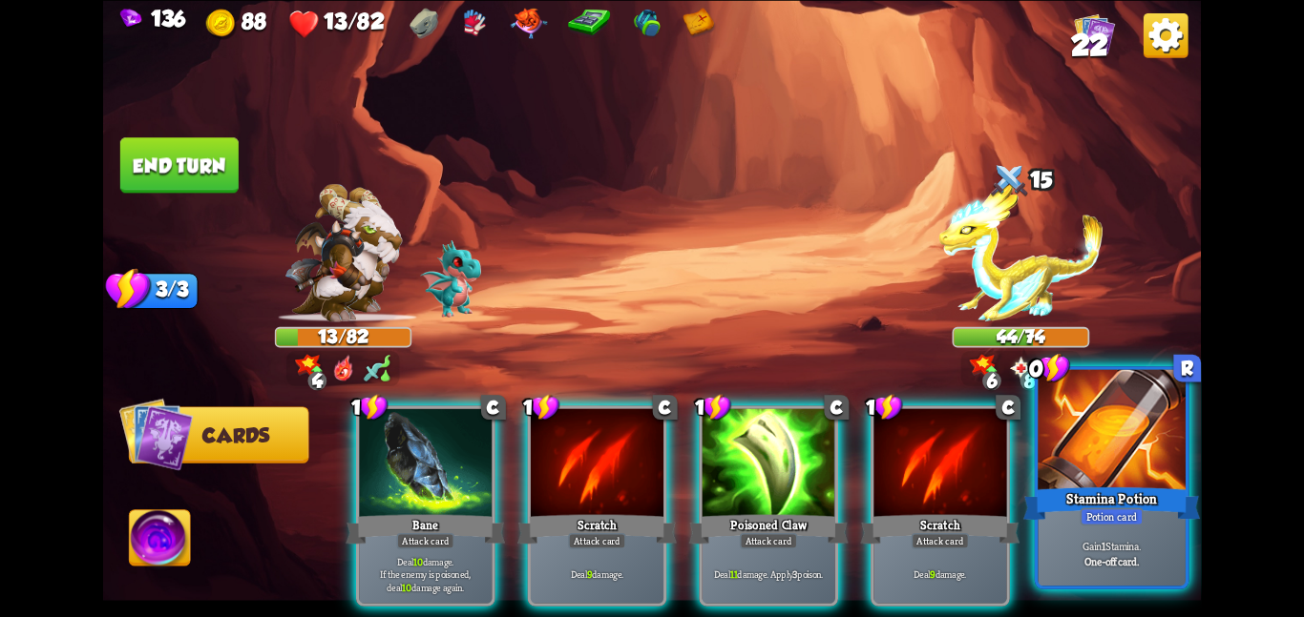
click at [1042, 497] on div "Stamina Potion" at bounding box center [1111, 503] width 177 height 39
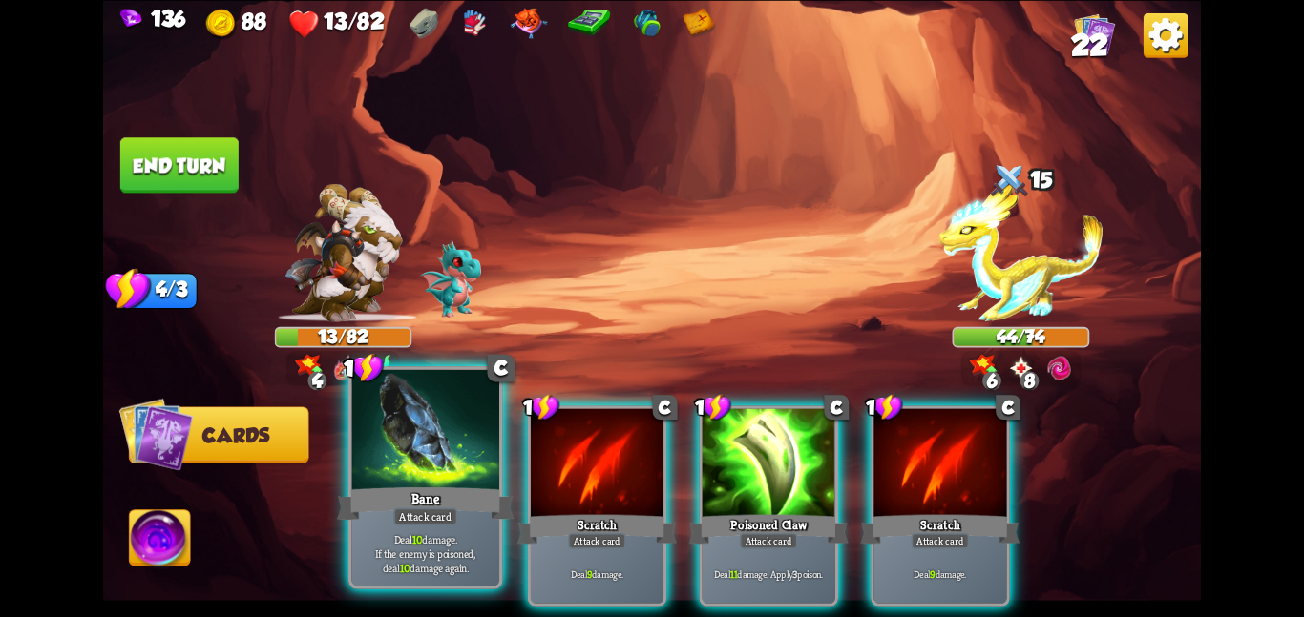
click at [435, 492] on div "Bane" at bounding box center [425, 503] width 177 height 39
click at [517, 512] on div "Scratch" at bounding box center [596, 529] width 159 height 35
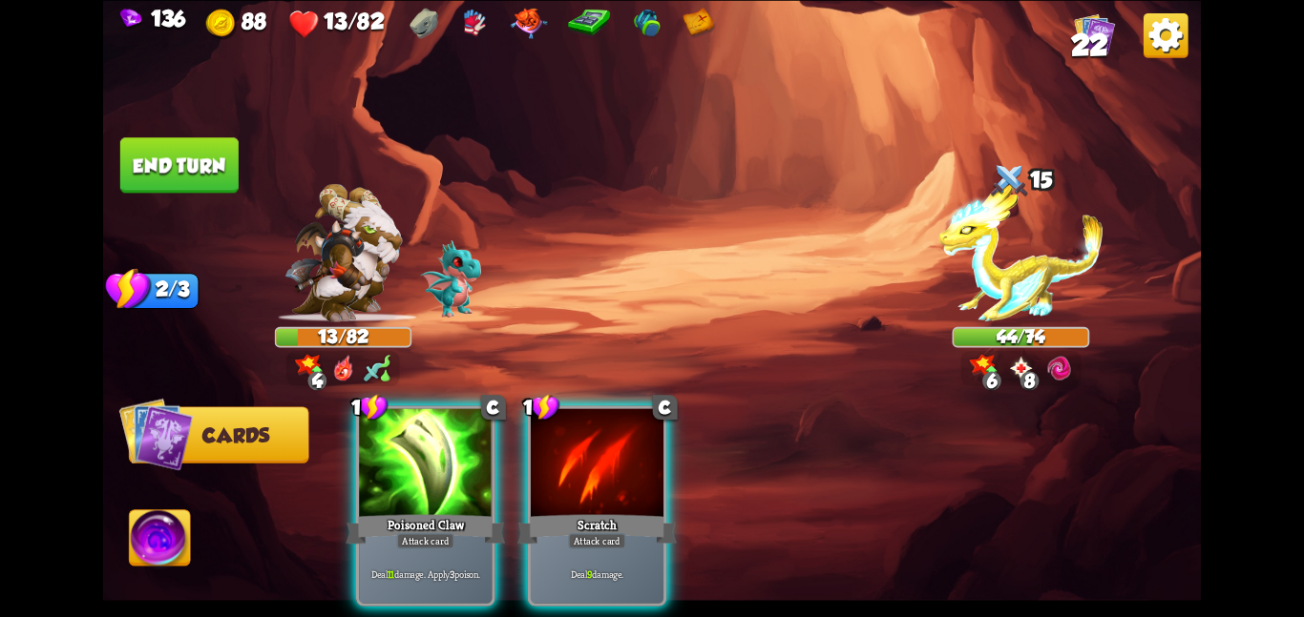
click at [435, 512] on div "Poisoned Claw" at bounding box center [424, 529] width 159 height 35
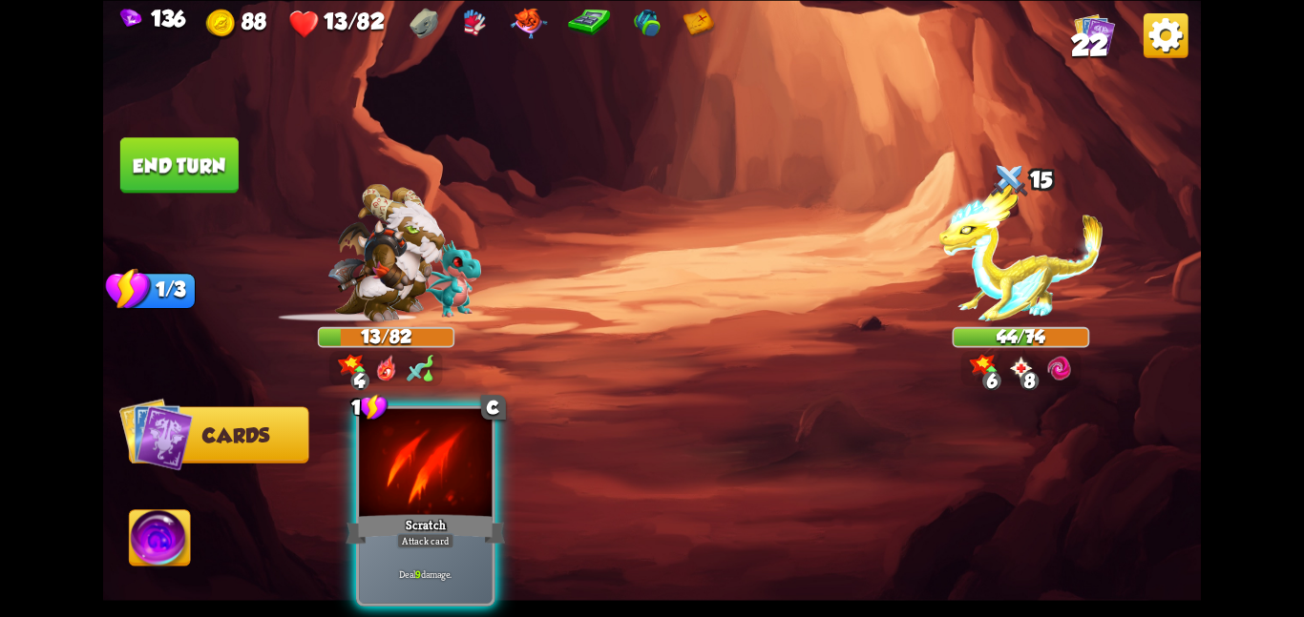
click at [435, 492] on div "1 C Scratch Attack card Deal 9 damage." at bounding box center [425, 506] width 139 height 200
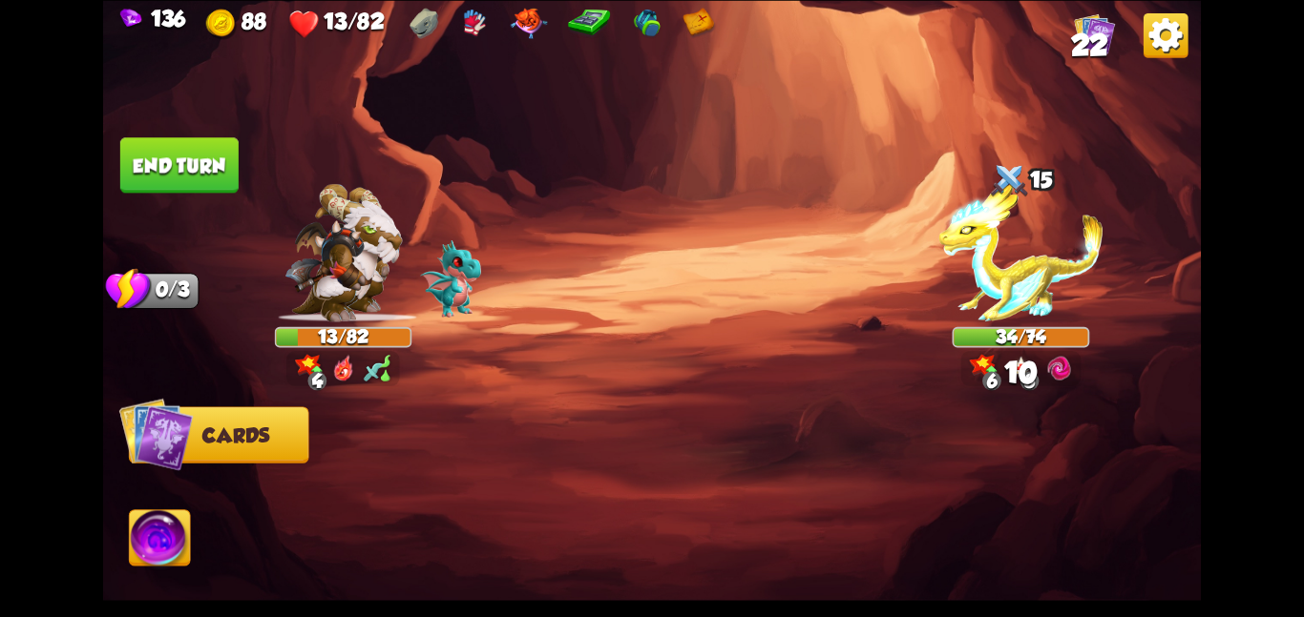
click at [435, 492] on div at bounding box center [762, 480] width 878 height 275
click at [202, 169] on button "End turn" at bounding box center [179, 164] width 118 height 55
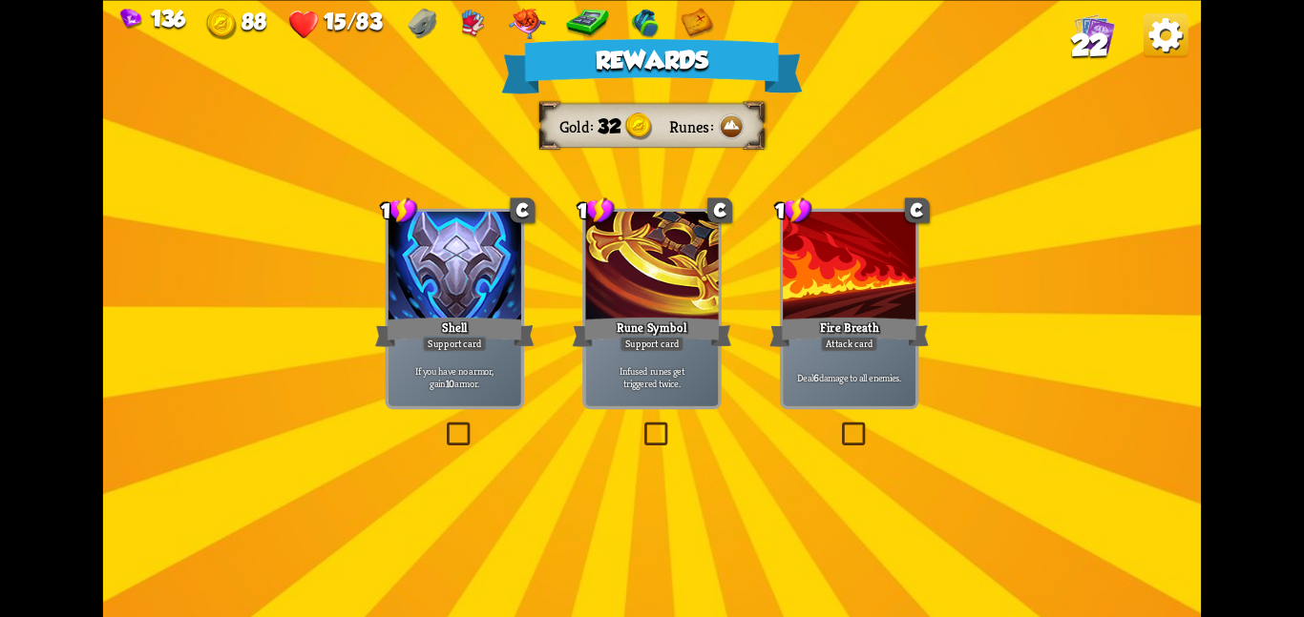
click at [533, 320] on div "Shell" at bounding box center [454, 331] width 159 height 35
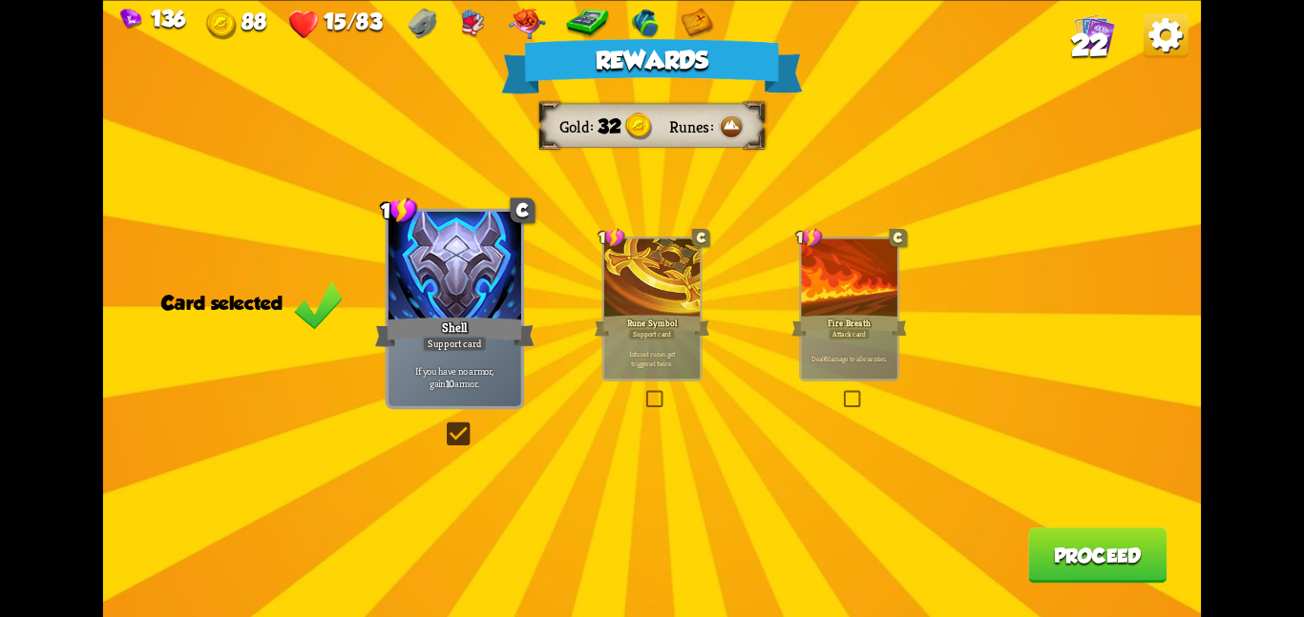
click at [1107, 558] on button "Proceed" at bounding box center [1097, 555] width 138 height 55
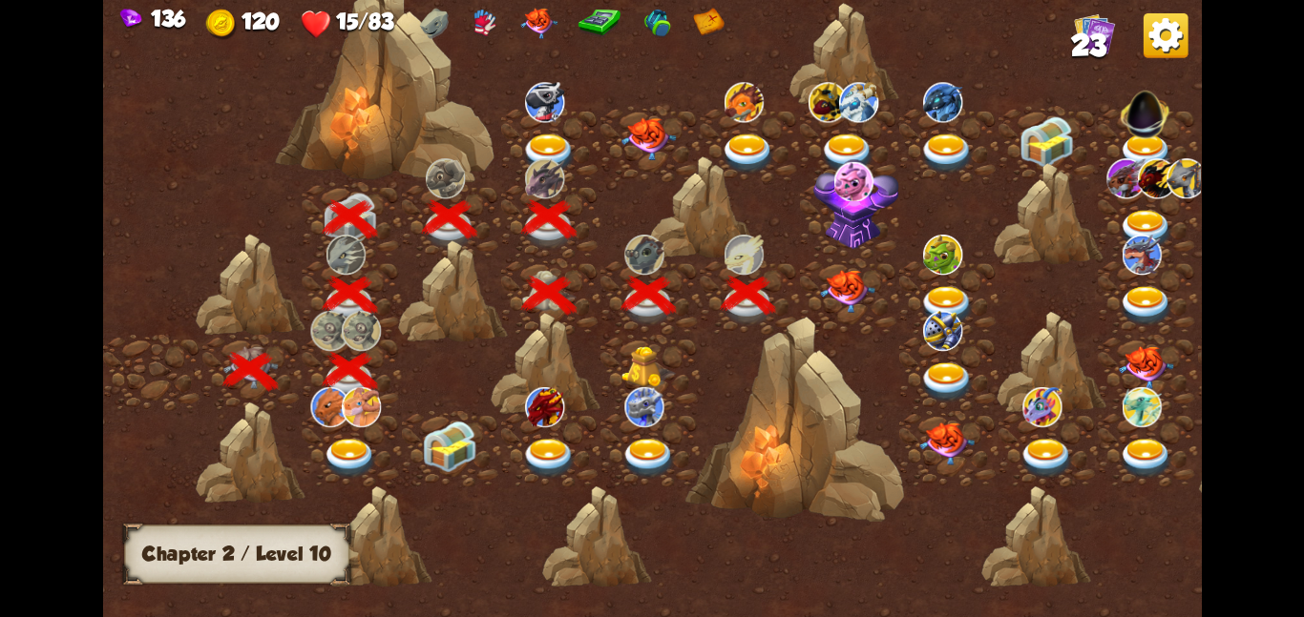
click at [854, 286] on img at bounding box center [847, 290] width 55 height 43
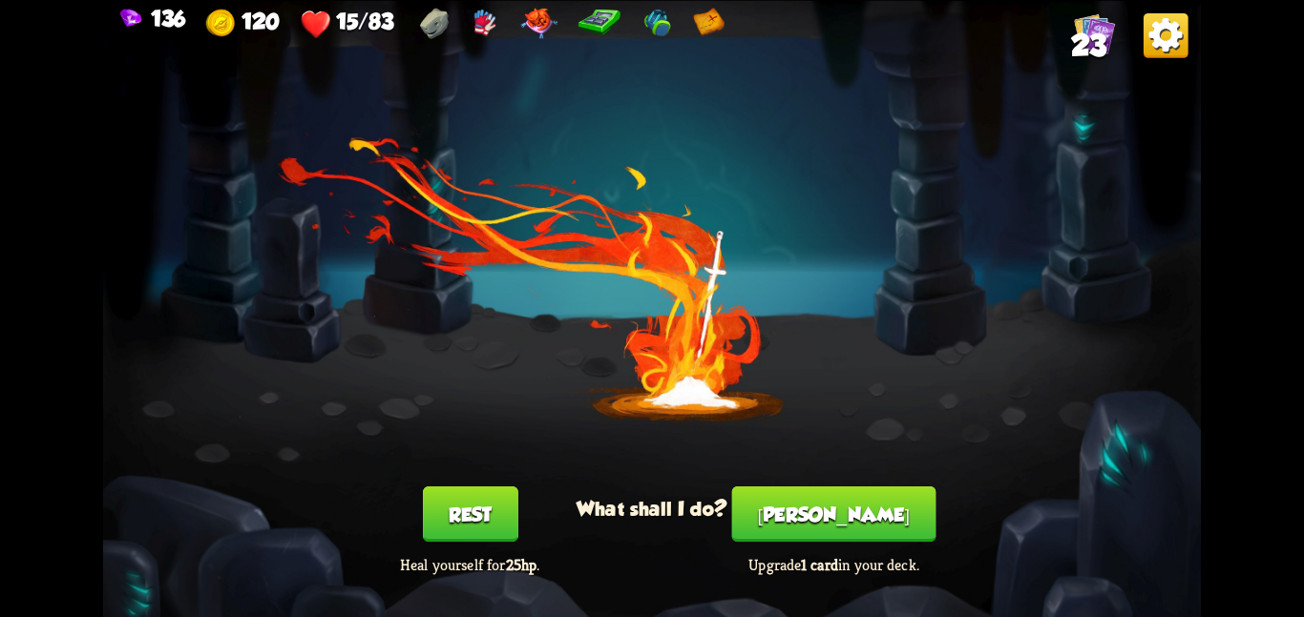
click at [485, 539] on button "Rest" at bounding box center [470, 514] width 95 height 55
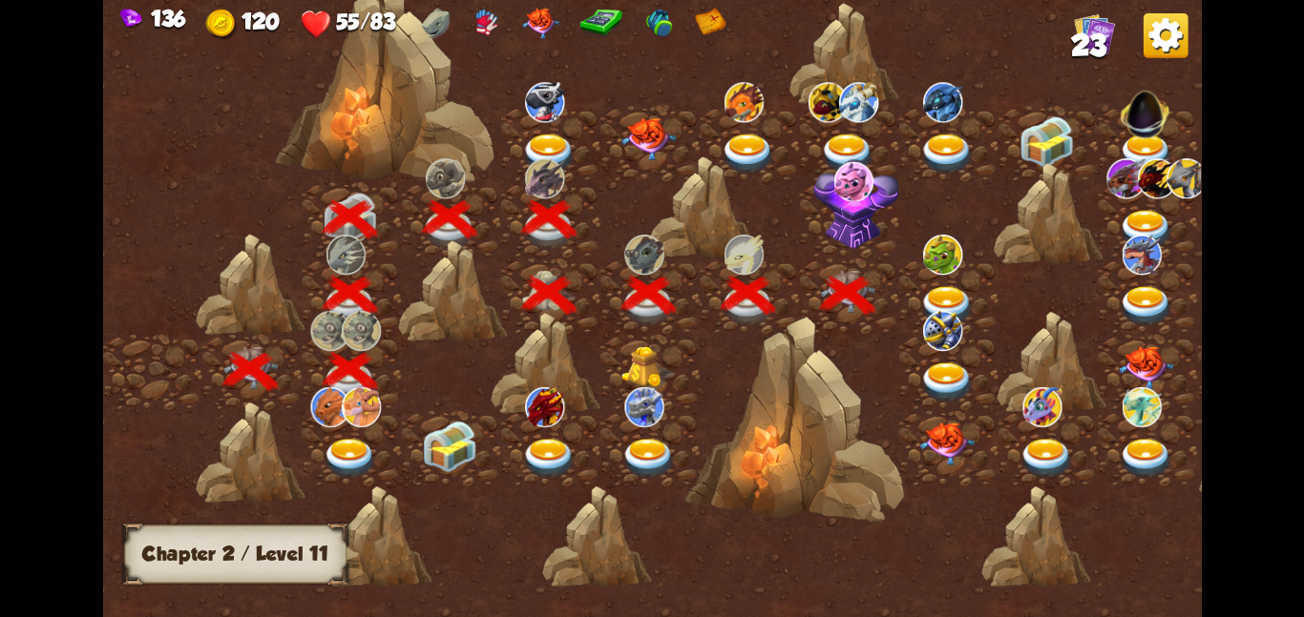
scroll to position [0, 290]
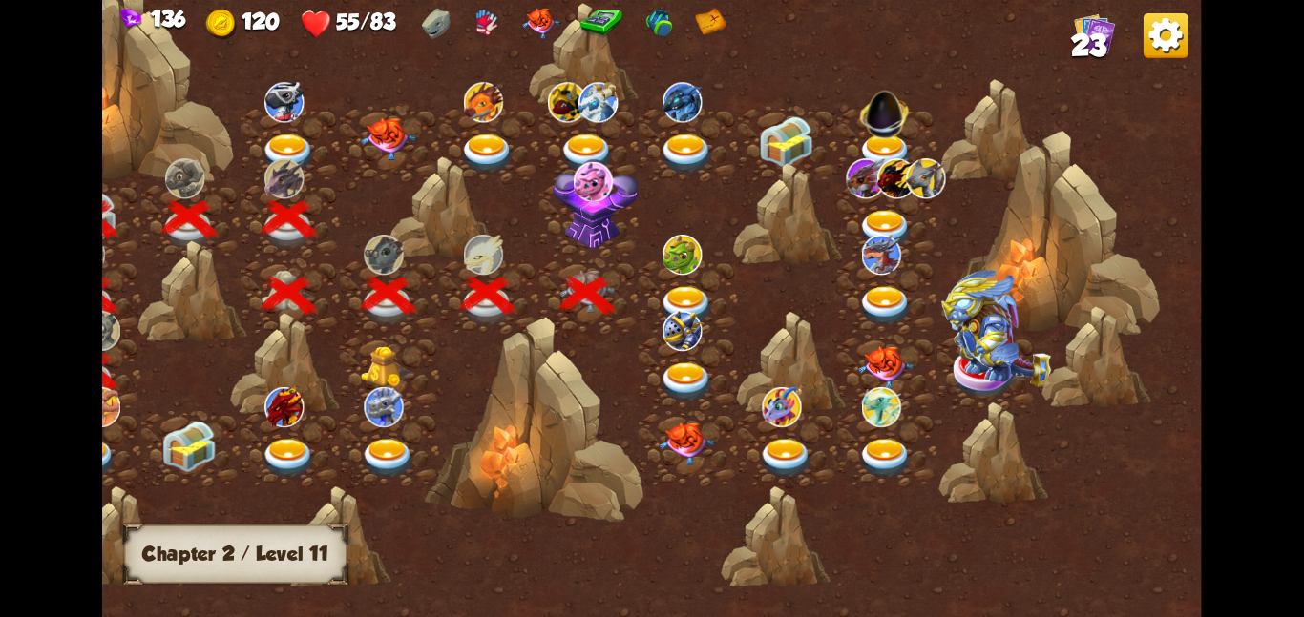
click at [601, 209] on img at bounding box center [596, 203] width 86 height 91
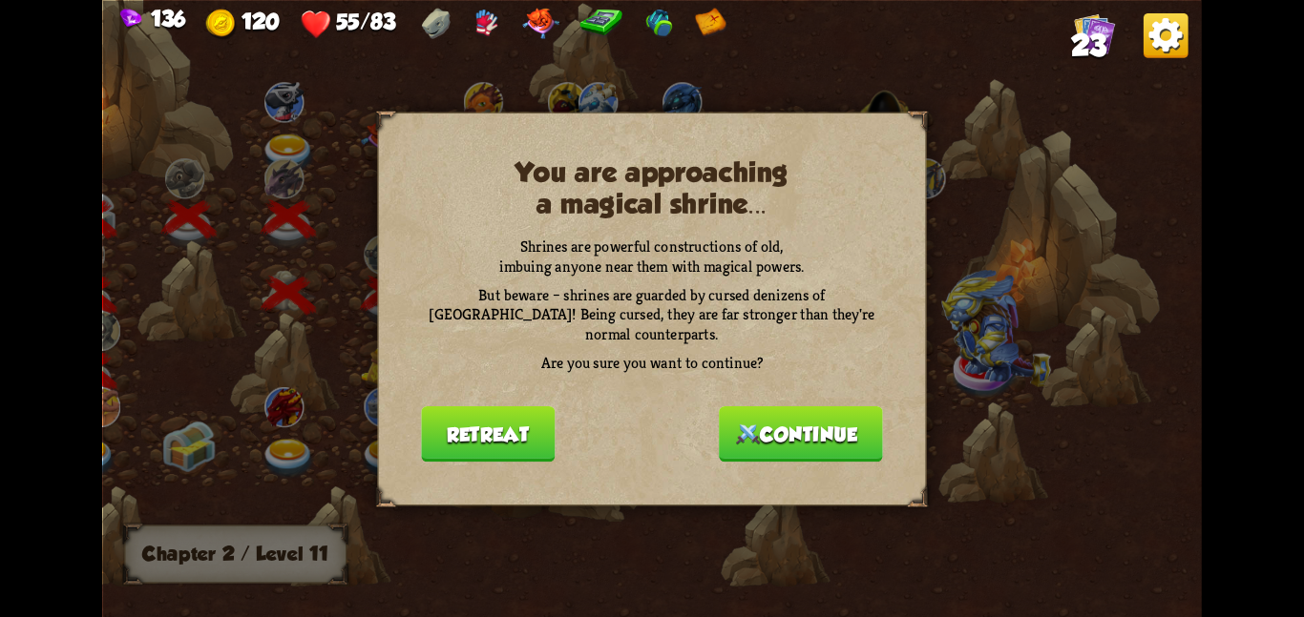
click at [812, 423] on button "Continue" at bounding box center [801, 433] width 164 height 55
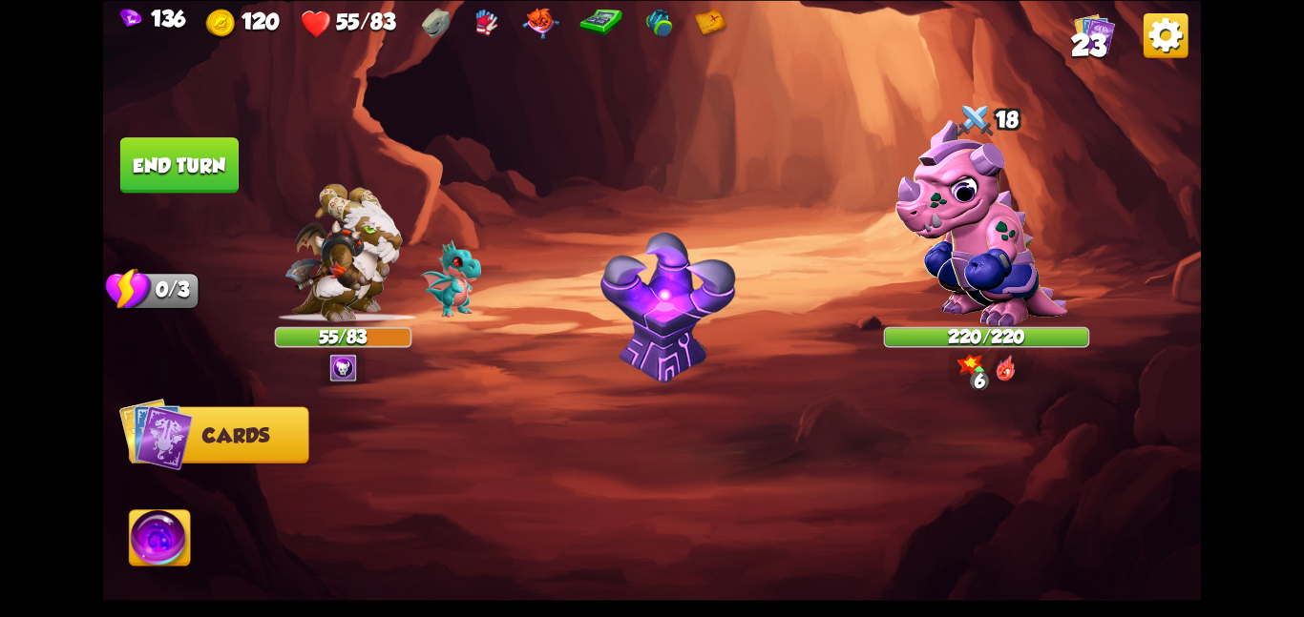
click at [972, 297] on div at bounding box center [987, 231] width 206 height 180
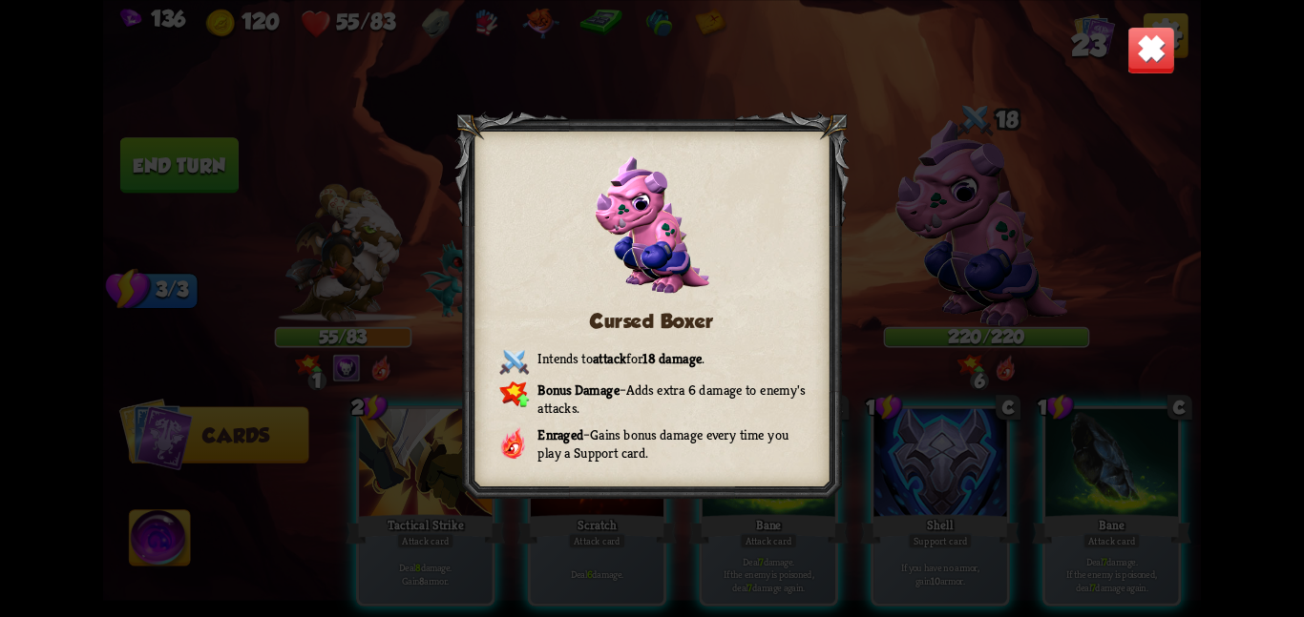
click at [1146, 52] on img at bounding box center [1151, 50] width 48 height 48
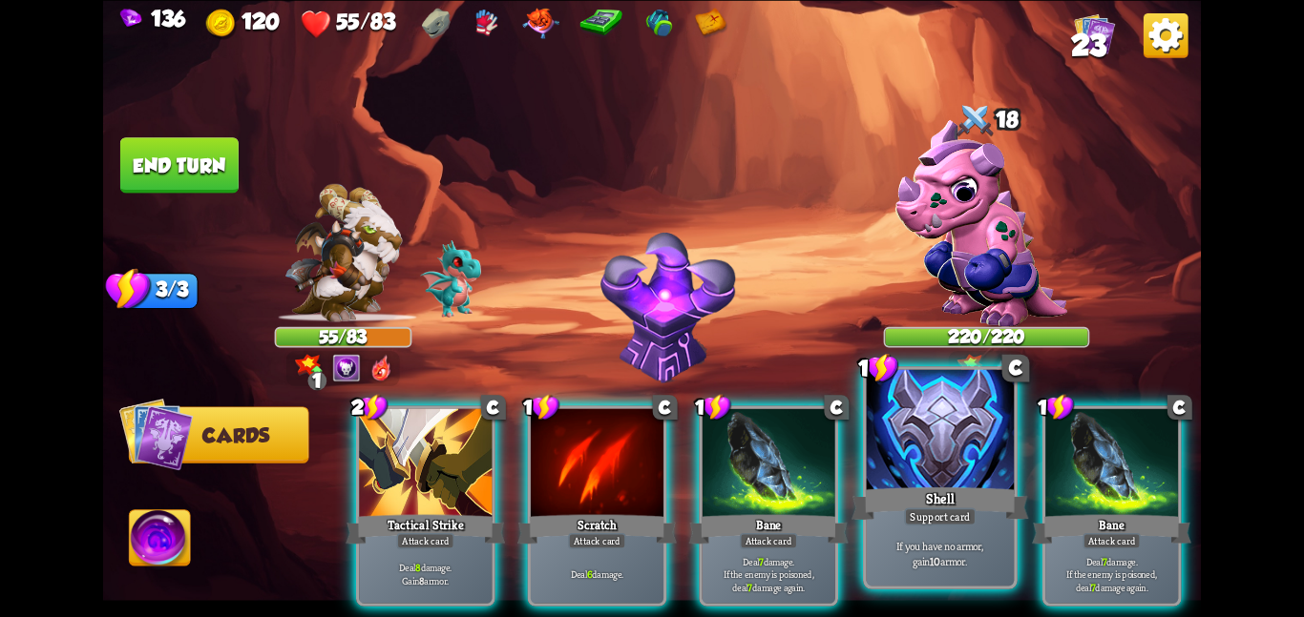
click at [940, 452] on div at bounding box center [941, 431] width 148 height 124
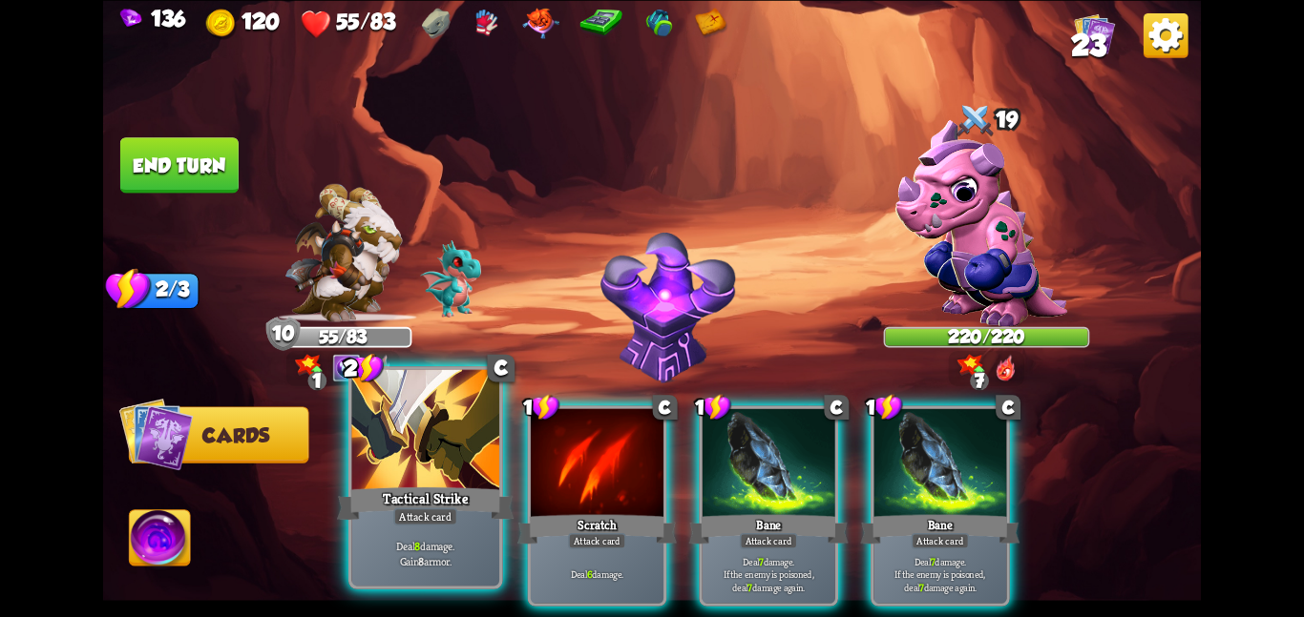
click at [387, 469] on div at bounding box center [425, 431] width 148 height 124
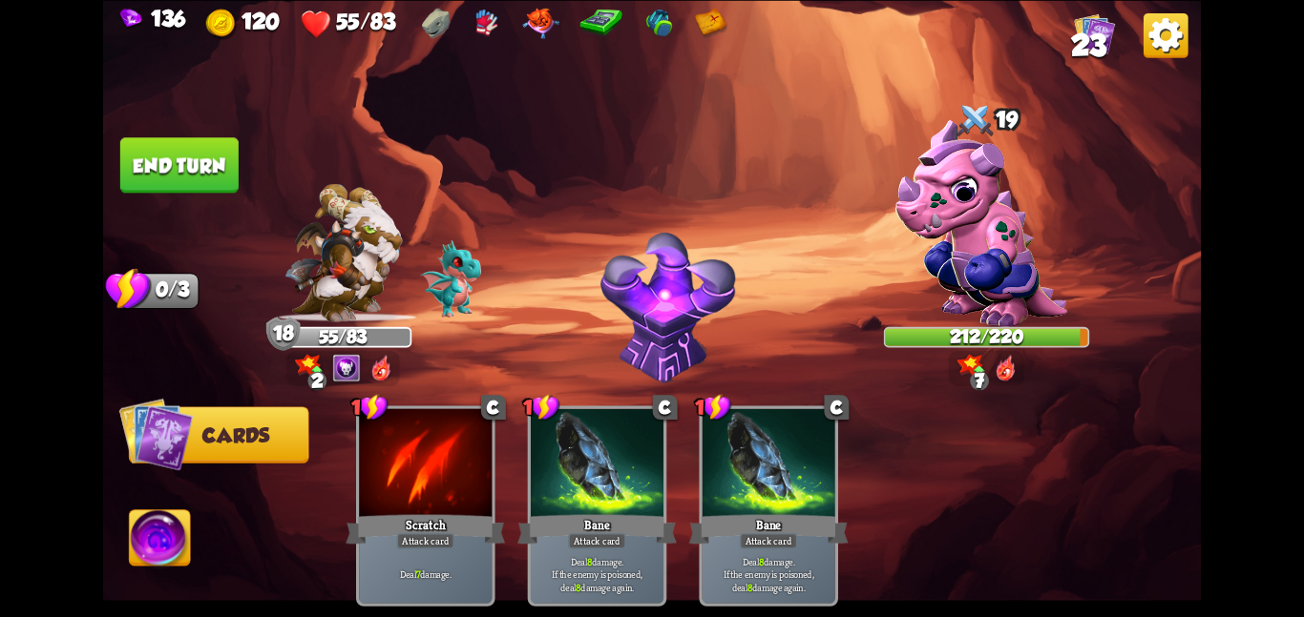
click at [197, 160] on button "End turn" at bounding box center [179, 164] width 118 height 55
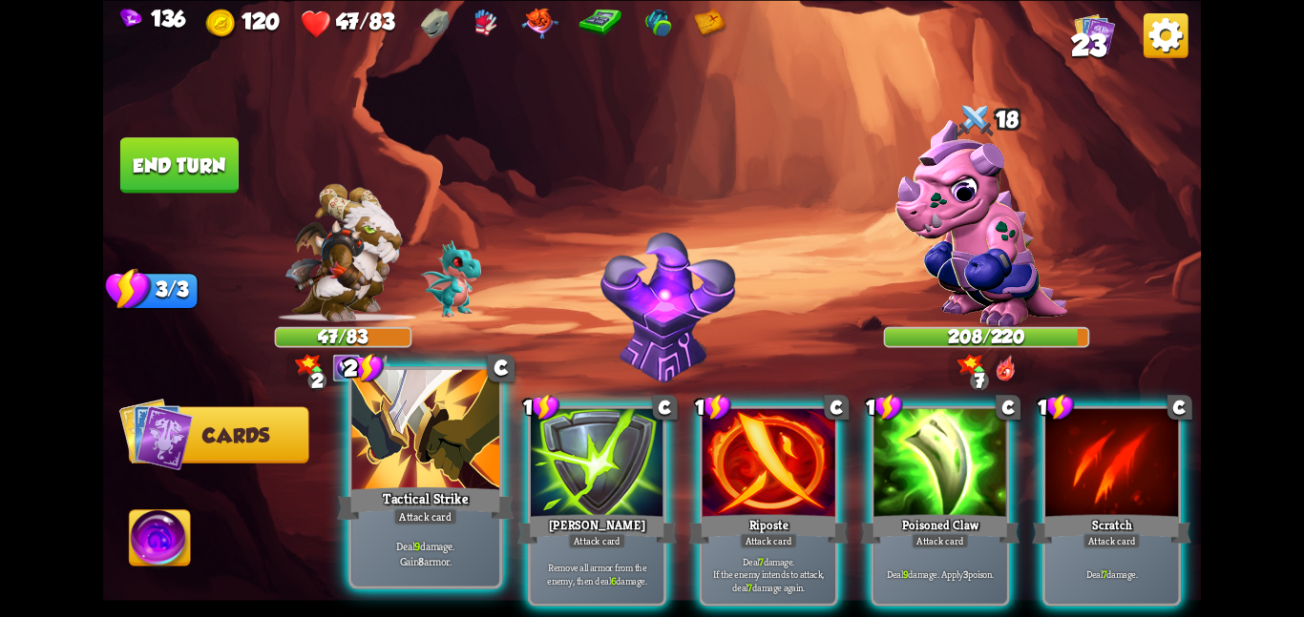
click at [470, 448] on div at bounding box center [425, 431] width 148 height 124
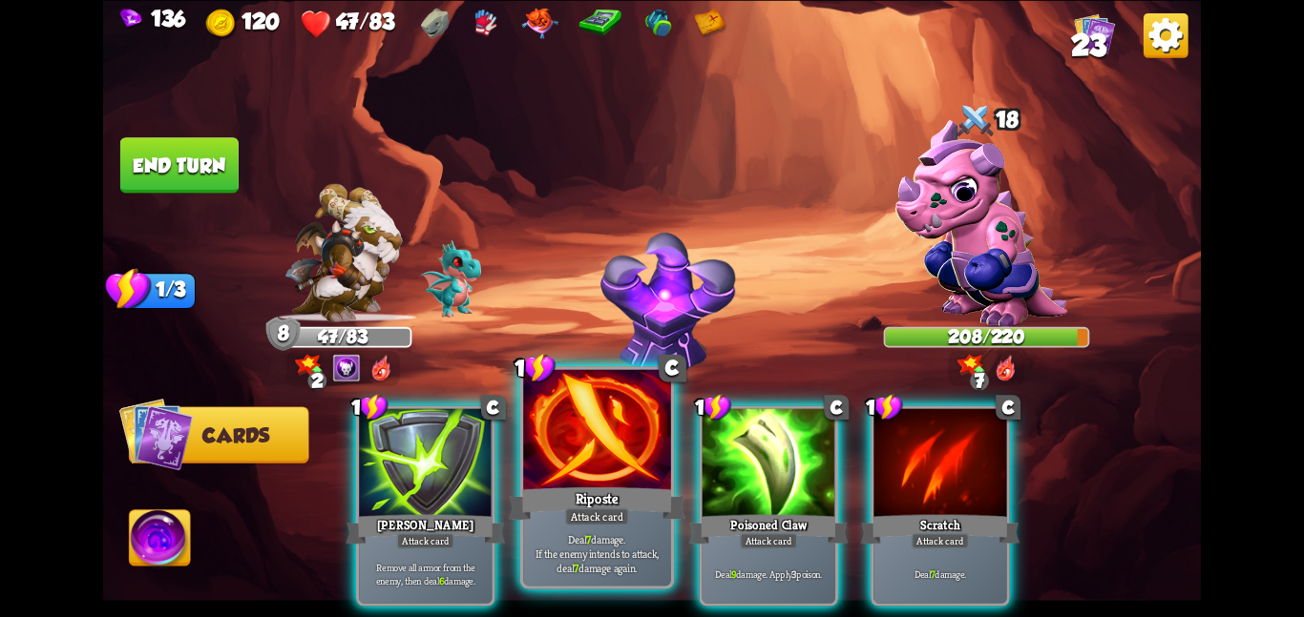
click at [577, 440] on div at bounding box center [597, 431] width 148 height 124
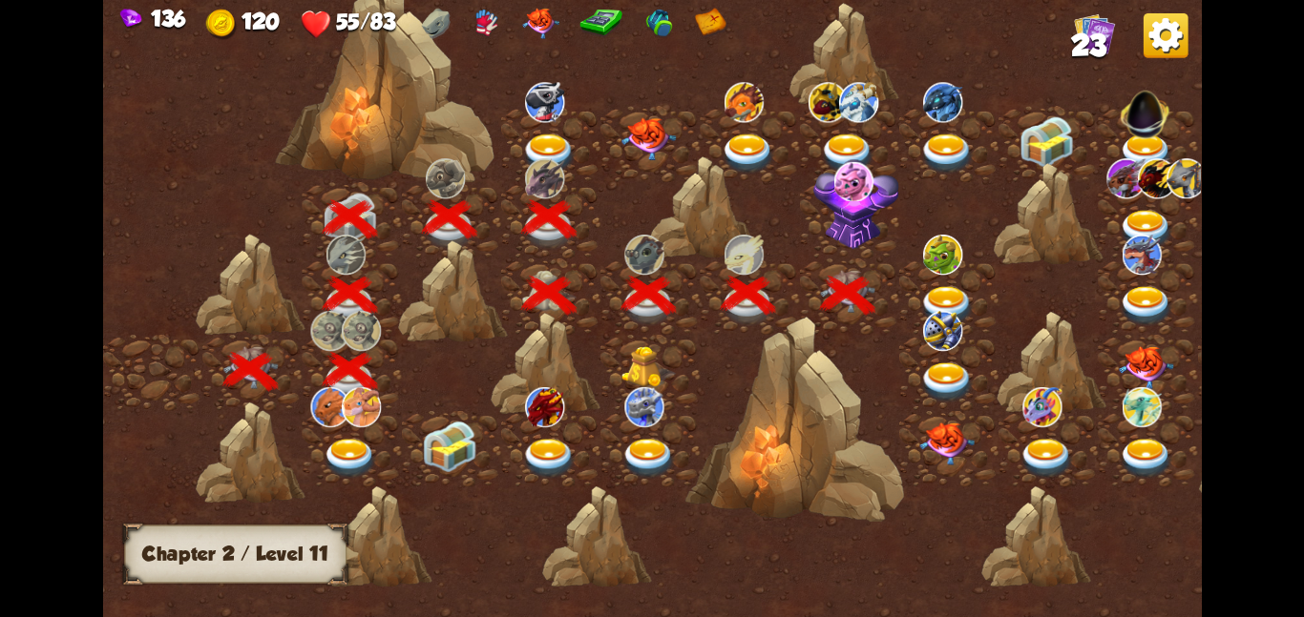
scroll to position [0, 290]
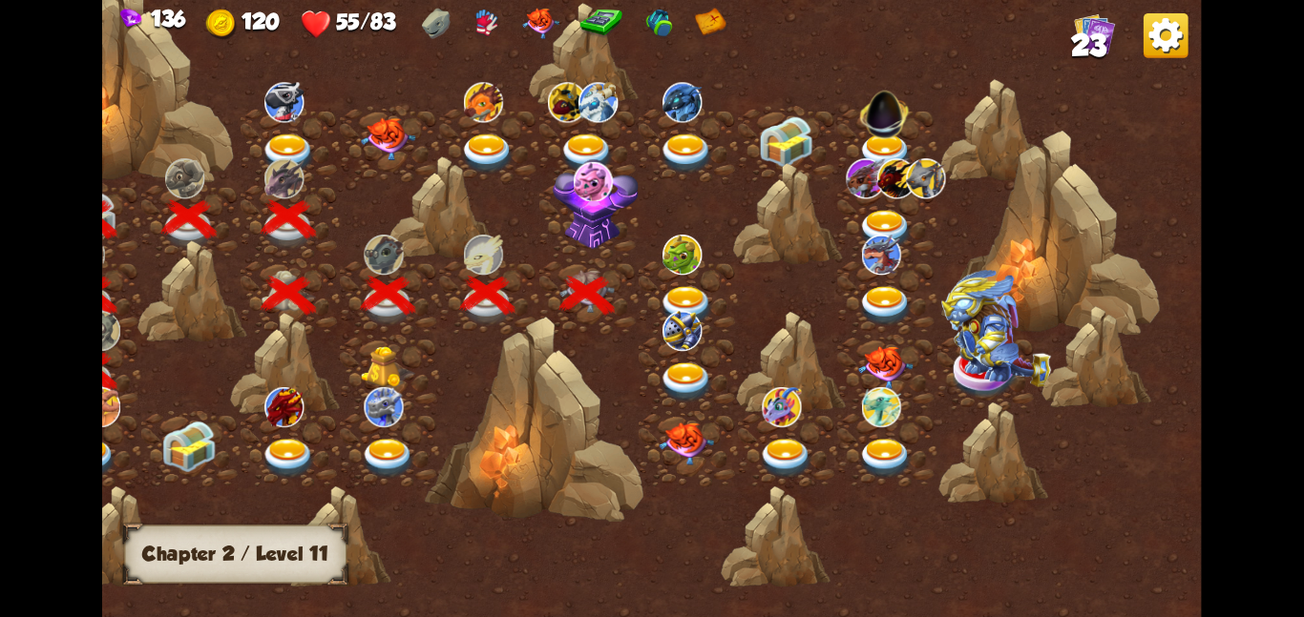
click at [642, 263] on div at bounding box center [687, 296] width 99 height 76
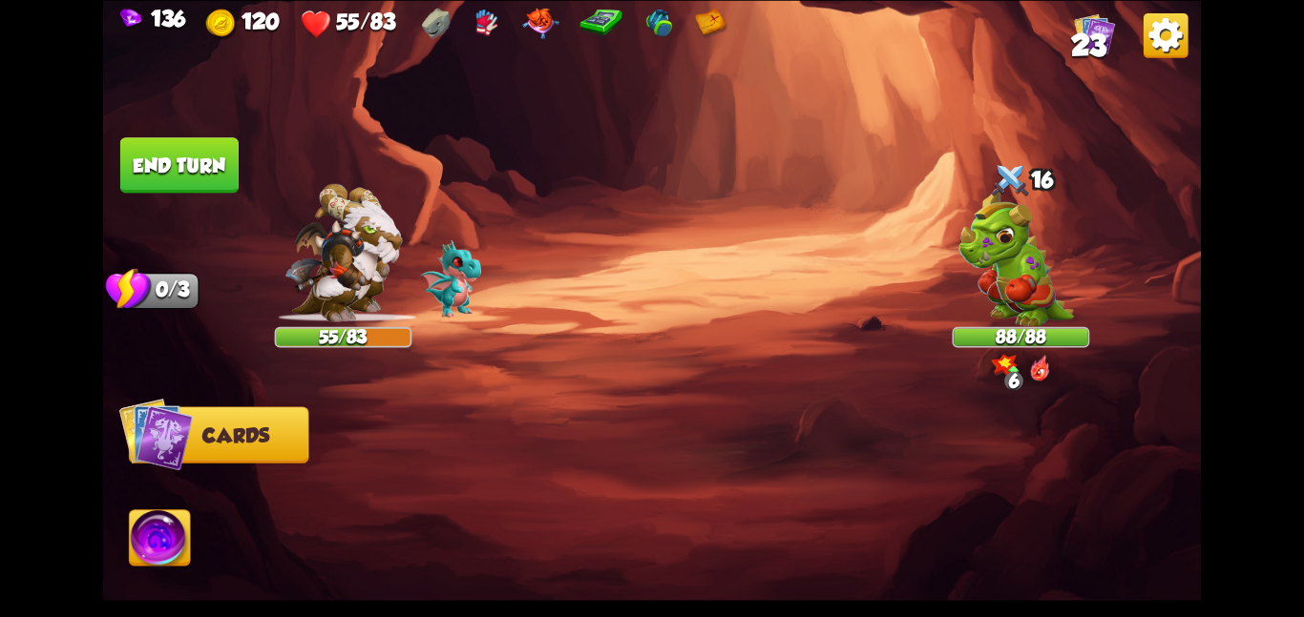
click at [955, 207] on div at bounding box center [1020, 261] width 137 height 120
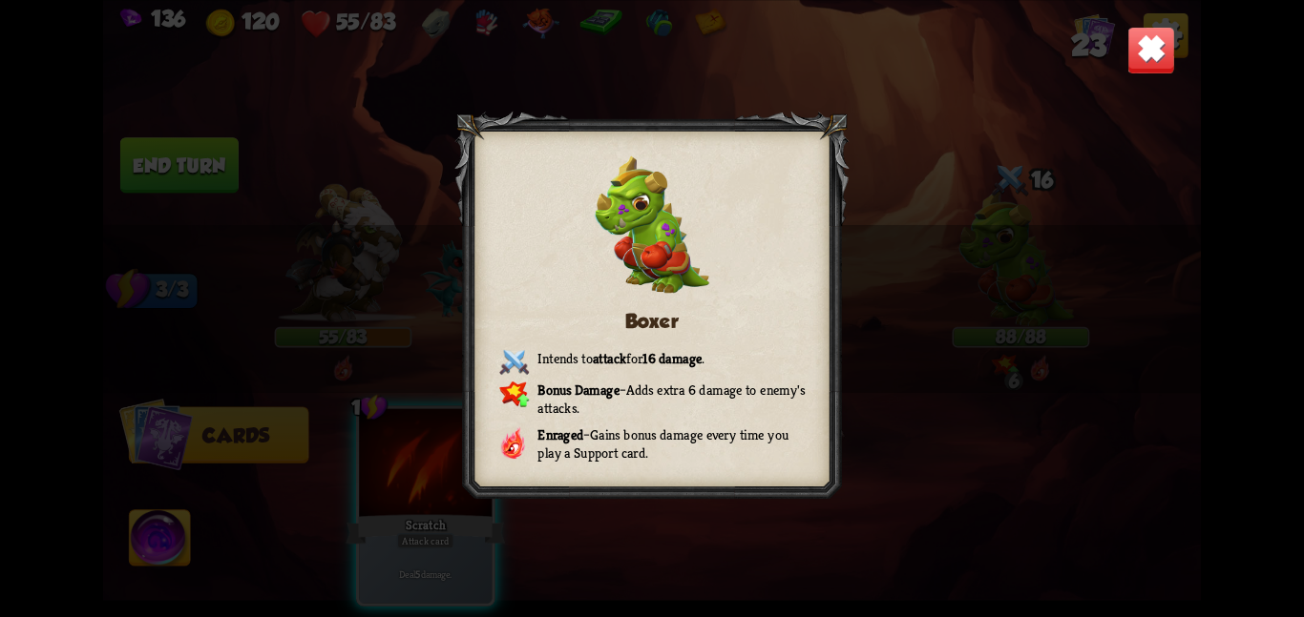
click at [1142, 70] on img at bounding box center [1151, 50] width 48 height 48
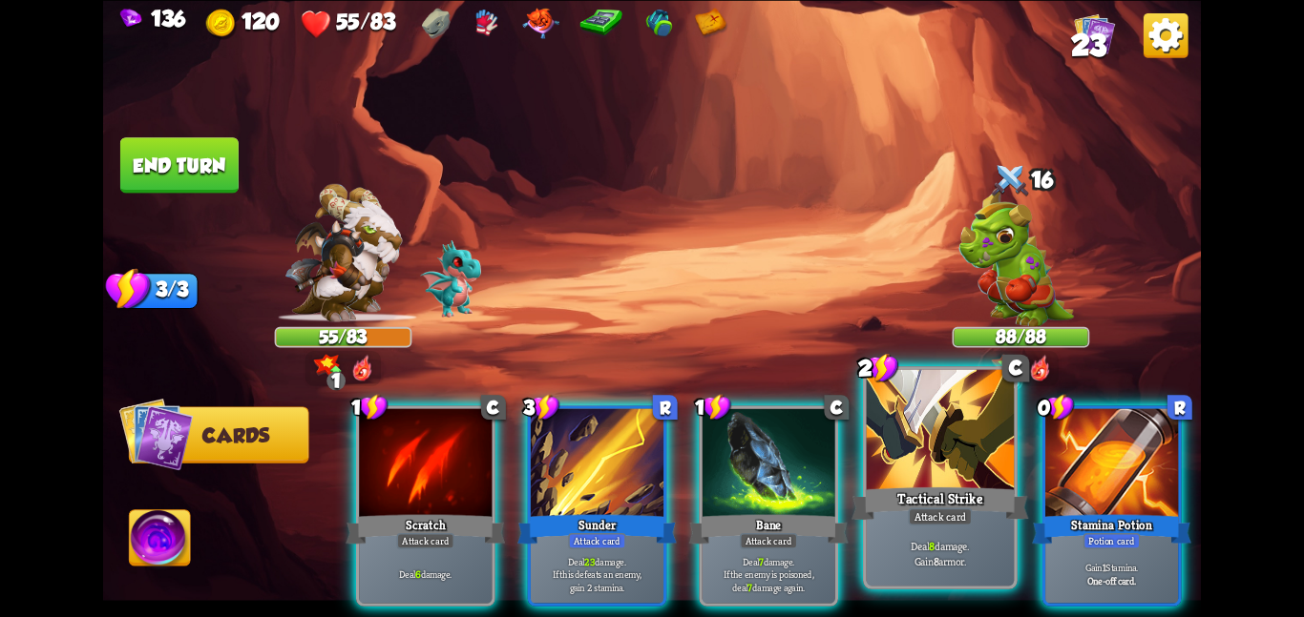
click at [924, 416] on div at bounding box center [941, 431] width 148 height 124
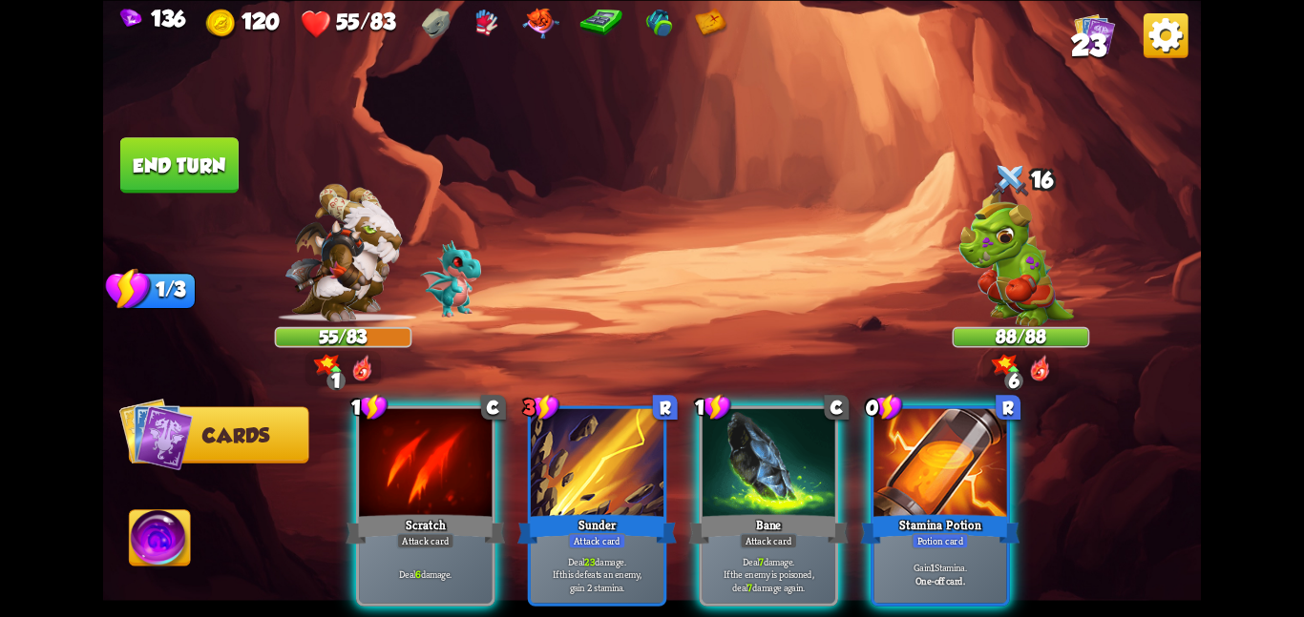
click at [924, 416] on div at bounding box center [939, 464] width 133 height 112
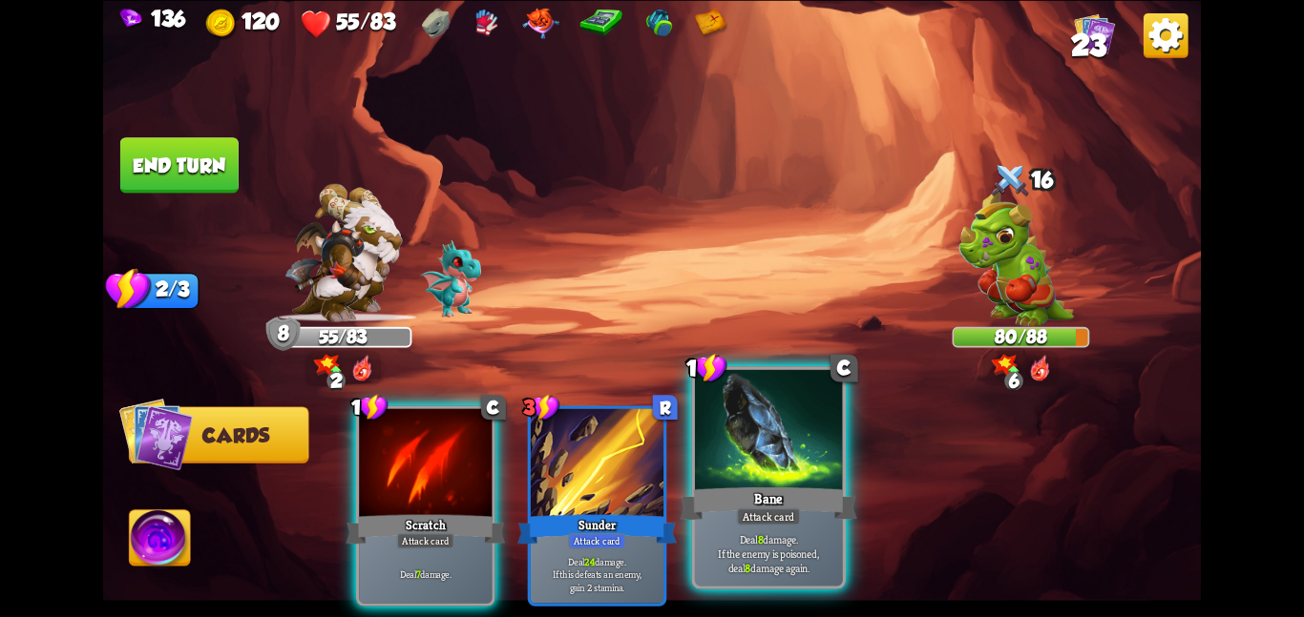
click at [752, 488] on div "Bane" at bounding box center [767, 503] width 177 height 39
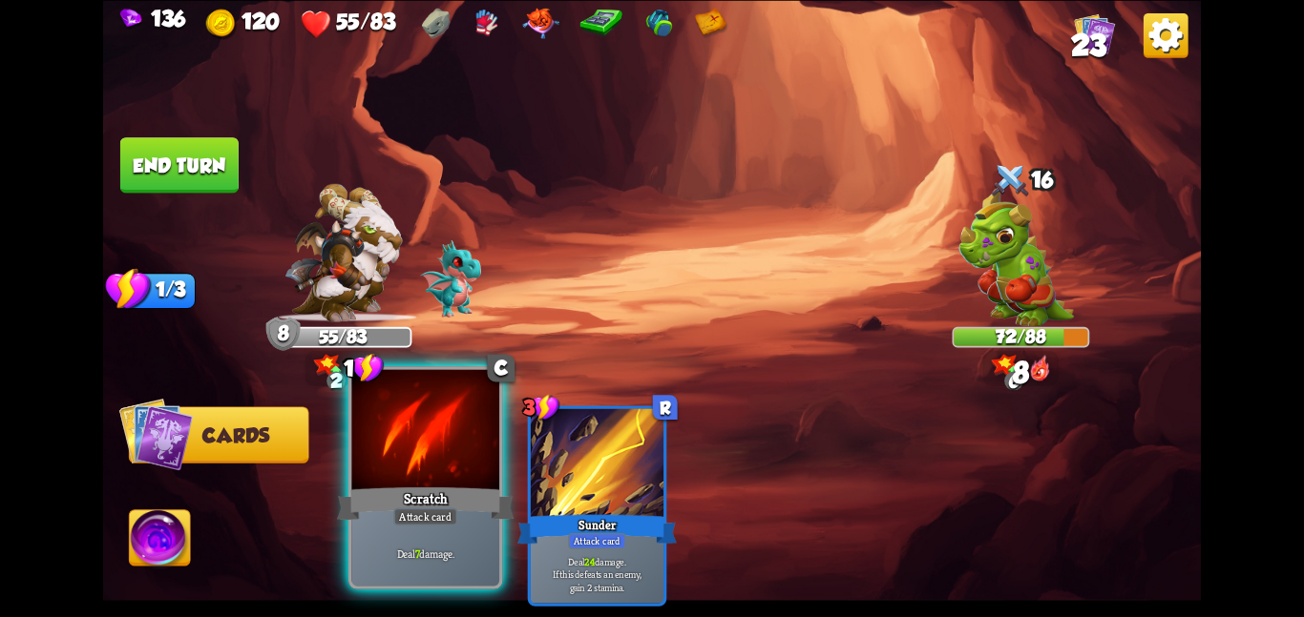
click at [462, 448] on div at bounding box center [425, 431] width 148 height 124
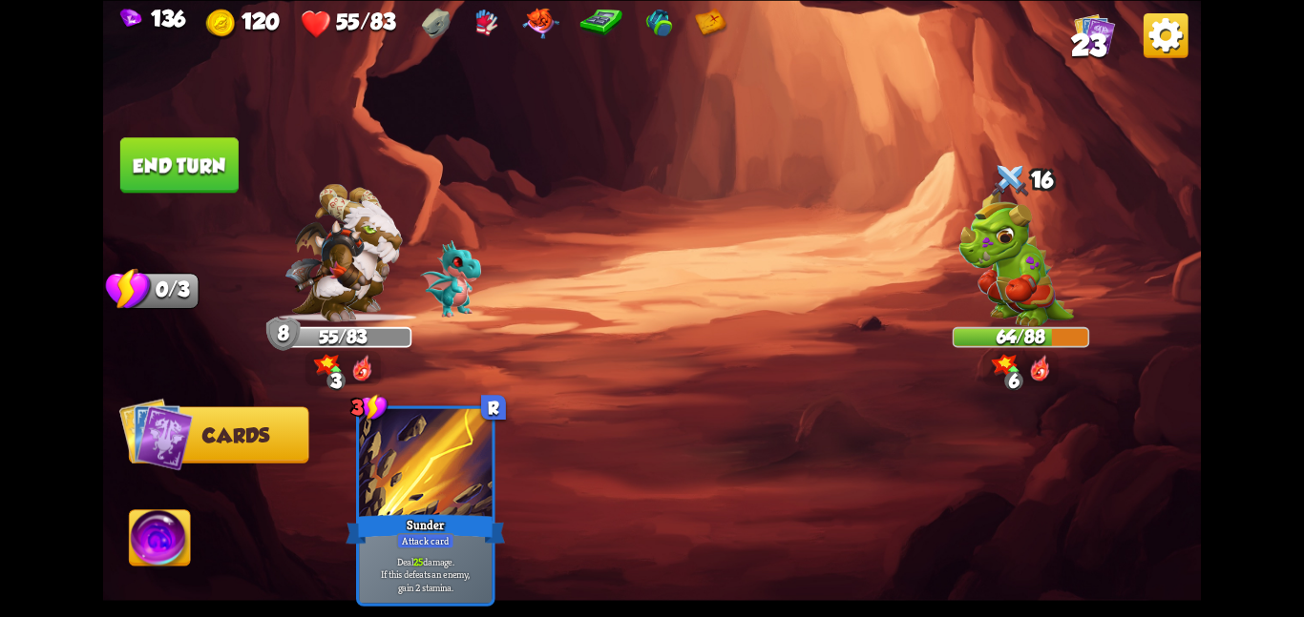
click at [190, 135] on img at bounding box center [651, 308] width 1097 height 617
click at [191, 136] on img at bounding box center [651, 308] width 1097 height 617
click at [199, 149] on button "End turn" at bounding box center [179, 164] width 118 height 55
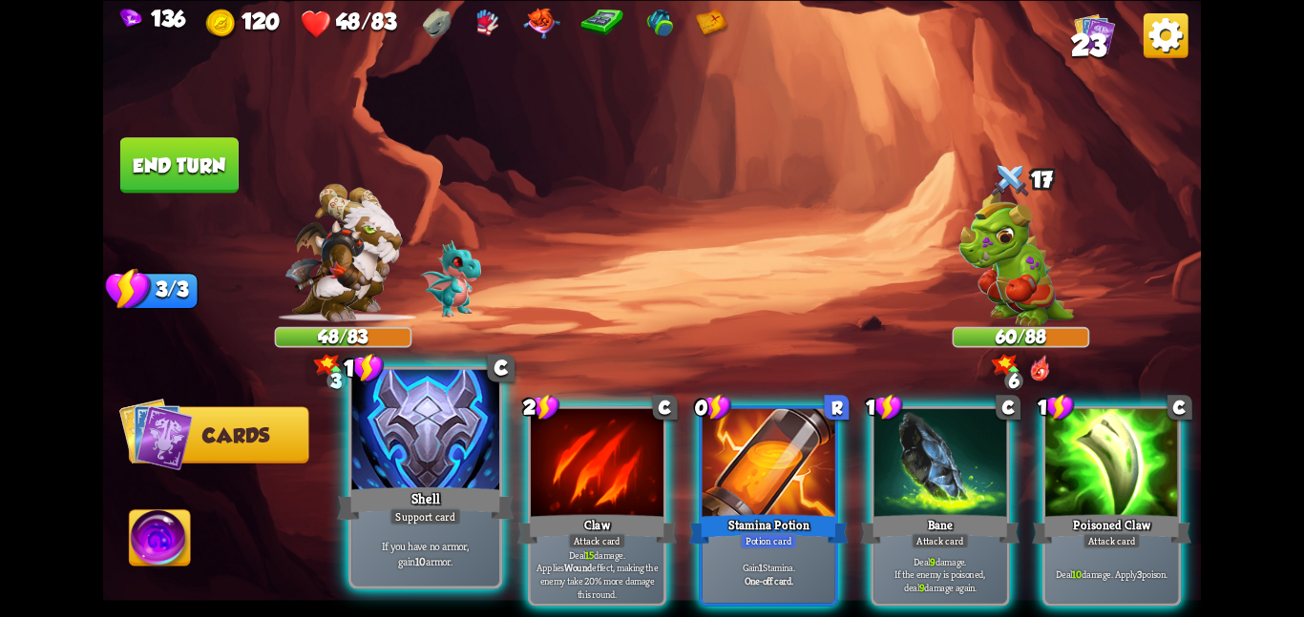
click at [446, 466] on div at bounding box center [425, 431] width 148 height 124
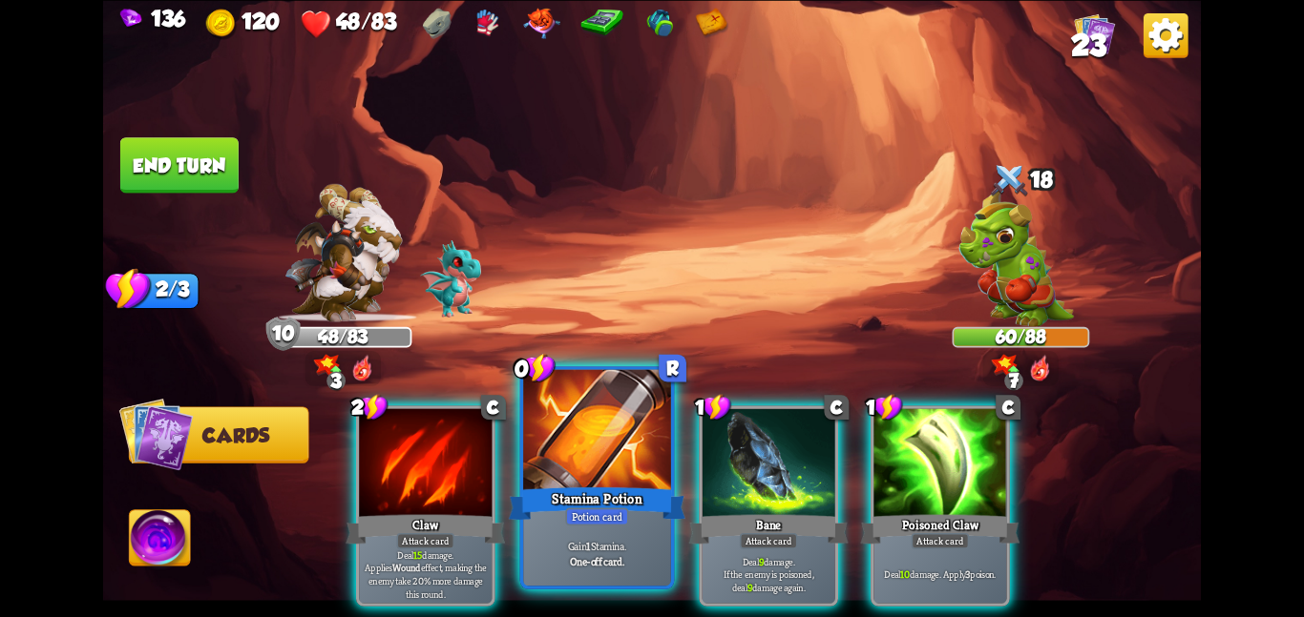
click at [548, 458] on div at bounding box center [597, 431] width 148 height 124
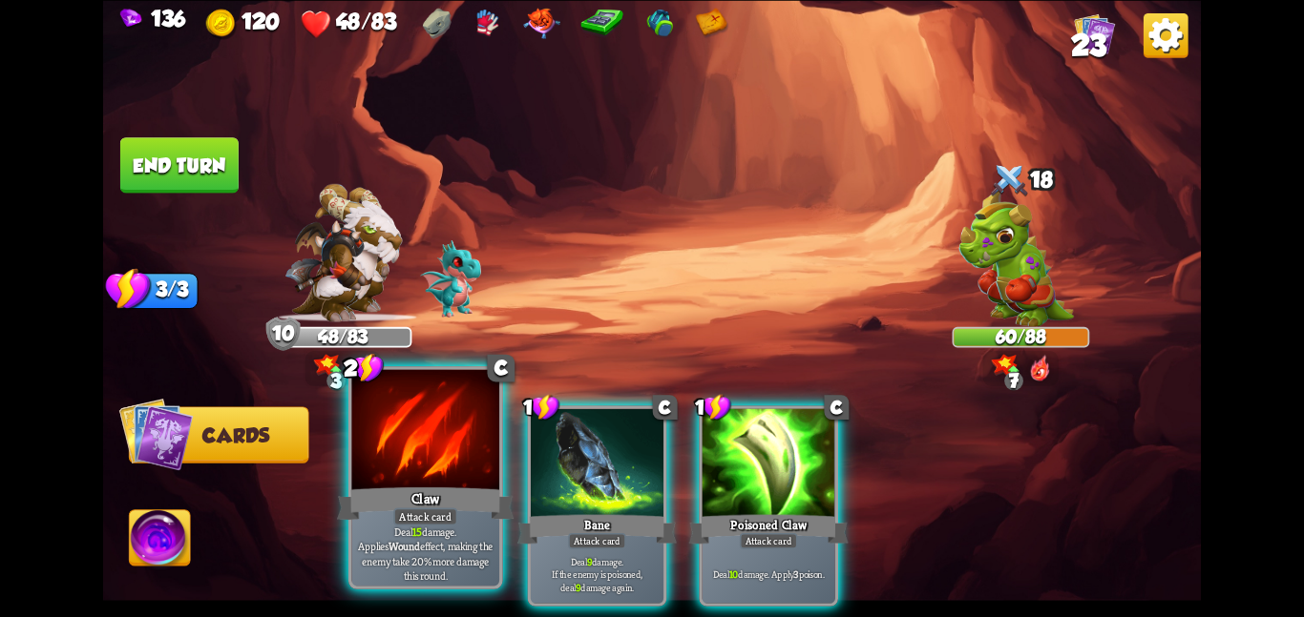
click at [435, 466] on div at bounding box center [425, 431] width 148 height 124
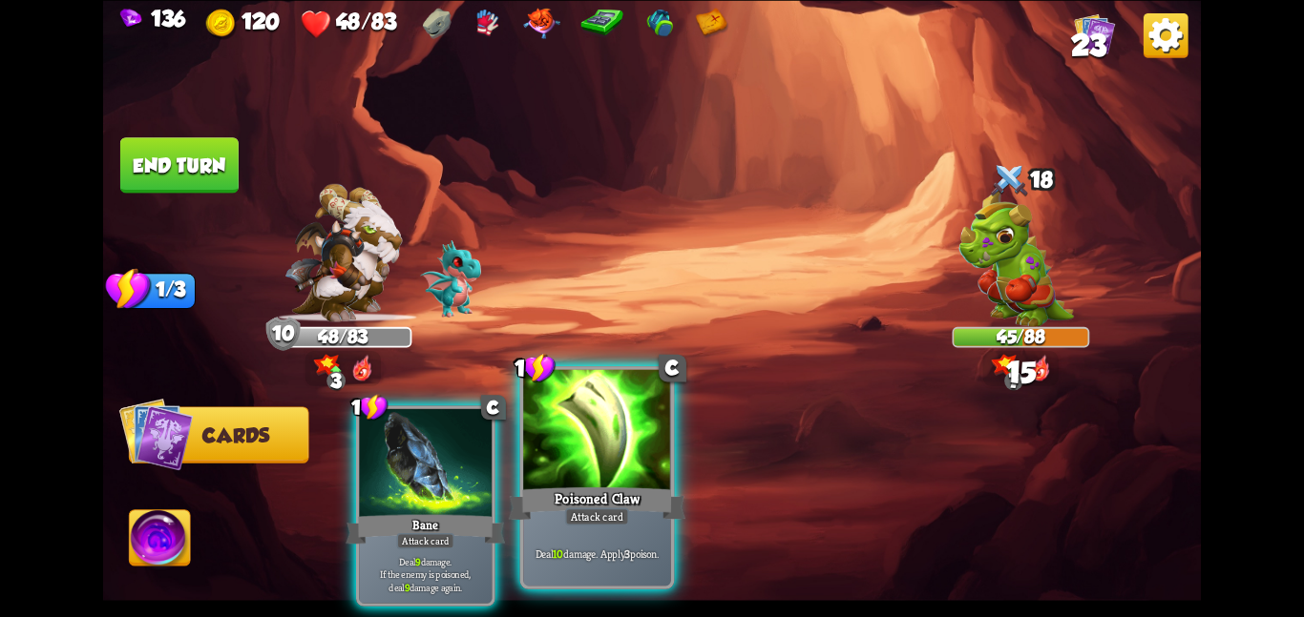
click at [592, 459] on div at bounding box center [597, 431] width 148 height 124
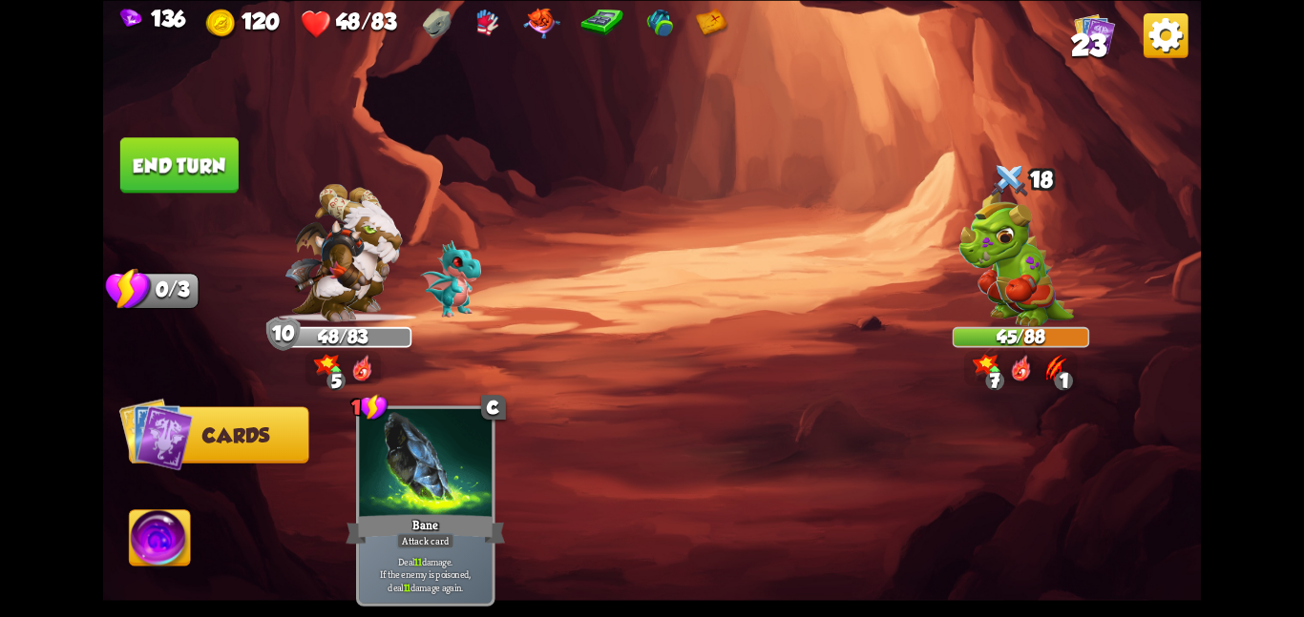
click at [192, 158] on button "End turn" at bounding box center [179, 164] width 118 height 55
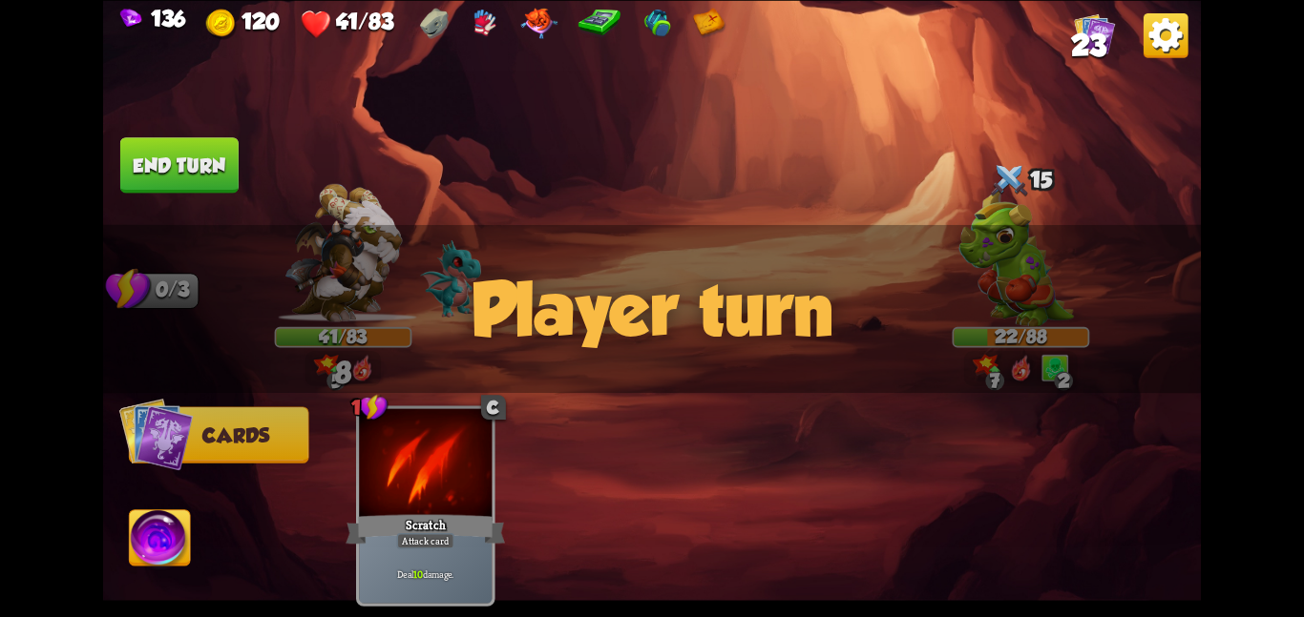
click at [145, 557] on img at bounding box center [160, 542] width 61 height 62
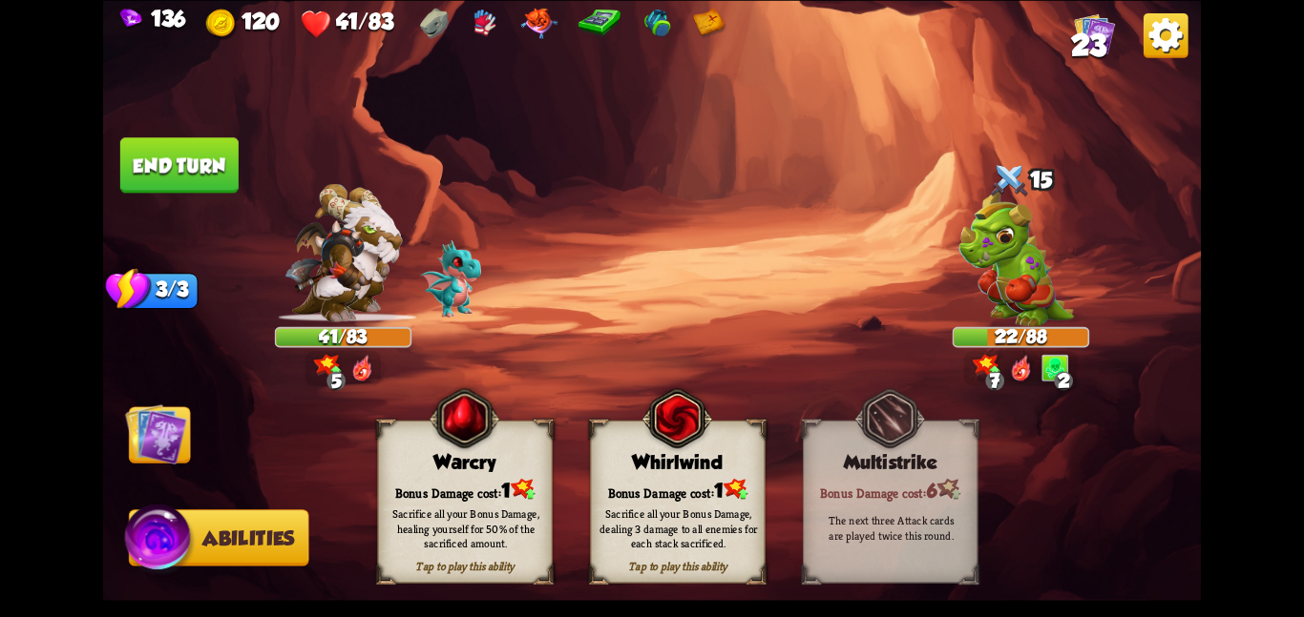
click at [620, 503] on div "Sacrifice all your Bonus Damage, dealing 3 damage to all enemies for each stack…" at bounding box center [678, 528] width 175 height 69
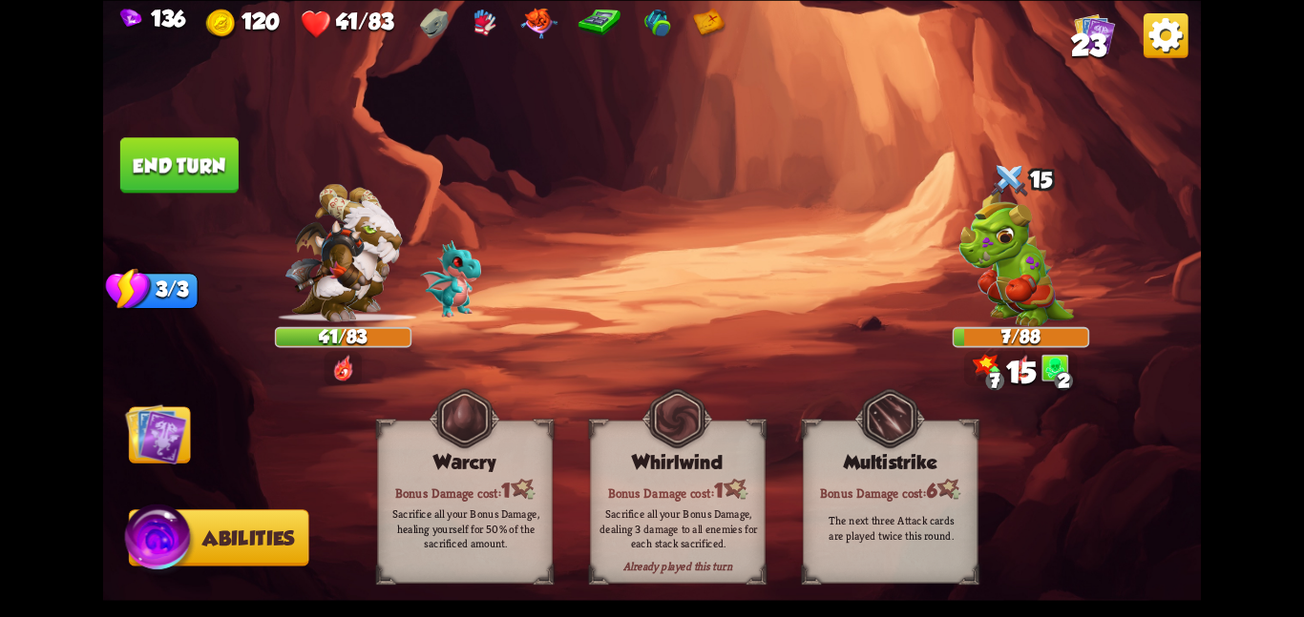
click at [158, 430] on img at bounding box center [156, 434] width 62 height 62
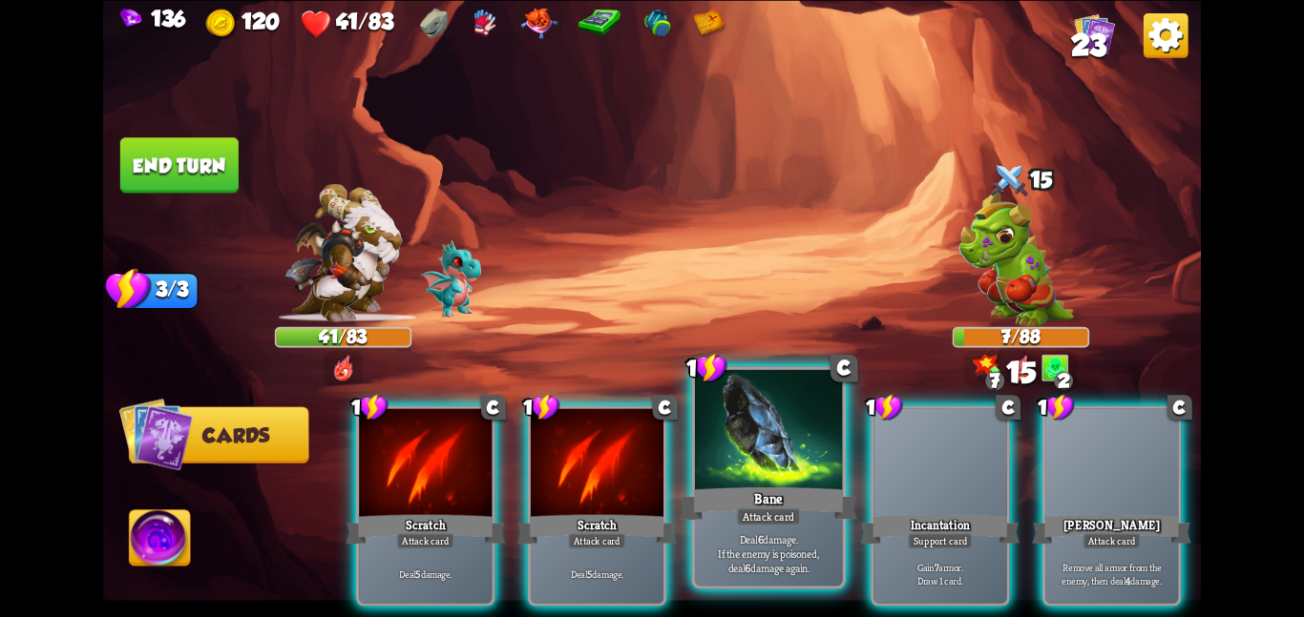
click at [710, 519] on div "Bane" at bounding box center [767, 503] width 177 height 39
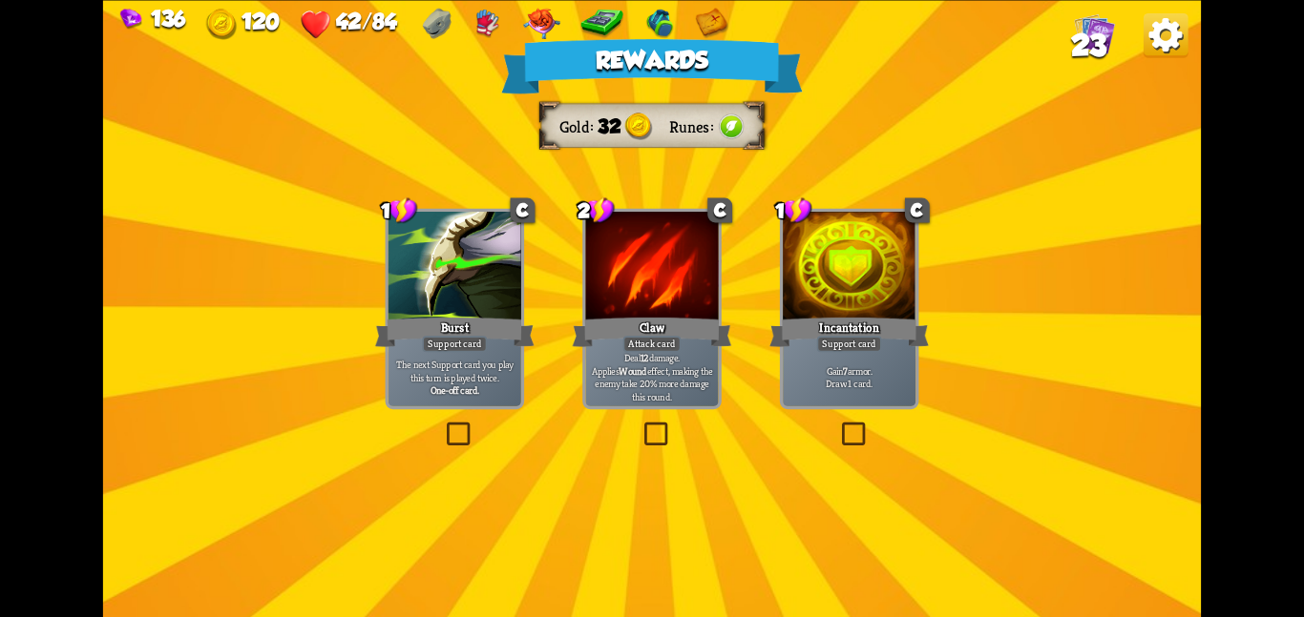
click at [617, 227] on div at bounding box center [651, 268] width 133 height 112
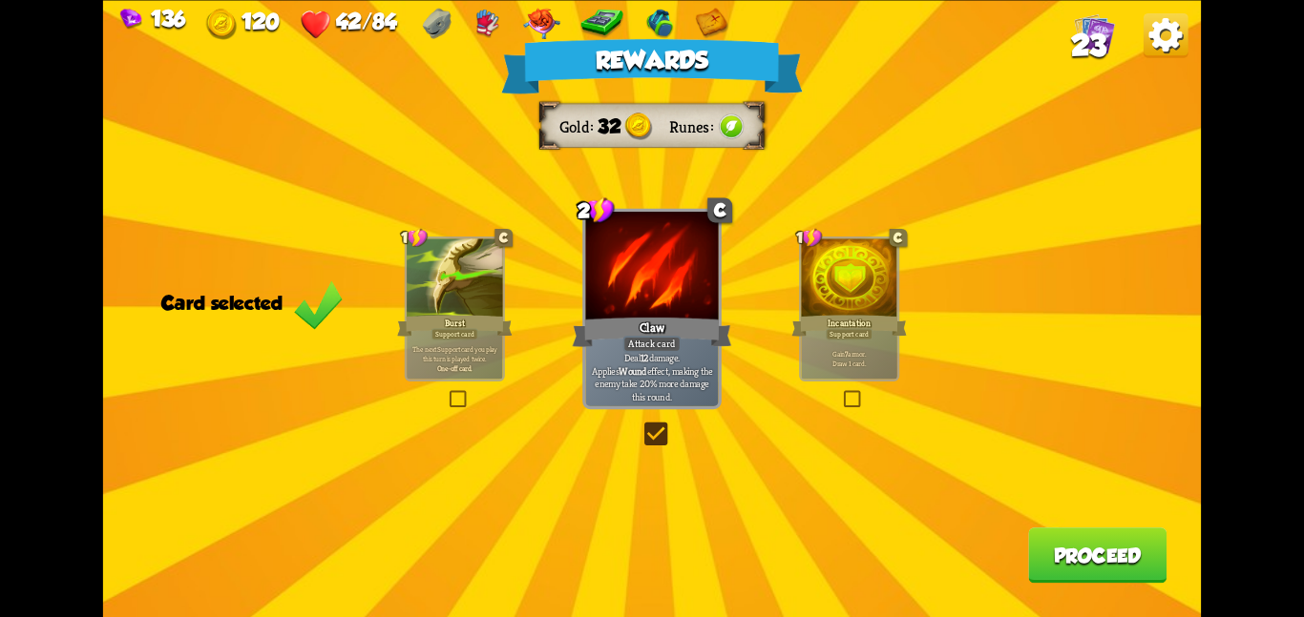
click at [820, 245] on div "1" at bounding box center [809, 237] width 27 height 20
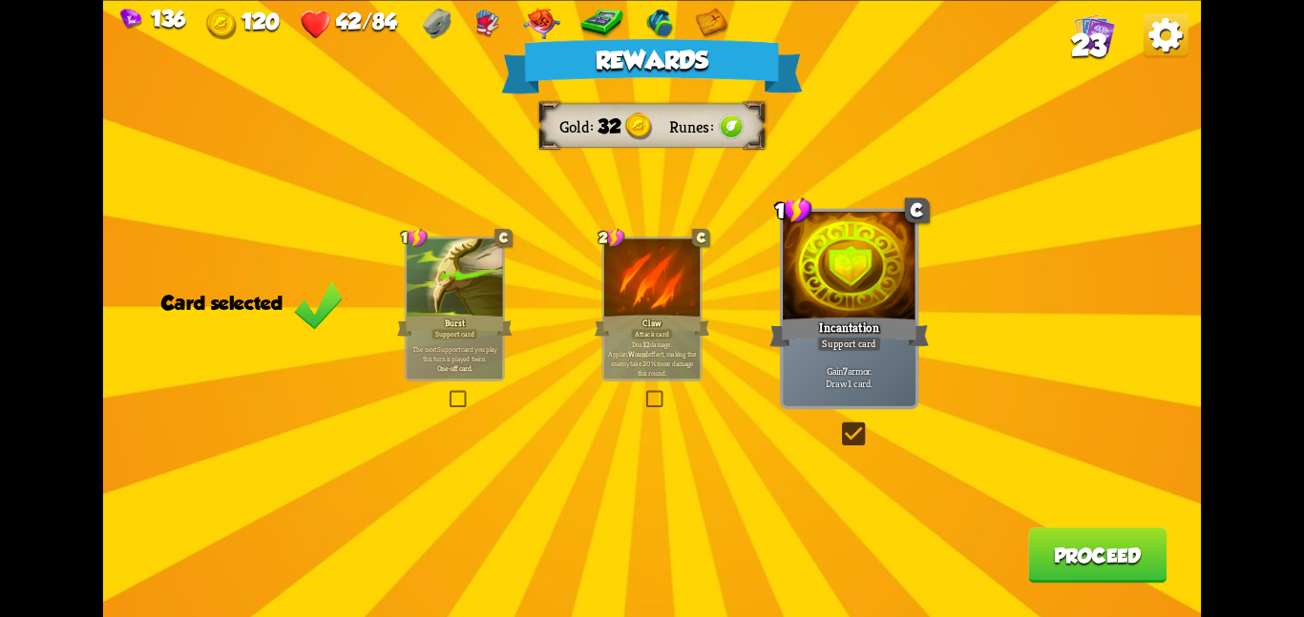
click at [1129, 568] on button "Proceed" at bounding box center [1097, 555] width 138 height 55
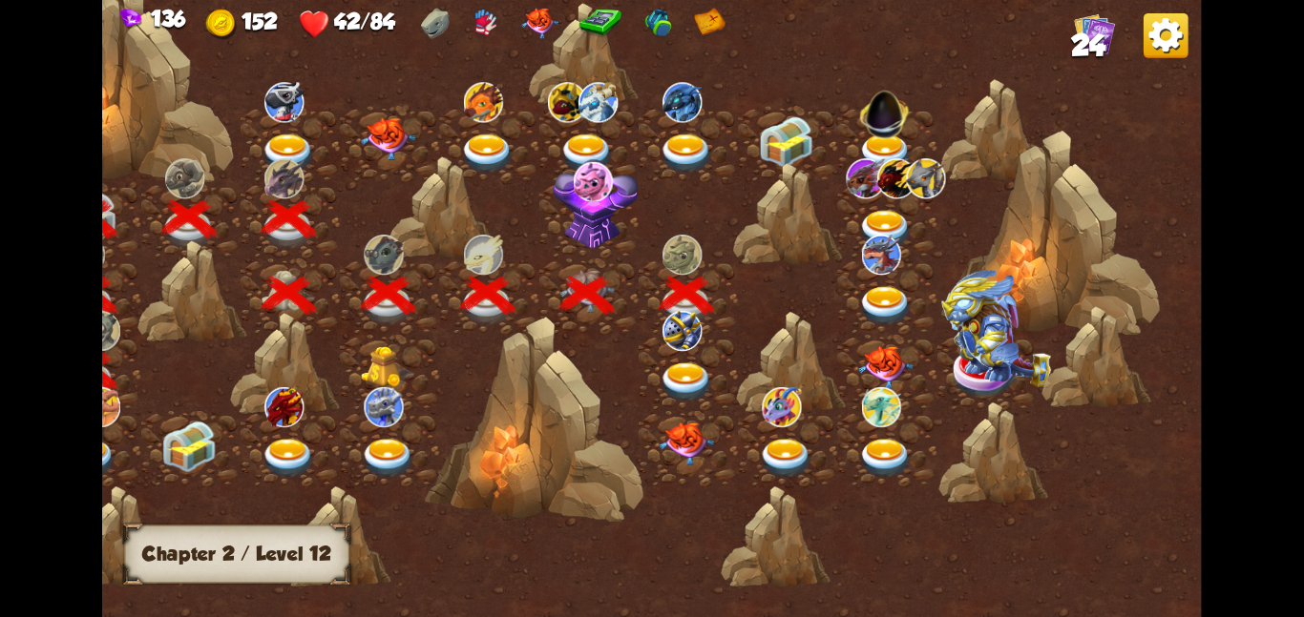
click at [675, 359] on div at bounding box center [687, 372] width 99 height 76
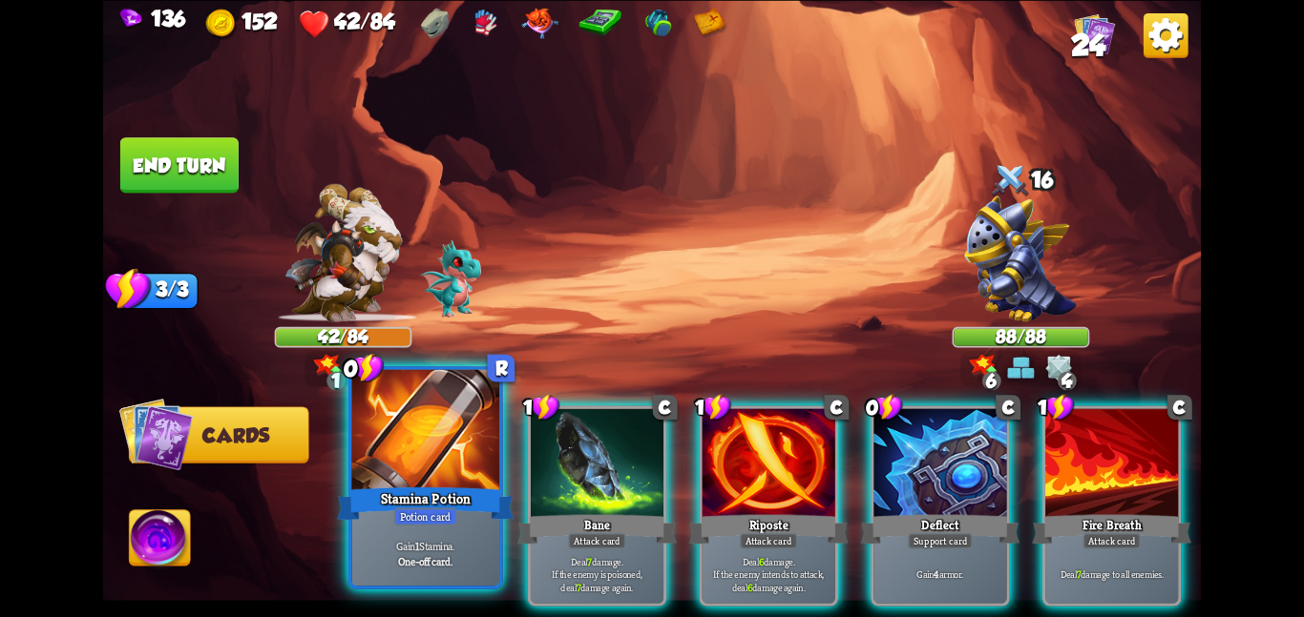
click at [439, 499] on div "Stamina Potion" at bounding box center [425, 503] width 177 height 39
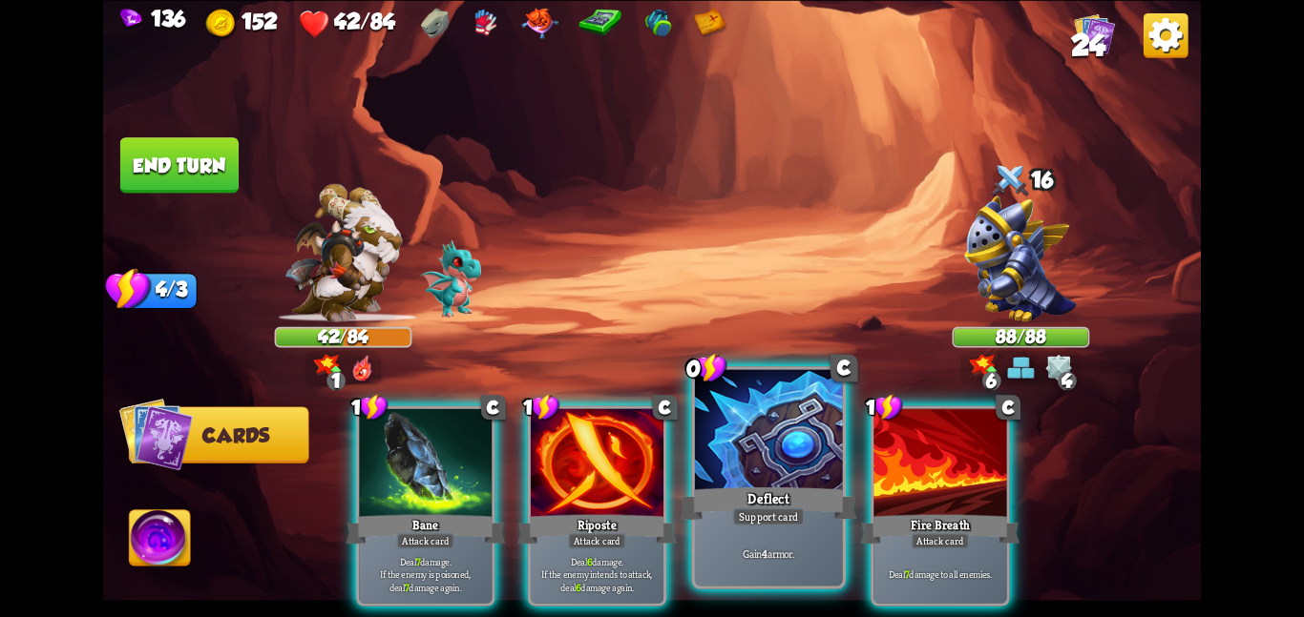
click at [727, 453] on div at bounding box center [769, 431] width 148 height 124
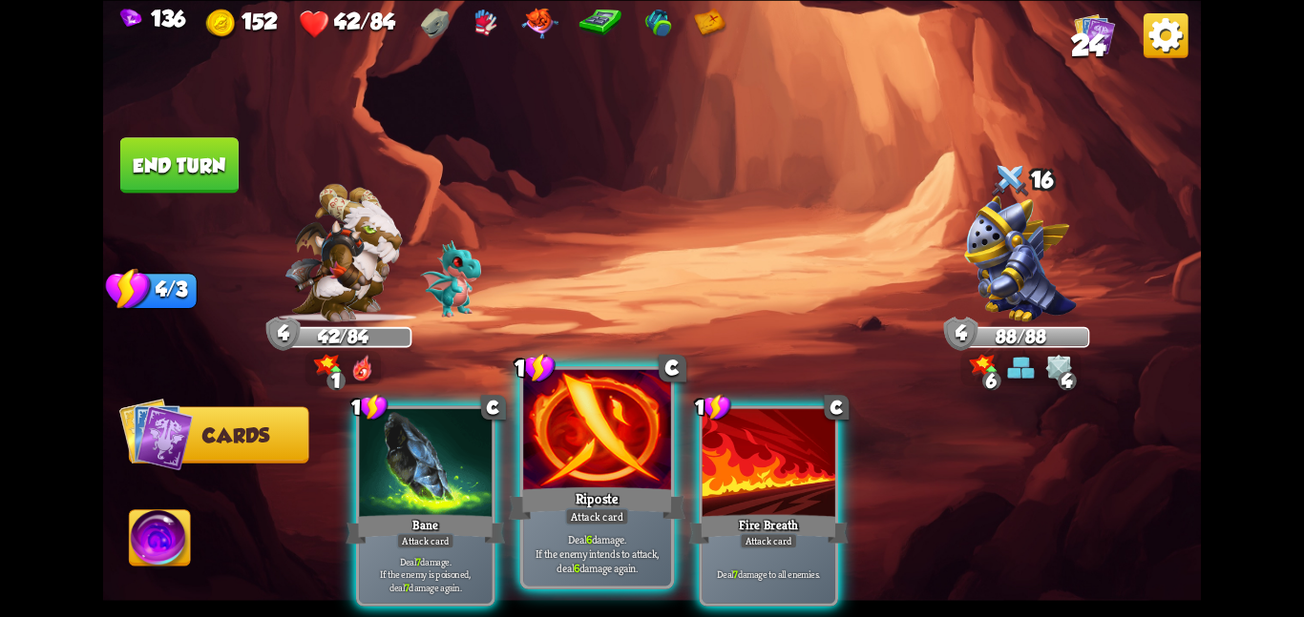
click at [575, 454] on div at bounding box center [597, 431] width 148 height 124
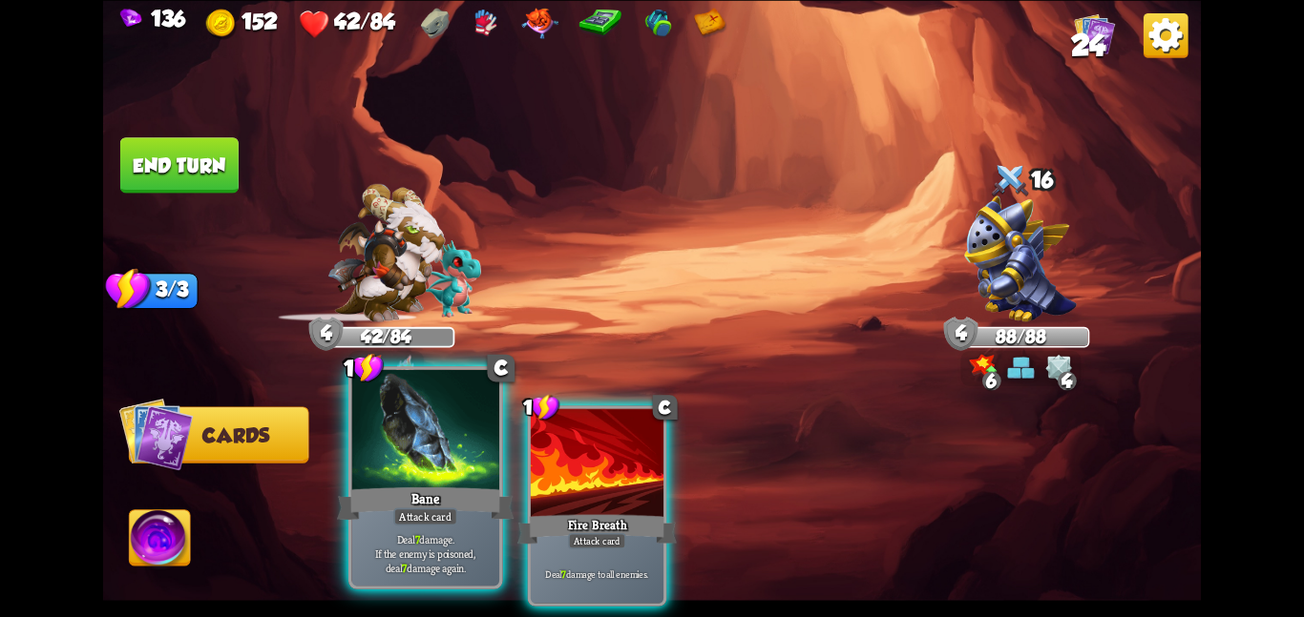
click at [400, 469] on div at bounding box center [425, 431] width 148 height 124
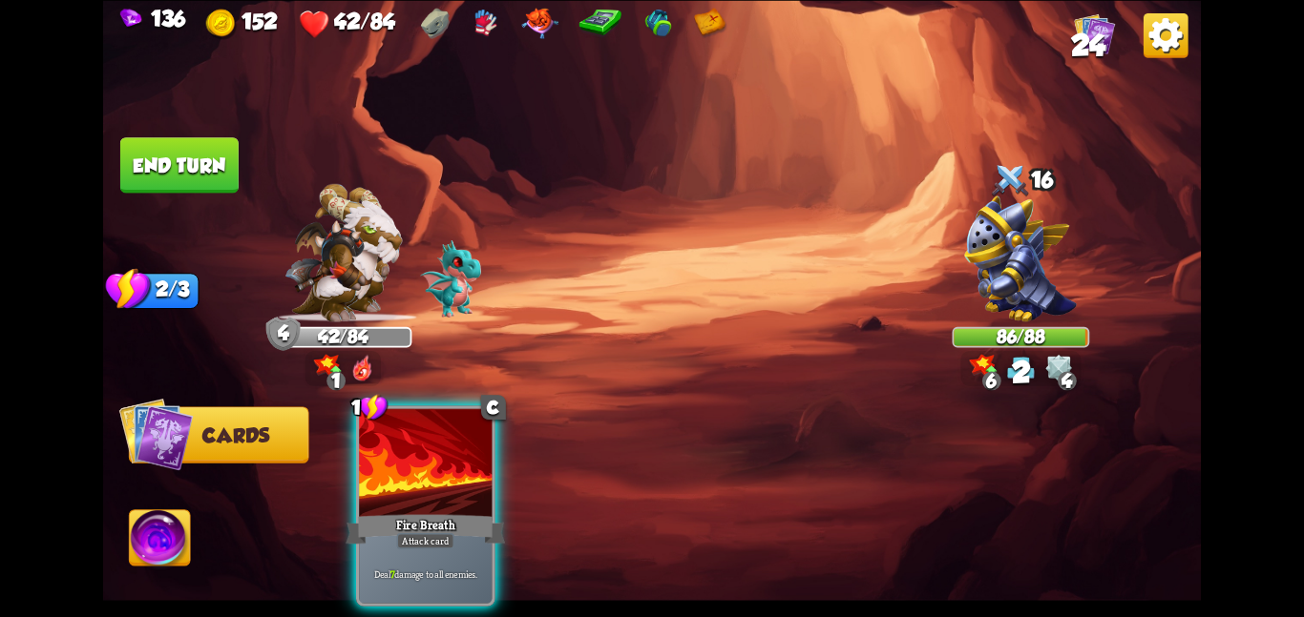
click at [400, 469] on div at bounding box center [425, 464] width 133 height 112
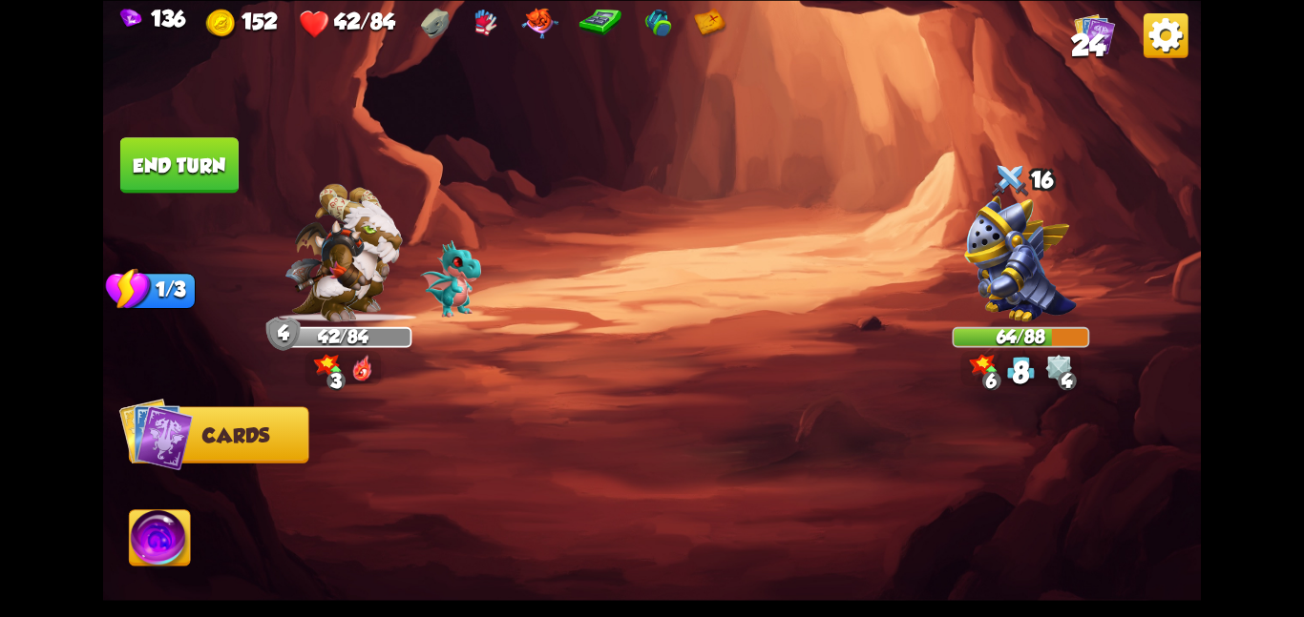
click at [209, 162] on button "End turn" at bounding box center [179, 164] width 118 height 55
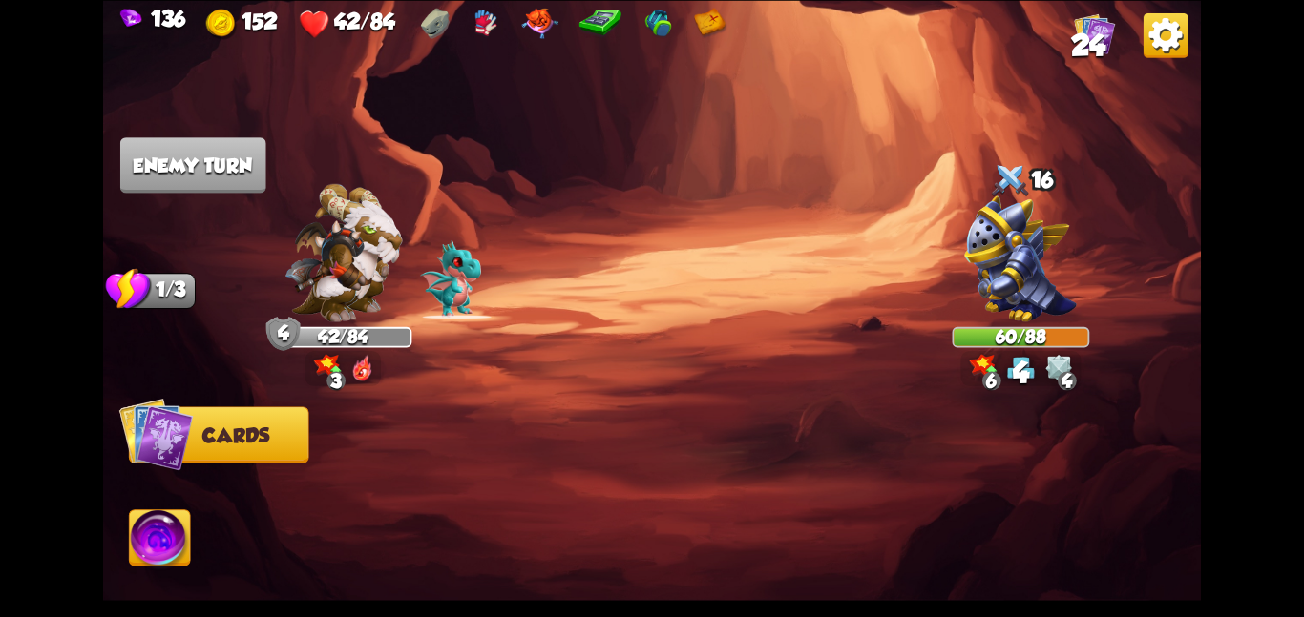
click at [416, 151] on img at bounding box center [651, 308] width 1097 height 617
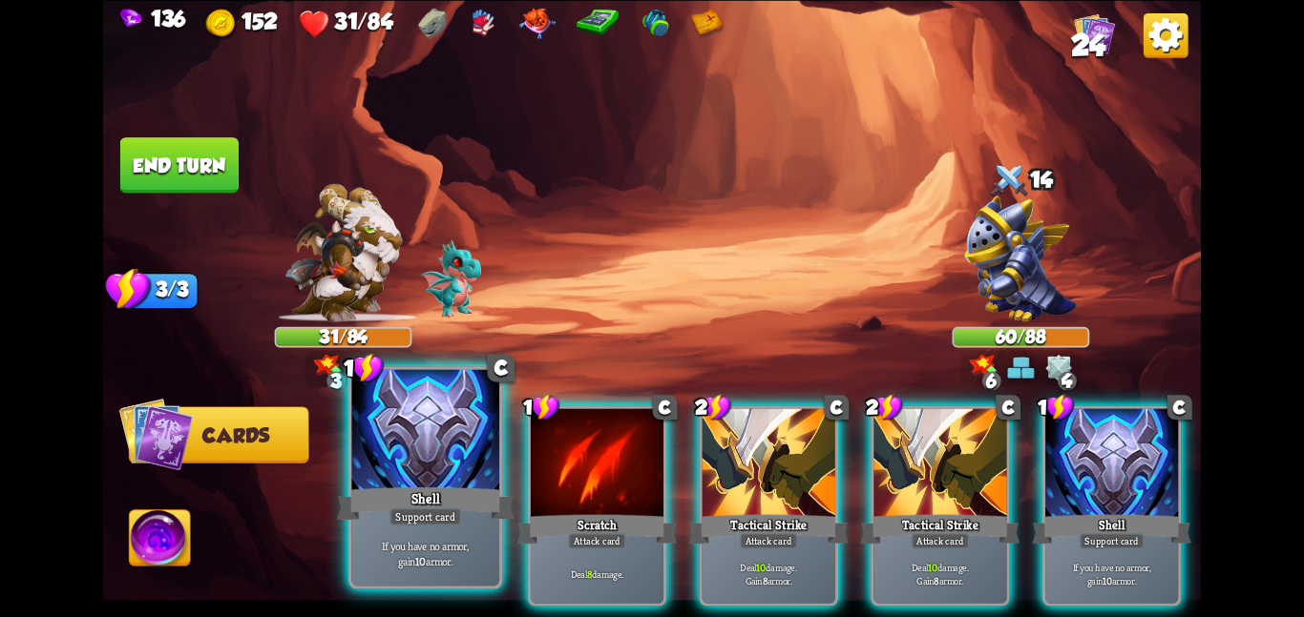
click at [372, 495] on div "Shell" at bounding box center [425, 503] width 177 height 39
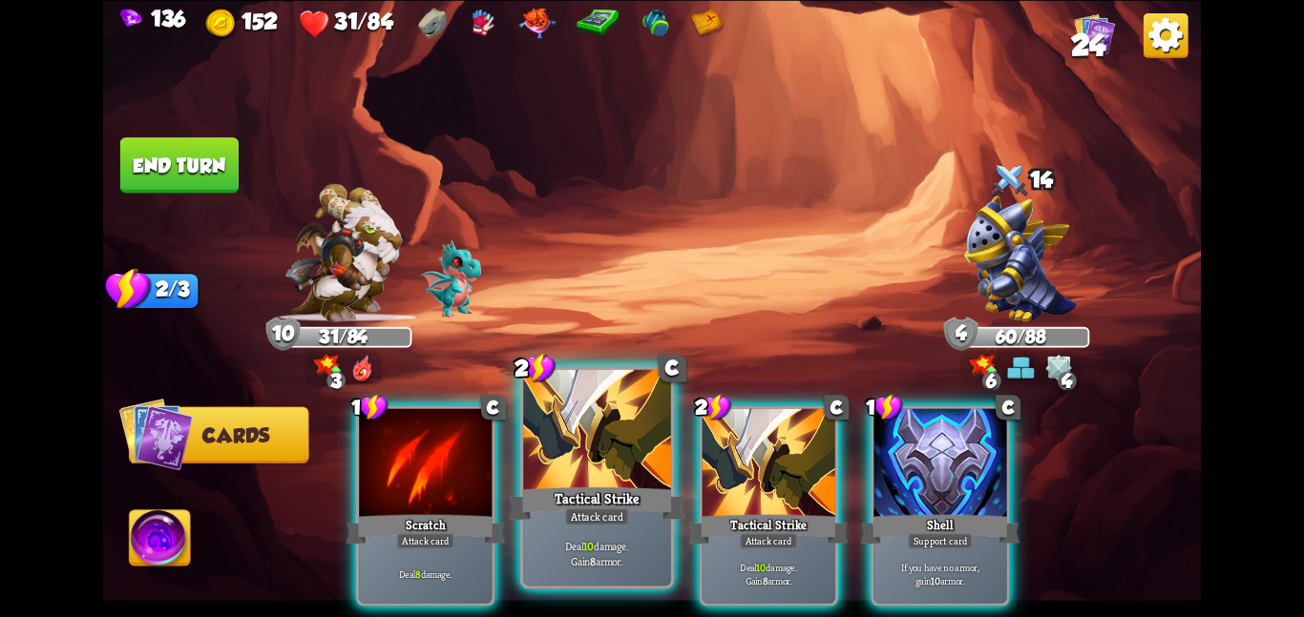
click at [558, 480] on div at bounding box center [597, 431] width 148 height 124
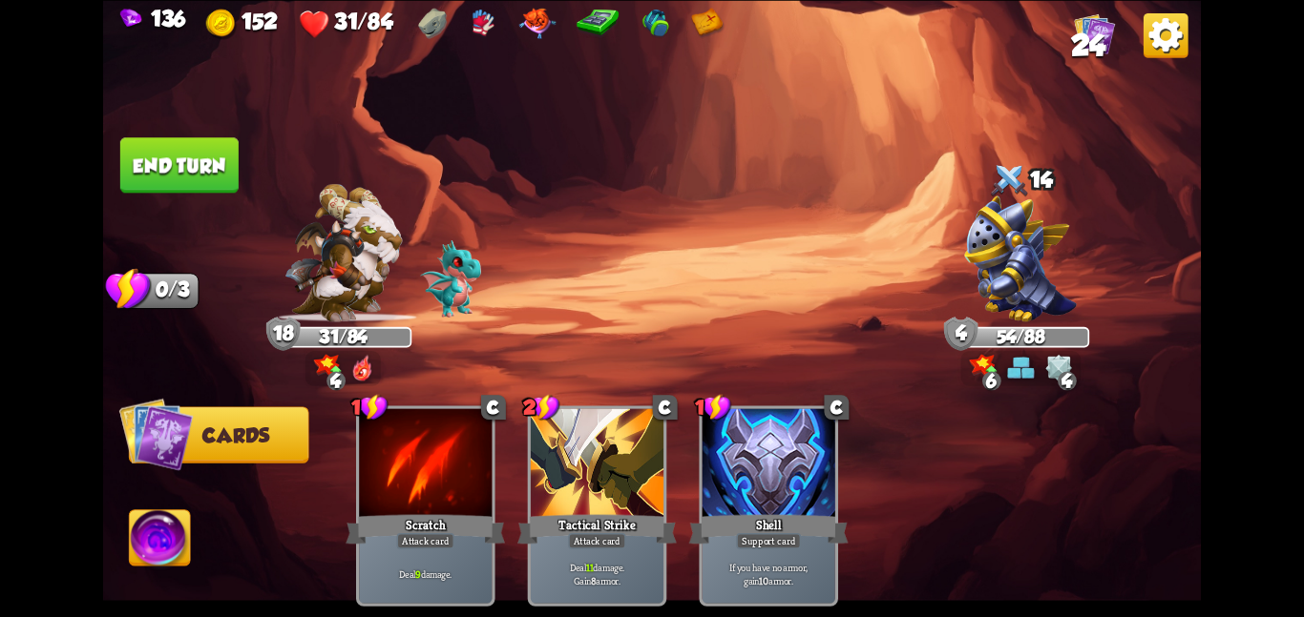
click at [195, 163] on button "End turn" at bounding box center [179, 164] width 118 height 55
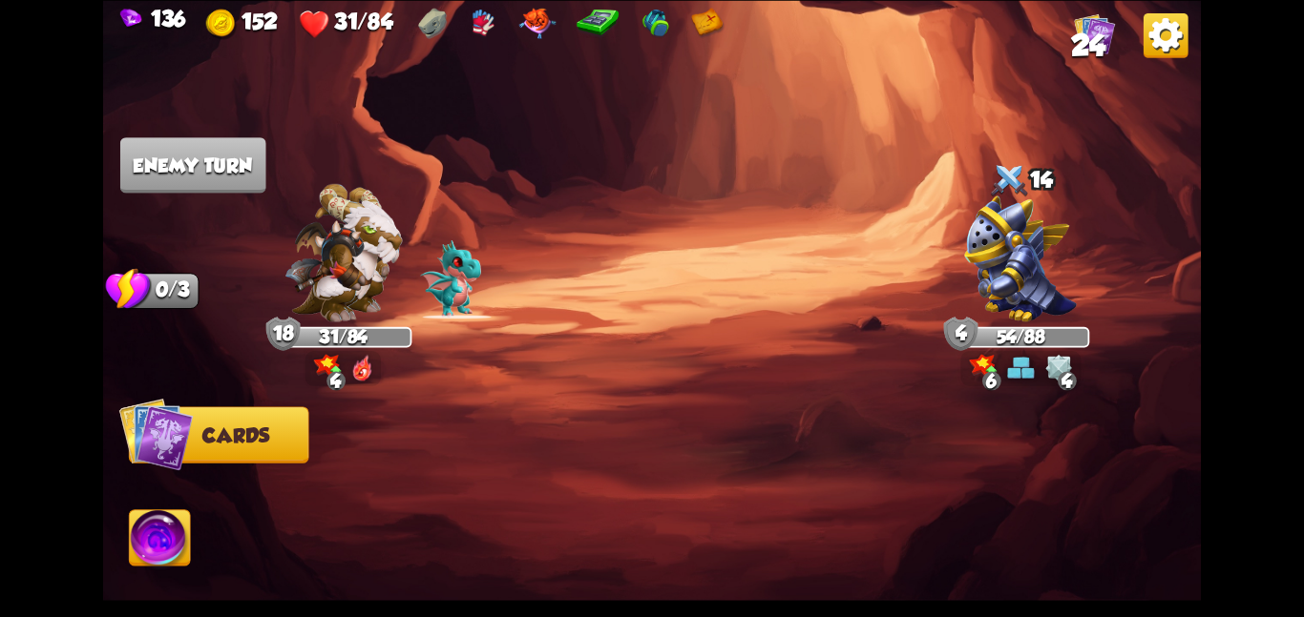
click at [993, 254] on img at bounding box center [1020, 259] width 113 height 126
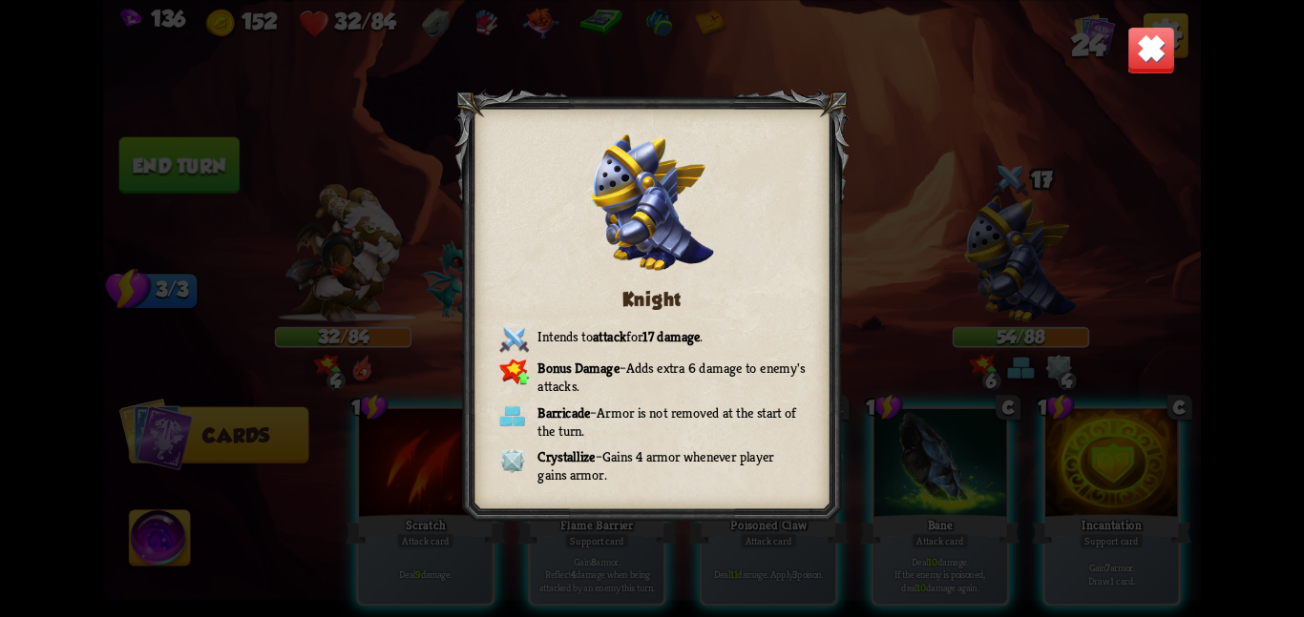
click at [1139, 61] on img at bounding box center [1151, 50] width 48 height 48
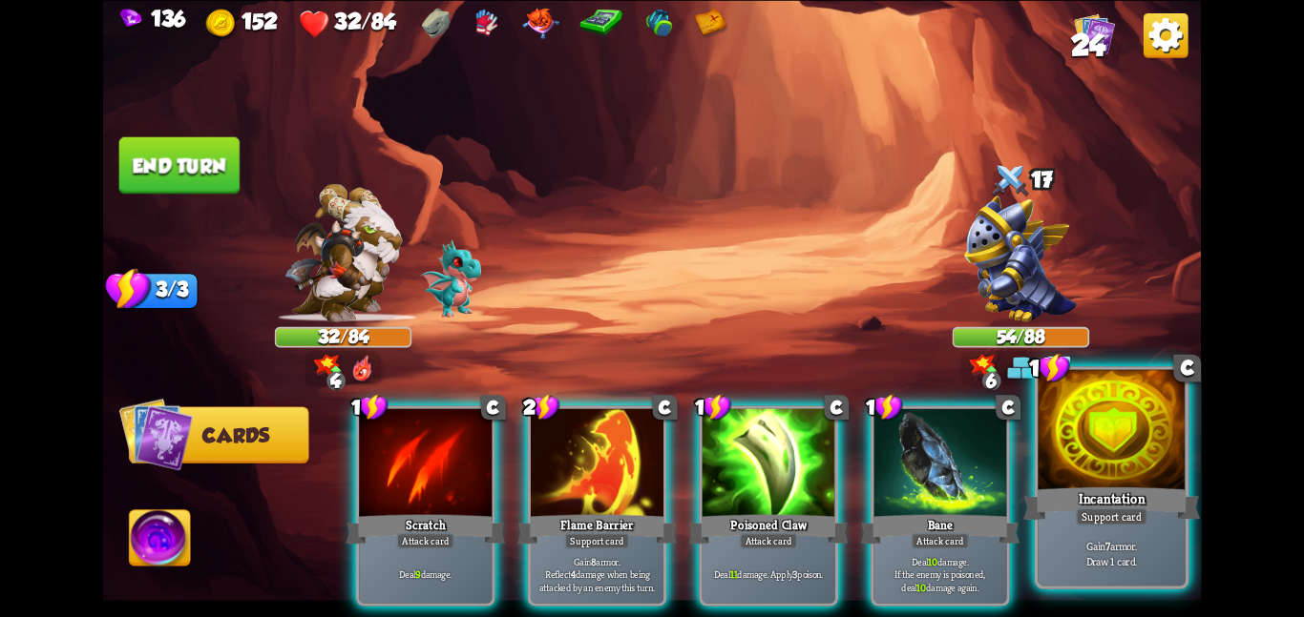
click at [1076, 479] on div at bounding box center [1111, 431] width 148 height 124
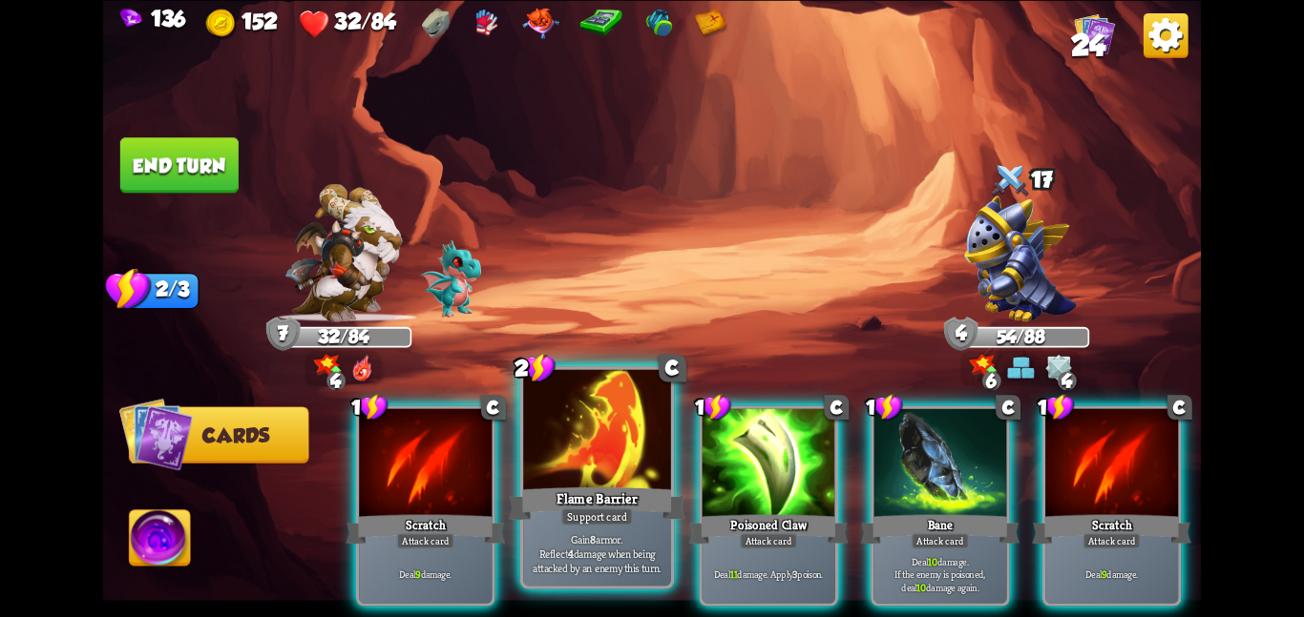
click at [587, 430] on div at bounding box center [597, 431] width 148 height 124
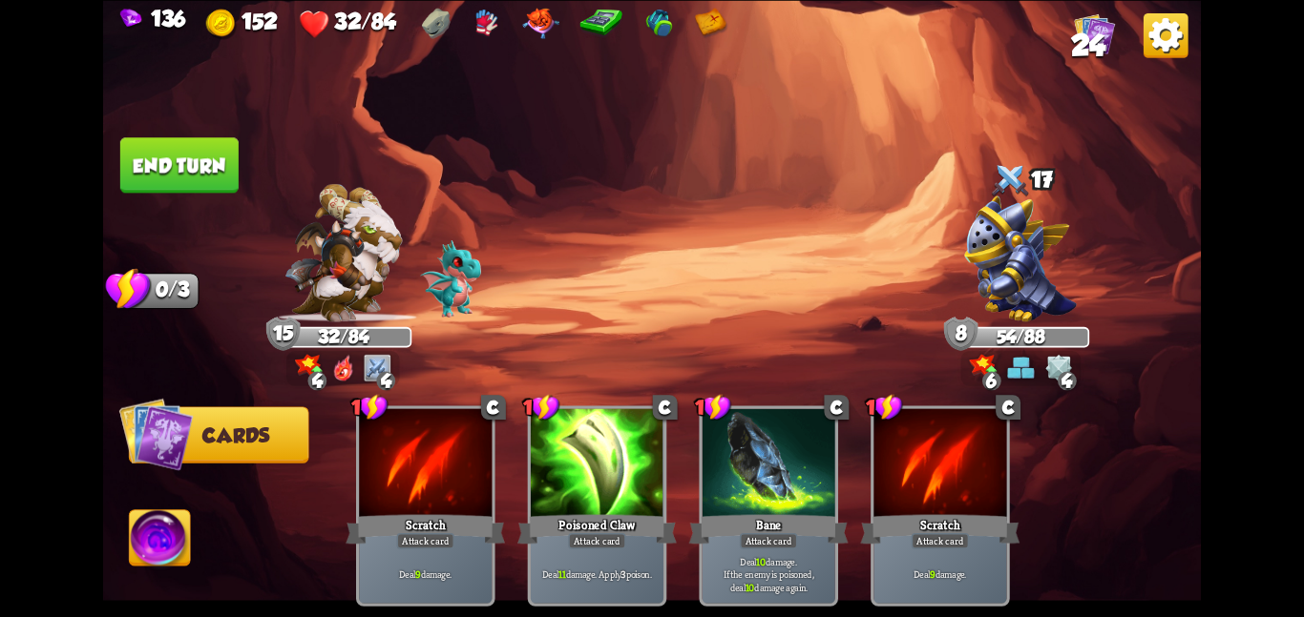
click at [237, 198] on img at bounding box center [651, 308] width 1097 height 617
click at [178, 172] on button "End turn" at bounding box center [179, 164] width 118 height 55
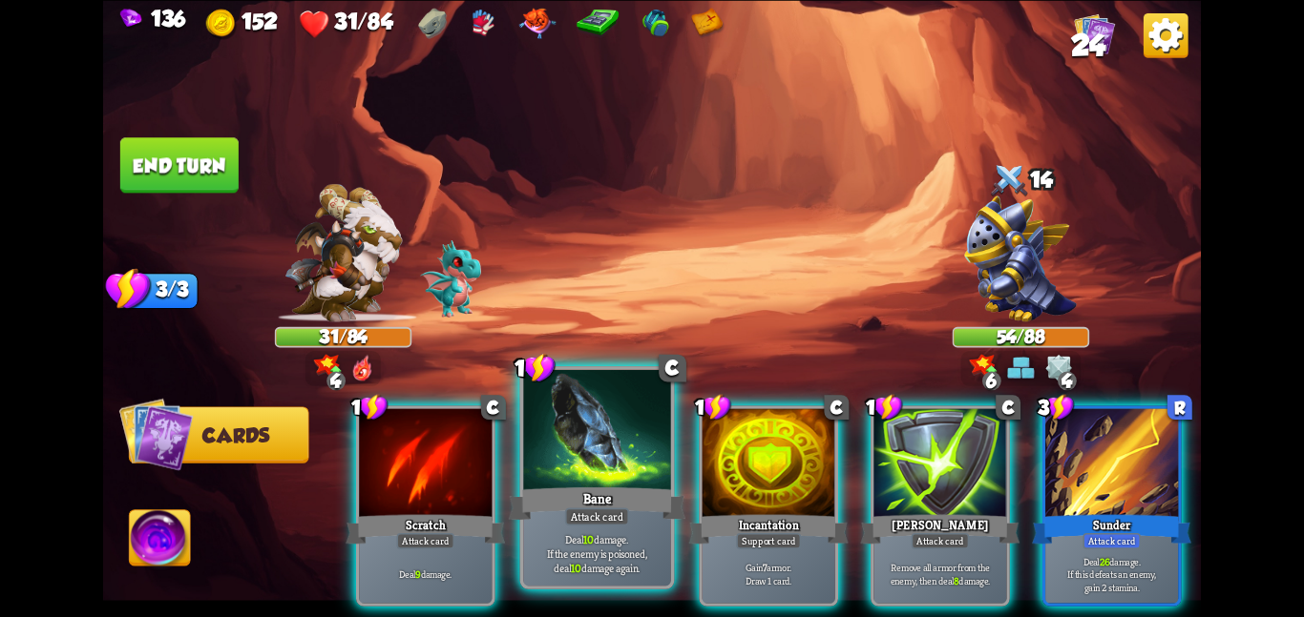
click at [562, 572] on p "Deal 10 damage. If the enemy is poisoned, deal 10 damage again." at bounding box center [597, 554] width 140 height 44
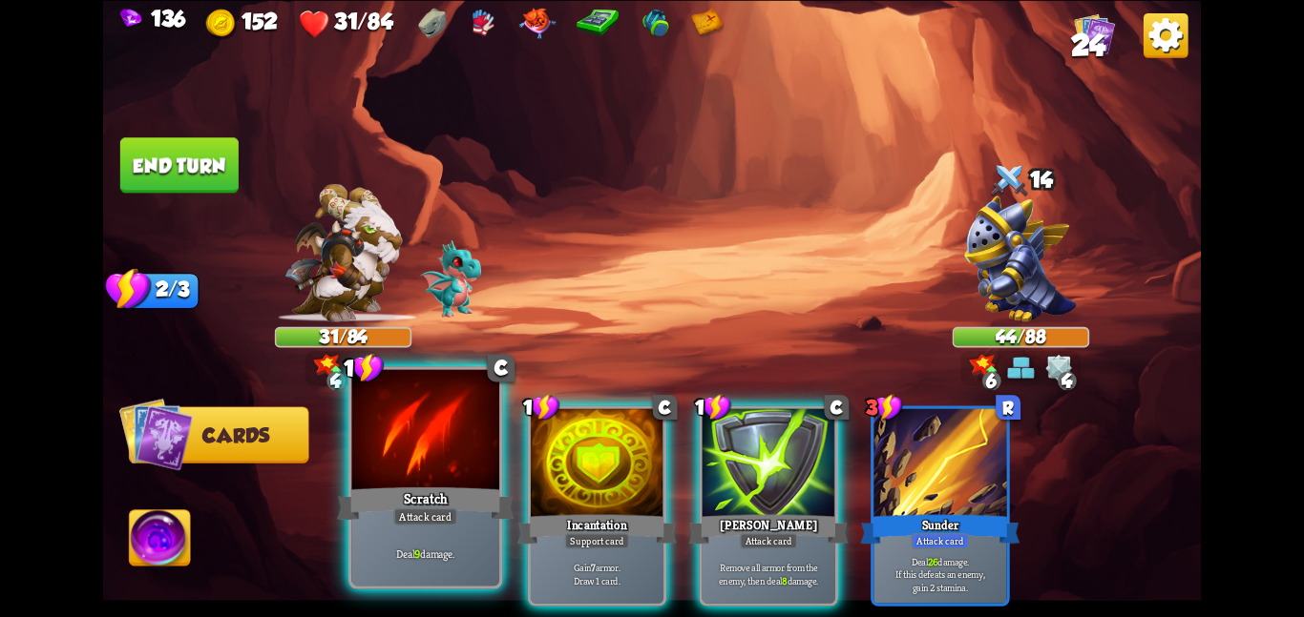
click at [468, 457] on div at bounding box center [425, 431] width 148 height 124
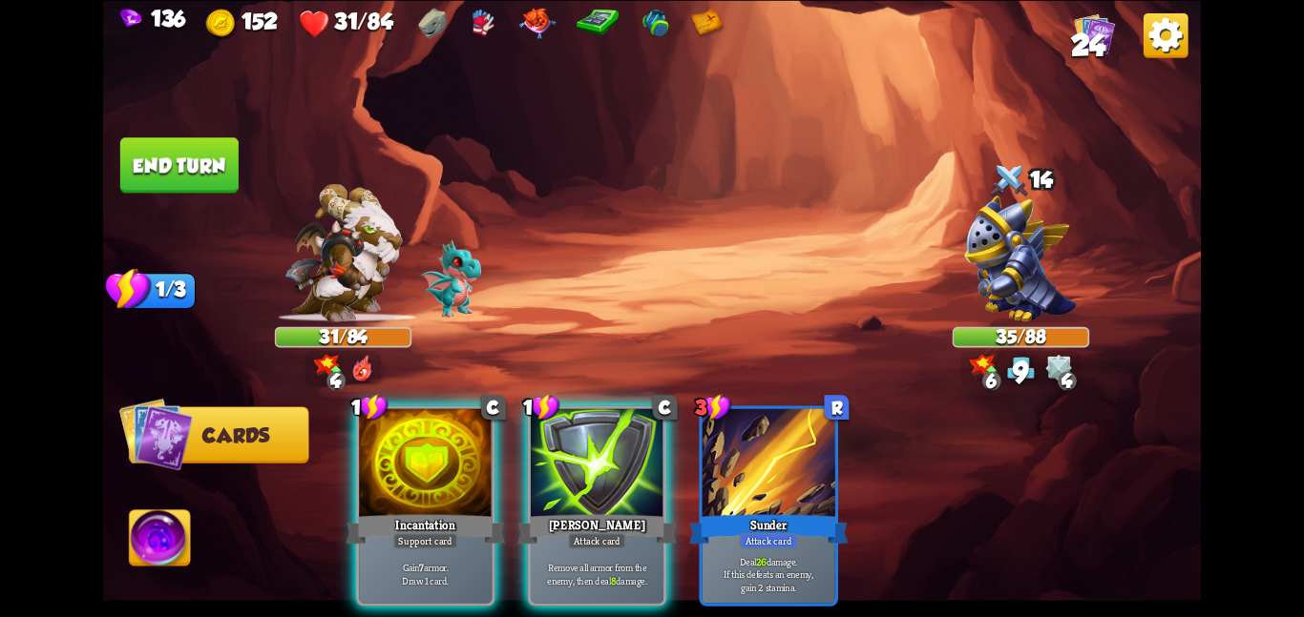
click at [468, 457] on div at bounding box center [425, 464] width 133 height 112
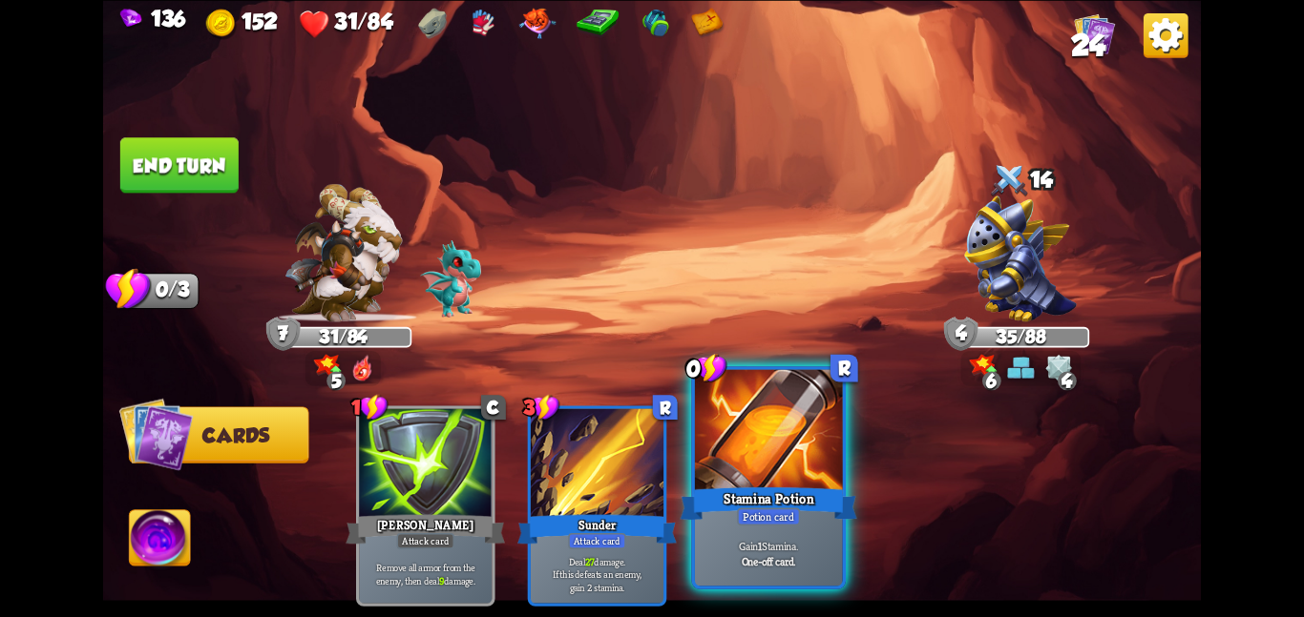
click at [706, 417] on div at bounding box center [769, 431] width 148 height 124
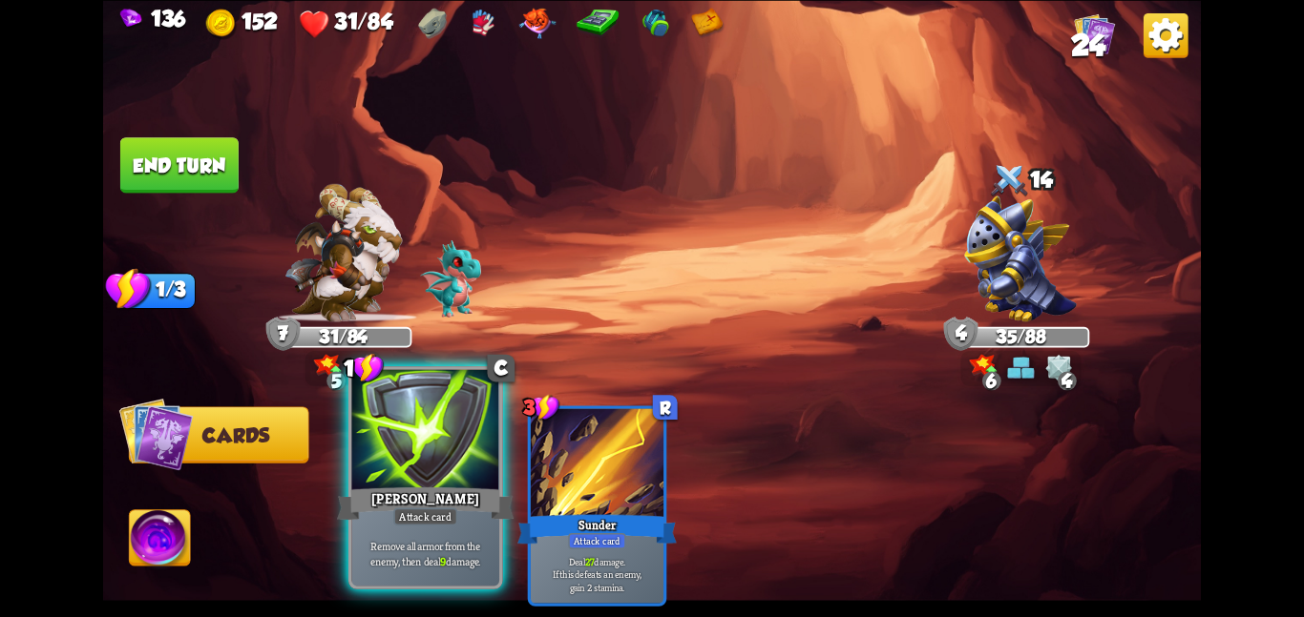
click at [387, 468] on div at bounding box center [425, 431] width 148 height 124
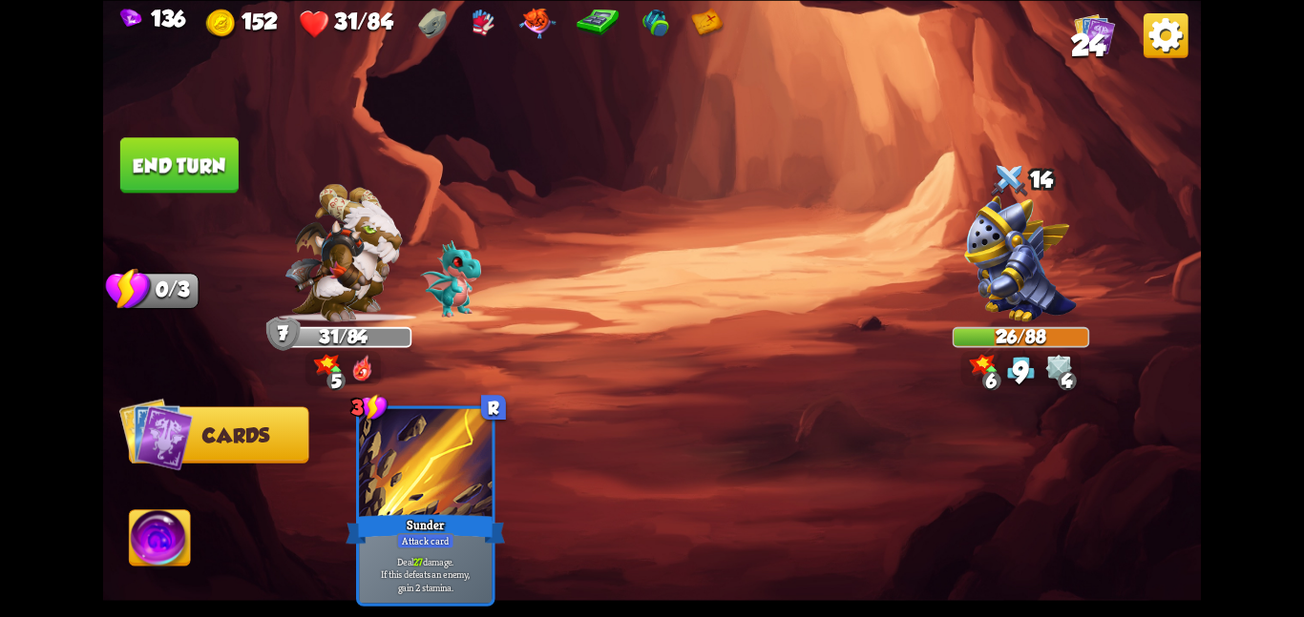
click at [215, 187] on button "End turn" at bounding box center [179, 164] width 118 height 55
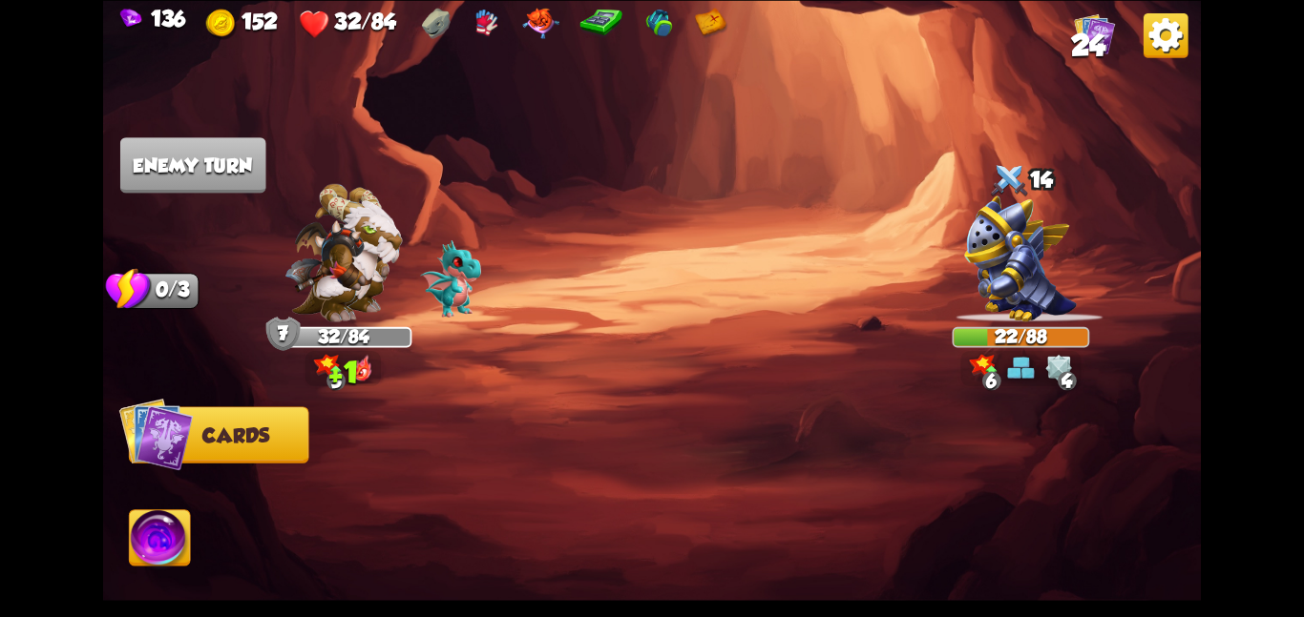
click at [138, 534] on img at bounding box center [160, 542] width 61 height 62
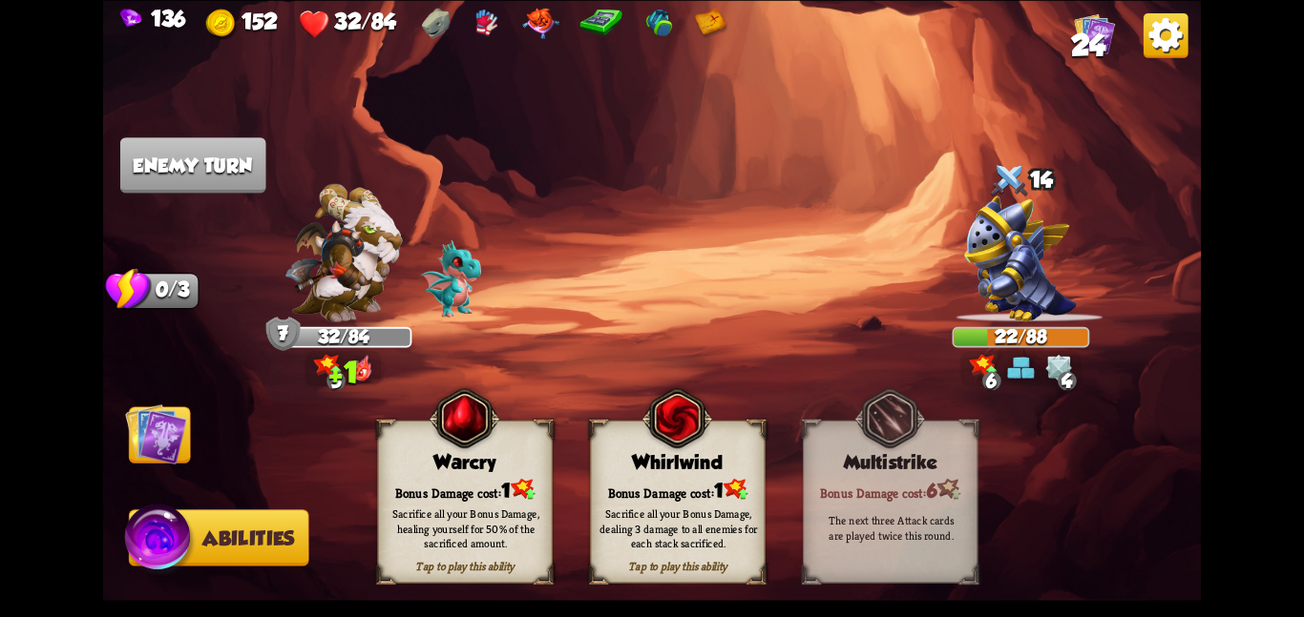
click at [730, 520] on div "Sacrifice all your Bonus Damage, dealing 3 damage to all enemies for each stack…" at bounding box center [677, 529] width 157 height 44
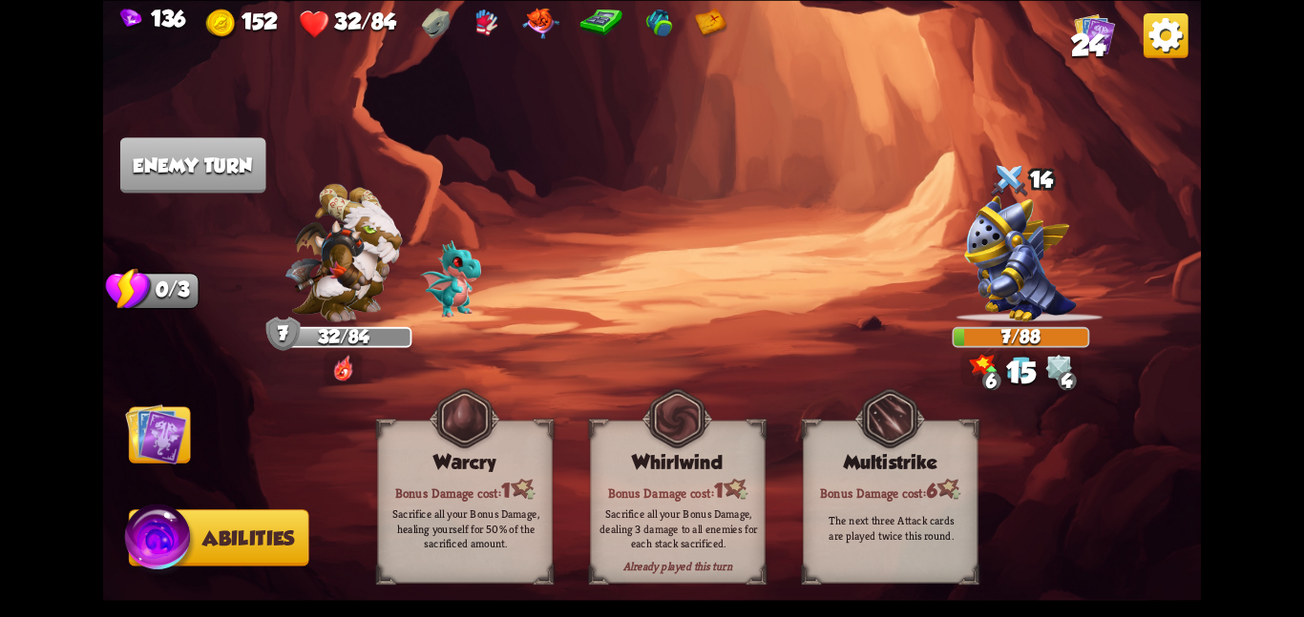
click at [151, 458] on img at bounding box center [156, 434] width 62 height 62
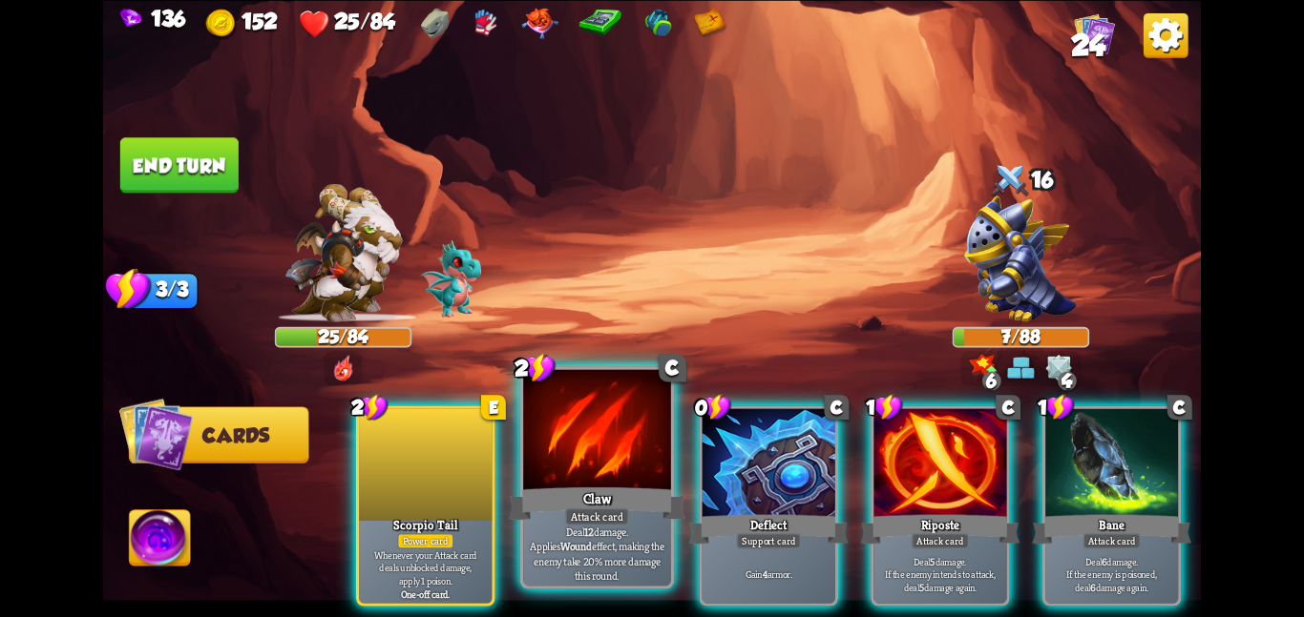
click at [605, 459] on div at bounding box center [597, 431] width 148 height 124
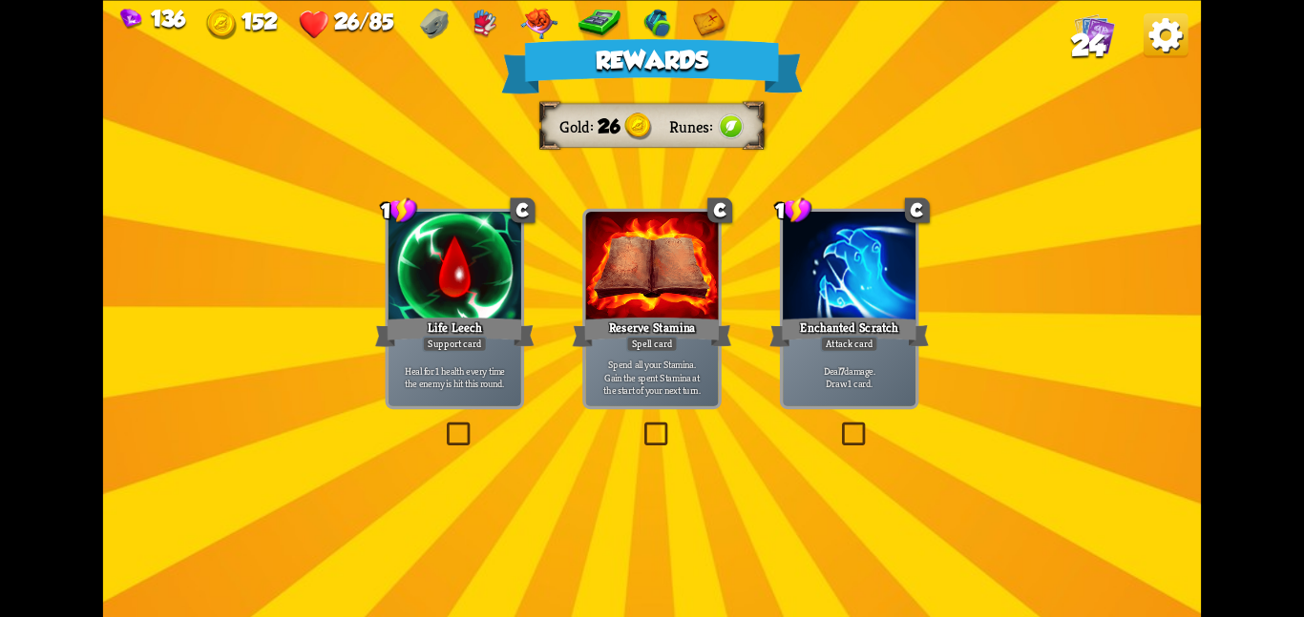
click at [903, 360] on div "Deal 7 damage. Draw 1 card." at bounding box center [849, 377] width 133 height 58
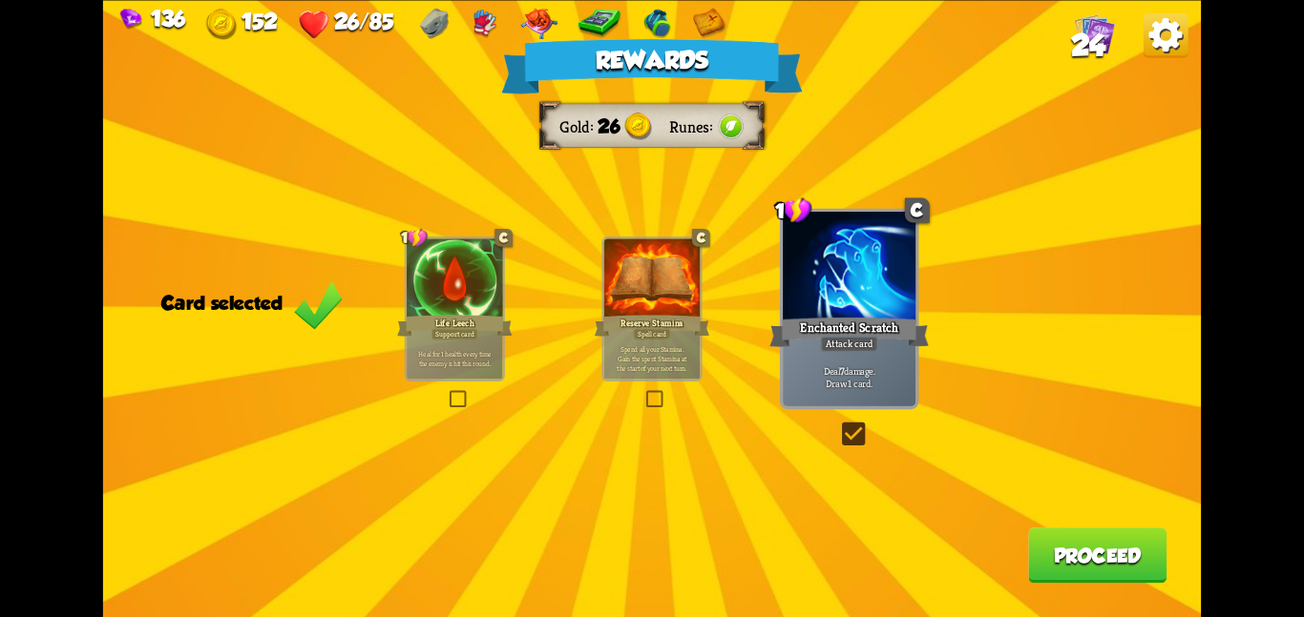
click at [1123, 579] on button "Proceed" at bounding box center [1097, 555] width 138 height 55
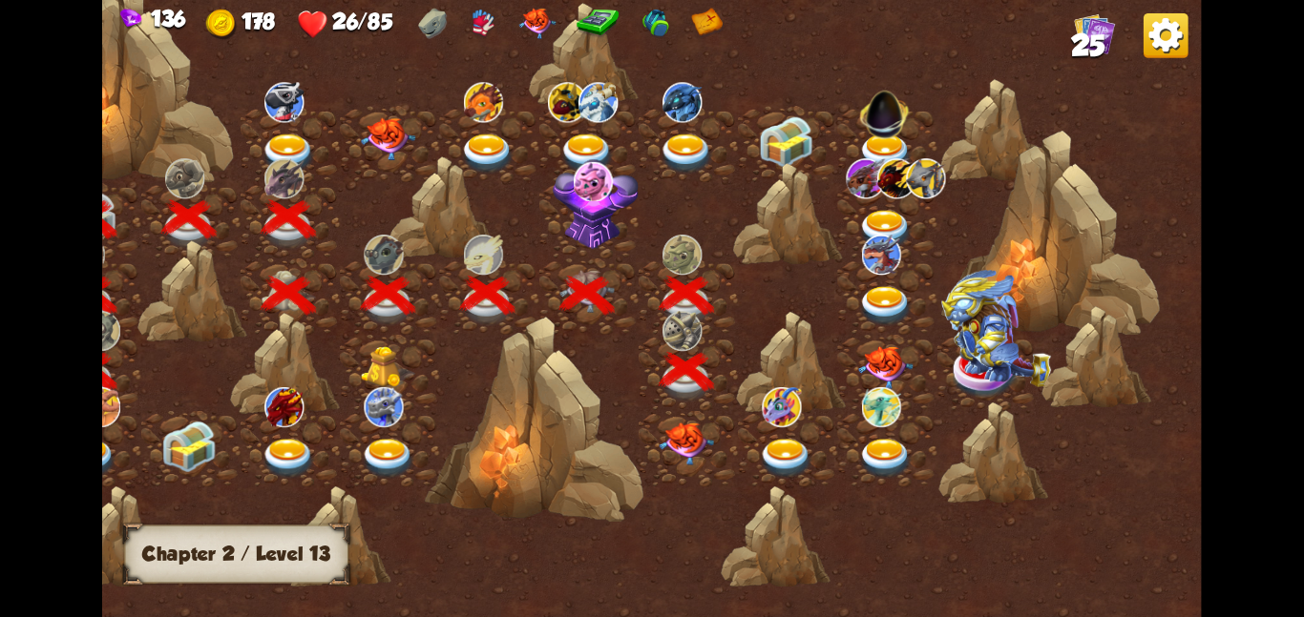
click at [698, 415] on div at bounding box center [687, 448] width 99 height 76
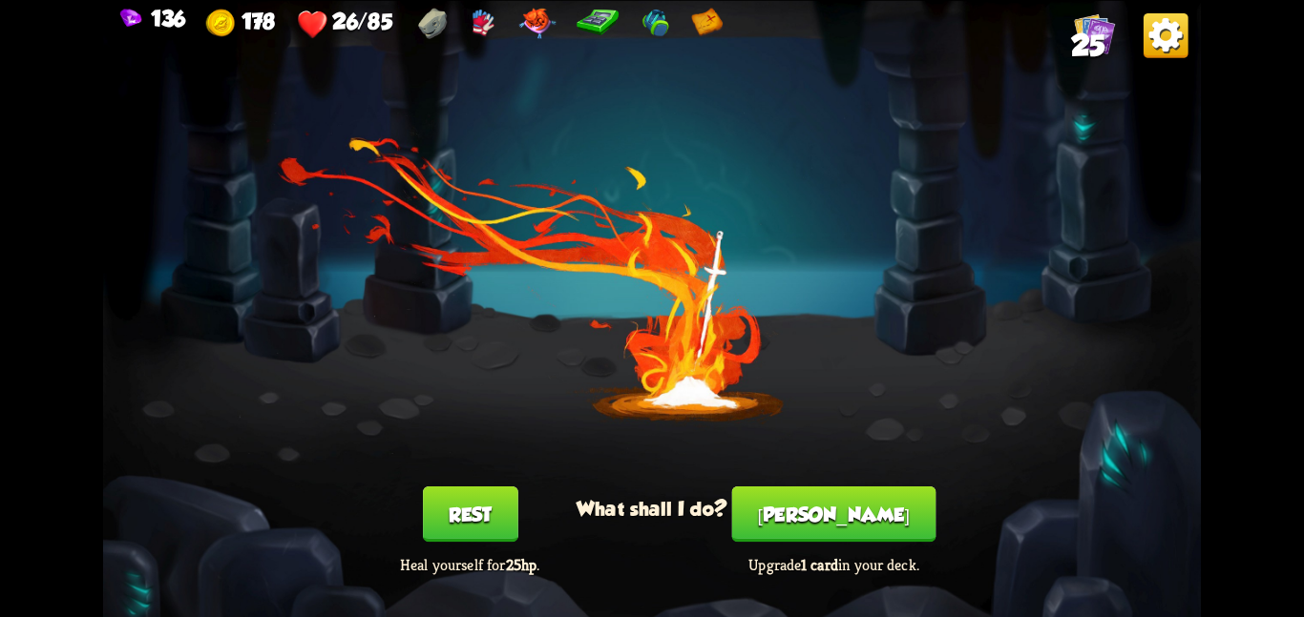
click at [514, 510] on button "Rest" at bounding box center [470, 514] width 95 height 55
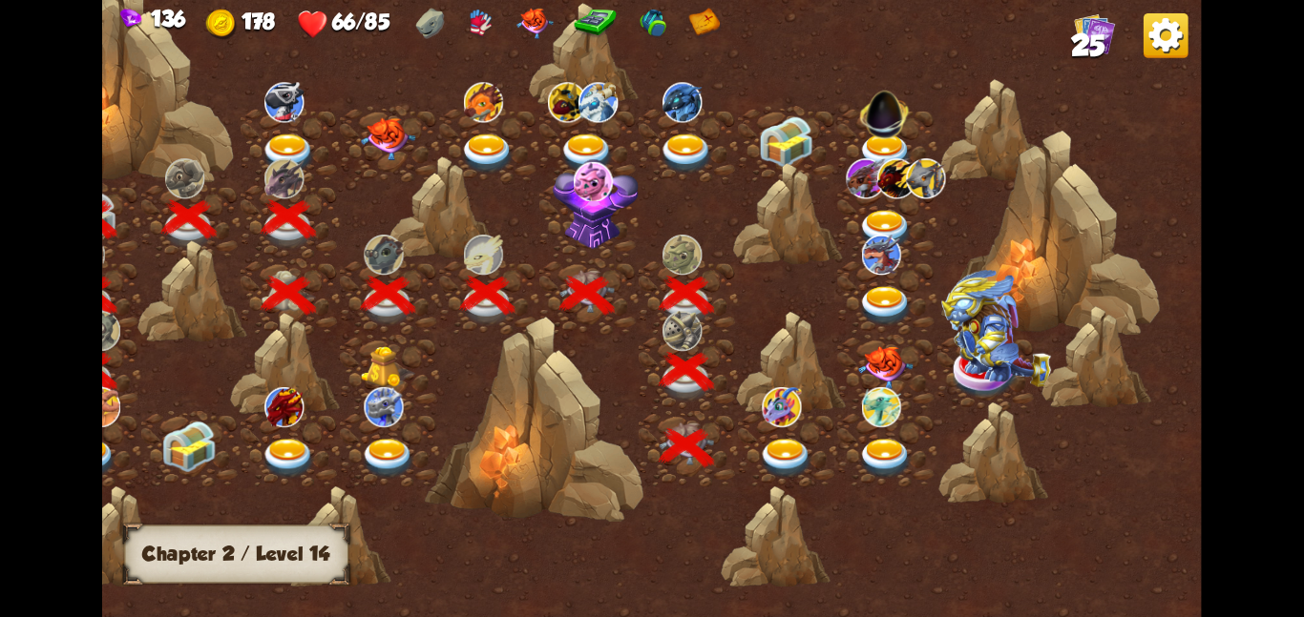
click at [760, 446] on img at bounding box center [785, 458] width 55 height 40
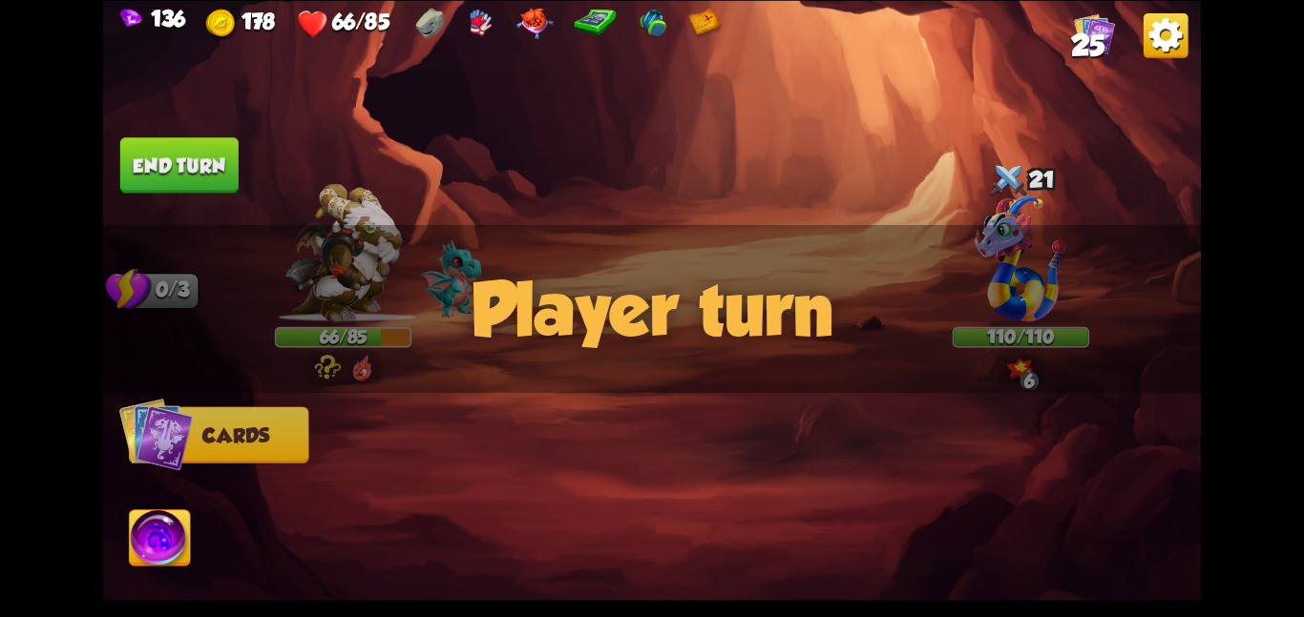
click at [760, 446] on div at bounding box center [762, 480] width 878 height 275
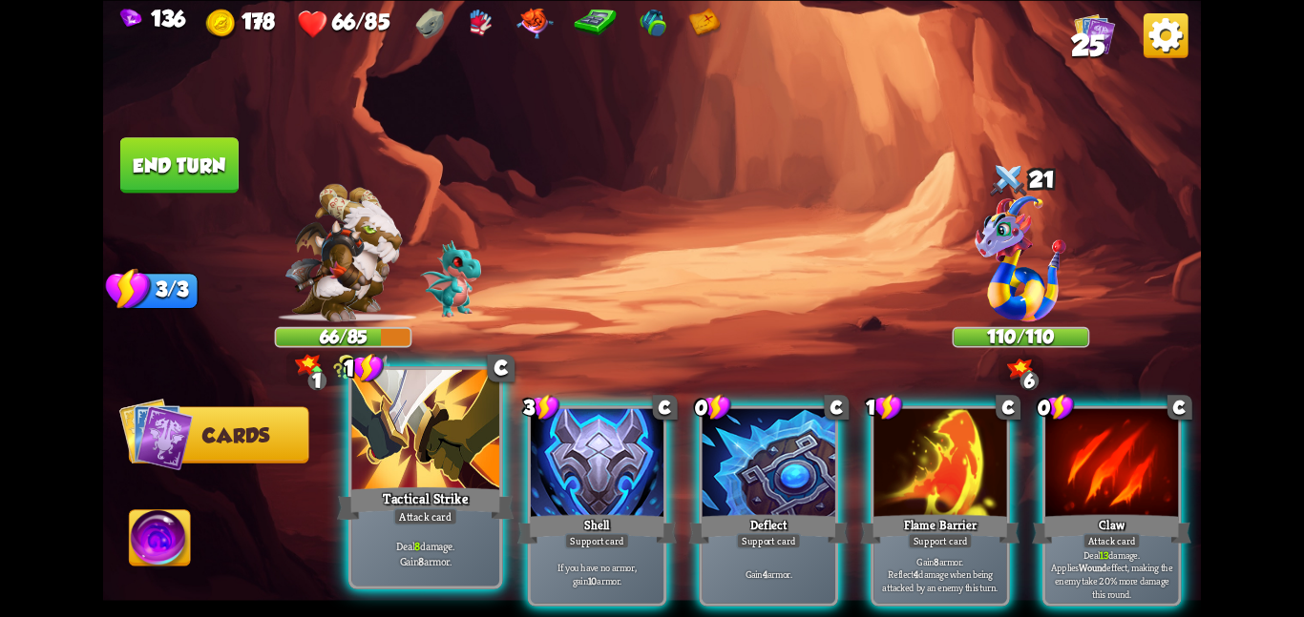
click at [489, 433] on div at bounding box center [425, 431] width 148 height 124
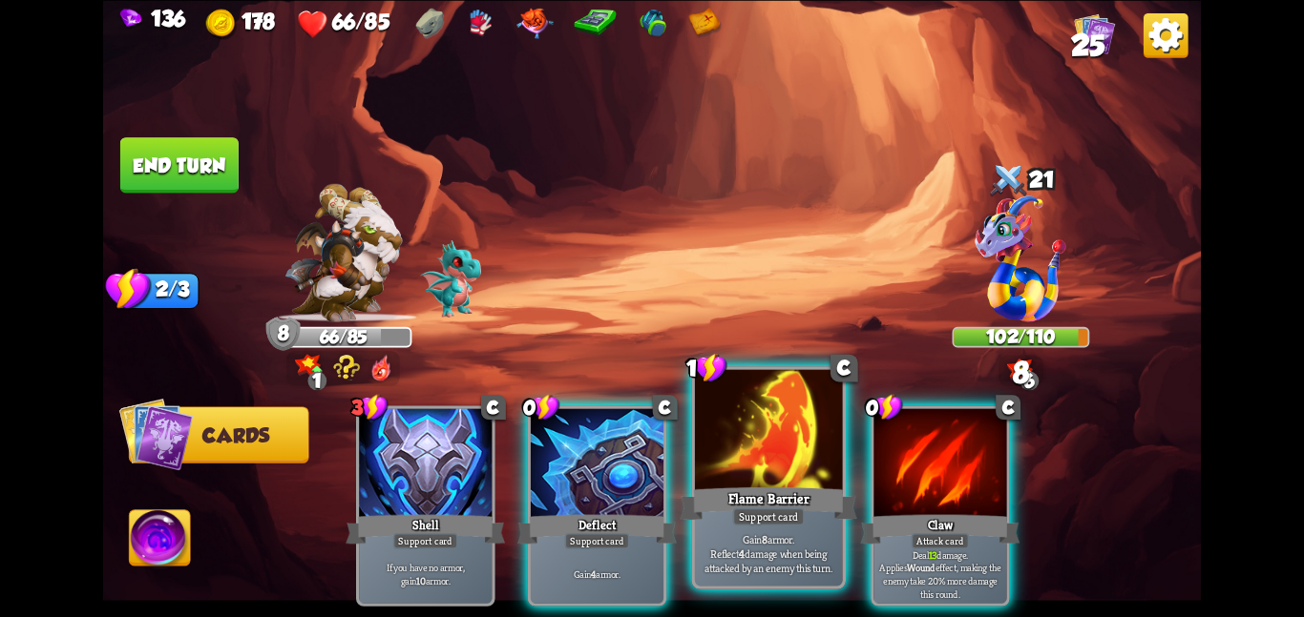
click at [805, 486] on div "Flame Barrier" at bounding box center [767, 503] width 177 height 39
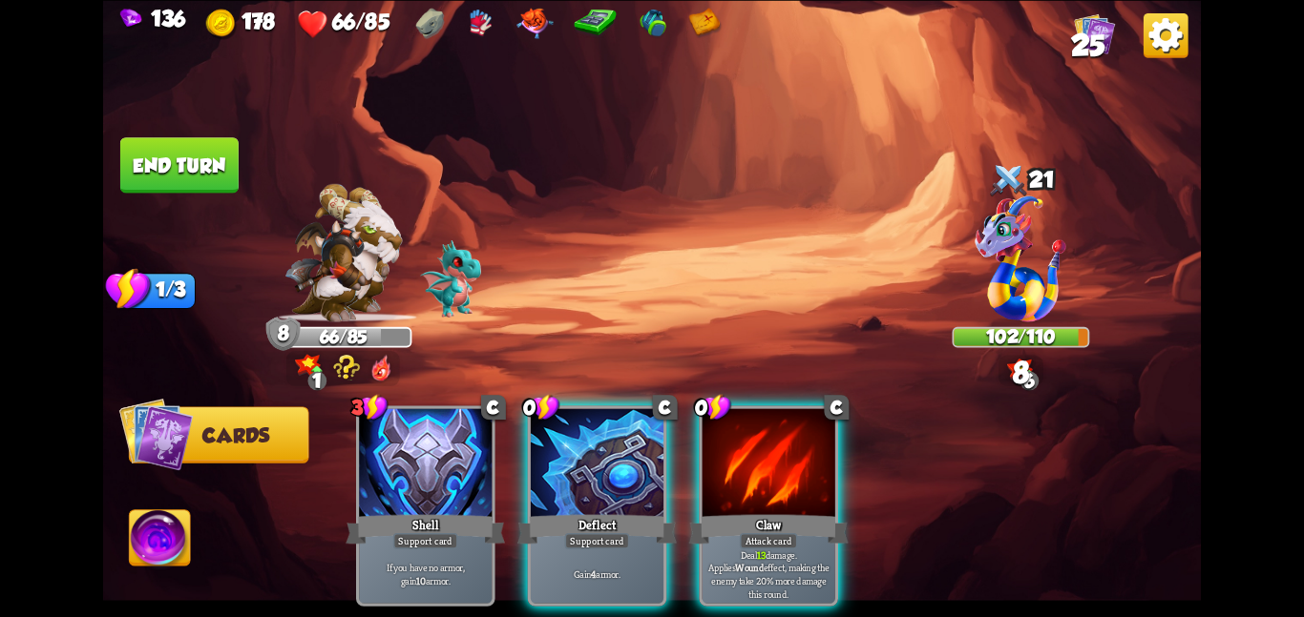
click at [805, 512] on div "Claw" at bounding box center [768, 529] width 159 height 35
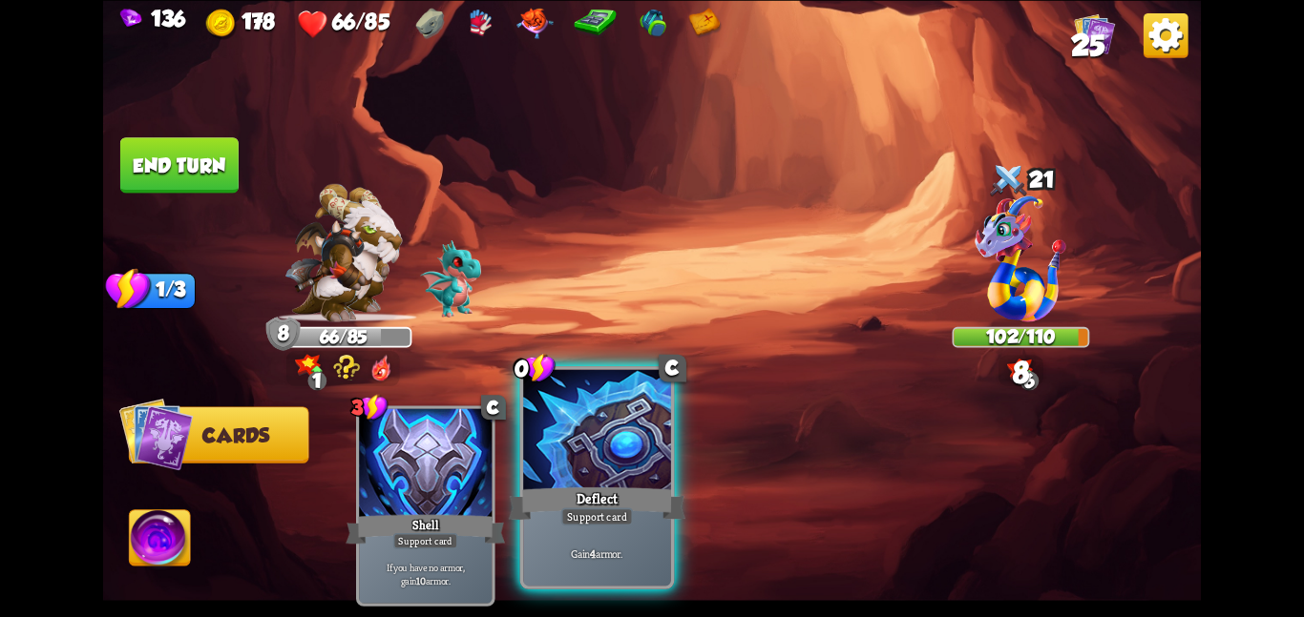
click at [621, 455] on div at bounding box center [597, 431] width 148 height 124
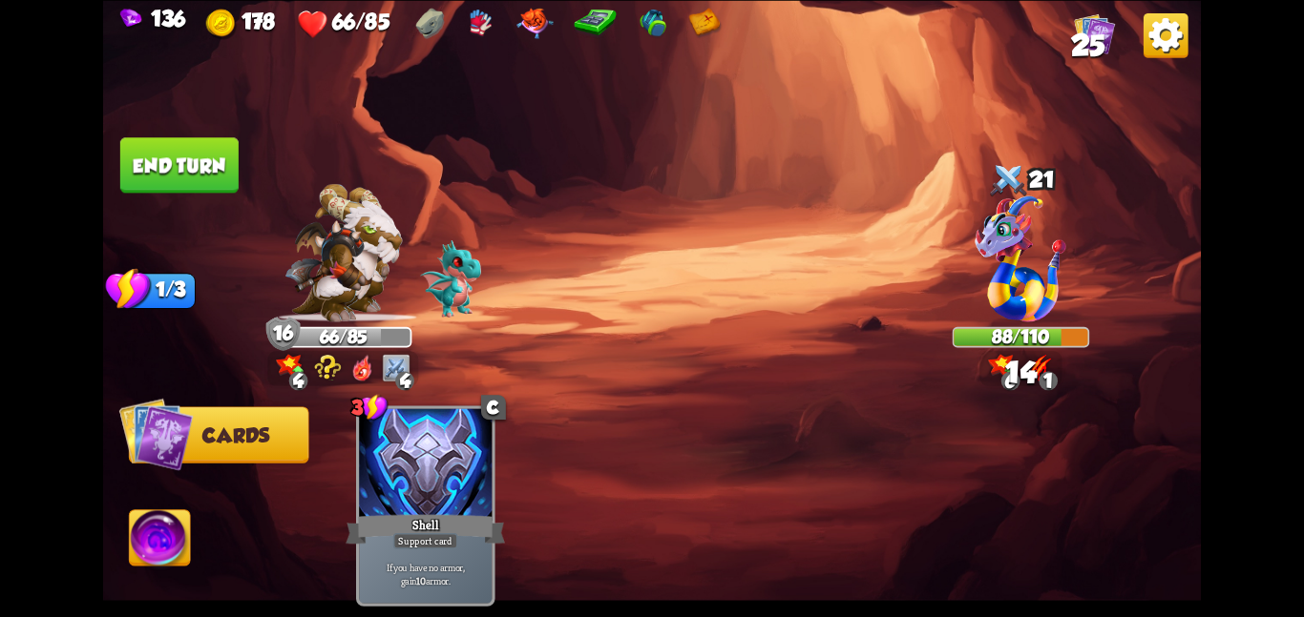
click at [166, 151] on button "End turn" at bounding box center [179, 164] width 118 height 55
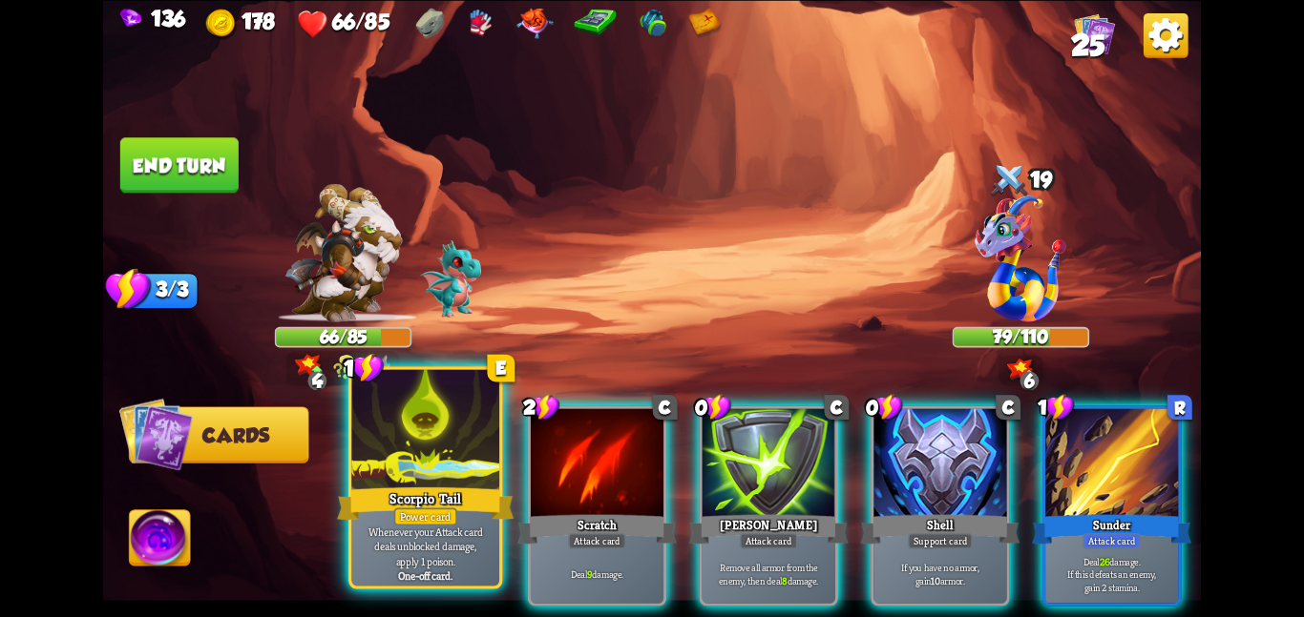
click at [403, 446] on div at bounding box center [425, 431] width 148 height 124
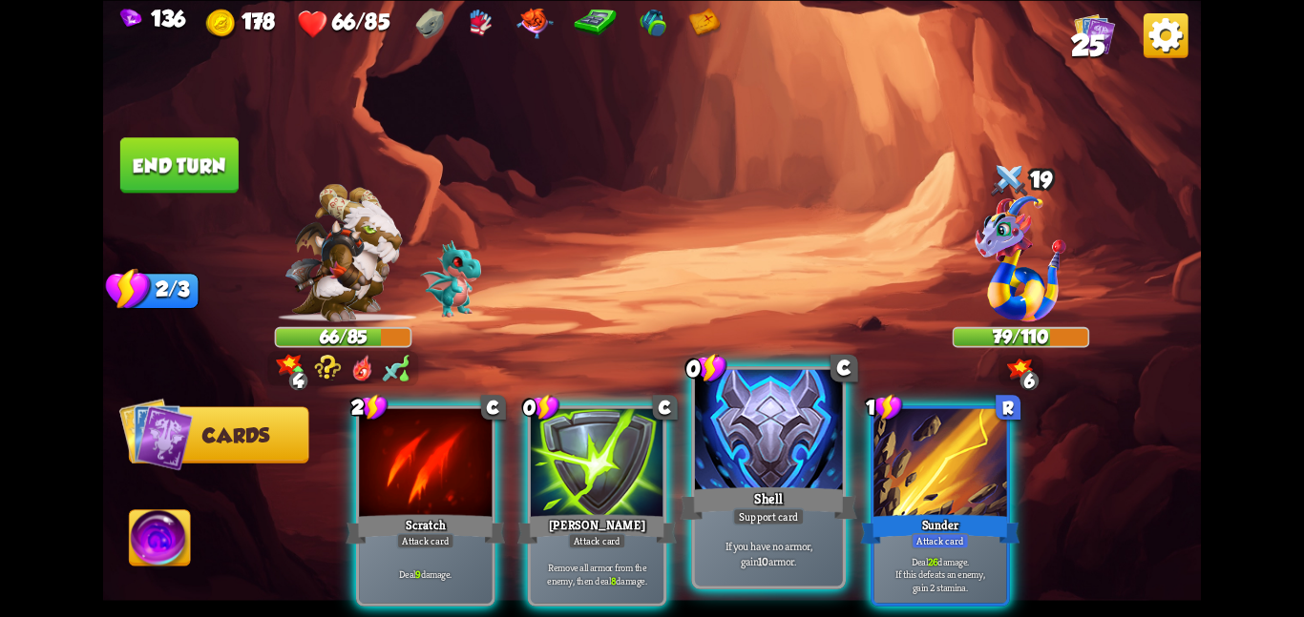
click at [738, 450] on div at bounding box center [769, 431] width 148 height 124
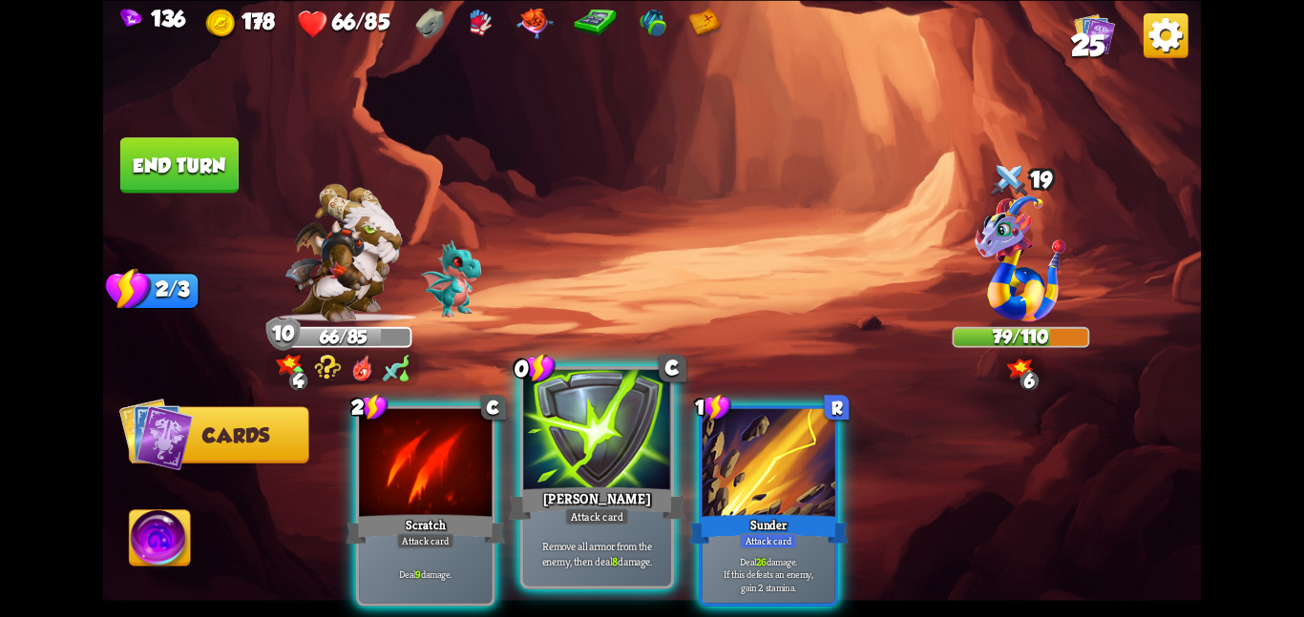
click at [639, 455] on div at bounding box center [597, 431] width 148 height 124
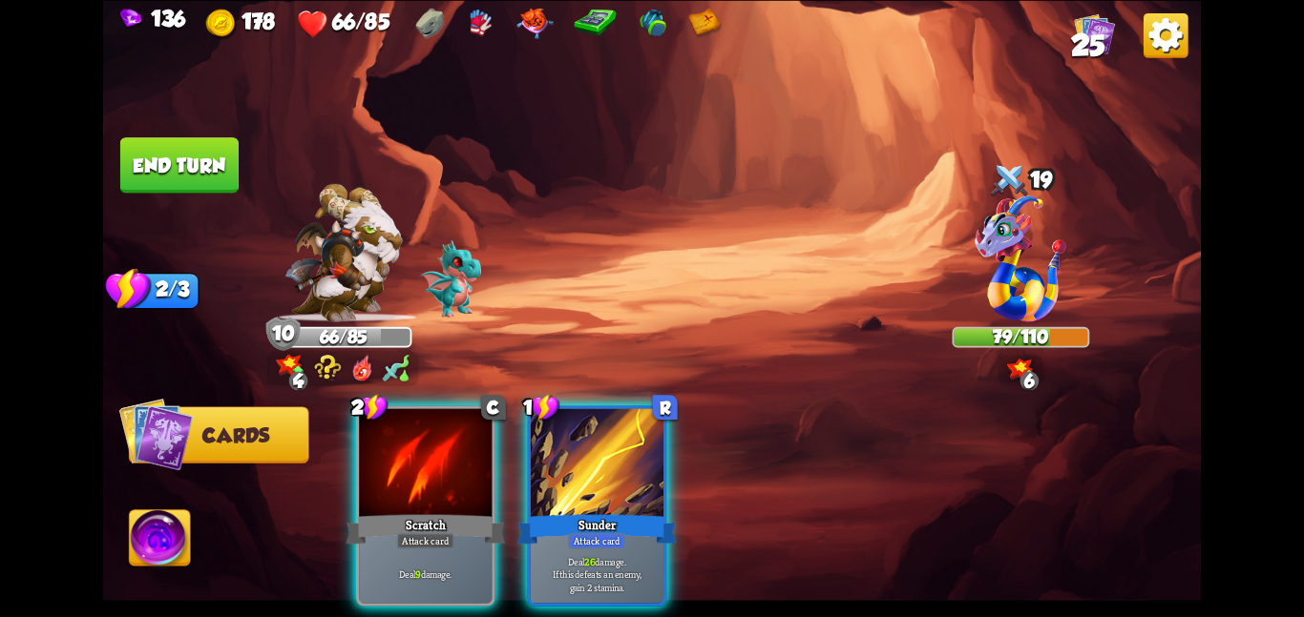
click at [639, 455] on div at bounding box center [597, 464] width 133 height 112
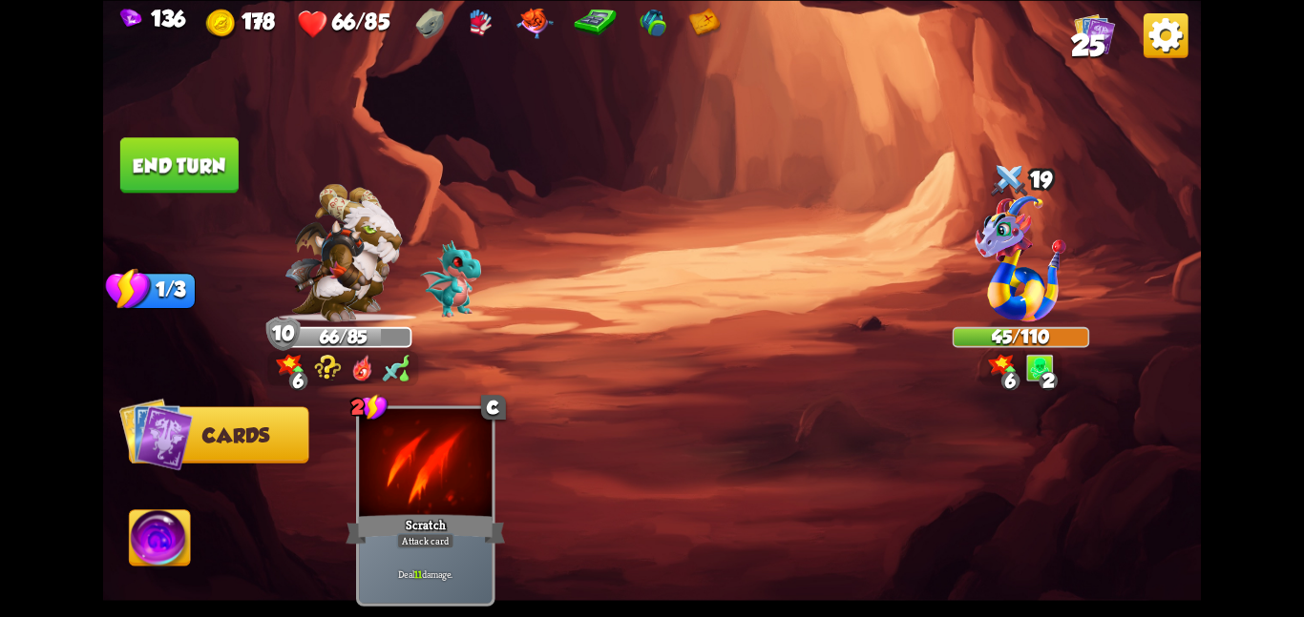
click at [197, 185] on button "End turn" at bounding box center [179, 164] width 118 height 55
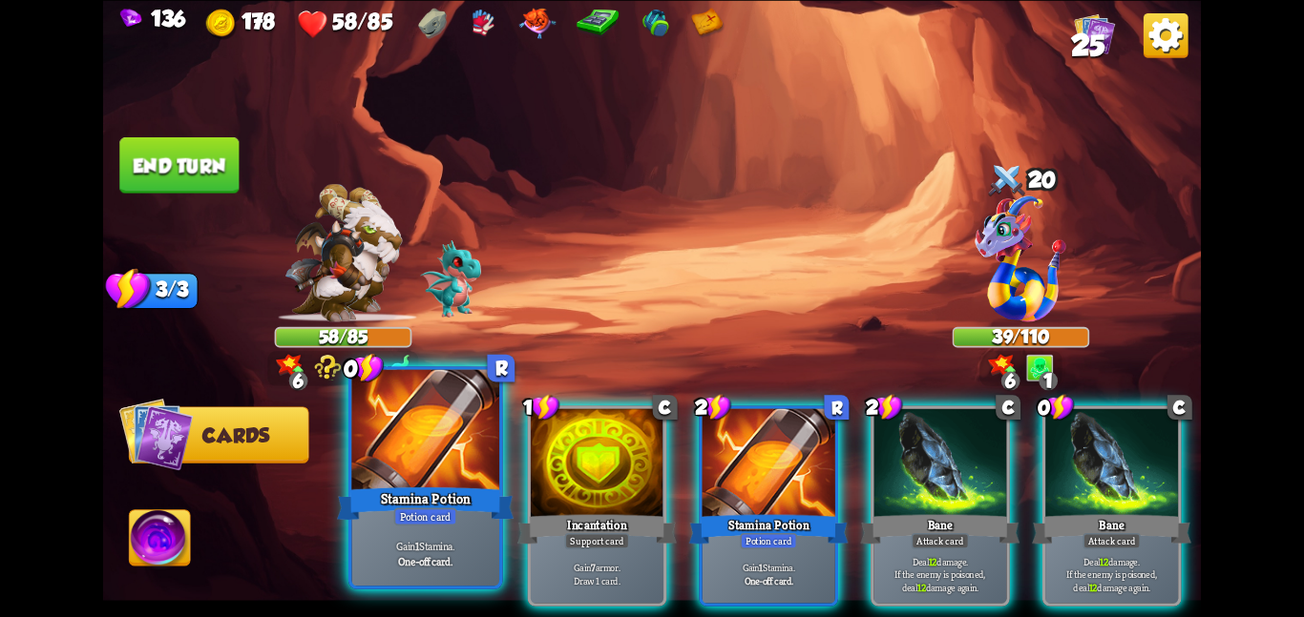
click at [379, 481] on div at bounding box center [425, 431] width 148 height 124
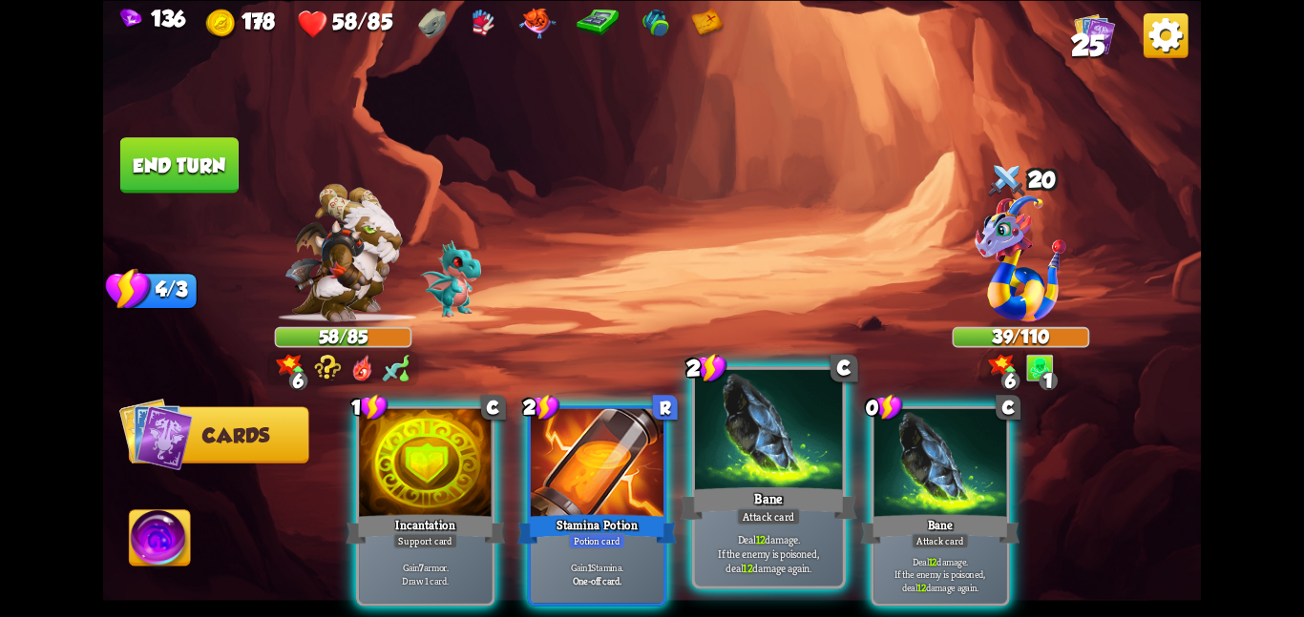
click at [802, 498] on div "Bane" at bounding box center [767, 503] width 177 height 39
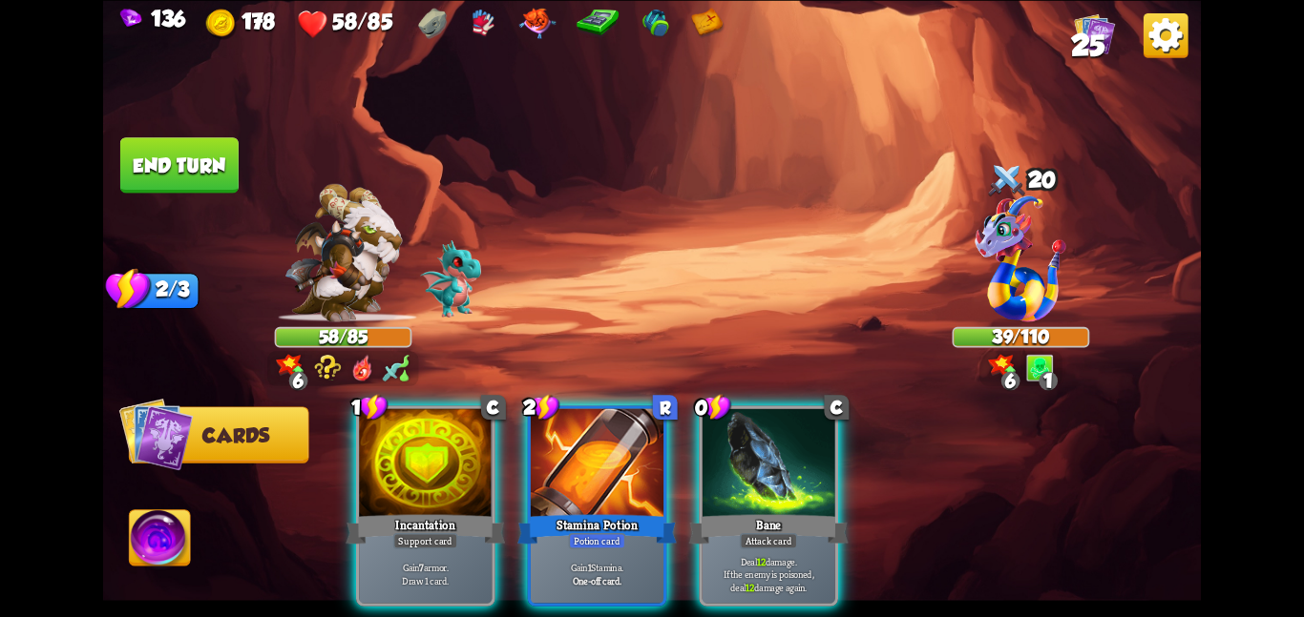
click at [802, 512] on div "Bane" at bounding box center [768, 529] width 159 height 35
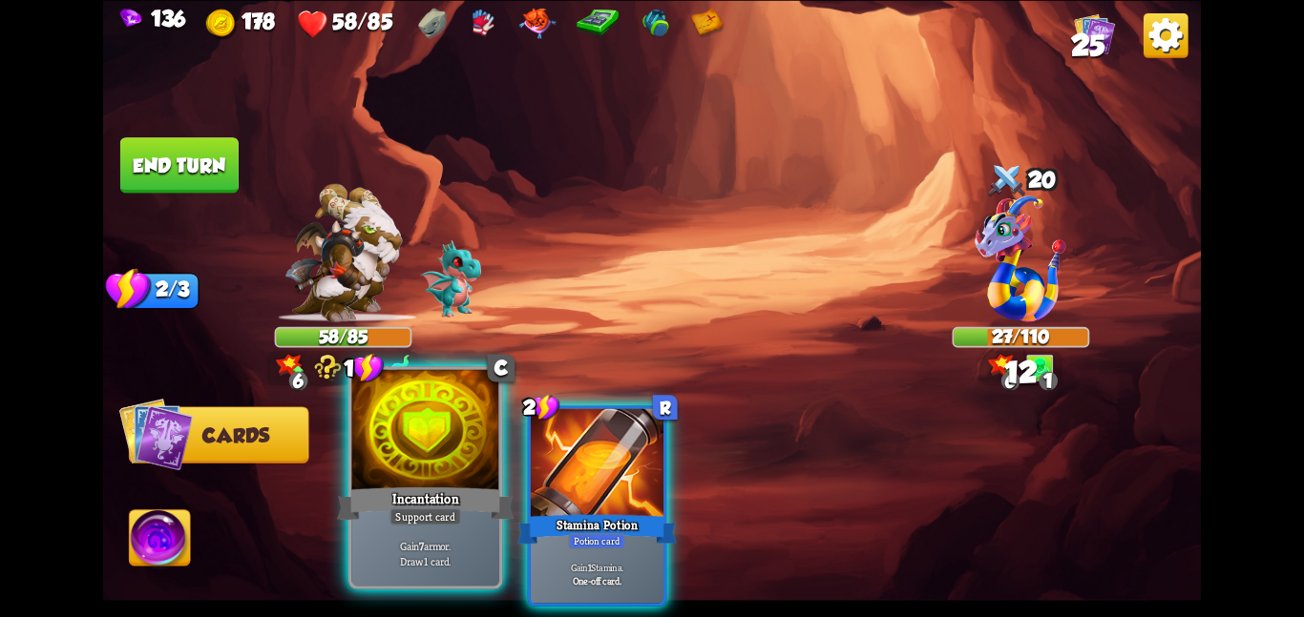
click at [413, 461] on div at bounding box center [425, 431] width 148 height 124
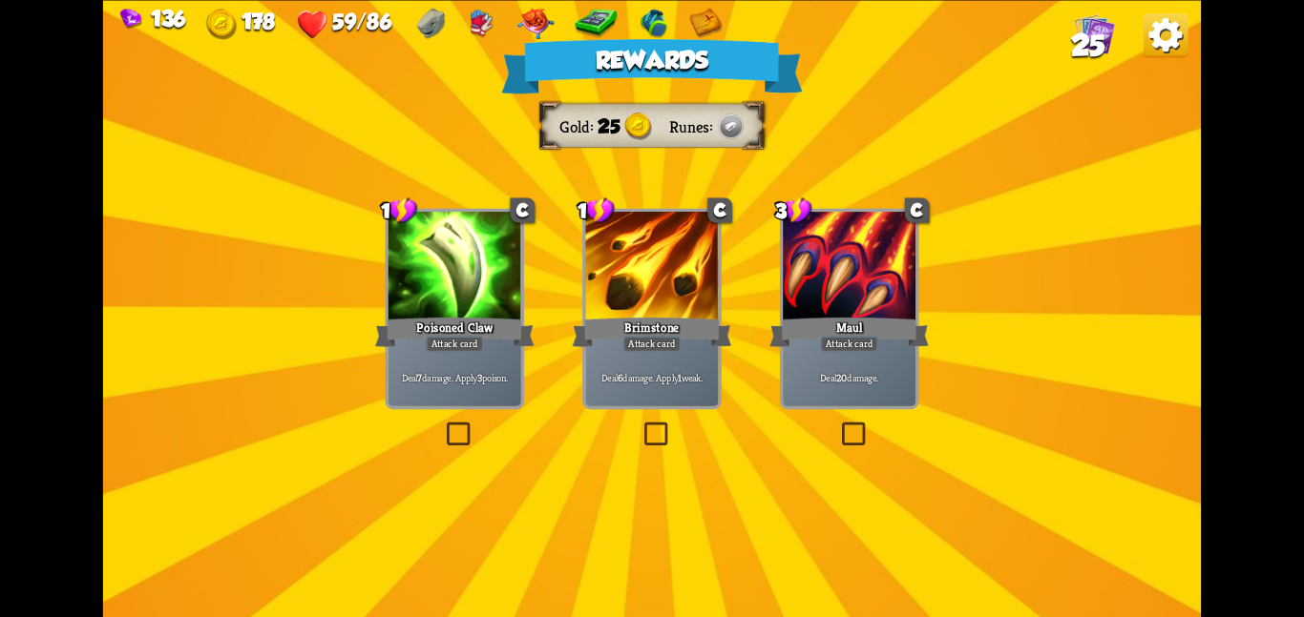
click at [569, 330] on div "Rewards Gold 25 Runes Select a card 1 C Poisoned Claw Attack card Deal 7 damage…" at bounding box center [651, 308] width 1097 height 617
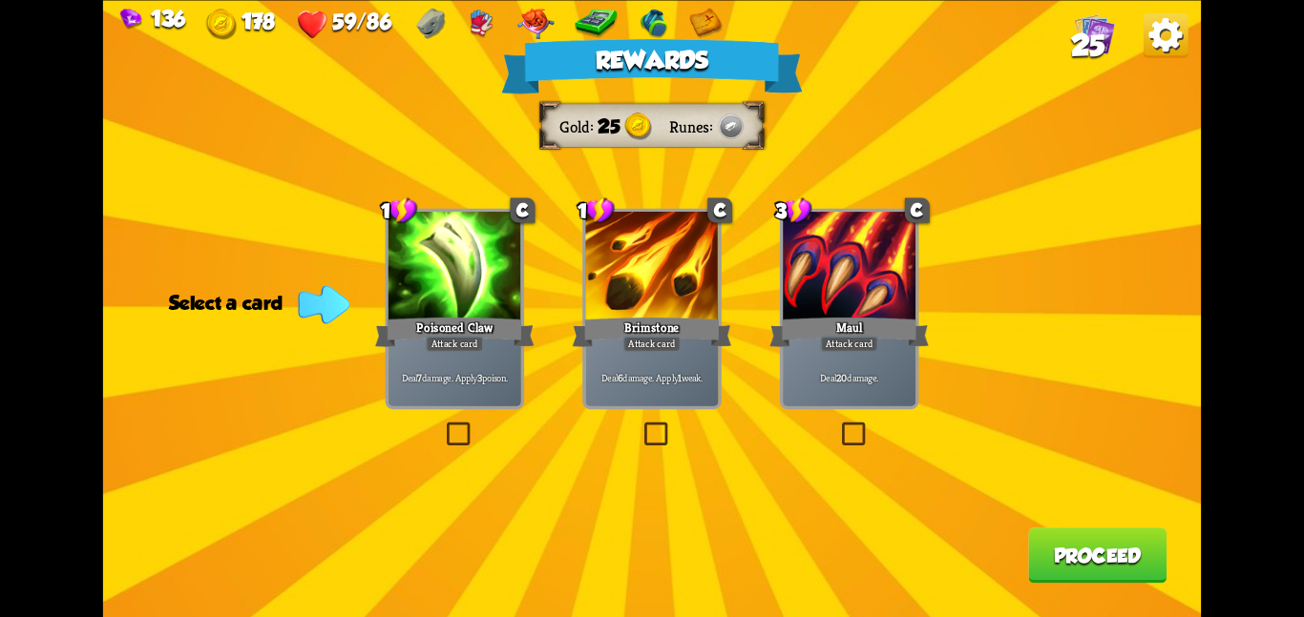
click at [633, 326] on div "Brimstone" at bounding box center [652, 331] width 159 height 35
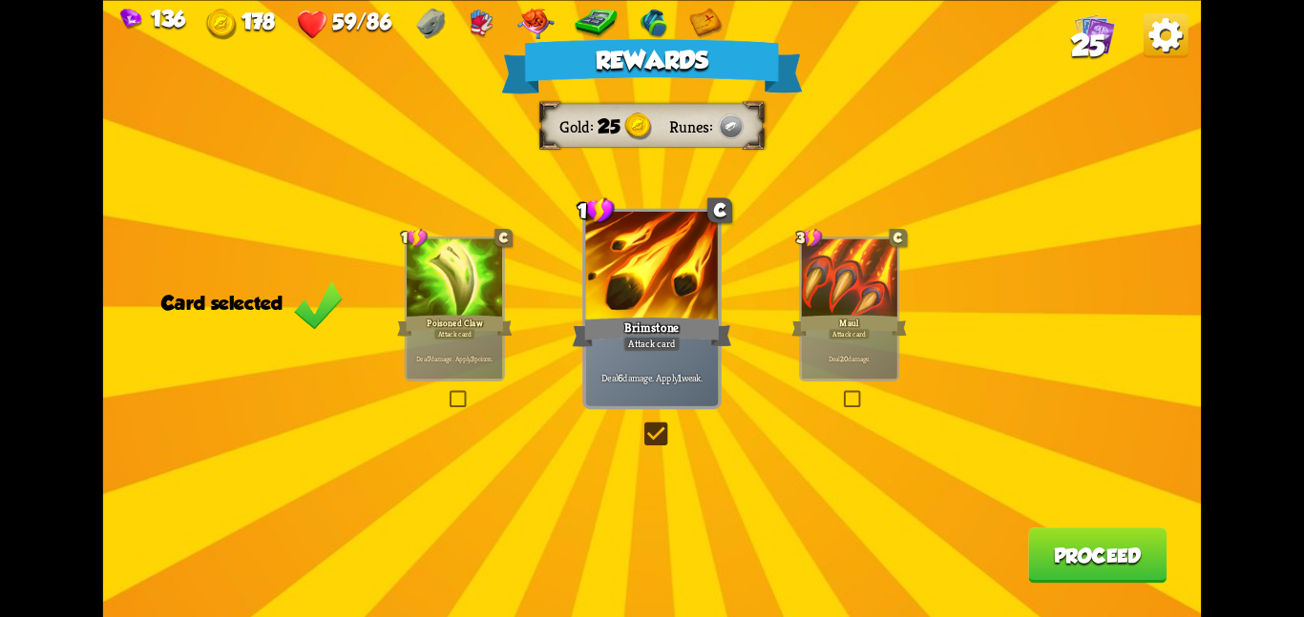
click at [1060, 560] on button "Proceed" at bounding box center [1097, 555] width 138 height 55
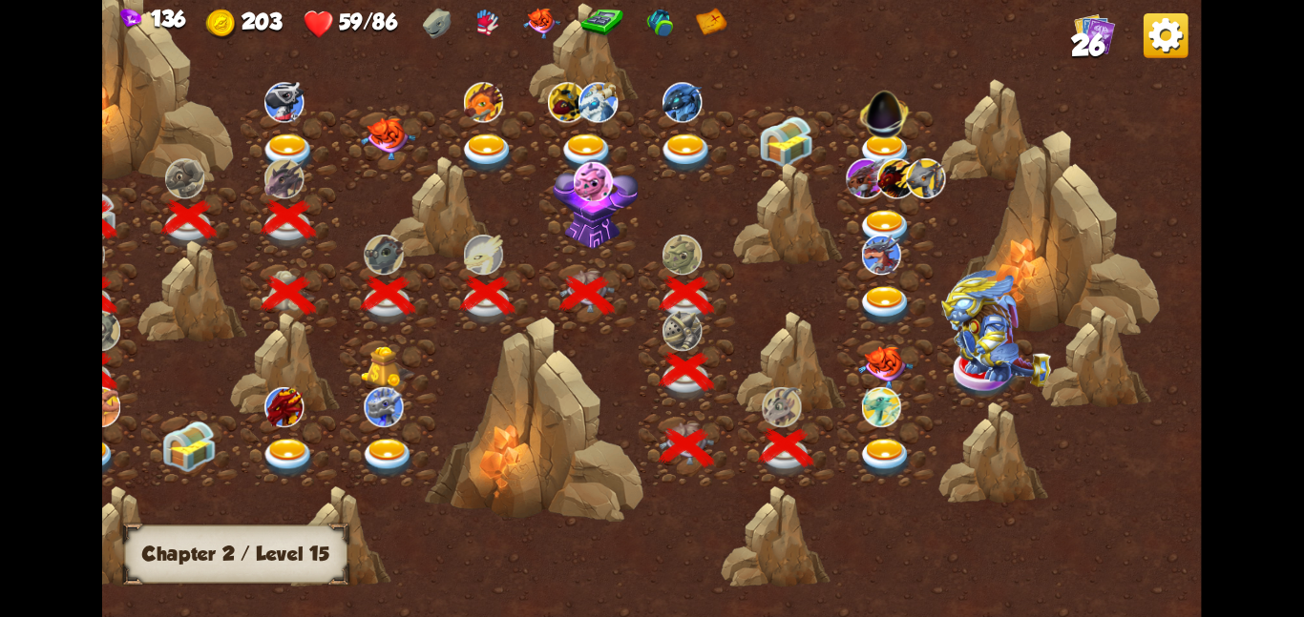
click at [892, 426] on div at bounding box center [886, 448] width 99 height 76
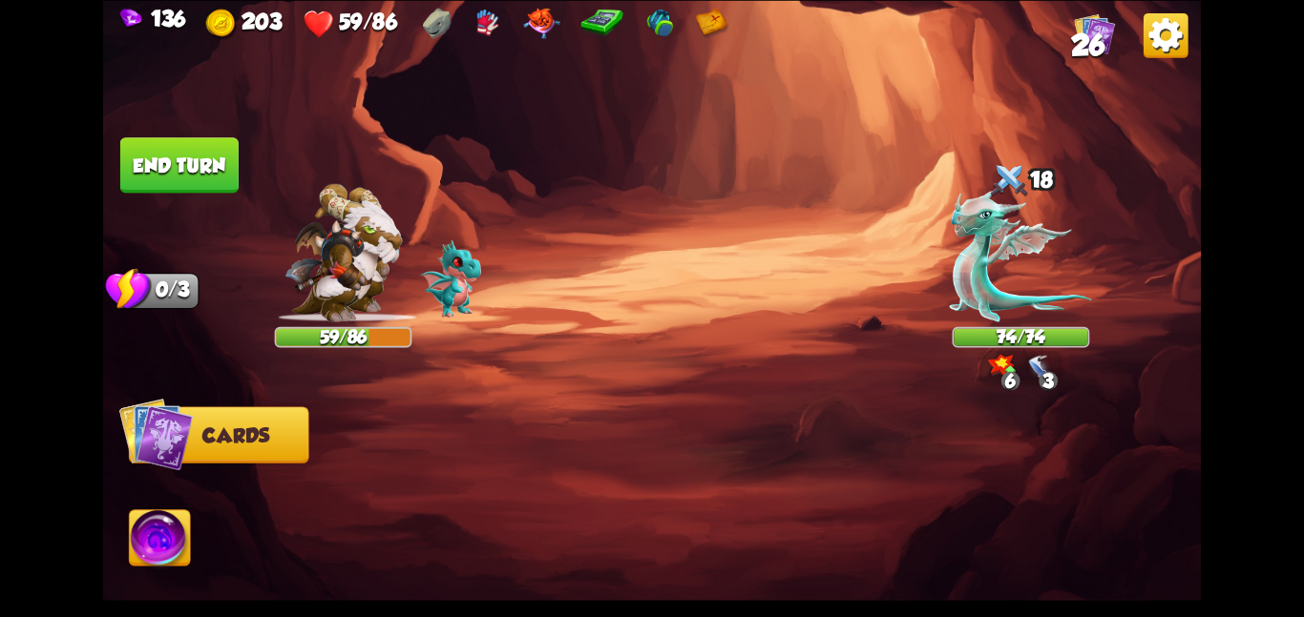
click at [978, 325] on img at bounding box center [651, 308] width 1097 height 617
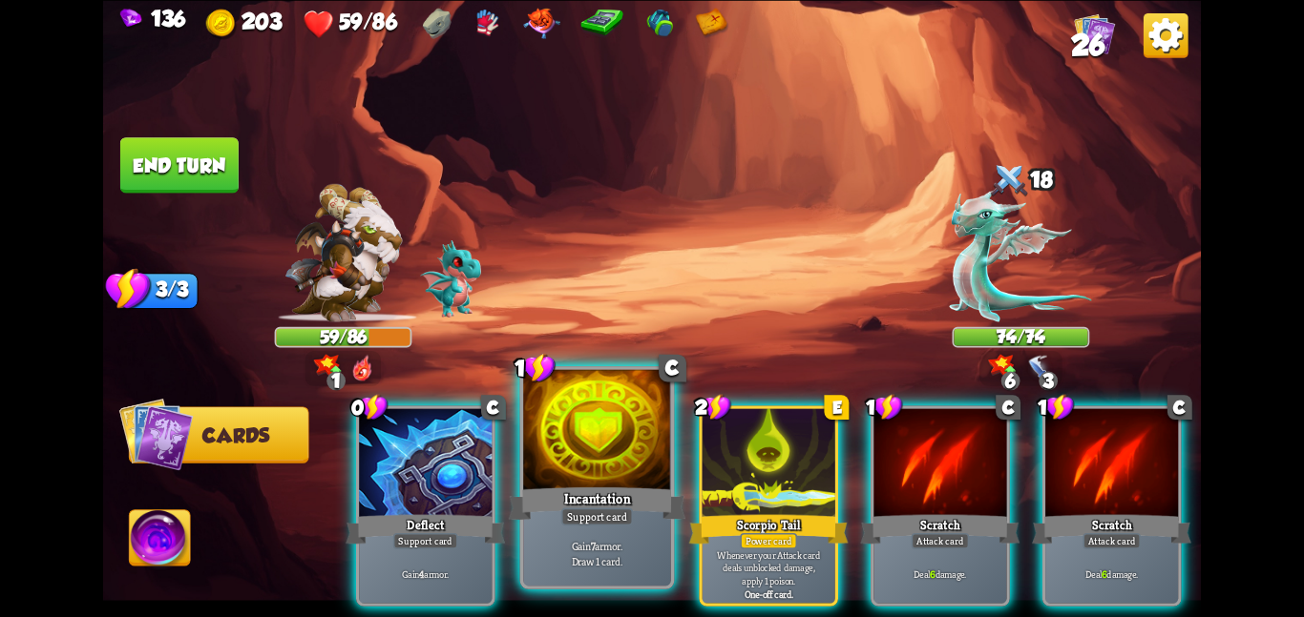
click at [606, 434] on div at bounding box center [597, 431] width 148 height 124
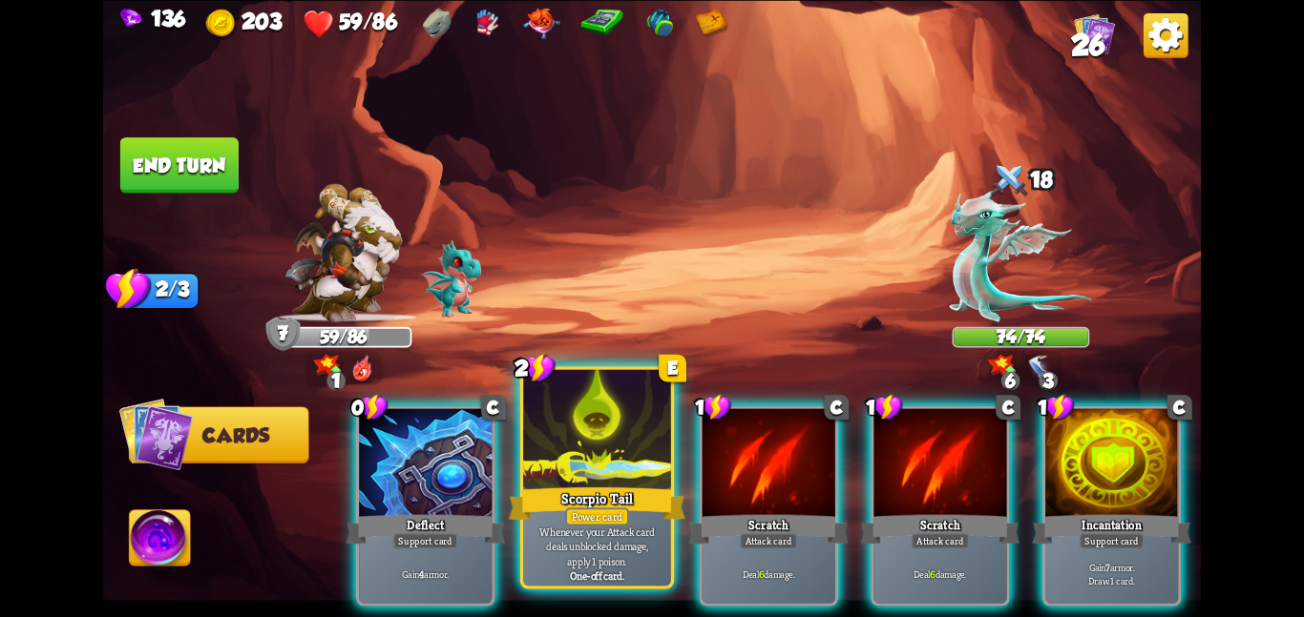
click at [557, 435] on div at bounding box center [597, 431] width 148 height 124
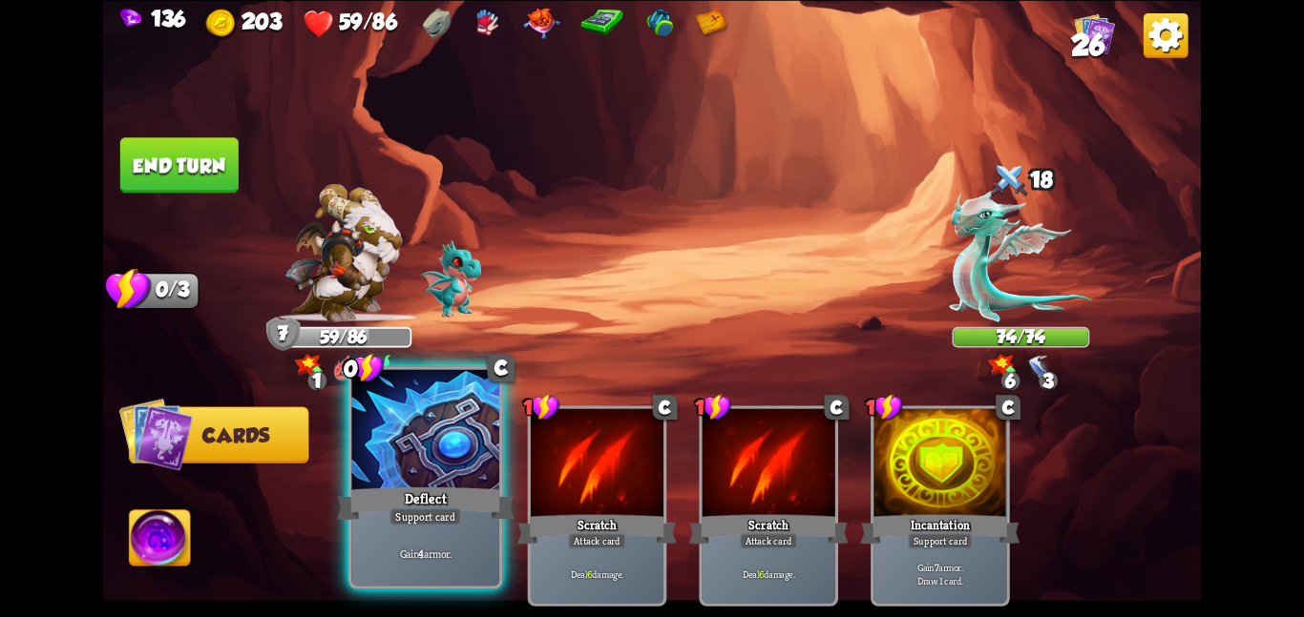
click at [432, 445] on div at bounding box center [425, 431] width 148 height 124
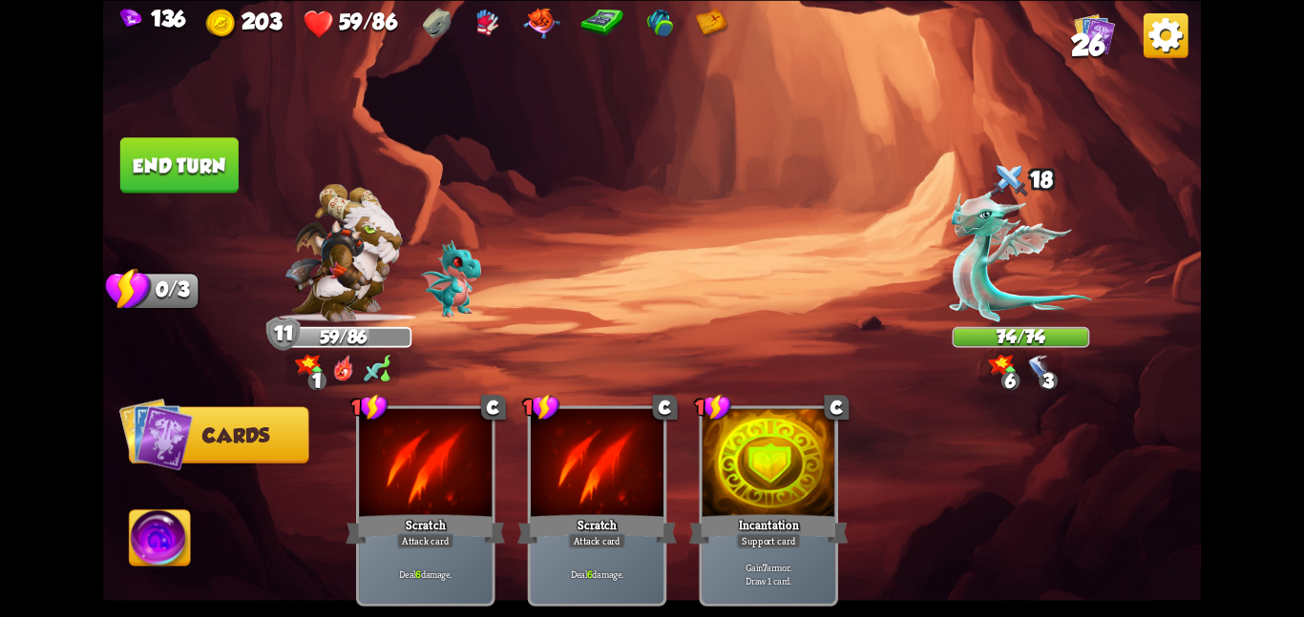
click at [211, 159] on button "End turn" at bounding box center [179, 164] width 118 height 55
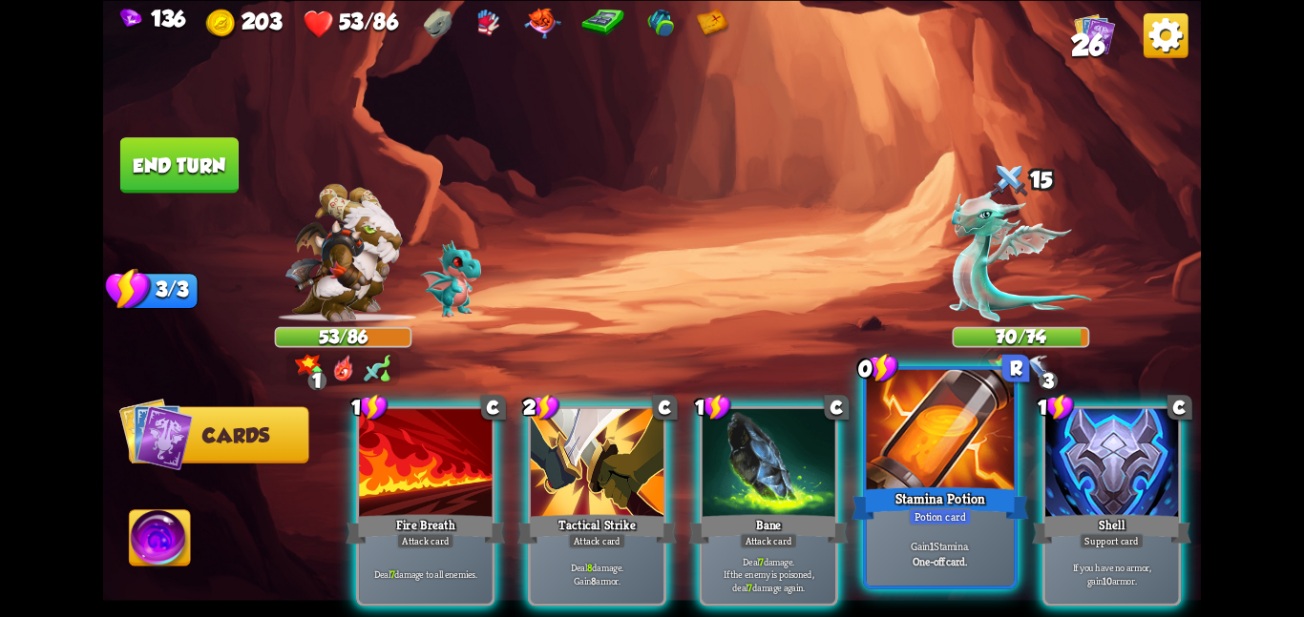
click at [875, 488] on div "Stamina Potion" at bounding box center [939, 503] width 177 height 39
click at [875, 488] on div "1 C Fire Breath Attack card Deal 7 damage to all enemies. 2 C Tactical Strike A…" at bounding box center [762, 480] width 878 height 275
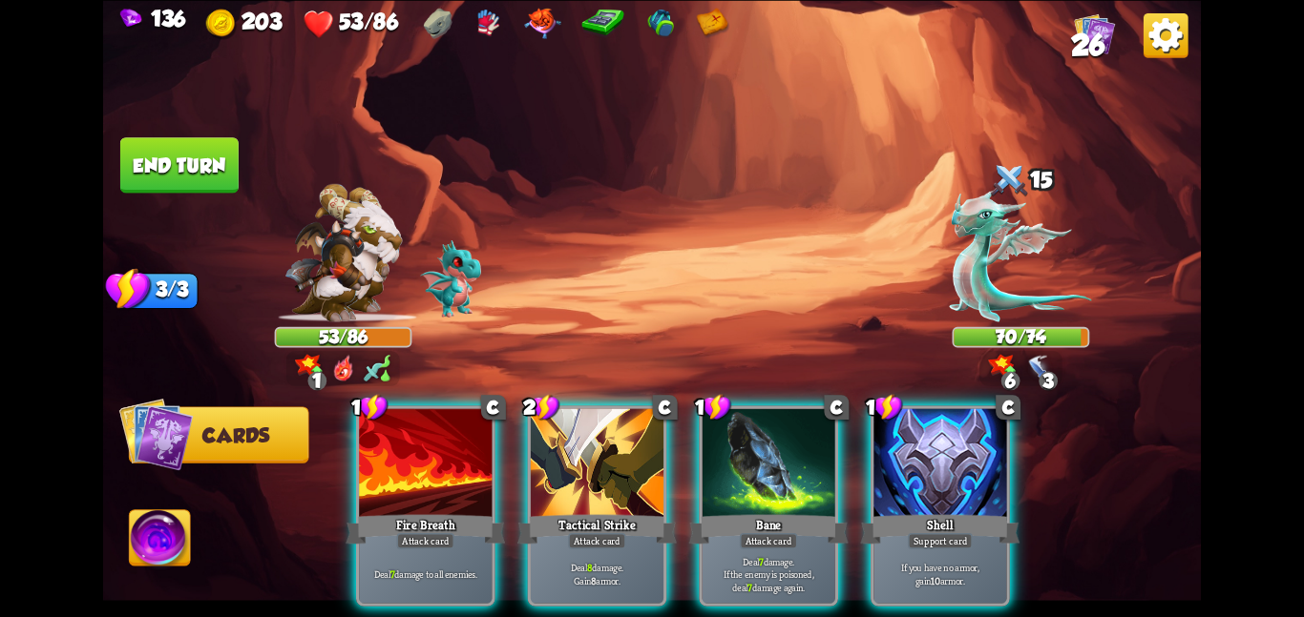
click at [875, 512] on div "Shell" at bounding box center [939, 529] width 159 height 35
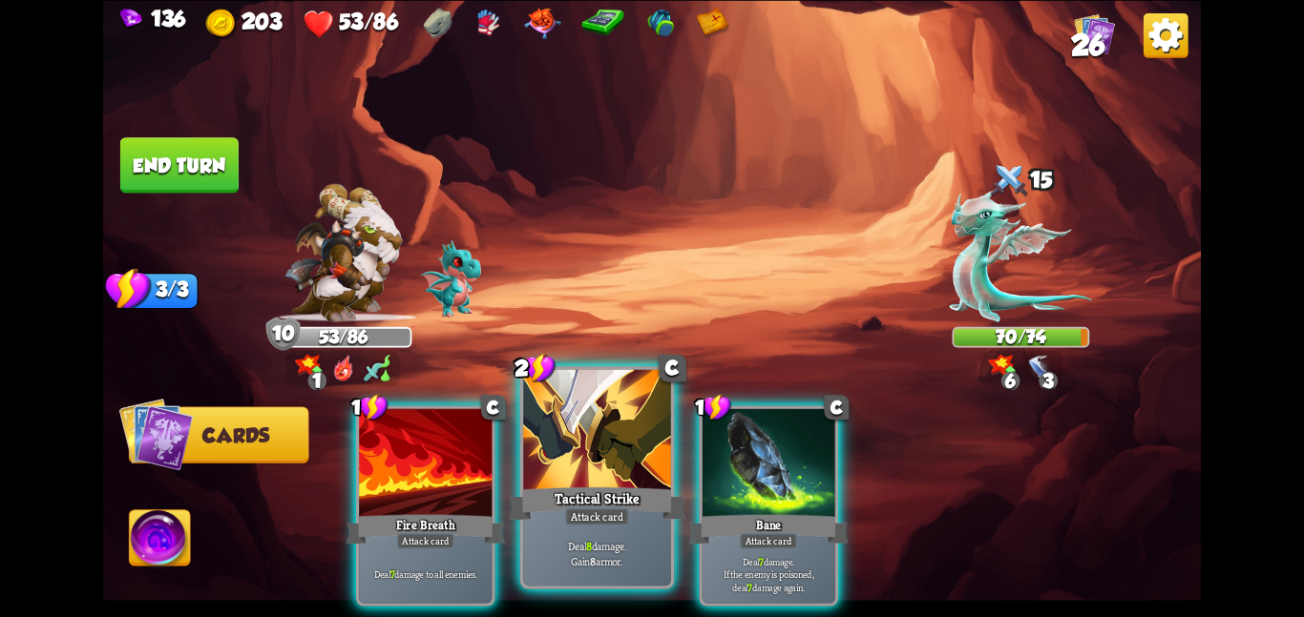
click at [621, 484] on div "Tactical Strike" at bounding box center [597, 503] width 177 height 39
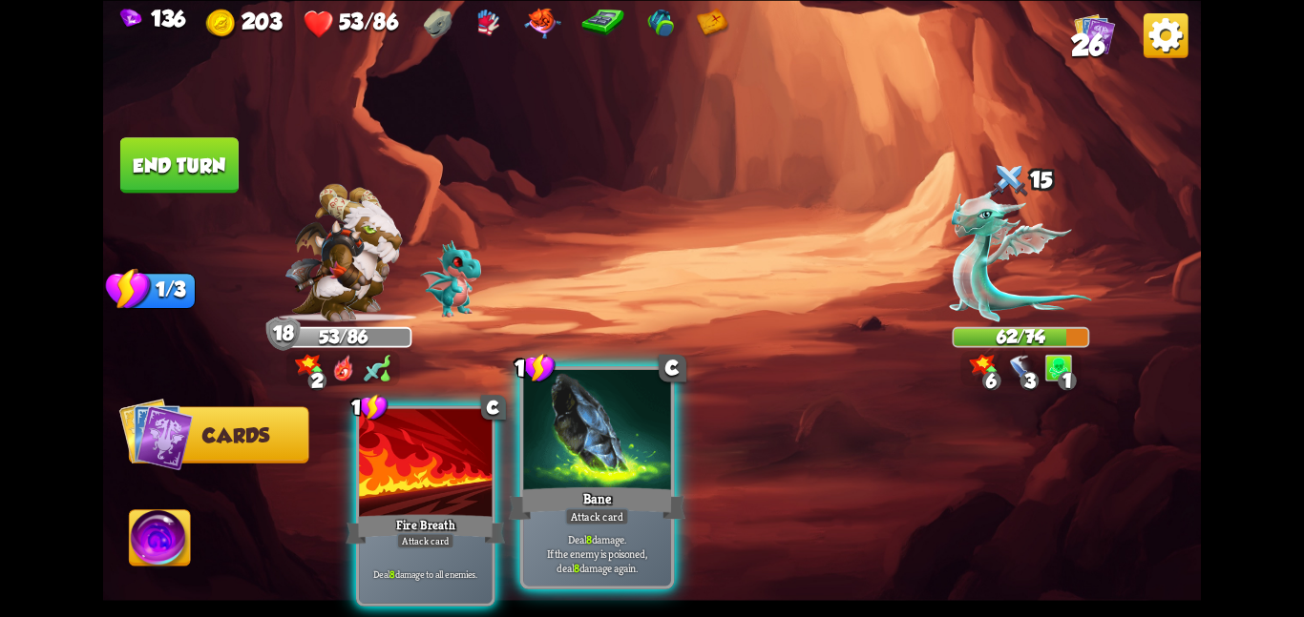
click at [570, 437] on div at bounding box center [597, 431] width 148 height 124
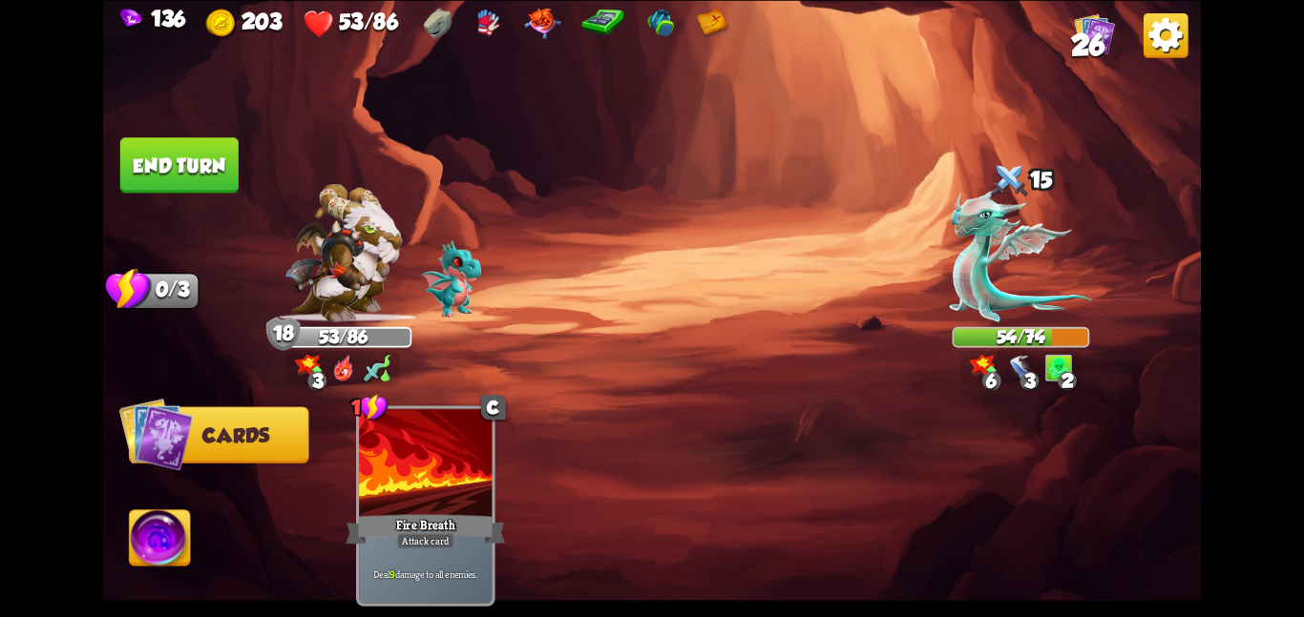
click at [202, 181] on button "End turn" at bounding box center [179, 164] width 118 height 55
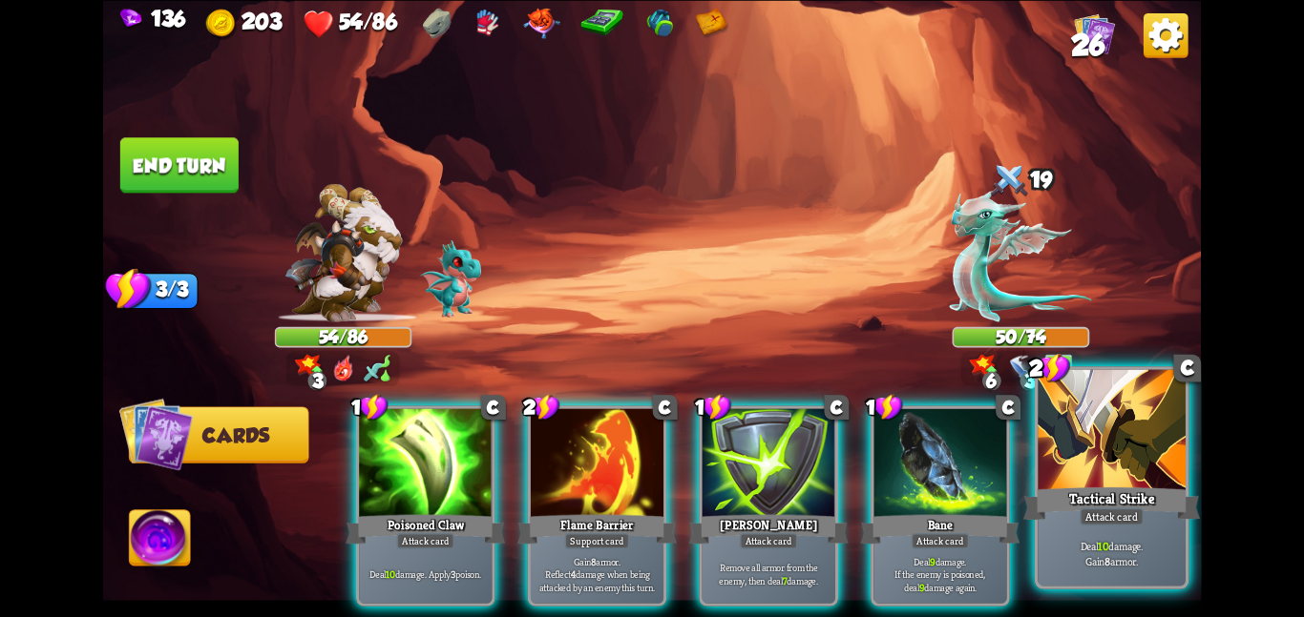
click at [1116, 515] on div "Attack card" at bounding box center [1111, 517] width 64 height 18
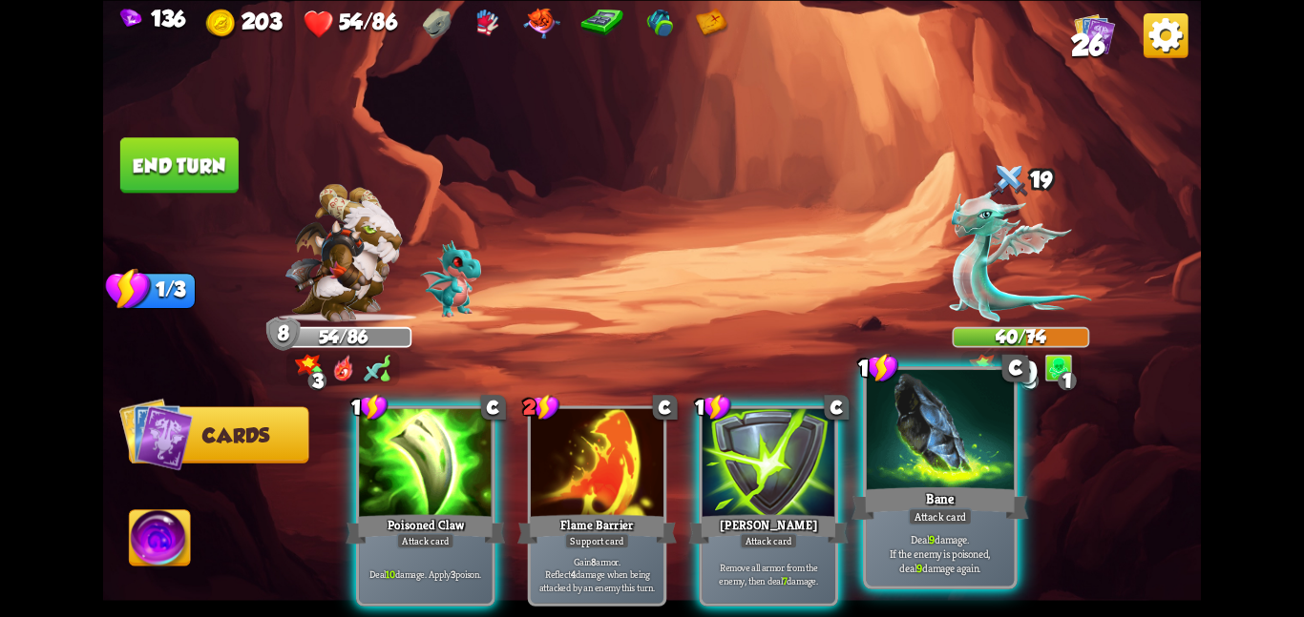
click at [978, 500] on div "Bane" at bounding box center [939, 503] width 177 height 39
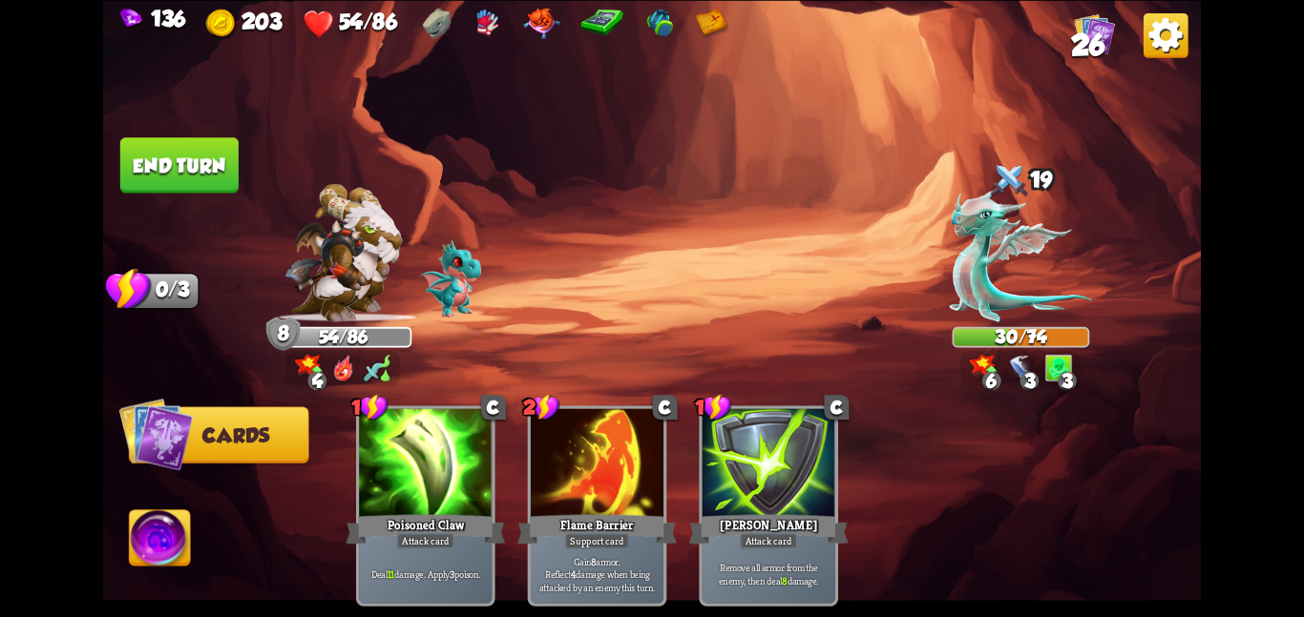
click at [215, 179] on button "End turn" at bounding box center [179, 164] width 118 height 55
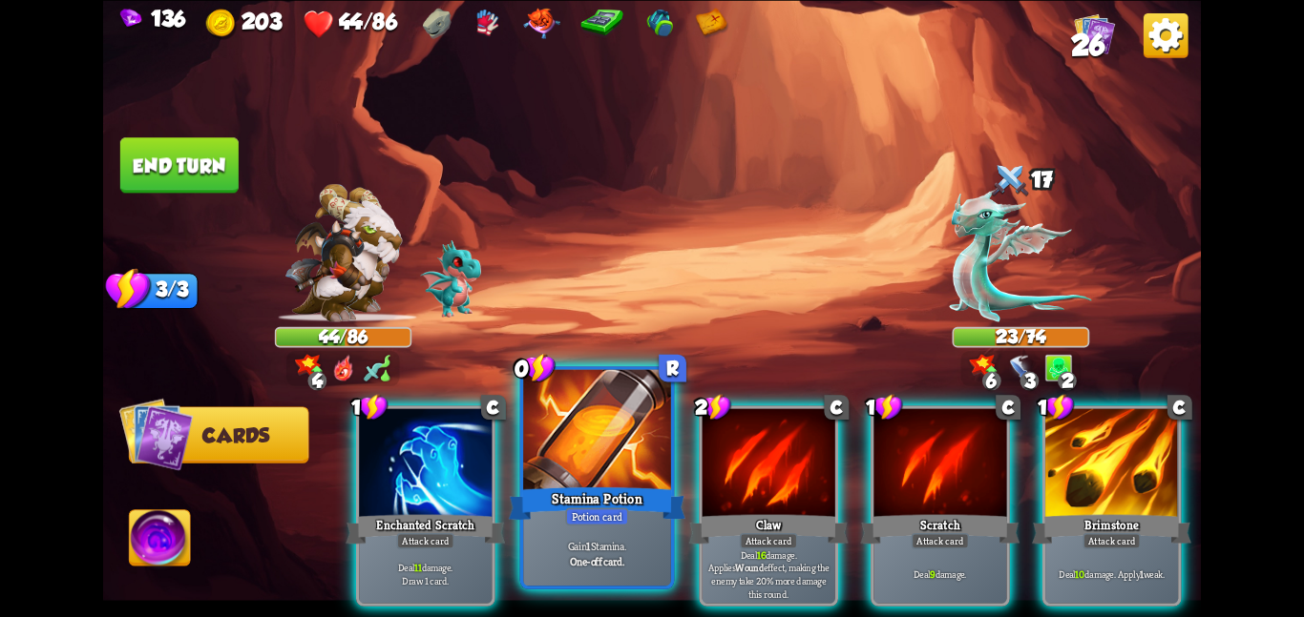
click at [593, 445] on div at bounding box center [597, 431] width 148 height 124
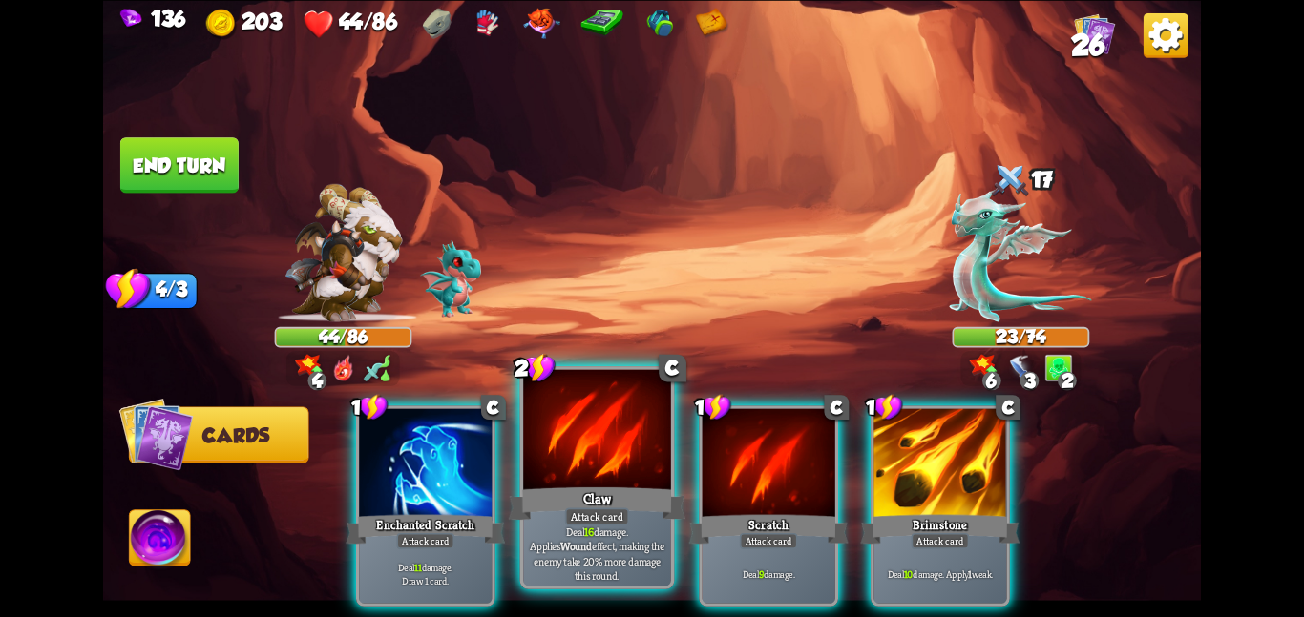
click at [599, 511] on div "Attack card" at bounding box center [597, 517] width 64 height 18
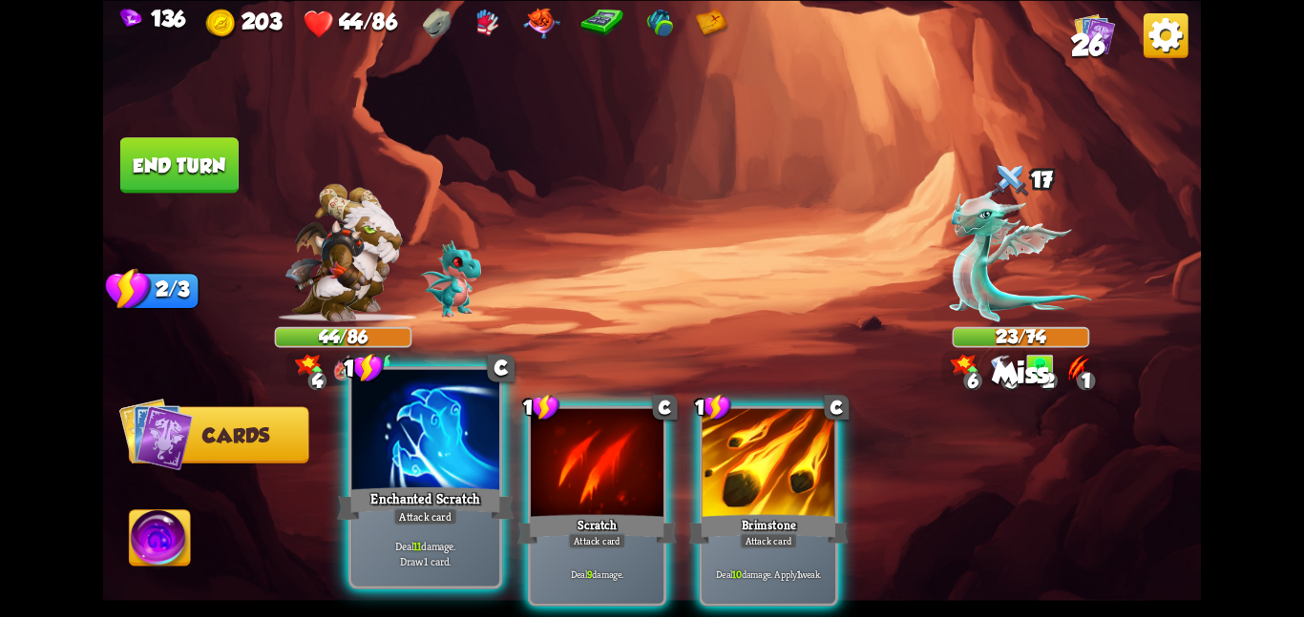
click at [482, 457] on div at bounding box center [425, 431] width 148 height 124
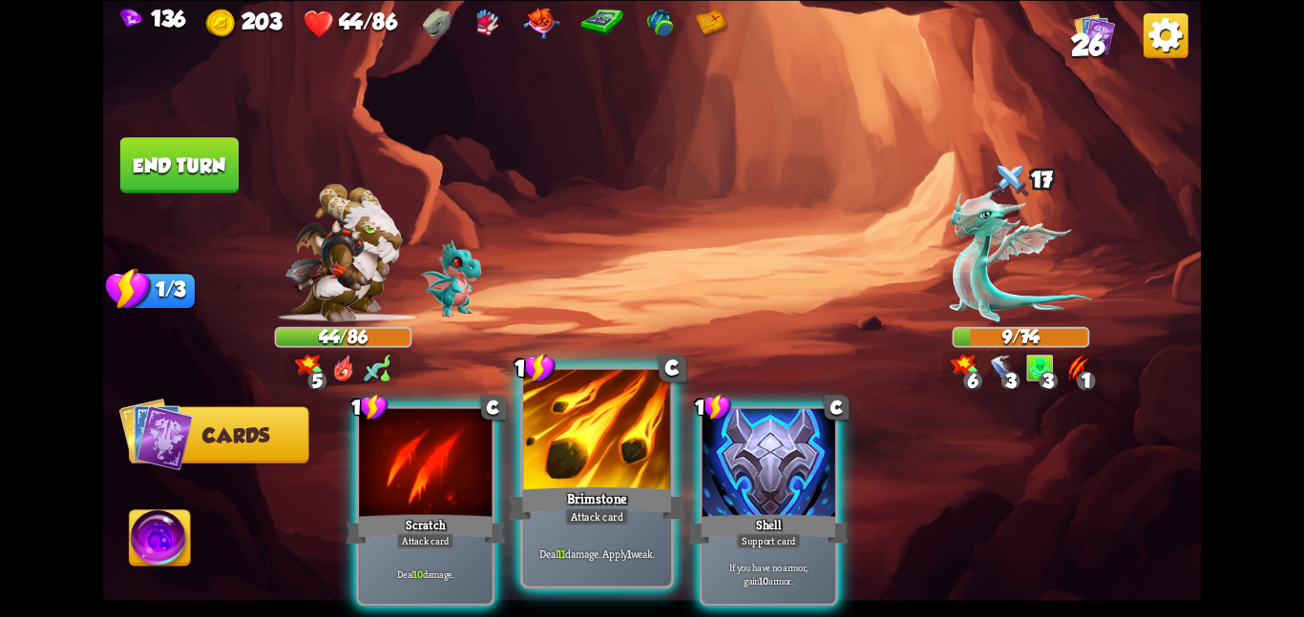
click at [621, 438] on div at bounding box center [597, 431] width 148 height 124
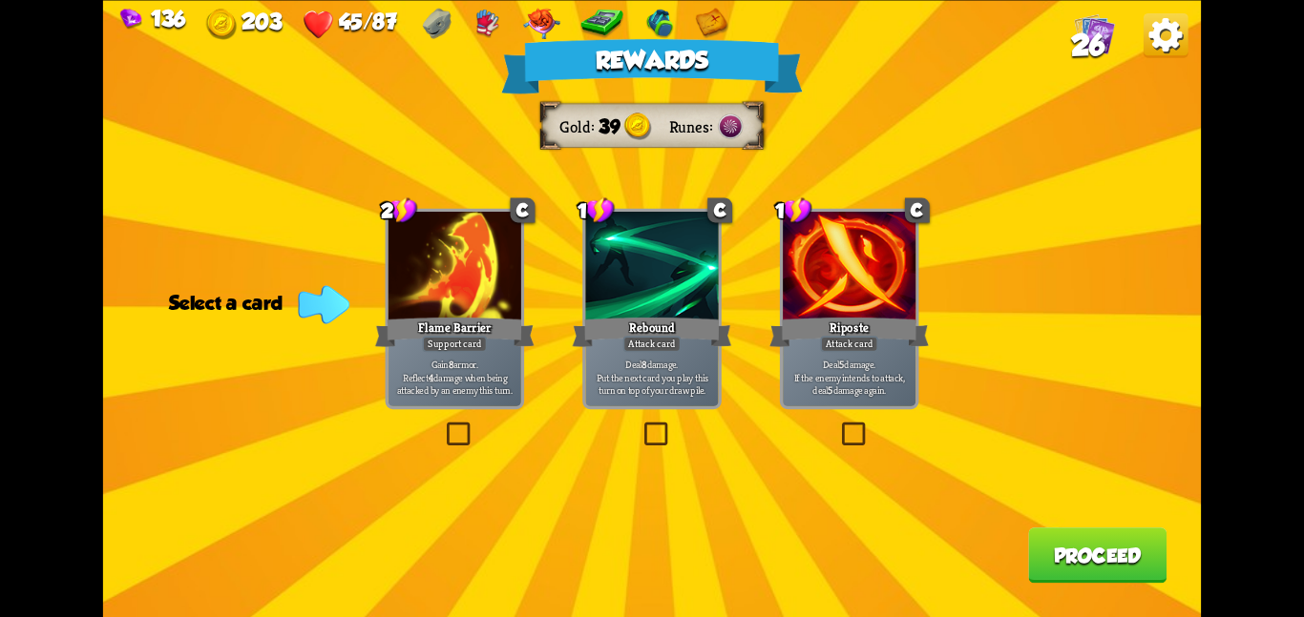
click at [907, 299] on div at bounding box center [849, 268] width 133 height 112
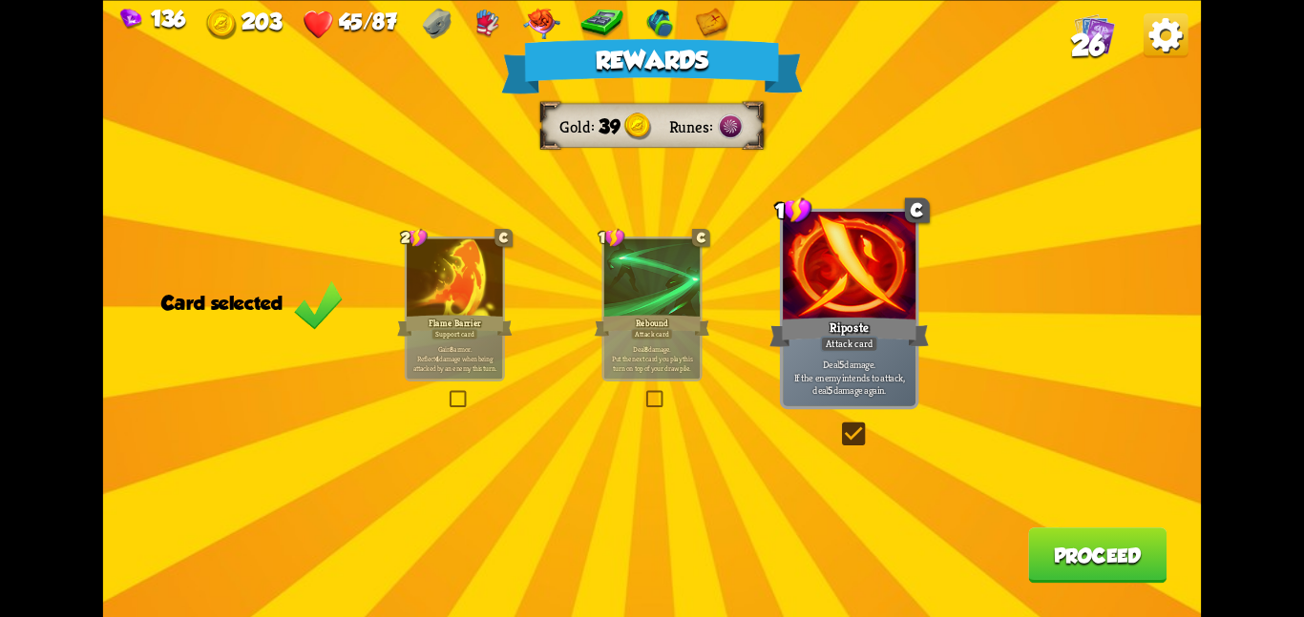
click at [1065, 534] on button "Proceed" at bounding box center [1097, 555] width 138 height 55
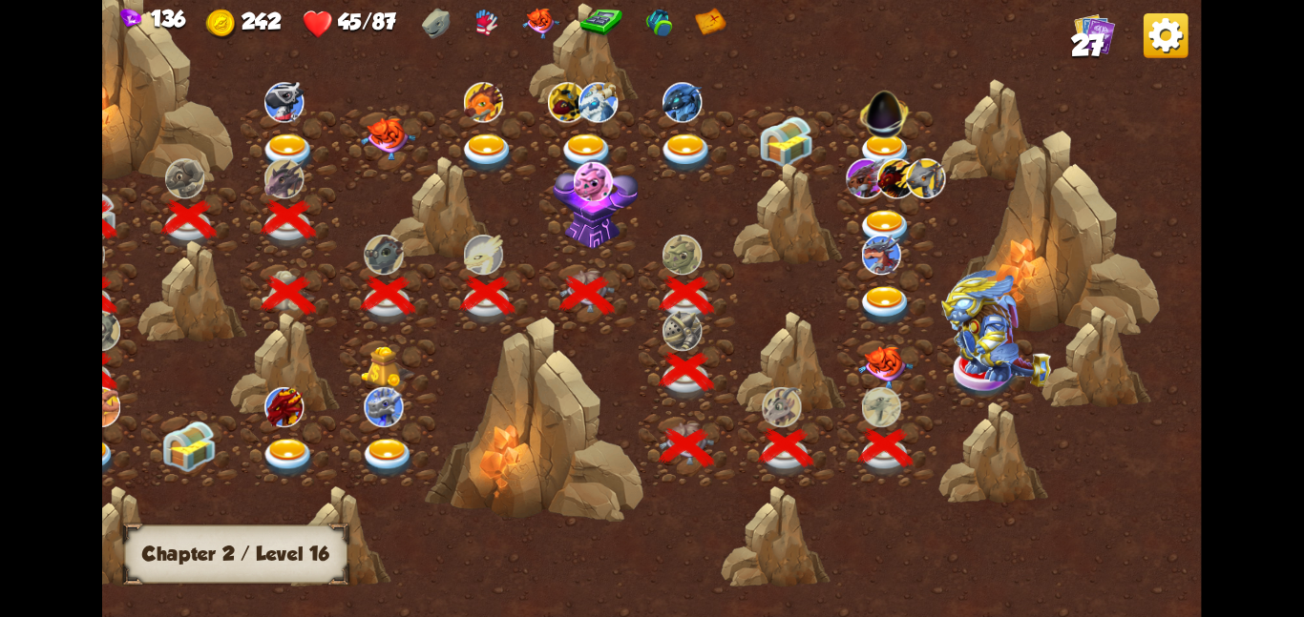
click at [892, 346] on img at bounding box center [885, 366] width 55 height 43
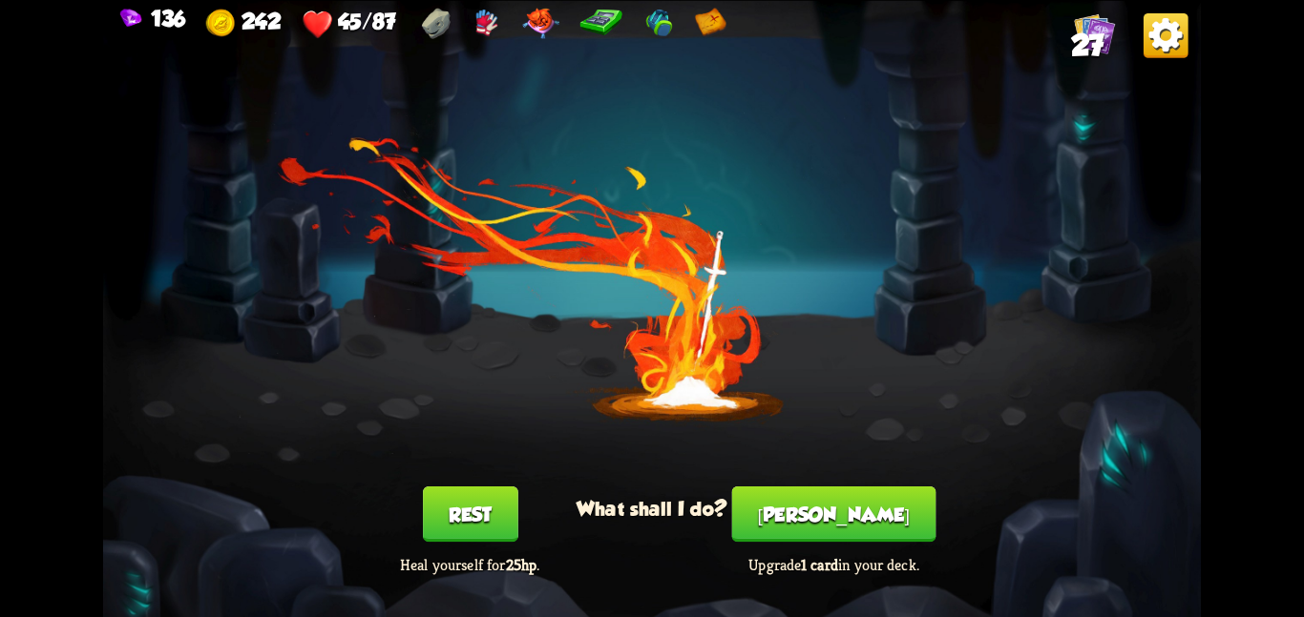
click at [445, 515] on button "Rest" at bounding box center [470, 514] width 95 height 55
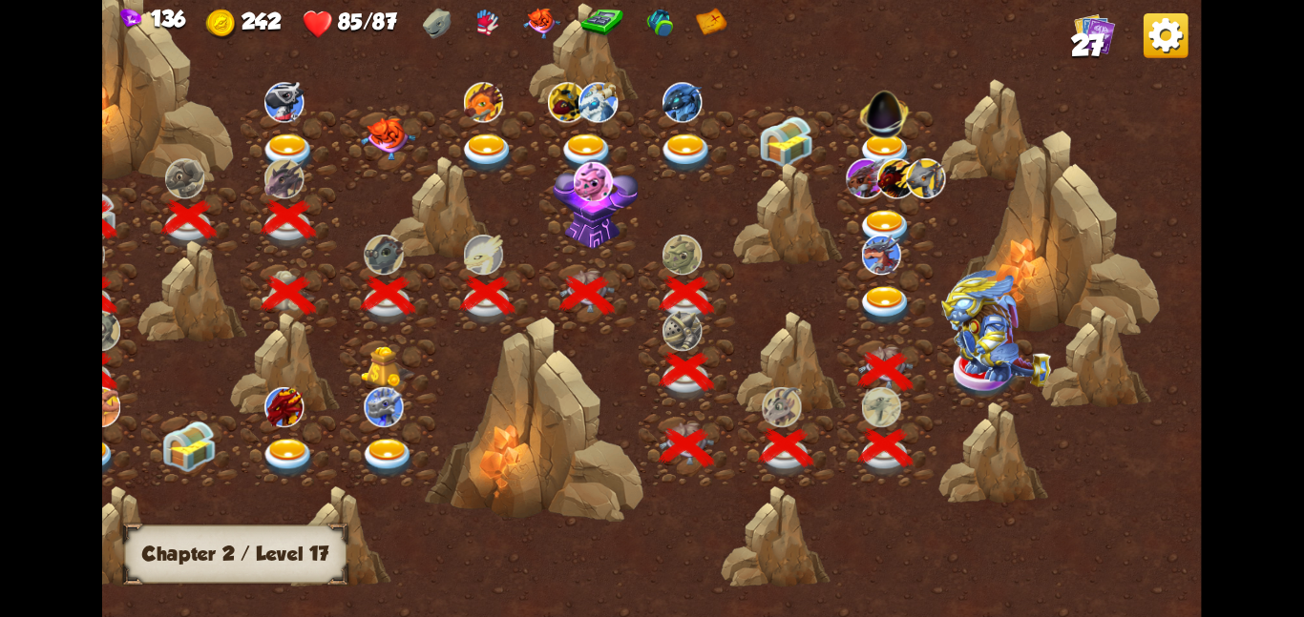
click at [992, 401] on div at bounding box center [993, 452] width 110 height 103
click at [988, 377] on img at bounding box center [996, 327] width 110 height 117
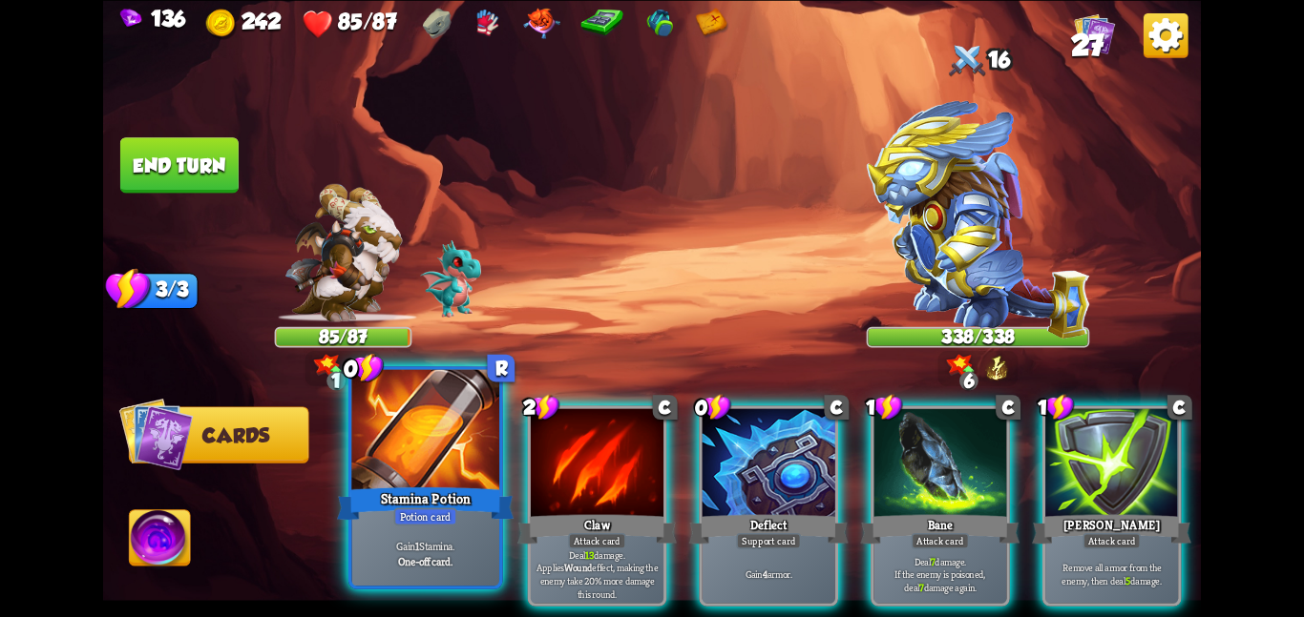
click at [430, 439] on div at bounding box center [425, 431] width 148 height 124
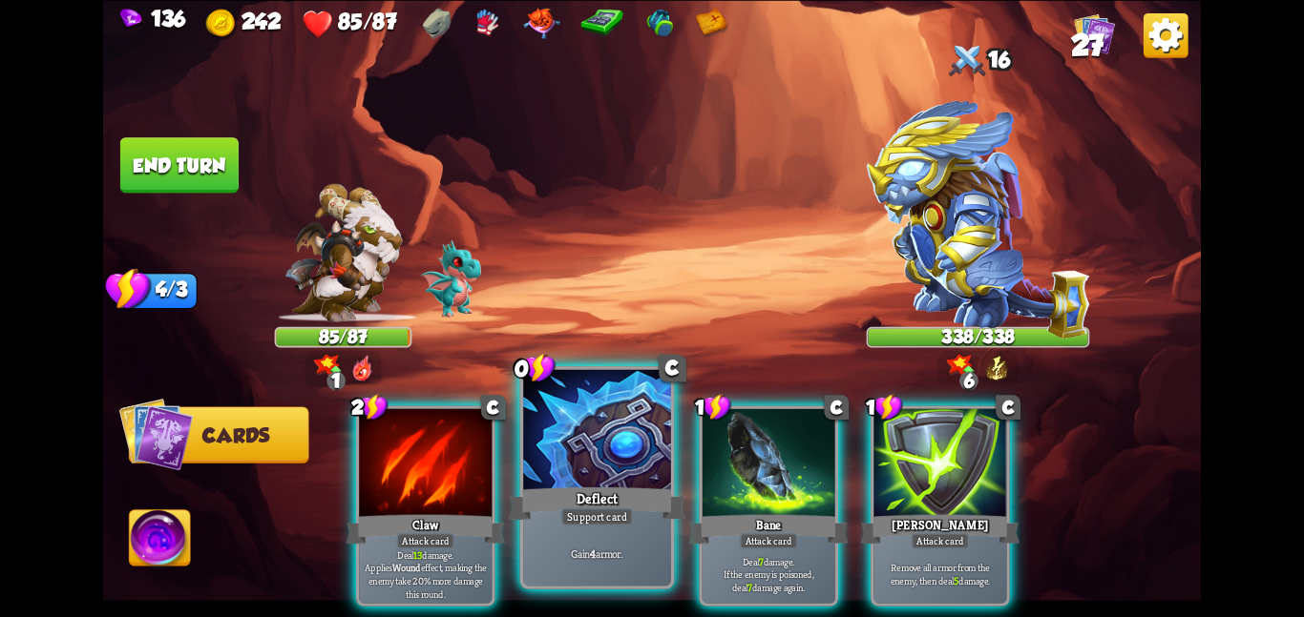
click at [560, 416] on div at bounding box center [597, 431] width 148 height 124
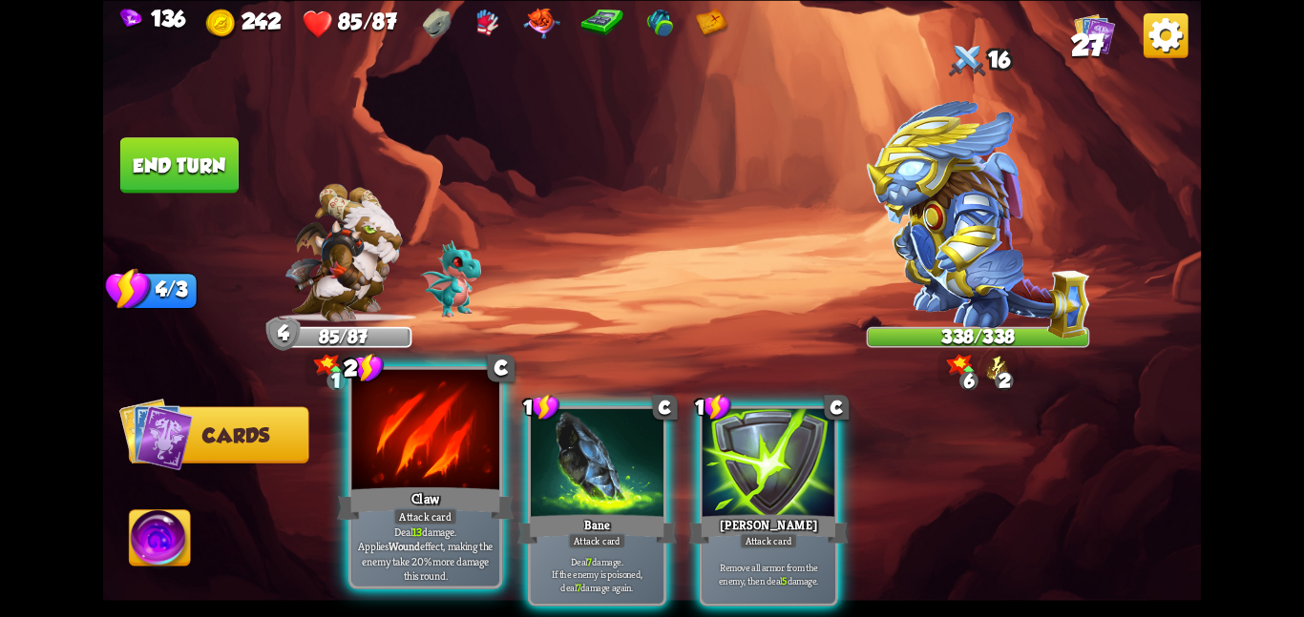
click at [387, 444] on div at bounding box center [425, 431] width 148 height 124
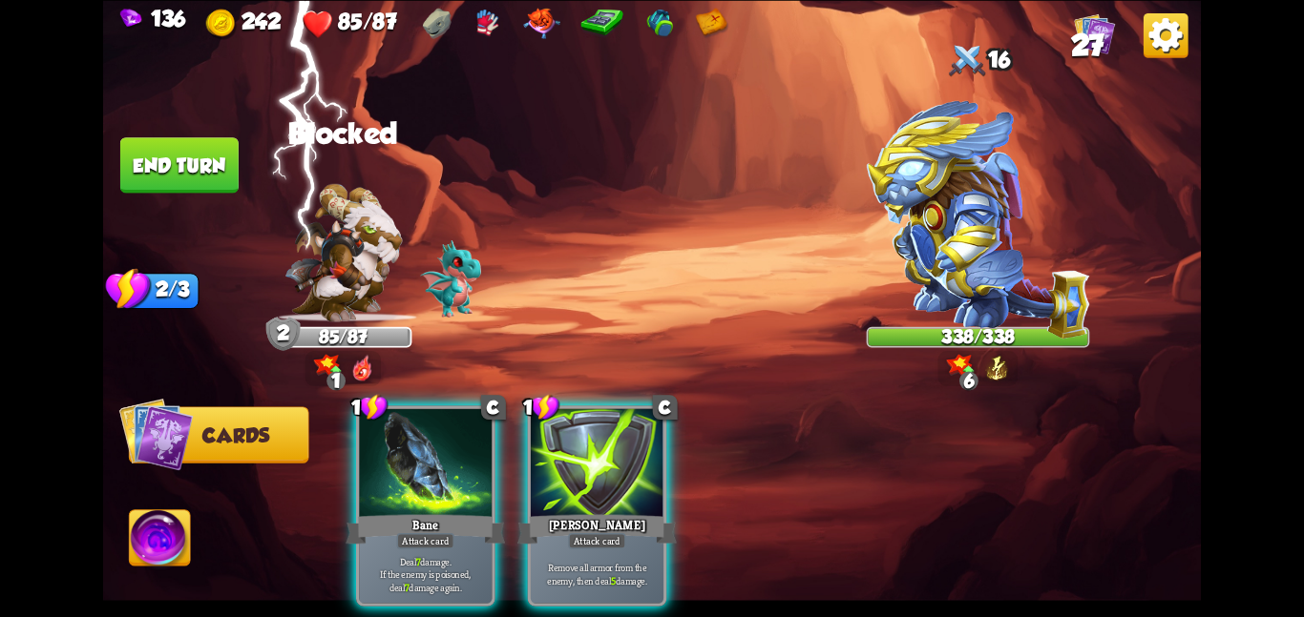
click at [387, 444] on div at bounding box center [425, 464] width 133 height 112
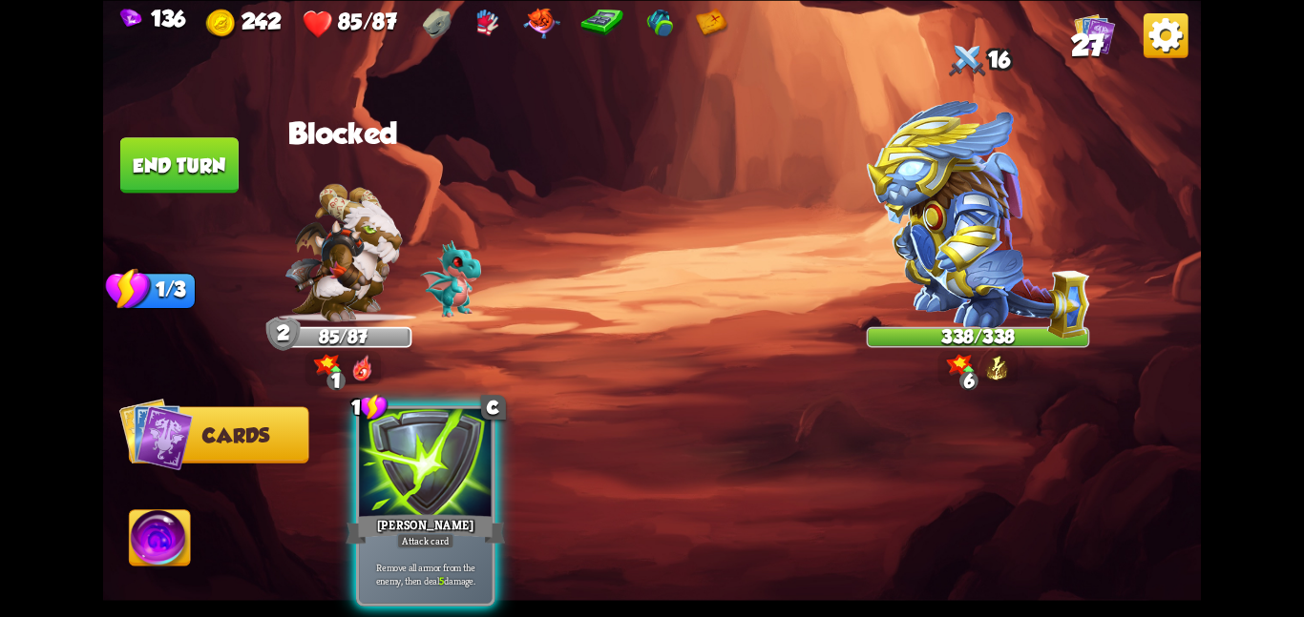
click at [387, 444] on div at bounding box center [425, 464] width 133 height 112
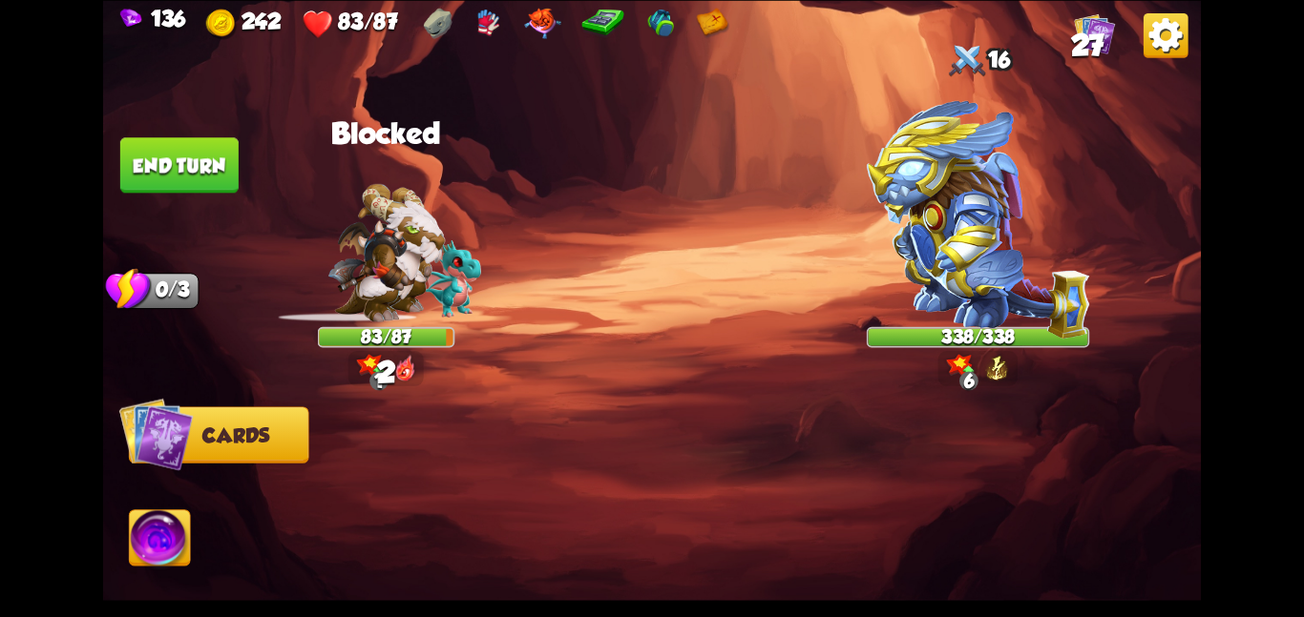
click at [972, 215] on img at bounding box center [978, 219] width 223 height 239
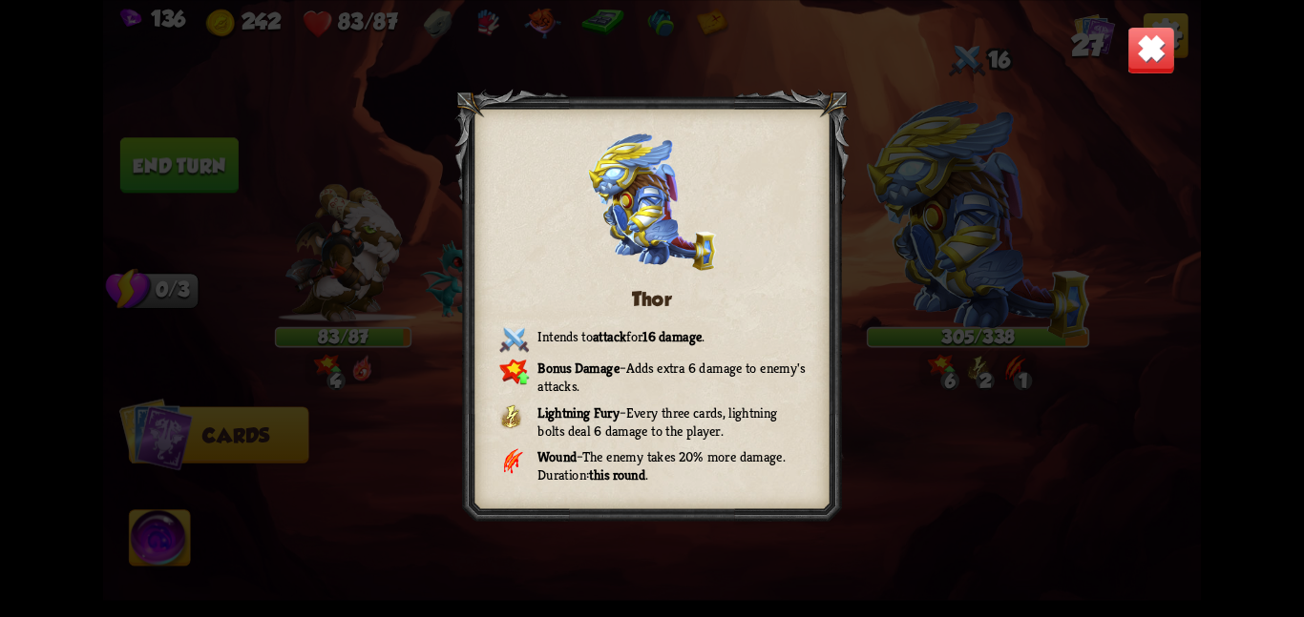
click at [1150, 60] on img at bounding box center [1151, 50] width 48 height 48
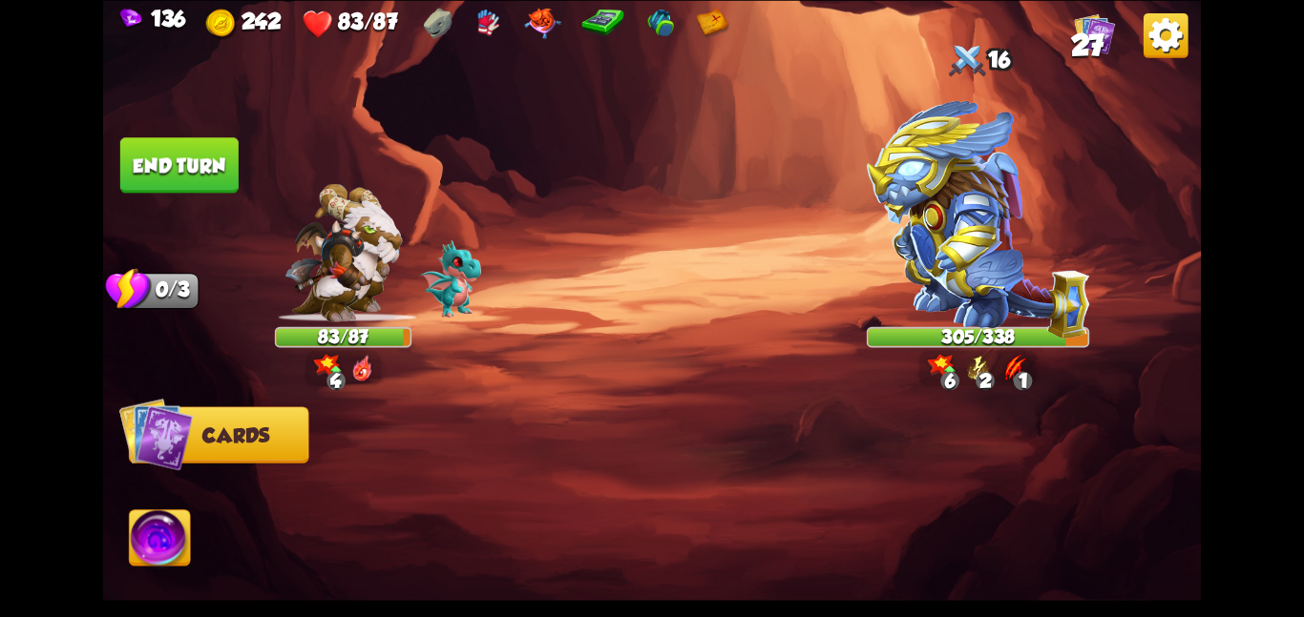
click at [284, 199] on img at bounding box center [342, 252] width 117 height 138
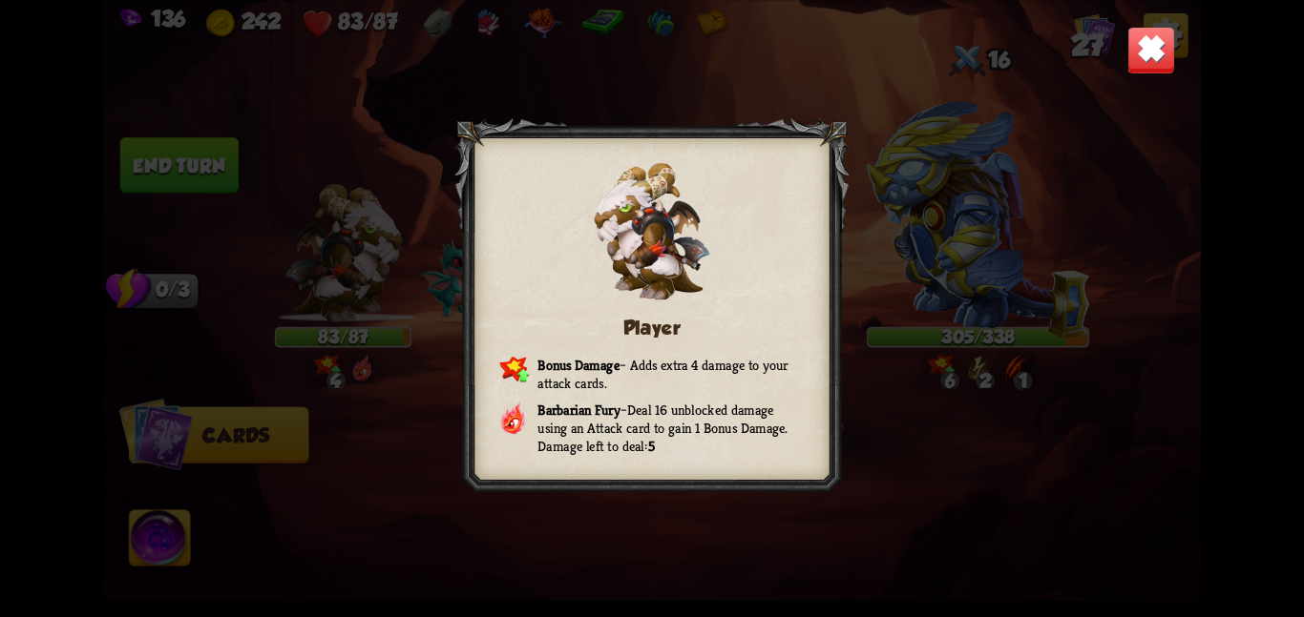
click at [204, 184] on div "Player Bonus Damage – Adds extra 4 damage to your attack cards. Barbarian Fury …" at bounding box center [651, 308] width 1097 height 617
click at [1145, 48] on img at bounding box center [1151, 50] width 48 height 48
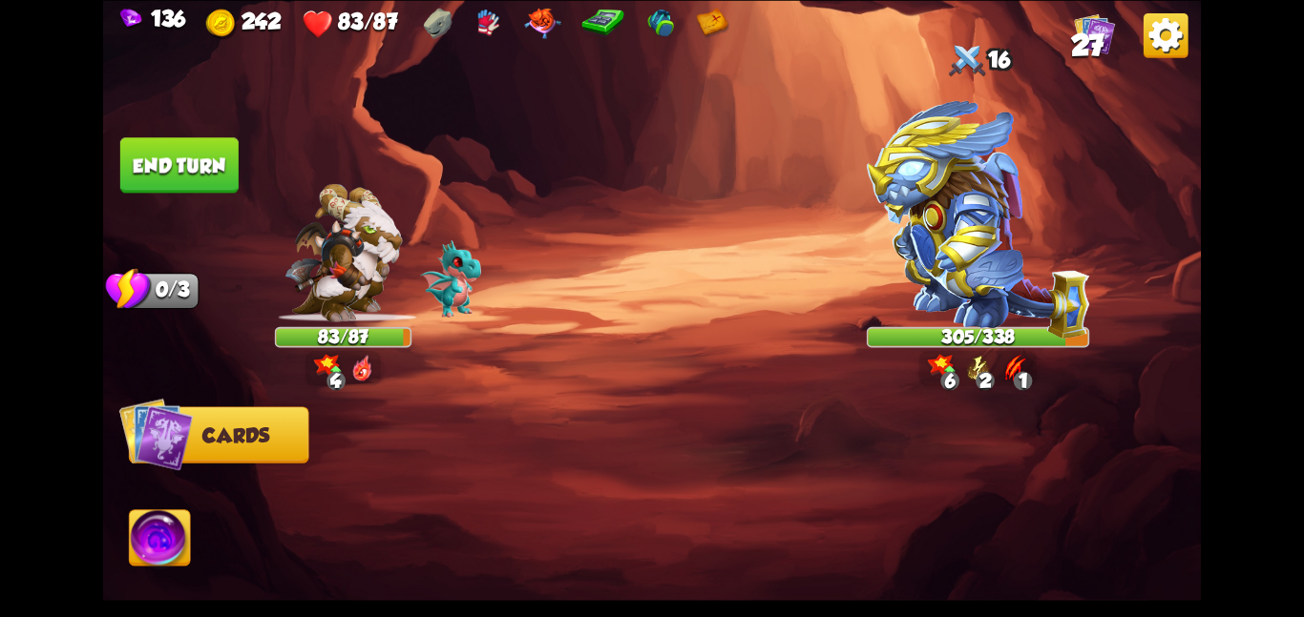
click at [183, 167] on button "End turn" at bounding box center [179, 164] width 118 height 55
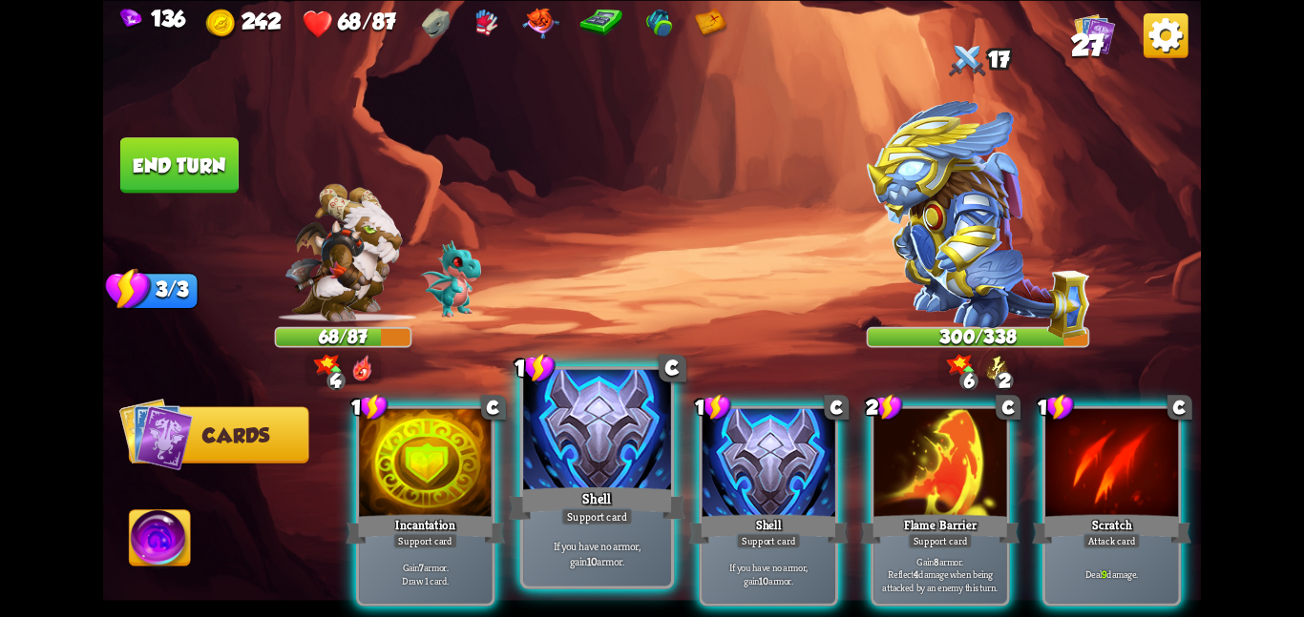
click at [601, 468] on div at bounding box center [597, 431] width 148 height 124
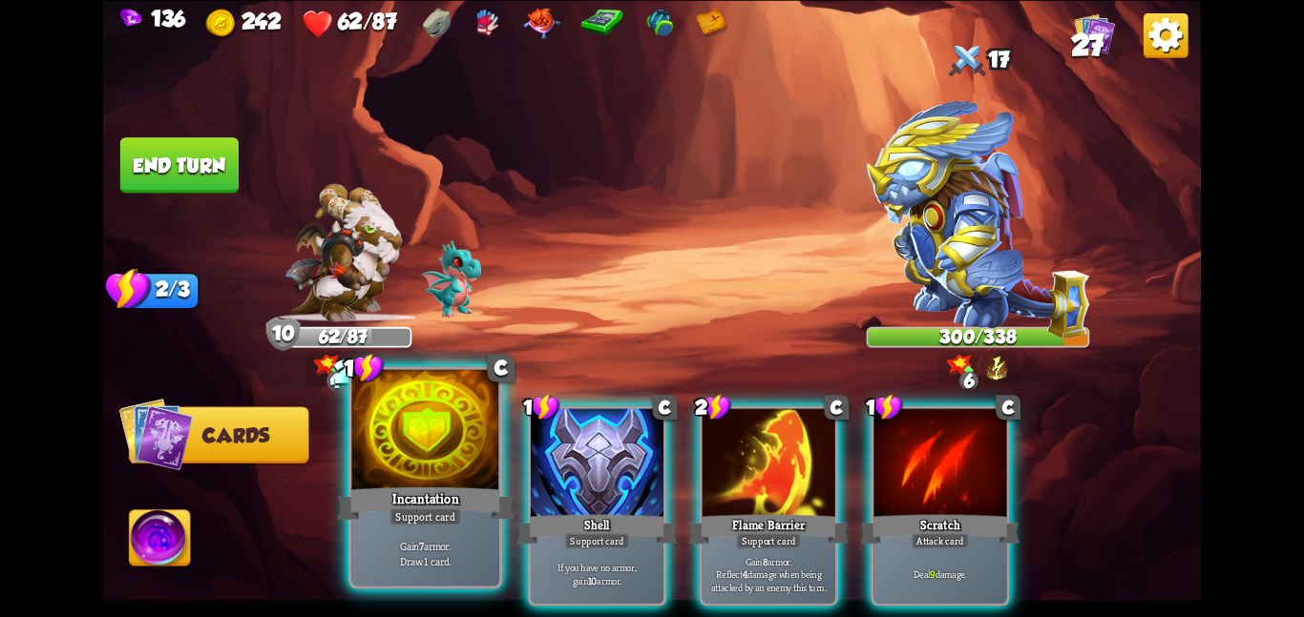
click at [444, 443] on div at bounding box center [425, 431] width 148 height 124
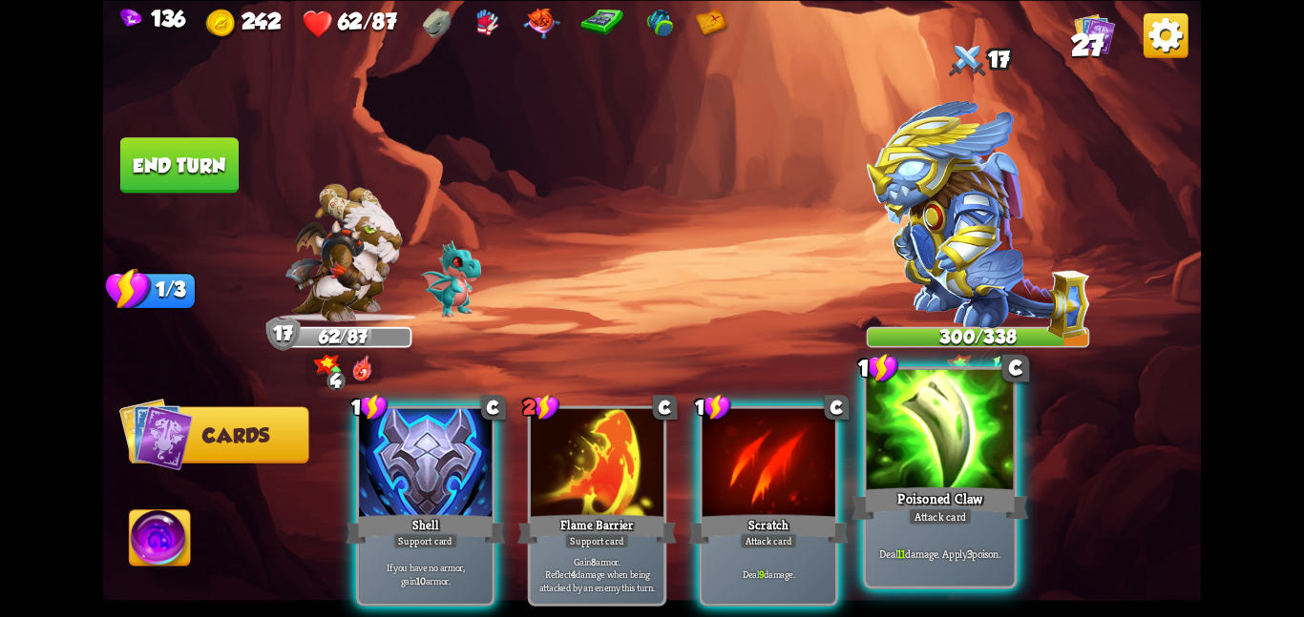
click at [909, 458] on div at bounding box center [941, 431] width 148 height 124
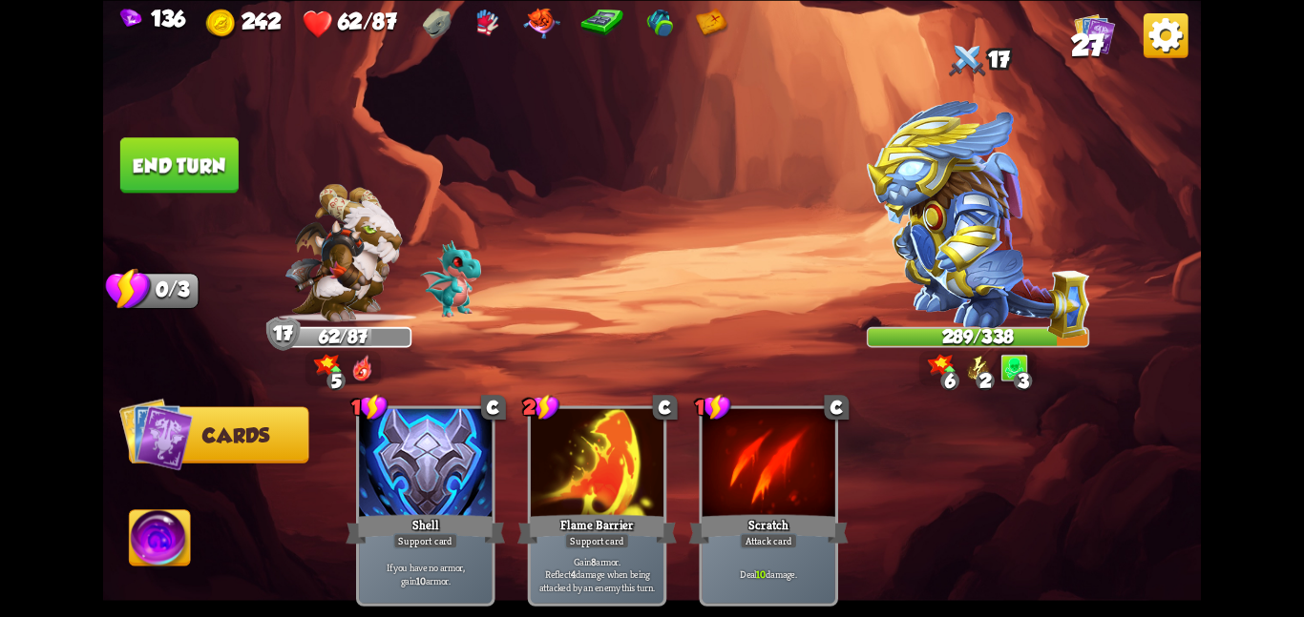
click at [202, 174] on button "End turn" at bounding box center [179, 164] width 118 height 55
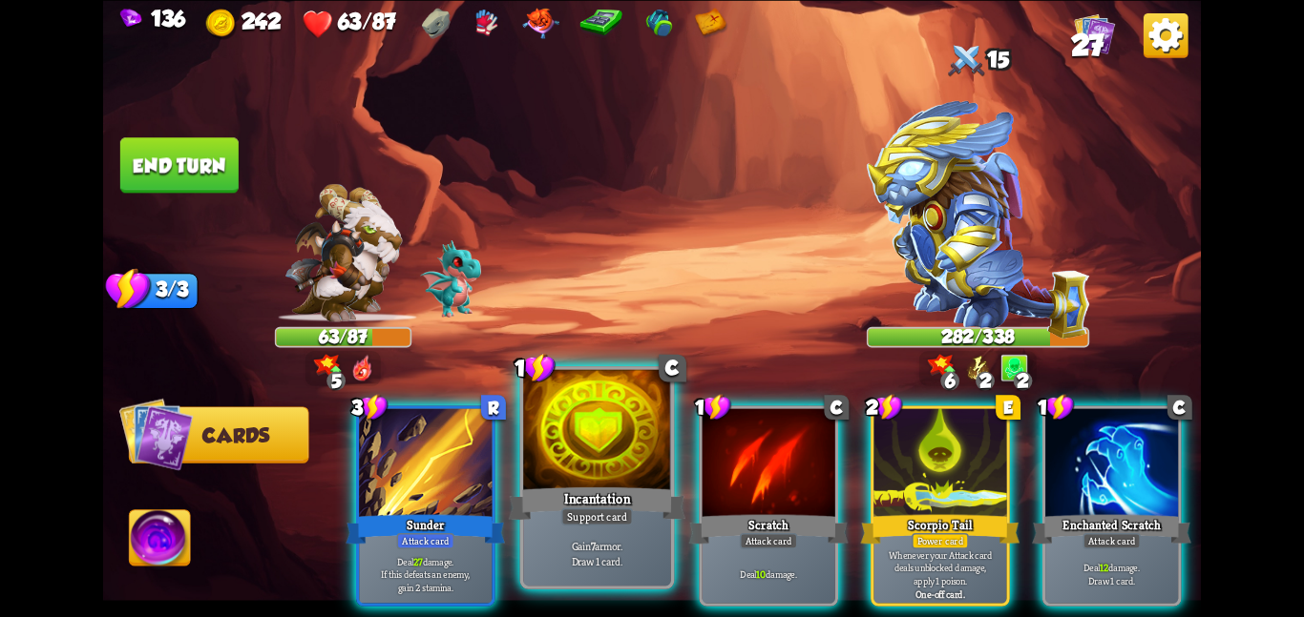
click at [622, 457] on div at bounding box center [597, 431] width 148 height 124
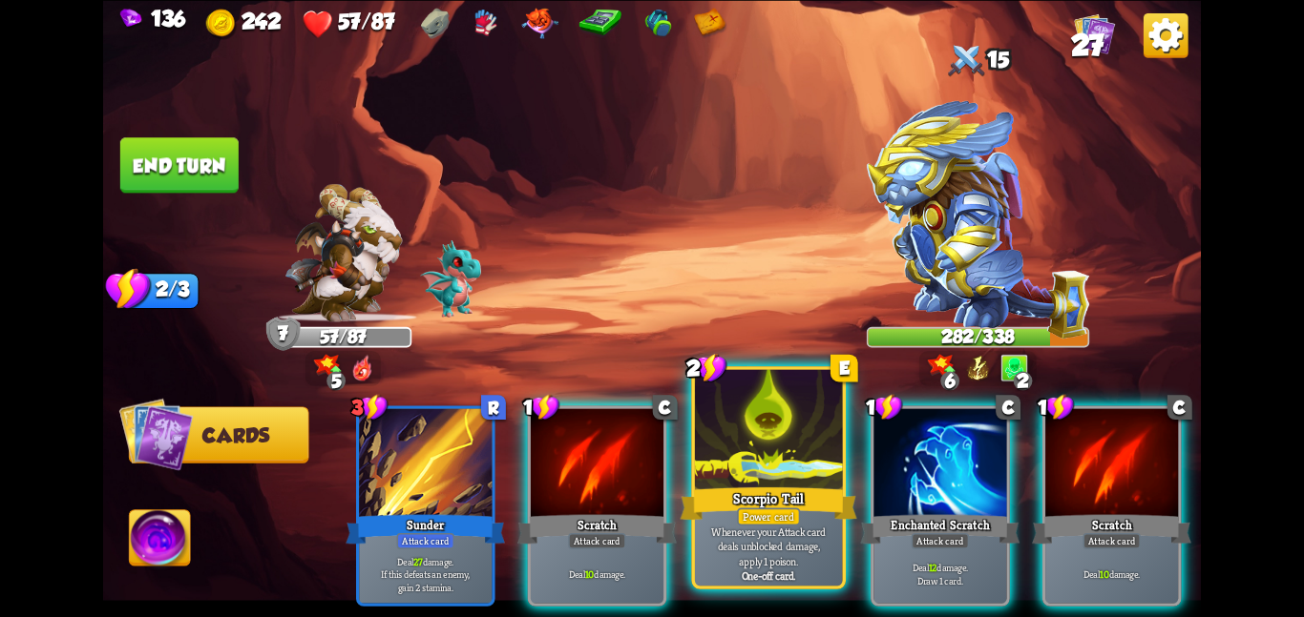
click at [731, 432] on div at bounding box center [769, 431] width 148 height 124
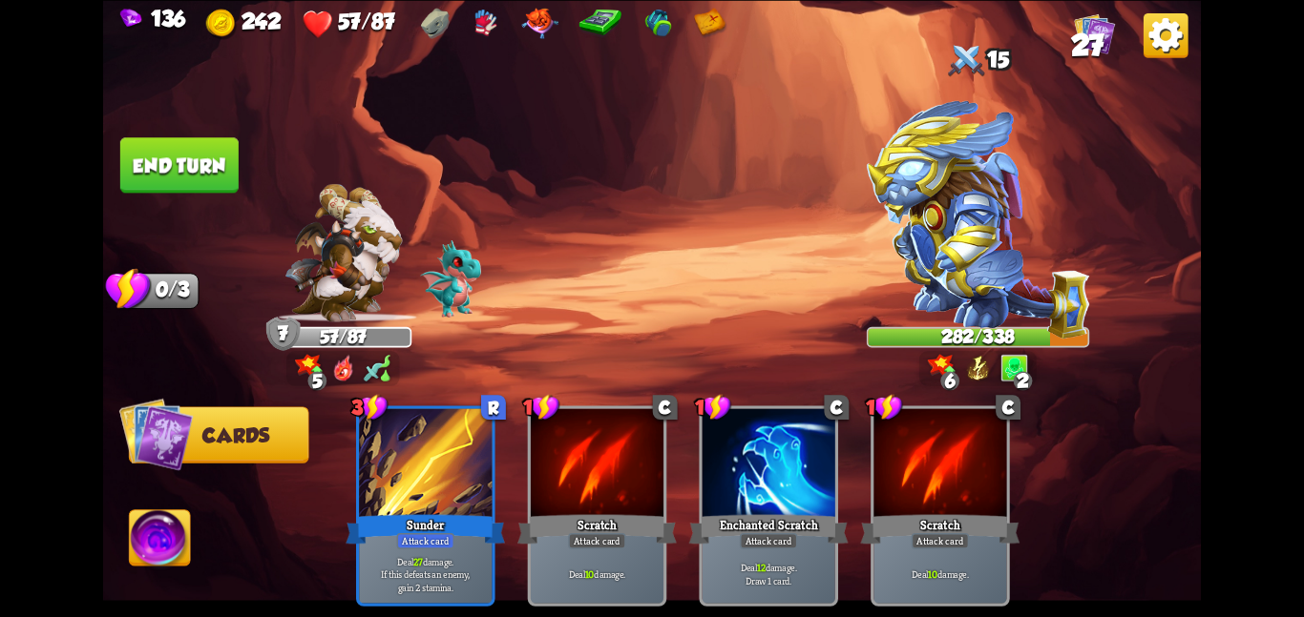
click at [227, 141] on button "End turn" at bounding box center [179, 164] width 118 height 55
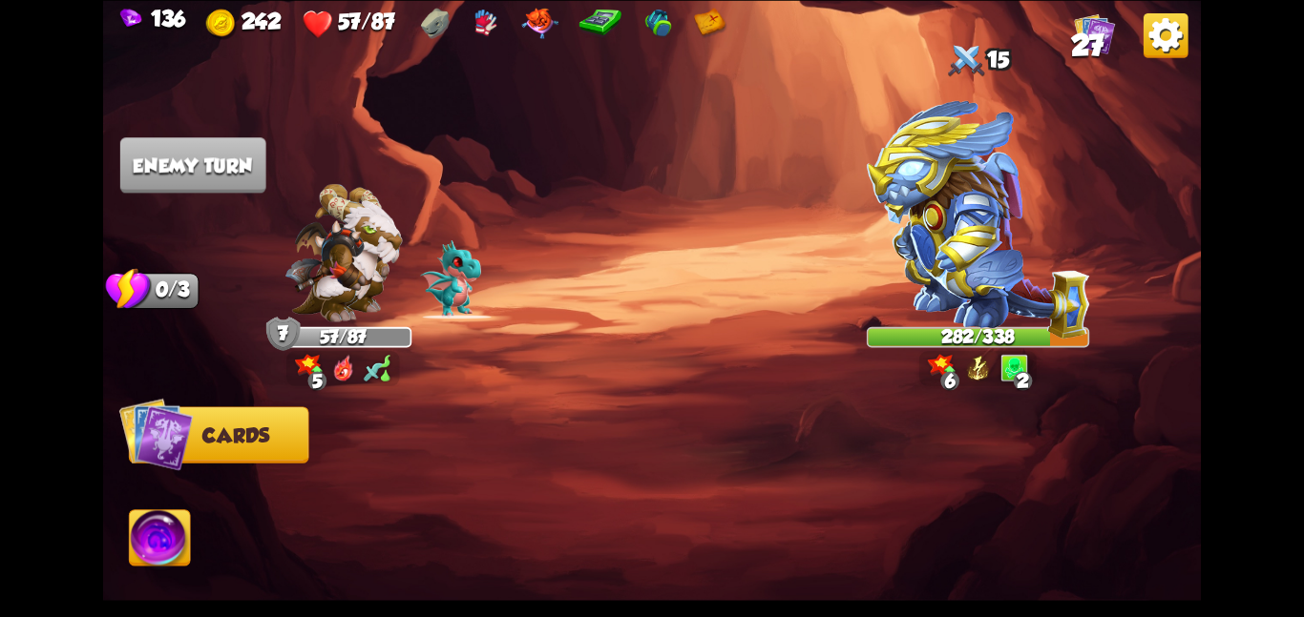
click at [979, 225] on img at bounding box center [978, 219] width 223 height 239
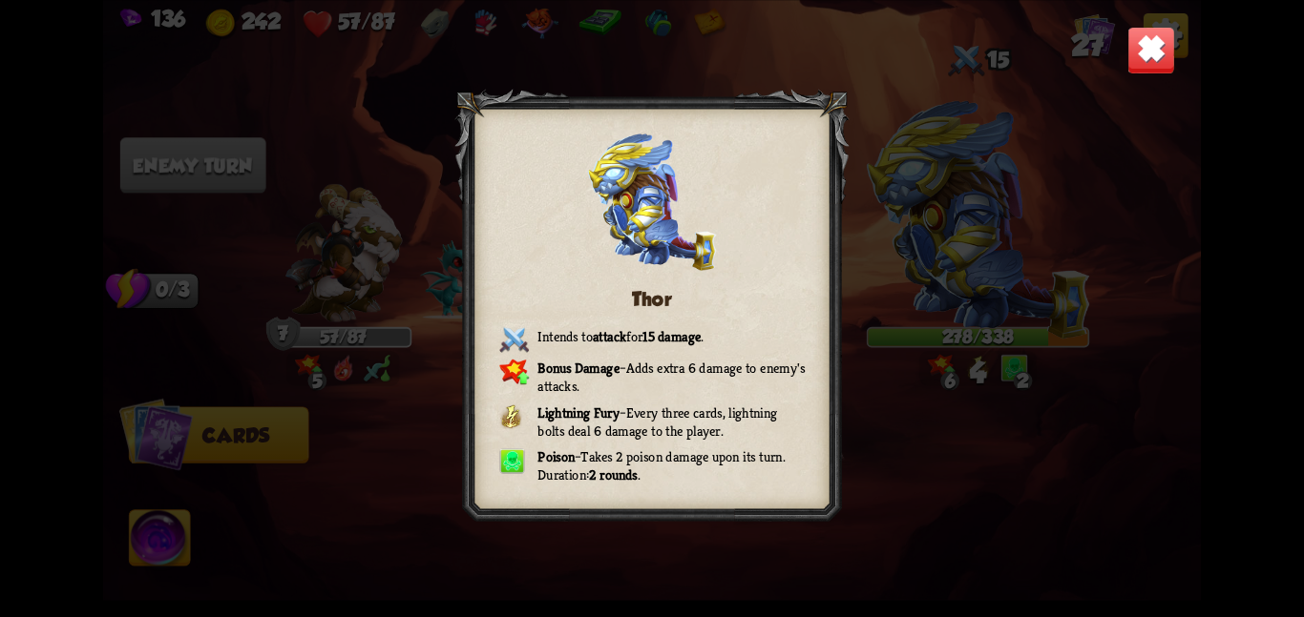
click at [1141, 64] on img at bounding box center [1151, 50] width 48 height 48
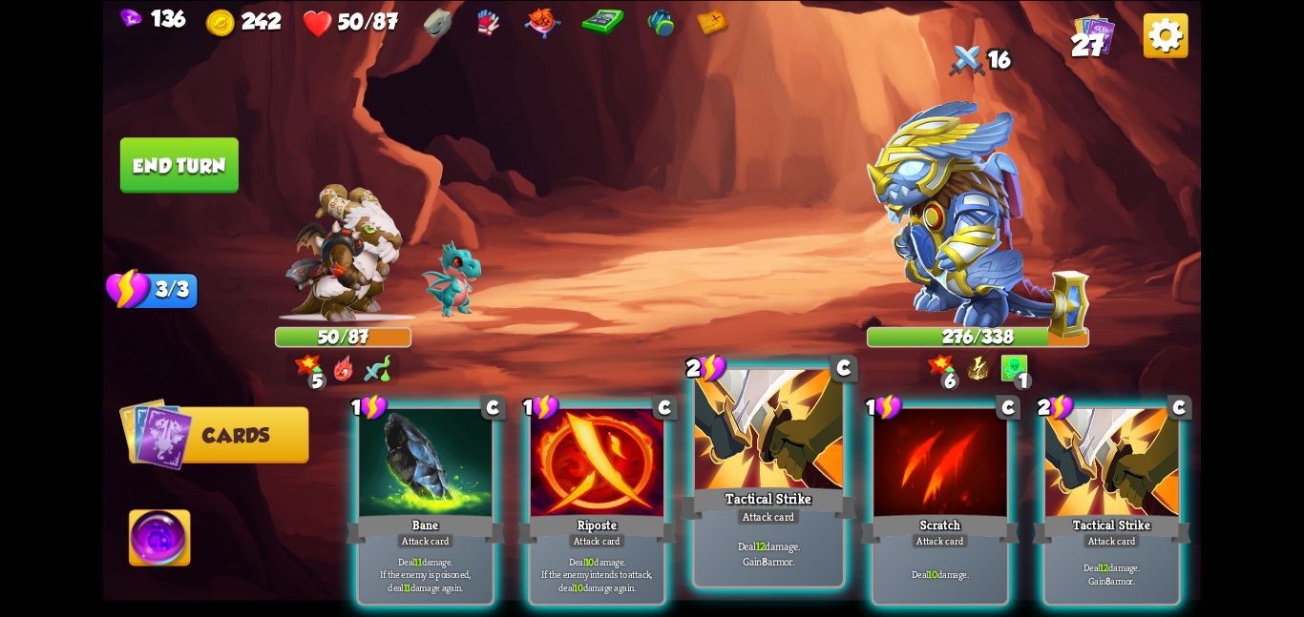
click at [780, 490] on div "Tactical Strike" at bounding box center [767, 503] width 177 height 39
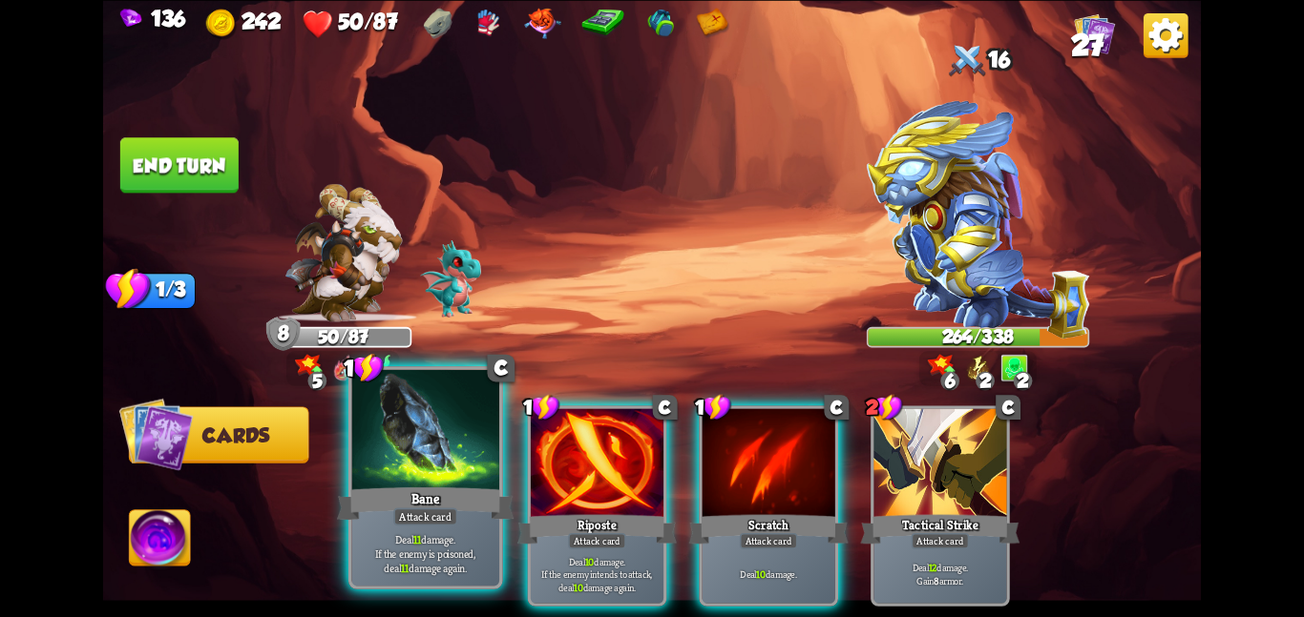
click at [454, 447] on div at bounding box center [425, 431] width 148 height 124
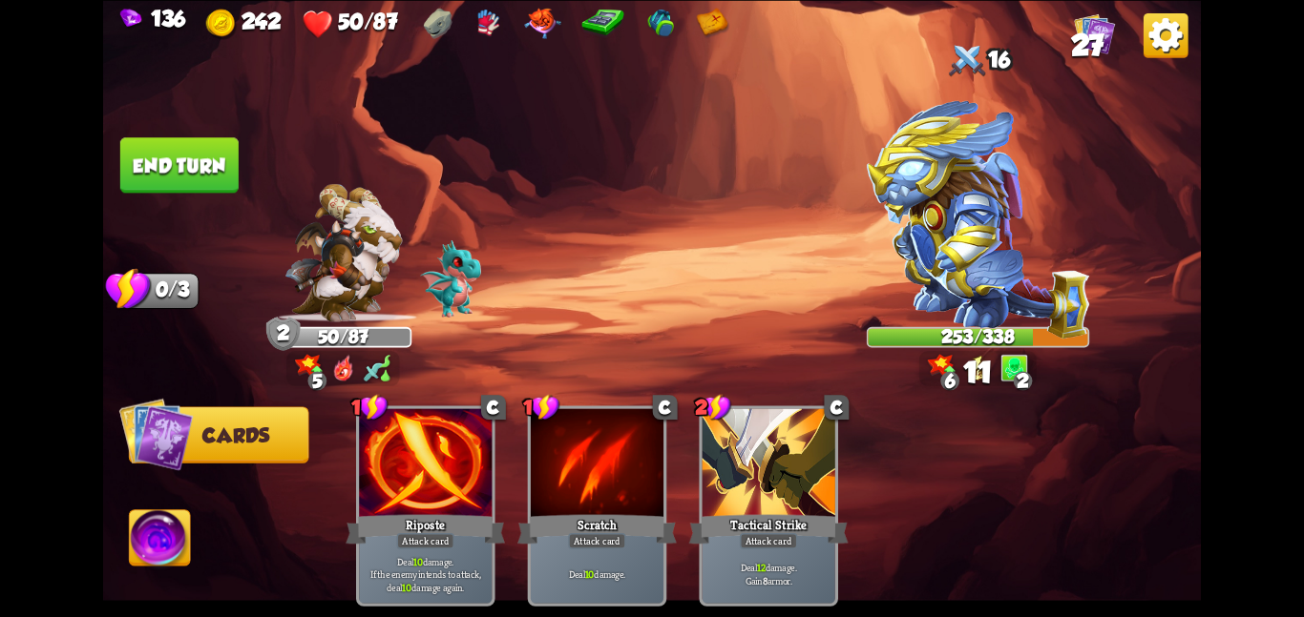
click at [215, 151] on button "End turn" at bounding box center [179, 164] width 118 height 55
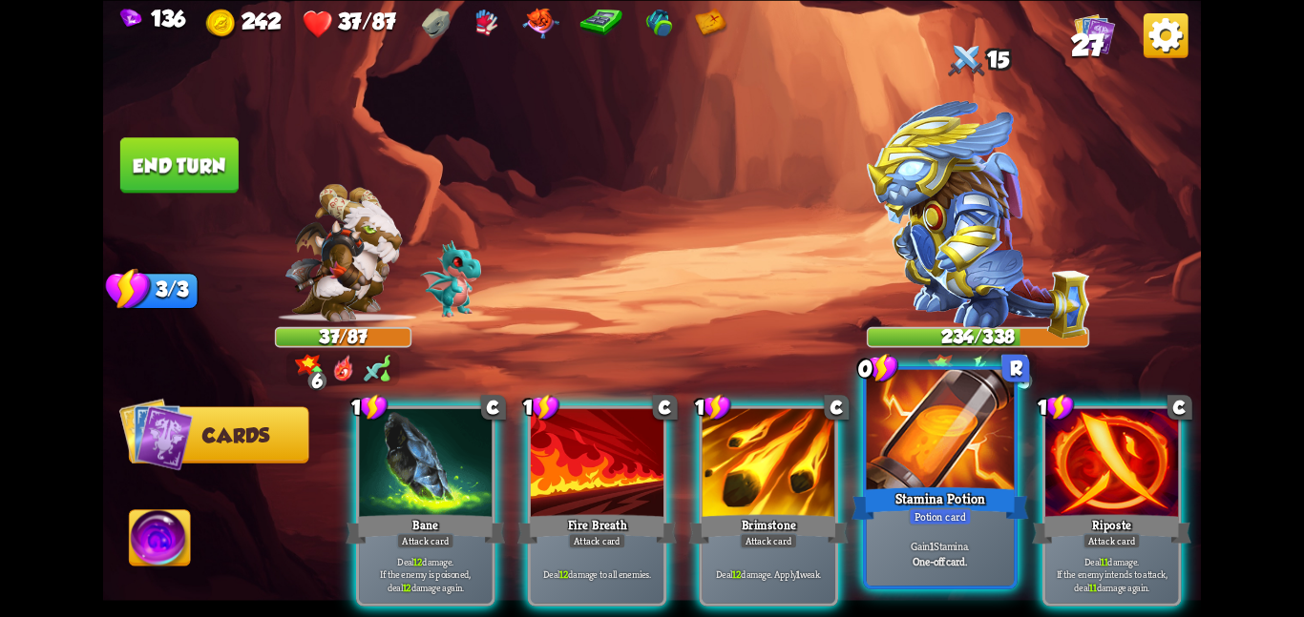
click at [974, 463] on div at bounding box center [941, 431] width 148 height 124
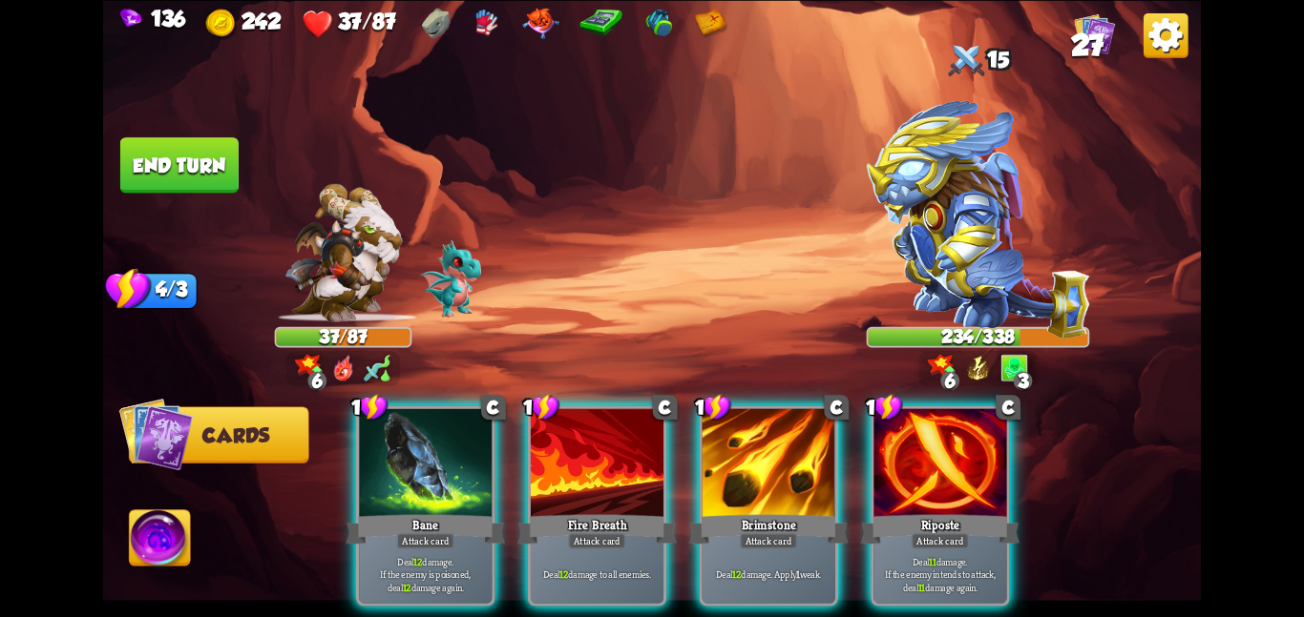
click at [179, 536] on img at bounding box center [160, 542] width 61 height 62
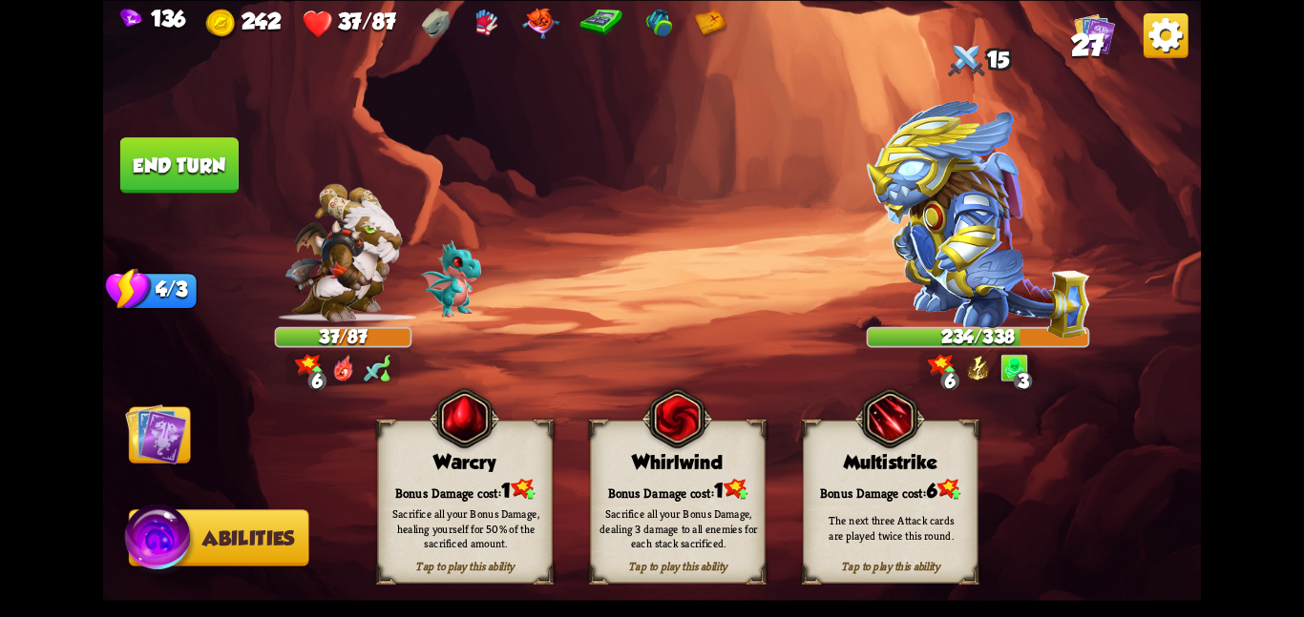
click at [846, 447] on div "Tap to play this ability Multistrike Bonus Damage cost: 6 The next three Attack…" at bounding box center [890, 501] width 175 height 163
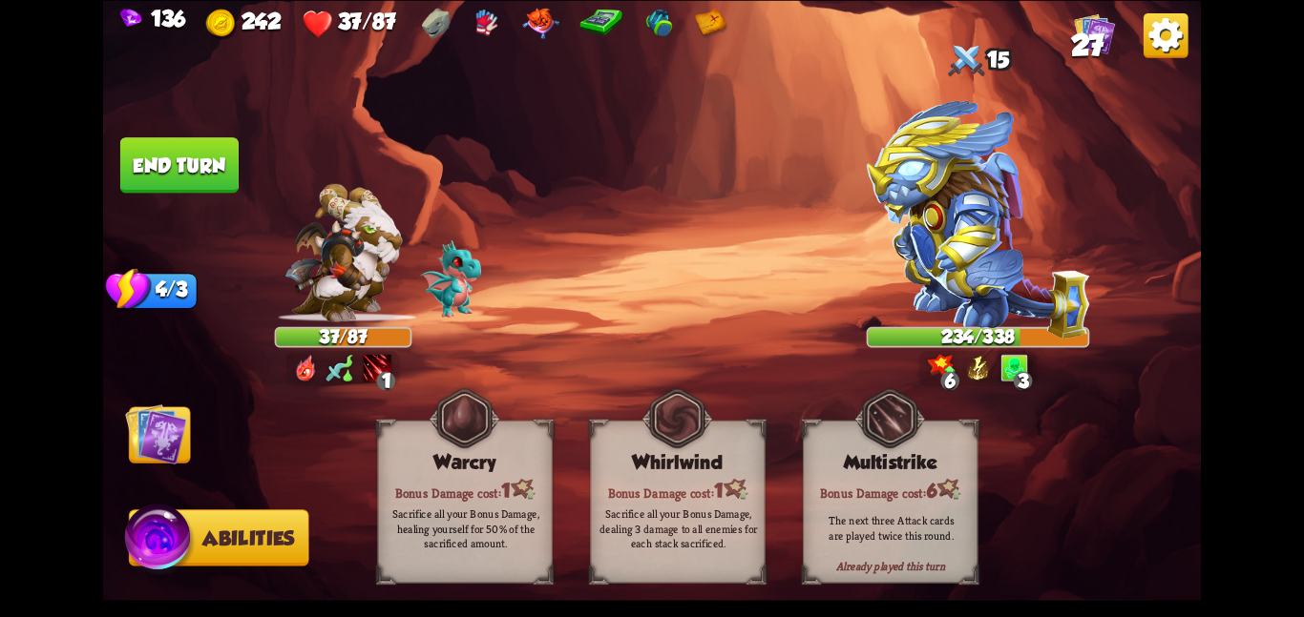
click at [149, 428] on img at bounding box center [156, 434] width 62 height 62
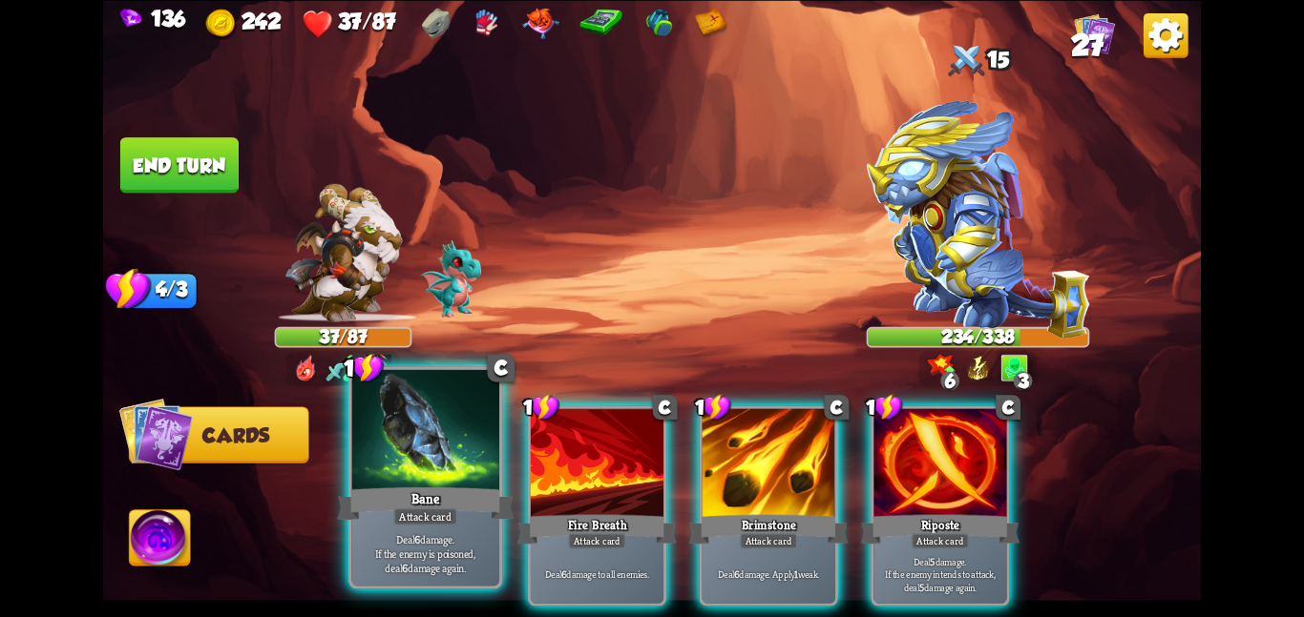
click at [476, 471] on div at bounding box center [425, 431] width 148 height 124
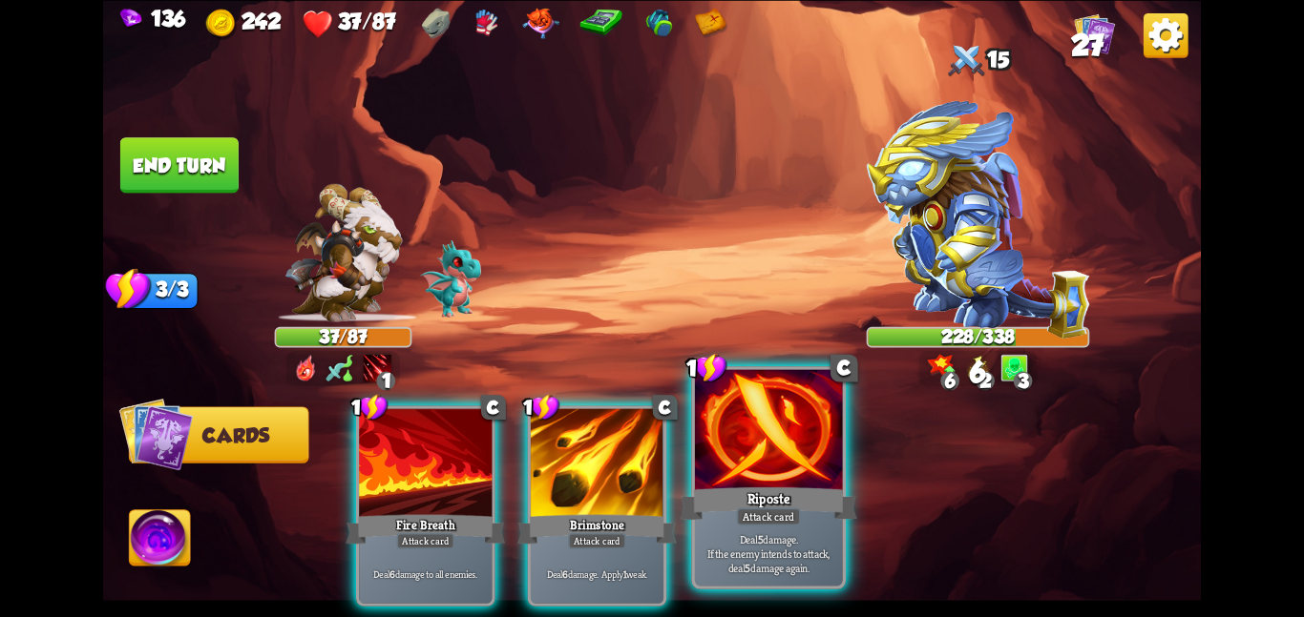
click at [726, 464] on div at bounding box center [769, 431] width 148 height 124
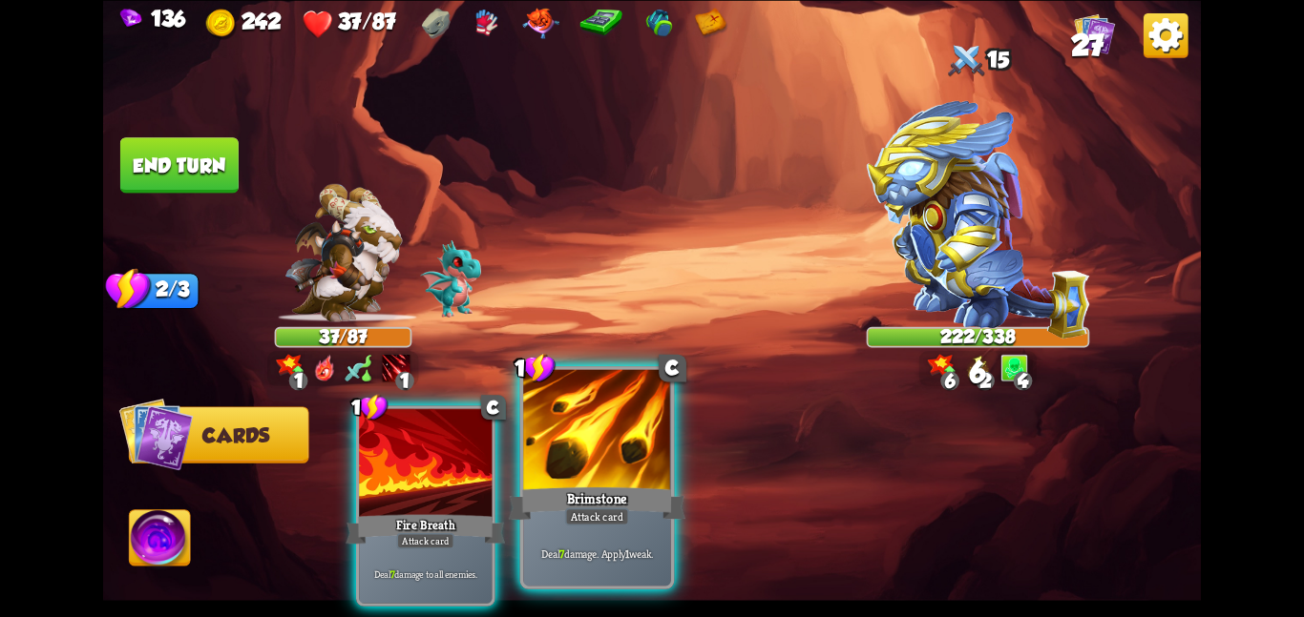
click at [600, 471] on div at bounding box center [597, 431] width 148 height 124
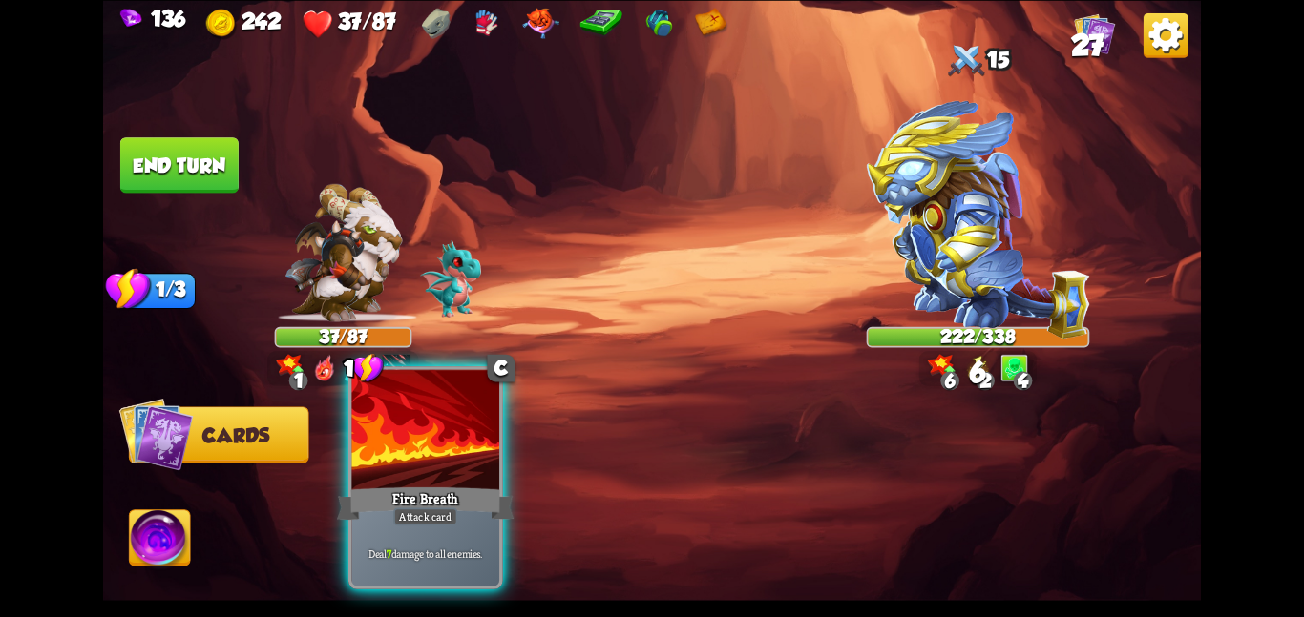
click at [435, 475] on div at bounding box center [425, 431] width 148 height 124
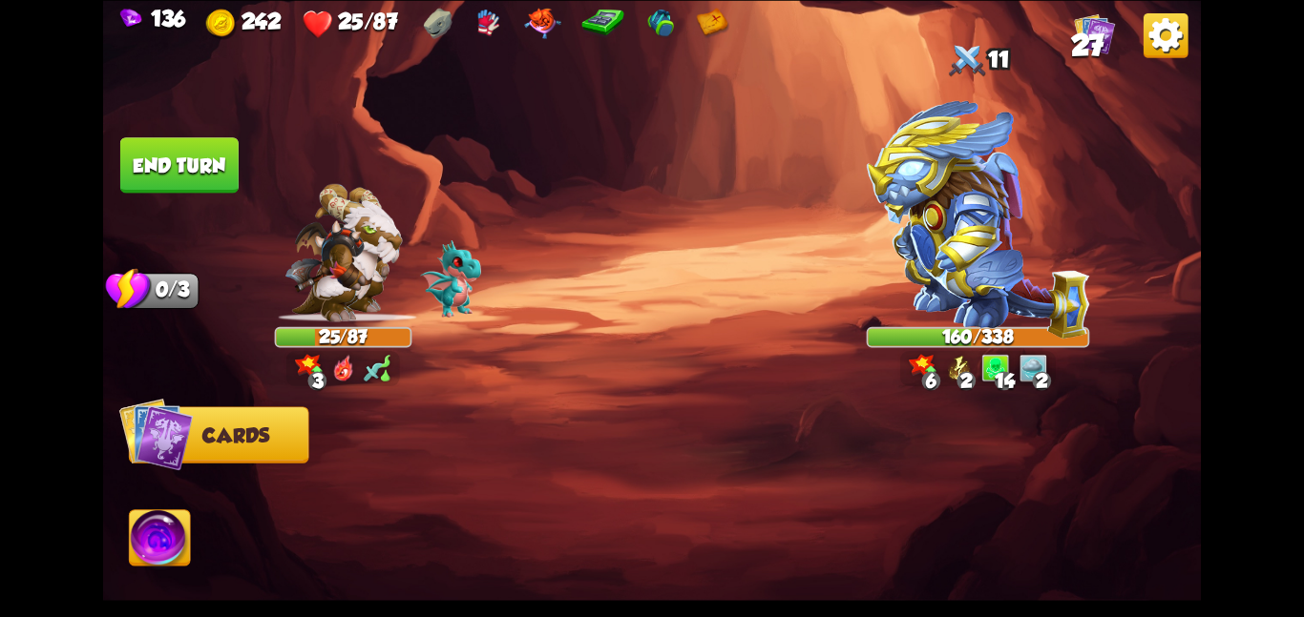
click at [184, 177] on button "End turn" at bounding box center [179, 164] width 118 height 55
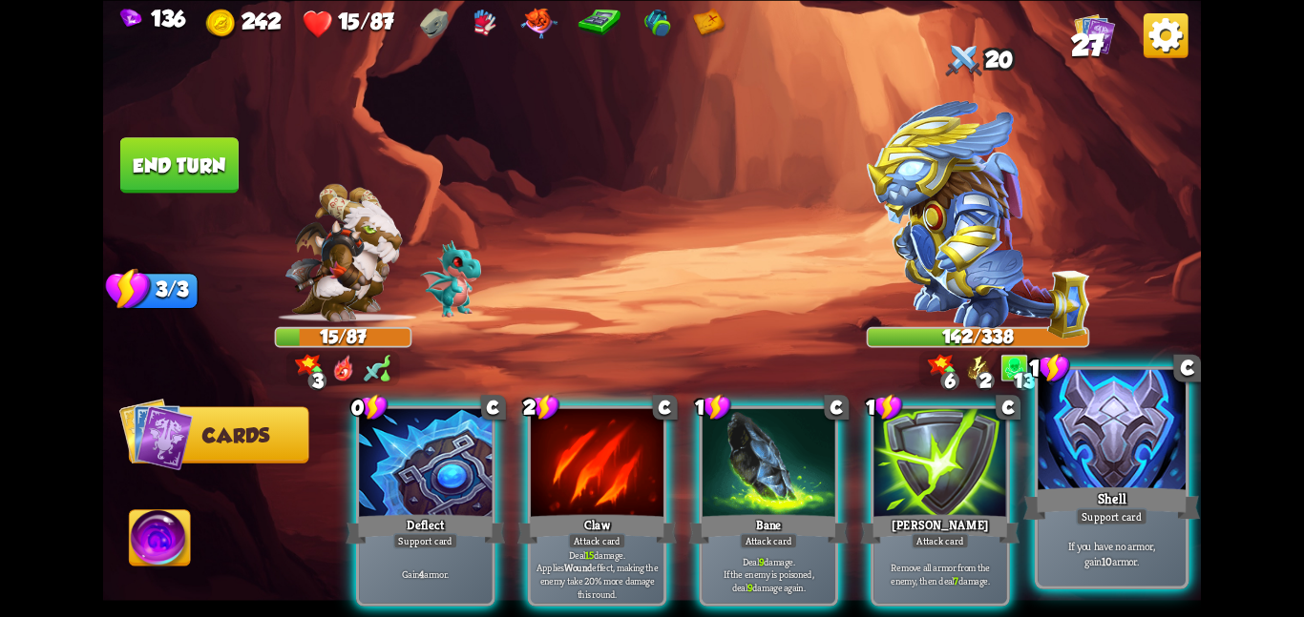
click at [1059, 470] on div at bounding box center [1111, 431] width 148 height 124
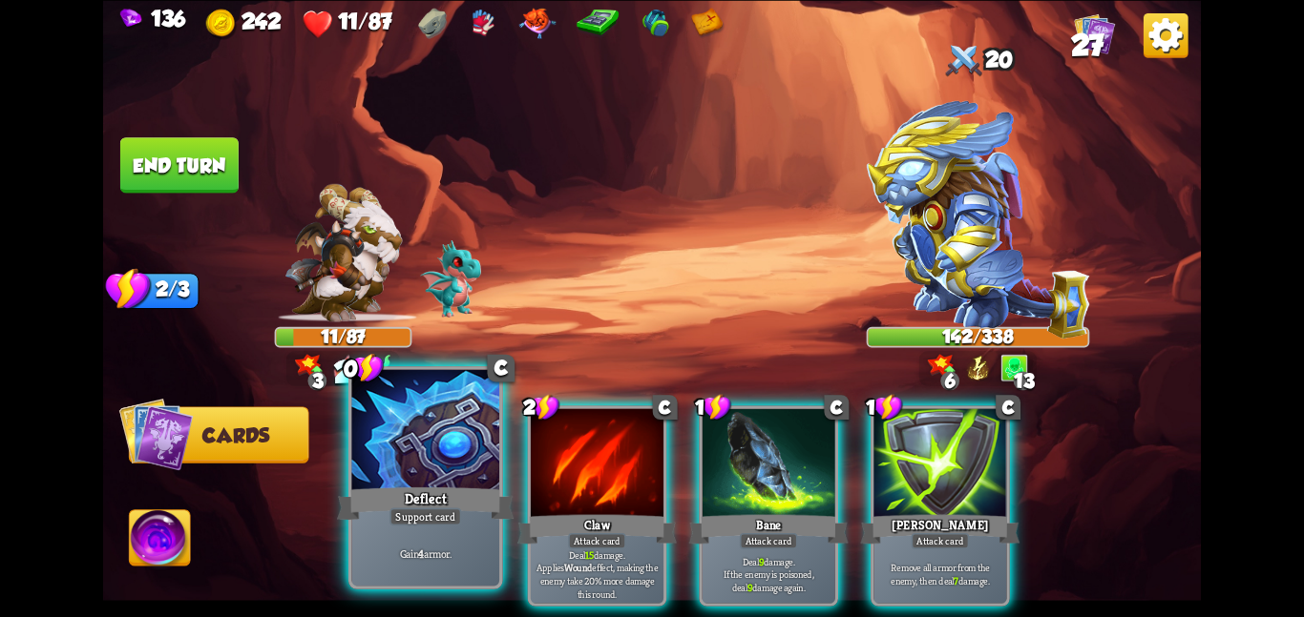
click at [422, 449] on div at bounding box center [425, 431] width 148 height 124
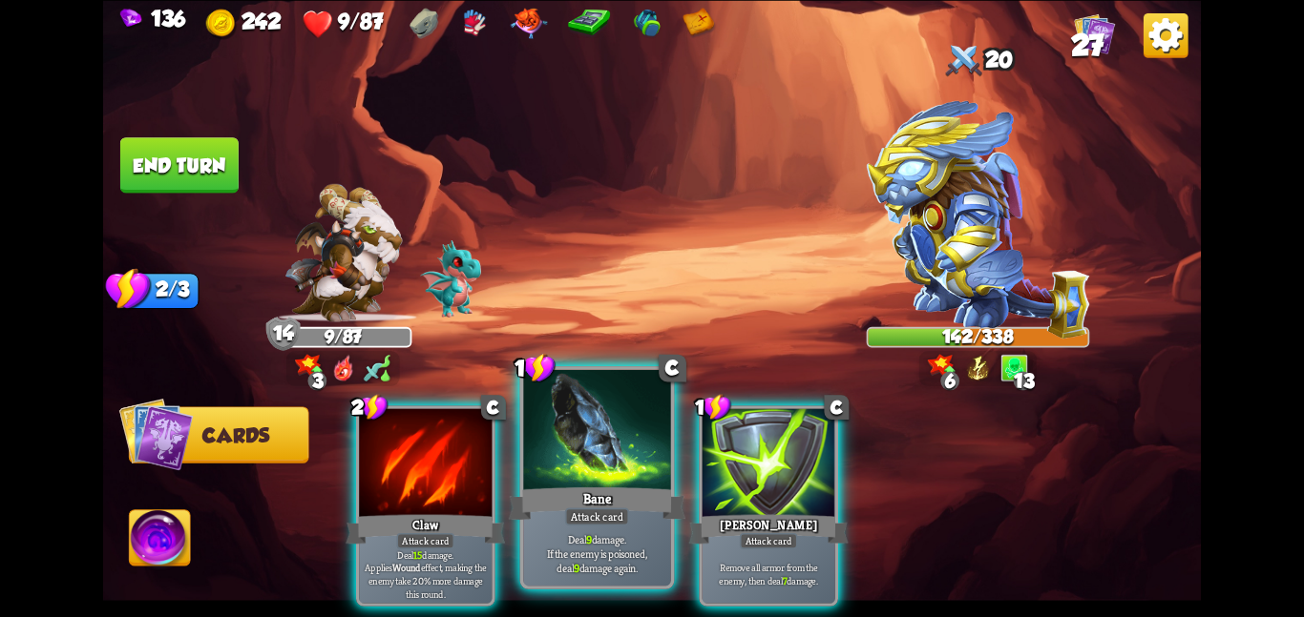
click at [547, 440] on div at bounding box center [597, 431] width 148 height 124
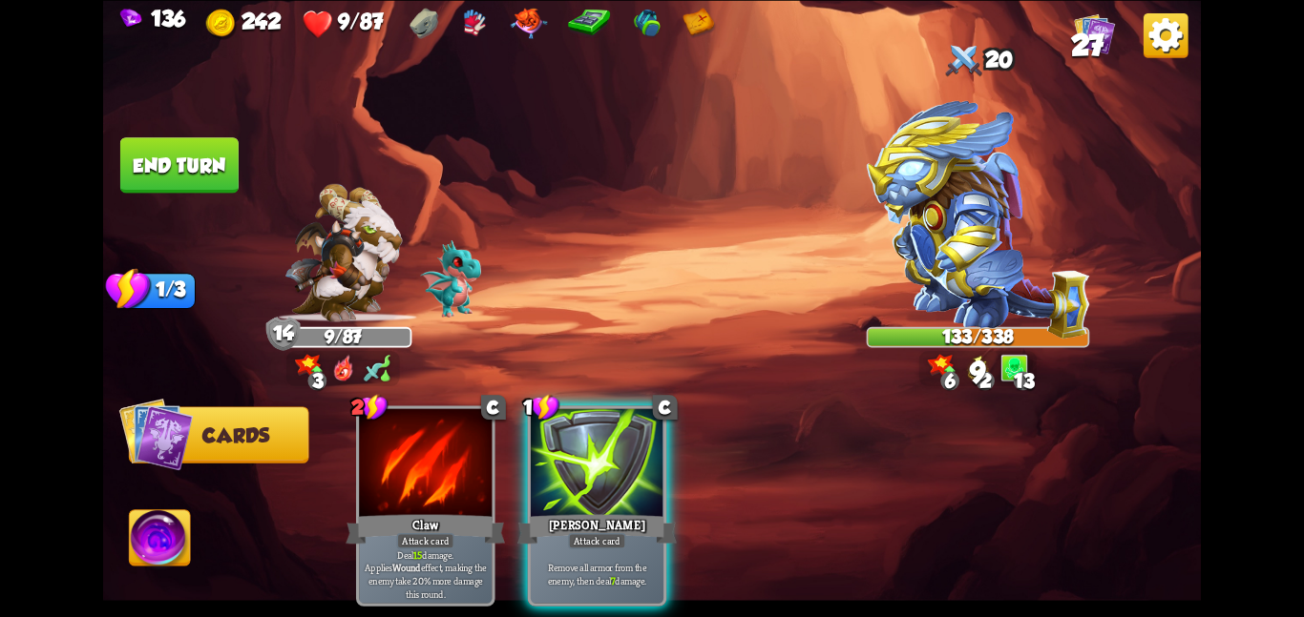
click at [547, 440] on div at bounding box center [597, 464] width 133 height 112
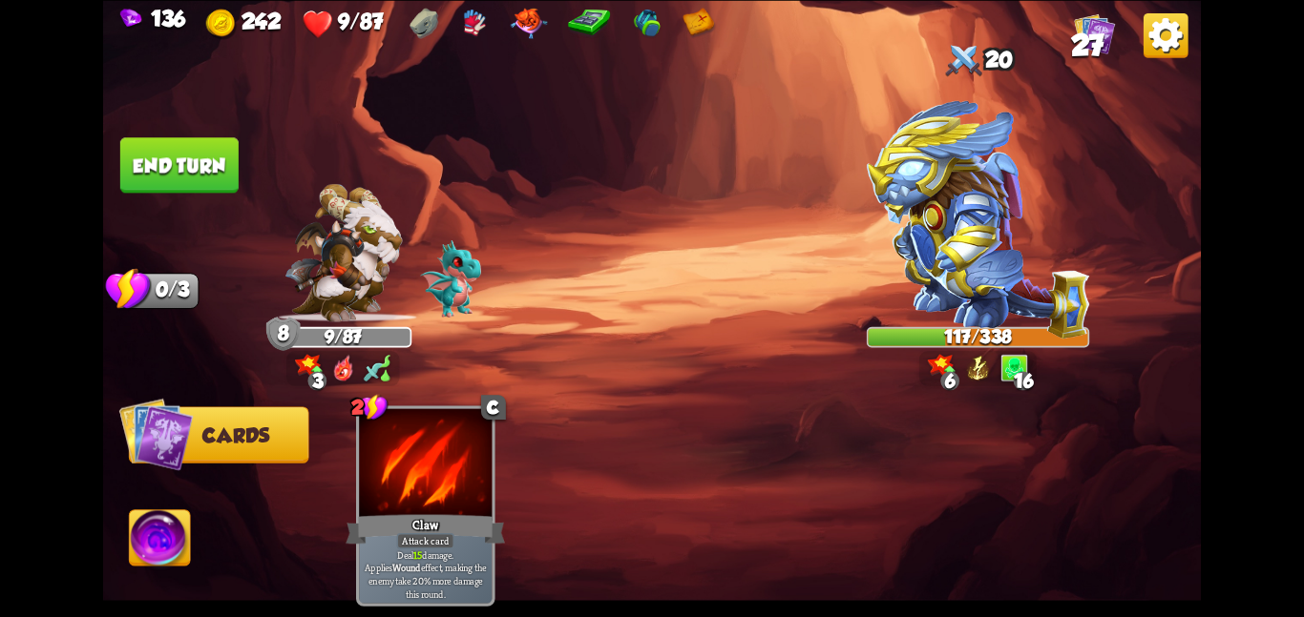
click at [166, 552] on img at bounding box center [160, 542] width 61 height 62
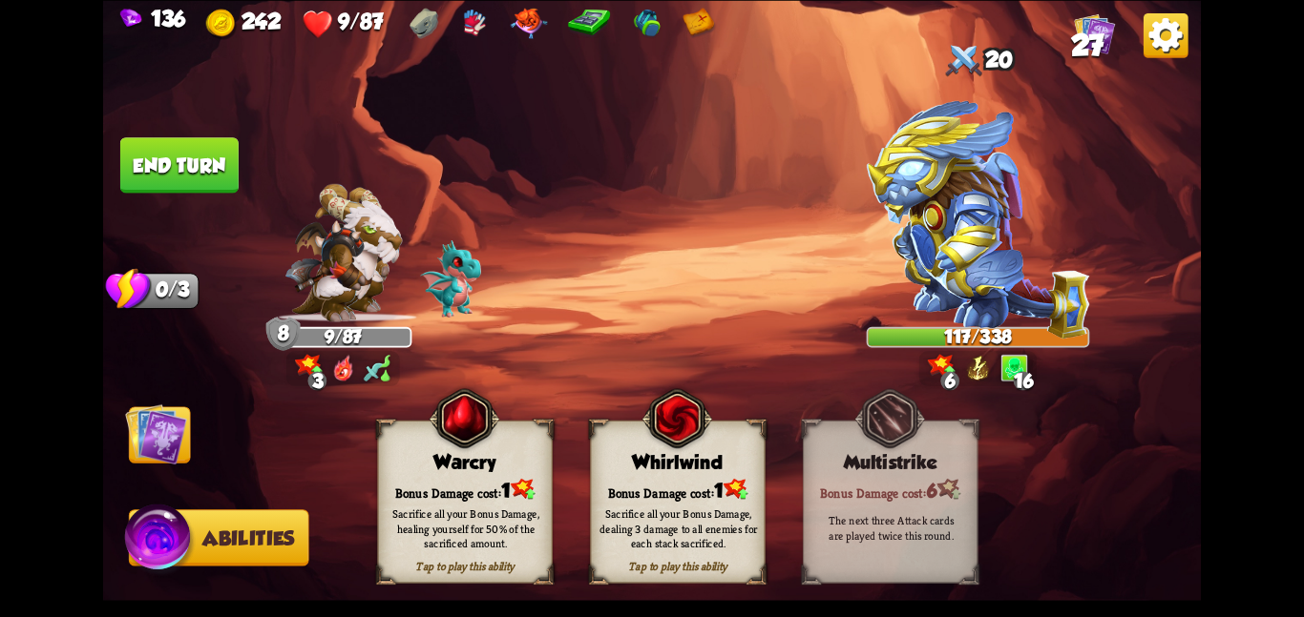
click at [419, 449] on div "Tap to play this ability Warcry Bonus Damage cost: 1 Sacrifice all your Bonus D…" at bounding box center [464, 501] width 175 height 163
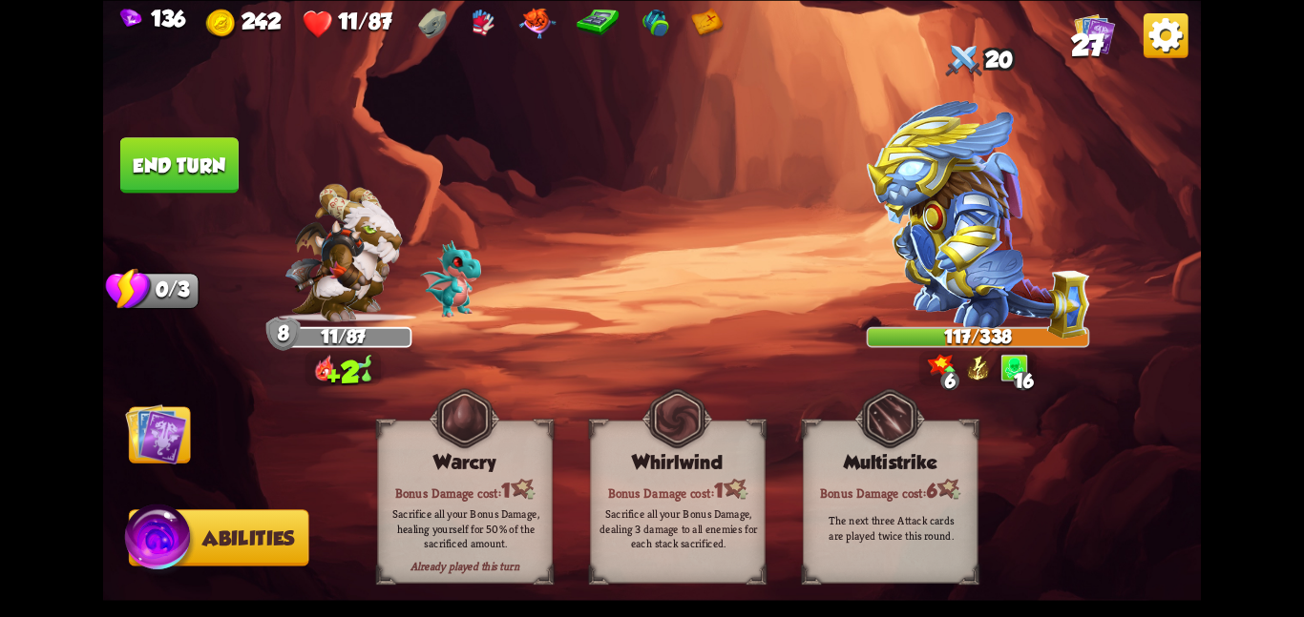
click at [159, 444] on img at bounding box center [156, 434] width 62 height 62
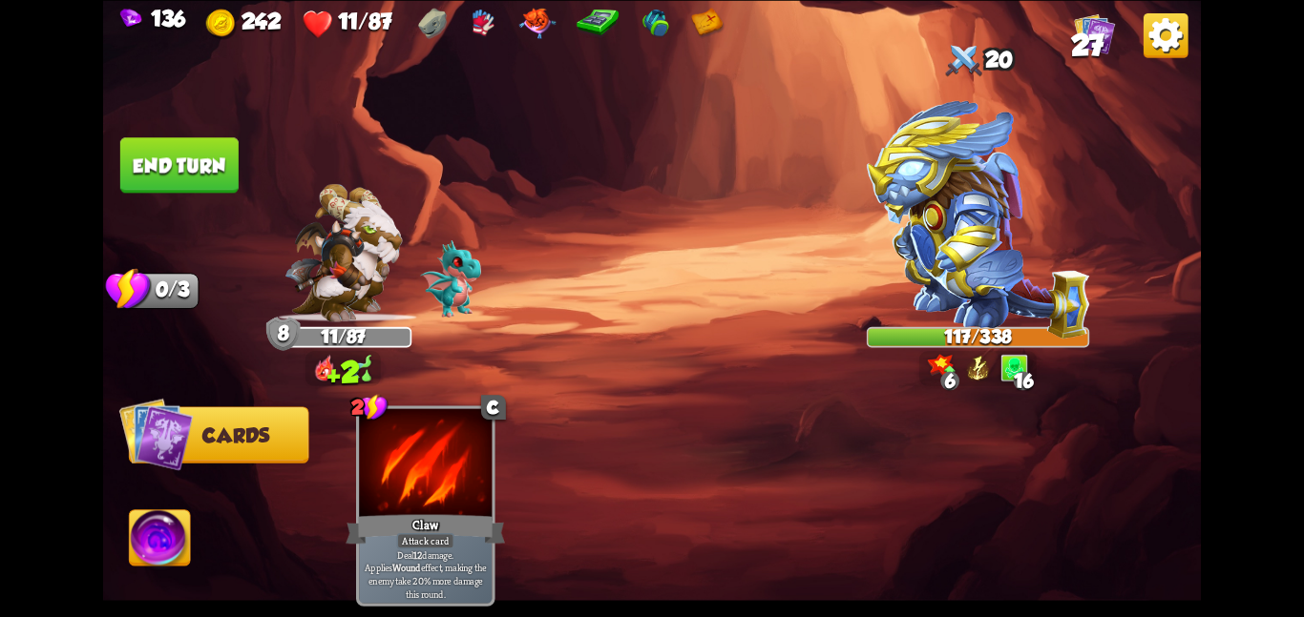
click at [146, 188] on button "End turn" at bounding box center [179, 164] width 118 height 55
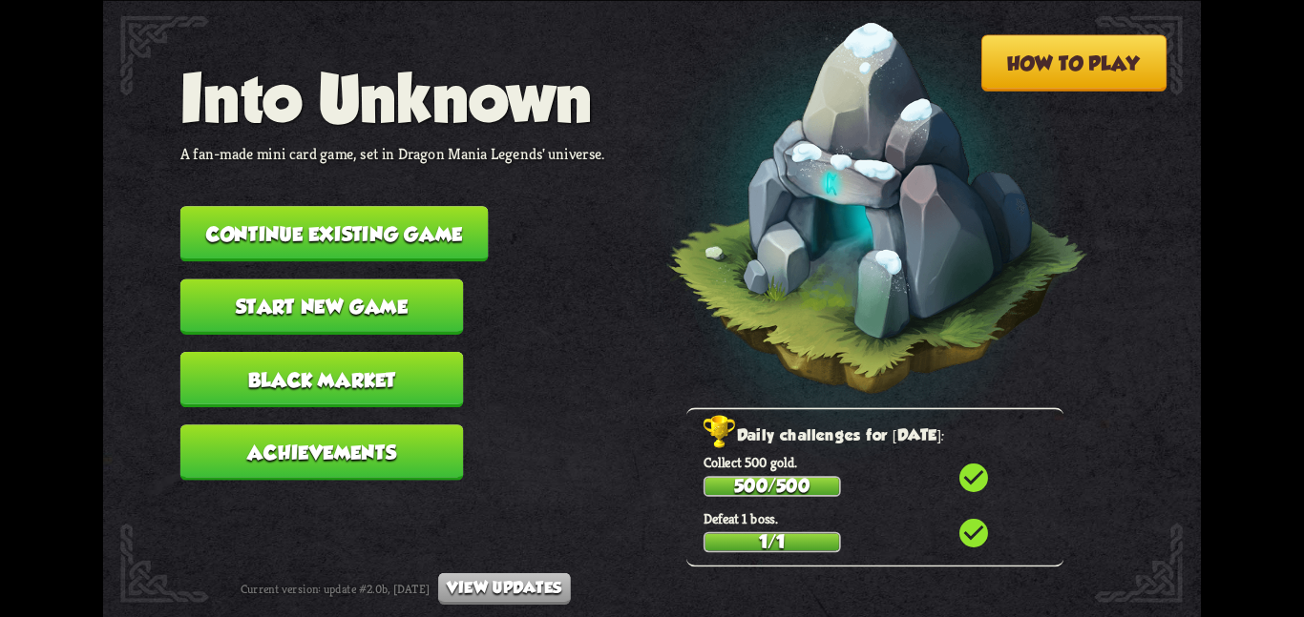
click at [225, 218] on button "Continue existing game" at bounding box center [334, 233] width 308 height 55
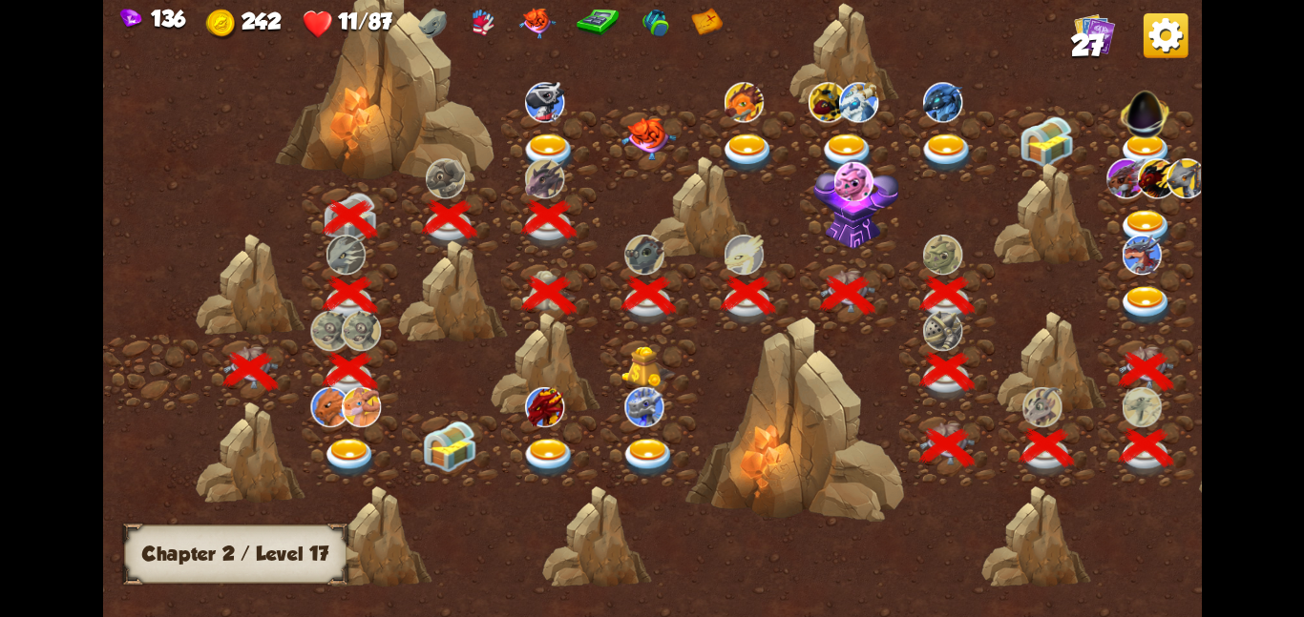
scroll to position [0, 290]
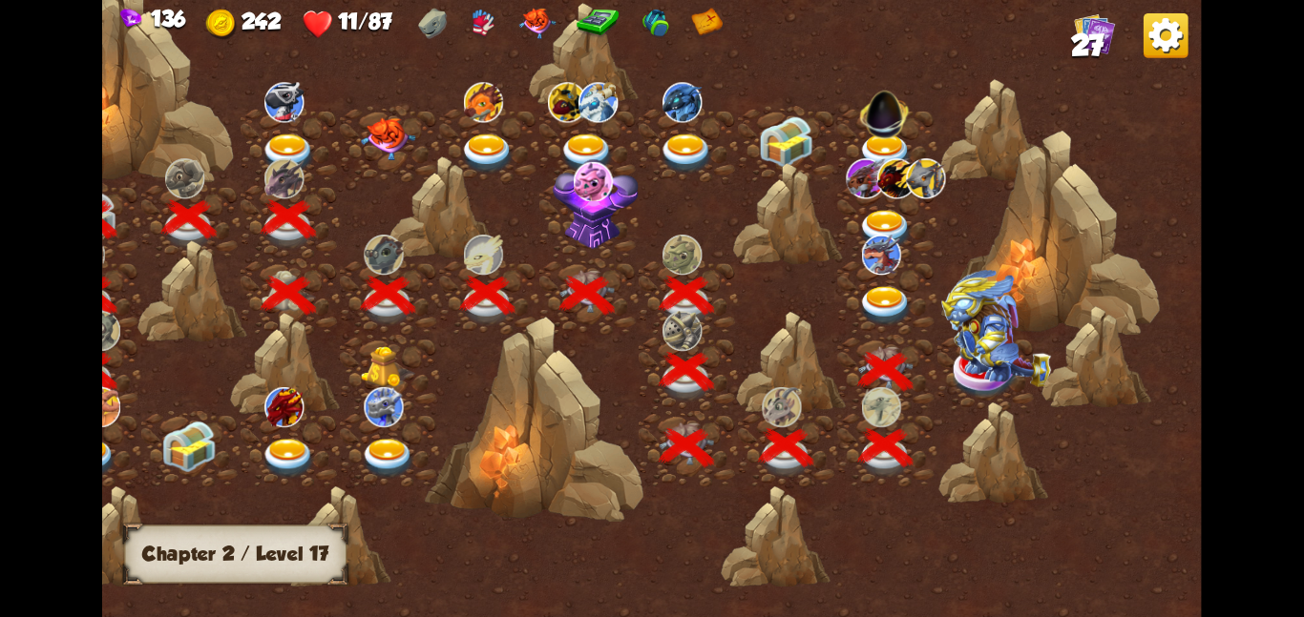
click at [947, 366] on img at bounding box center [996, 327] width 110 height 117
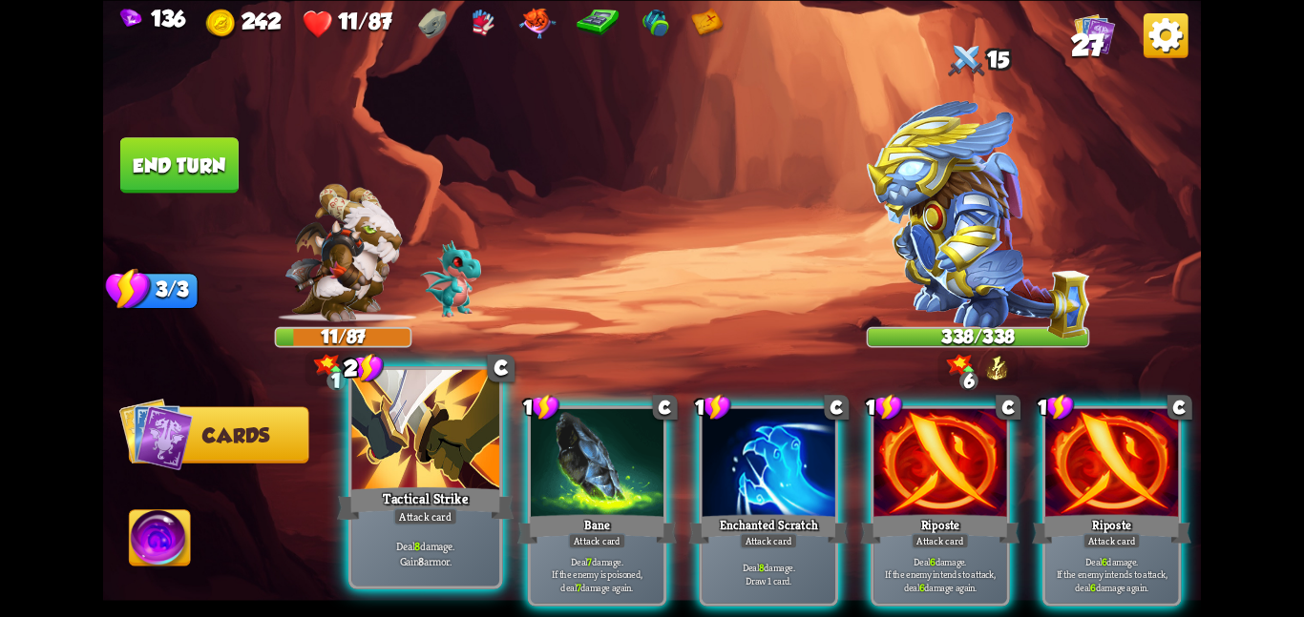
click at [437, 414] on div at bounding box center [425, 431] width 148 height 124
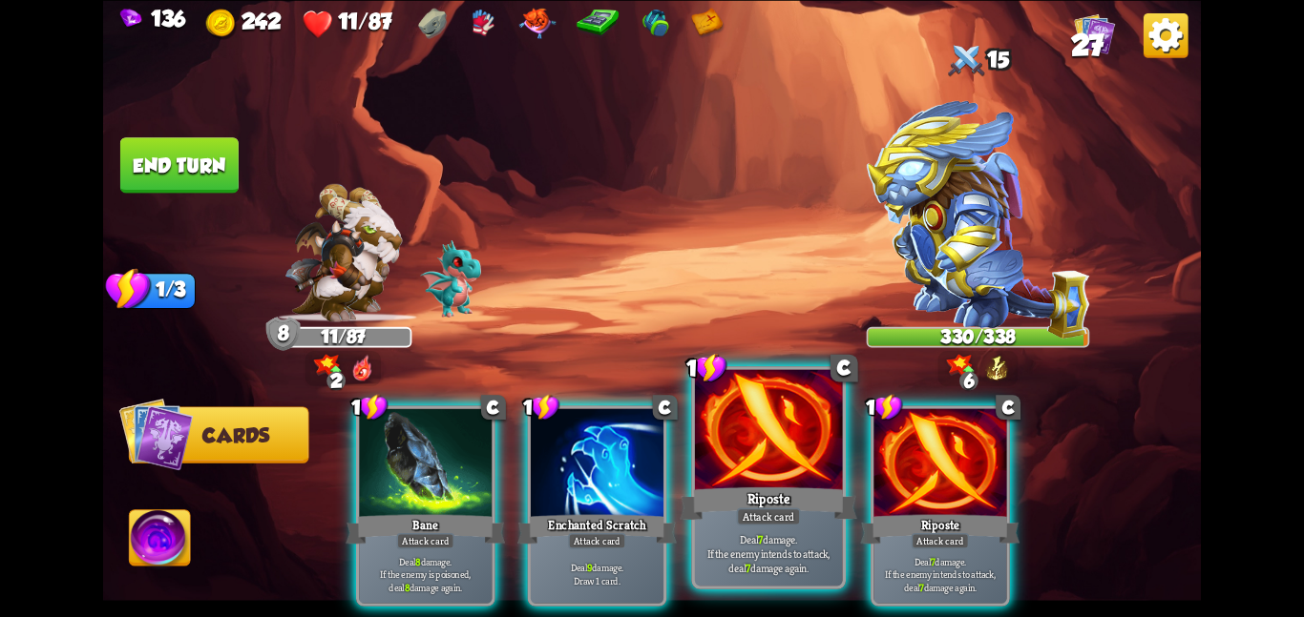
click at [709, 459] on div at bounding box center [769, 431] width 148 height 124
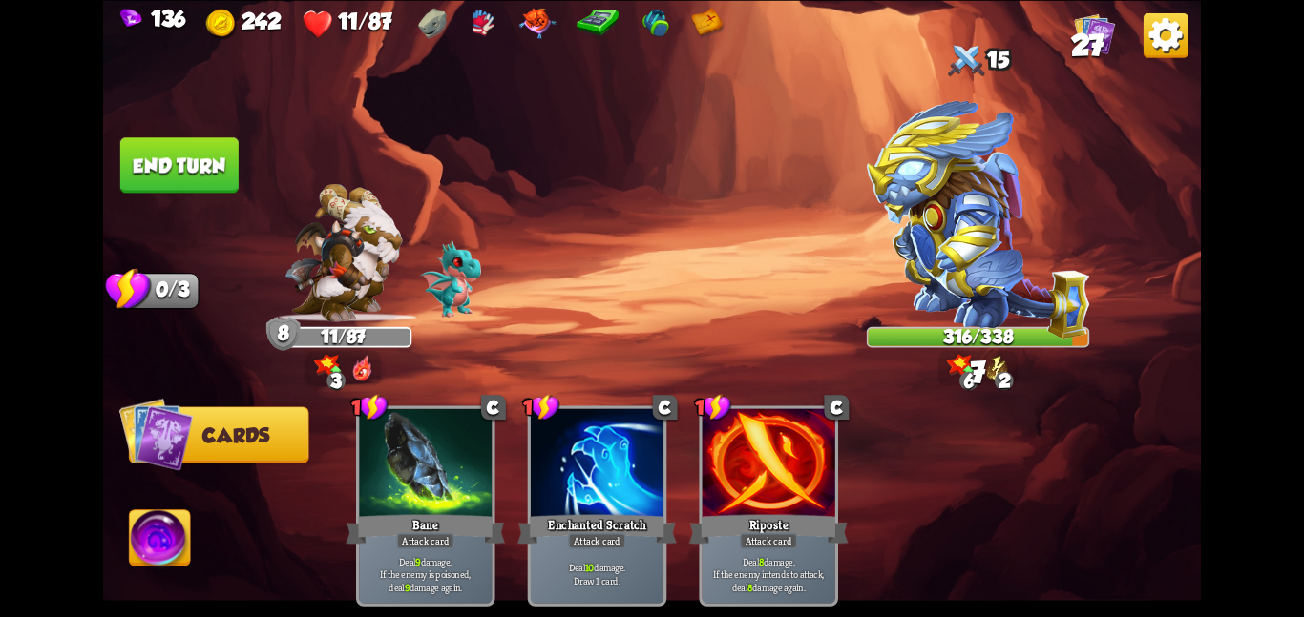
click at [212, 155] on button "End turn" at bounding box center [179, 164] width 118 height 55
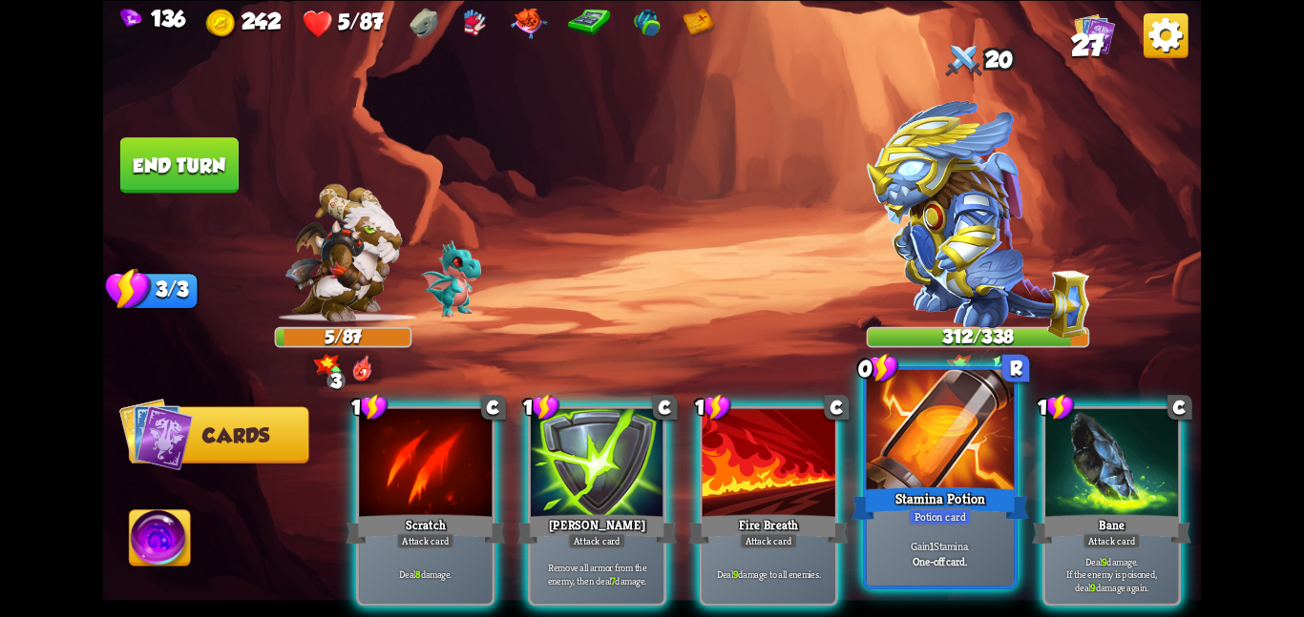
click at [943, 460] on div at bounding box center [941, 431] width 148 height 124
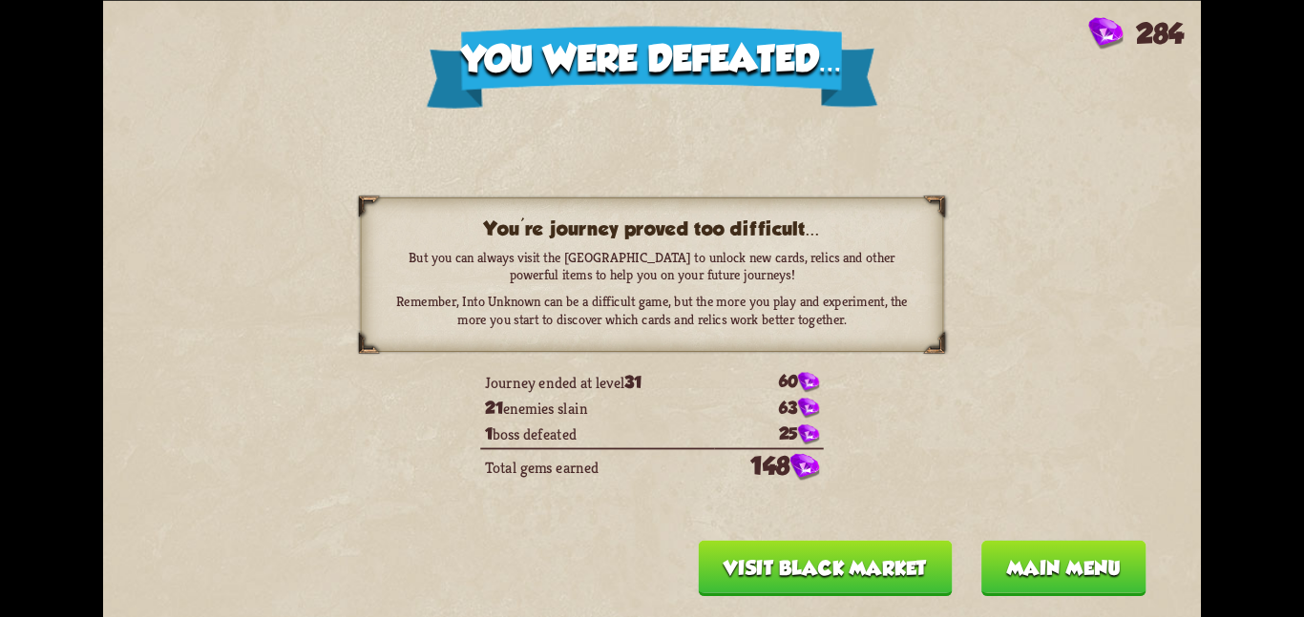
click at [988, 557] on button "Main menu" at bounding box center [1063, 567] width 165 height 55
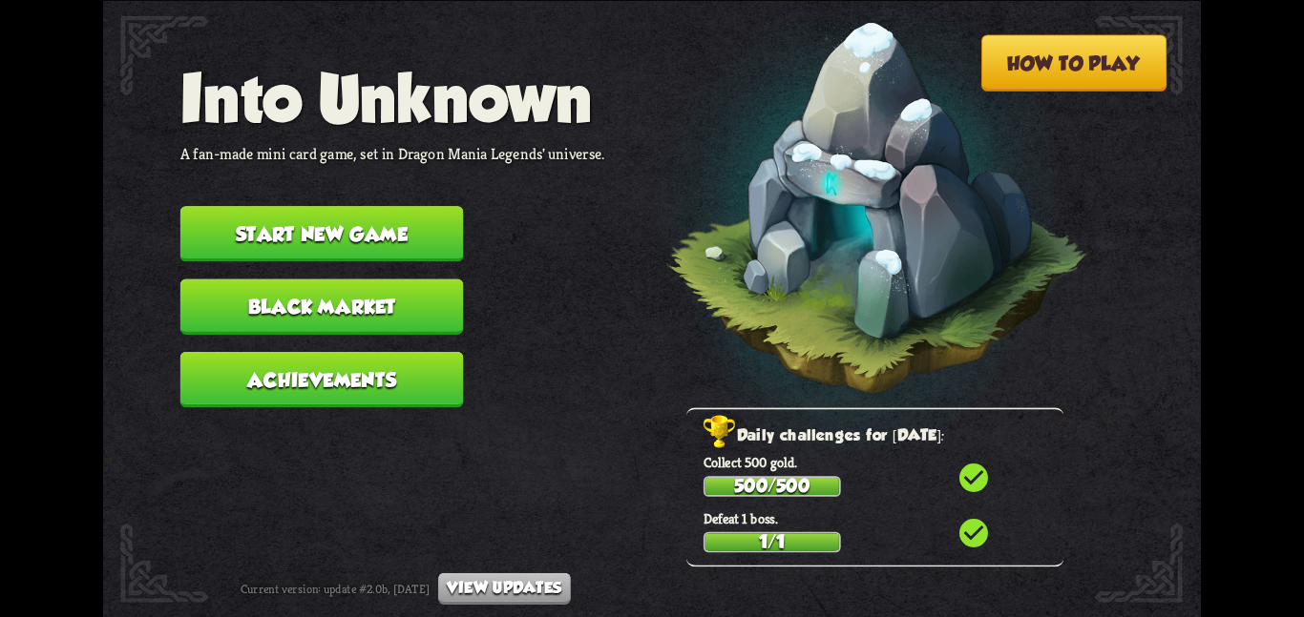
click at [284, 286] on button "Black Market" at bounding box center [321, 306] width 283 height 55
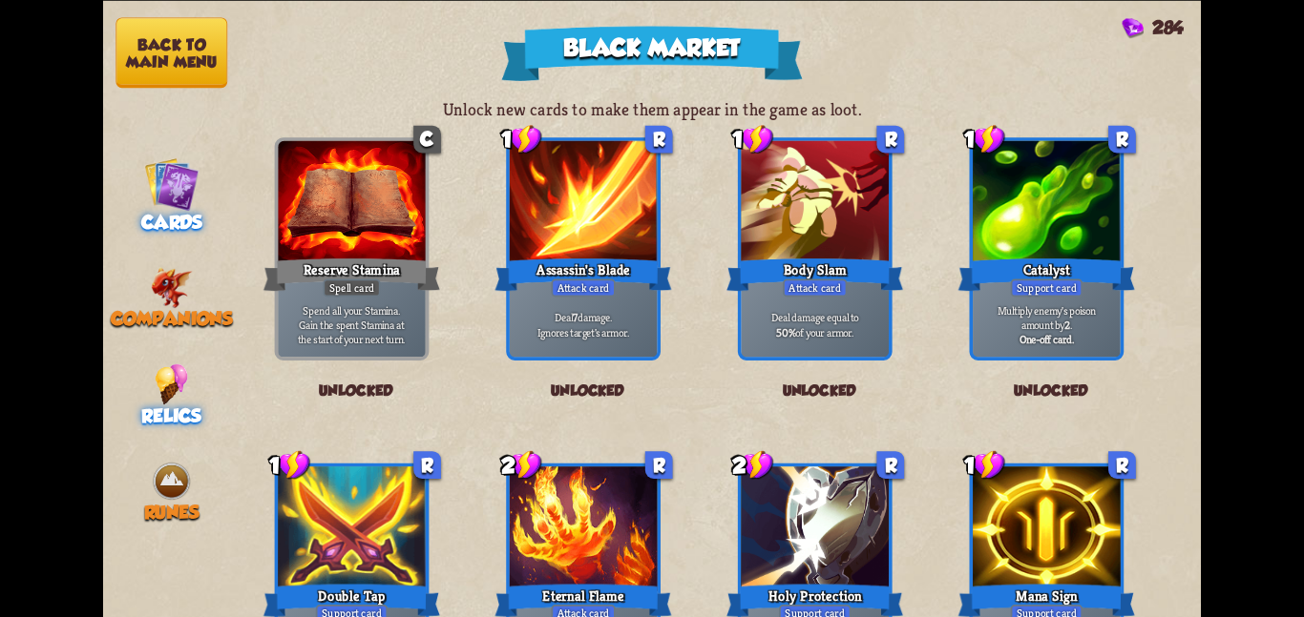
click at [146, 405] on span "Relics" at bounding box center [171, 415] width 60 height 21
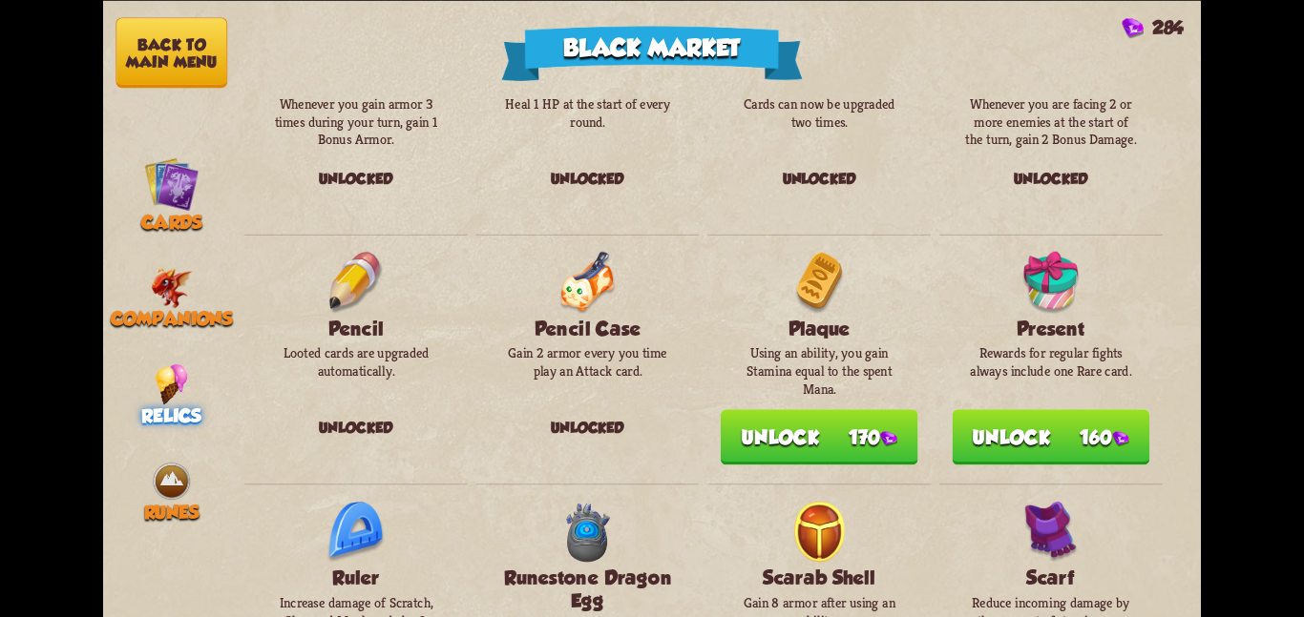
scroll to position [1418, 0]
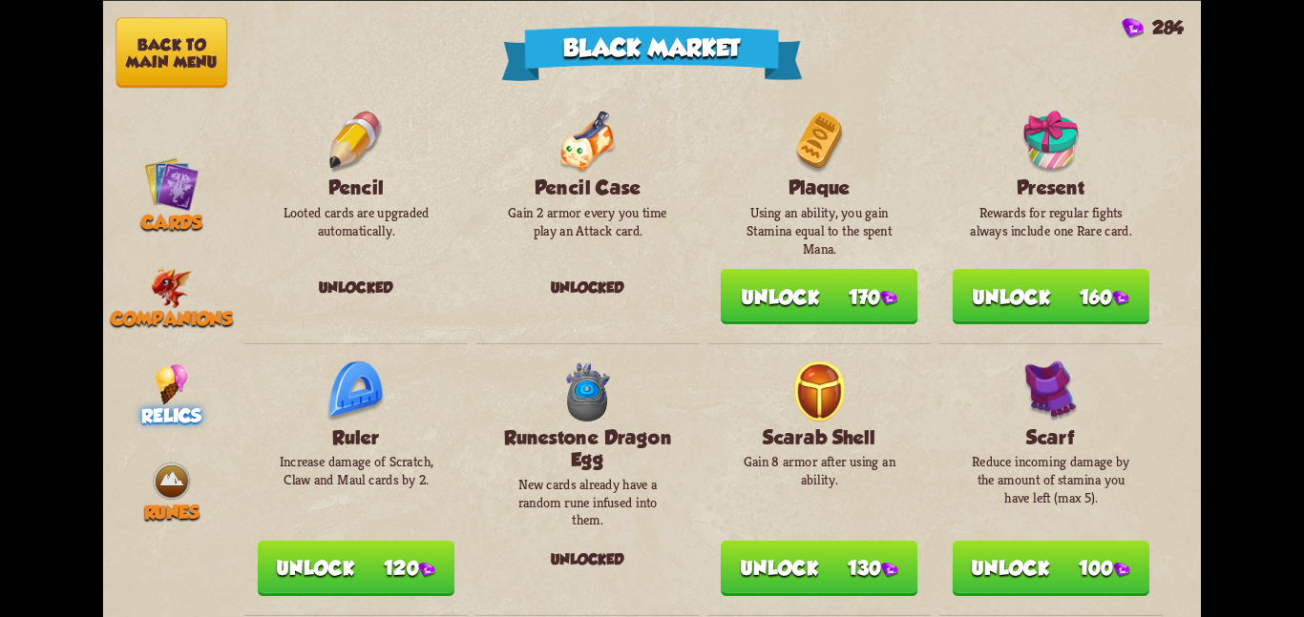
click at [972, 294] on button "Unlock 160" at bounding box center [1051, 295] width 198 height 55
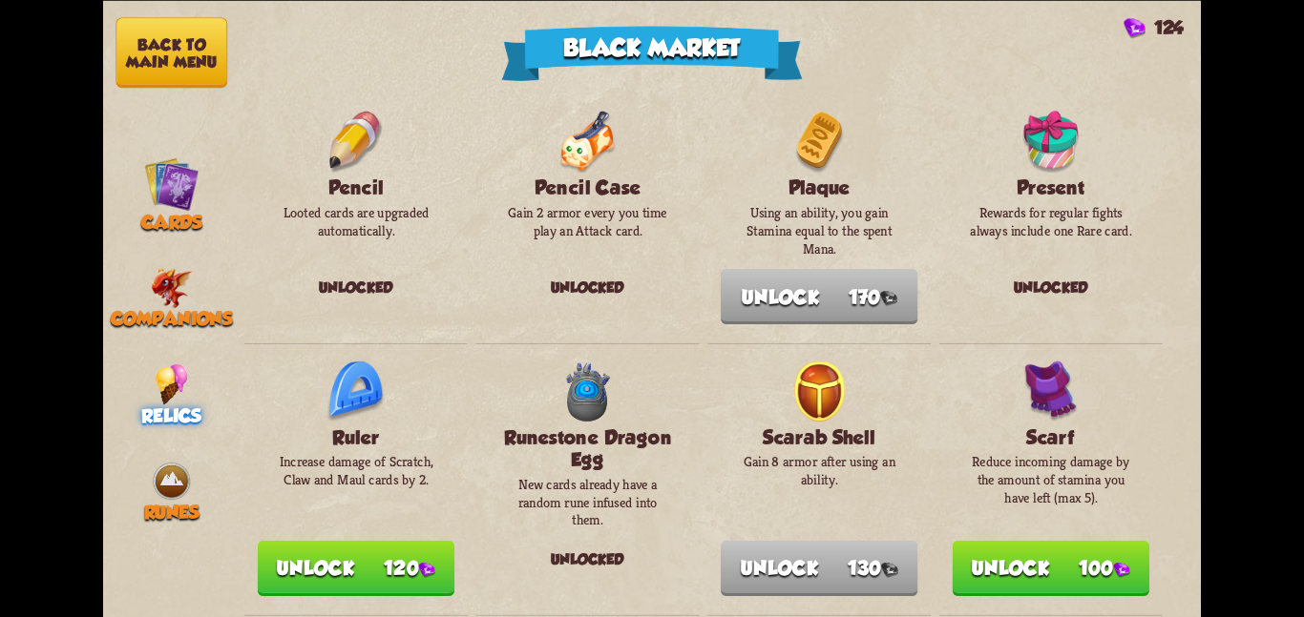
click at [382, 577] on div "Anubis Mask Whenever poisoned enemies are hit, increase their poison amount by …" at bounding box center [720, 94] width 960 height 2499
click at [395, 563] on button "Unlock 120" at bounding box center [357, 567] width 198 height 55
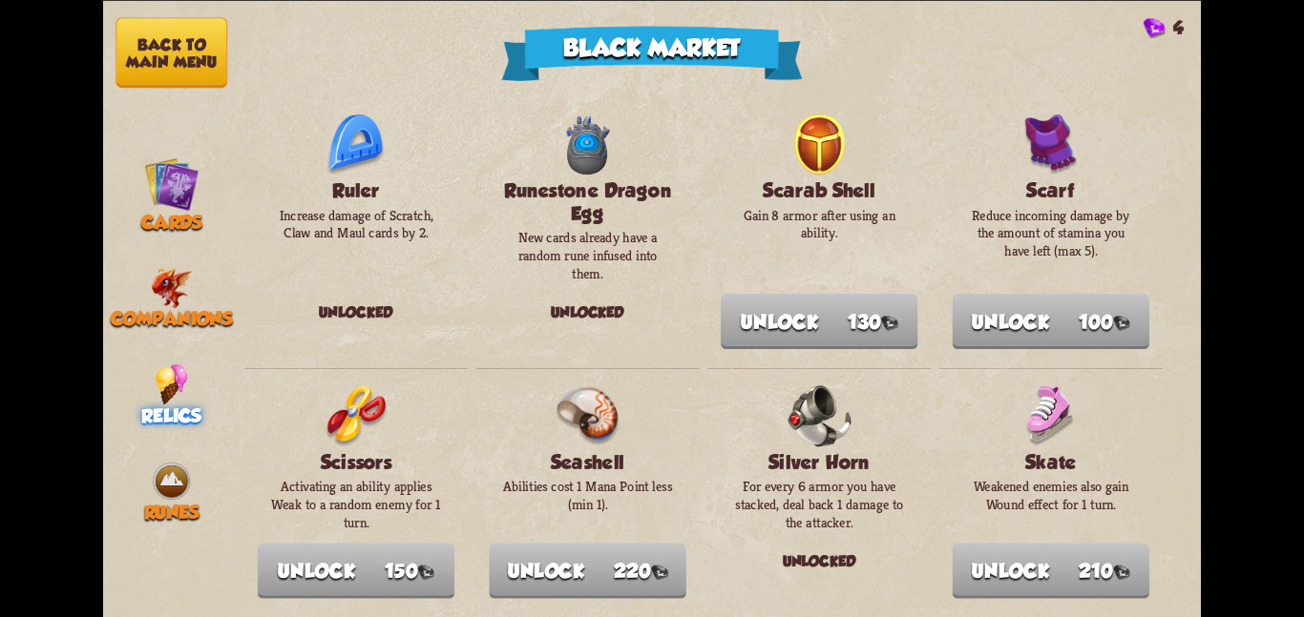
scroll to position [1751, 0]
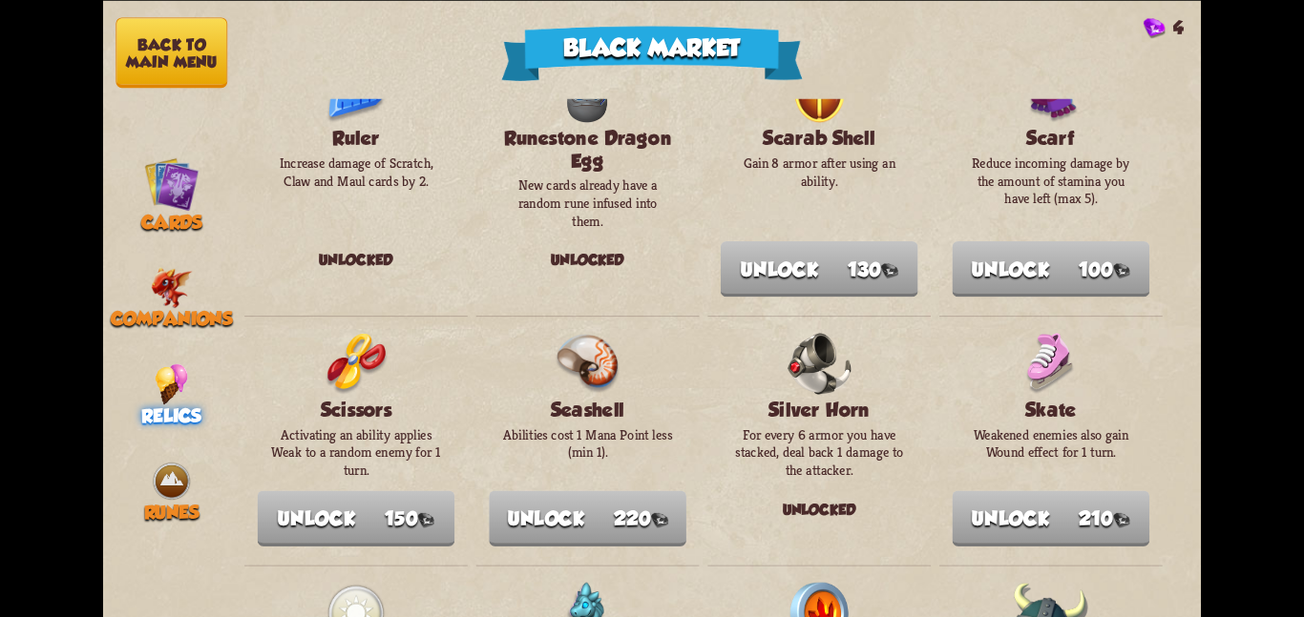
click at [191, 437] on nav "Back to main menu Cards Companions Relics Runes" at bounding box center [171, 308] width 137 height 617
click at [173, 461] on img at bounding box center [171, 481] width 41 height 41
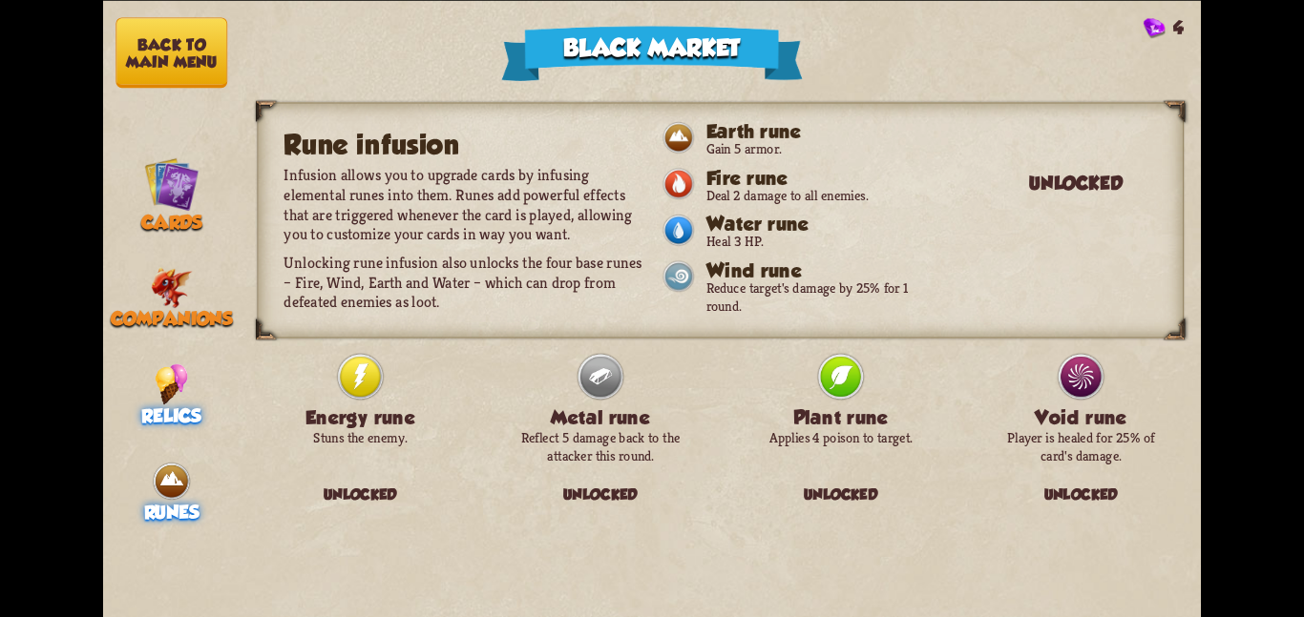
click at [157, 377] on img at bounding box center [171, 384] width 33 height 41
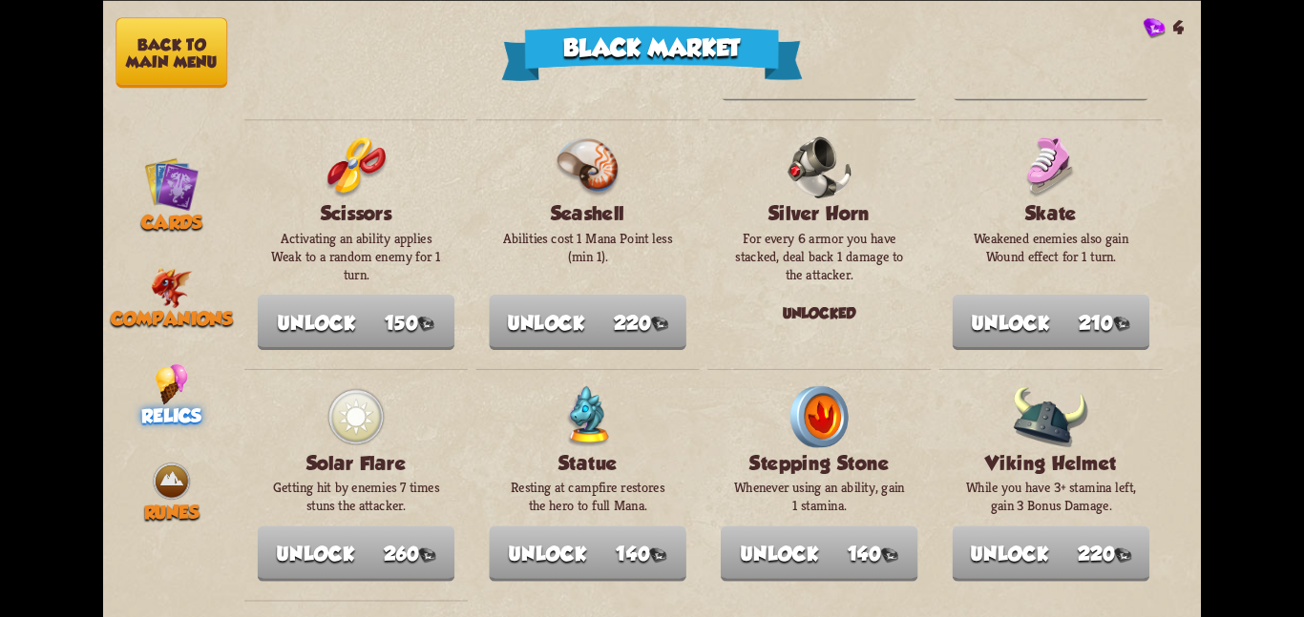
scroll to position [1967, 0]
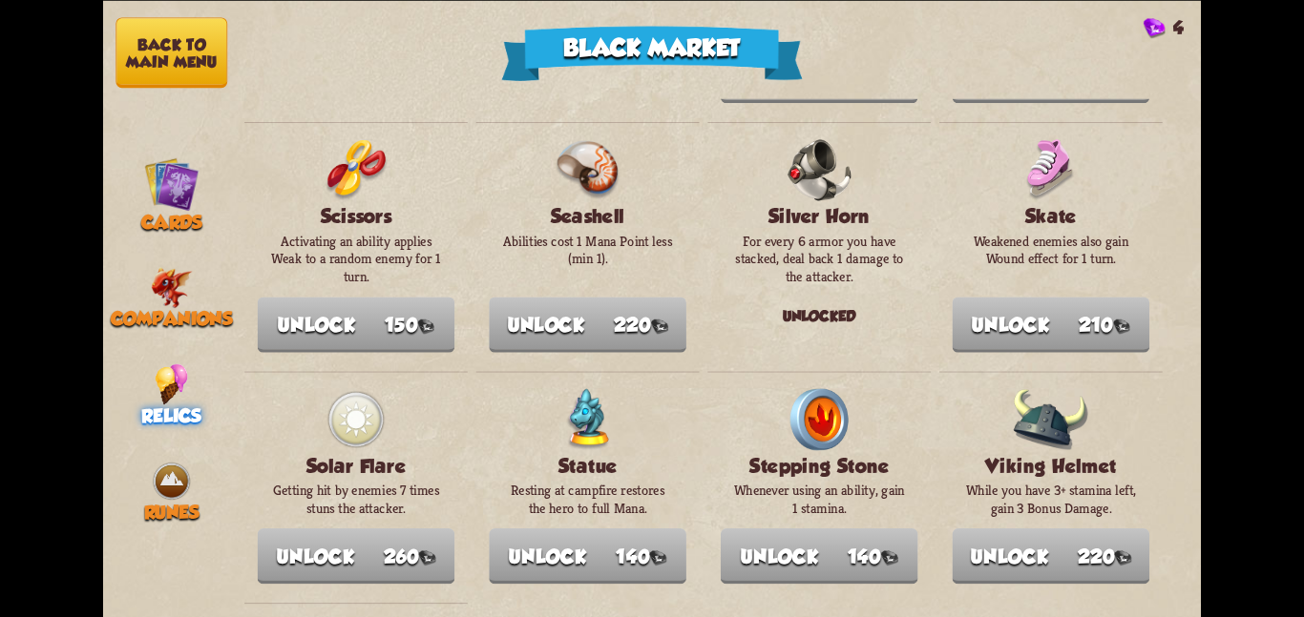
click at [188, 36] on button "Back to main menu" at bounding box center [171, 52] width 112 height 71
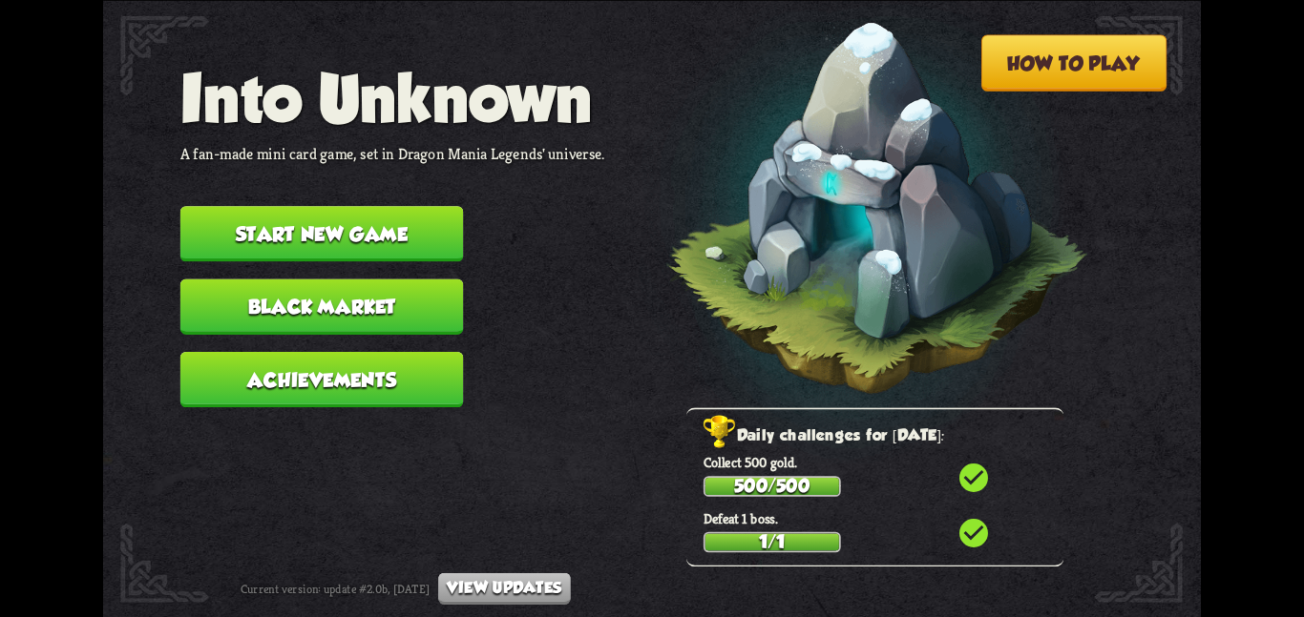
click at [376, 229] on button "Start new game" at bounding box center [321, 233] width 283 height 55
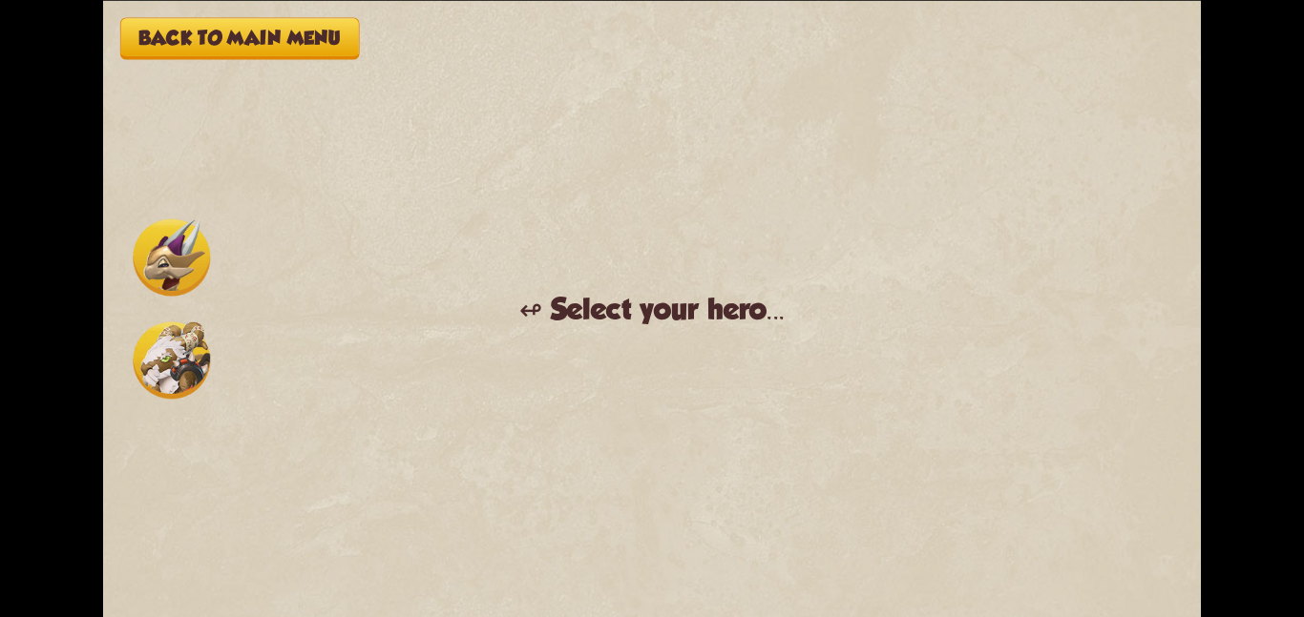
click at [290, 233] on div "Back to main menu ↫ Select your hero... You muster all your courage and set out…" at bounding box center [651, 308] width 1097 height 617
click at [137, 355] on img at bounding box center [171, 360] width 77 height 77
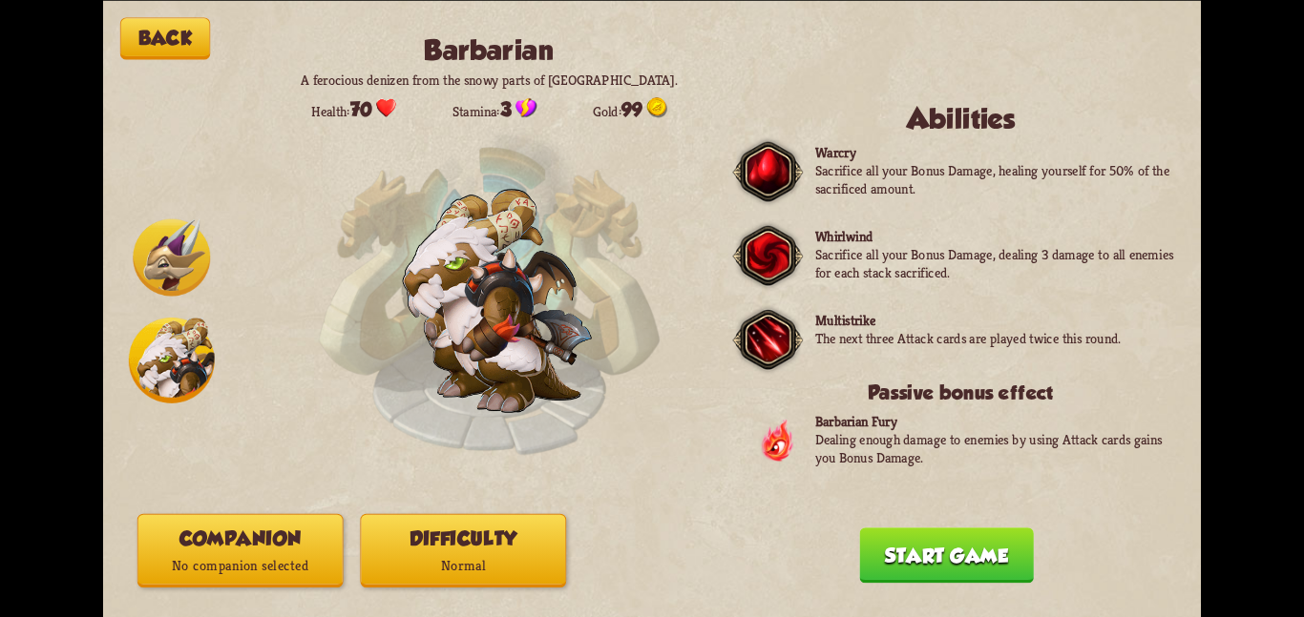
click at [299, 546] on button "Companion No companion selected" at bounding box center [240, 549] width 206 height 73
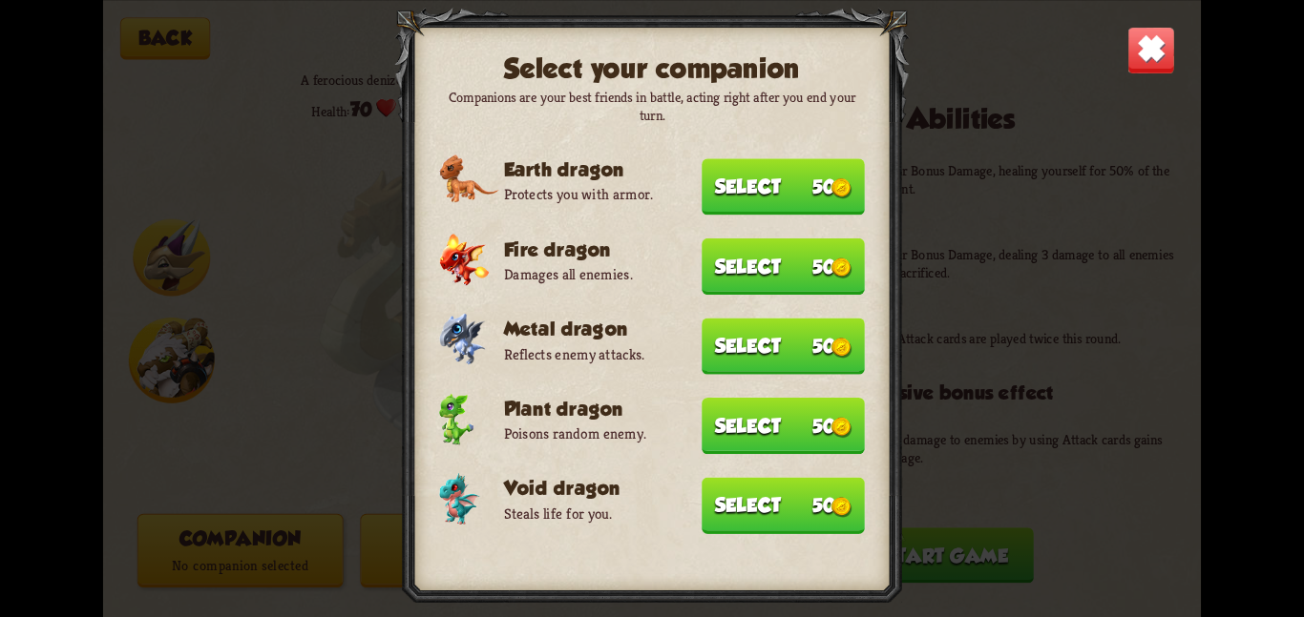
click at [711, 487] on button "Select 50" at bounding box center [782, 505] width 163 height 56
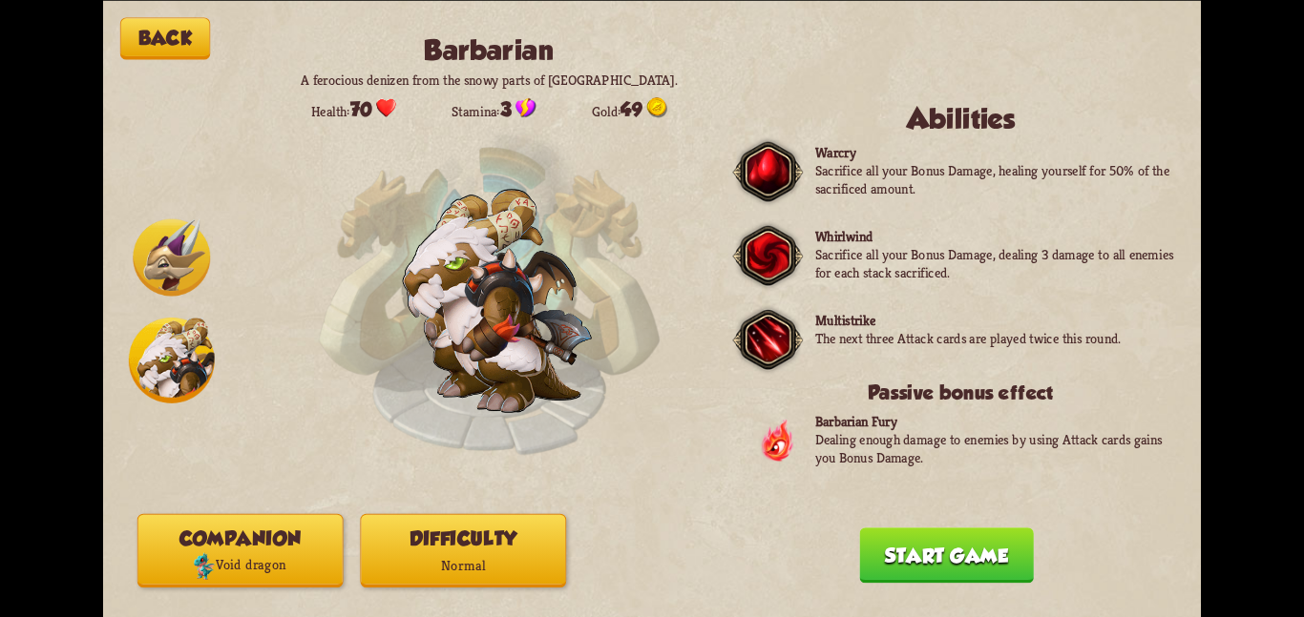
click at [326, 547] on button "Companion Void dragon" at bounding box center [240, 549] width 206 height 73
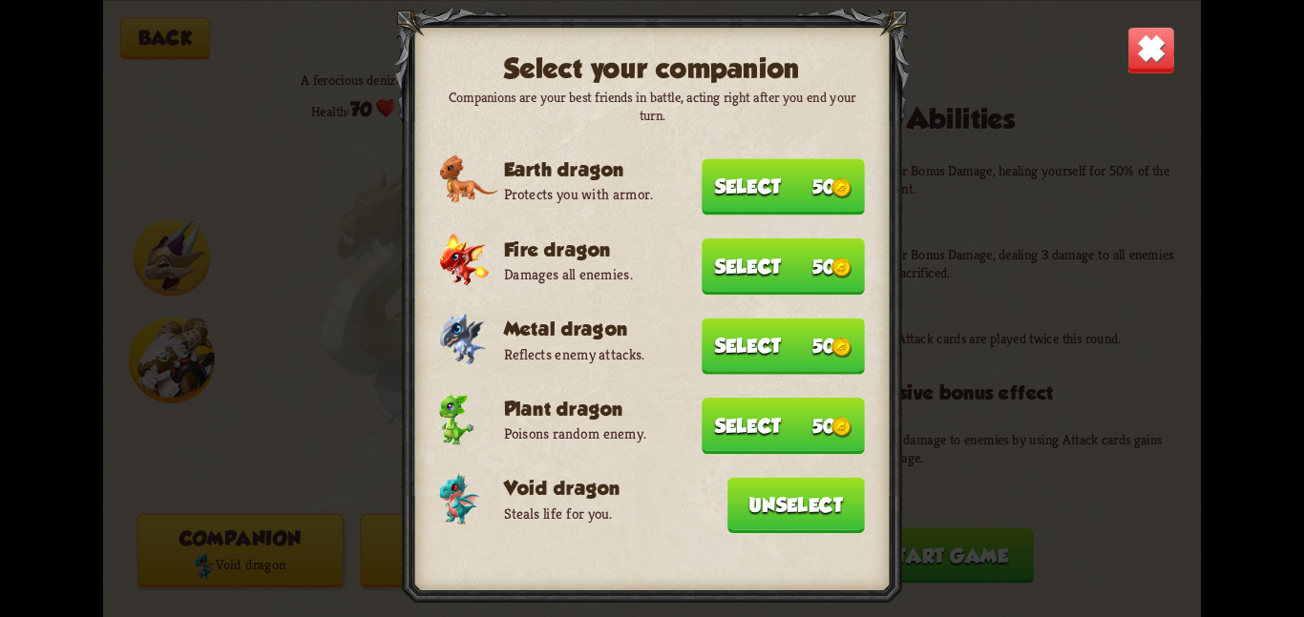
click at [347, 456] on div "Select your companion Companions are your best friends in battle, acting right …" at bounding box center [651, 308] width 1097 height 617
click at [1140, 60] on img at bounding box center [1151, 50] width 48 height 48
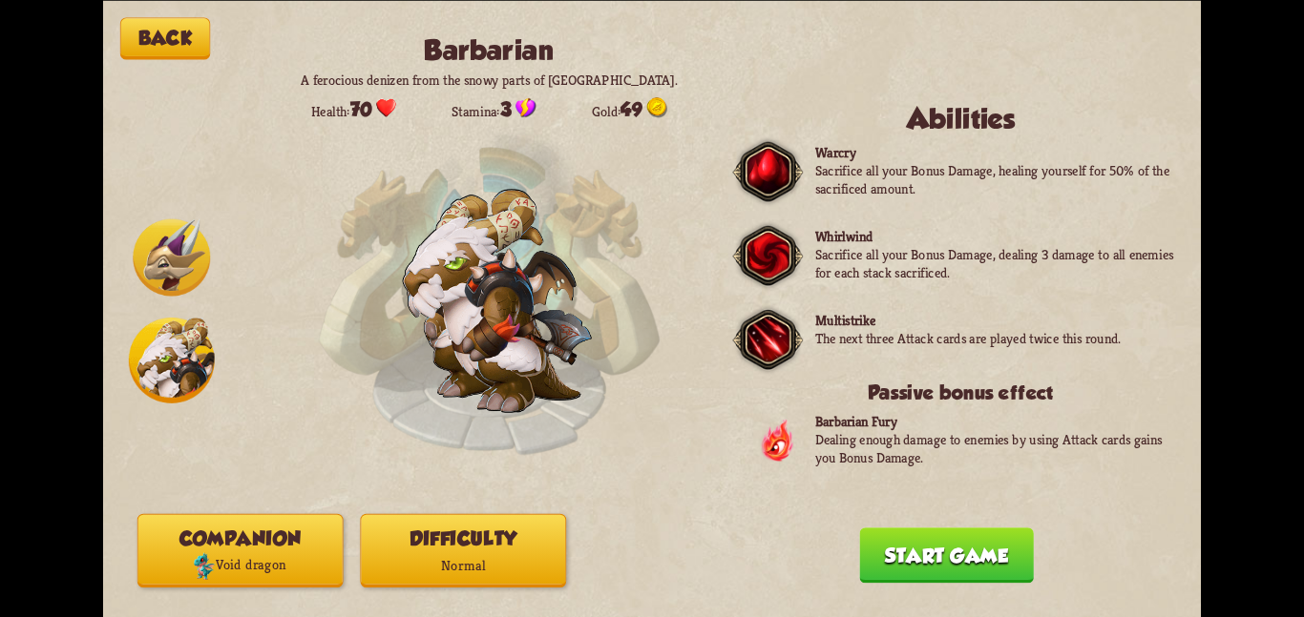
click at [510, 528] on button "Difficulty Normal" at bounding box center [463, 549] width 206 height 73
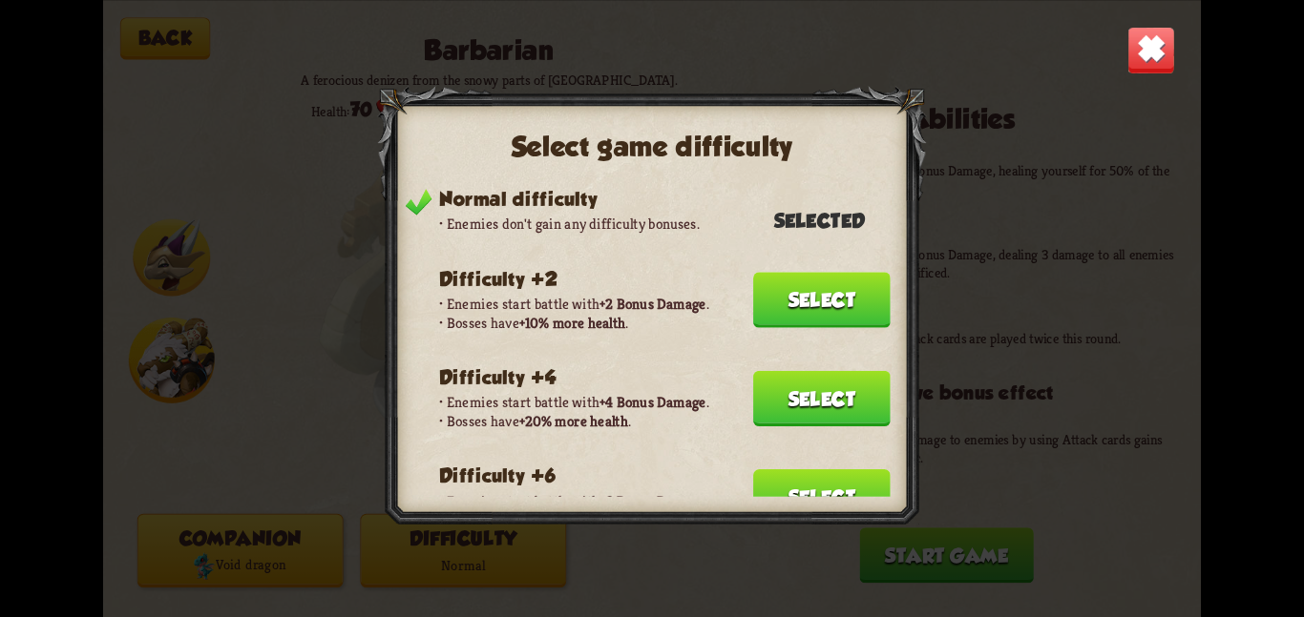
click at [754, 375] on button "Select" at bounding box center [821, 397] width 137 height 55
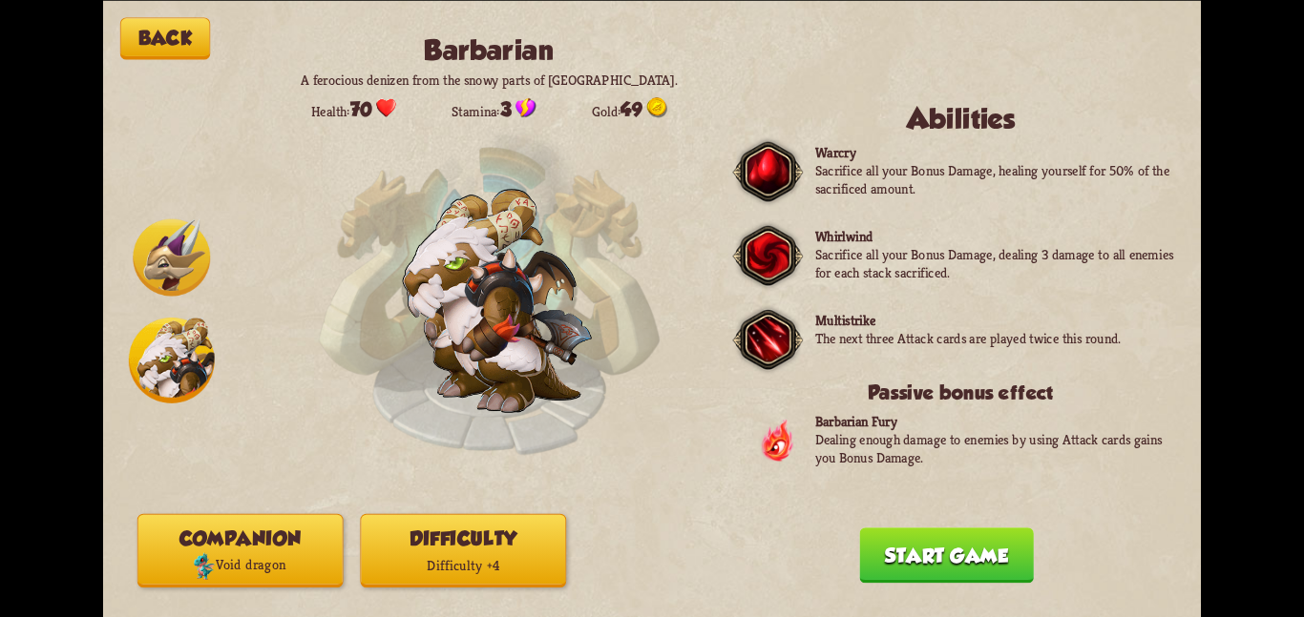
click at [882, 534] on button "Start game" at bounding box center [946, 555] width 174 height 55
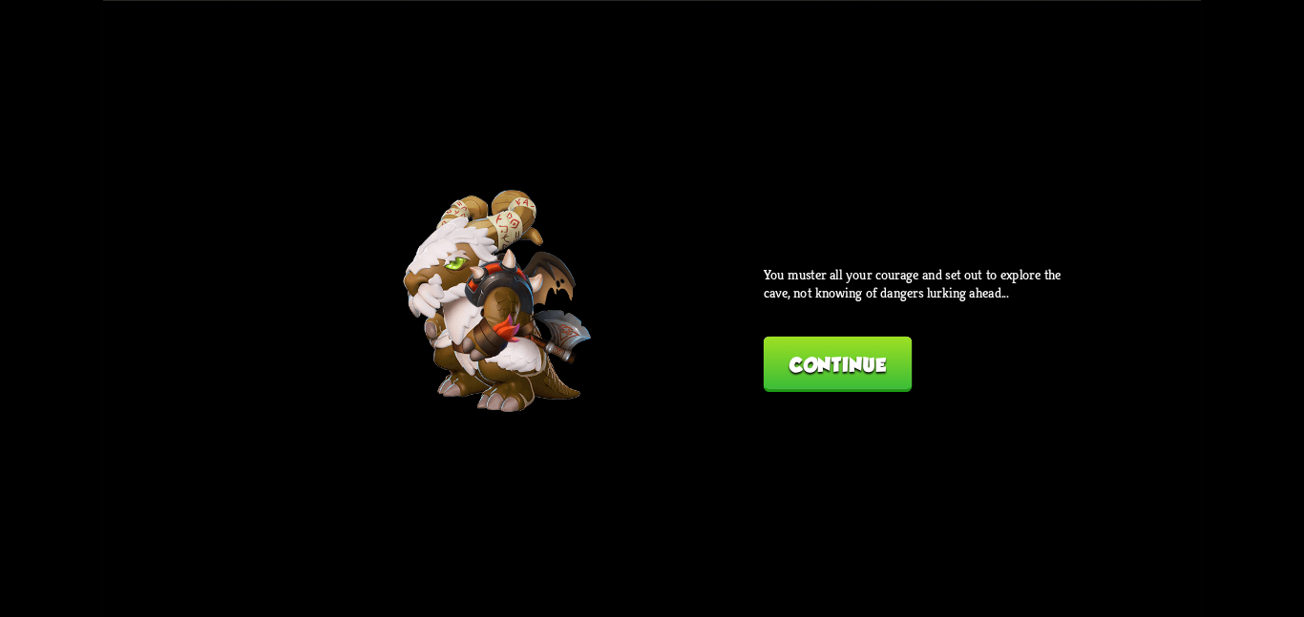
click at [810, 346] on button "Continue" at bounding box center [837, 363] width 148 height 55
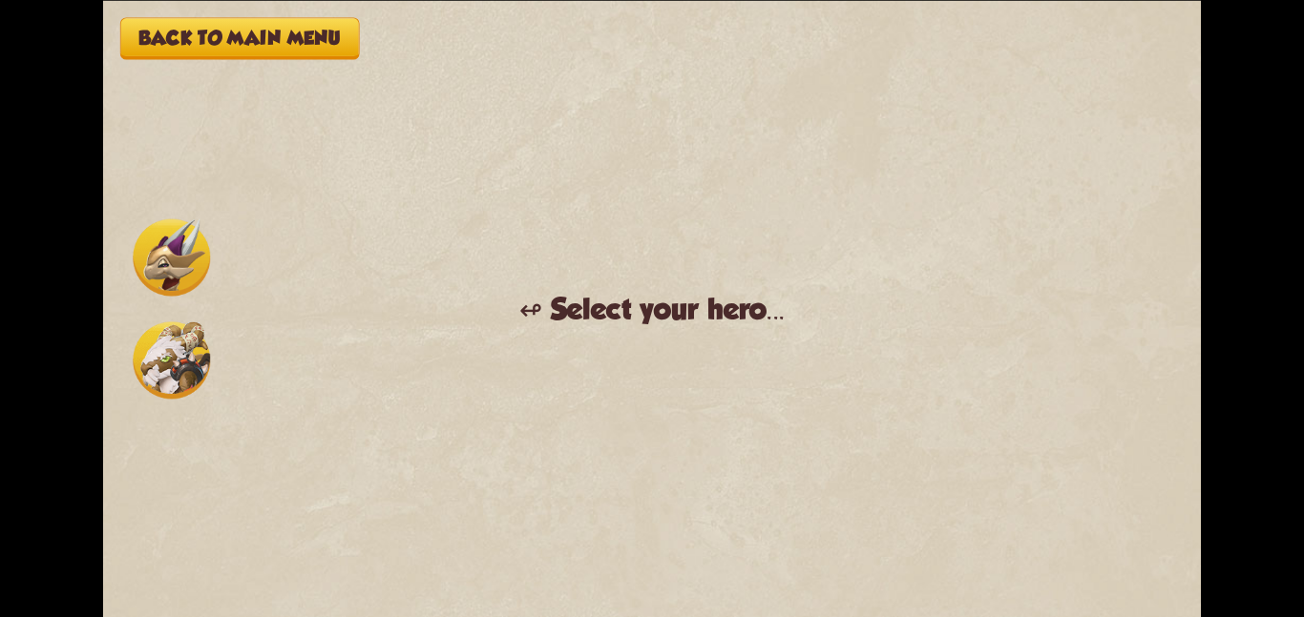
click at [168, 349] on img at bounding box center [171, 360] width 77 height 77
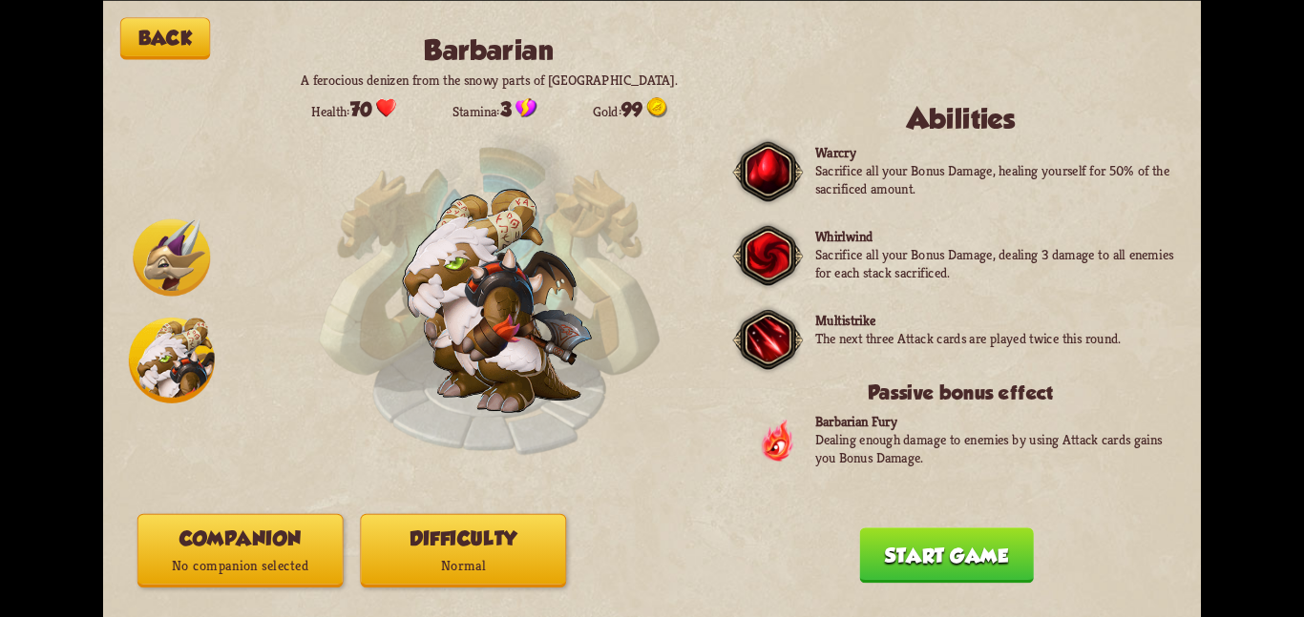
click at [201, 555] on p "No companion selected" at bounding box center [240, 567] width 204 height 28
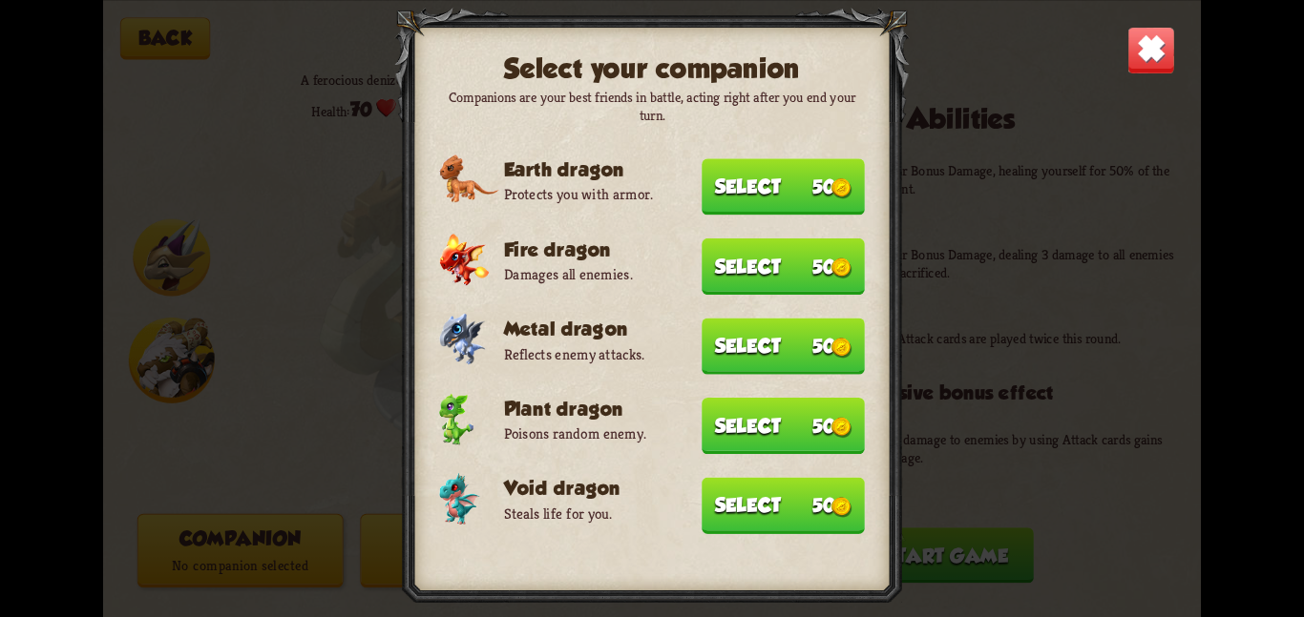
click at [710, 477] on button "Select 50" at bounding box center [782, 505] width 163 height 56
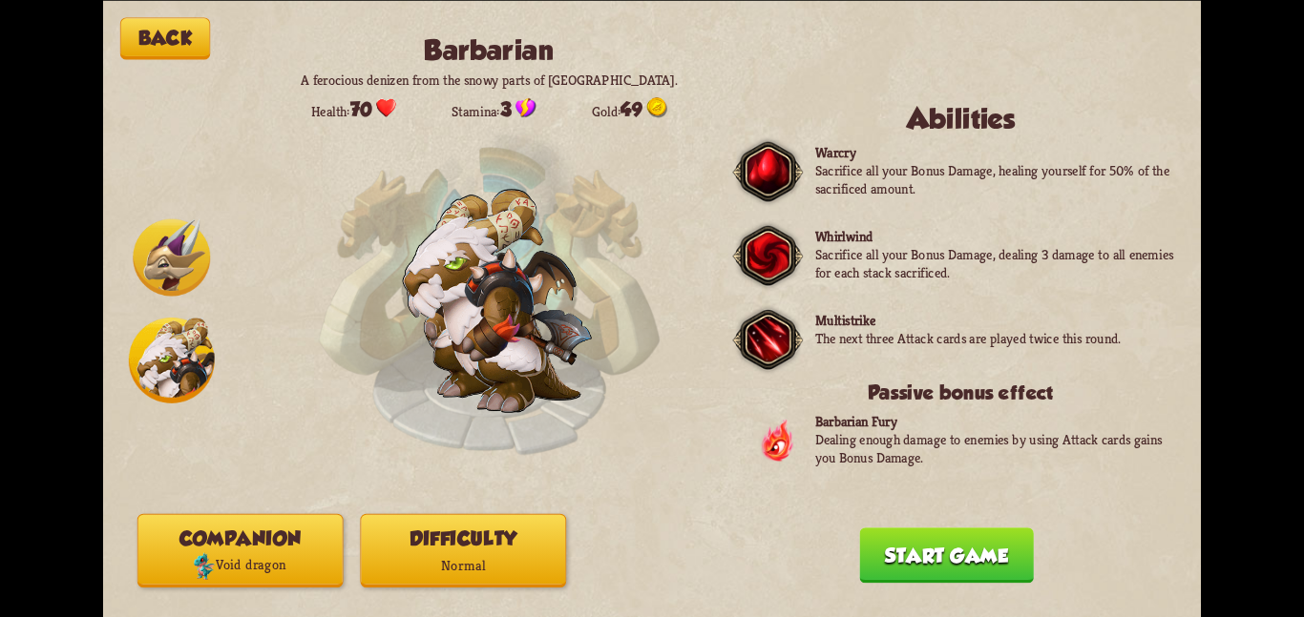
click at [492, 567] on p "Normal" at bounding box center [463, 567] width 204 height 28
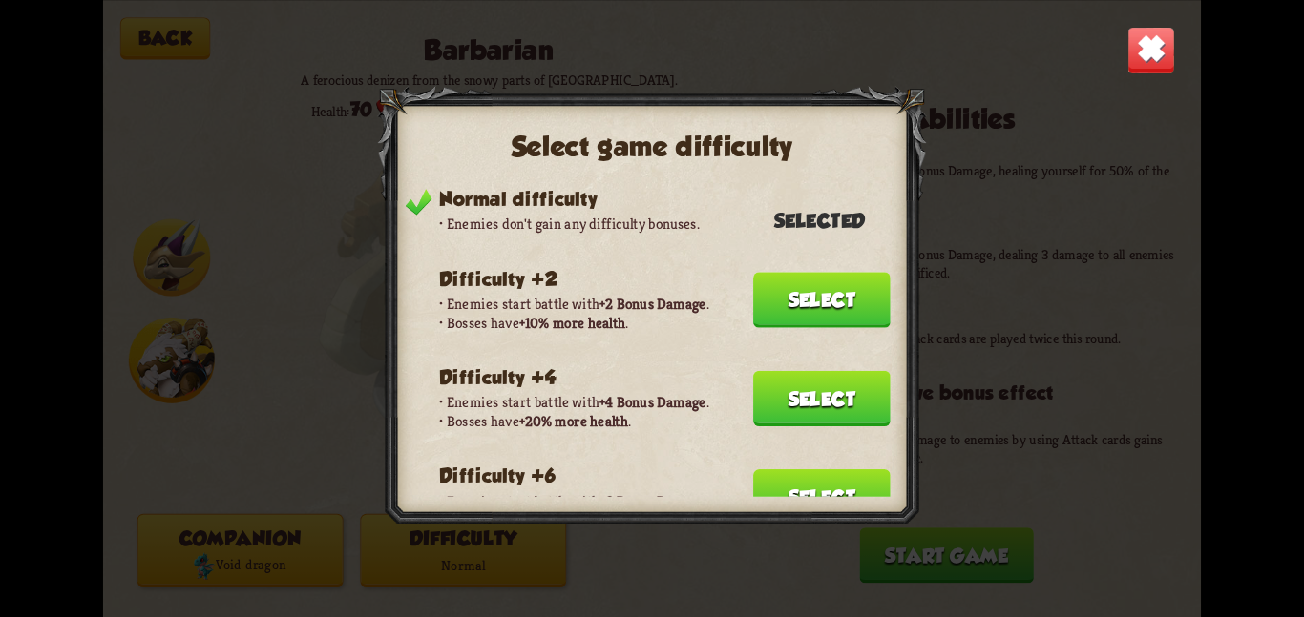
click at [786, 393] on button "Select" at bounding box center [821, 397] width 137 height 55
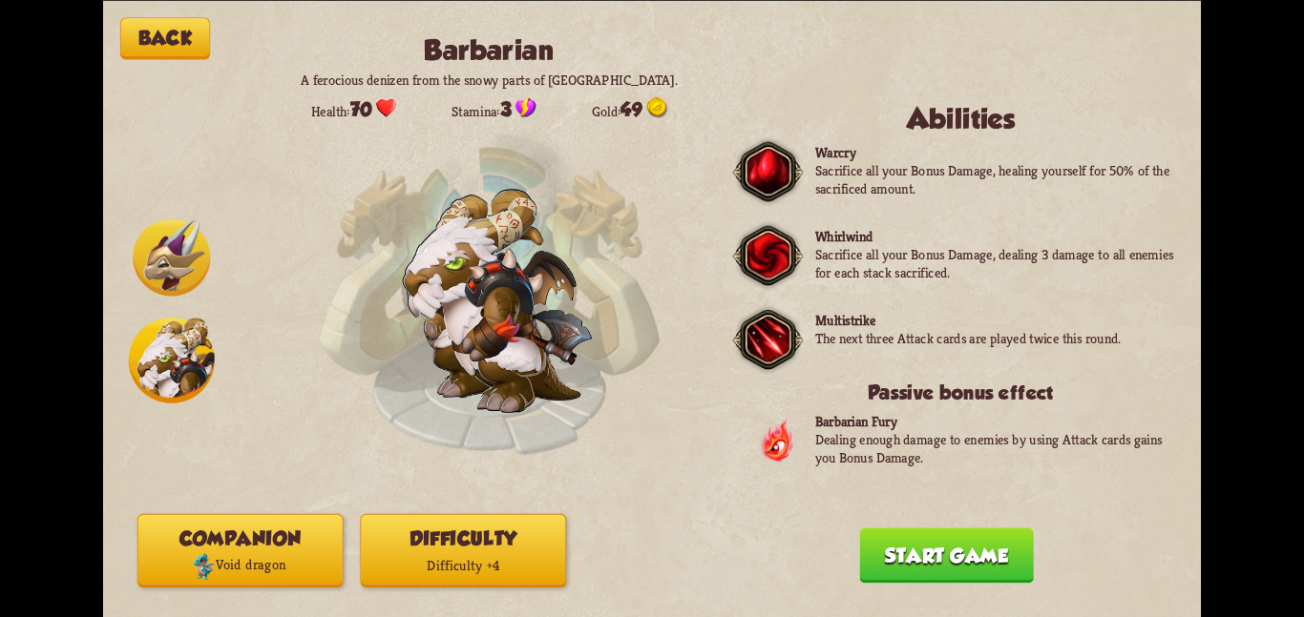
click at [901, 554] on button "Start game" at bounding box center [946, 555] width 174 height 55
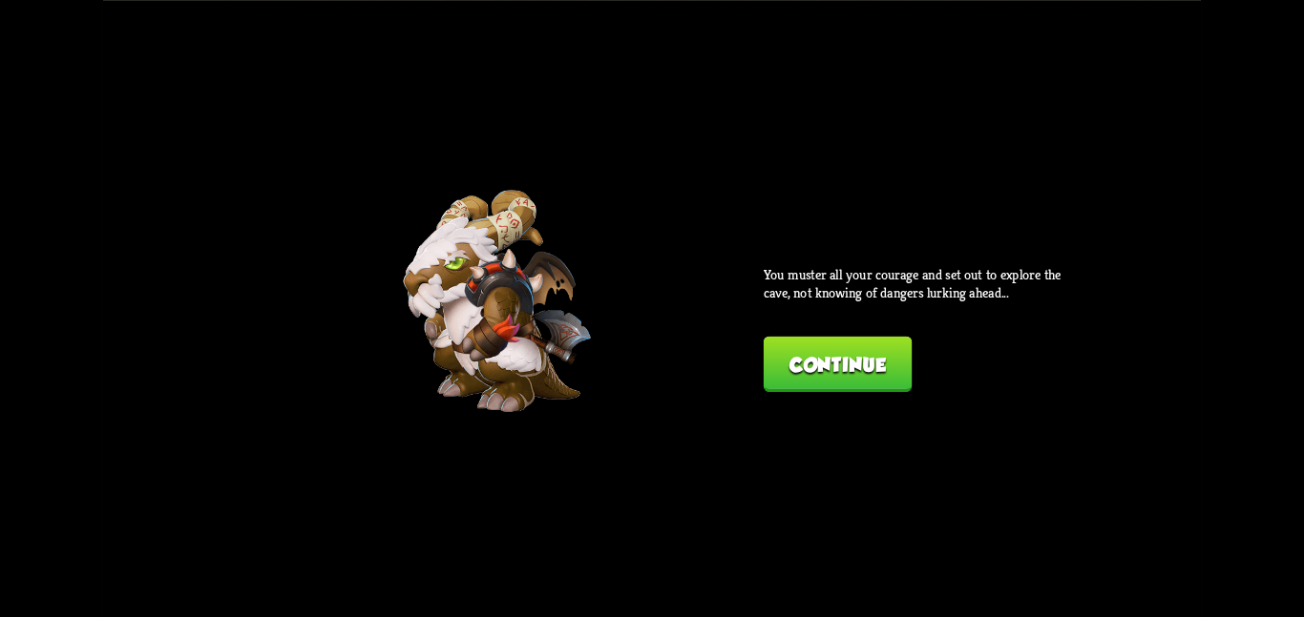
click at [786, 347] on button "Continue" at bounding box center [837, 363] width 148 height 55
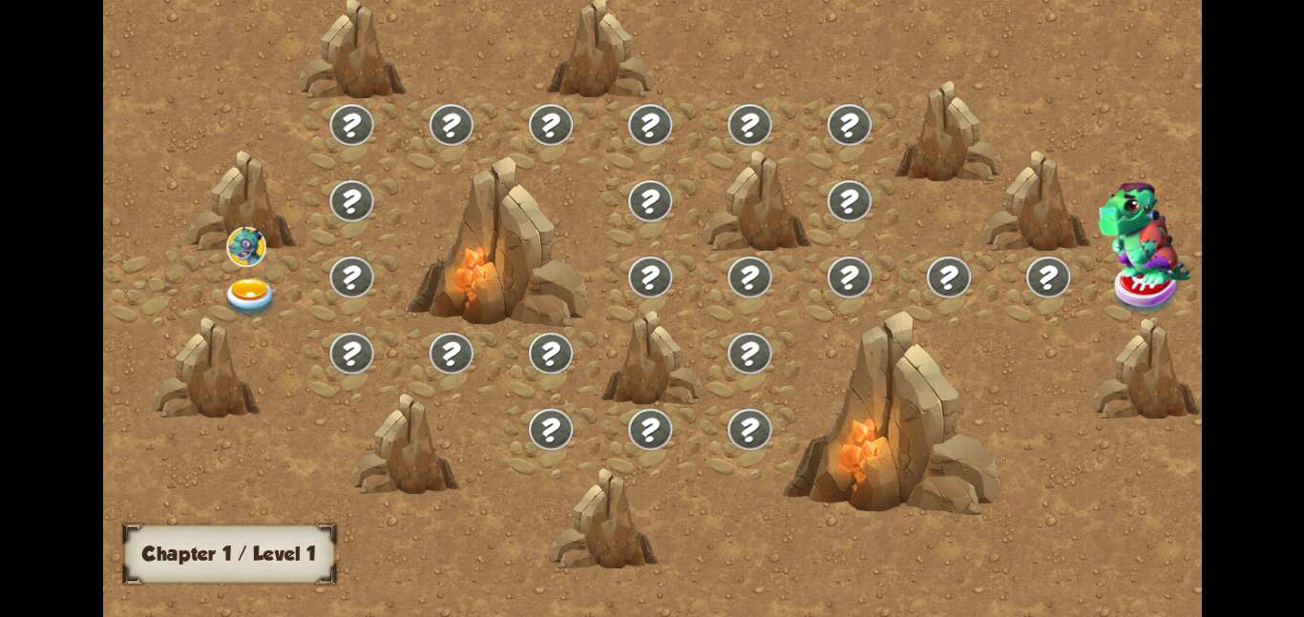
click at [228, 257] on img at bounding box center [245, 246] width 39 height 40
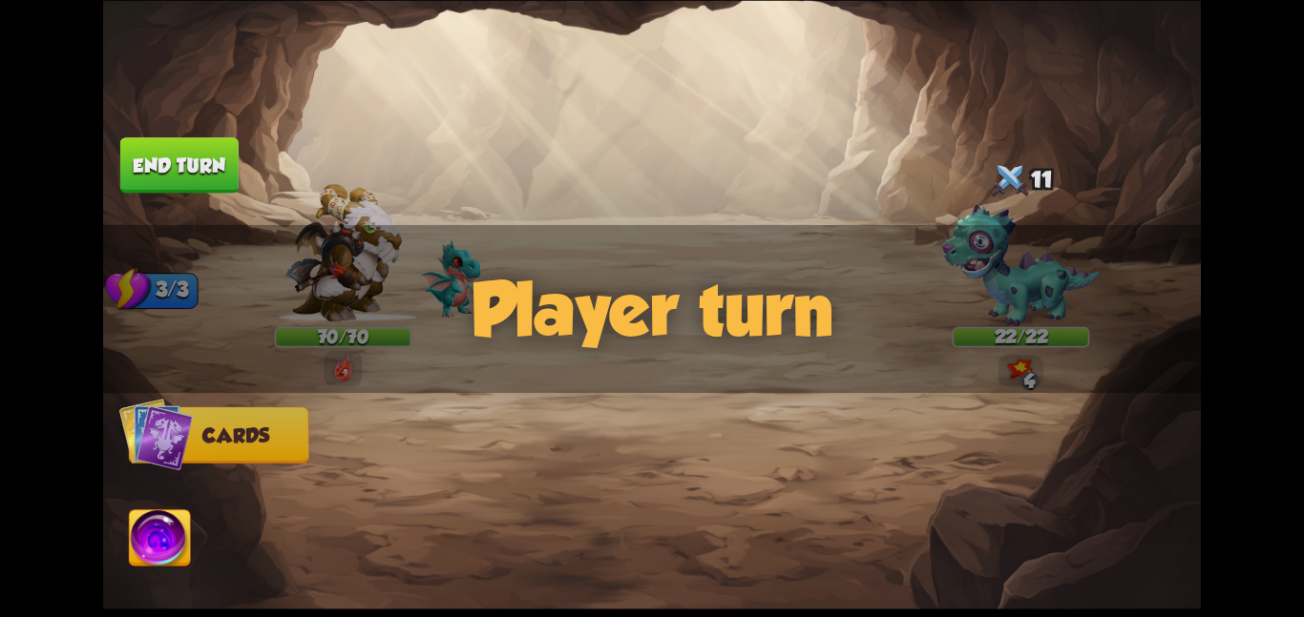
click at [482, 386] on div at bounding box center [762, 480] width 878 height 275
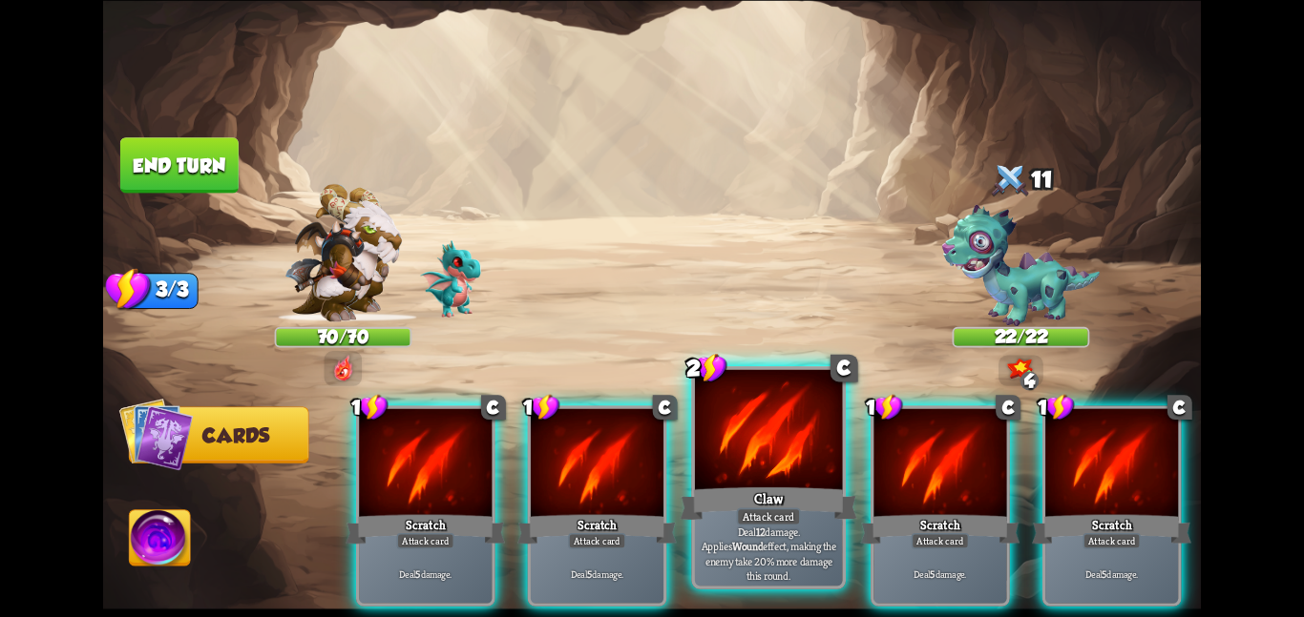
click at [777, 450] on div at bounding box center [769, 431] width 148 height 124
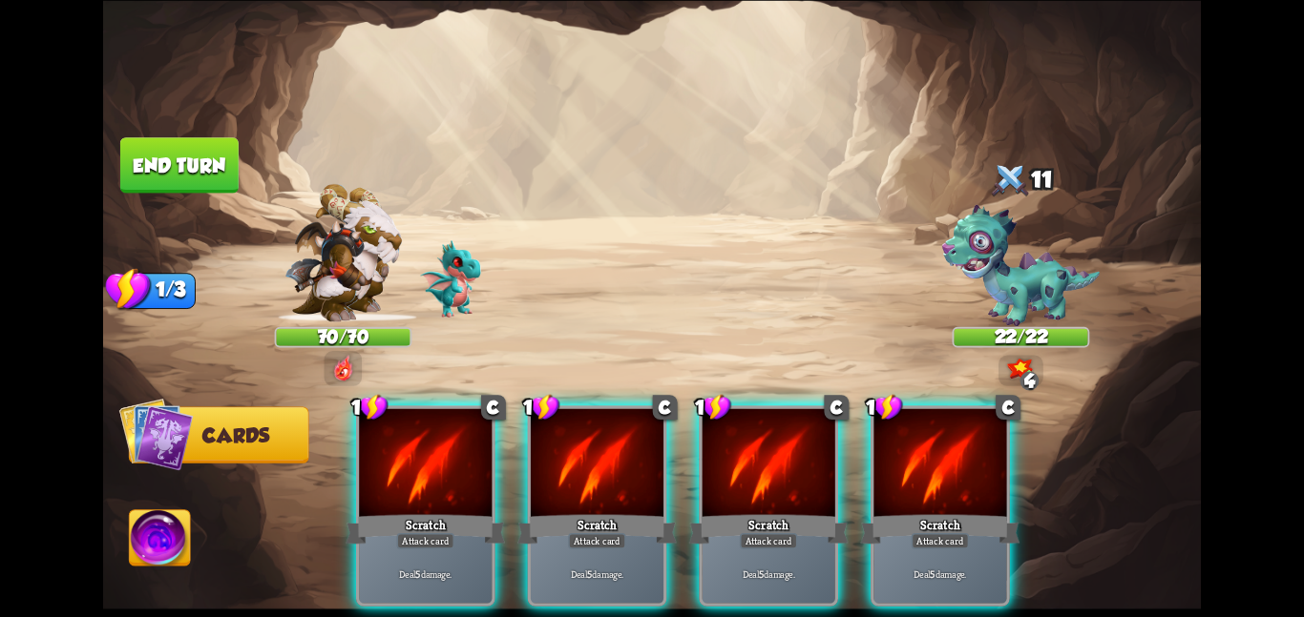
click at [777, 450] on div at bounding box center [768, 464] width 133 height 112
click at [777, 450] on div "1 C Scratch Attack card Deal 5 damage. 1 C Scratch Attack card Deal 5 damage. 1…" at bounding box center [762, 480] width 878 height 275
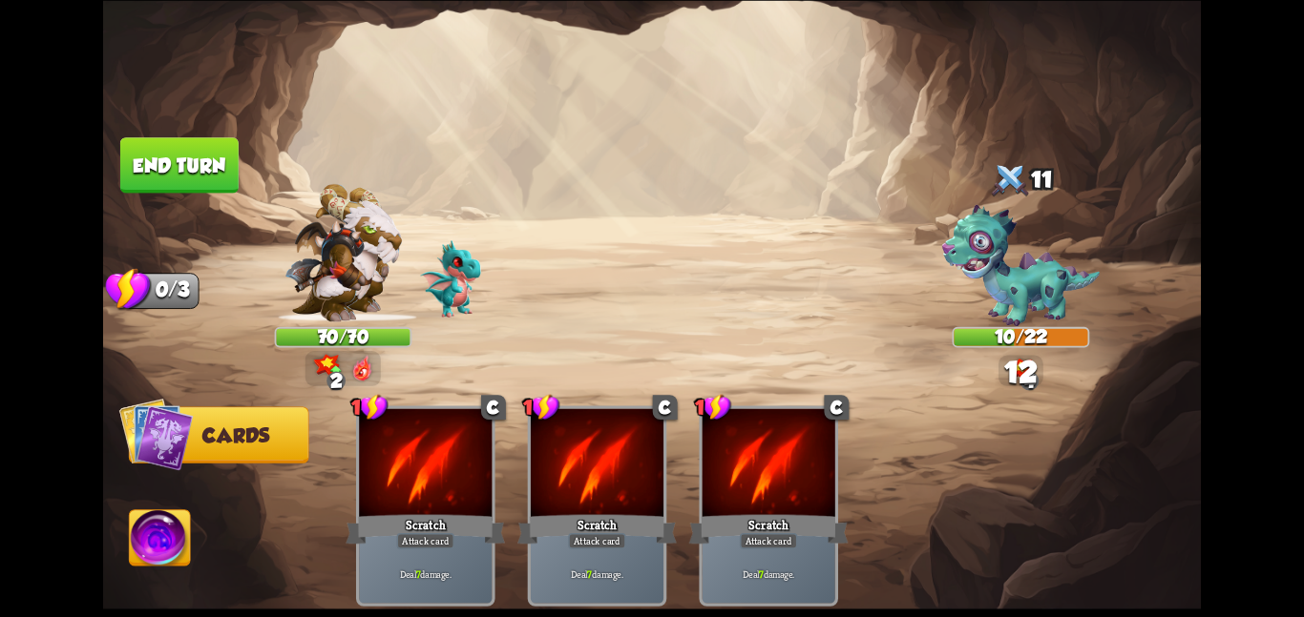
click at [195, 158] on button "End turn" at bounding box center [179, 165] width 119 height 56
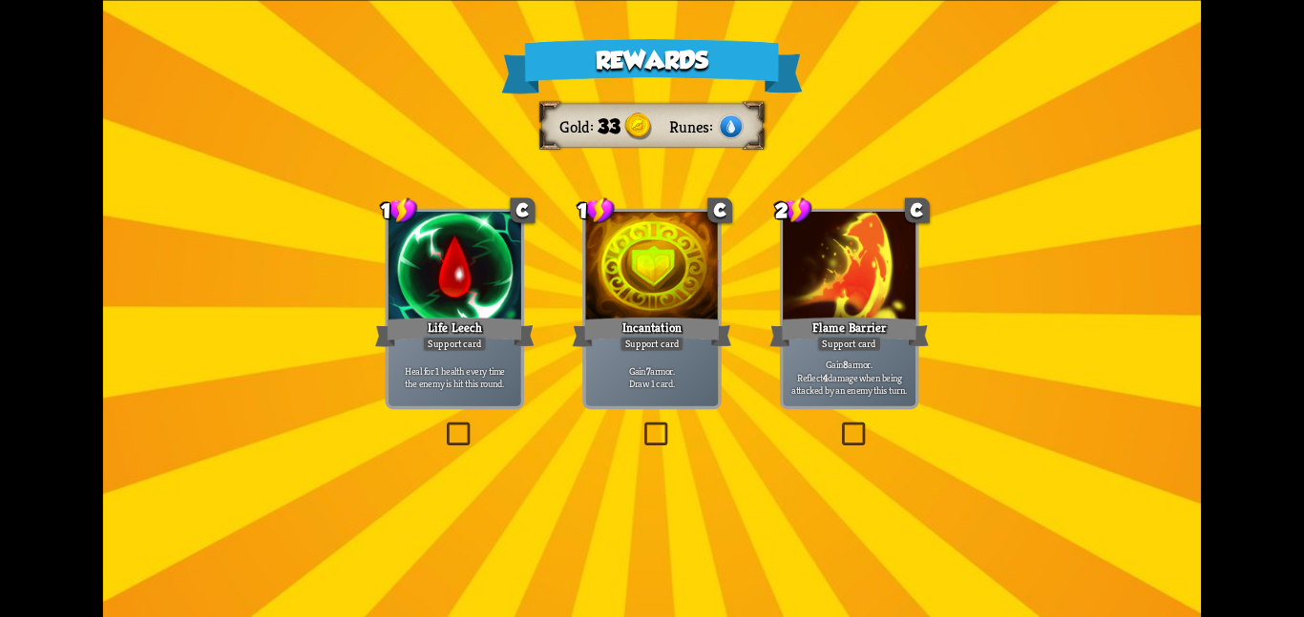
click at [611, 309] on div at bounding box center [651, 268] width 133 height 112
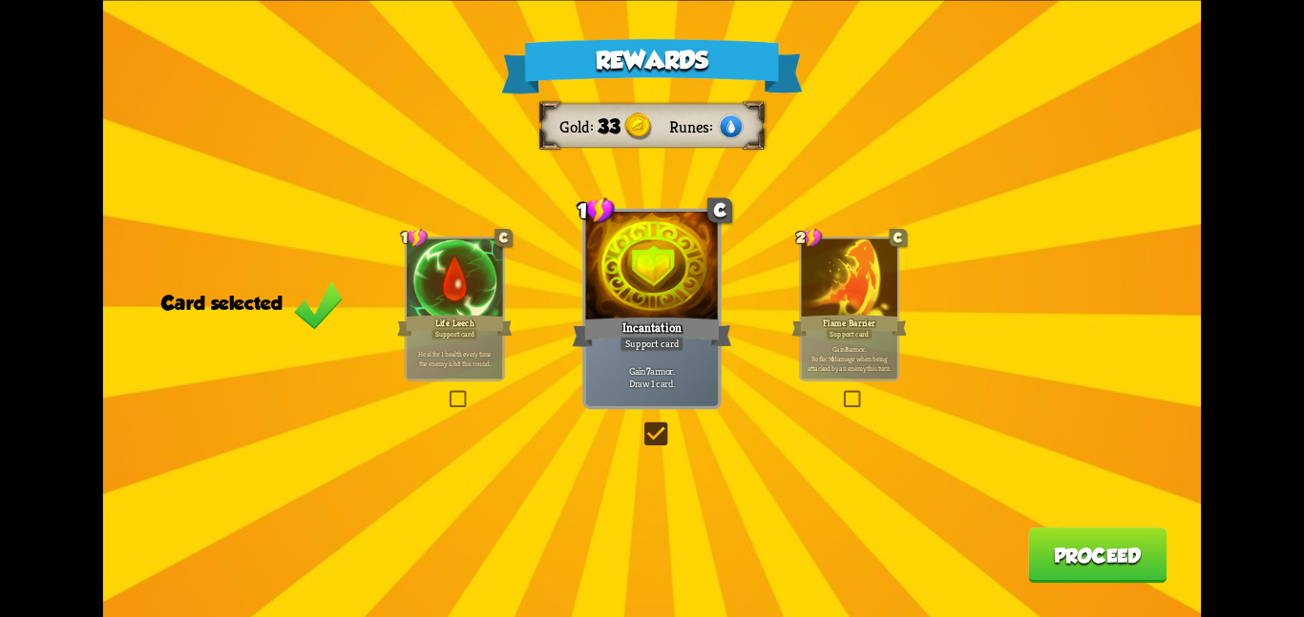
click at [1085, 544] on button "Proceed" at bounding box center [1097, 555] width 138 height 55
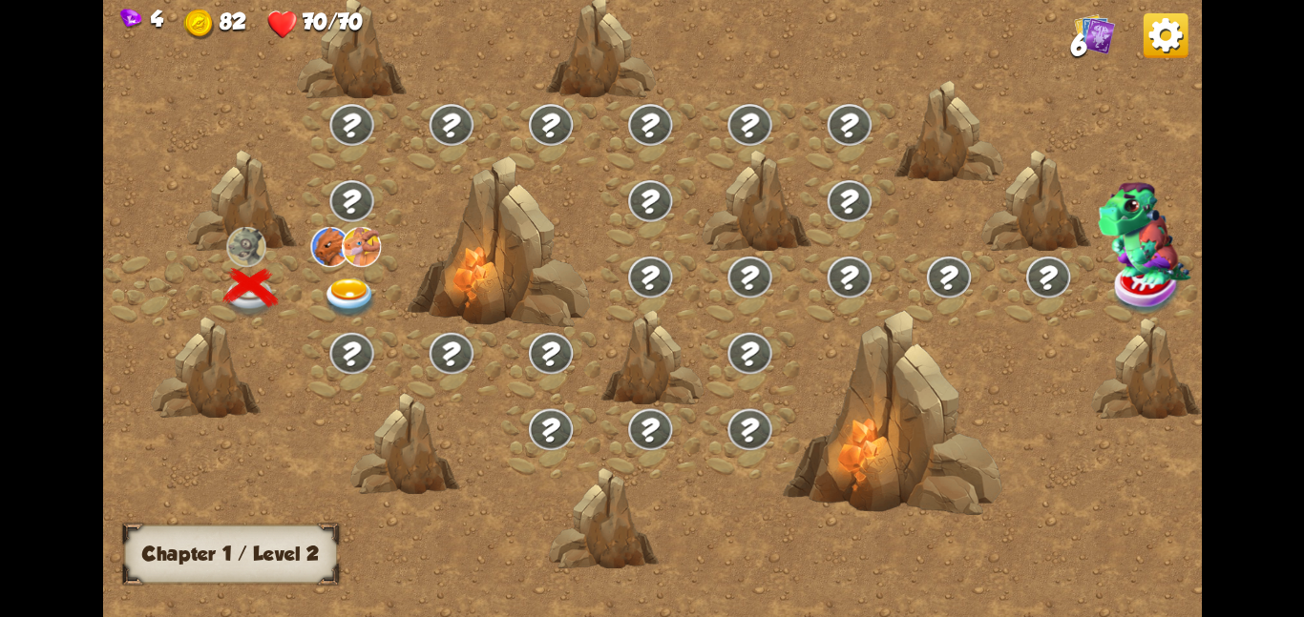
click at [367, 278] on img at bounding box center [350, 298] width 55 height 40
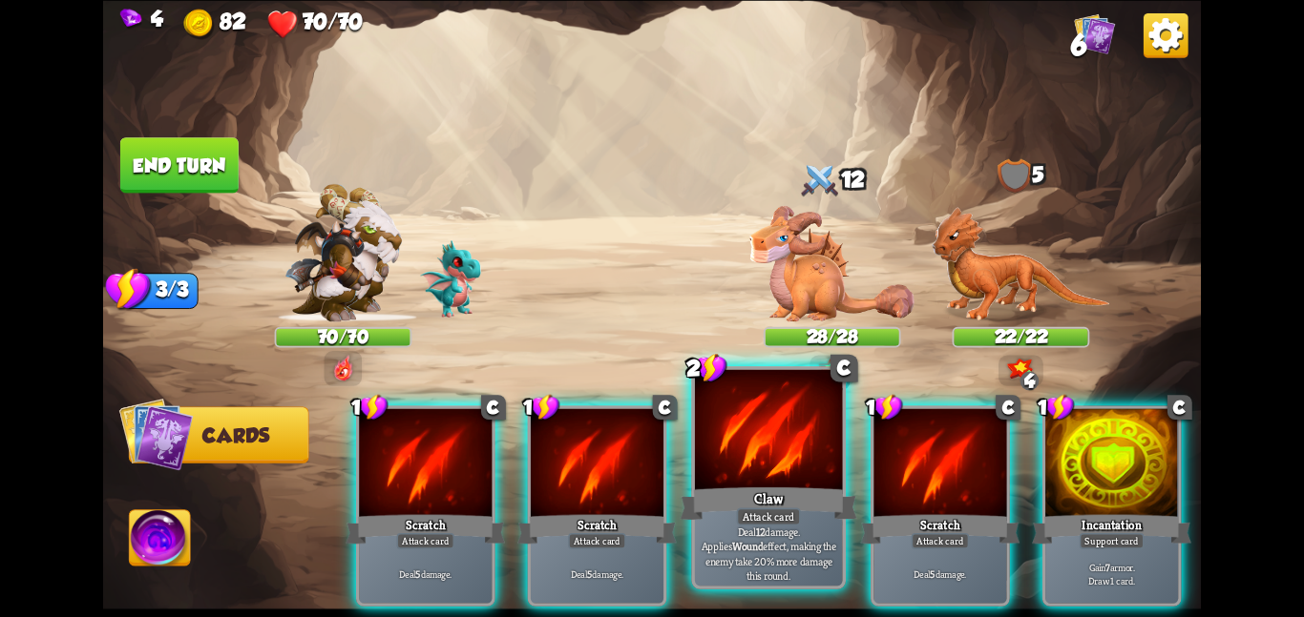
click at [701, 414] on div at bounding box center [769, 431] width 148 height 124
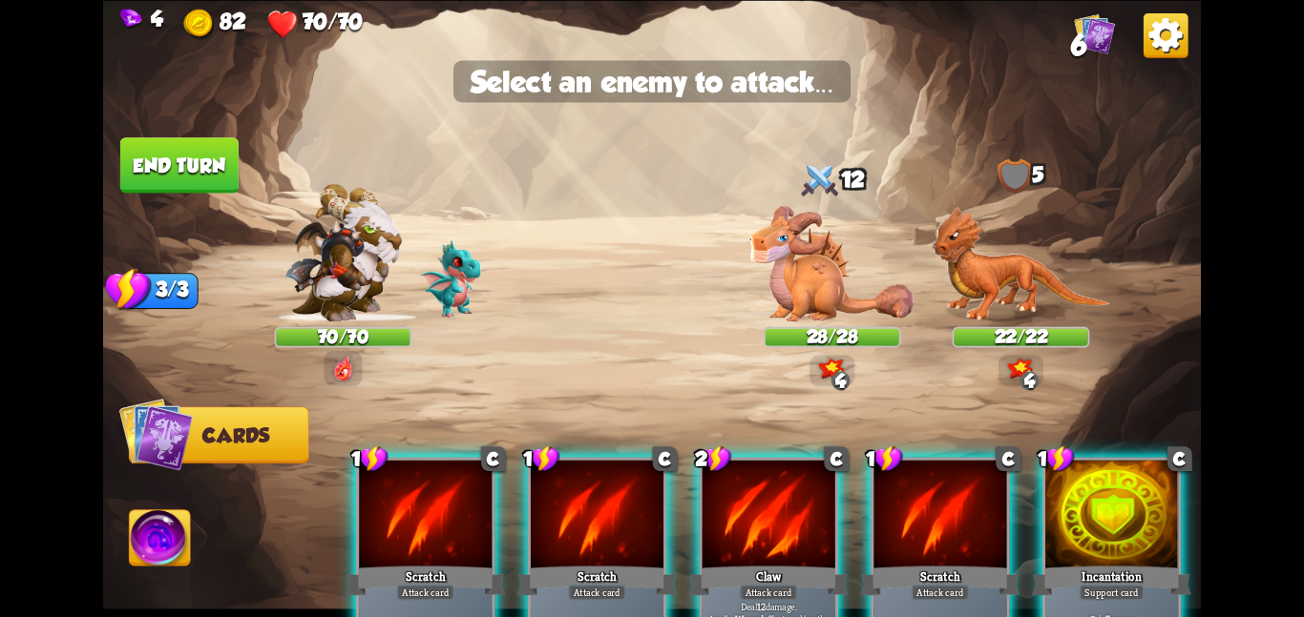
click at [701, 414] on div "1 C Scratch Attack card Deal 5 damage. 1 C Scratch Attack card Deal 5 damage. 2…" at bounding box center [762, 531] width 878 height 275
click at [763, 289] on img at bounding box center [831, 262] width 165 height 115
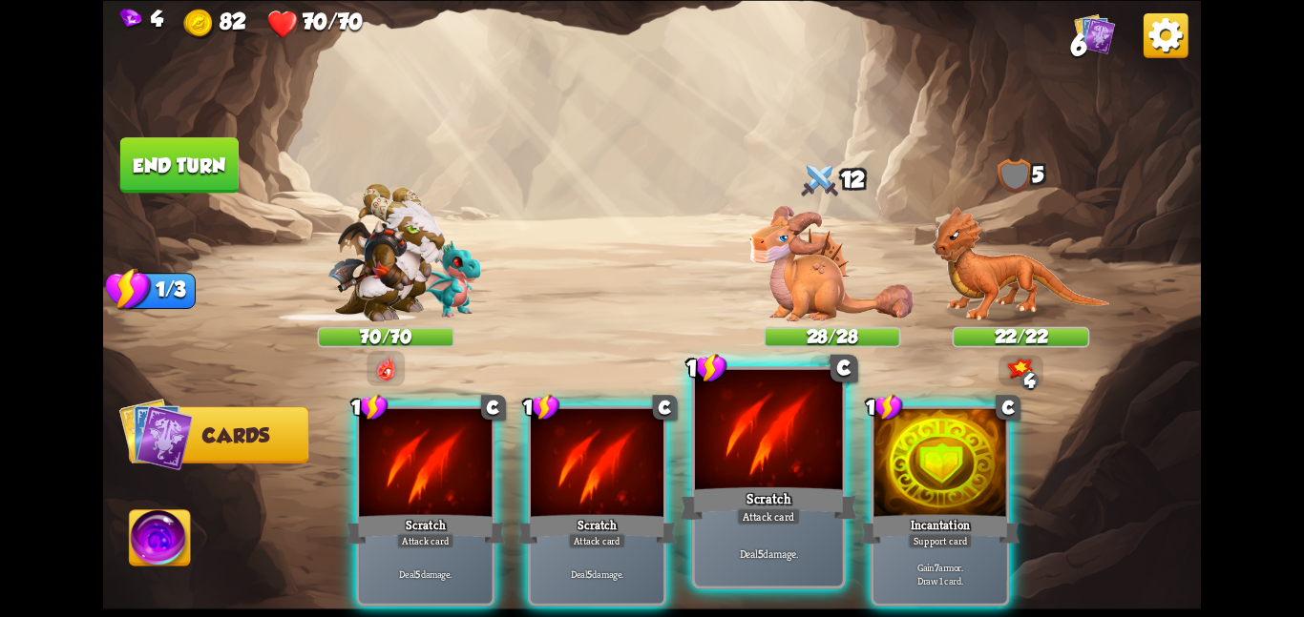
click at [744, 412] on div at bounding box center [769, 431] width 148 height 124
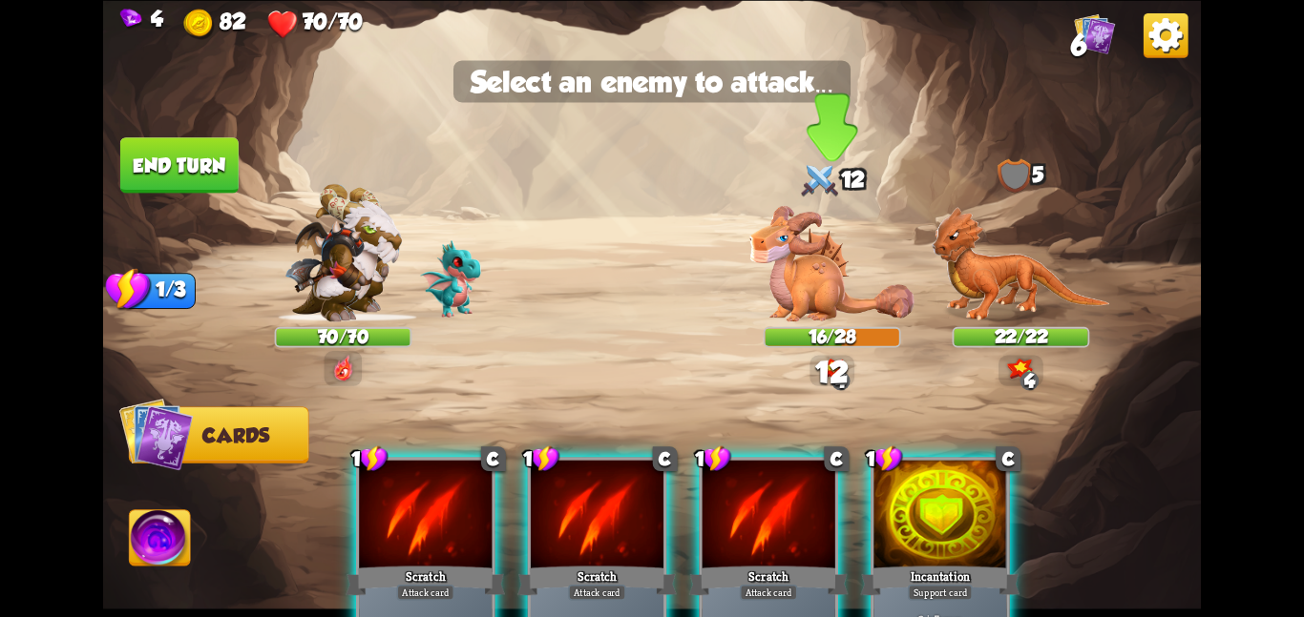
click at [783, 284] on img at bounding box center [831, 262] width 165 height 115
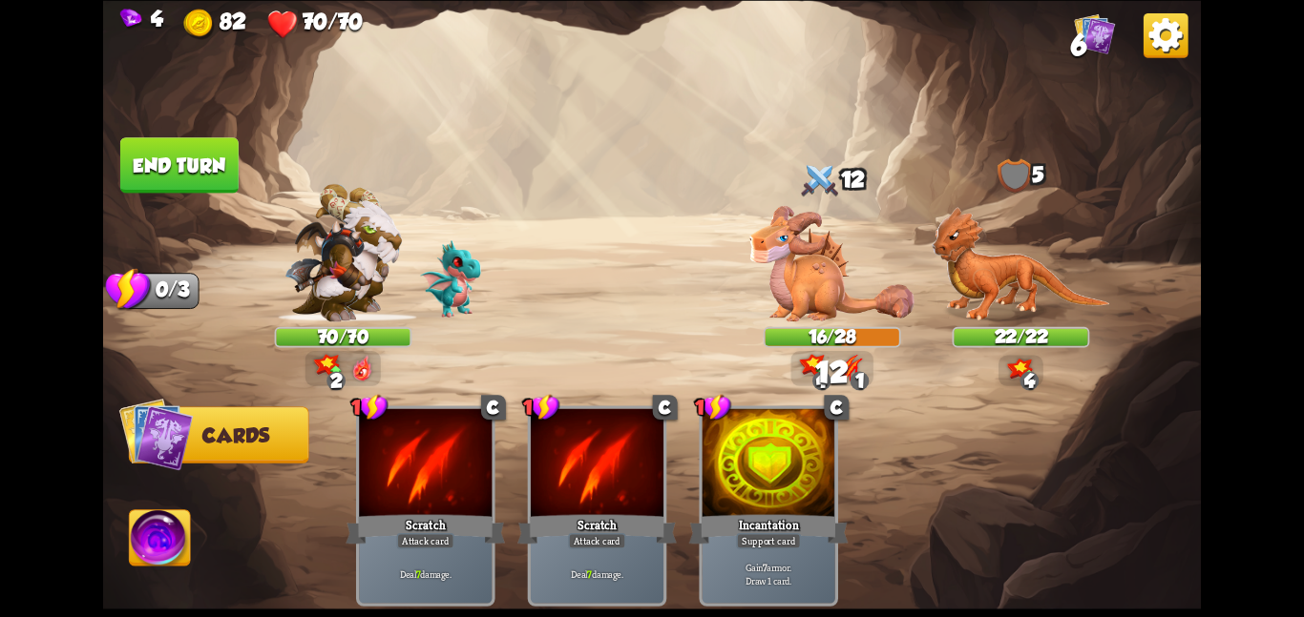
click at [165, 552] on img at bounding box center [160, 542] width 61 height 62
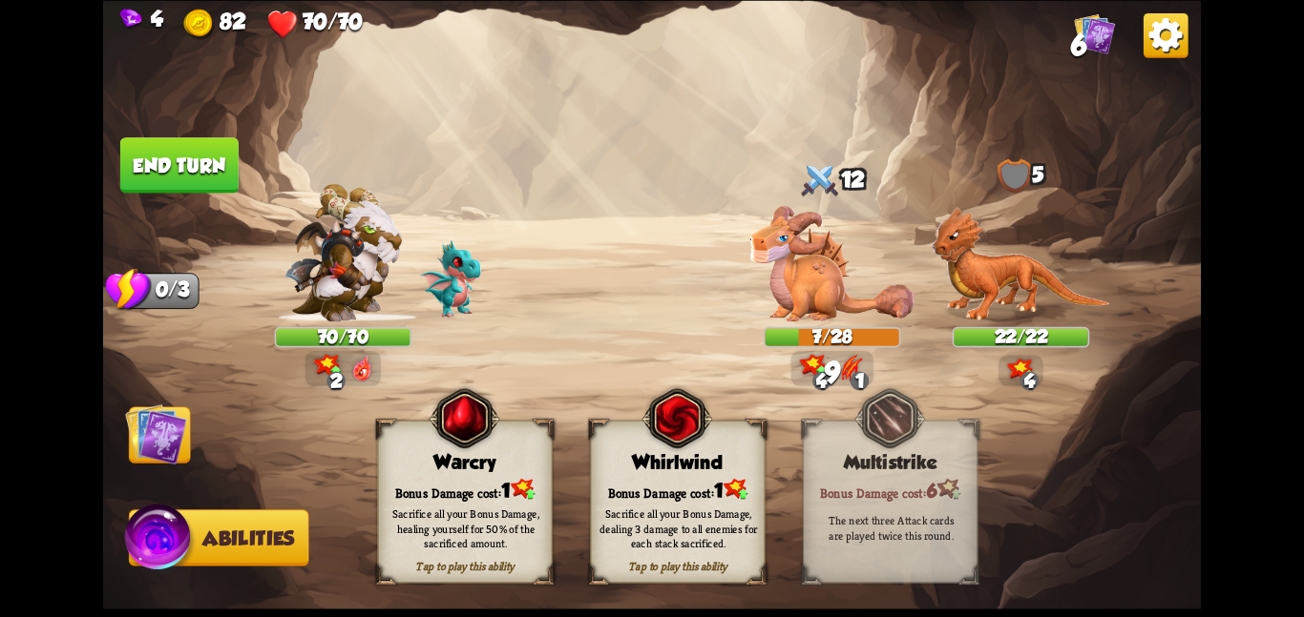
click at [631, 457] on div "Whirlwind" at bounding box center [678, 462] width 174 height 22
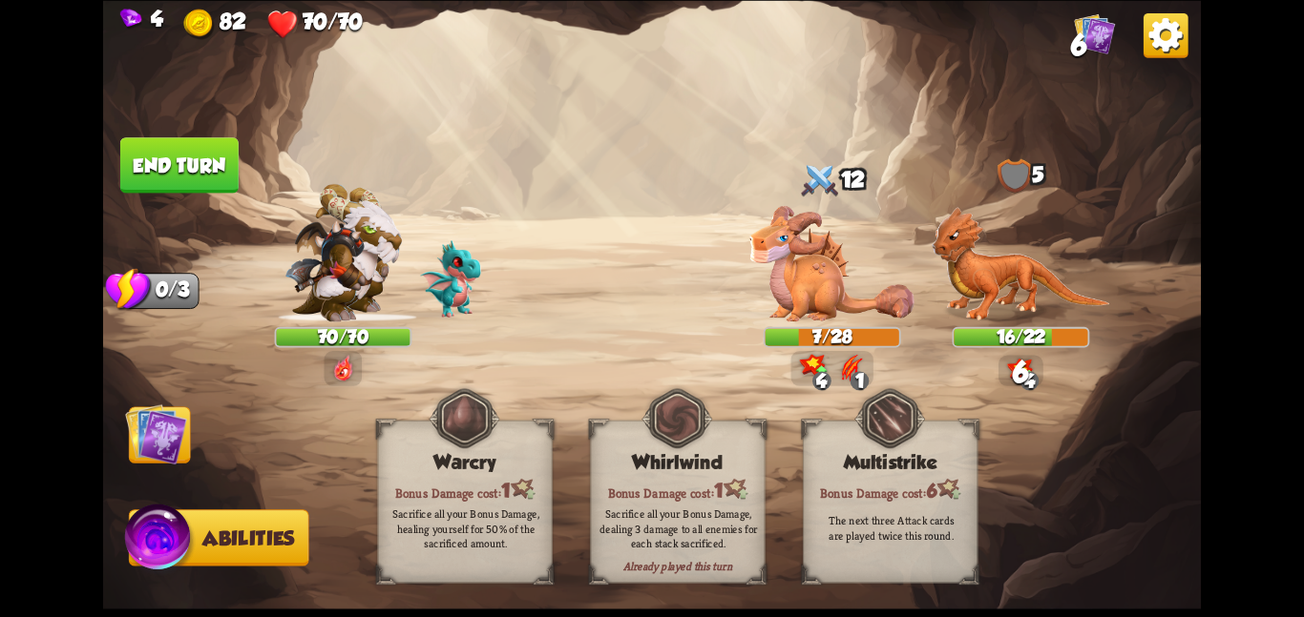
click at [156, 419] on img at bounding box center [156, 434] width 62 height 62
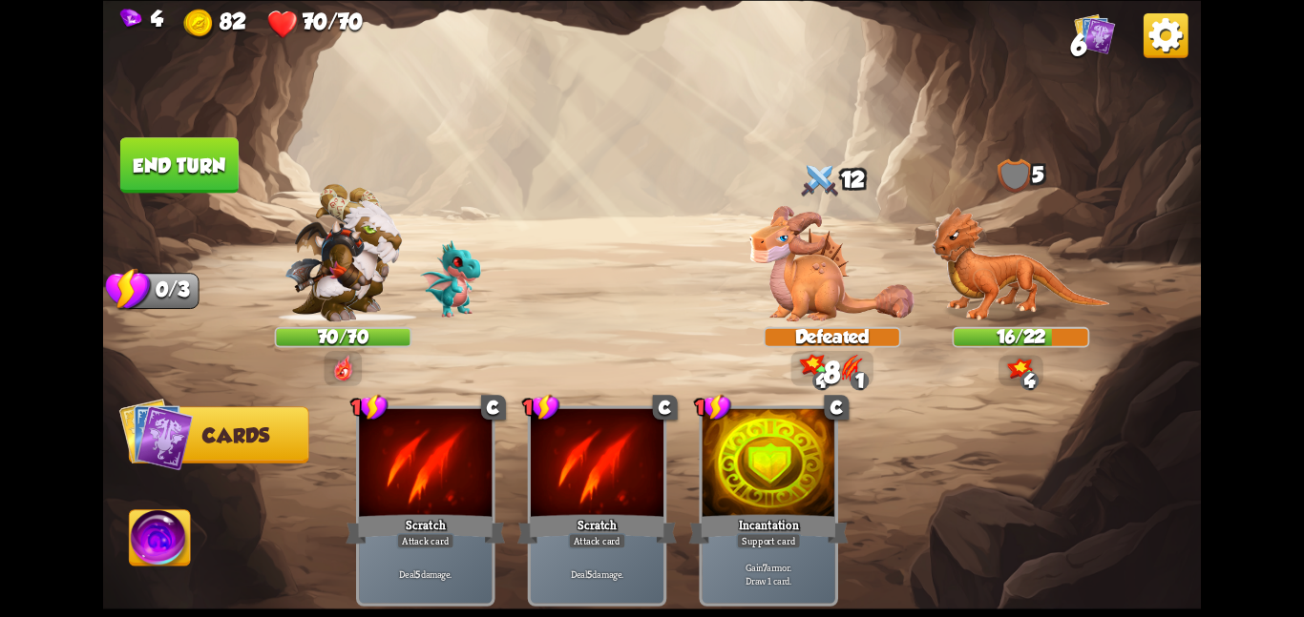
click at [149, 145] on button "End turn" at bounding box center [179, 164] width 118 height 55
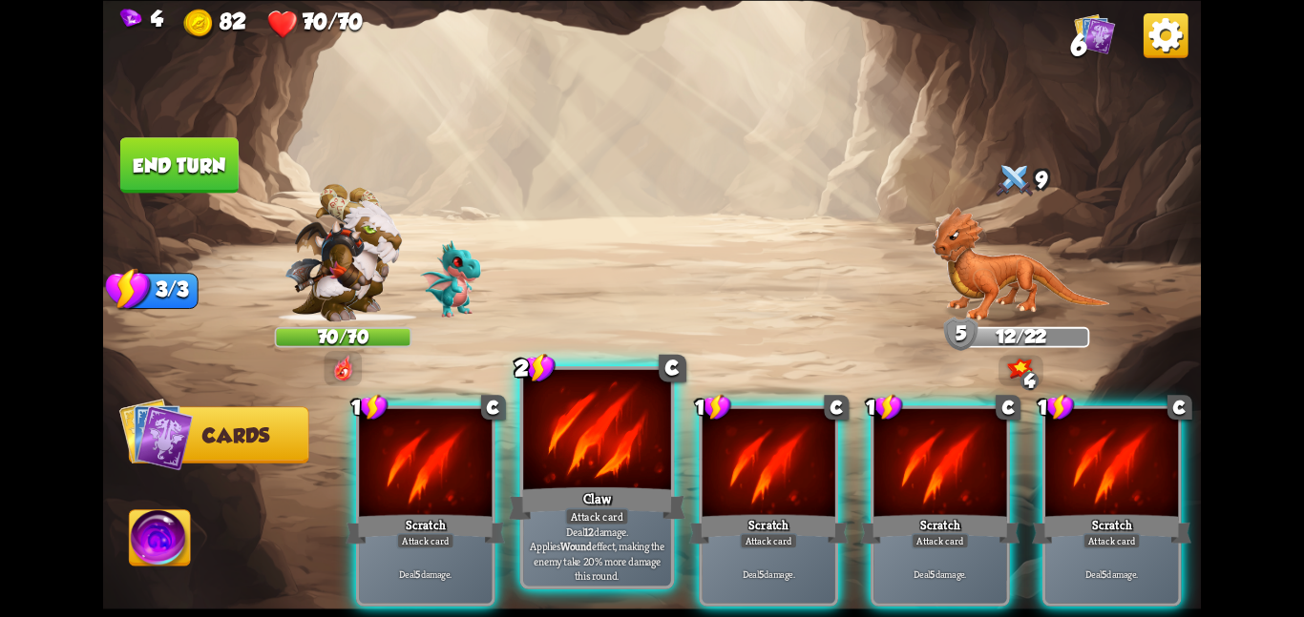
click at [530, 426] on div at bounding box center [597, 431] width 148 height 124
click at [530, 426] on div "1 C Scratch Attack card Deal 5 damage. 2 C Claw Attack card Deal 12 damage. App…" at bounding box center [762, 480] width 878 height 275
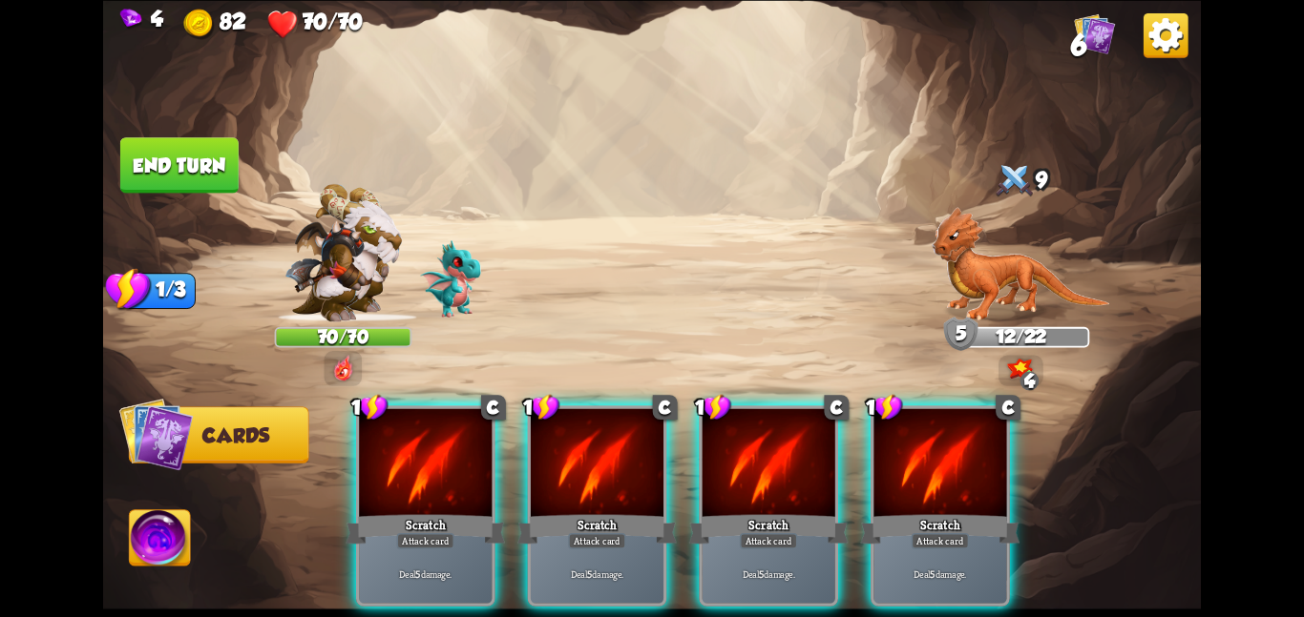
click at [531, 426] on div at bounding box center [597, 464] width 133 height 112
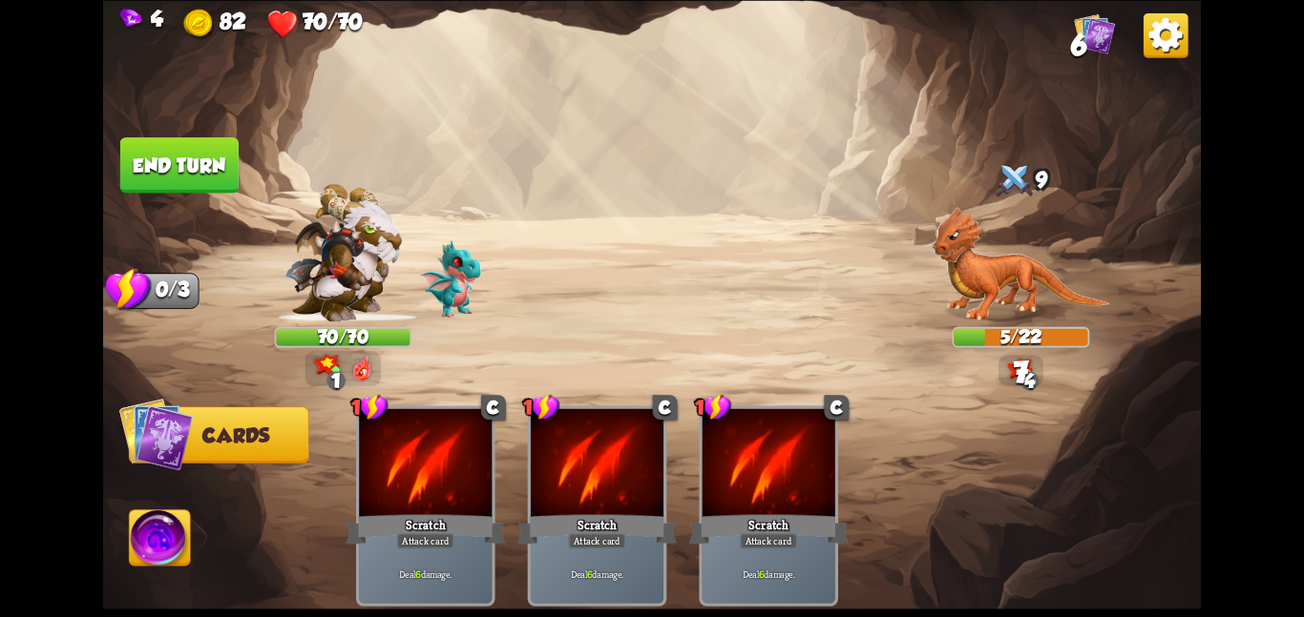
click at [235, 161] on button "End turn" at bounding box center [179, 164] width 118 height 55
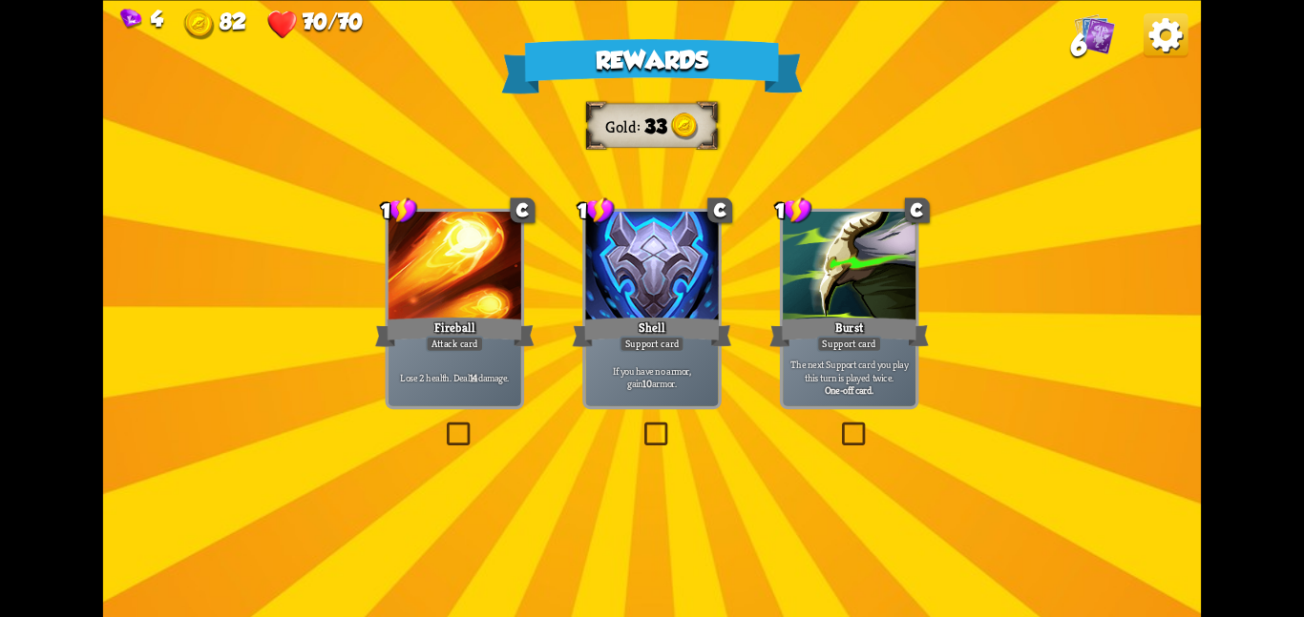
click at [617, 387] on p "If you have no armor, gain 10 armor." at bounding box center [652, 377] width 126 height 26
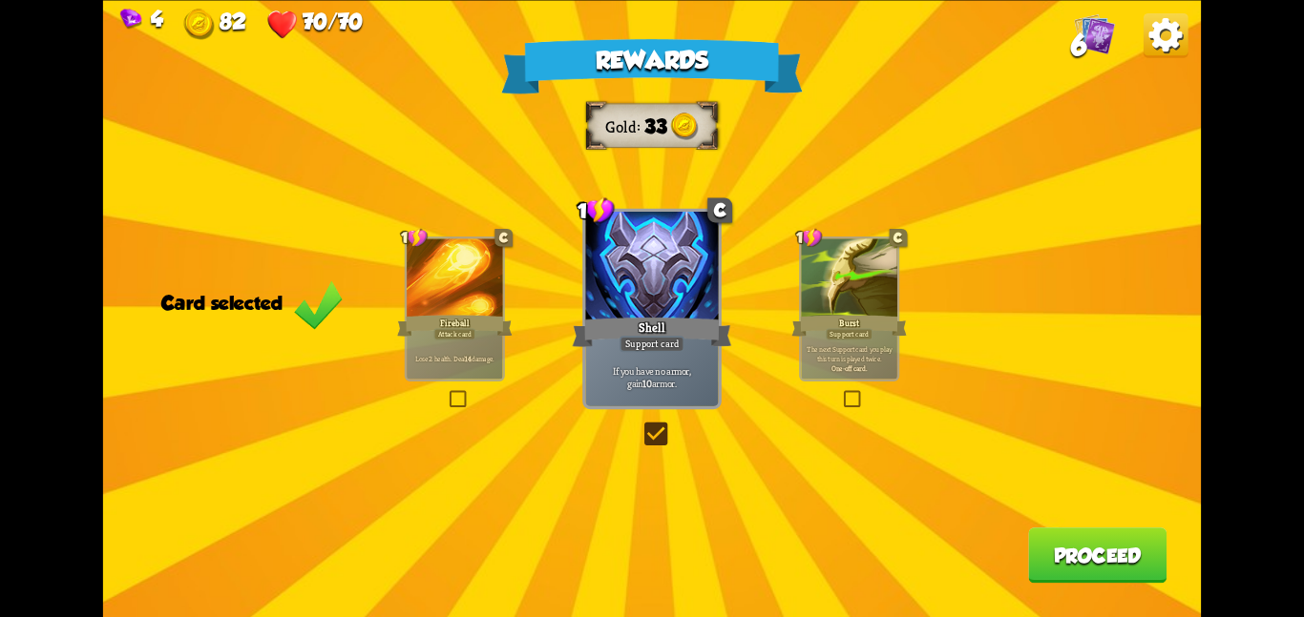
click at [1062, 534] on button "Proceed" at bounding box center [1097, 555] width 138 height 55
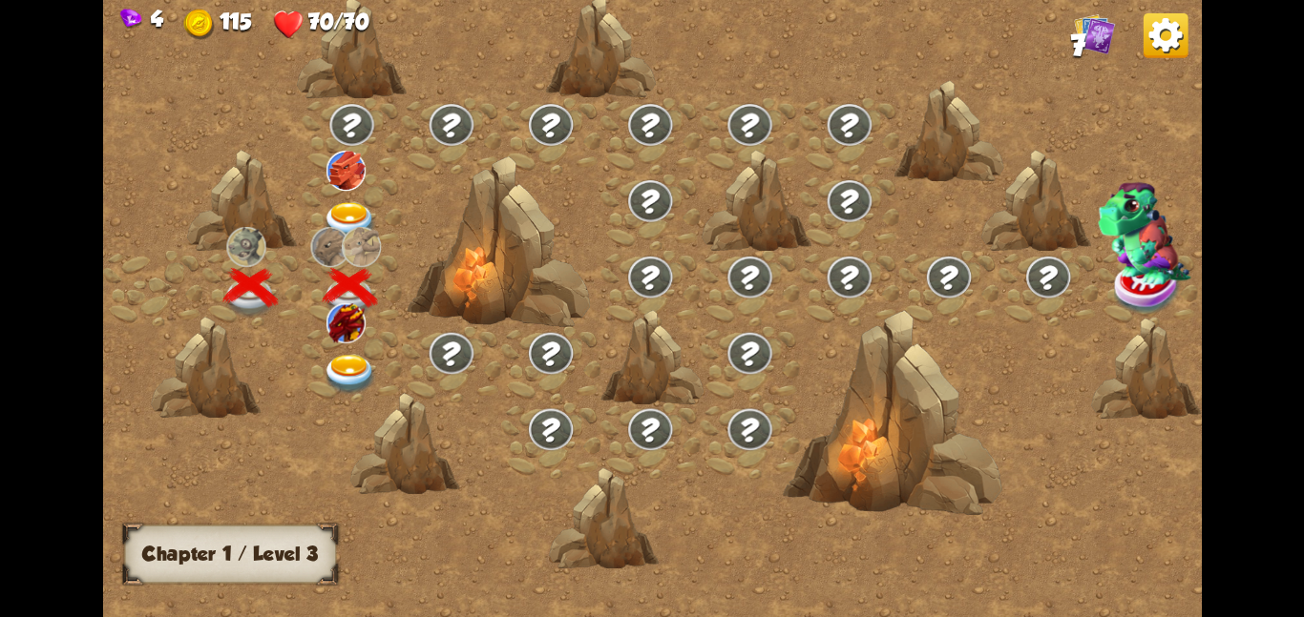
click at [335, 338] on img at bounding box center [345, 323] width 39 height 40
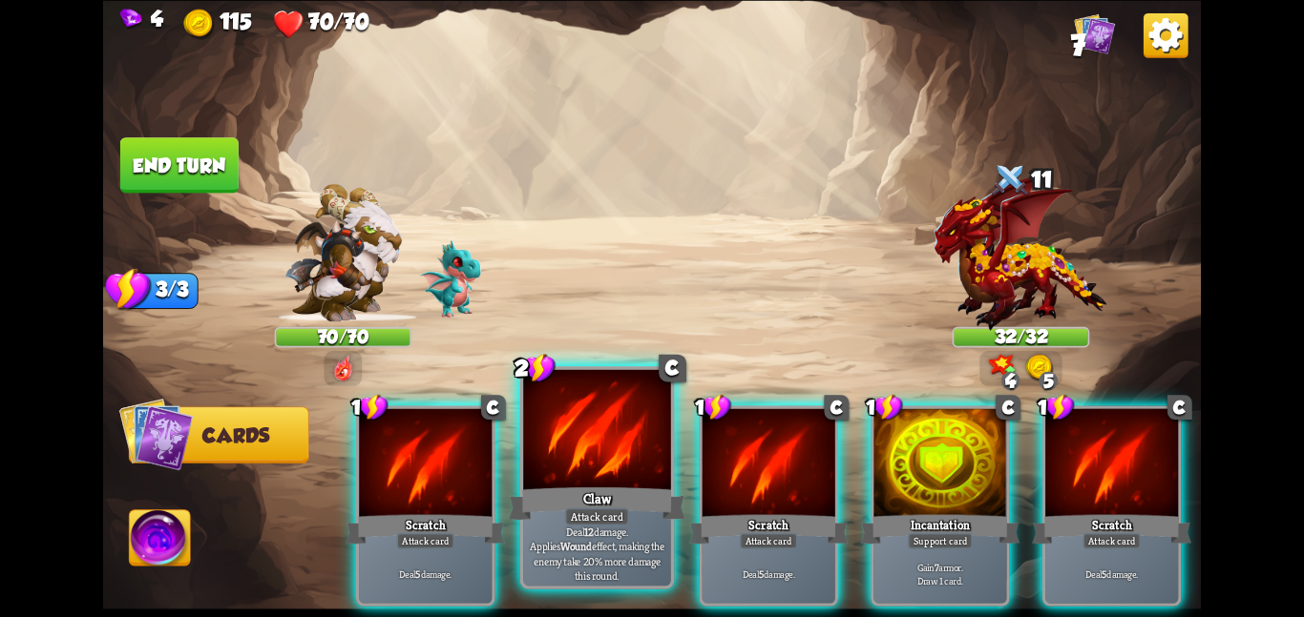
click at [559, 462] on div at bounding box center [597, 431] width 148 height 124
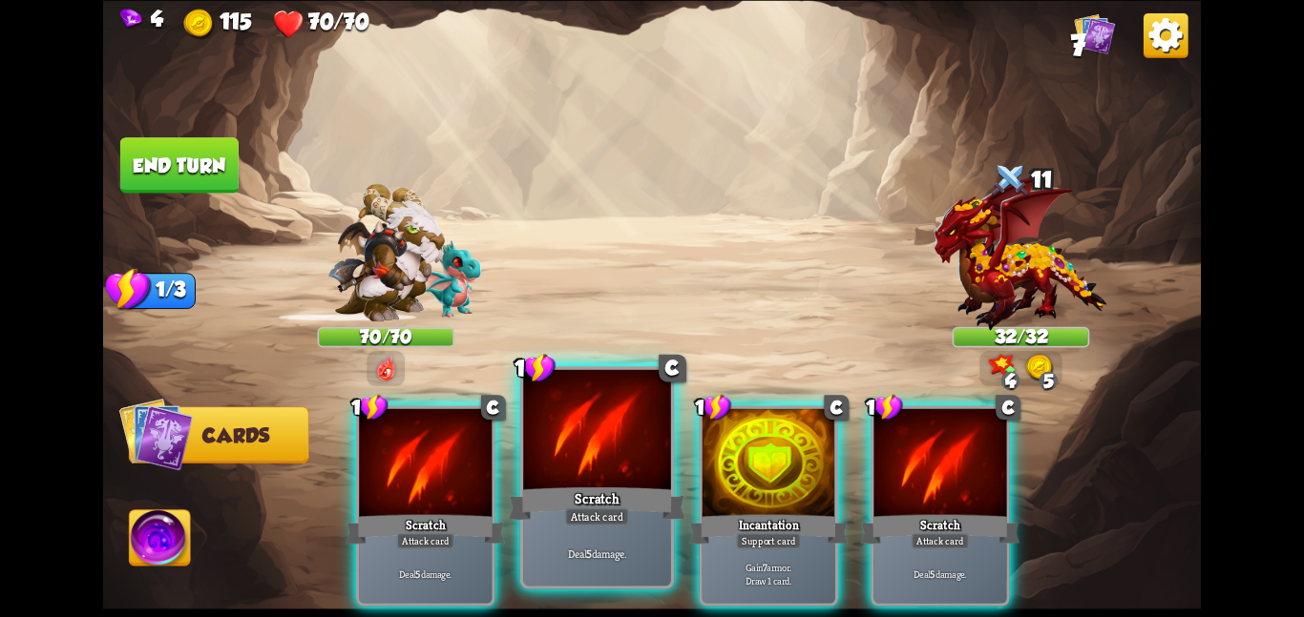
click at [583, 461] on div at bounding box center [597, 431] width 148 height 124
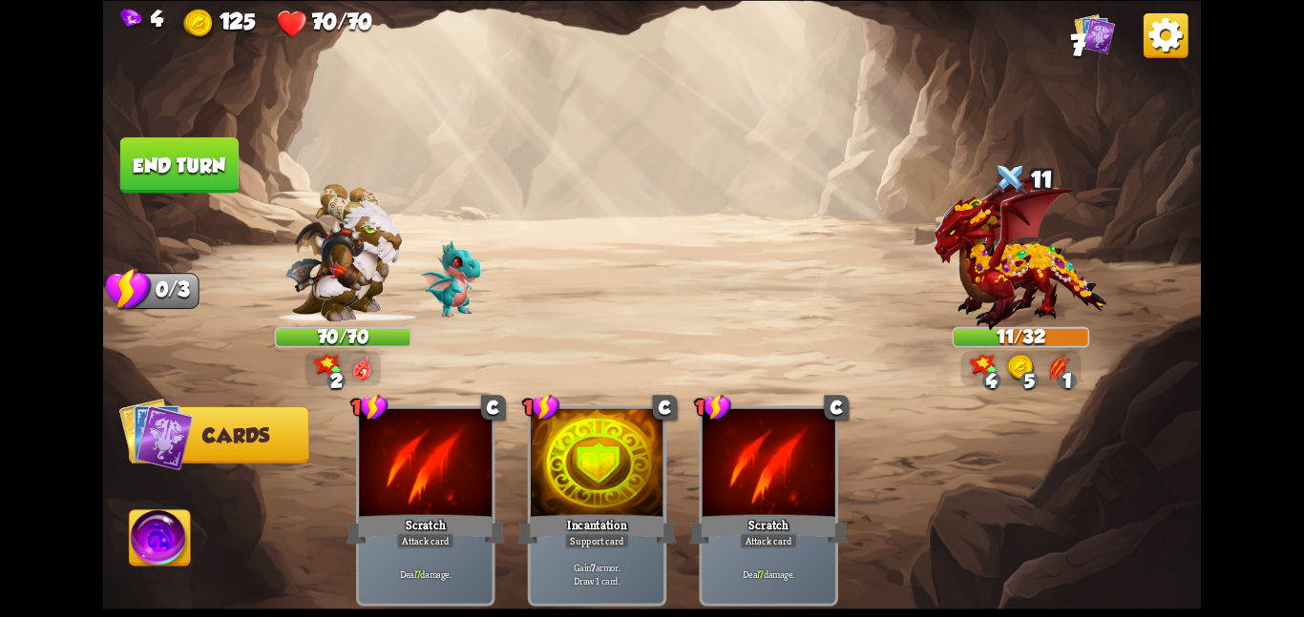
click at [198, 174] on button "End turn" at bounding box center [179, 165] width 119 height 56
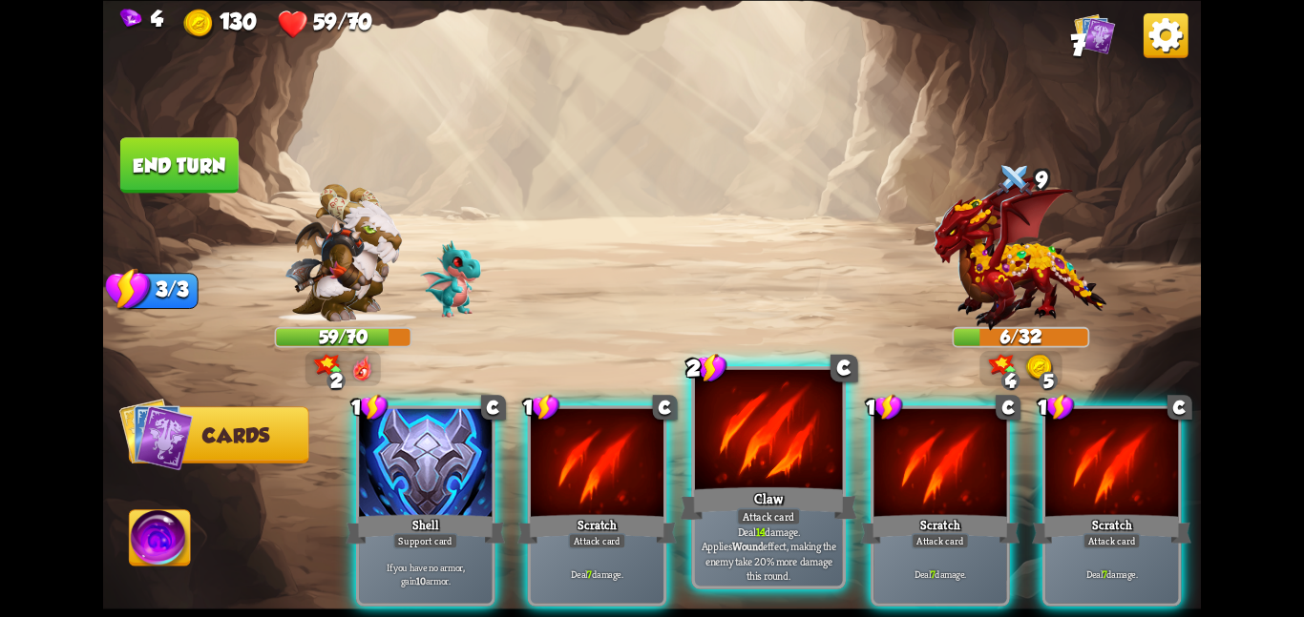
click at [829, 450] on div at bounding box center [769, 431] width 148 height 124
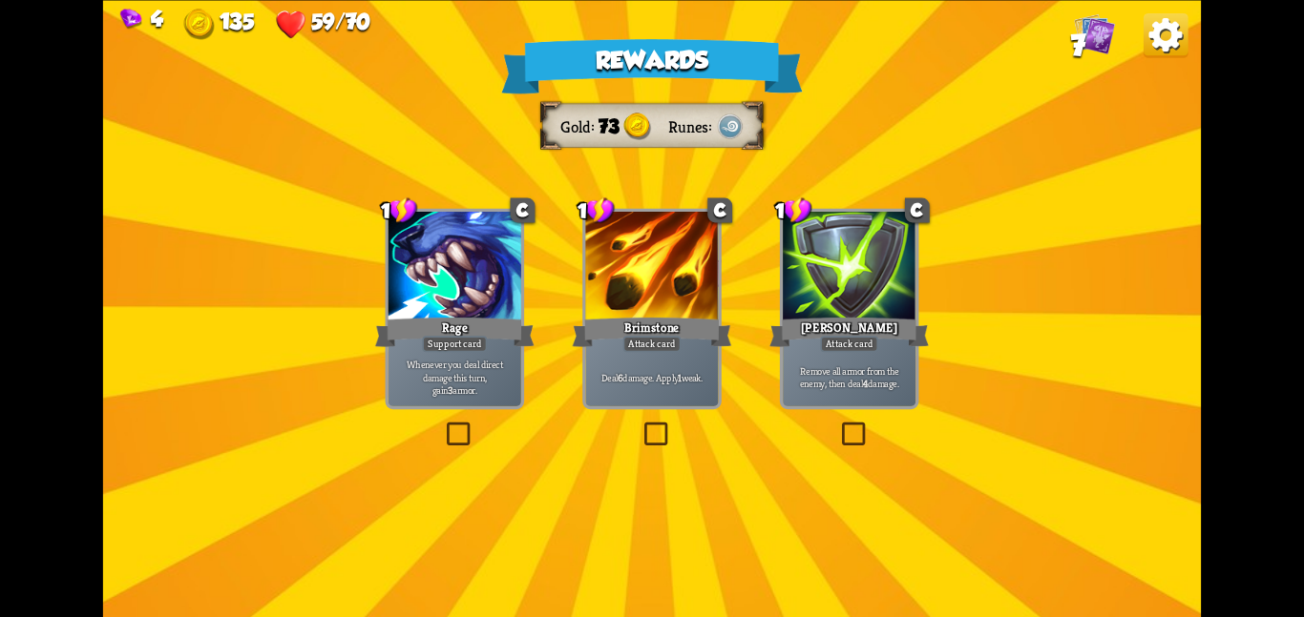
click at [627, 264] on div at bounding box center [651, 268] width 133 height 112
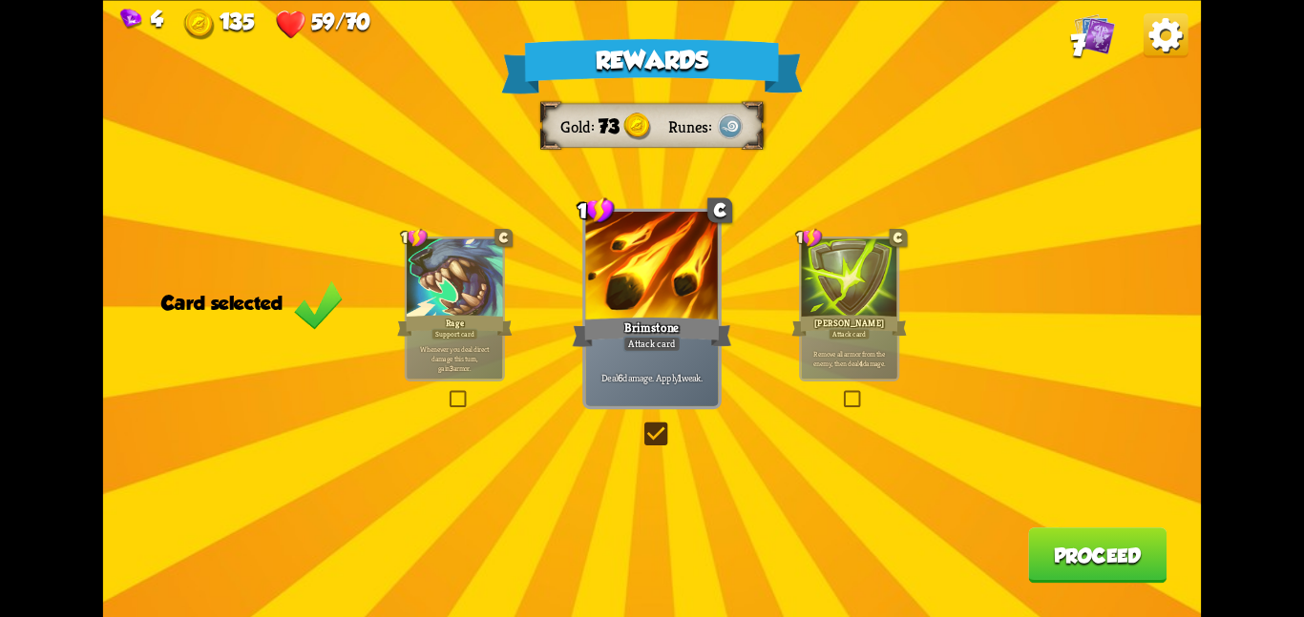
click at [1104, 552] on button "Proceed" at bounding box center [1097, 555] width 138 height 55
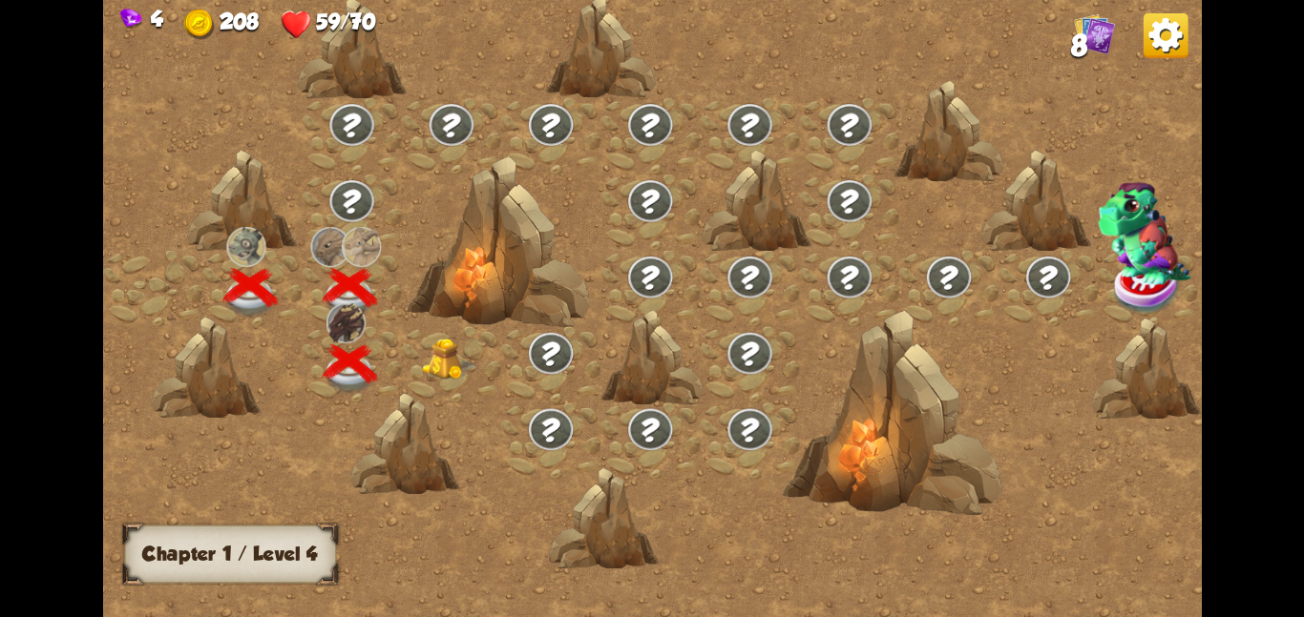
click at [445, 358] on img at bounding box center [449, 359] width 55 height 42
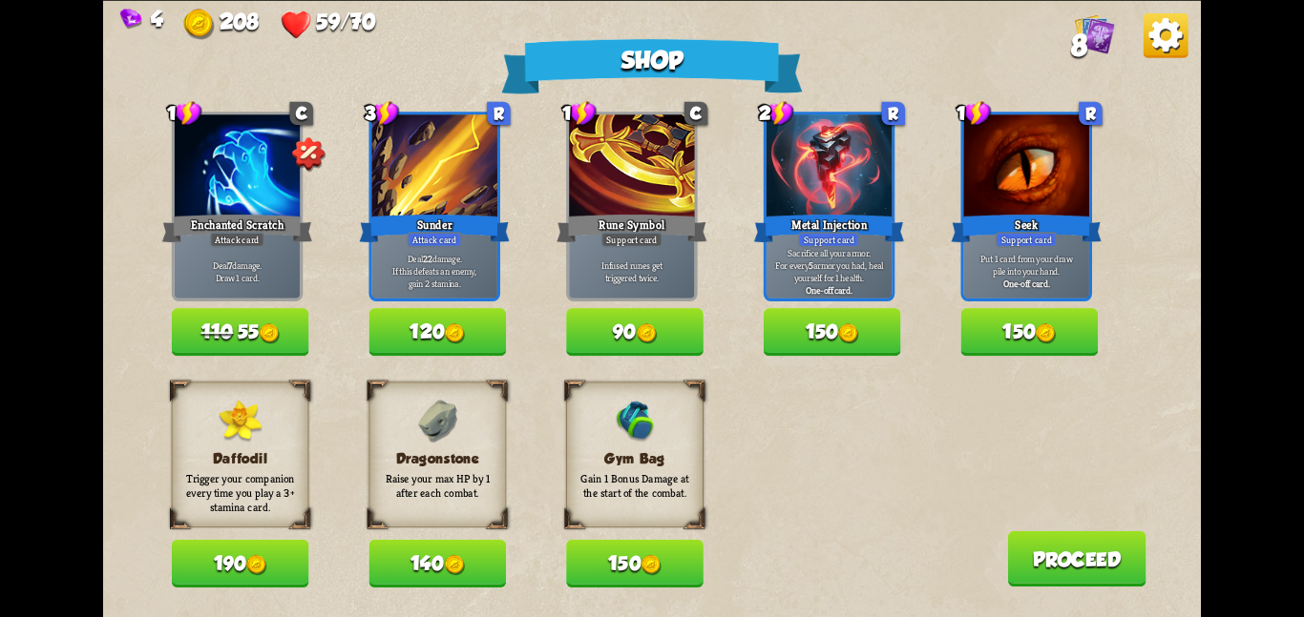
click at [609, 556] on button "150" at bounding box center [634, 564] width 137 height 48
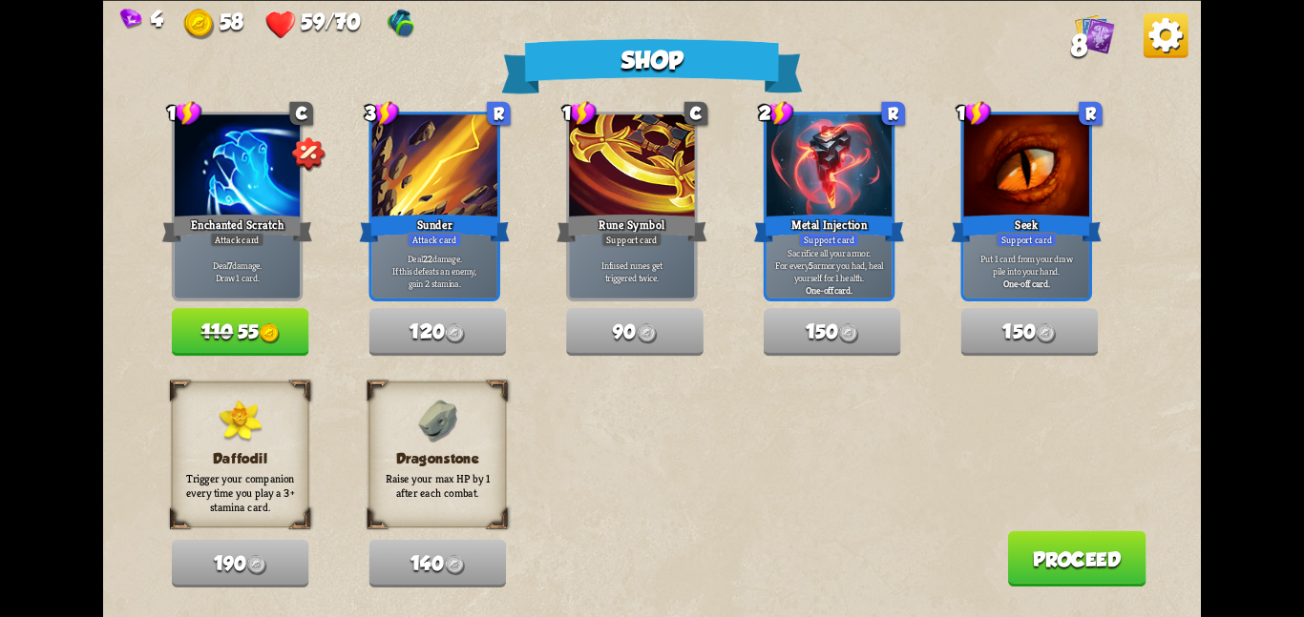
click at [1015, 560] on button "Proceed" at bounding box center [1076, 558] width 138 height 55
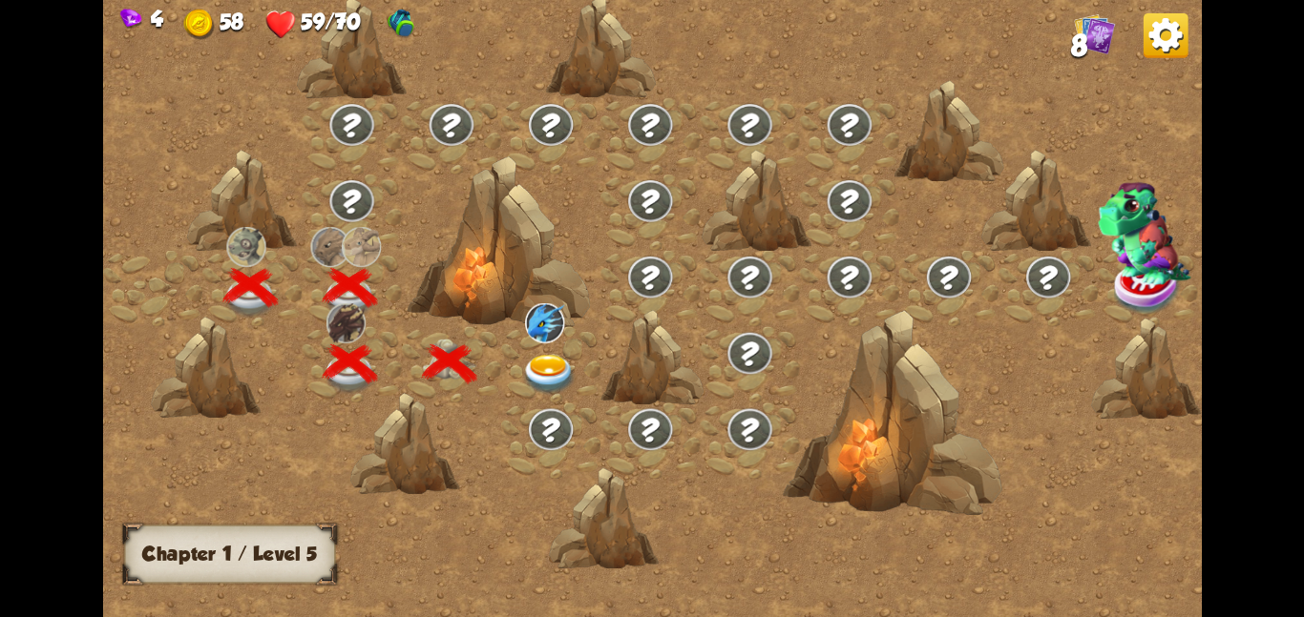
click at [531, 361] on img at bounding box center [548, 374] width 55 height 40
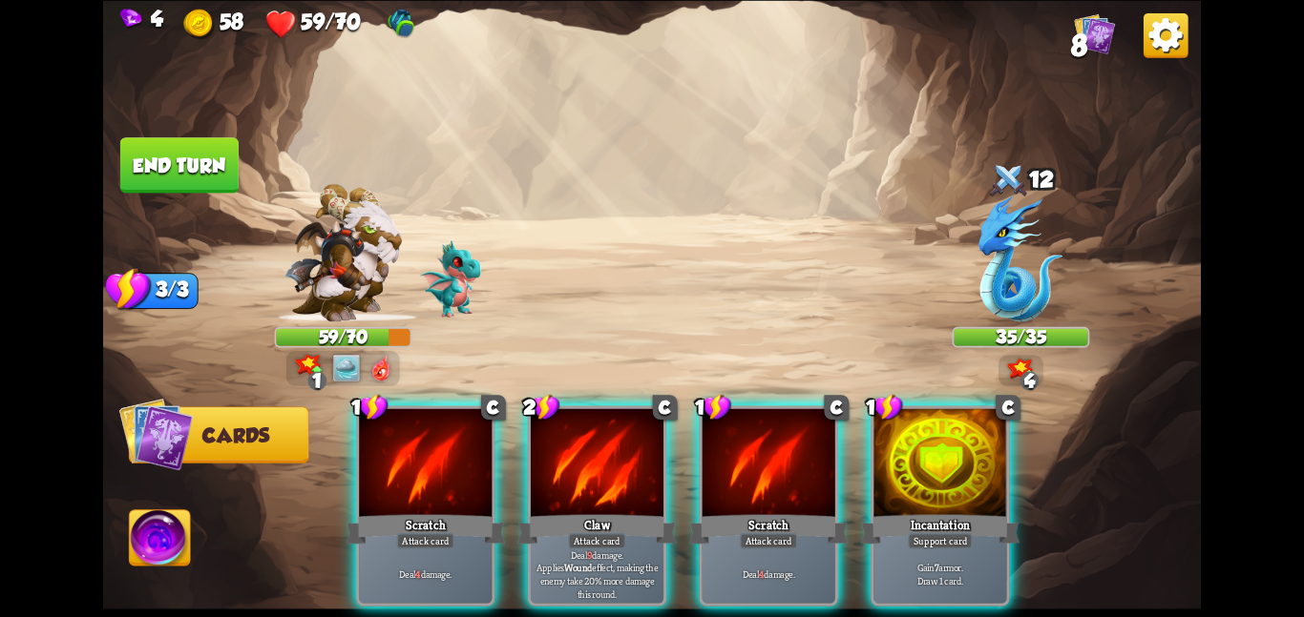
click at [631, 415] on div at bounding box center [597, 464] width 133 height 112
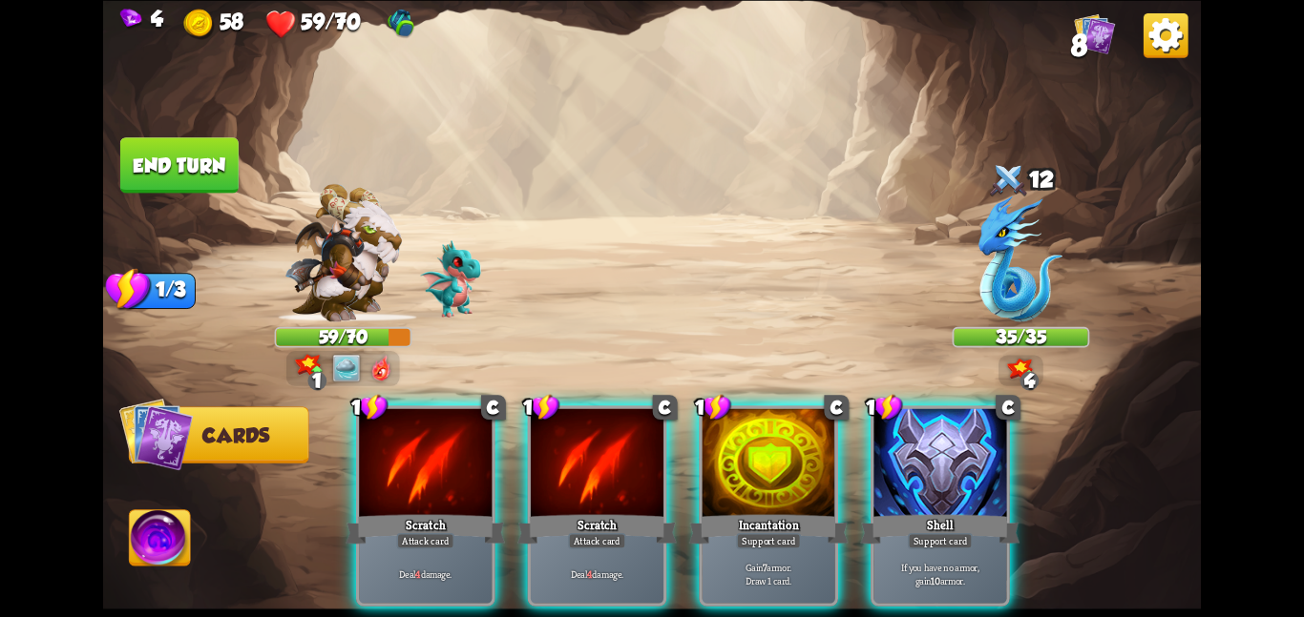
click at [631, 415] on div at bounding box center [597, 464] width 133 height 112
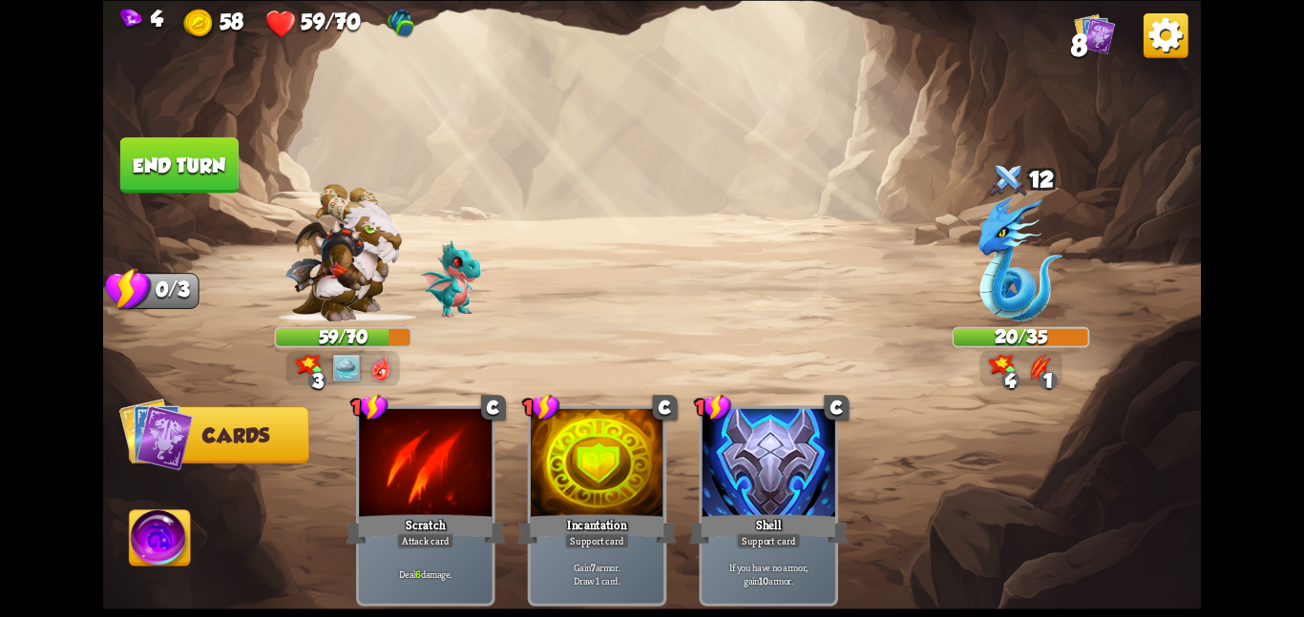
click at [224, 168] on button "End turn" at bounding box center [179, 164] width 118 height 55
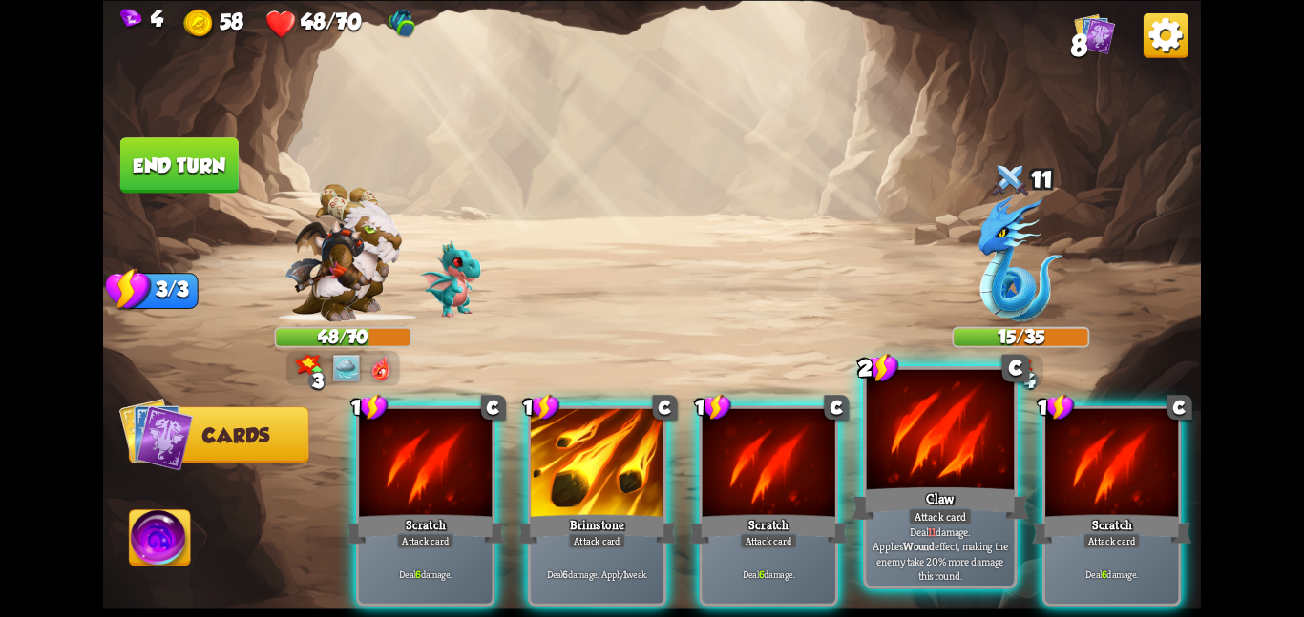
click at [914, 440] on div at bounding box center [941, 431] width 148 height 124
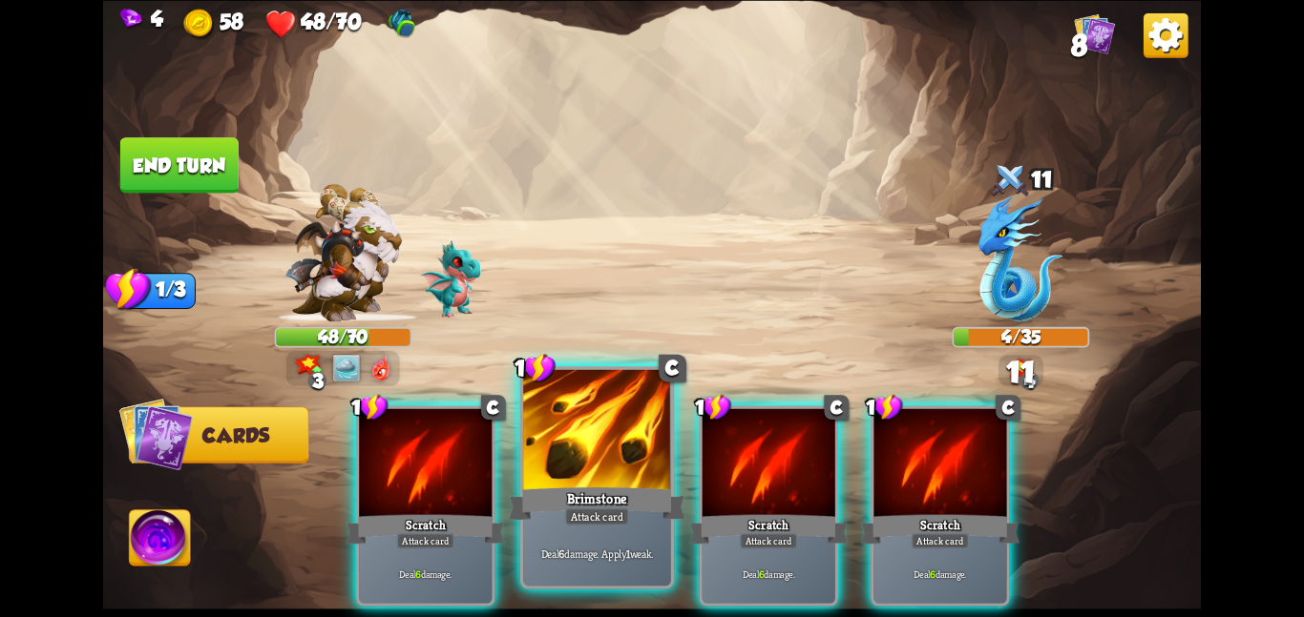
click at [653, 402] on div at bounding box center [597, 431] width 148 height 124
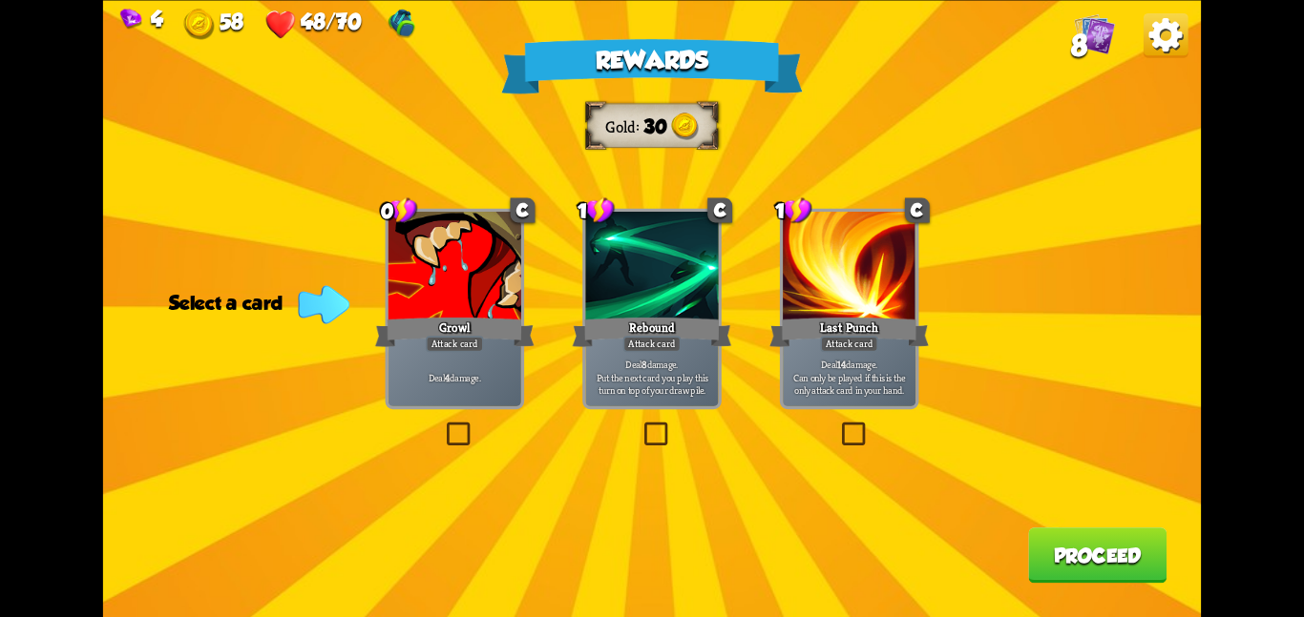
click at [497, 231] on div at bounding box center [454, 268] width 133 height 112
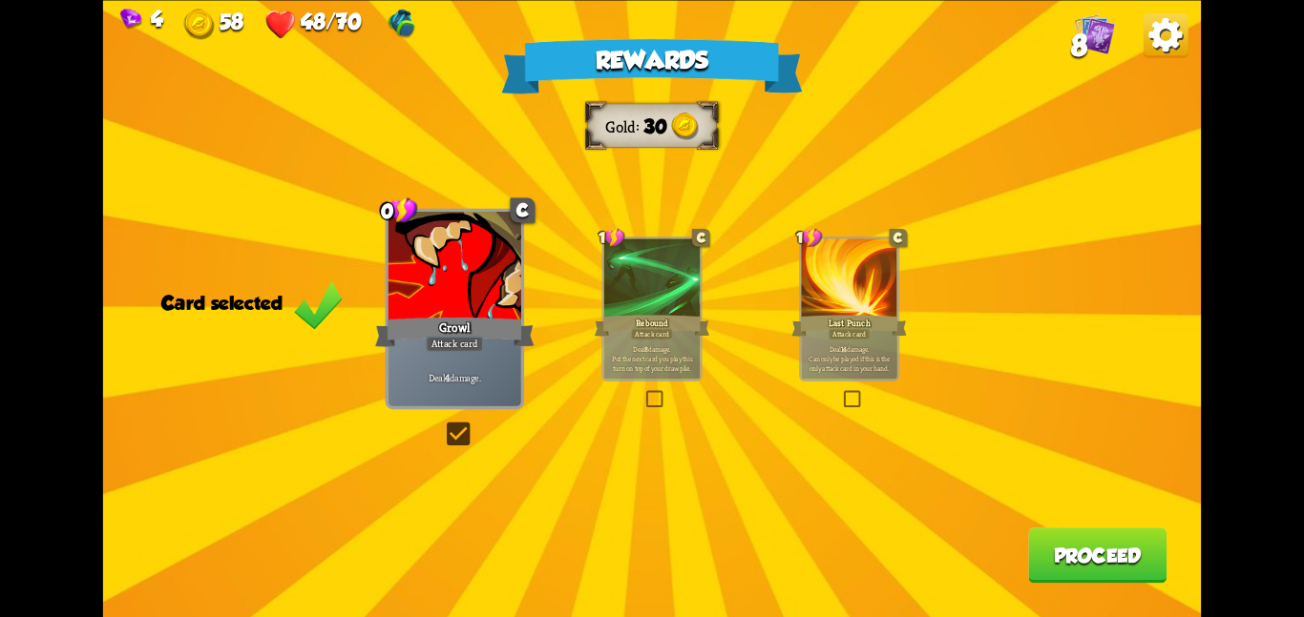
click at [1055, 570] on button "Proceed" at bounding box center [1097, 555] width 138 height 55
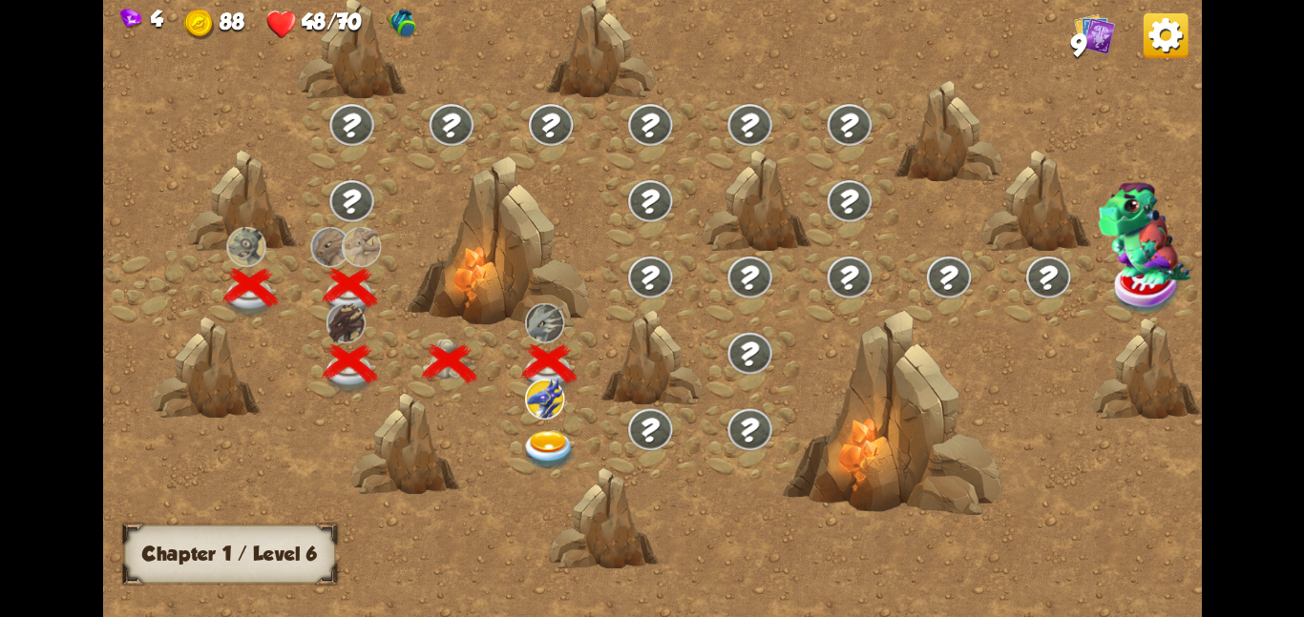
click at [528, 415] on img at bounding box center [544, 398] width 39 height 40
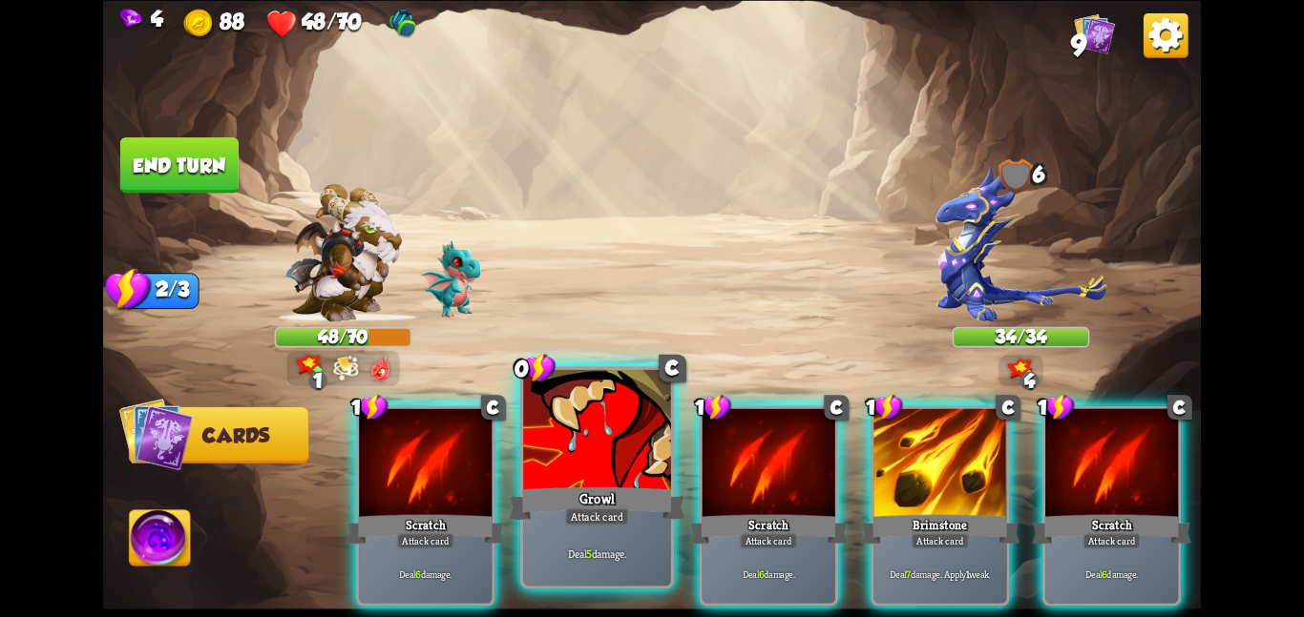
click at [575, 464] on div at bounding box center [597, 431] width 148 height 124
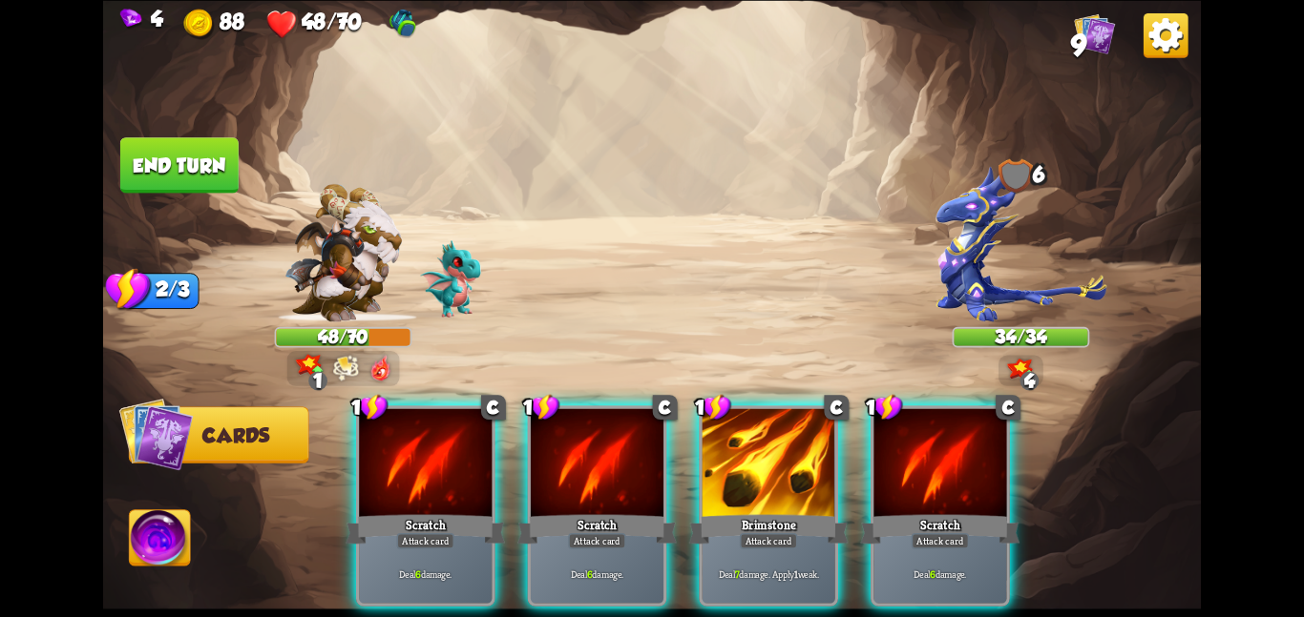
click at [575, 464] on div at bounding box center [597, 464] width 133 height 112
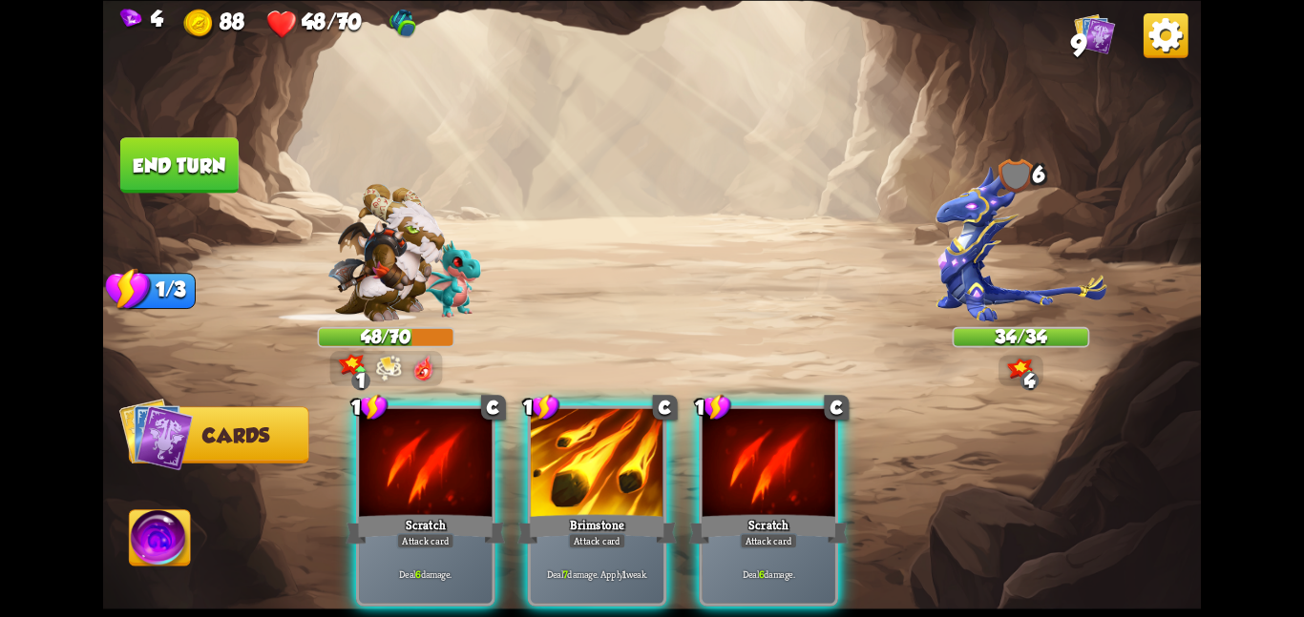
click at [575, 464] on div at bounding box center [597, 464] width 133 height 112
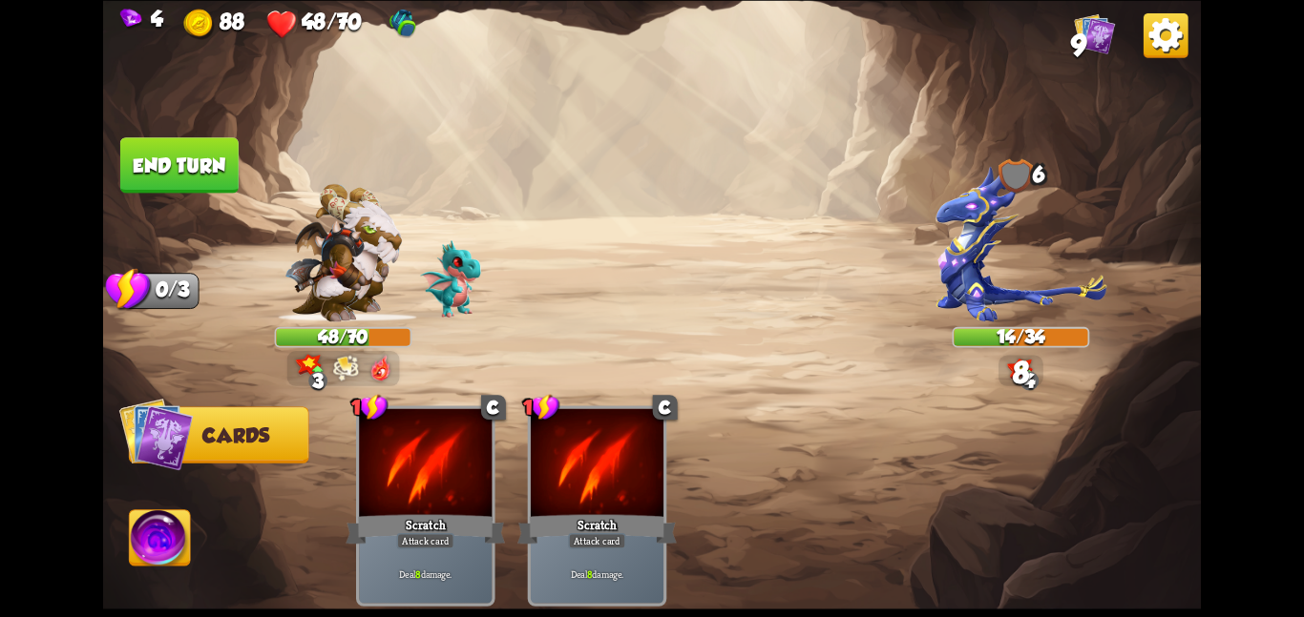
click at [212, 162] on button "End turn" at bounding box center [179, 164] width 118 height 55
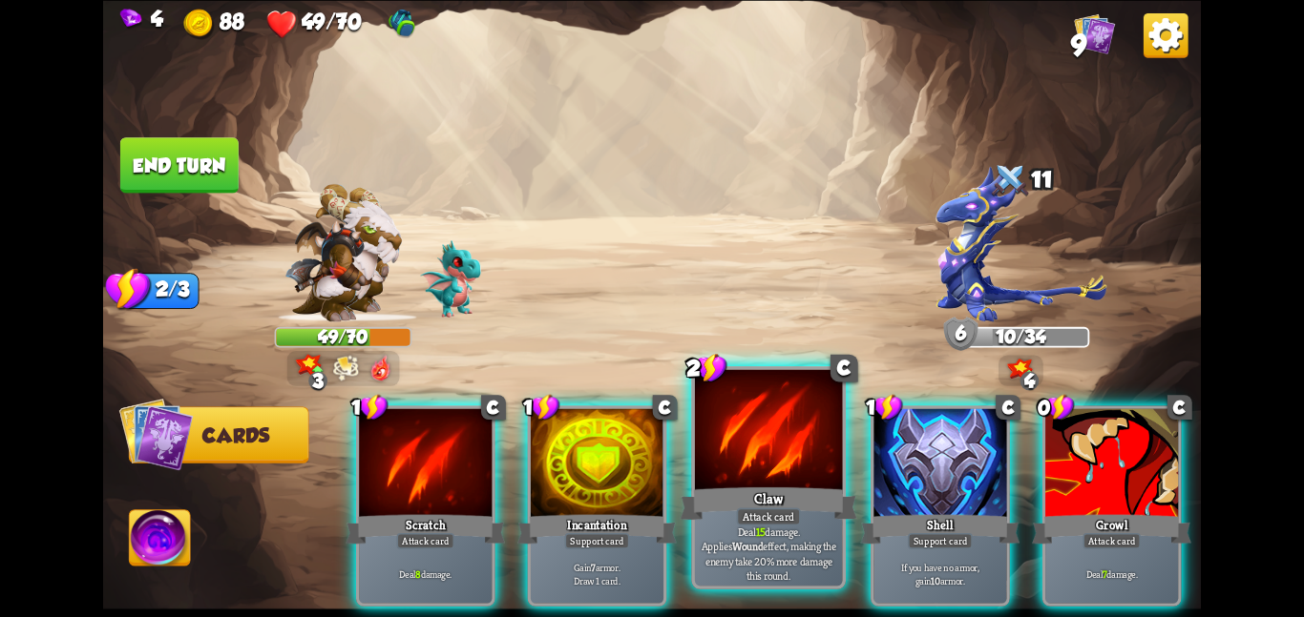
click at [743, 427] on div at bounding box center [769, 431] width 148 height 124
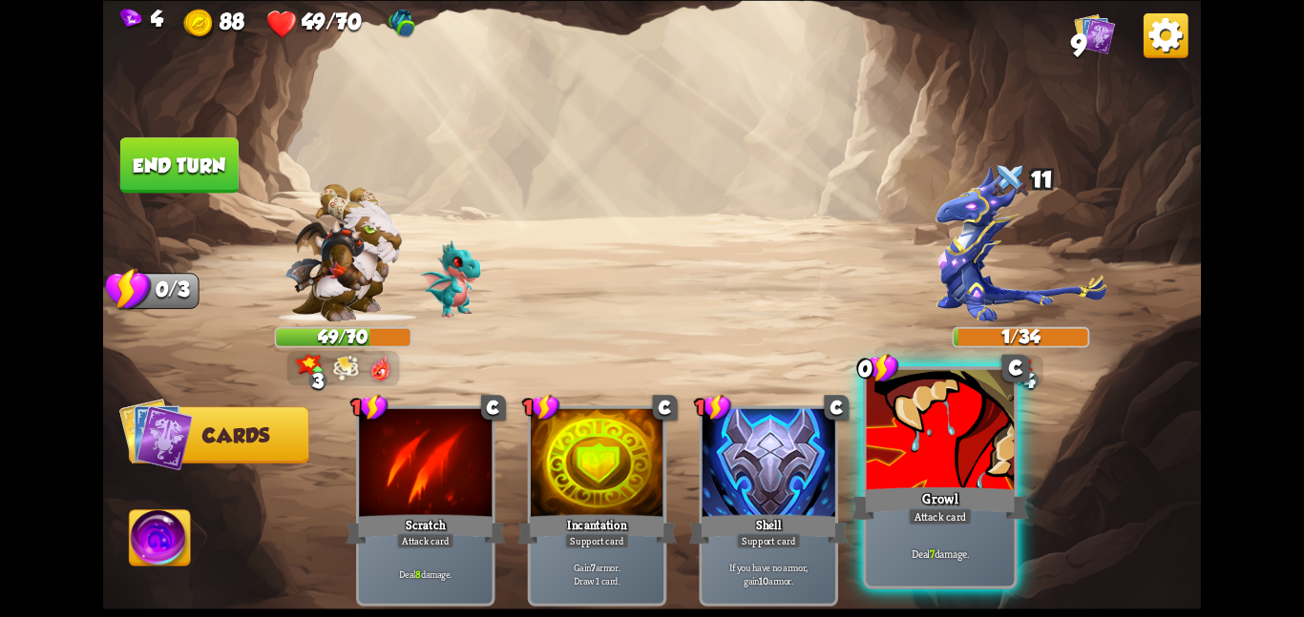
click at [944, 443] on div at bounding box center [941, 431] width 148 height 124
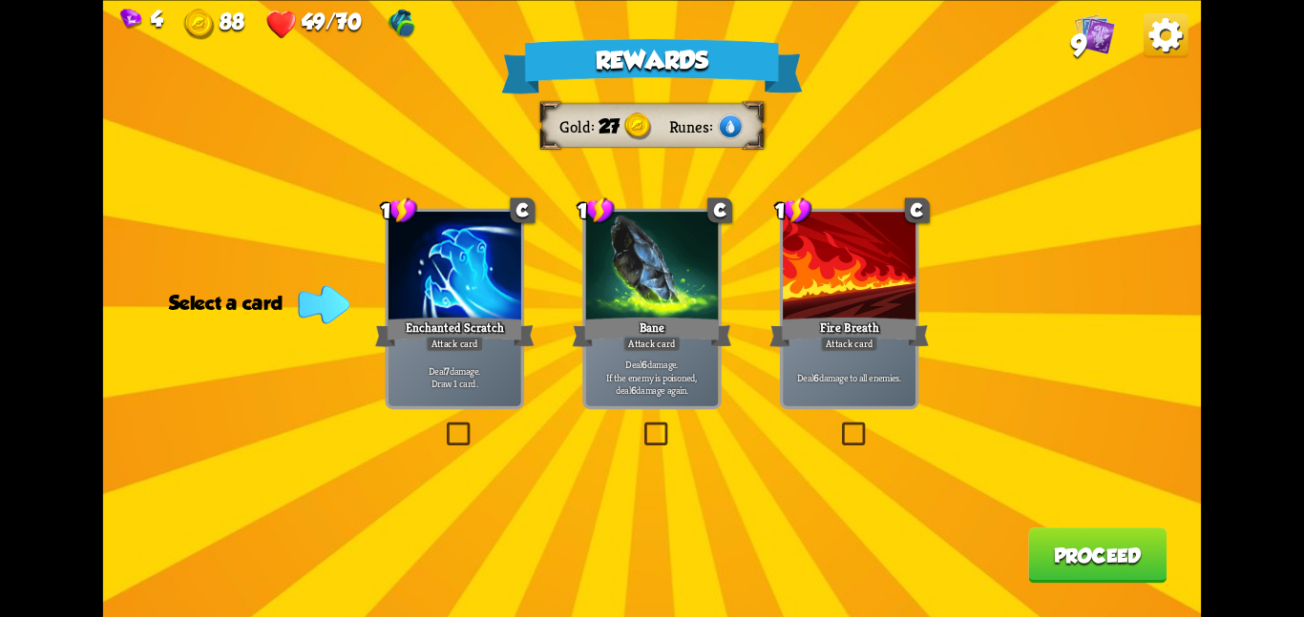
click at [681, 345] on div "Bane" at bounding box center [652, 331] width 159 height 35
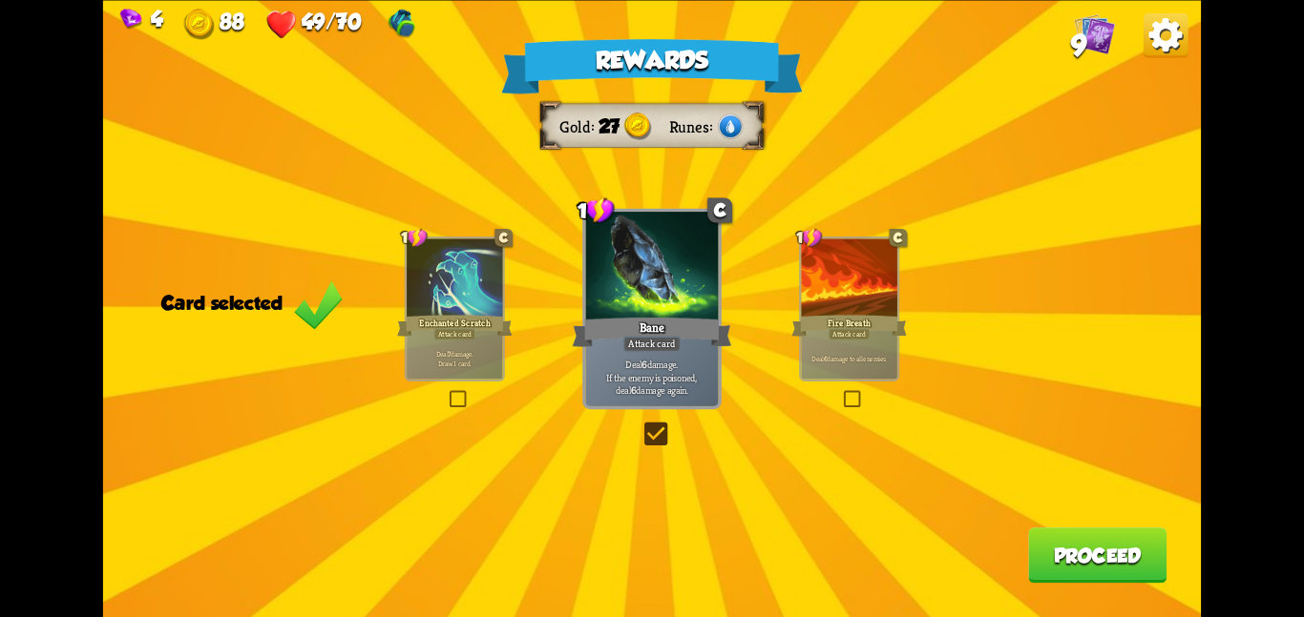
click at [1041, 556] on button "Proceed" at bounding box center [1097, 555] width 138 height 55
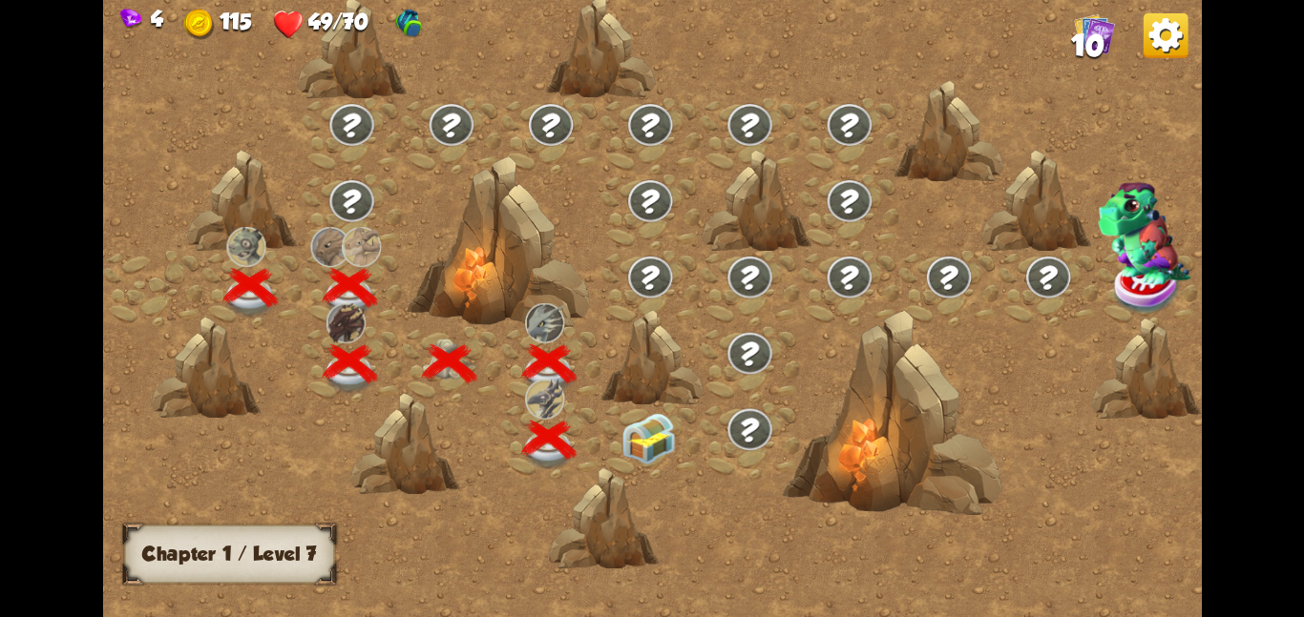
click at [689, 430] on div at bounding box center [649, 440] width 99 height 76
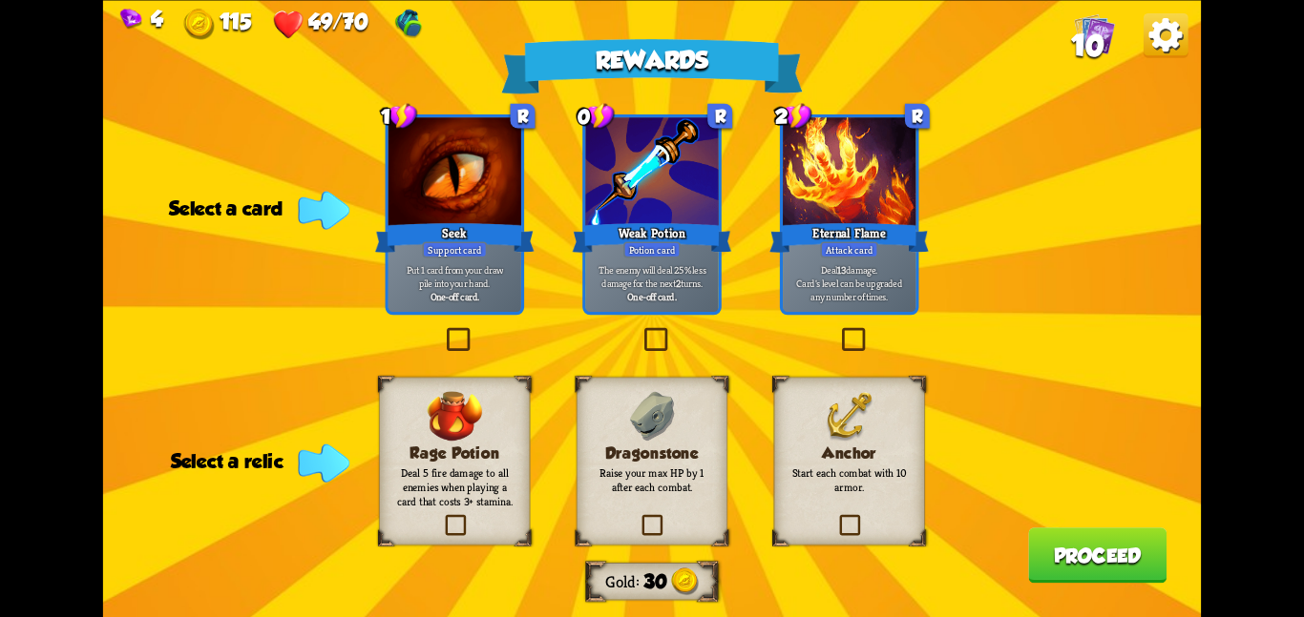
click at [689, 430] on div "Dragonstone Raise your max HP by 1 after each combat." at bounding box center [651, 461] width 151 height 168
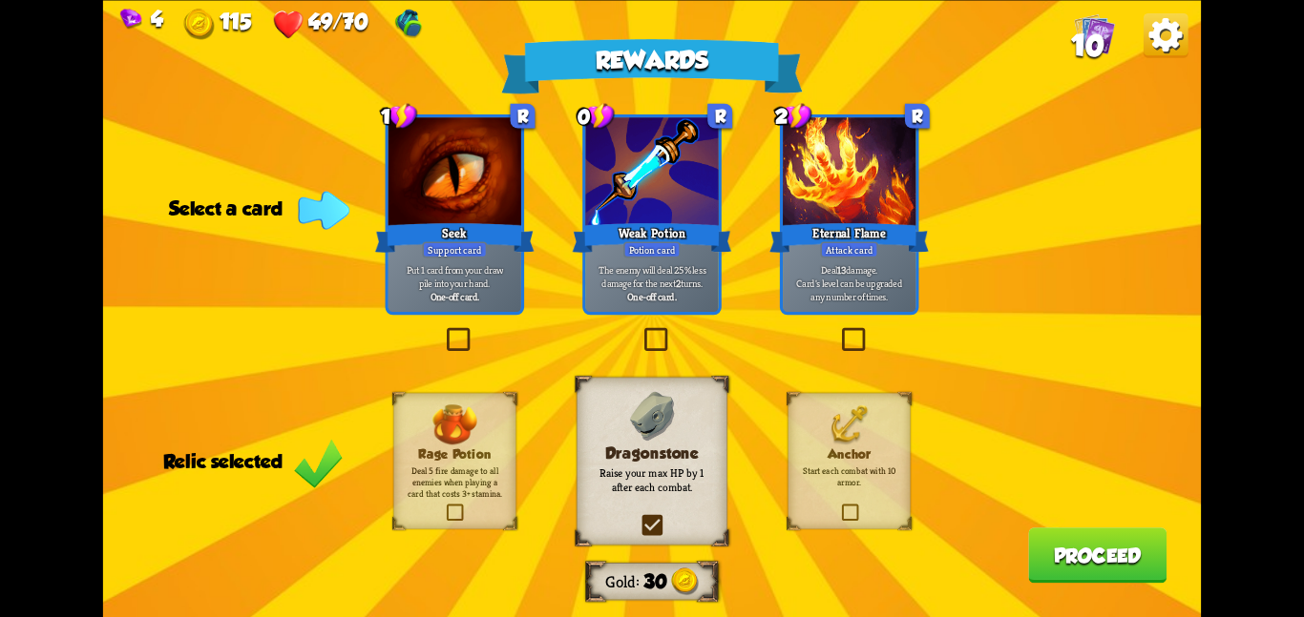
click at [703, 240] on div "Weak Potion" at bounding box center [652, 236] width 159 height 35
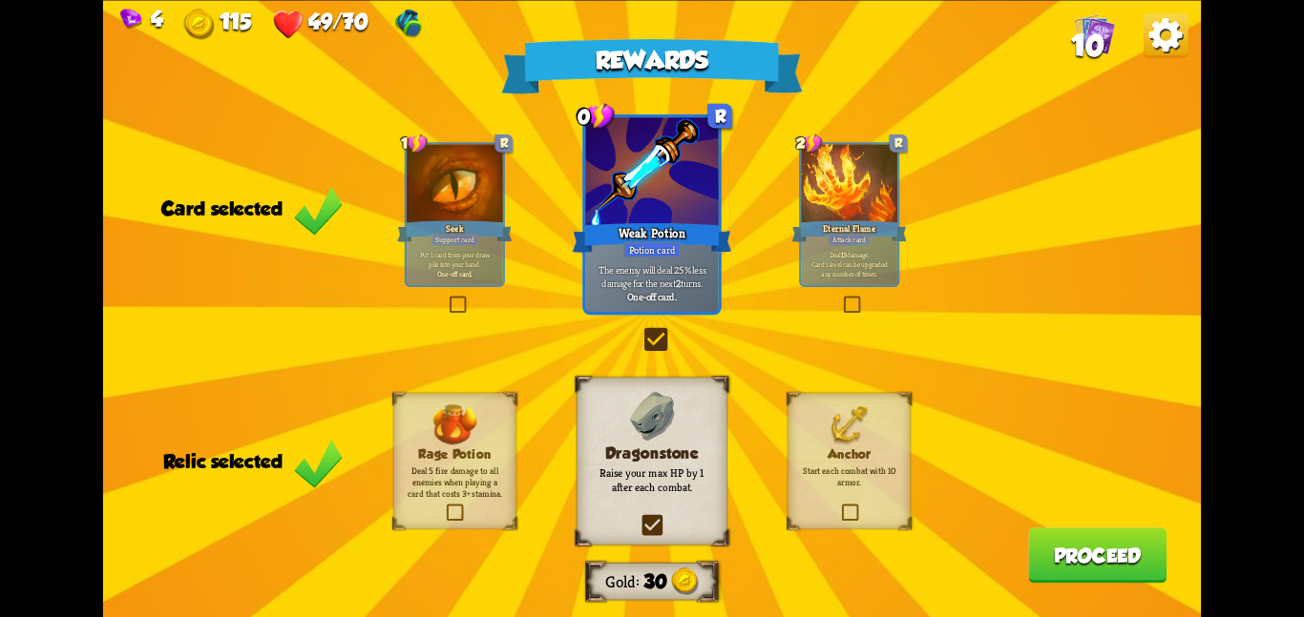
click at [1111, 573] on button "Proceed" at bounding box center [1097, 555] width 138 height 55
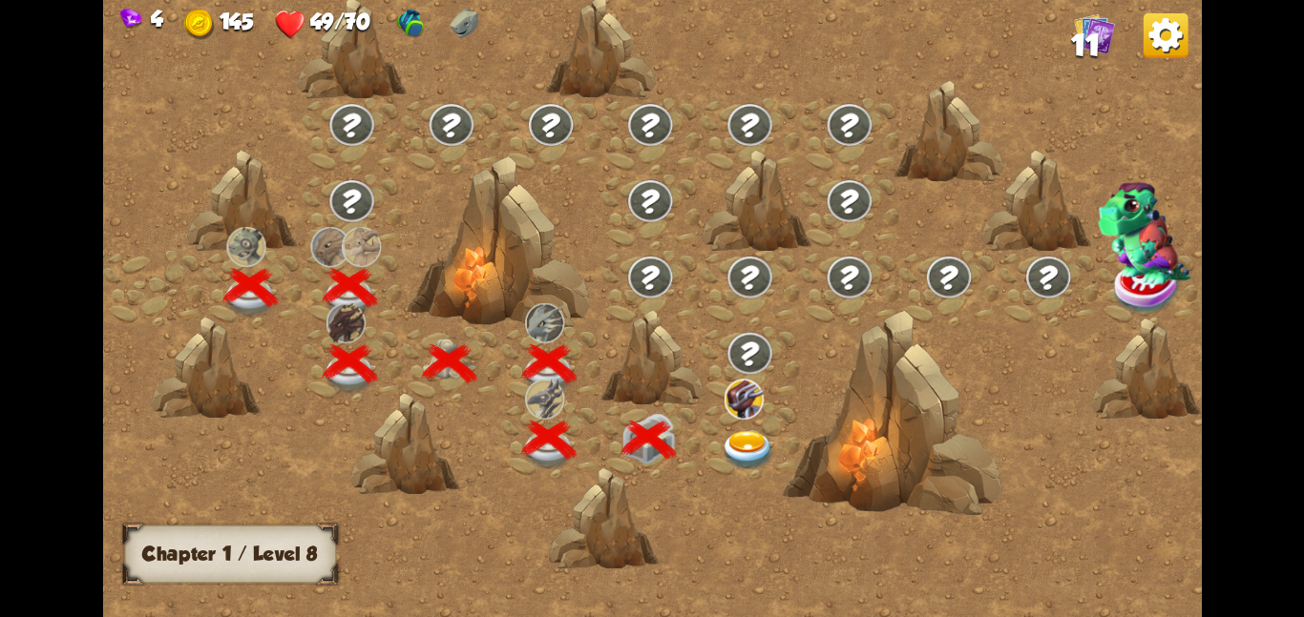
click at [769, 448] on img at bounding box center [748, 450] width 55 height 40
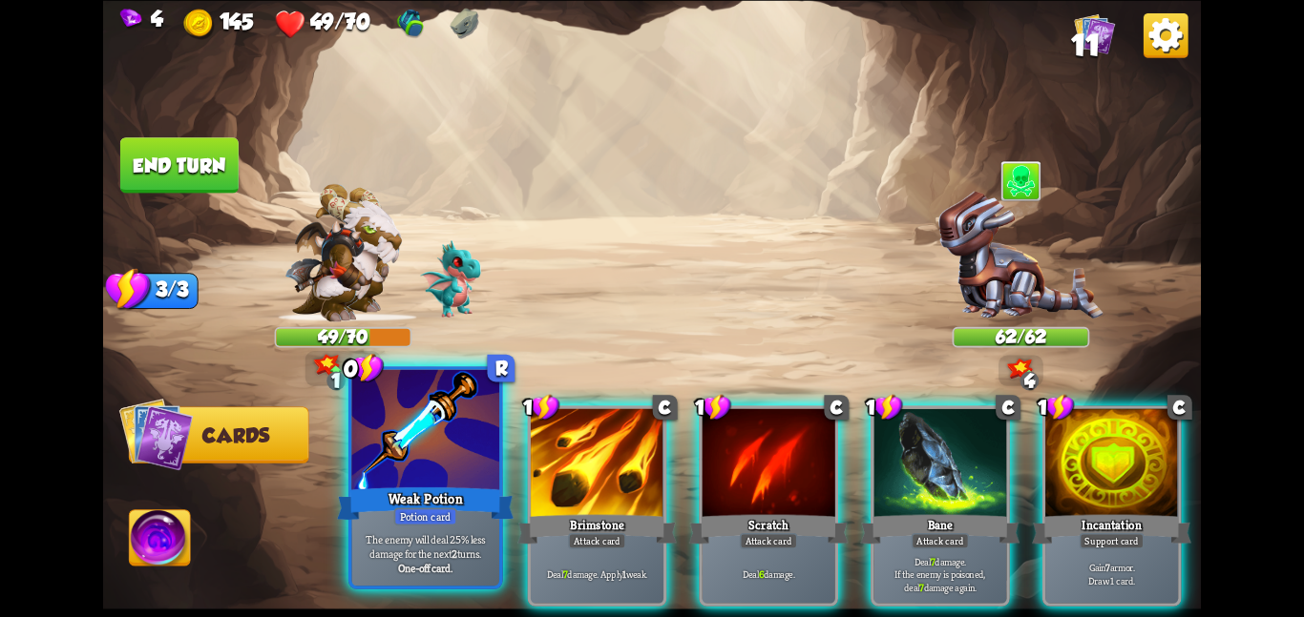
click at [473, 462] on div at bounding box center [425, 431] width 148 height 124
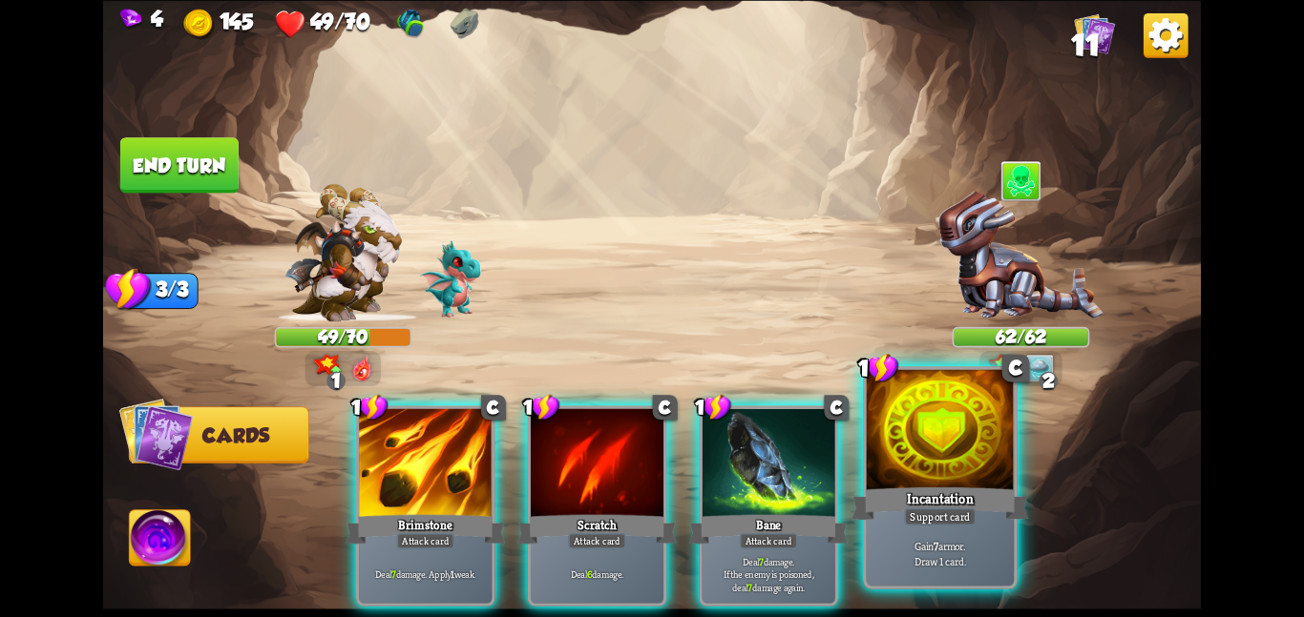
click at [1016, 565] on div "1 C Incantation Support card Gain 7 armor. Draw 1 card." at bounding box center [940, 477] width 155 height 223
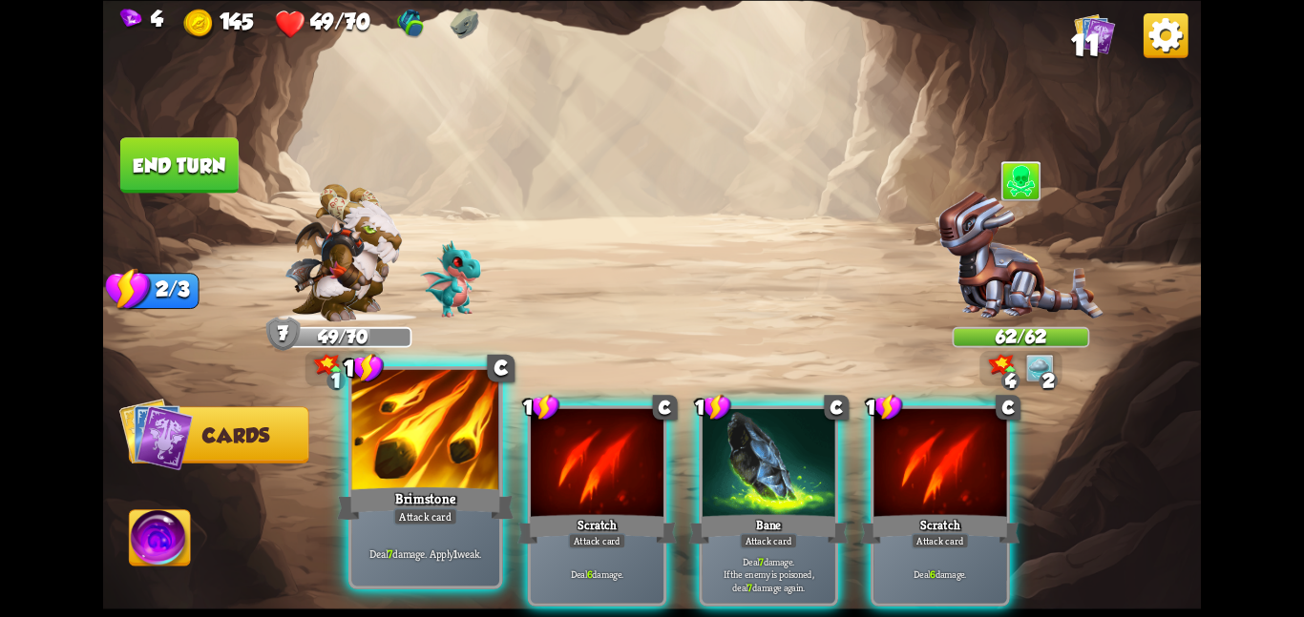
click at [400, 444] on div at bounding box center [425, 431] width 148 height 124
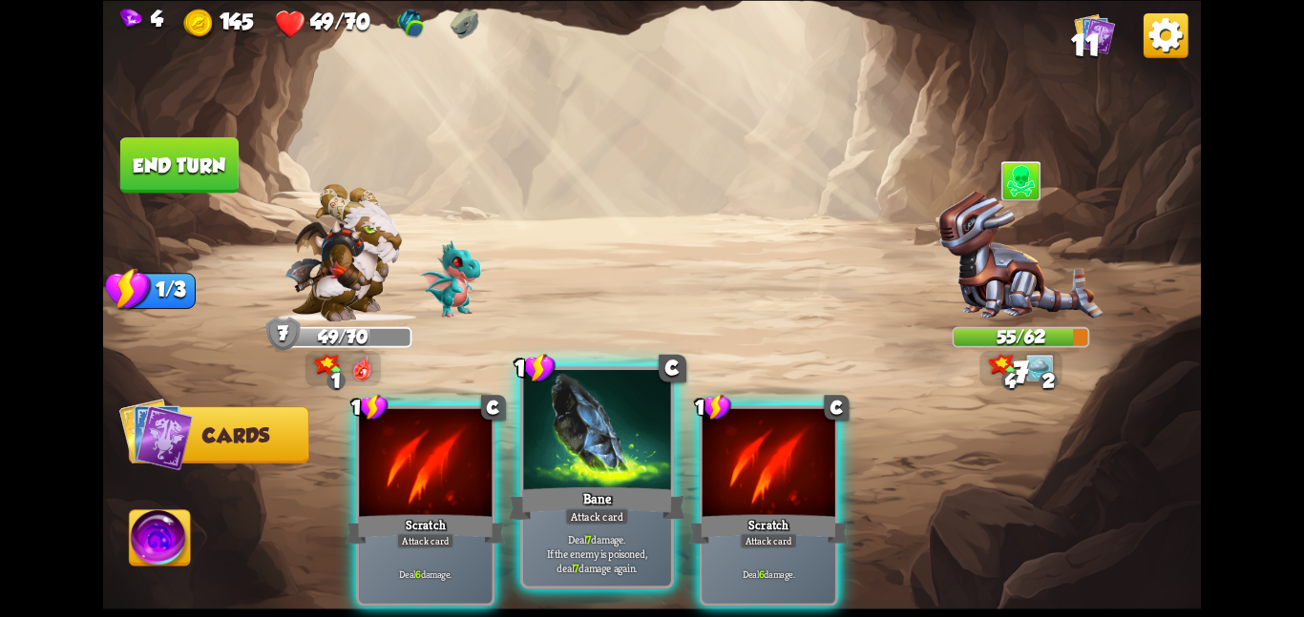
click at [610, 466] on div at bounding box center [597, 431] width 148 height 124
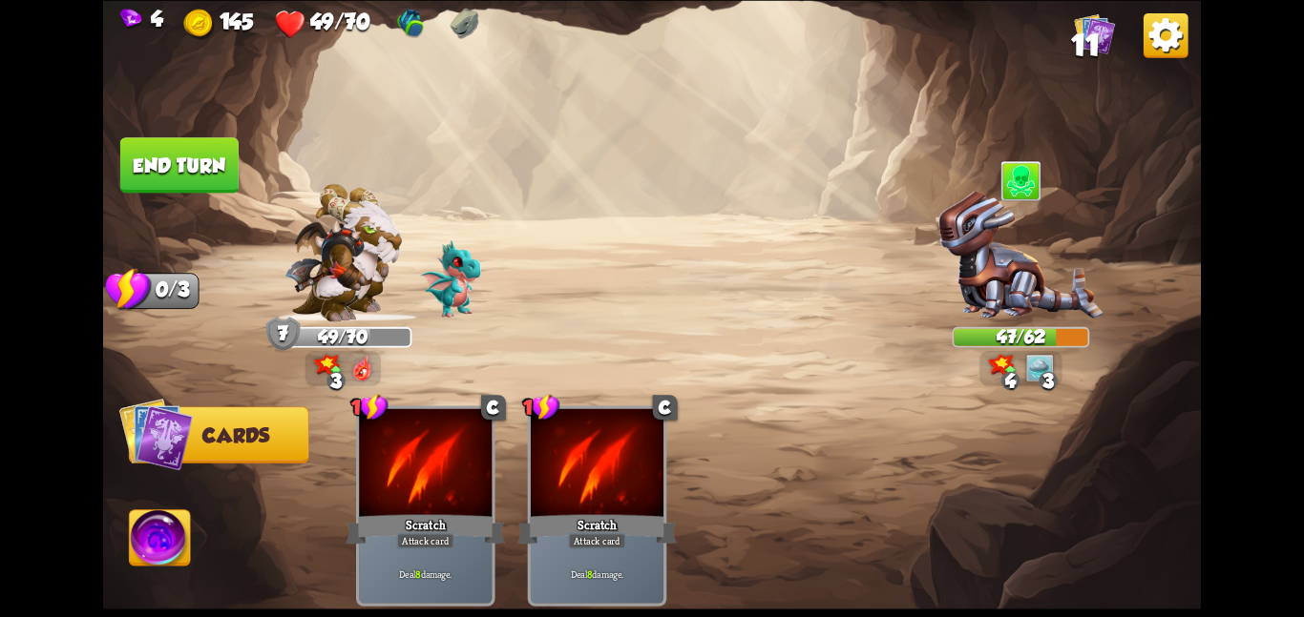
click at [214, 168] on button "End turn" at bounding box center [179, 164] width 118 height 55
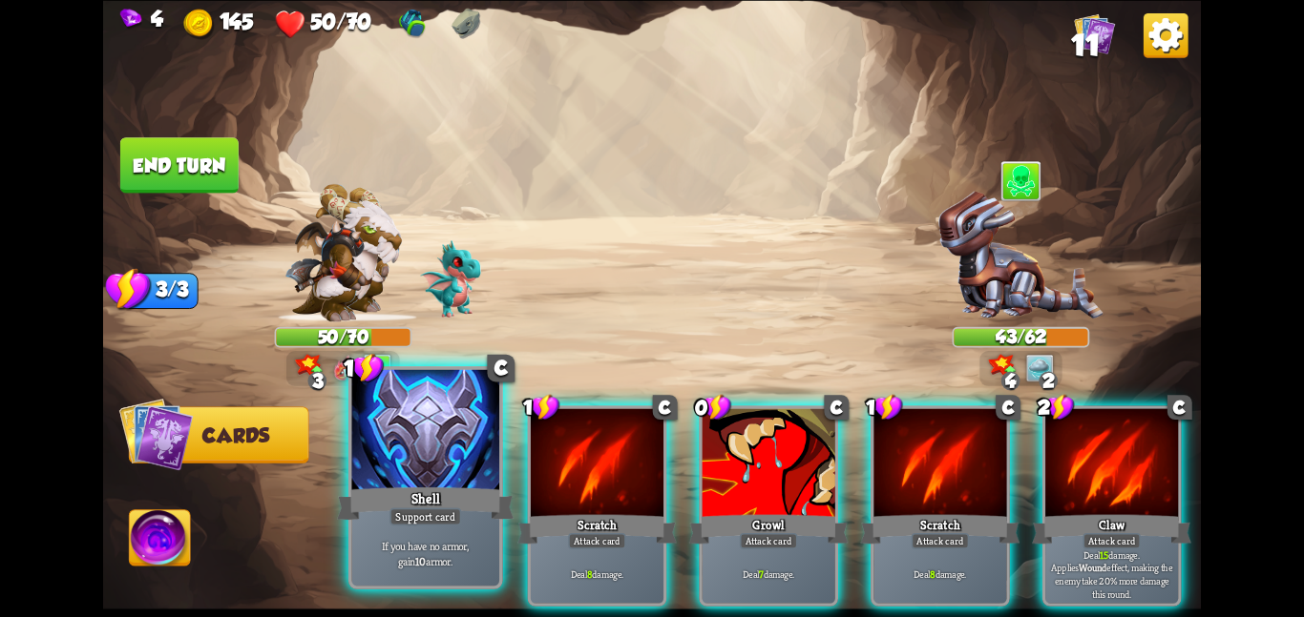
click at [398, 424] on div at bounding box center [425, 431] width 148 height 124
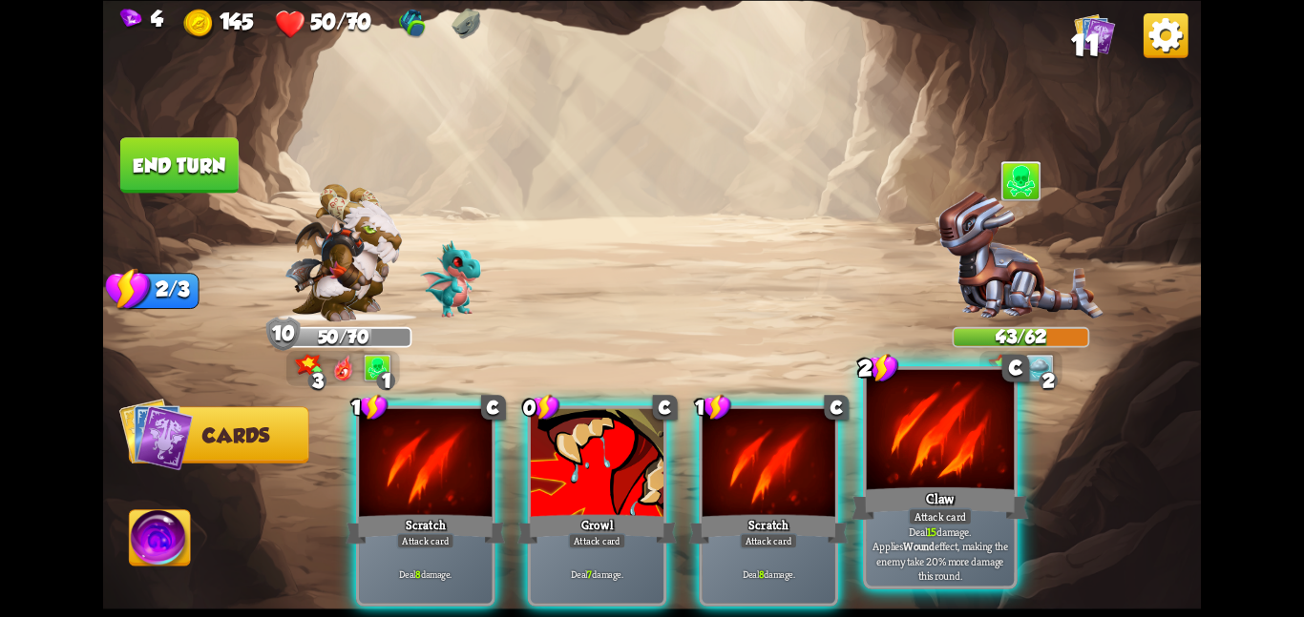
click at [893, 486] on div "Claw" at bounding box center [939, 503] width 177 height 39
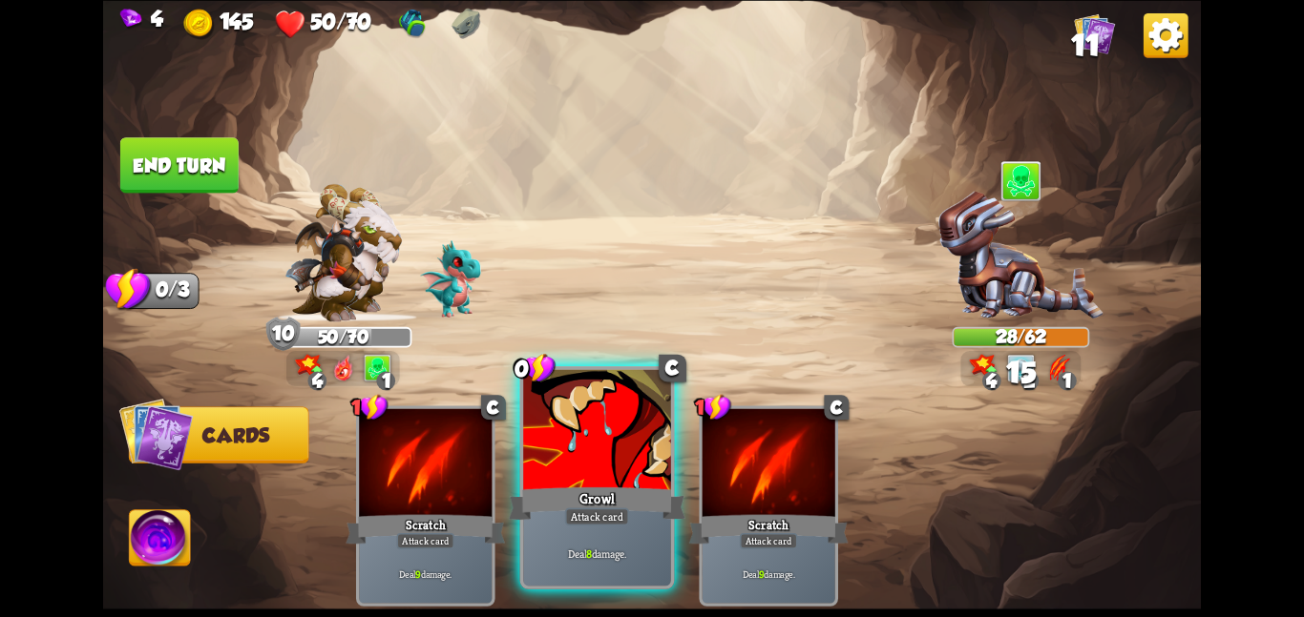
click at [599, 450] on div at bounding box center [597, 431] width 148 height 124
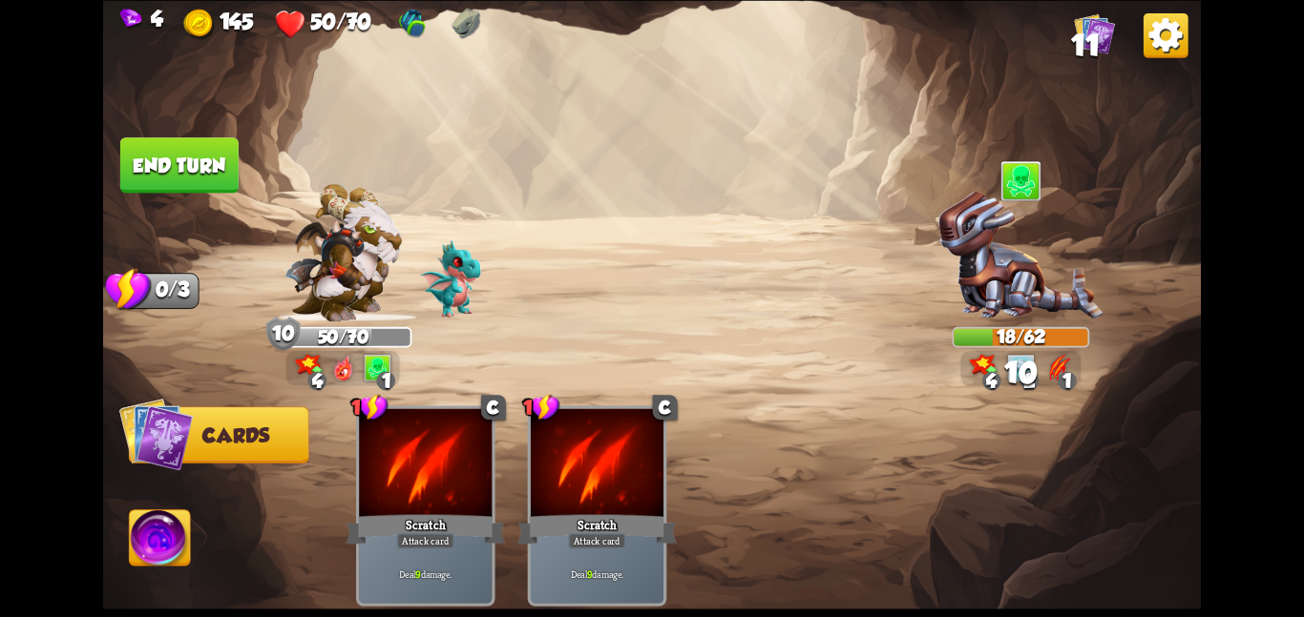
click at [207, 149] on button "End turn" at bounding box center [179, 164] width 120 height 56
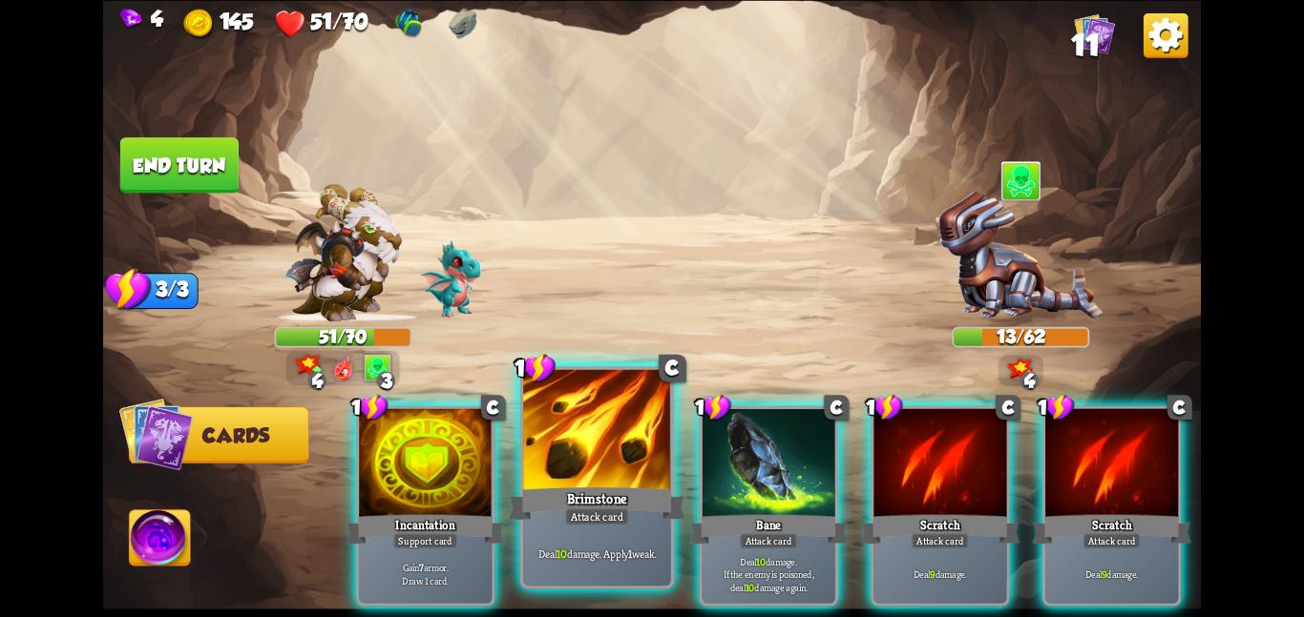
click at [559, 477] on div at bounding box center [597, 431] width 148 height 124
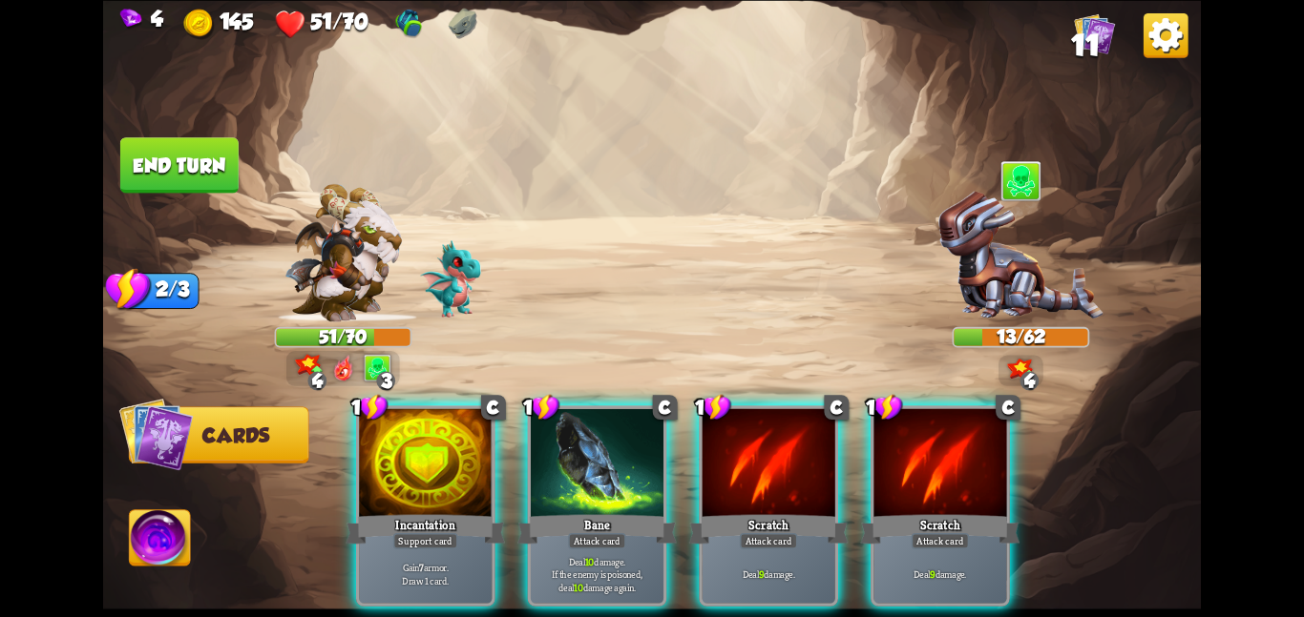
click at [559, 477] on div at bounding box center [597, 464] width 133 height 112
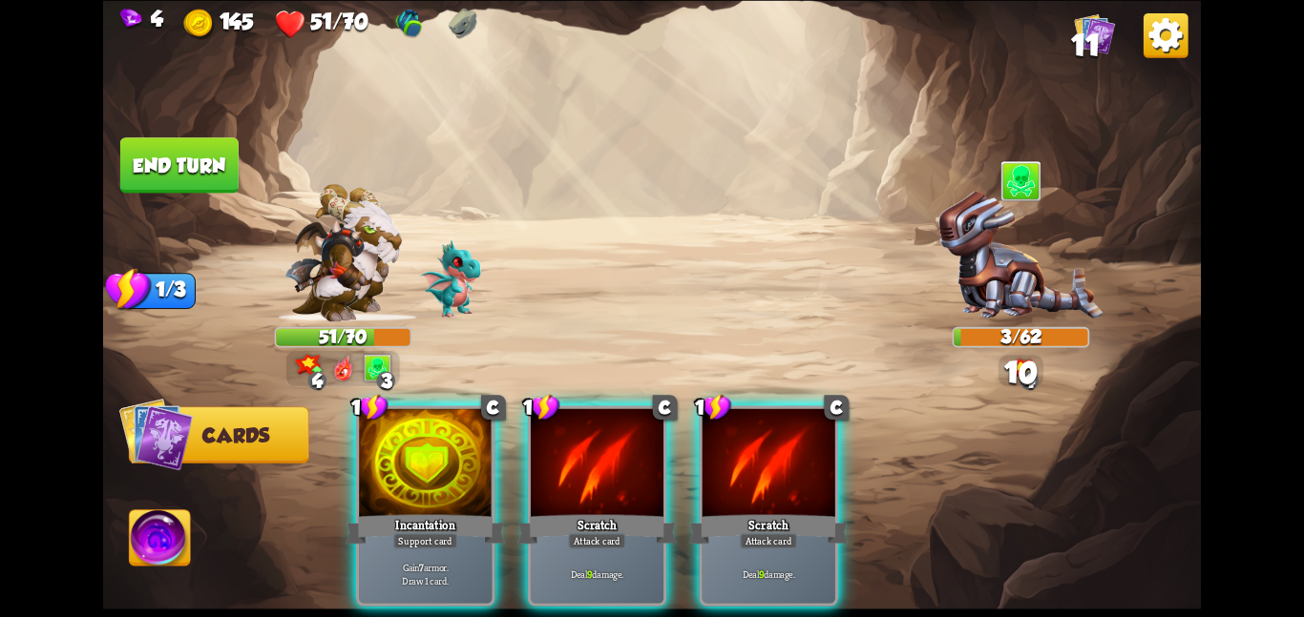
click at [559, 477] on div at bounding box center [597, 464] width 133 height 112
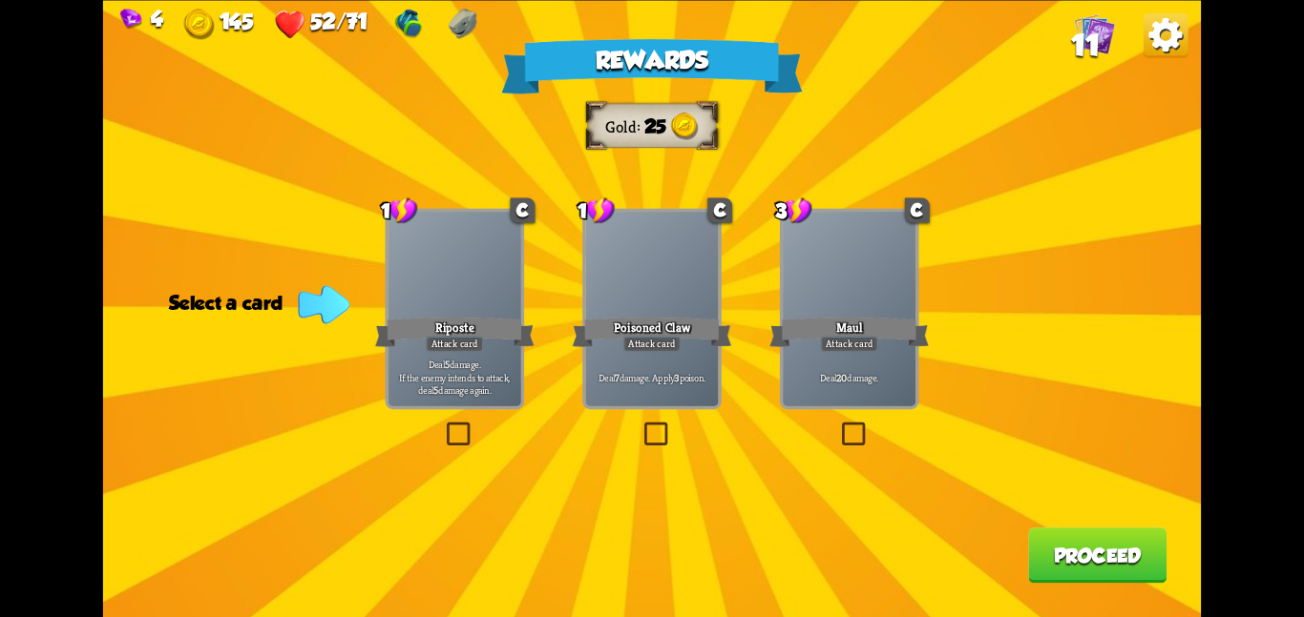
click at [610, 345] on div "Poisoned Claw" at bounding box center [652, 331] width 159 height 35
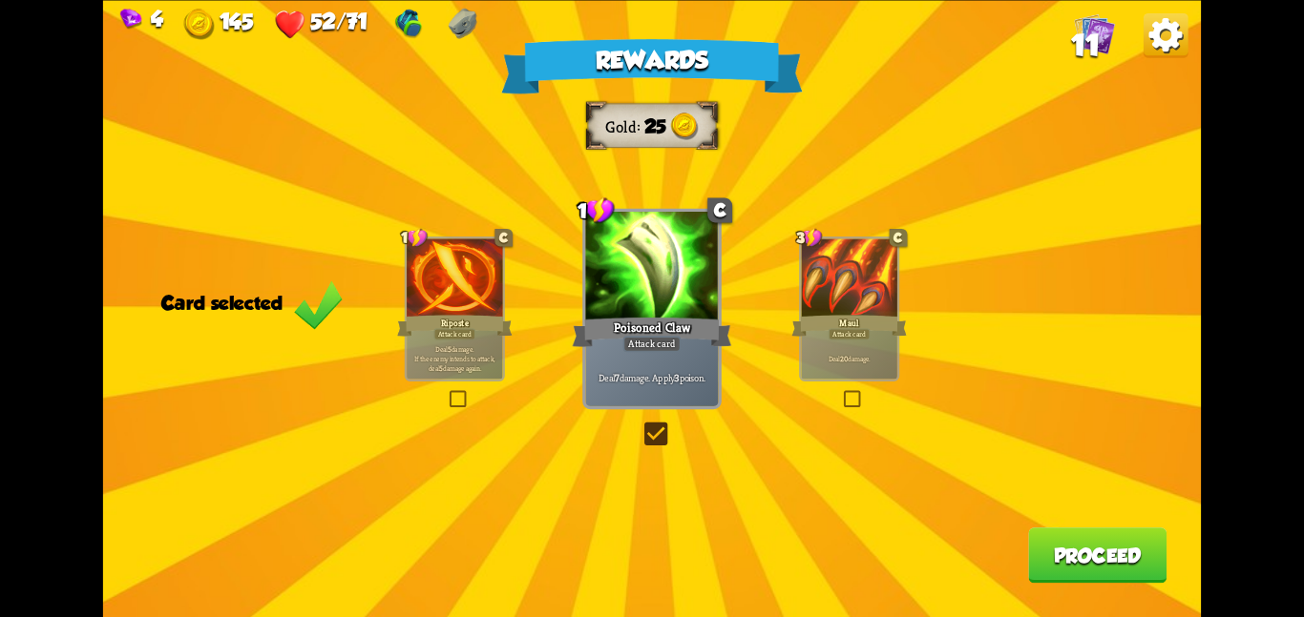
click at [1054, 560] on button "Proceed" at bounding box center [1097, 555] width 138 height 55
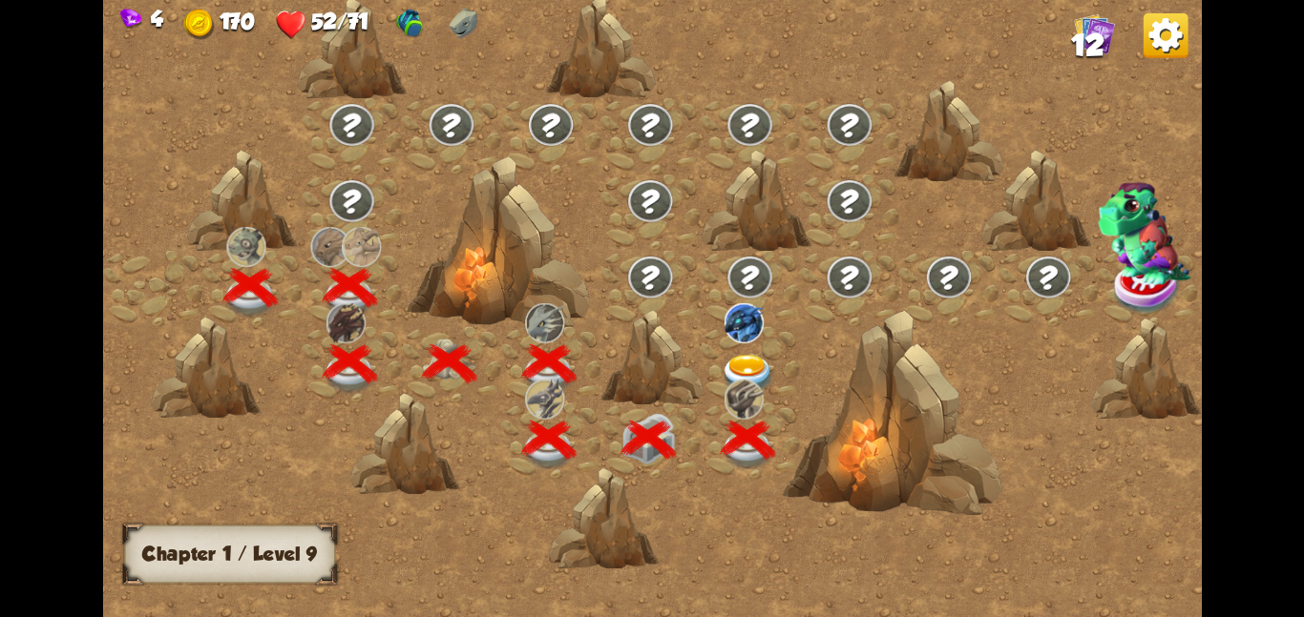
click at [748, 349] on div at bounding box center [749, 363] width 99 height 76
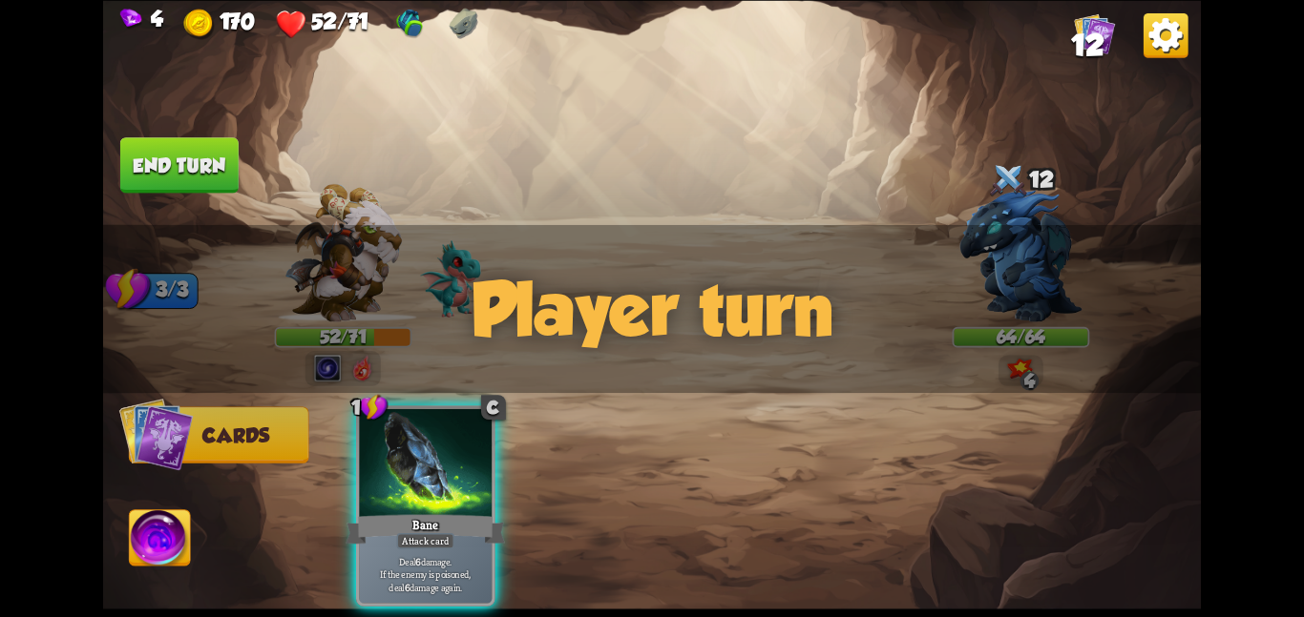
click at [979, 205] on img at bounding box center [1020, 256] width 123 height 132
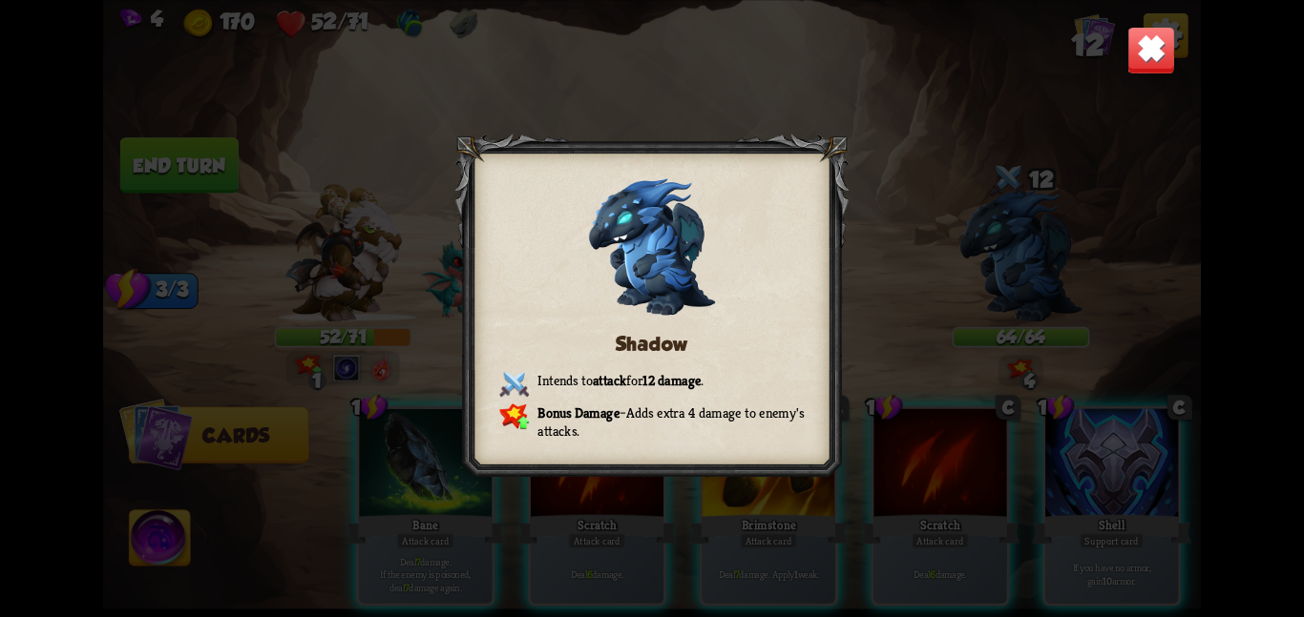
click at [1150, 62] on img at bounding box center [1151, 50] width 48 height 48
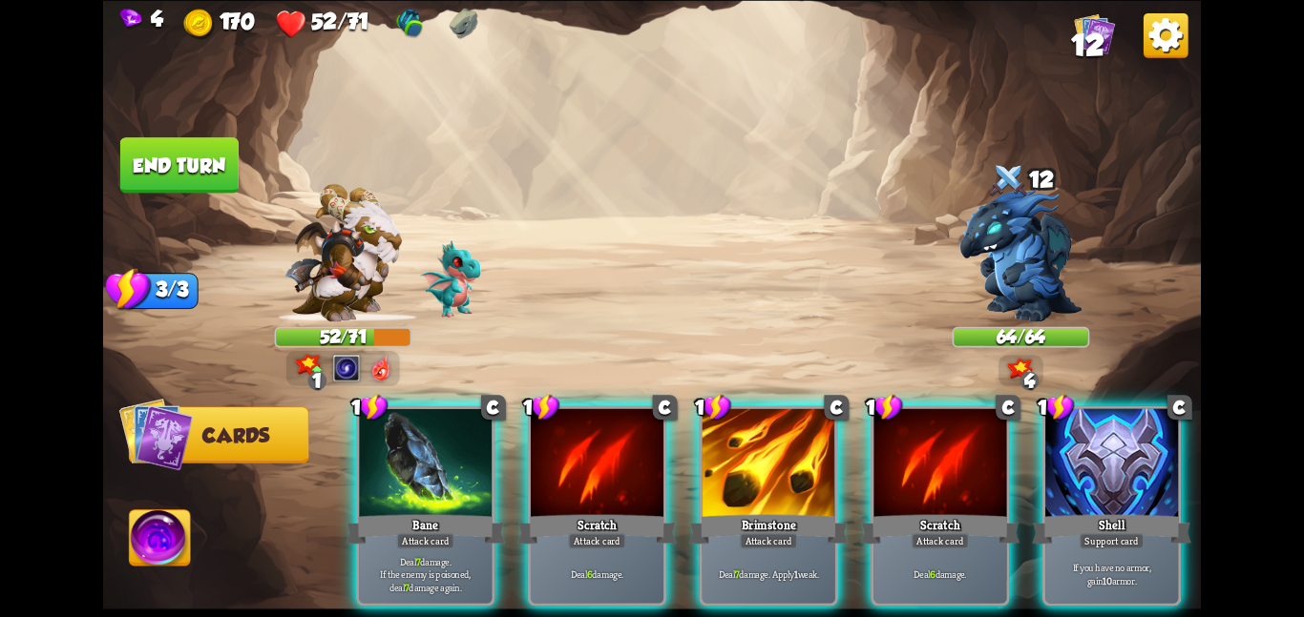
click at [421, 283] on img at bounding box center [450, 278] width 61 height 77
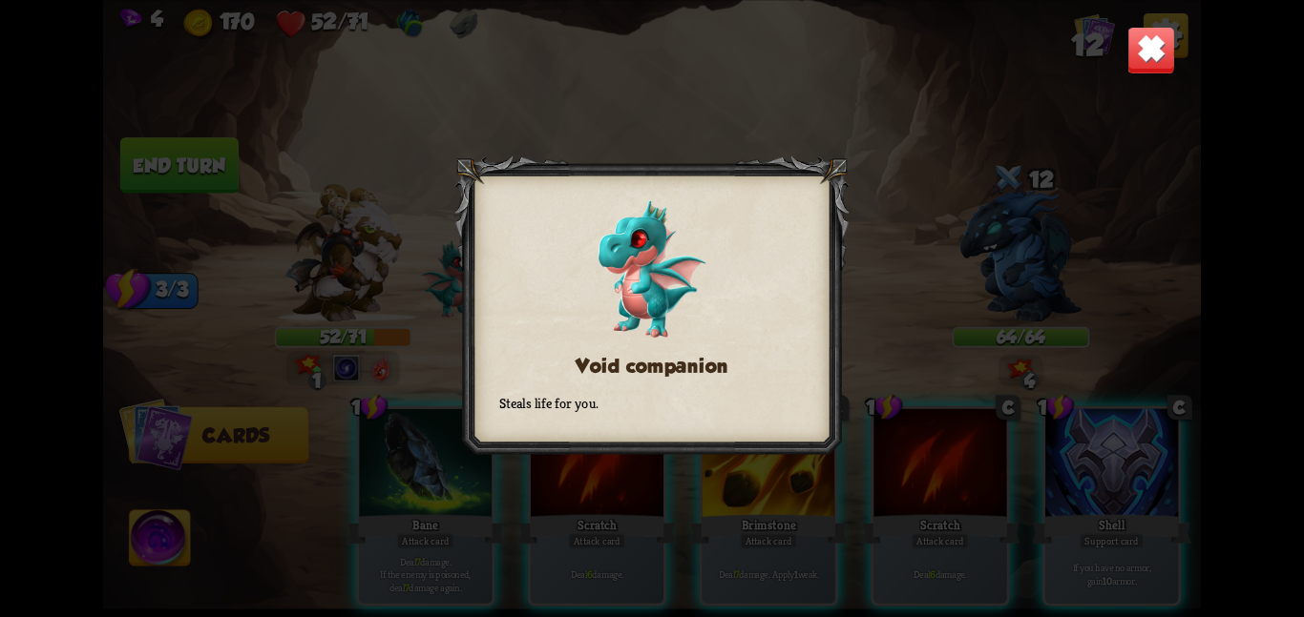
click at [408, 278] on div "Void companion Steals life for you." at bounding box center [651, 308] width 1097 height 617
click at [1154, 46] on img at bounding box center [1151, 50] width 48 height 48
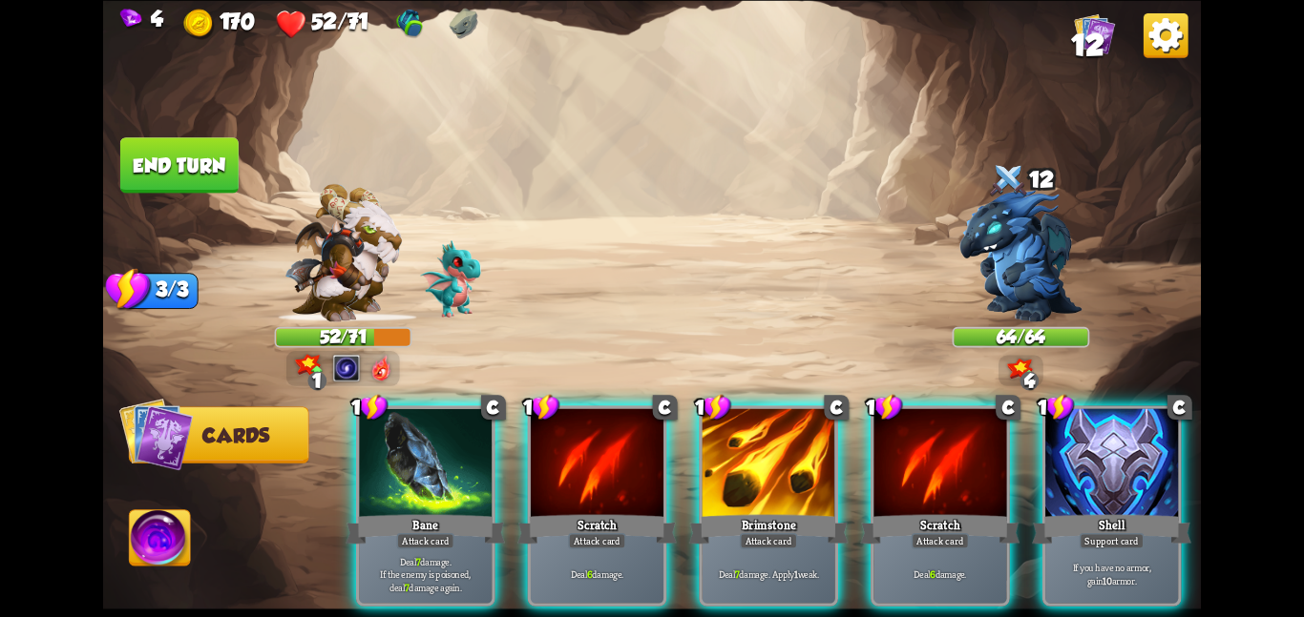
click at [369, 271] on img at bounding box center [342, 252] width 117 height 138
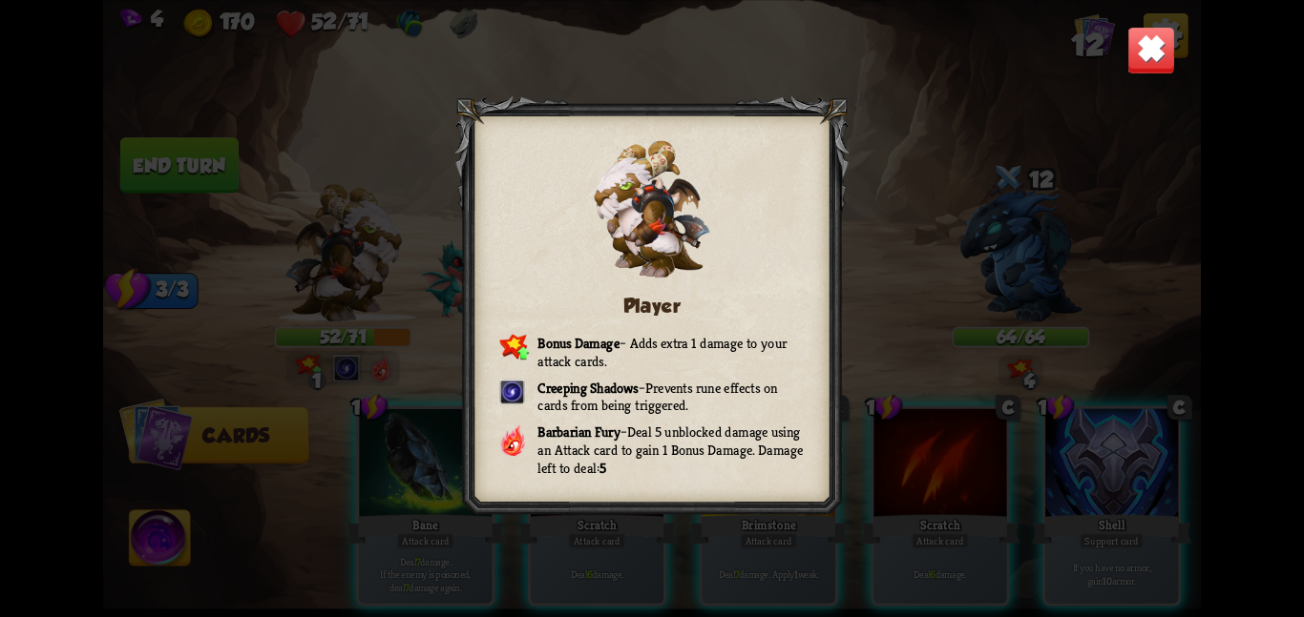
click at [1135, 32] on img at bounding box center [1151, 50] width 48 height 48
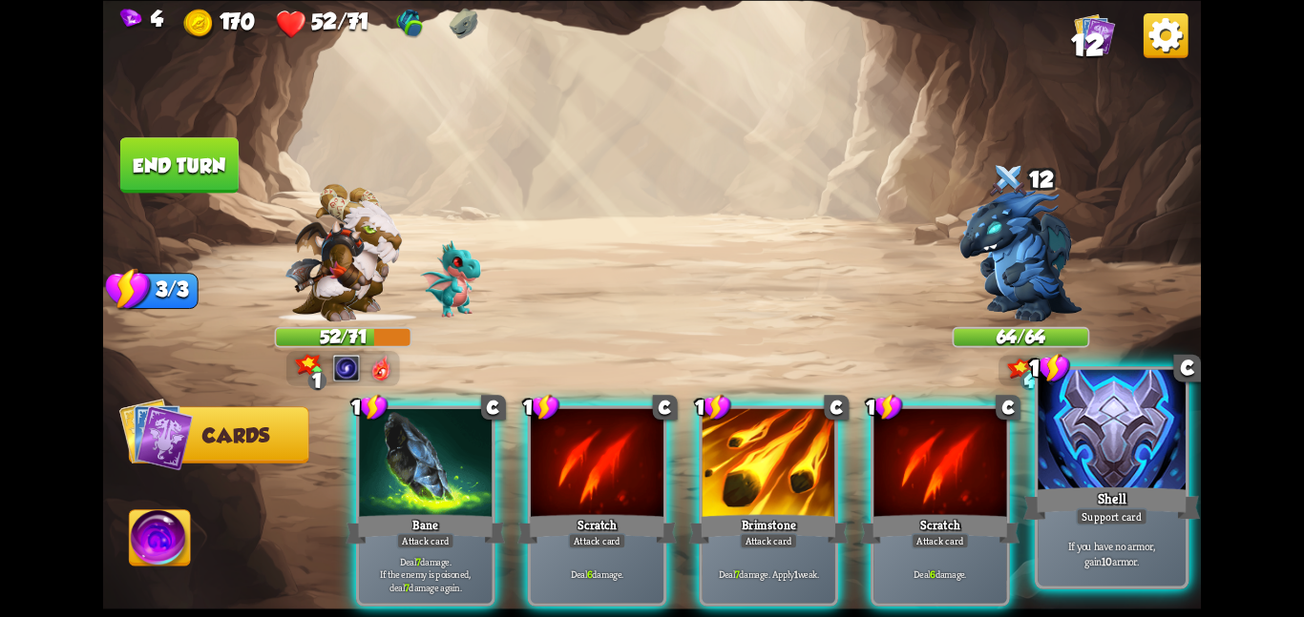
click at [1159, 464] on div at bounding box center [1111, 431] width 148 height 124
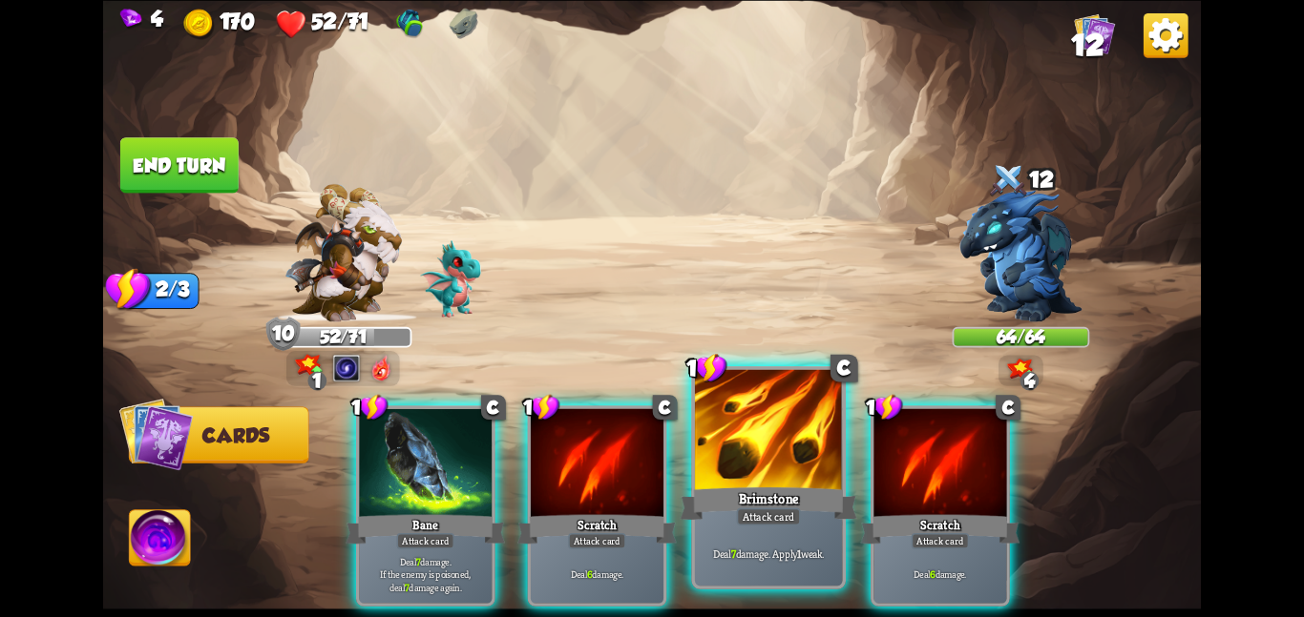
click at [777, 470] on div at bounding box center [769, 431] width 148 height 124
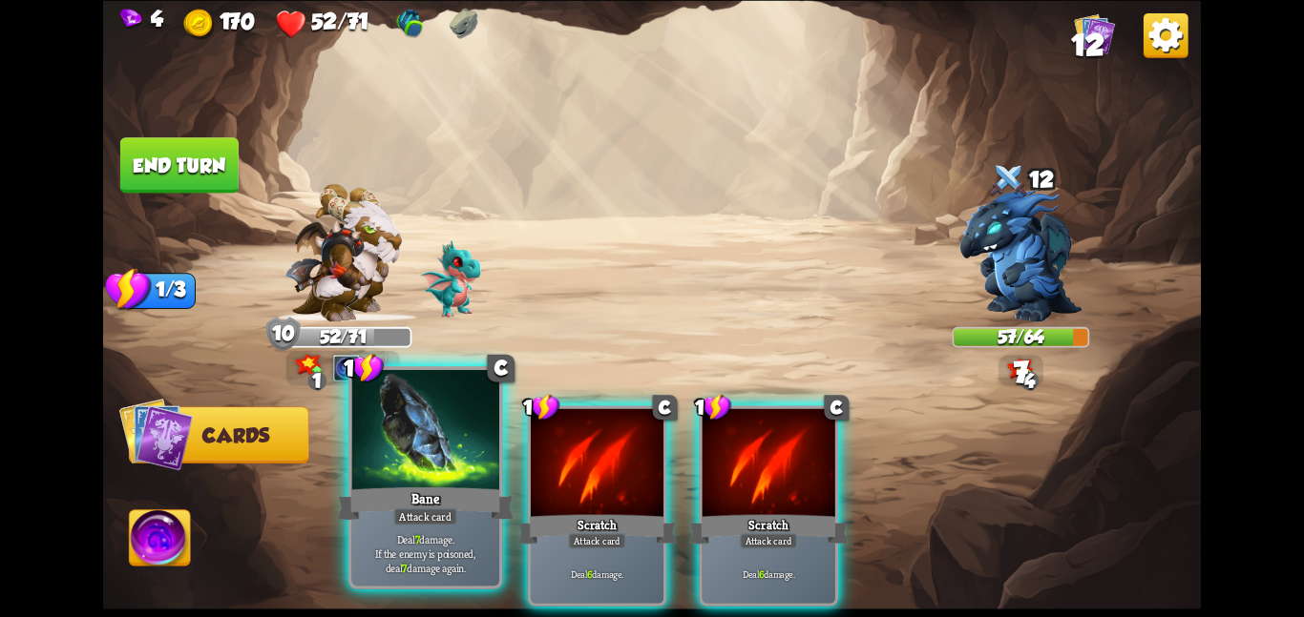
click at [387, 416] on div at bounding box center [425, 431] width 148 height 124
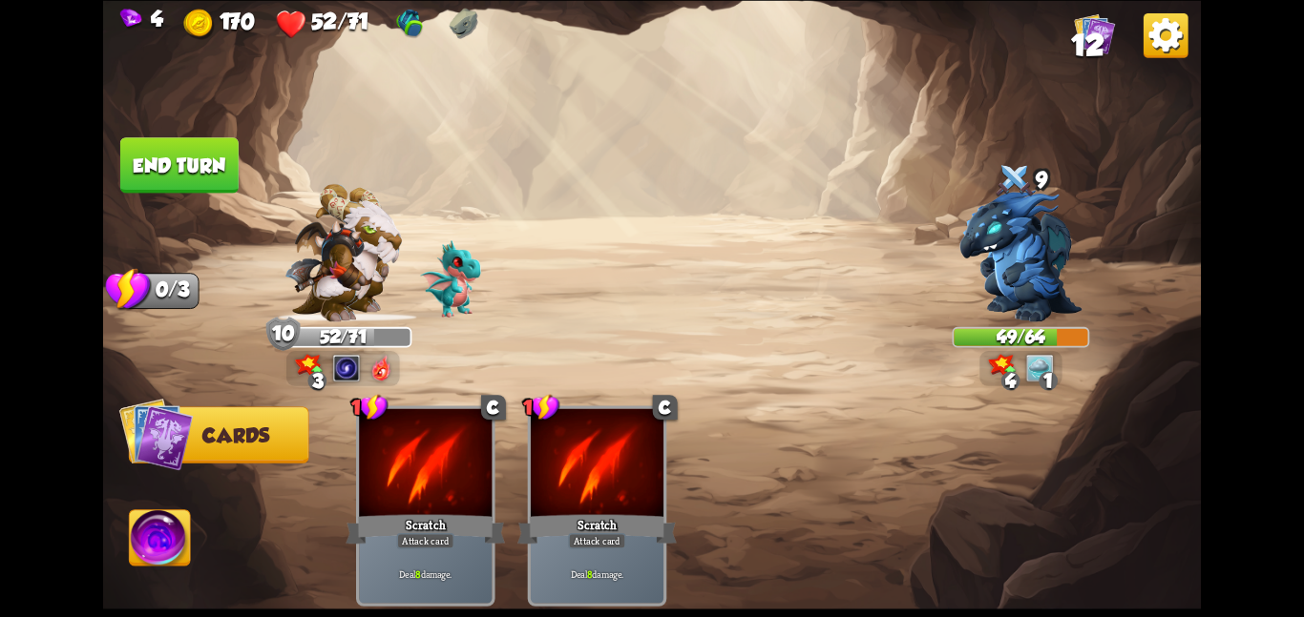
click at [198, 169] on button "End turn" at bounding box center [179, 164] width 118 height 55
